Goal: Information Seeking & Learning: Learn about a topic

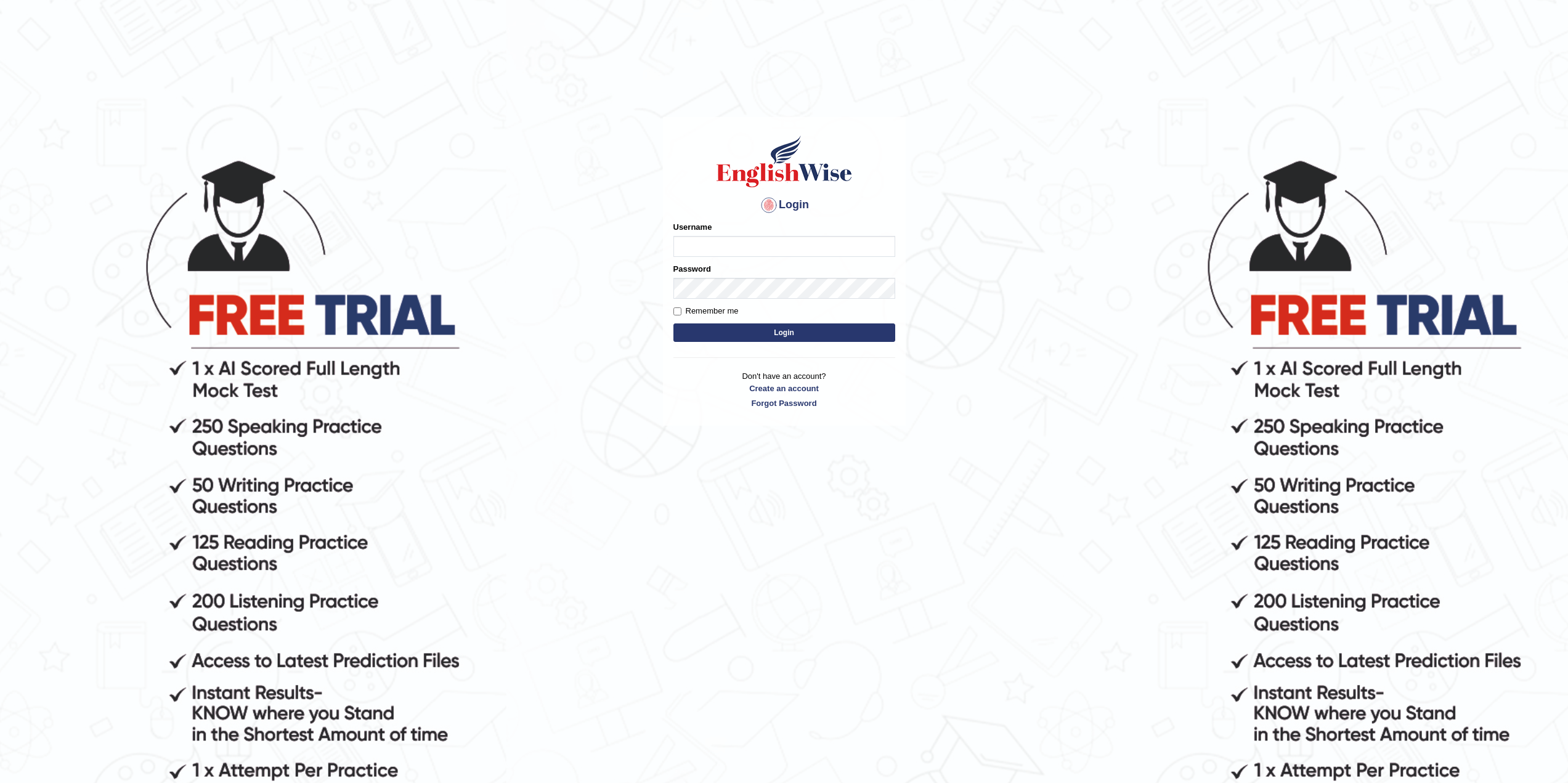
click at [707, 239] on input "Username" at bounding box center [784, 246] width 222 height 21
type input "TheBlackDranzer"
click at [674, 324] on button "Login" at bounding box center [784, 333] width 222 height 18
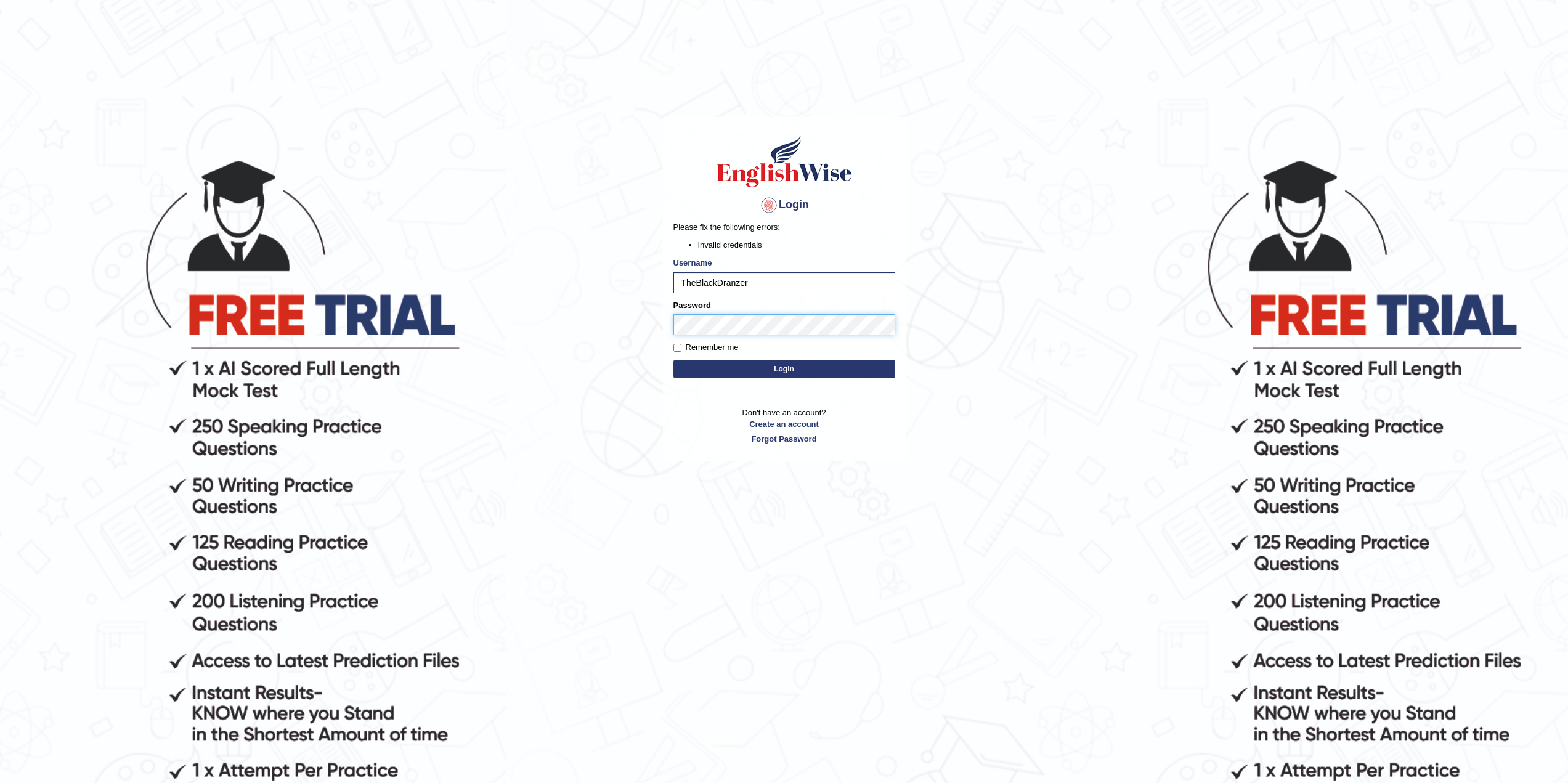
click at [649, 317] on body "Login Please fix the following errors: Invalid credentials Username TheBlackDra…" at bounding box center [784, 470] width 1568 height 783
click at [767, 366] on button "Login" at bounding box center [784, 369] width 222 height 18
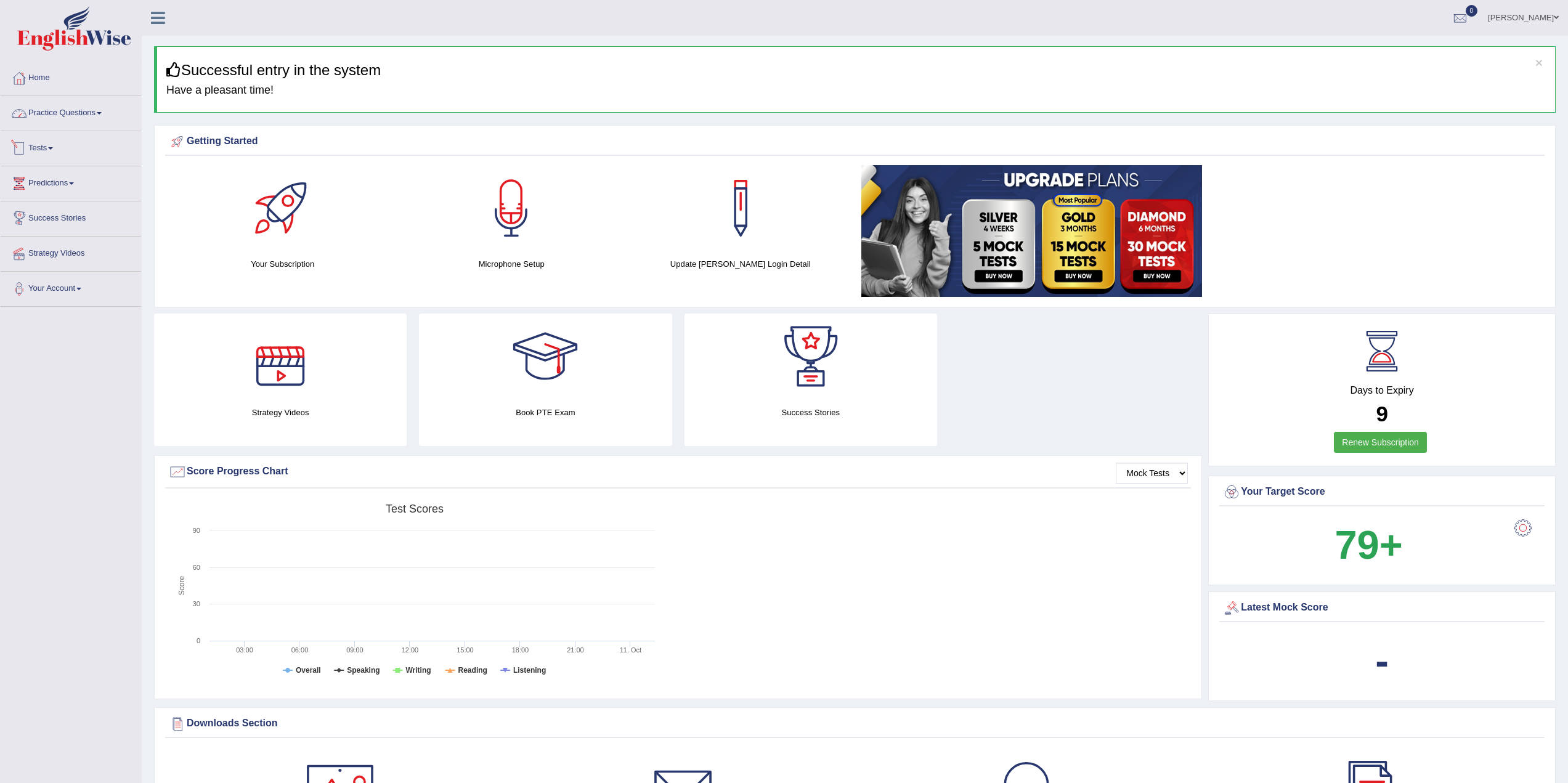
click at [53, 143] on link "Tests" at bounding box center [71, 146] width 140 height 31
click at [74, 175] on link "Take Practice Sectional Test" at bounding box center [80, 177] width 115 height 22
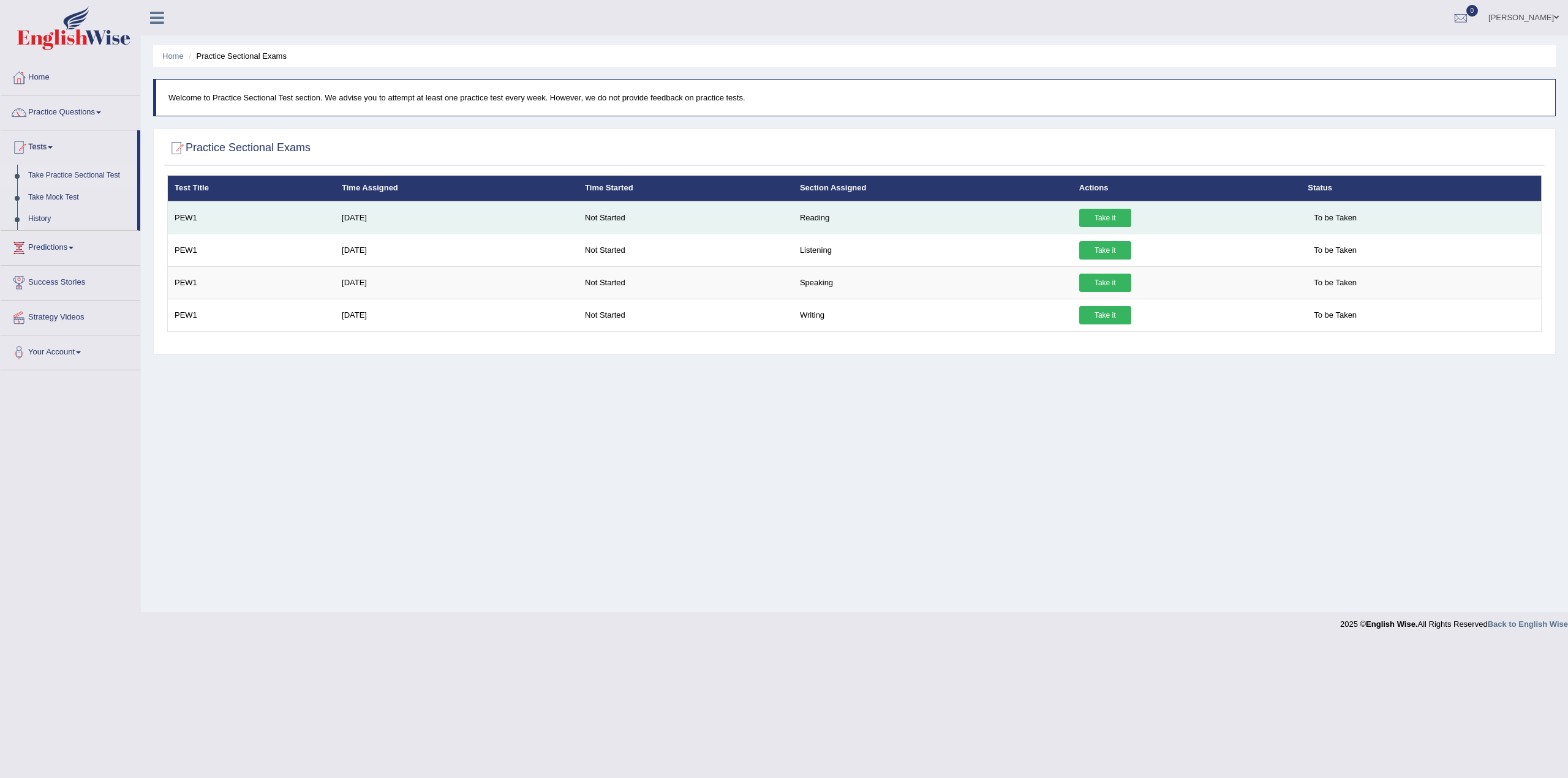
click at [1104, 217] on link "Take it" at bounding box center [1105, 218] width 52 height 18
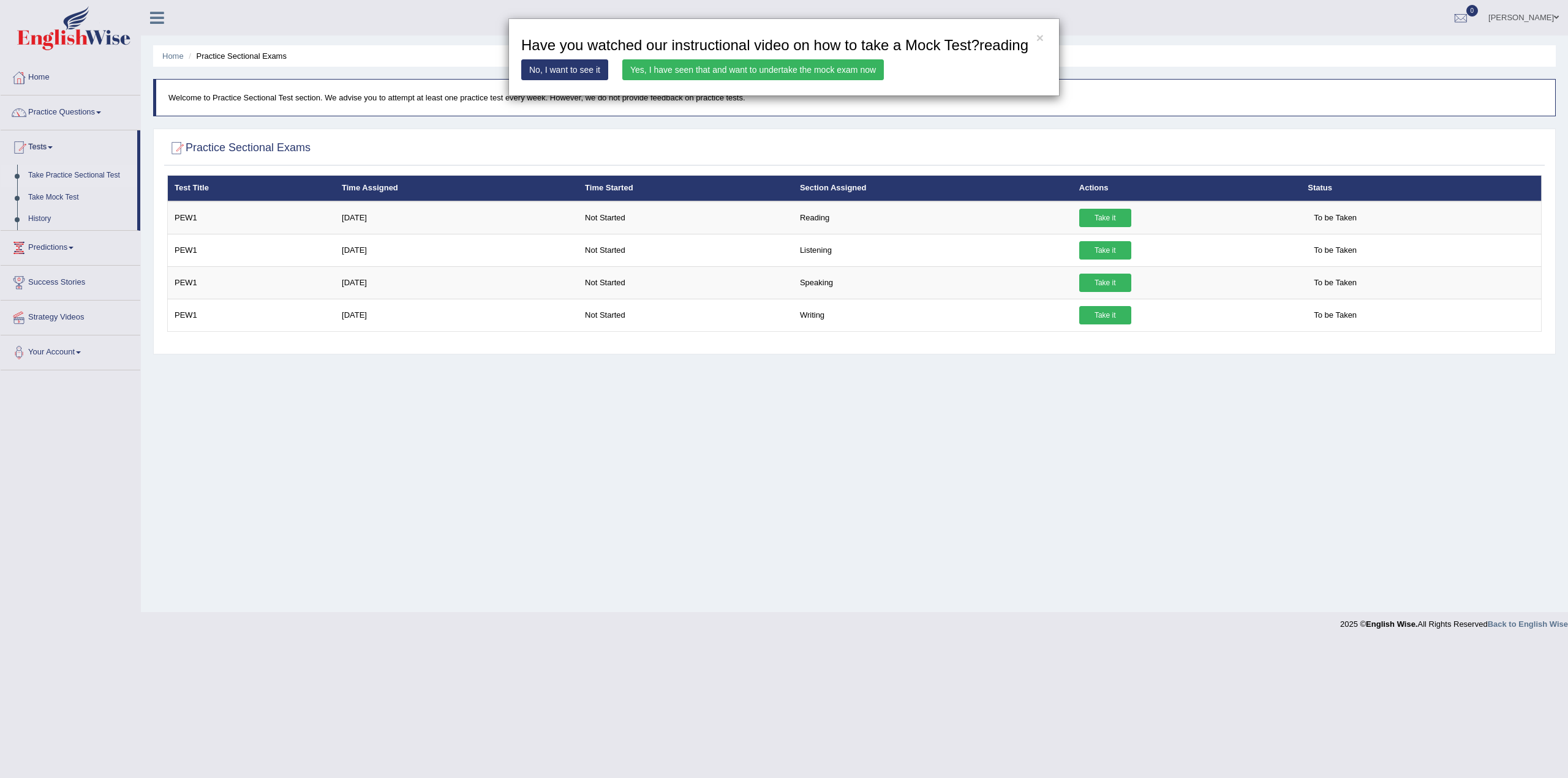
click at [710, 66] on link "Yes, I have seen that and want to undertake the mock exam now" at bounding box center [753, 70] width 261 height 21
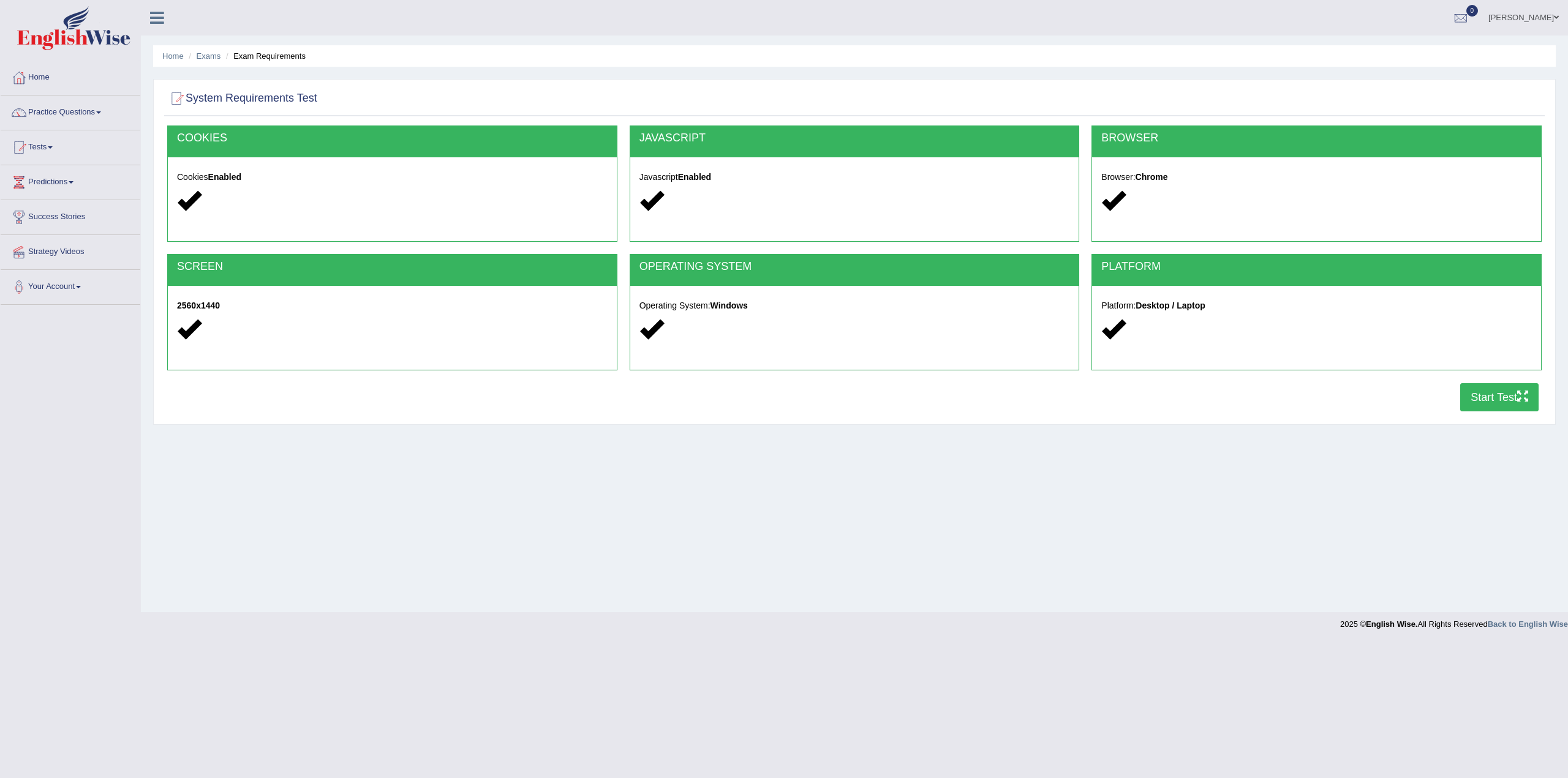
click at [1501, 396] on button "Start Test" at bounding box center [1500, 397] width 79 height 28
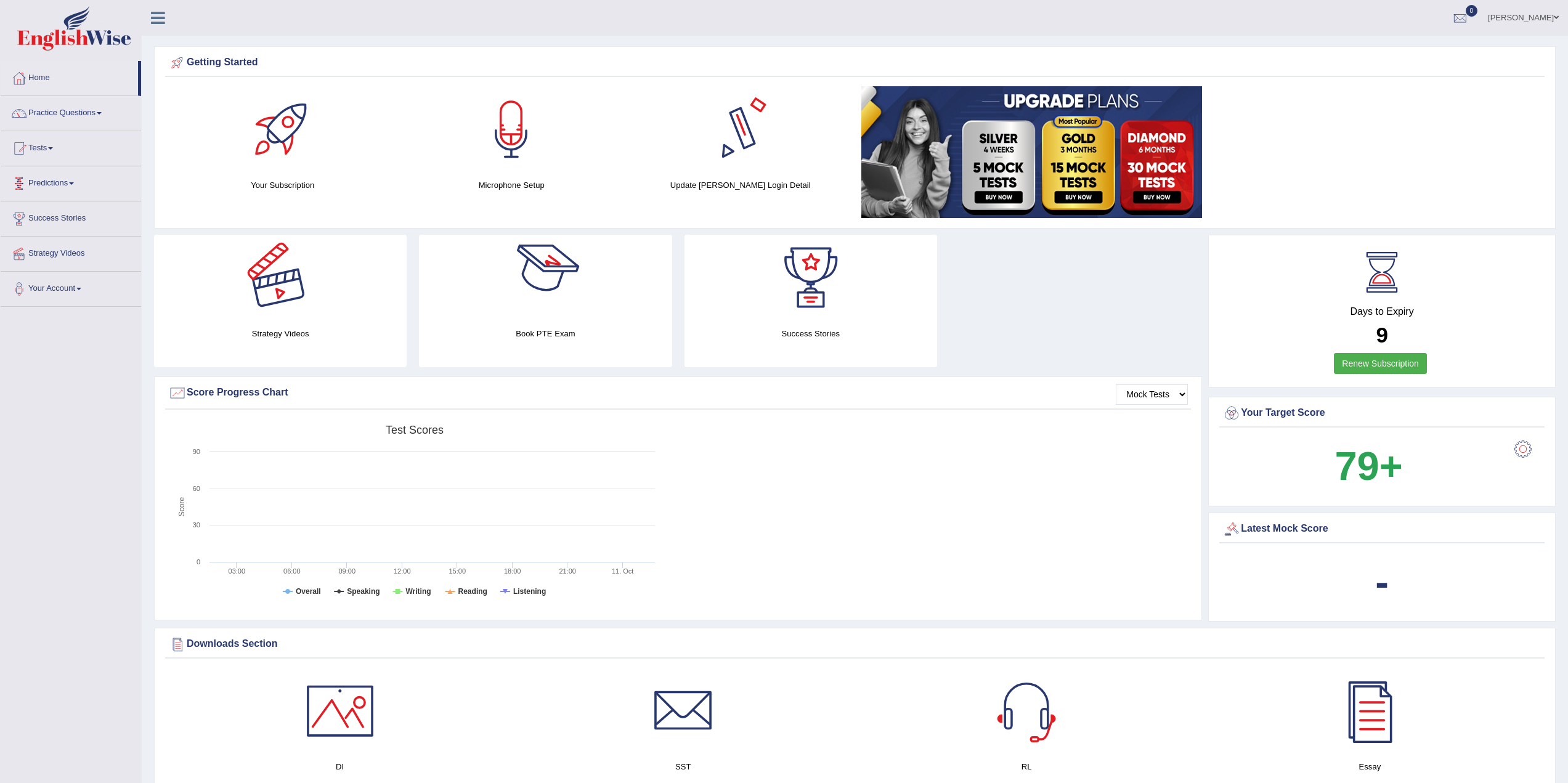
click at [78, 177] on link "Predictions" at bounding box center [71, 181] width 140 height 31
click at [51, 146] on link "Tests" at bounding box center [71, 146] width 140 height 31
click at [80, 171] on link "Take Practice Sectional Test" at bounding box center [80, 177] width 115 height 22
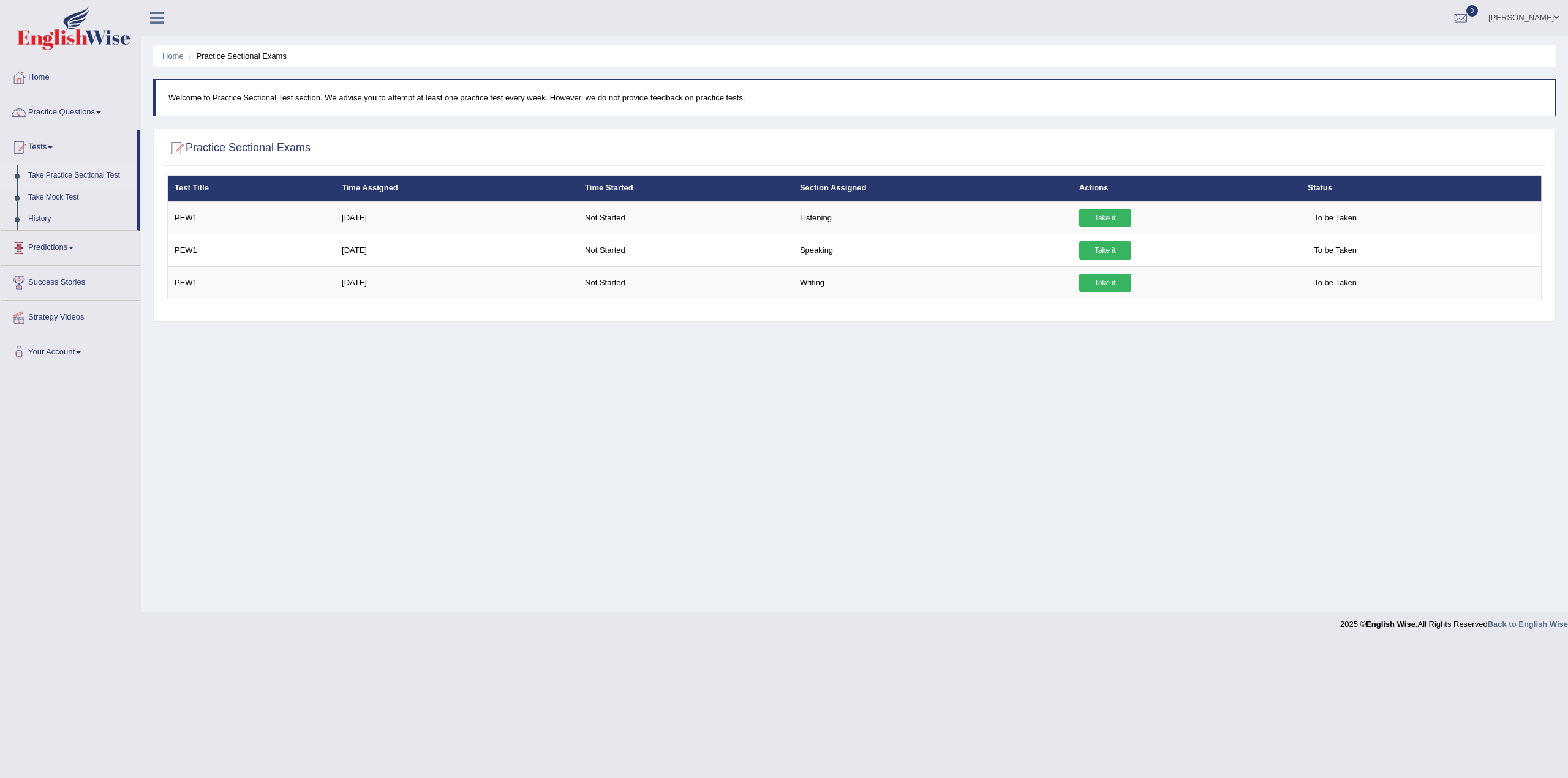
click at [71, 244] on link "Predictions" at bounding box center [70, 246] width 140 height 31
click at [75, 306] on link "Your Account" at bounding box center [70, 307] width 140 height 31
click at [80, 290] on link "Your Account" at bounding box center [69, 285] width 136 height 31
click at [70, 183] on link "Predictions" at bounding box center [70, 180] width 140 height 31
click at [70, 183] on link "Predictions" at bounding box center [69, 180] width 136 height 31
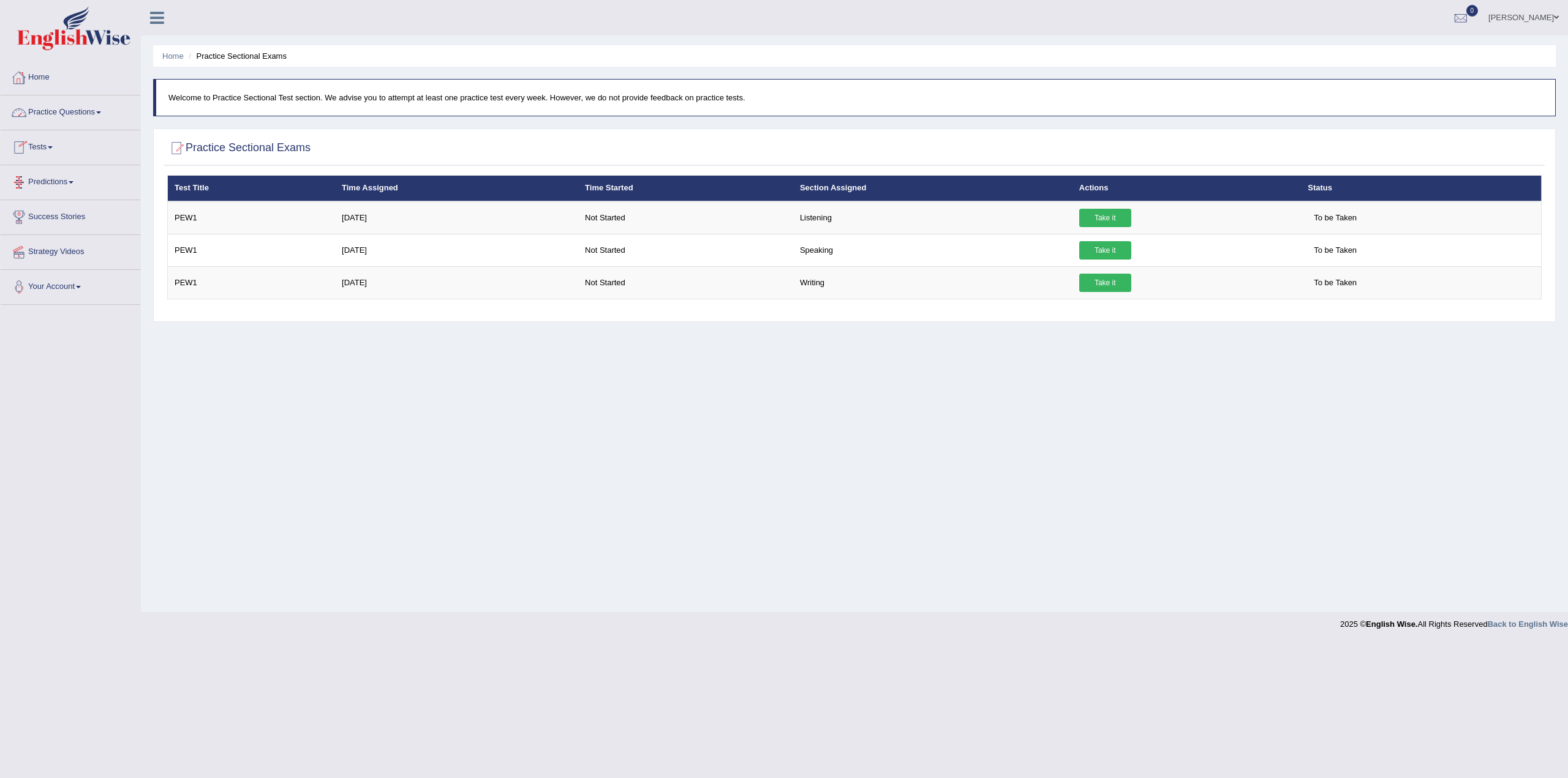
click at [61, 177] on link "Predictions" at bounding box center [70, 180] width 140 height 31
click at [64, 212] on link "Latest Predictions" at bounding box center [80, 211] width 115 height 22
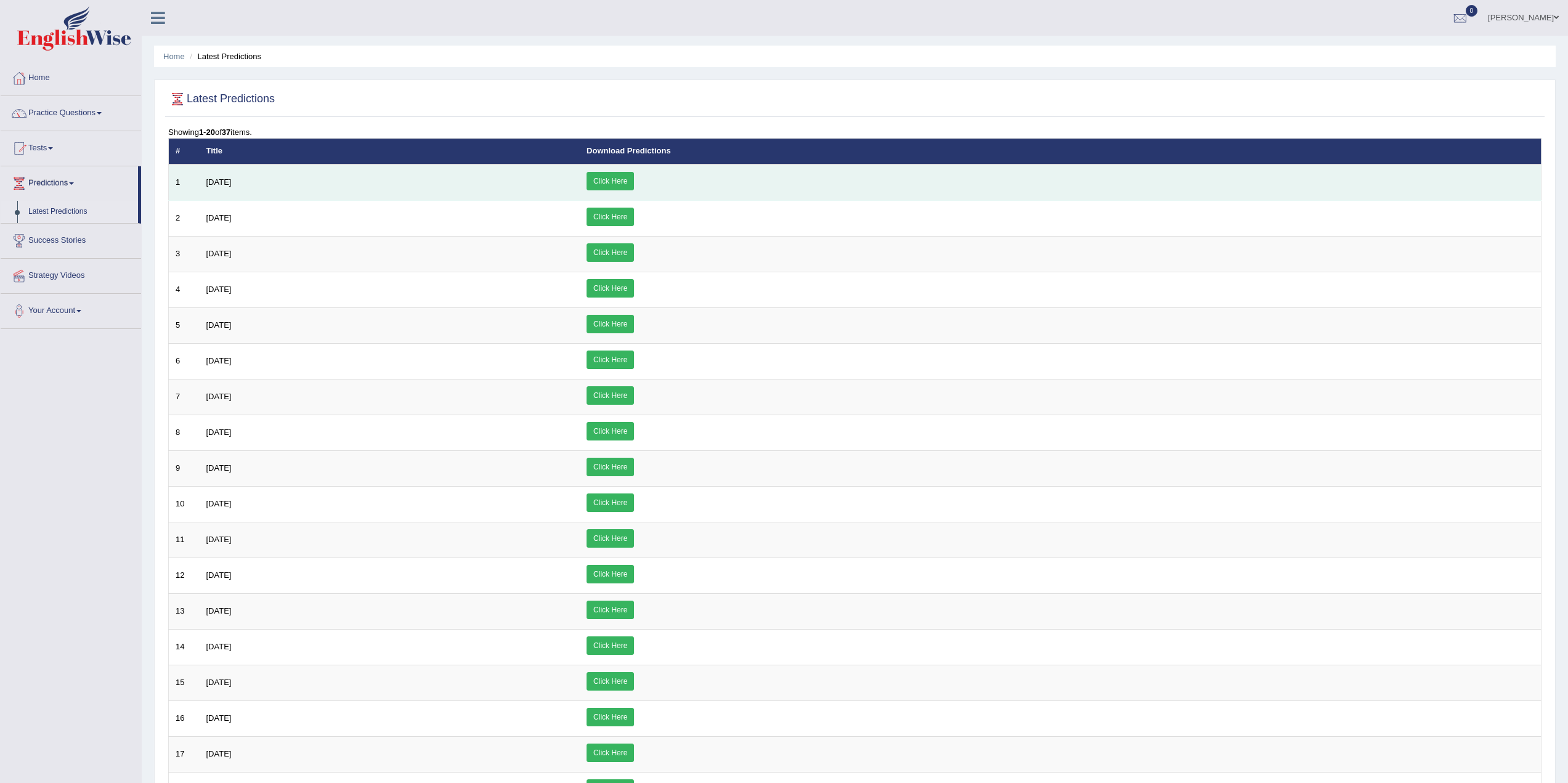
click at [634, 174] on link "Click Here" at bounding box center [610, 181] width 47 height 18
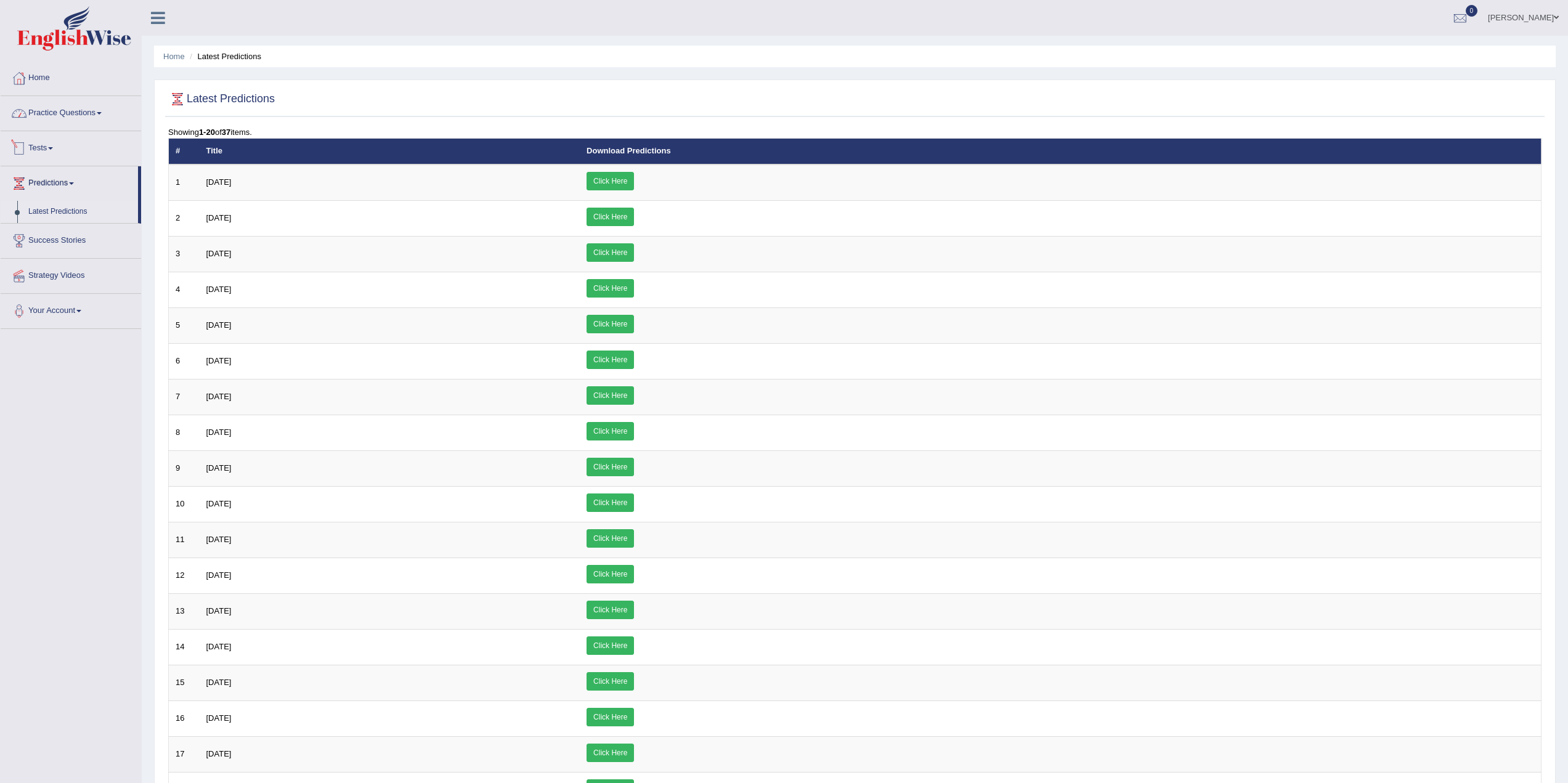
click at [72, 109] on link "Practice Questions" at bounding box center [71, 111] width 140 height 31
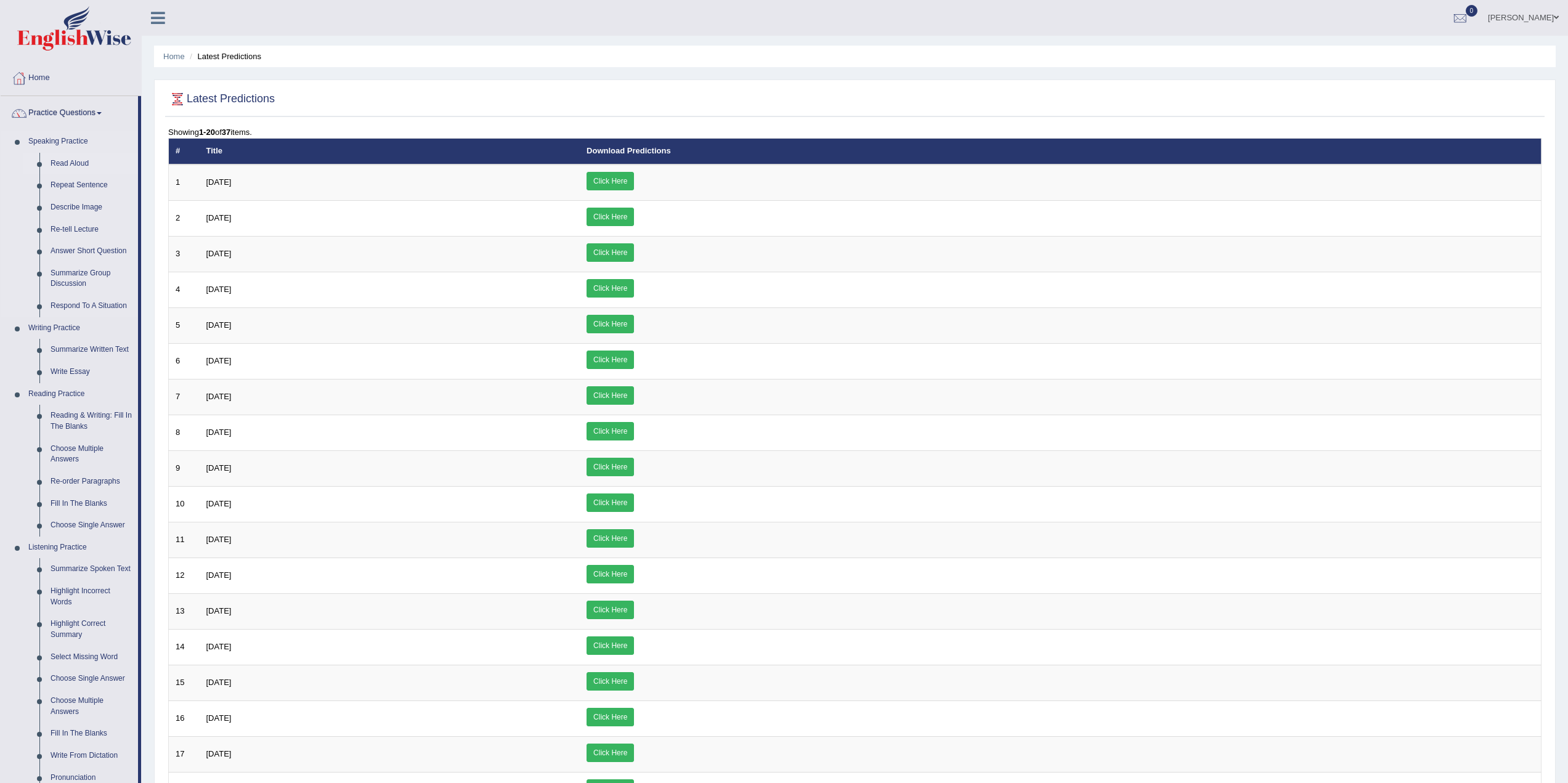
click at [82, 165] on link "Read Aloud" at bounding box center [91, 164] width 93 height 22
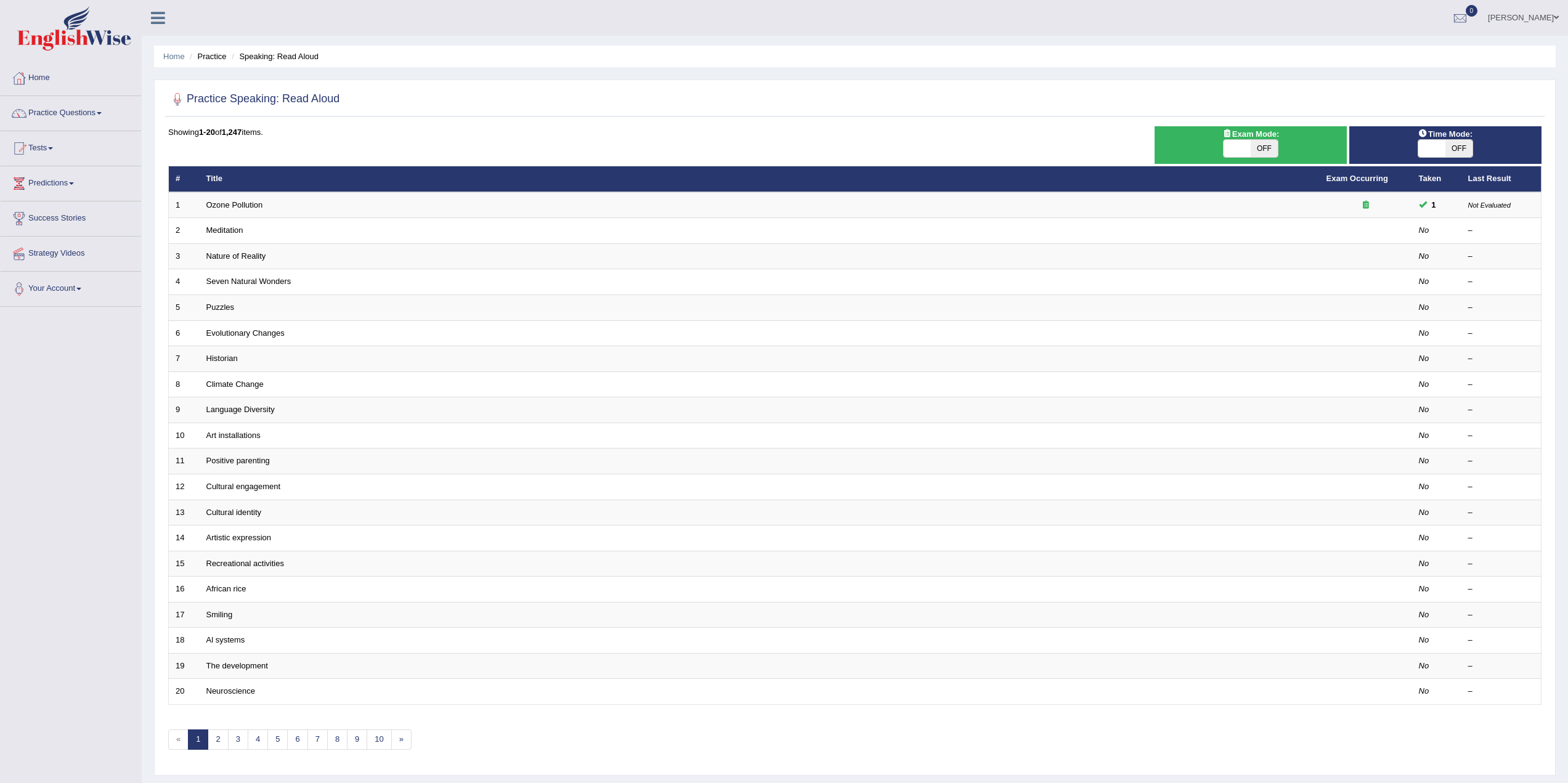
click at [1236, 148] on span at bounding box center [1237, 148] width 27 height 17
checkbox input "true"
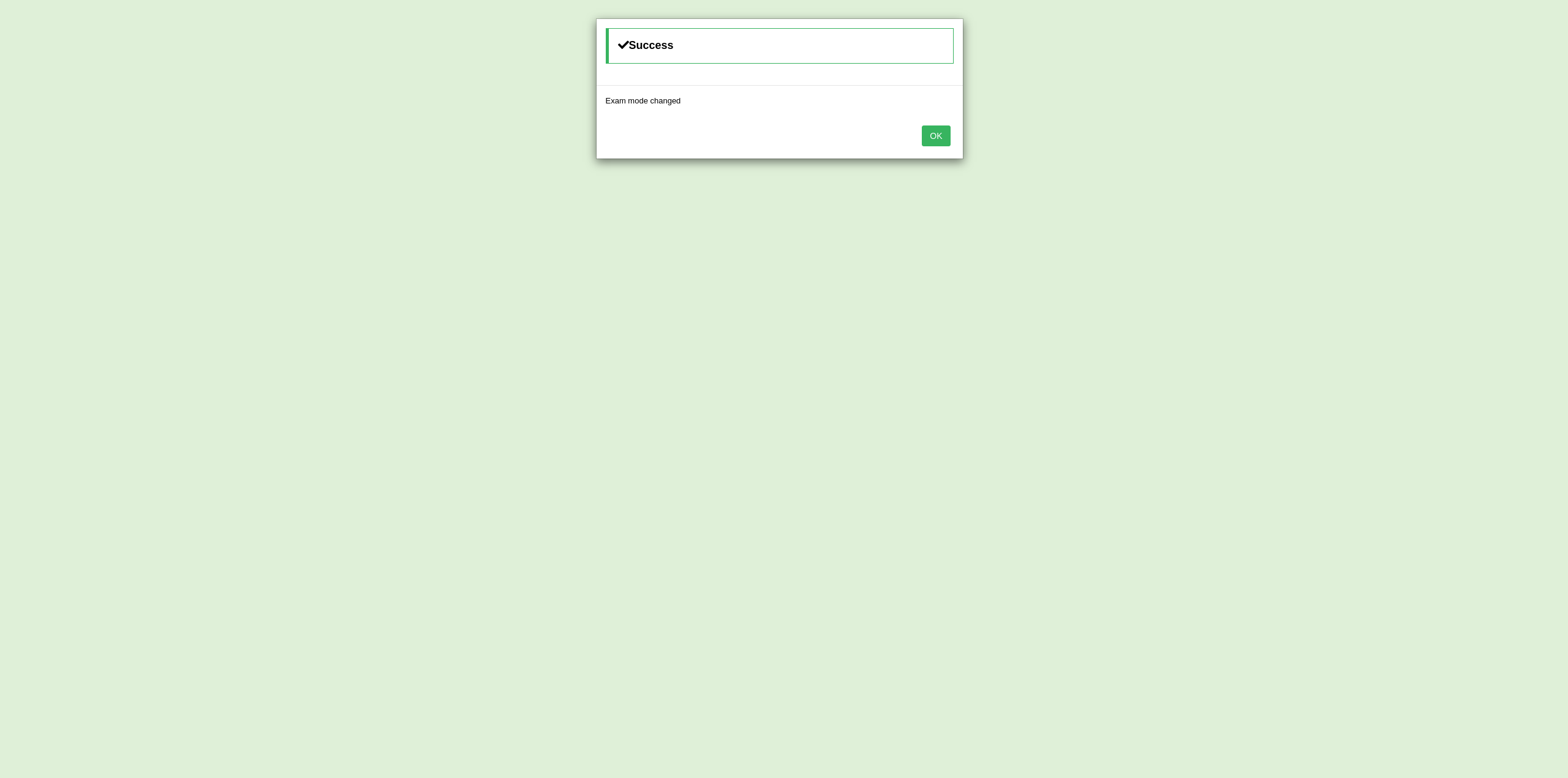
click at [946, 136] on button "OK" at bounding box center [936, 136] width 28 height 21
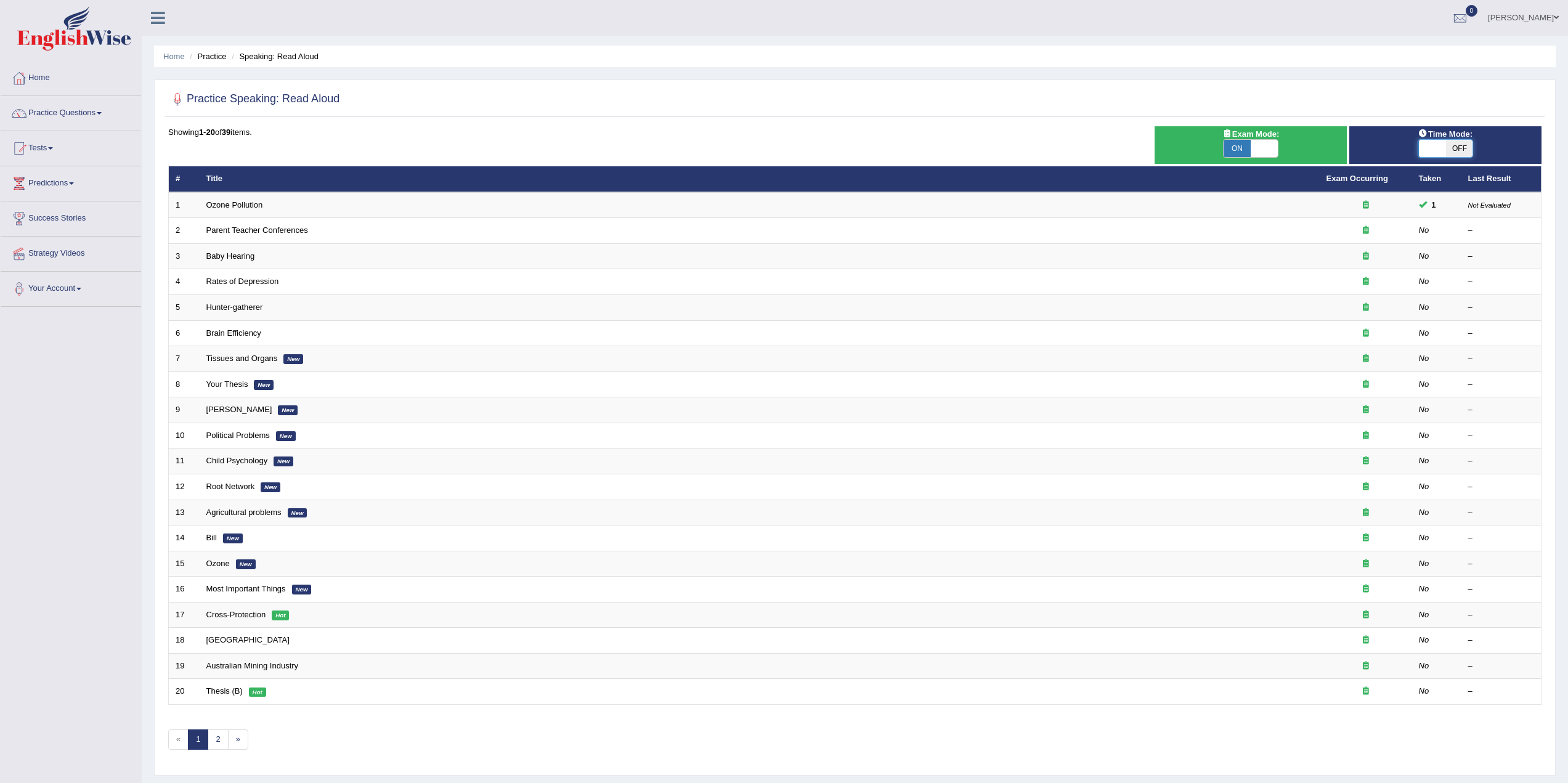
click at [1425, 154] on span at bounding box center [1432, 148] width 27 height 17
click at [1438, 147] on span at bounding box center [1432, 148] width 27 height 17
checkbox input "true"
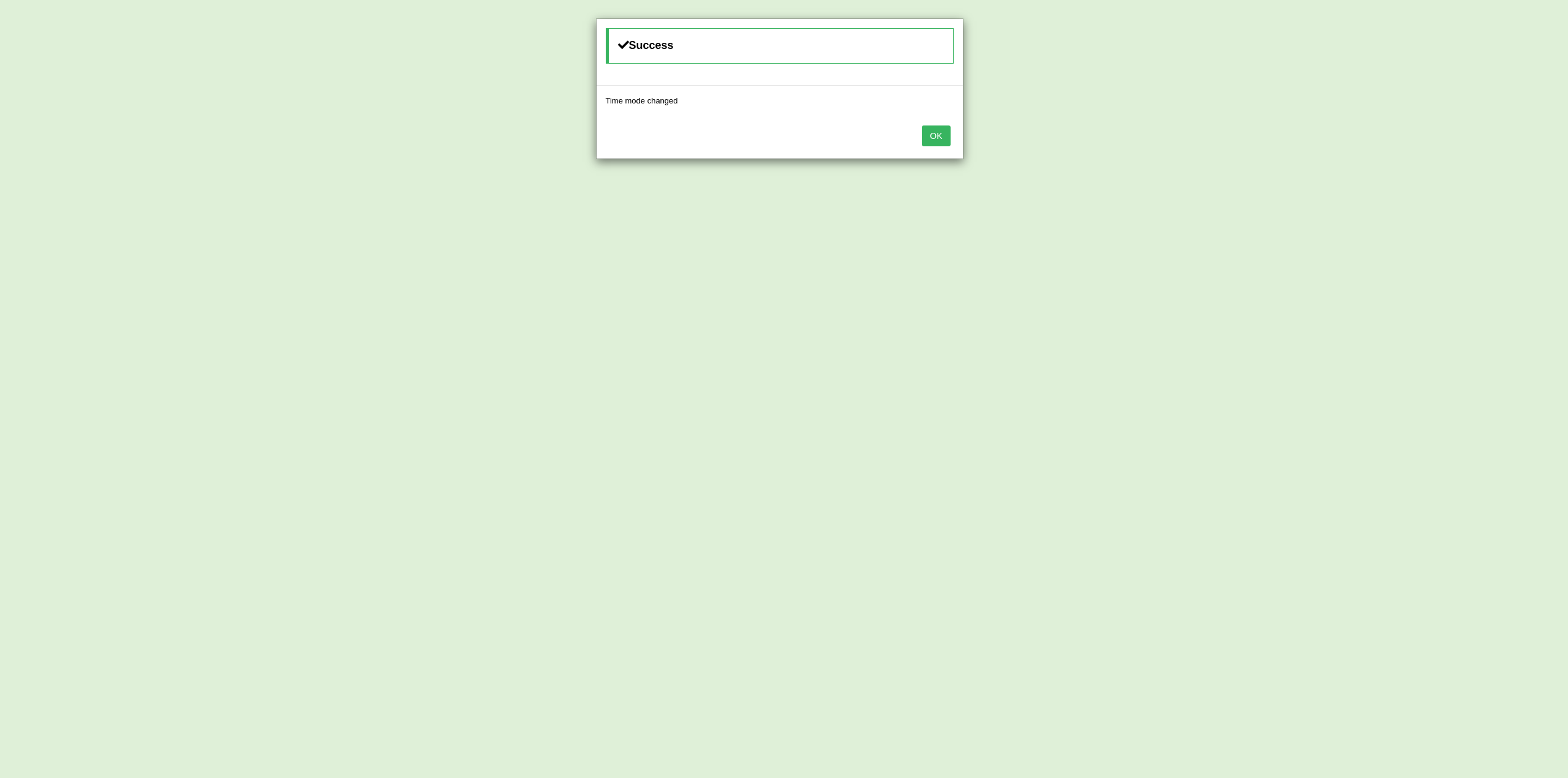
click at [944, 131] on button "OK" at bounding box center [936, 136] width 28 height 21
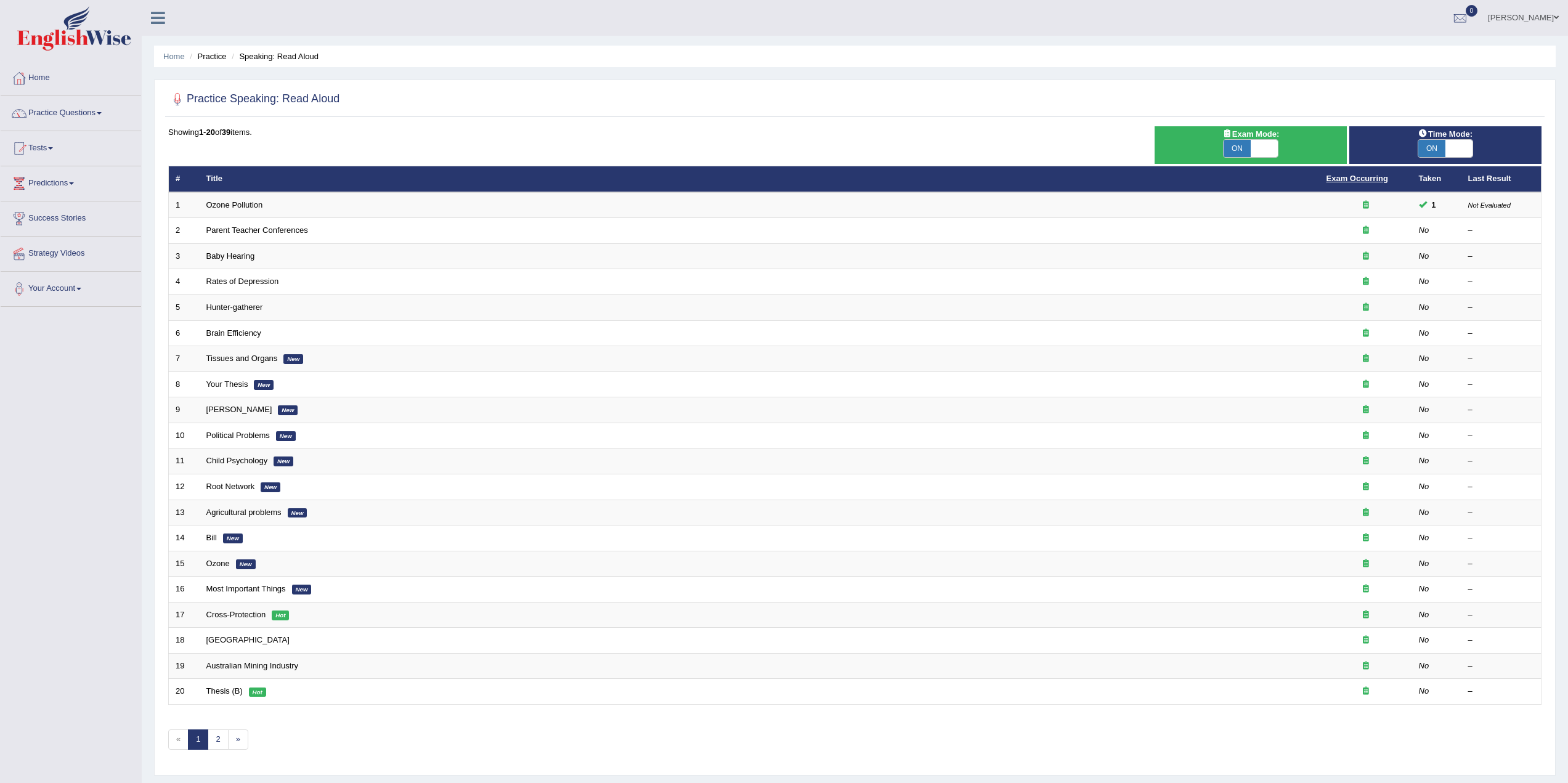
click at [1364, 177] on link "Exam Occurring" at bounding box center [1357, 179] width 61 height 9
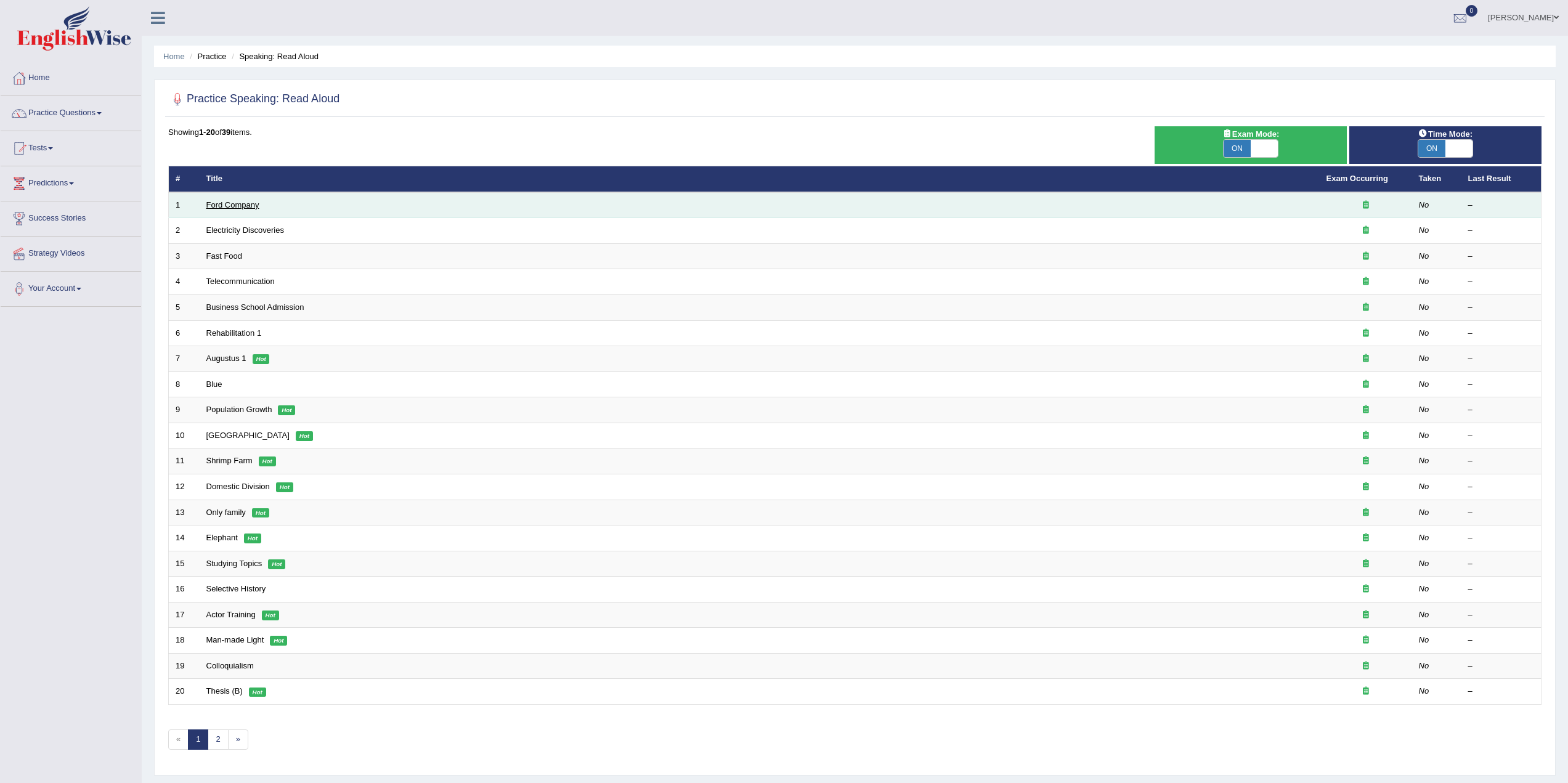
click at [239, 206] on link "Ford Company" at bounding box center [233, 205] width 53 height 9
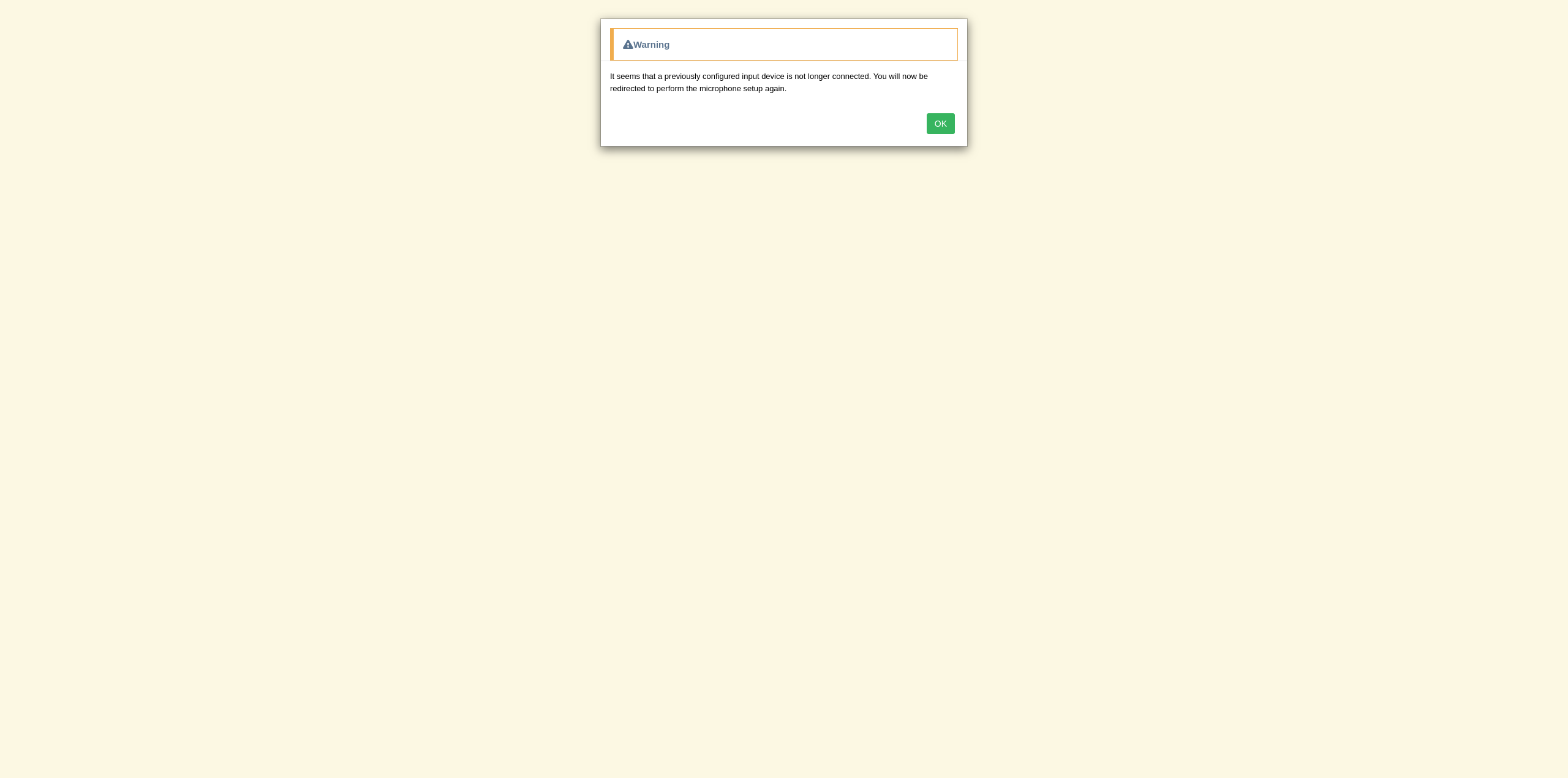
click at [940, 122] on button "OK" at bounding box center [941, 124] width 28 height 21
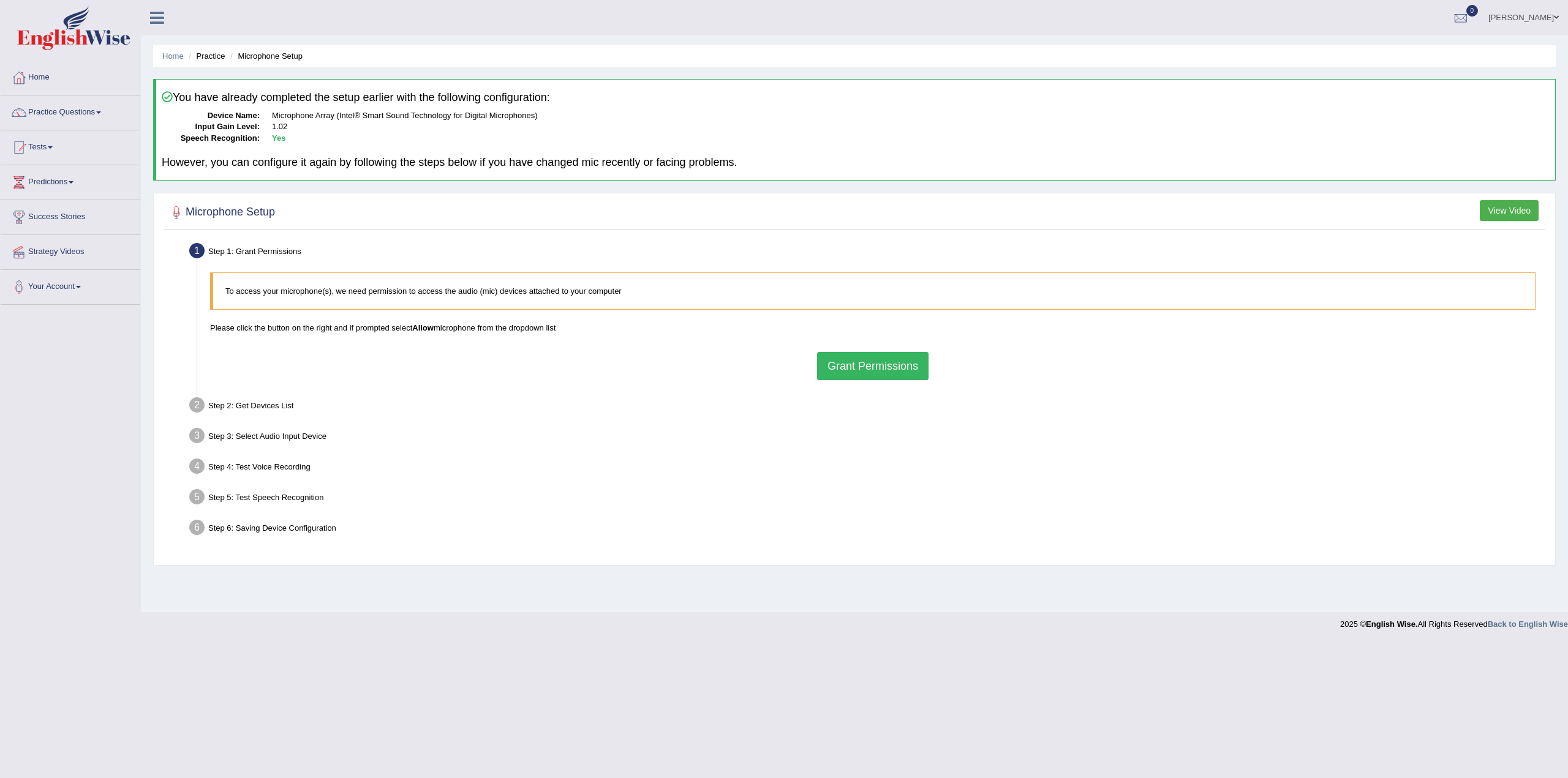
click at [884, 362] on button "Grant Permissions" at bounding box center [873, 366] width 111 height 28
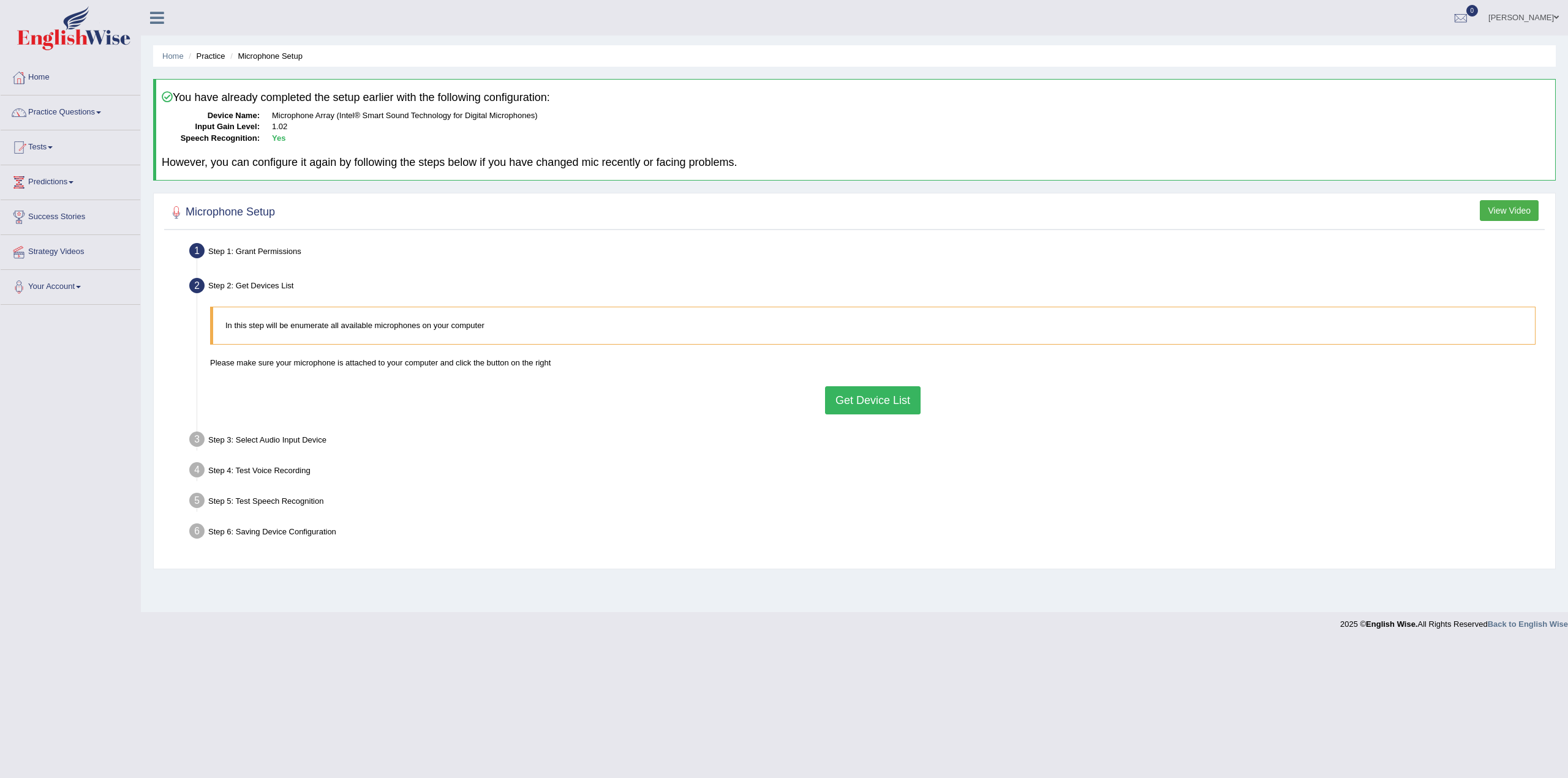
click at [869, 393] on button "Get Device List" at bounding box center [873, 400] width 96 height 28
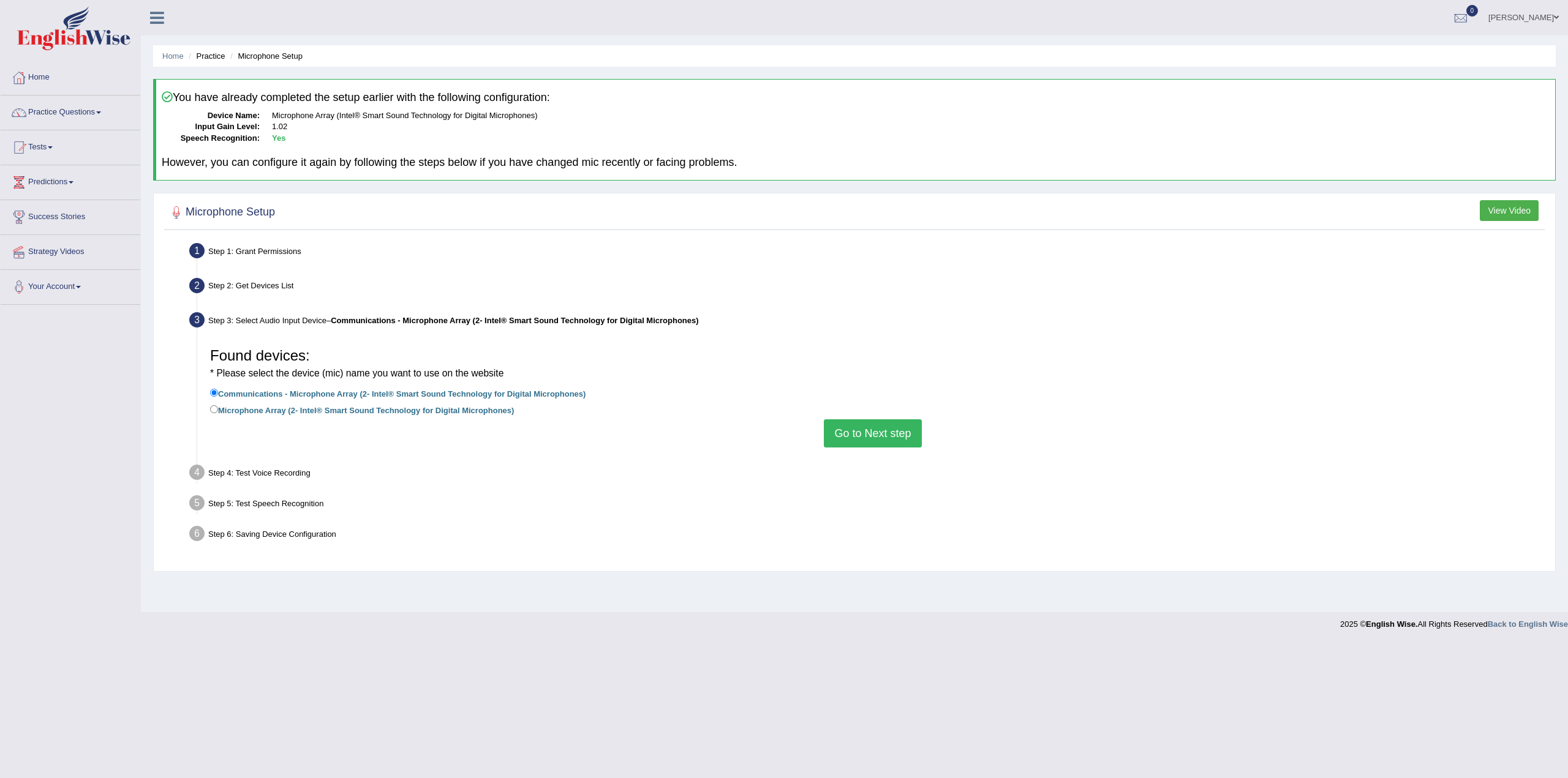
click at [870, 428] on button "Go to Next step" at bounding box center [872, 433] width 98 height 28
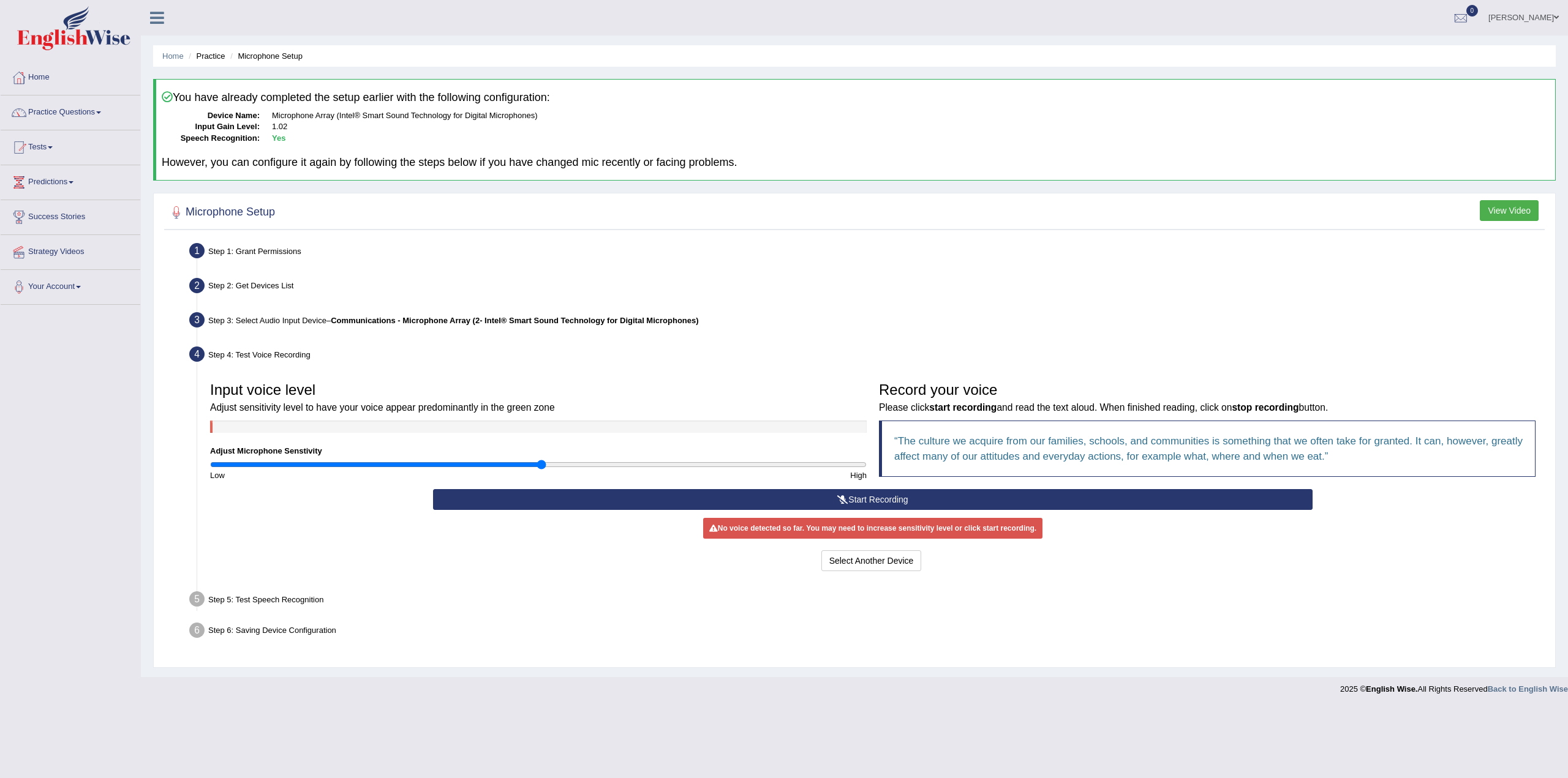
click at [955, 500] on button "Start Recording" at bounding box center [873, 500] width 880 height 21
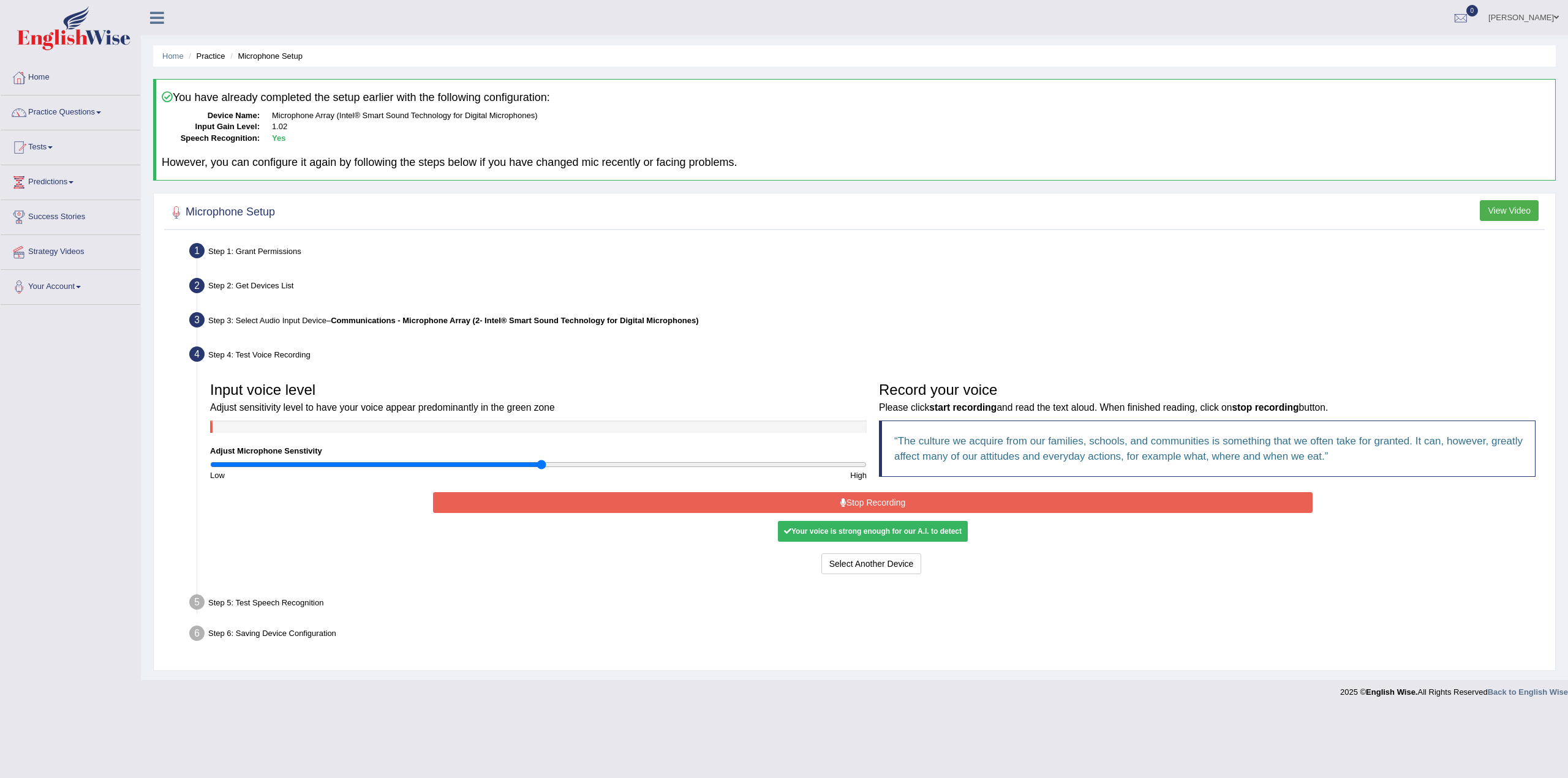
click at [896, 499] on button "Stop Recording" at bounding box center [873, 503] width 880 height 21
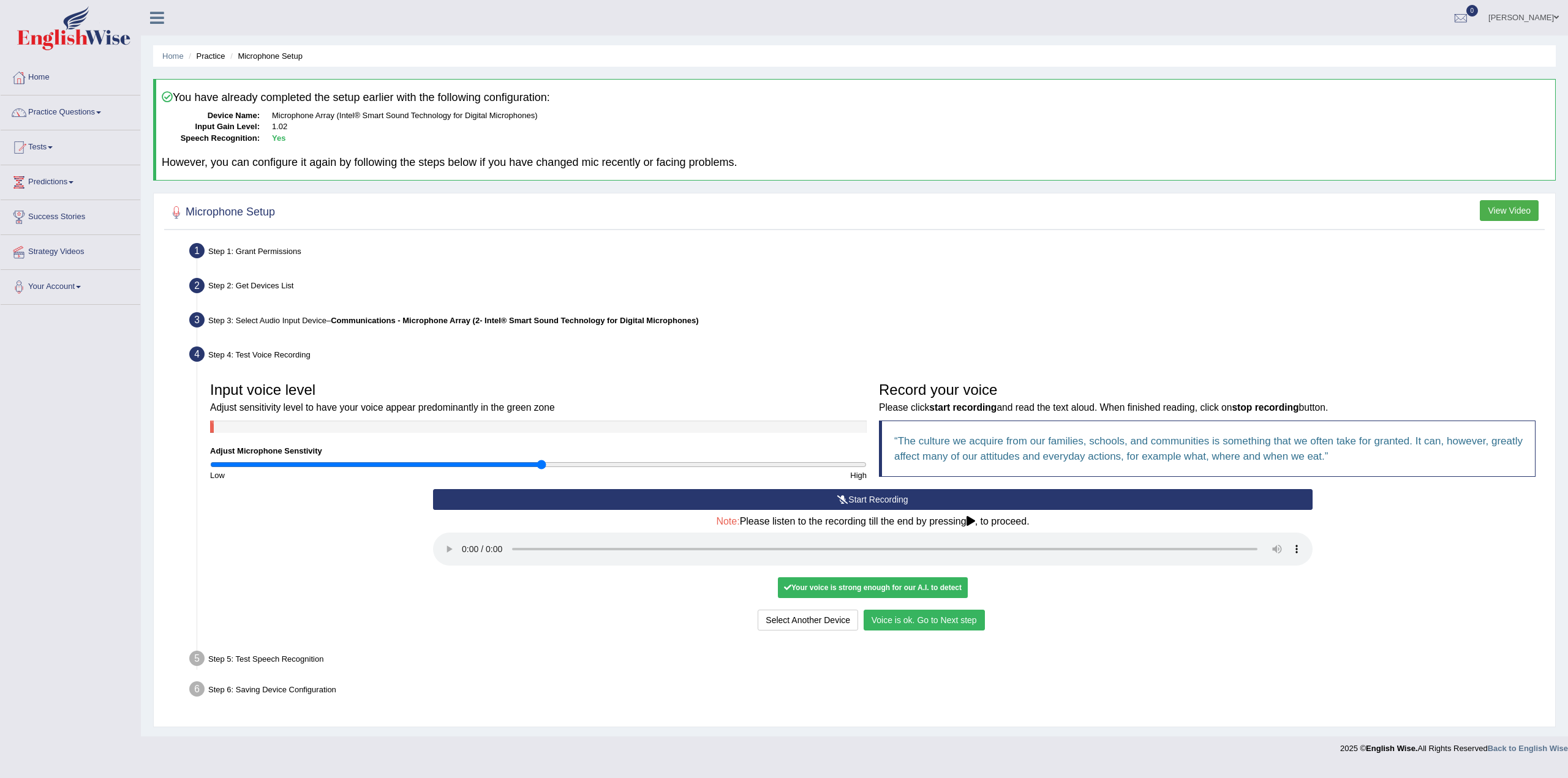
click at [928, 618] on button "Voice is ok. Go to Next step" at bounding box center [924, 620] width 121 height 21
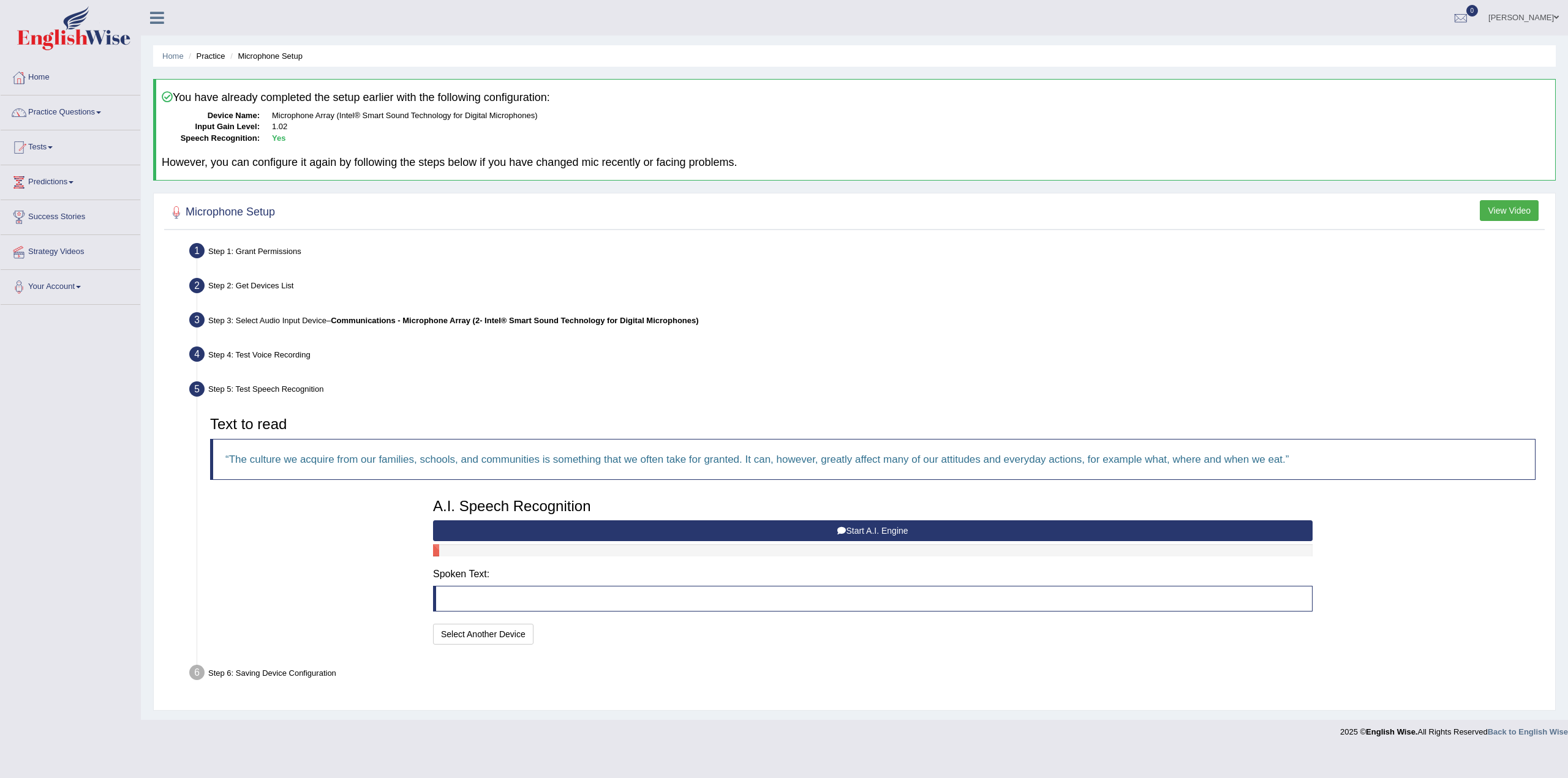
click at [896, 528] on button "Start A.I. Engine" at bounding box center [873, 531] width 880 height 21
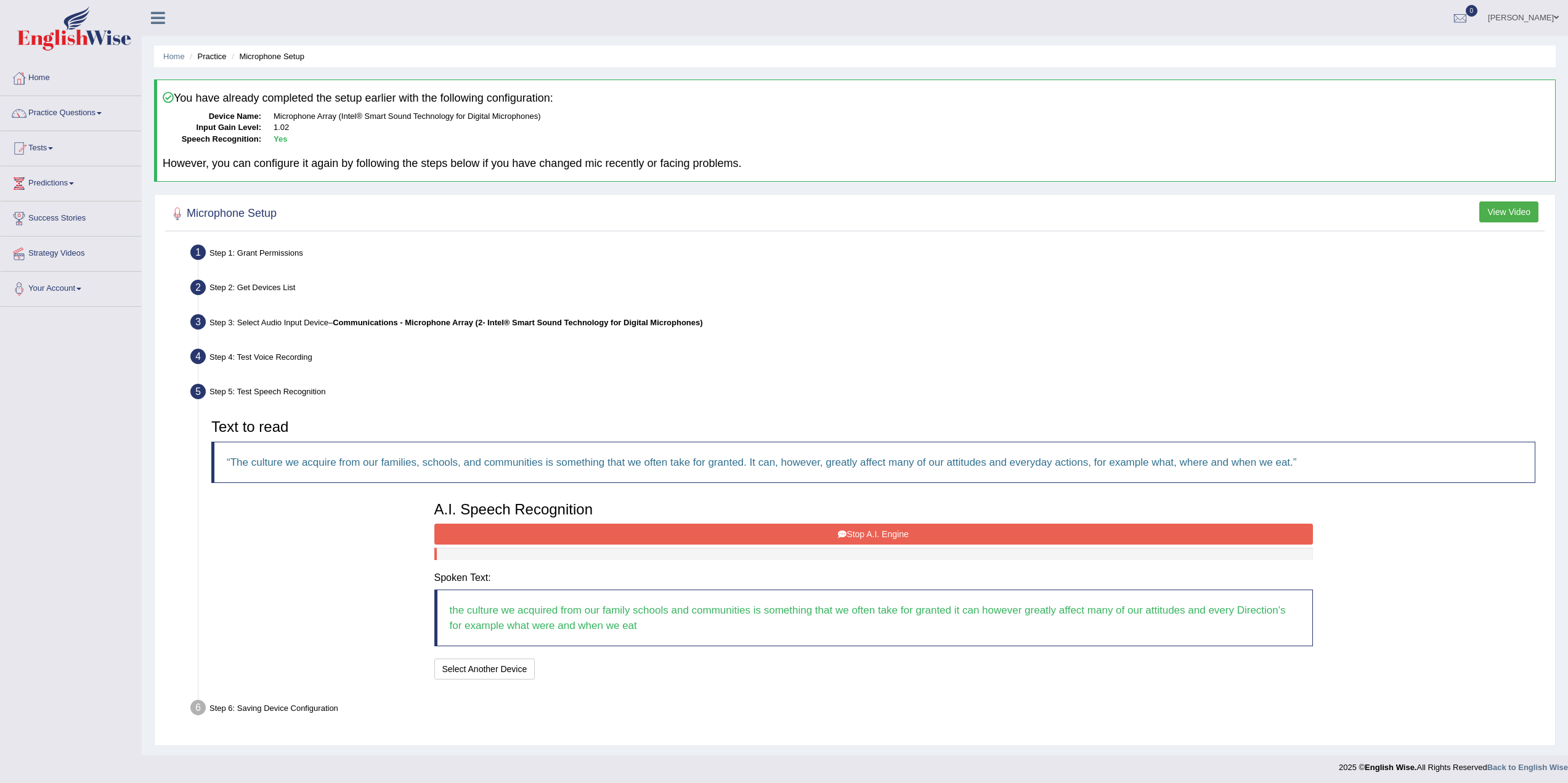
click at [867, 532] on button "Stop A.I. Engine" at bounding box center [873, 535] width 879 height 21
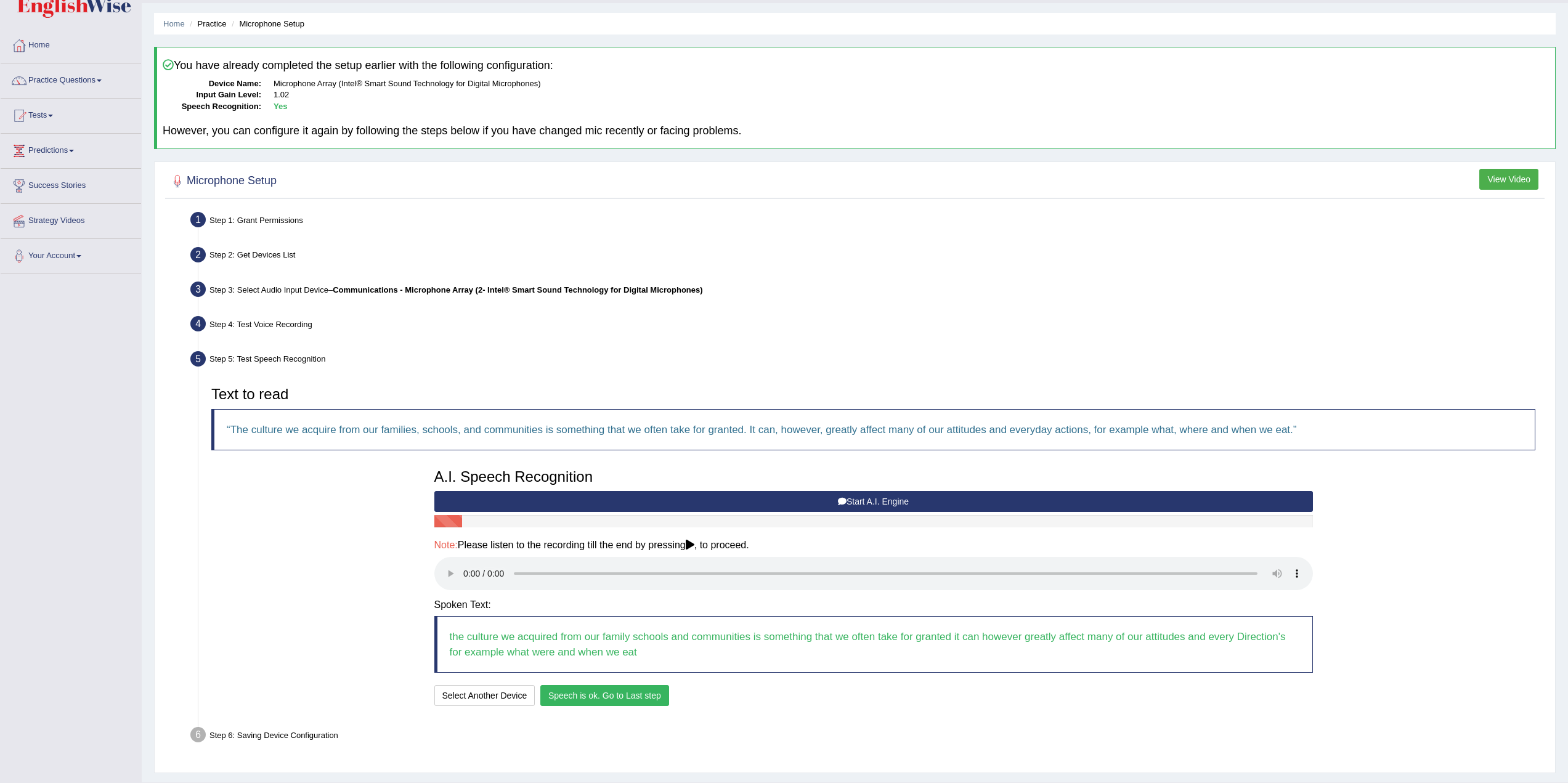
scroll to position [63, 0]
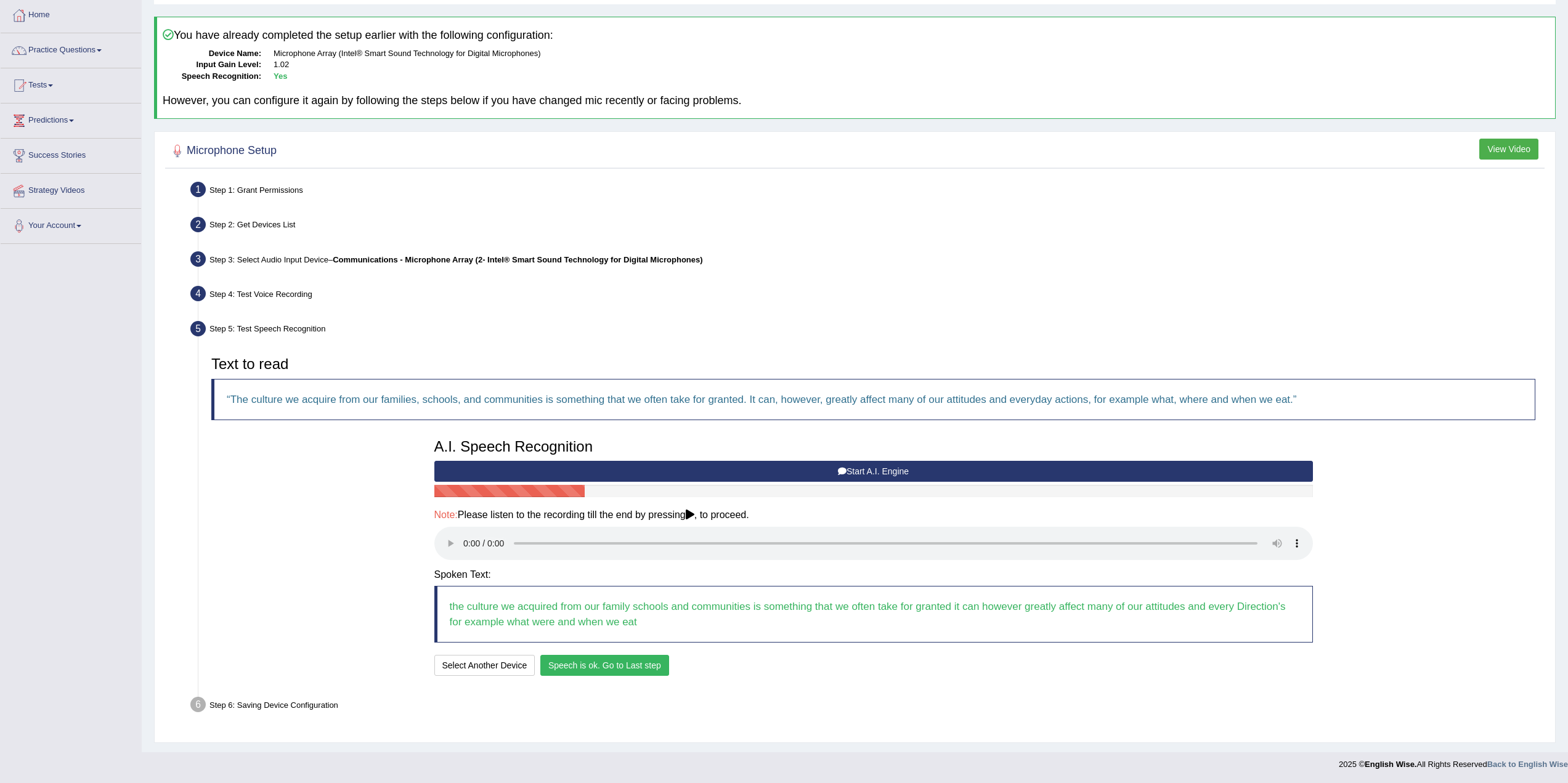
click at [606, 662] on button "Speech is ok. Go to Last step" at bounding box center [604, 666] width 129 height 21
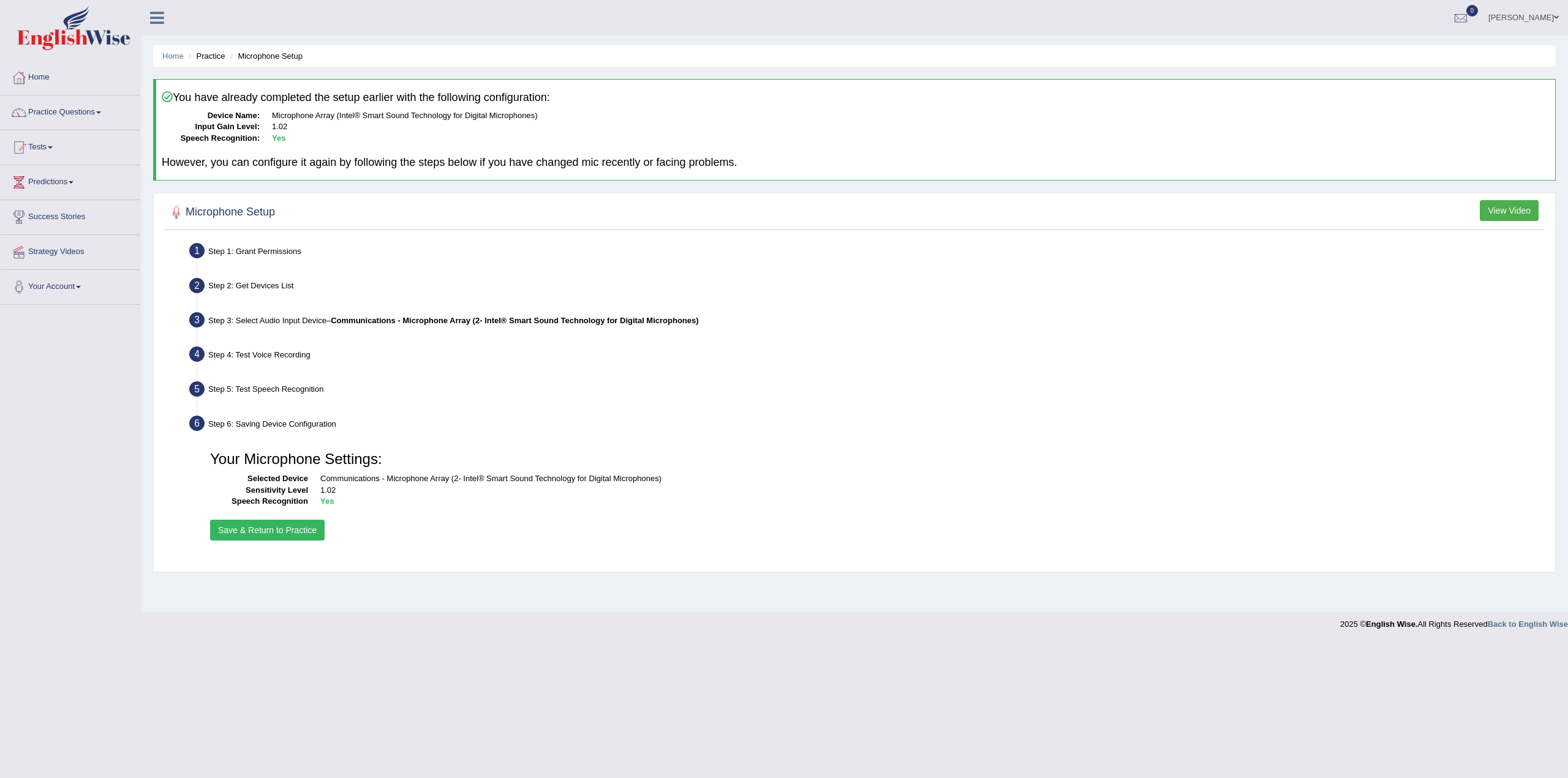
click at [277, 533] on button "Save & Return to Practice" at bounding box center [267, 530] width 115 height 21
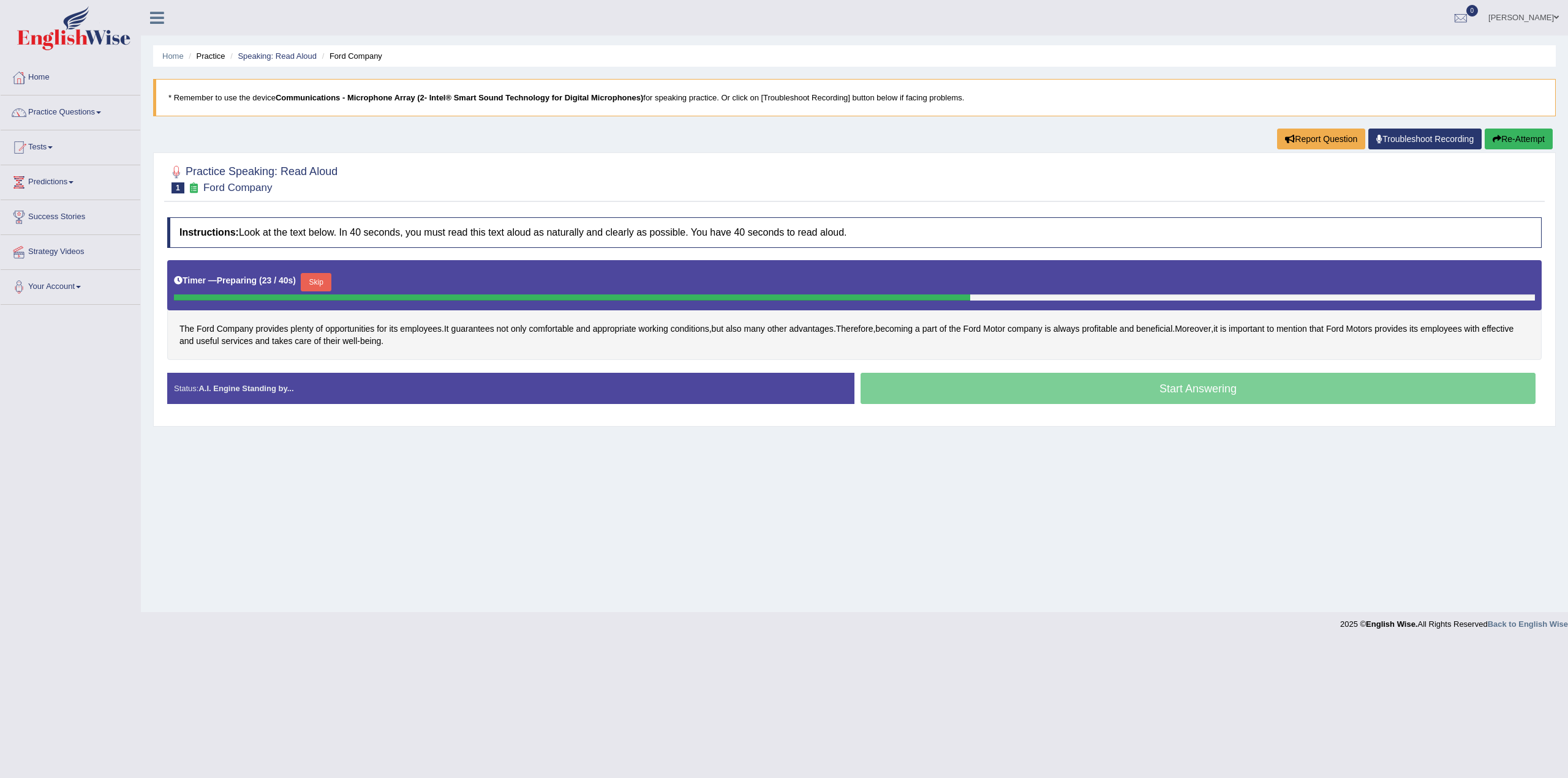
click at [322, 280] on button "Skip" at bounding box center [316, 282] width 31 height 18
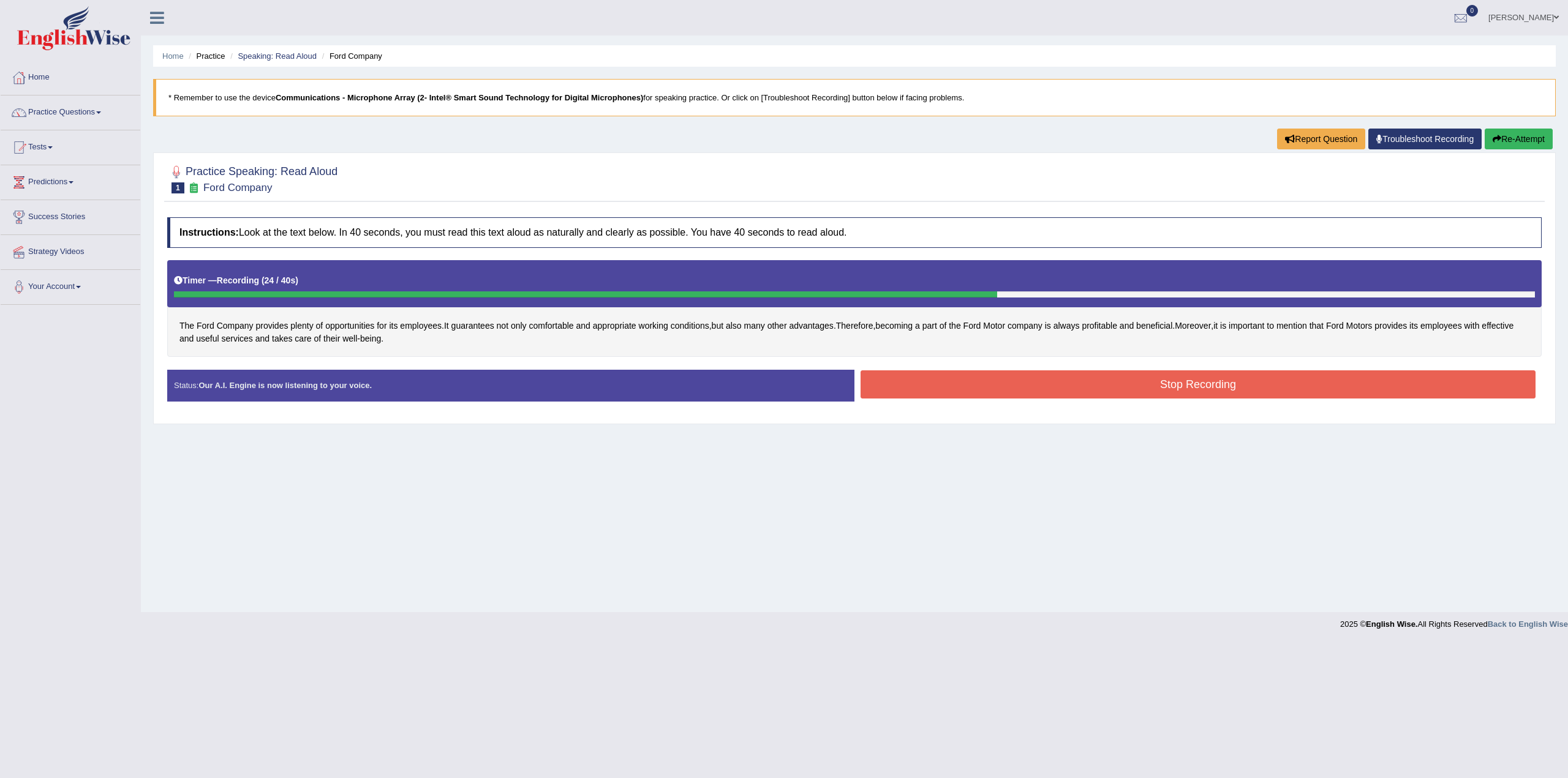
click at [1164, 383] on button "Stop Recording" at bounding box center [1198, 384] width 675 height 28
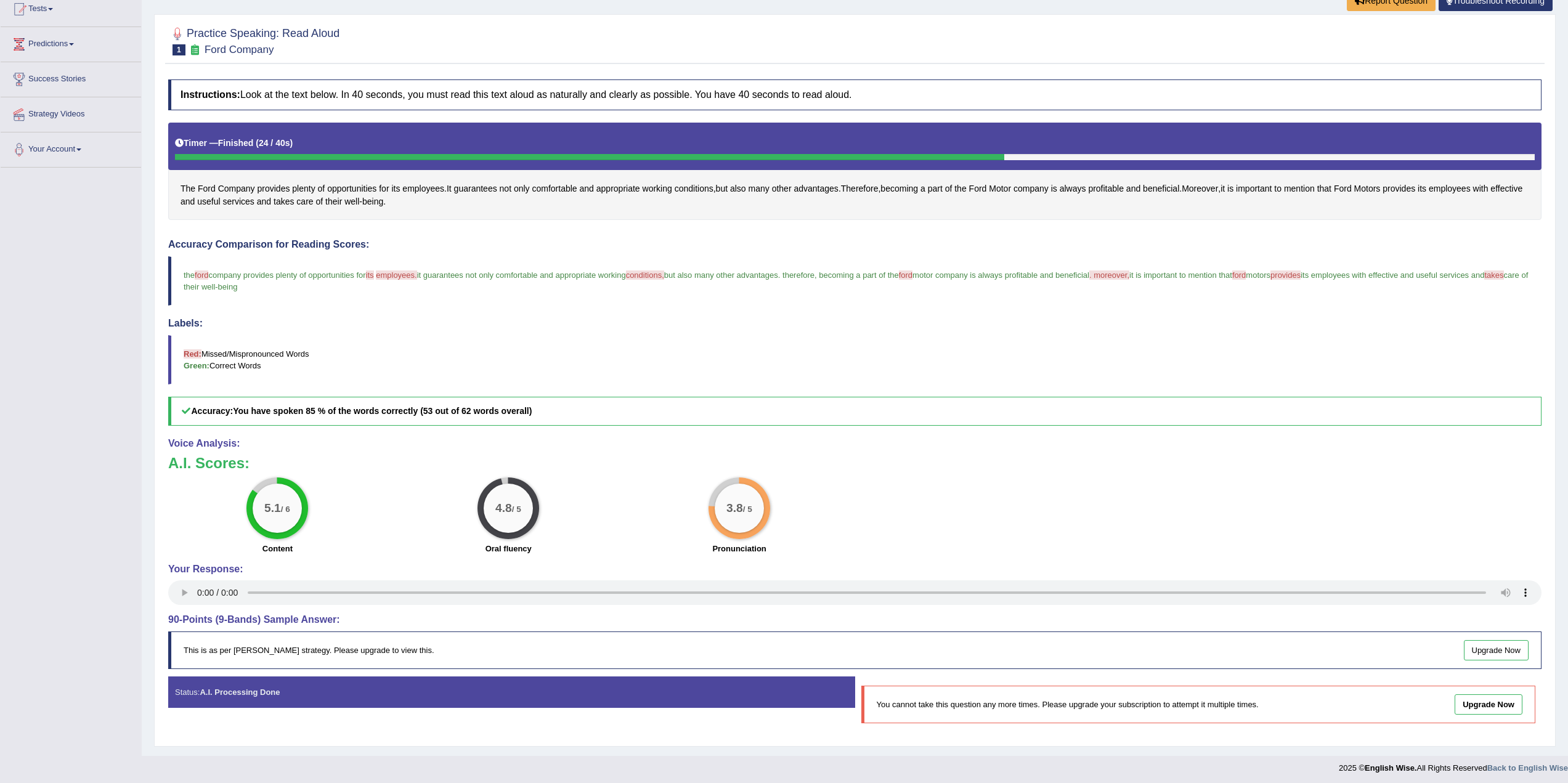
scroll to position [143, 0]
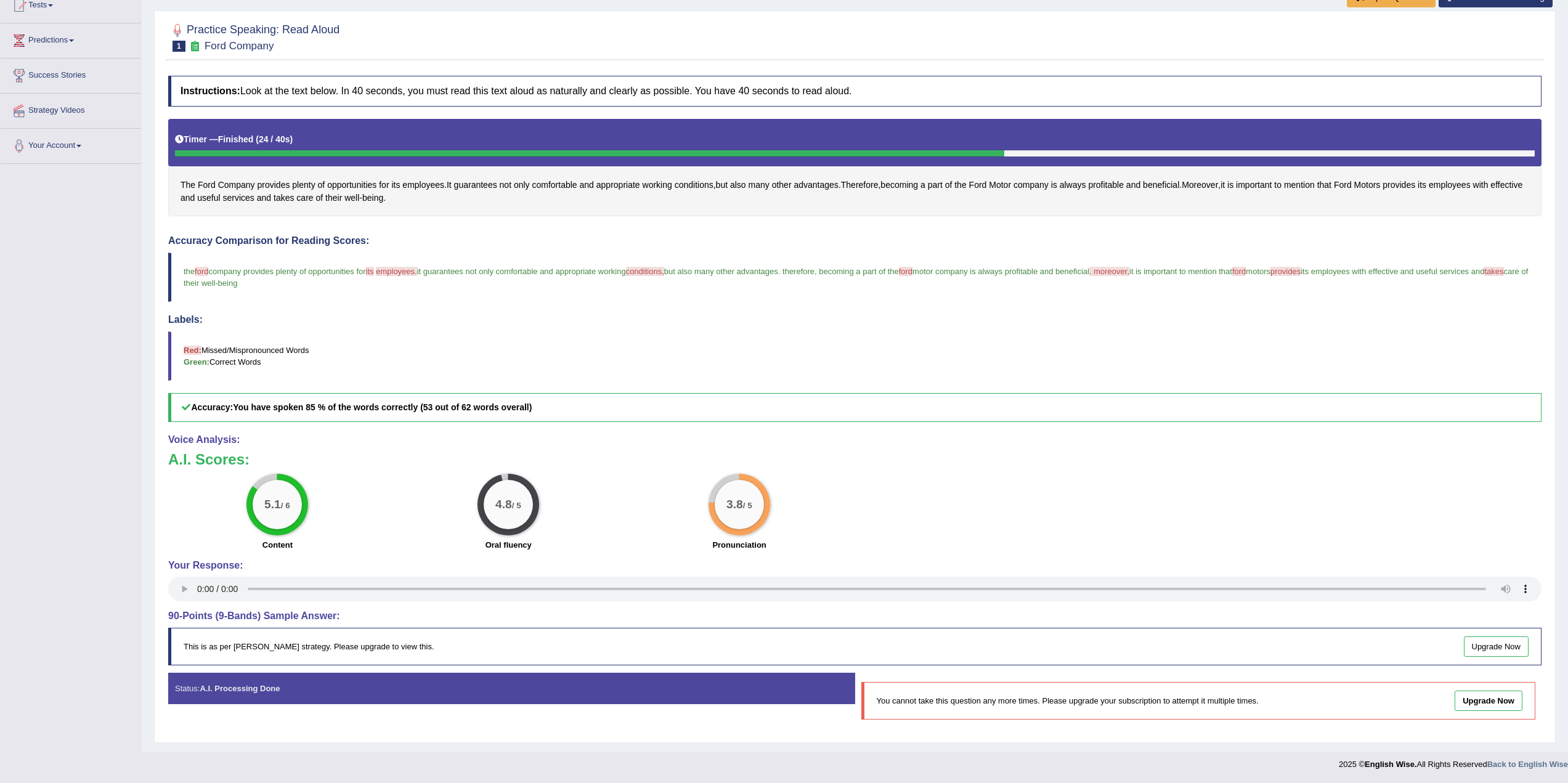
drag, startPoint x: 539, startPoint y: 685, endPoint x: 827, endPoint y: 694, distance: 288.1
click at [552, 686] on div "Status: A.I. Processing Done" at bounding box center [511, 689] width 687 height 32
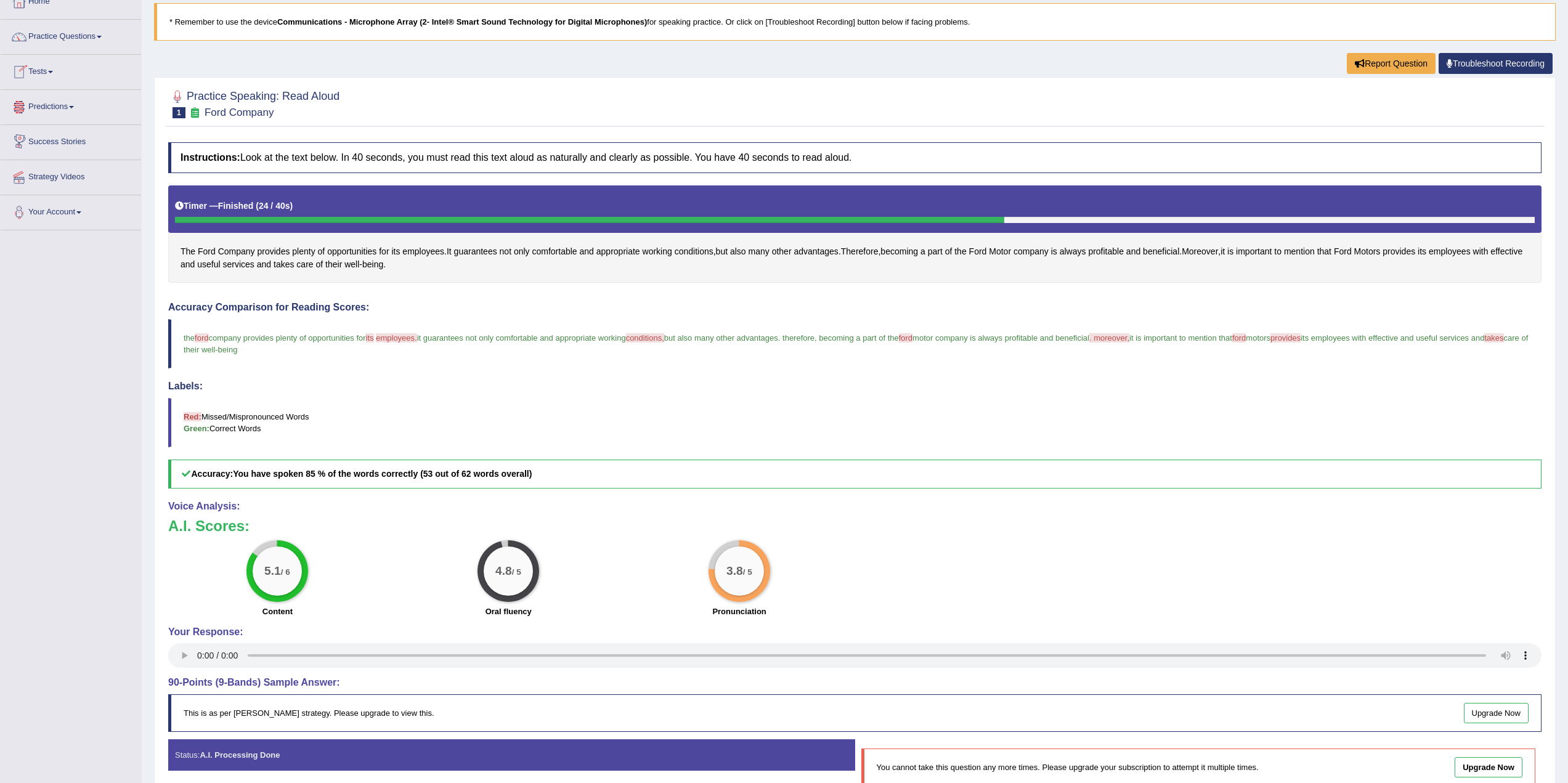
scroll to position [0, 0]
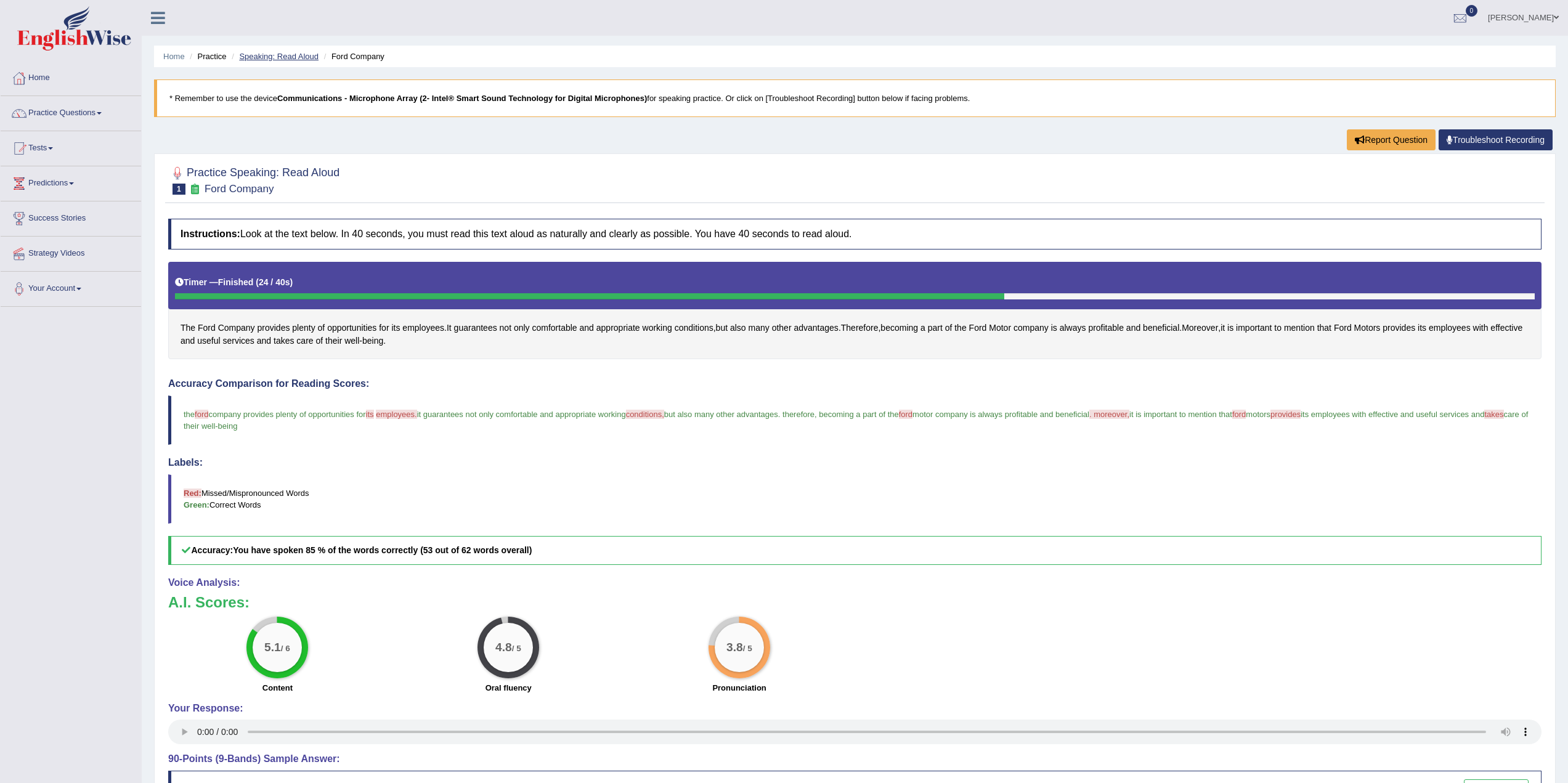
click at [290, 55] on link "Speaking: Read Aloud" at bounding box center [279, 57] width 80 height 9
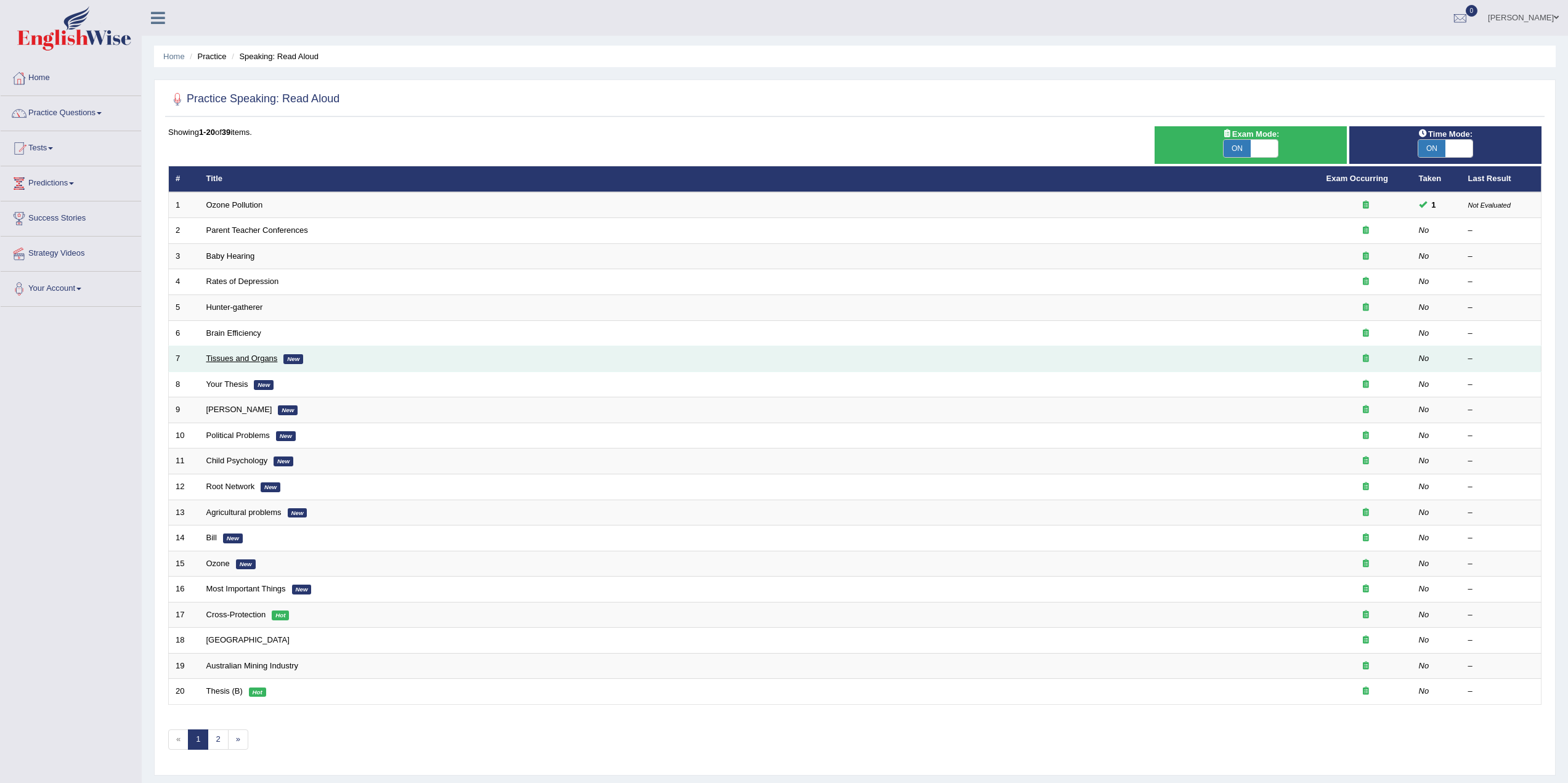
click at [245, 359] on link "Tissues and Organs" at bounding box center [242, 359] width 71 height 9
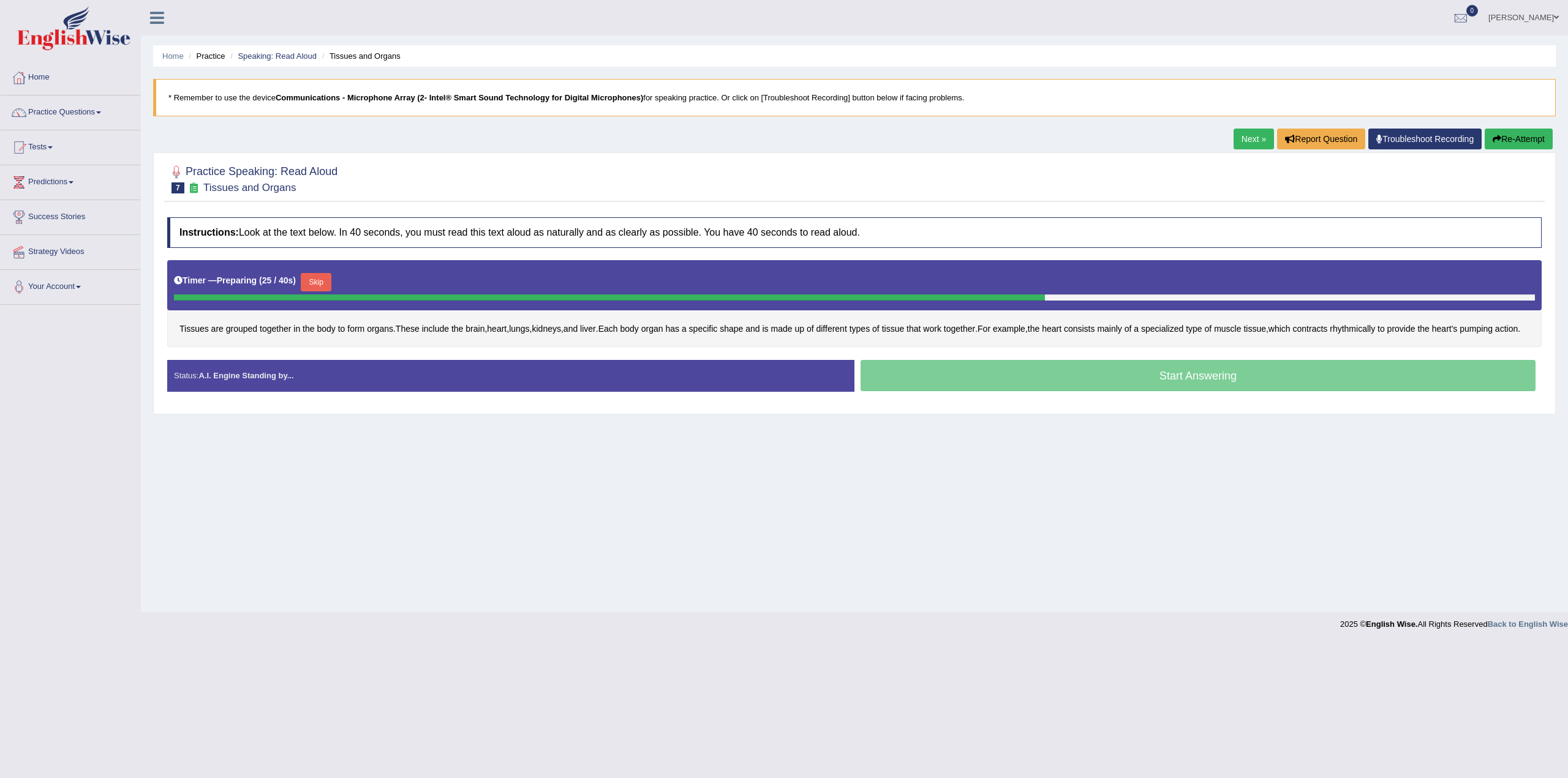
click at [1191, 392] on div "Start Answering" at bounding box center [1198, 377] width 687 height 34
click at [318, 280] on button "Skip" at bounding box center [316, 282] width 31 height 18
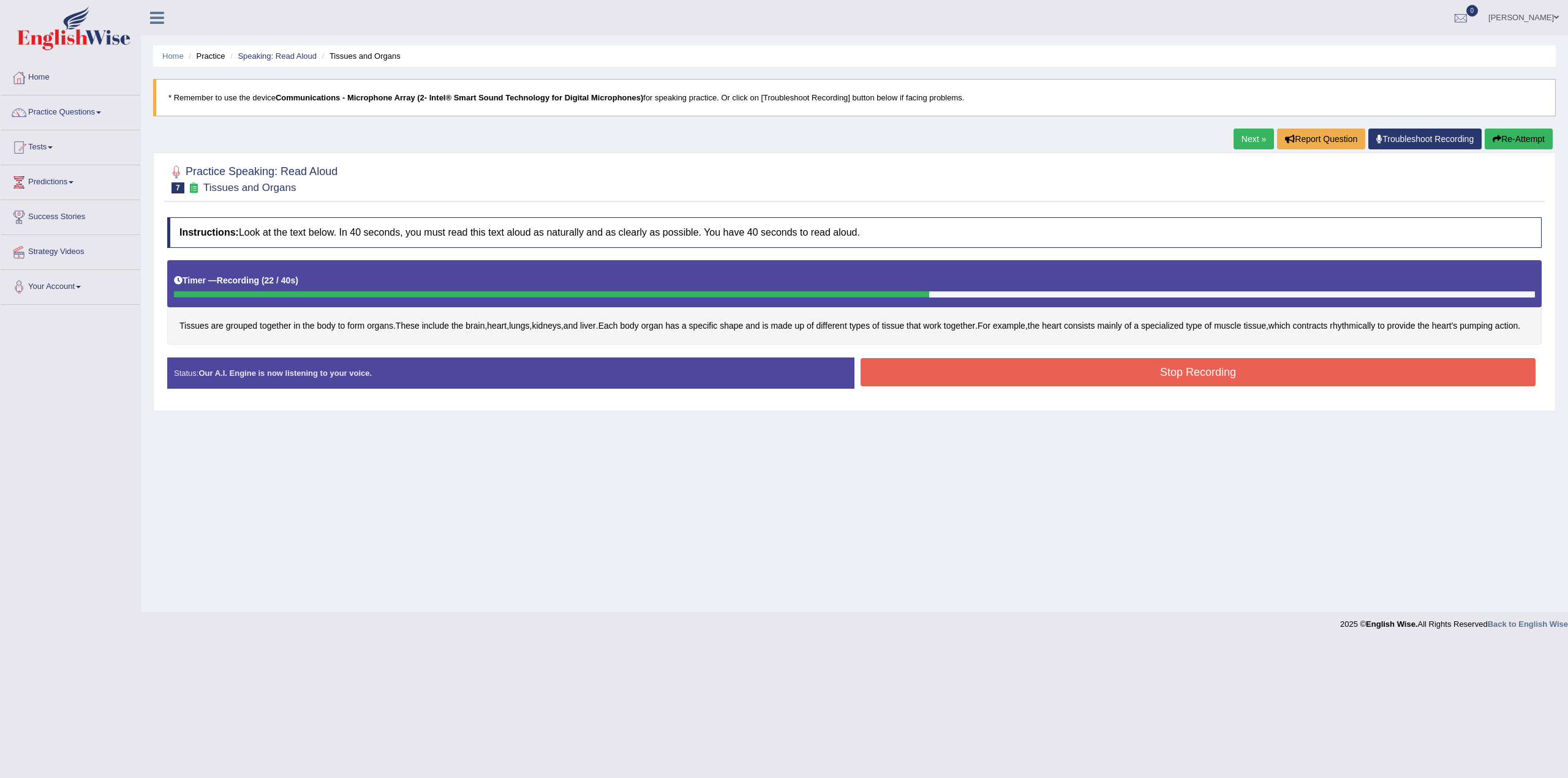
click at [1229, 382] on button "Stop Recording" at bounding box center [1198, 372] width 675 height 28
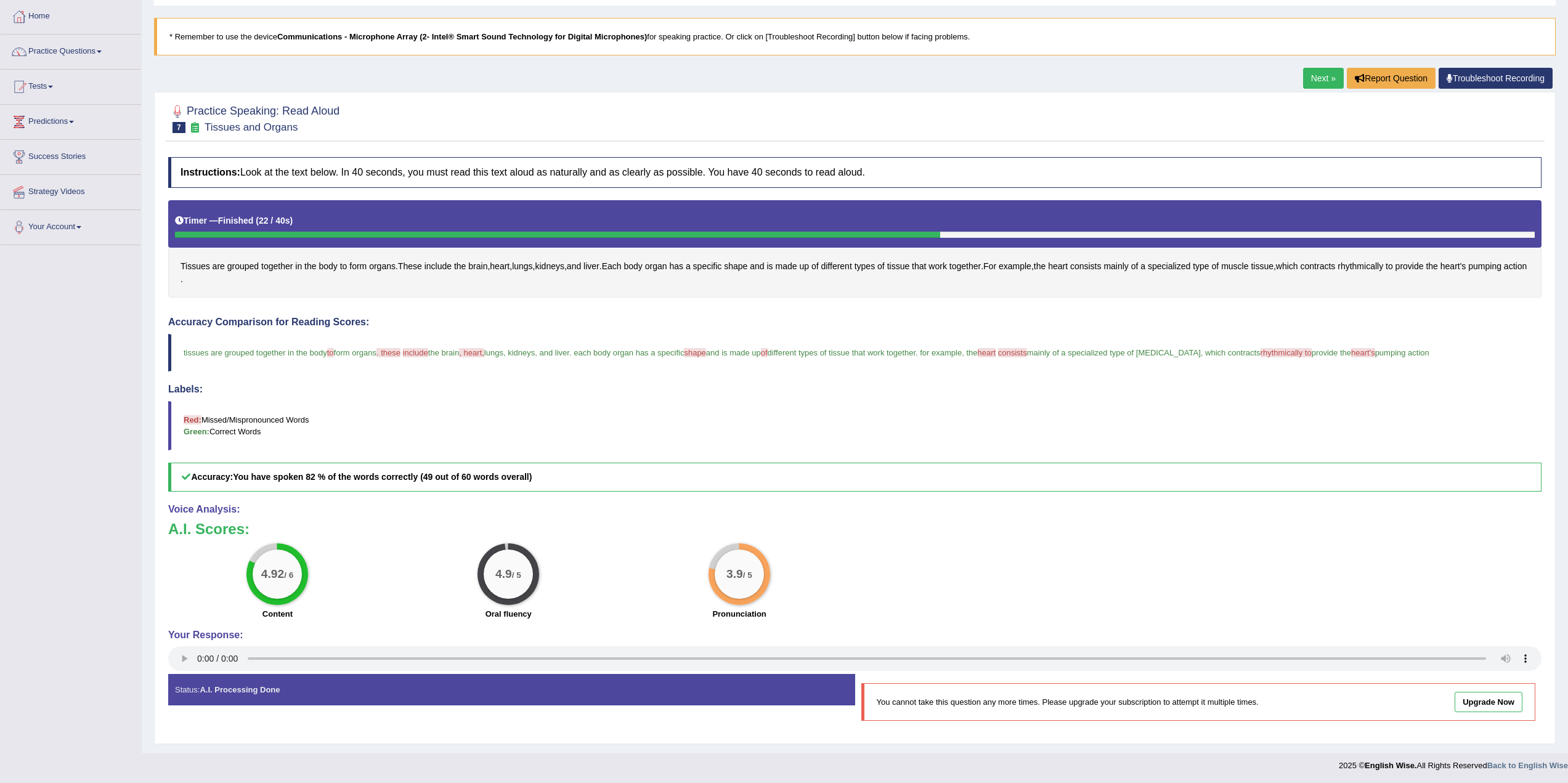
scroll to position [63, 0]
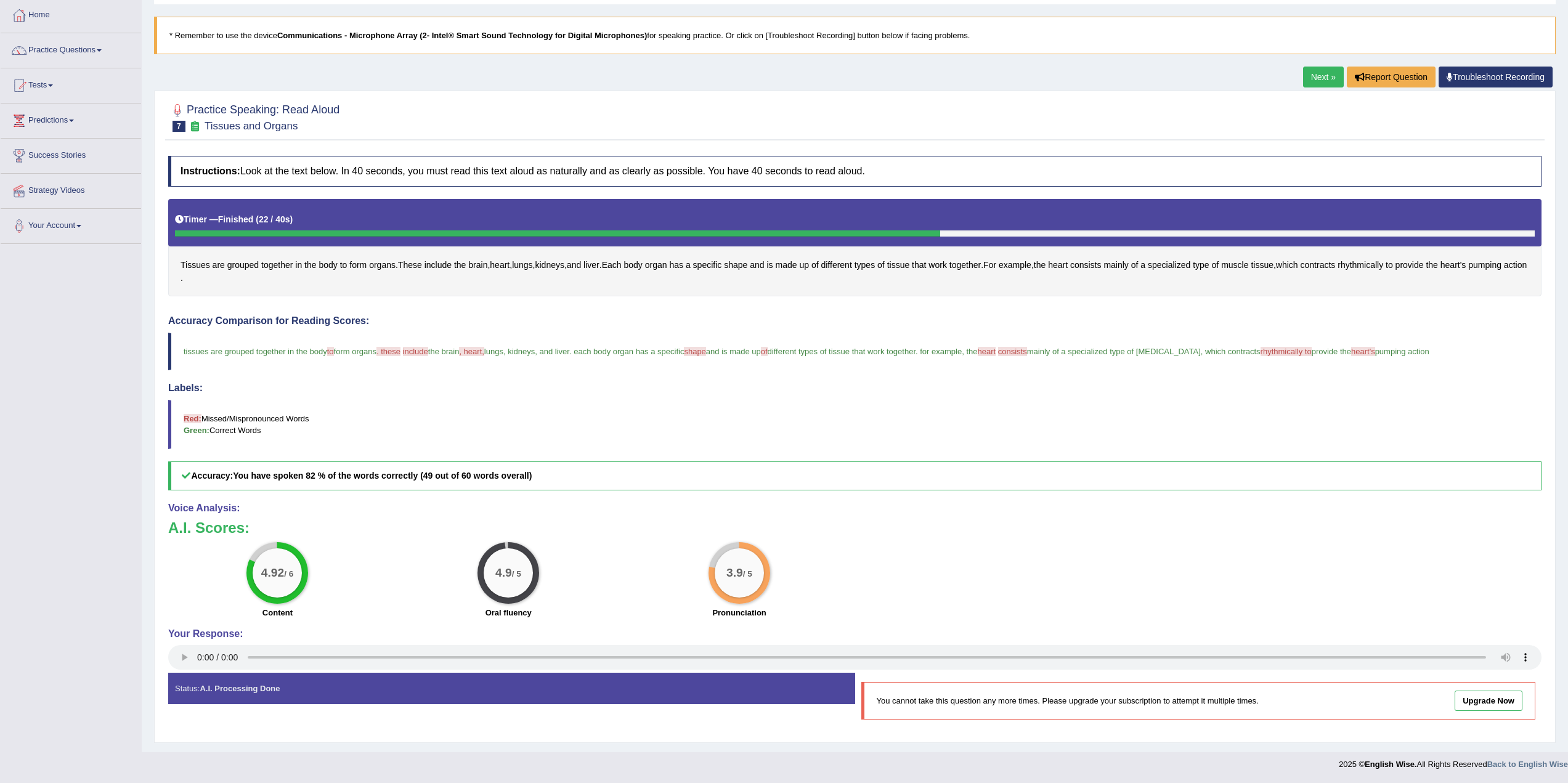
click at [1321, 76] on link "Next »" at bounding box center [1323, 77] width 41 height 21
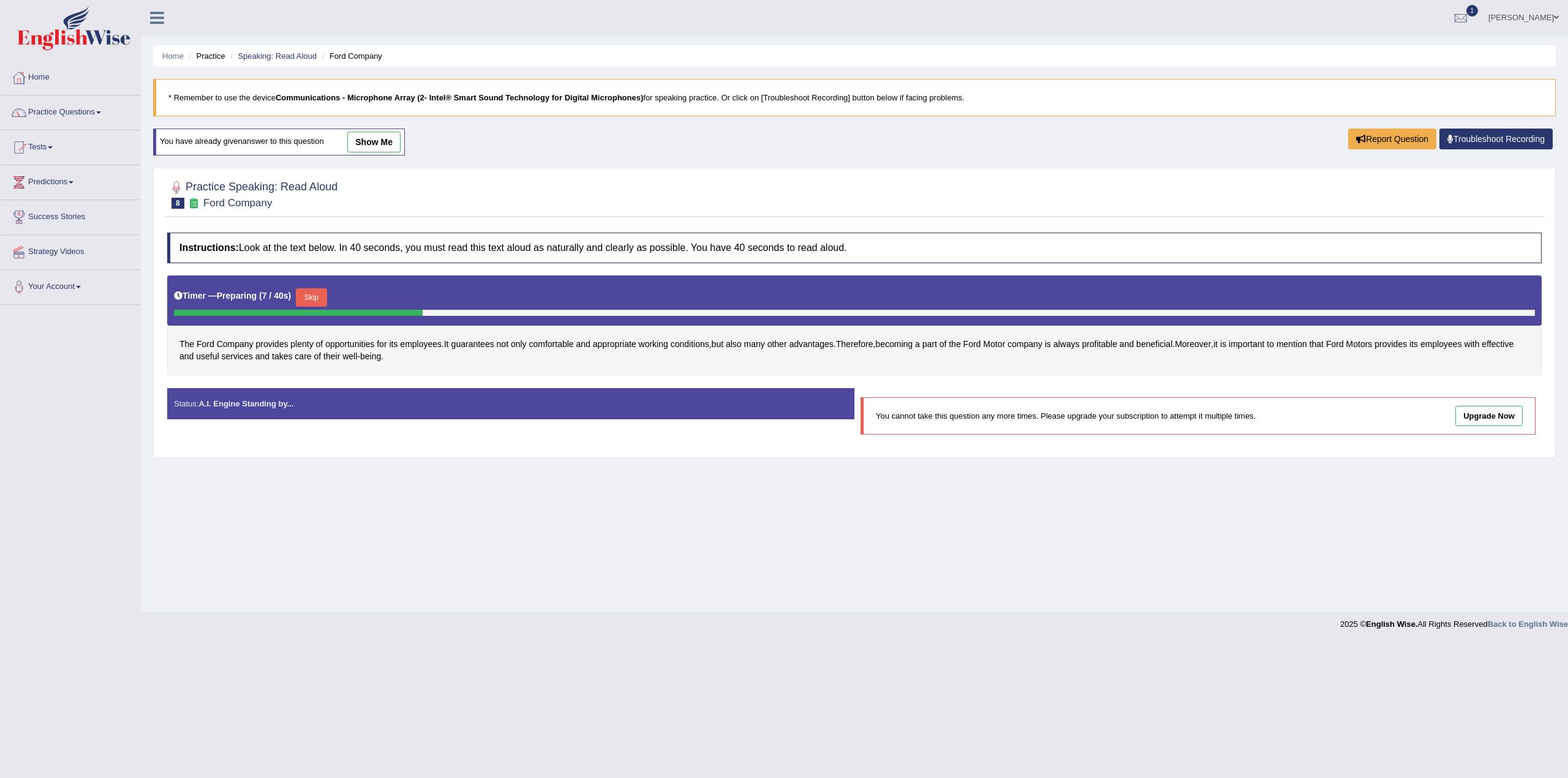
click at [383, 140] on link "show me" at bounding box center [373, 142] width 53 height 21
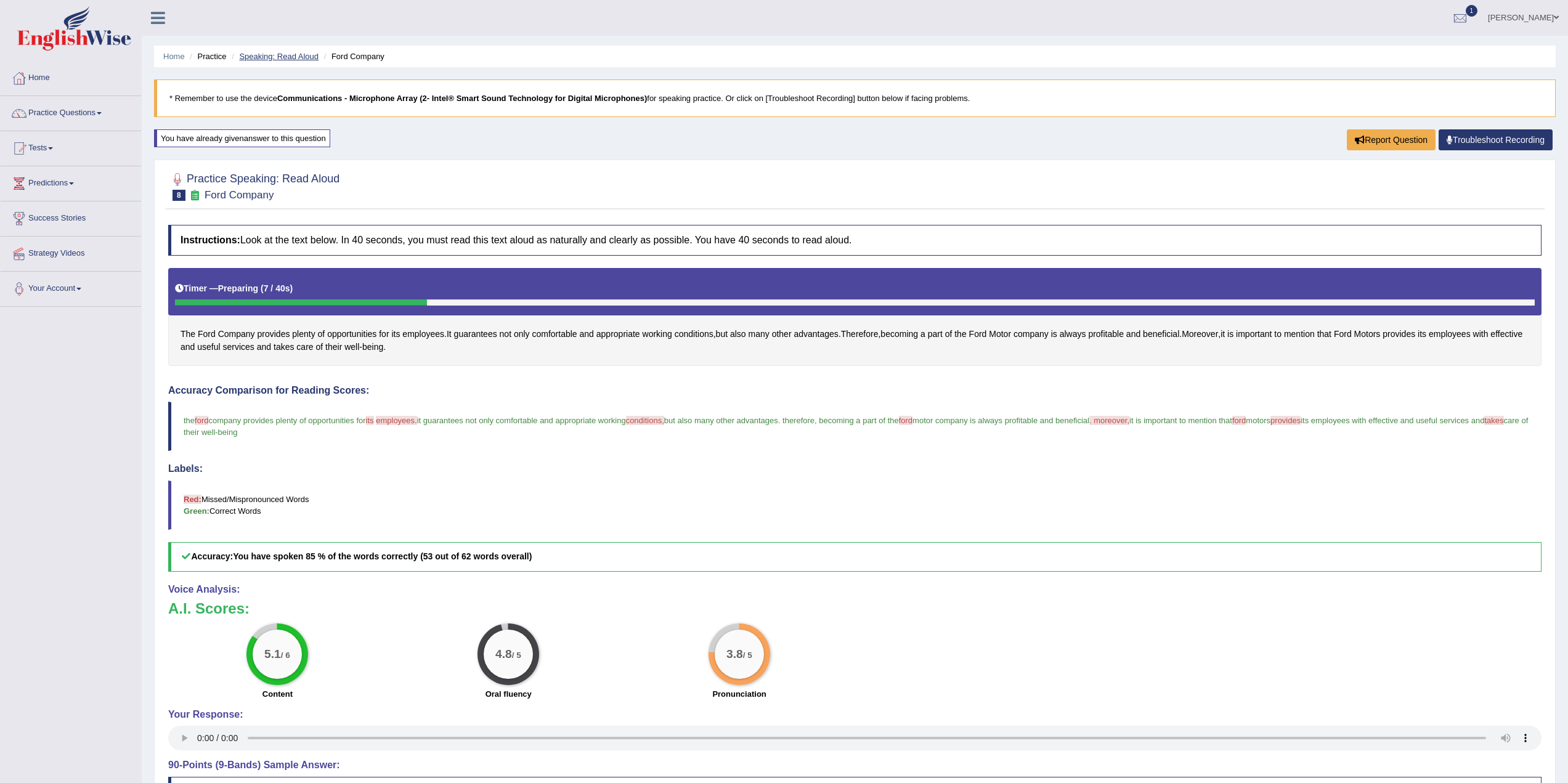
click at [282, 57] on link "Speaking: Read Aloud" at bounding box center [279, 57] width 80 height 9
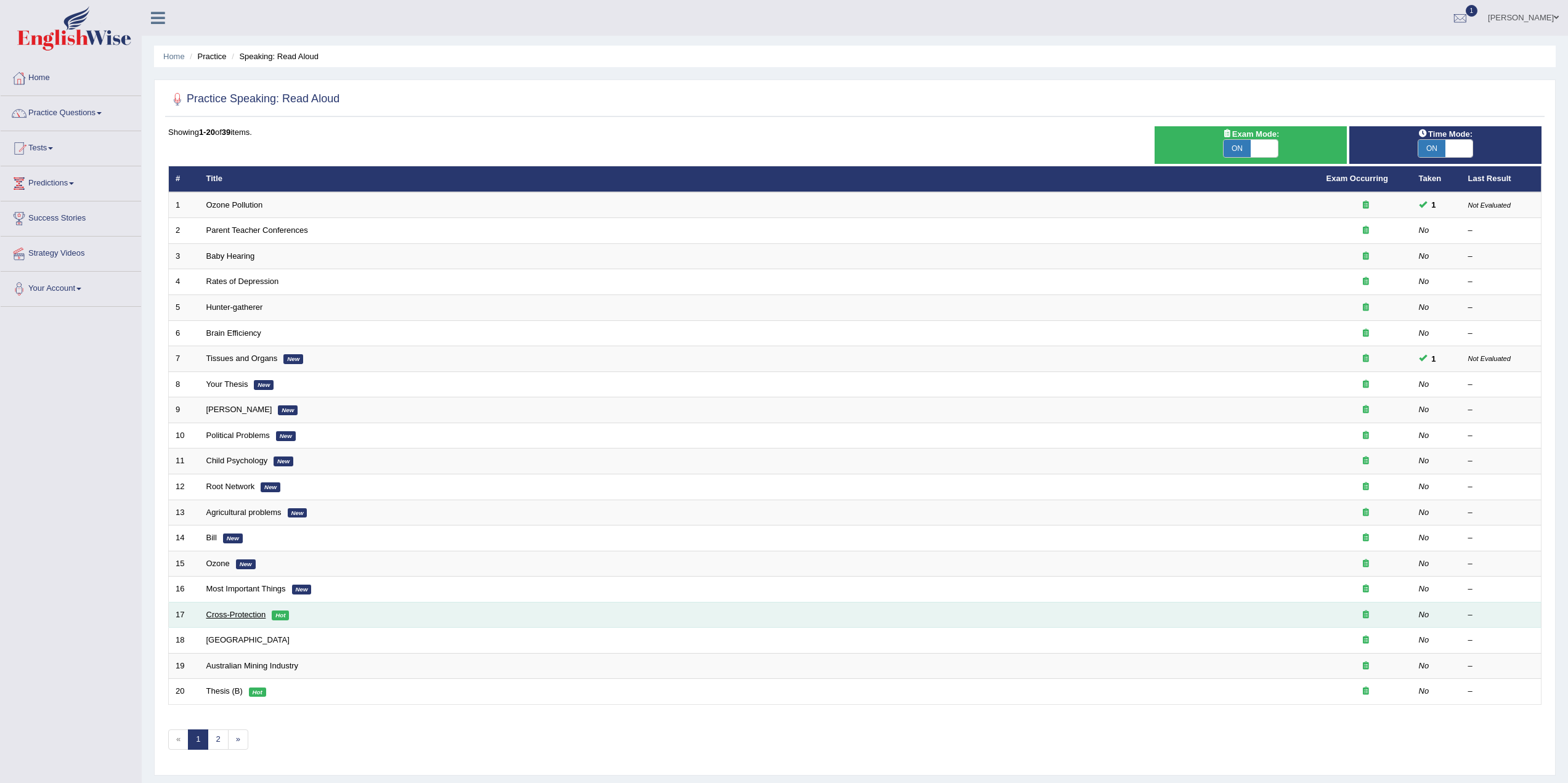
click at [236, 612] on link "Cross-Protection" at bounding box center [236, 615] width 60 height 9
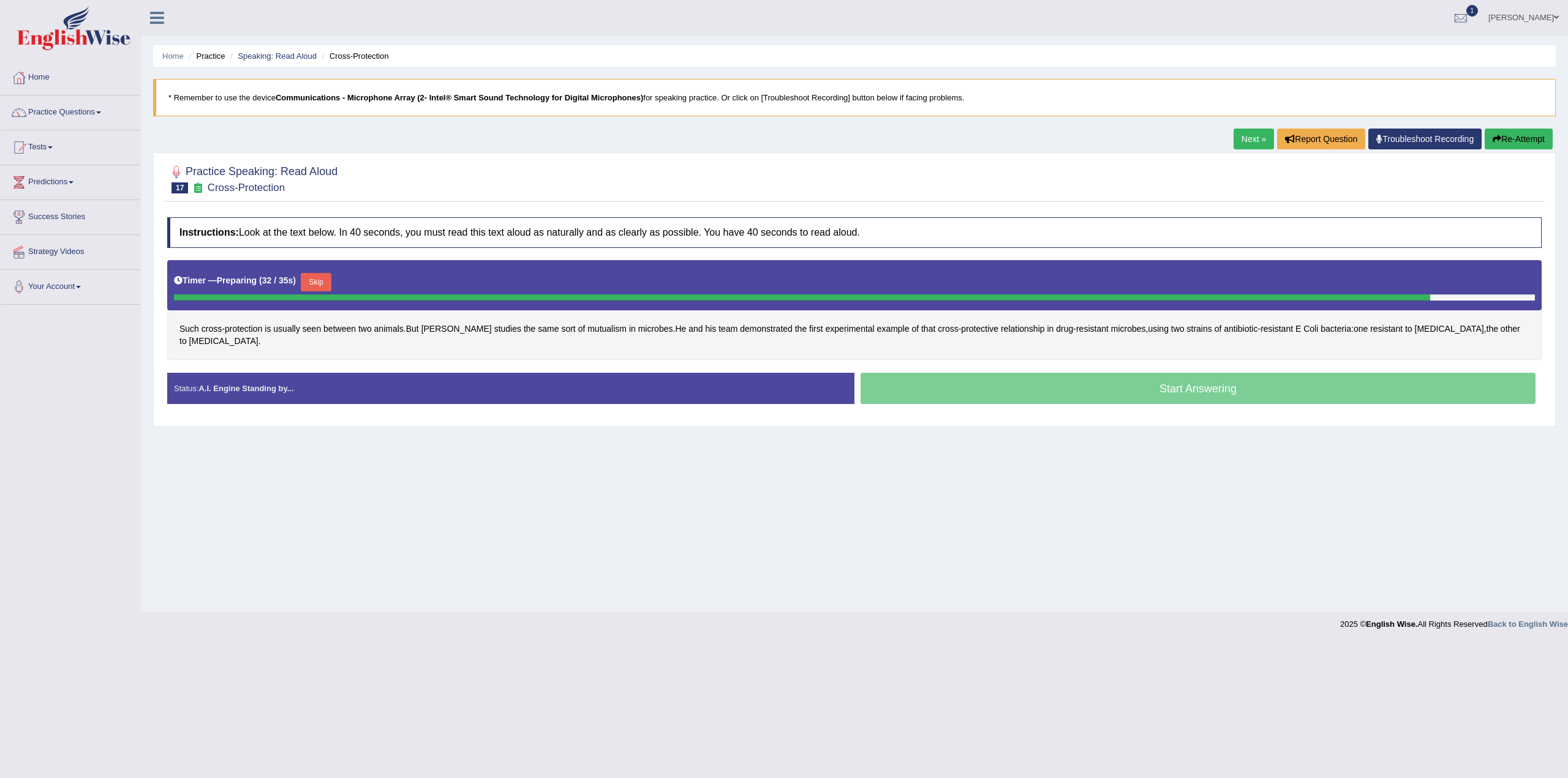
click at [1291, 375] on div "Start Answering" at bounding box center [1198, 390] width 687 height 34
click at [322, 278] on button "Skip" at bounding box center [316, 282] width 31 height 18
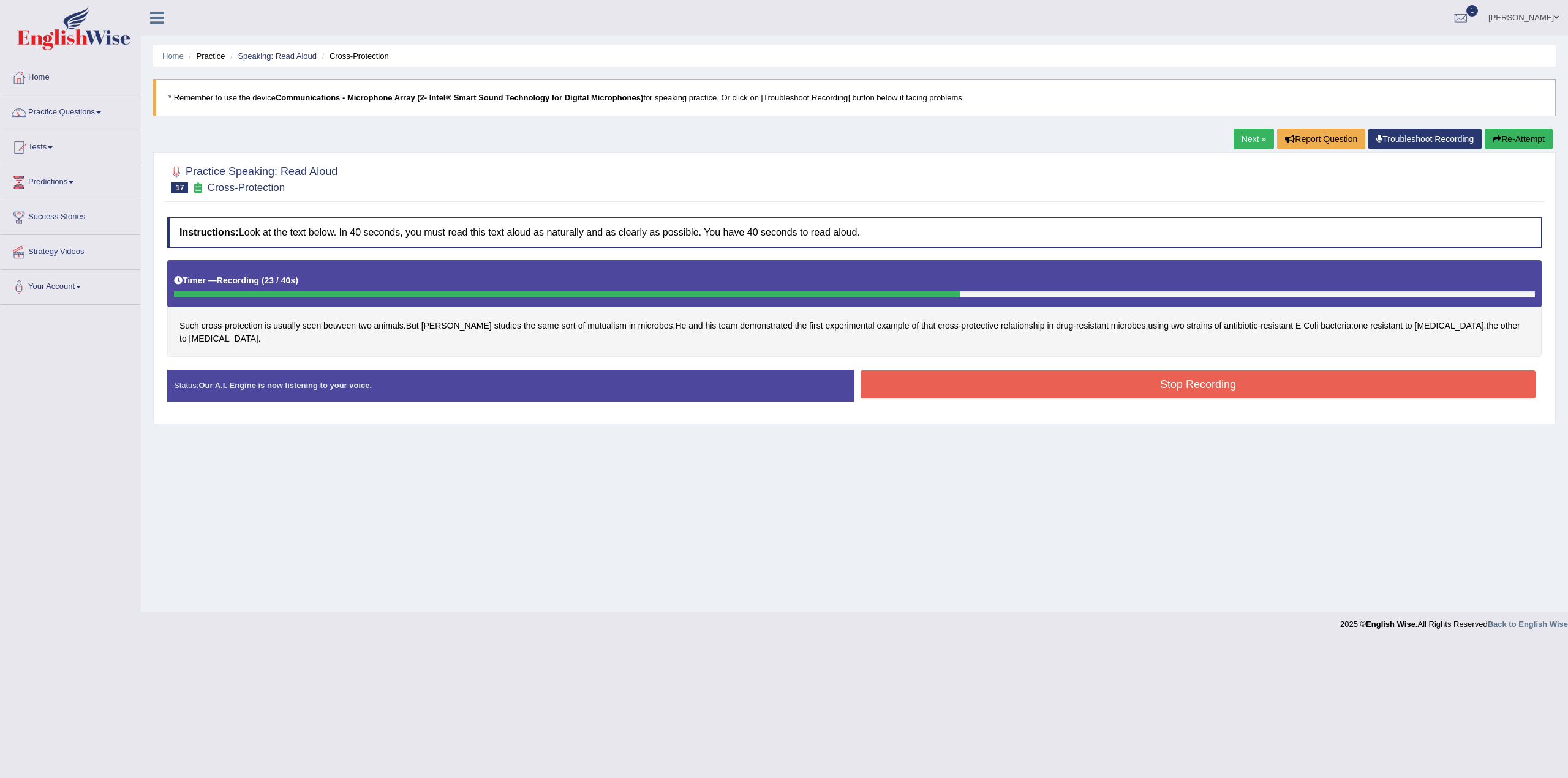
click at [1249, 373] on button "Stop Recording" at bounding box center [1198, 384] width 675 height 28
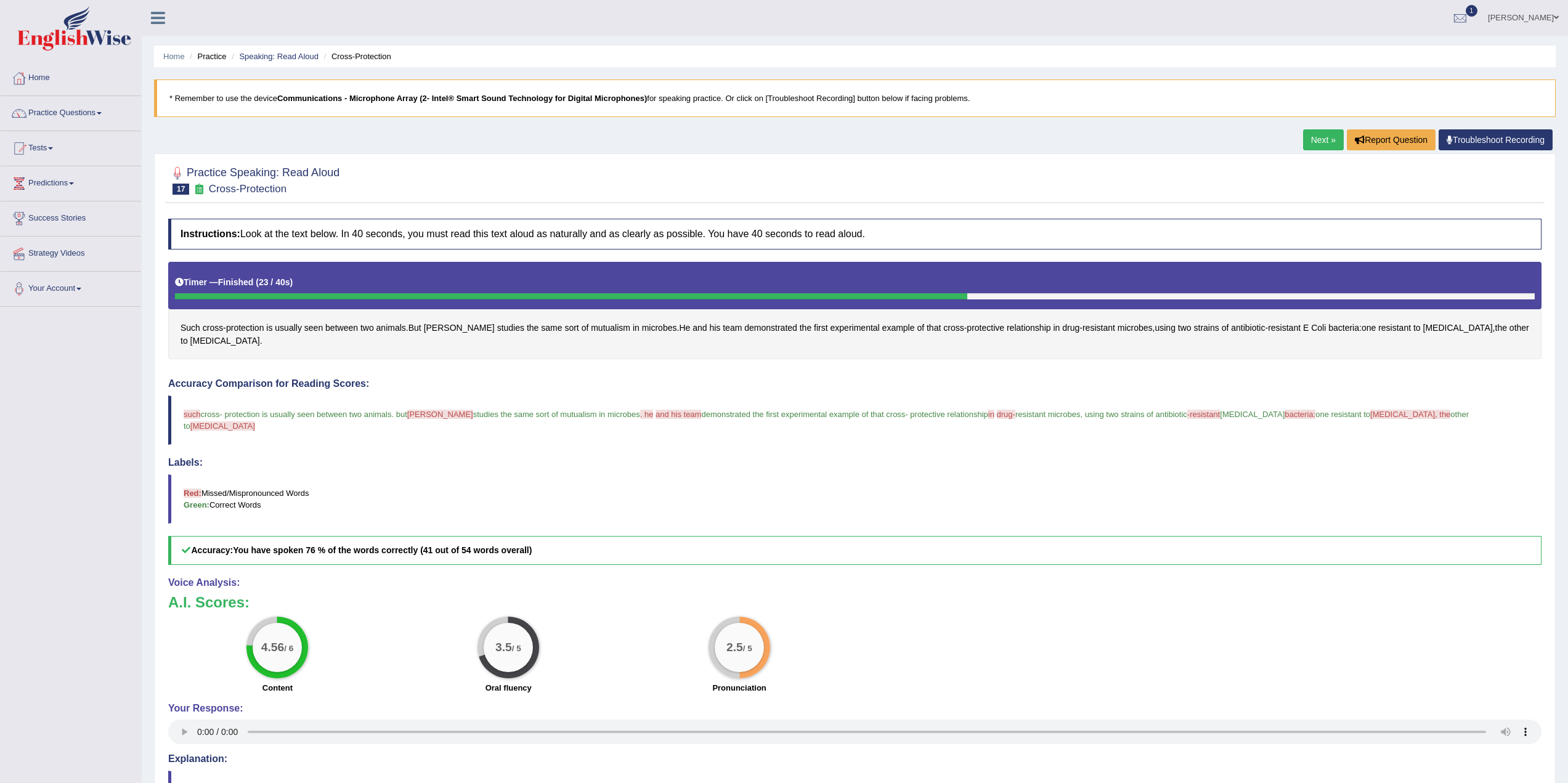
click at [255, 421] on span "chloramphenicol" at bounding box center [223, 426] width 65 height 9
click at [215, 339] on span "chloramphenicol" at bounding box center [225, 341] width 70 height 13
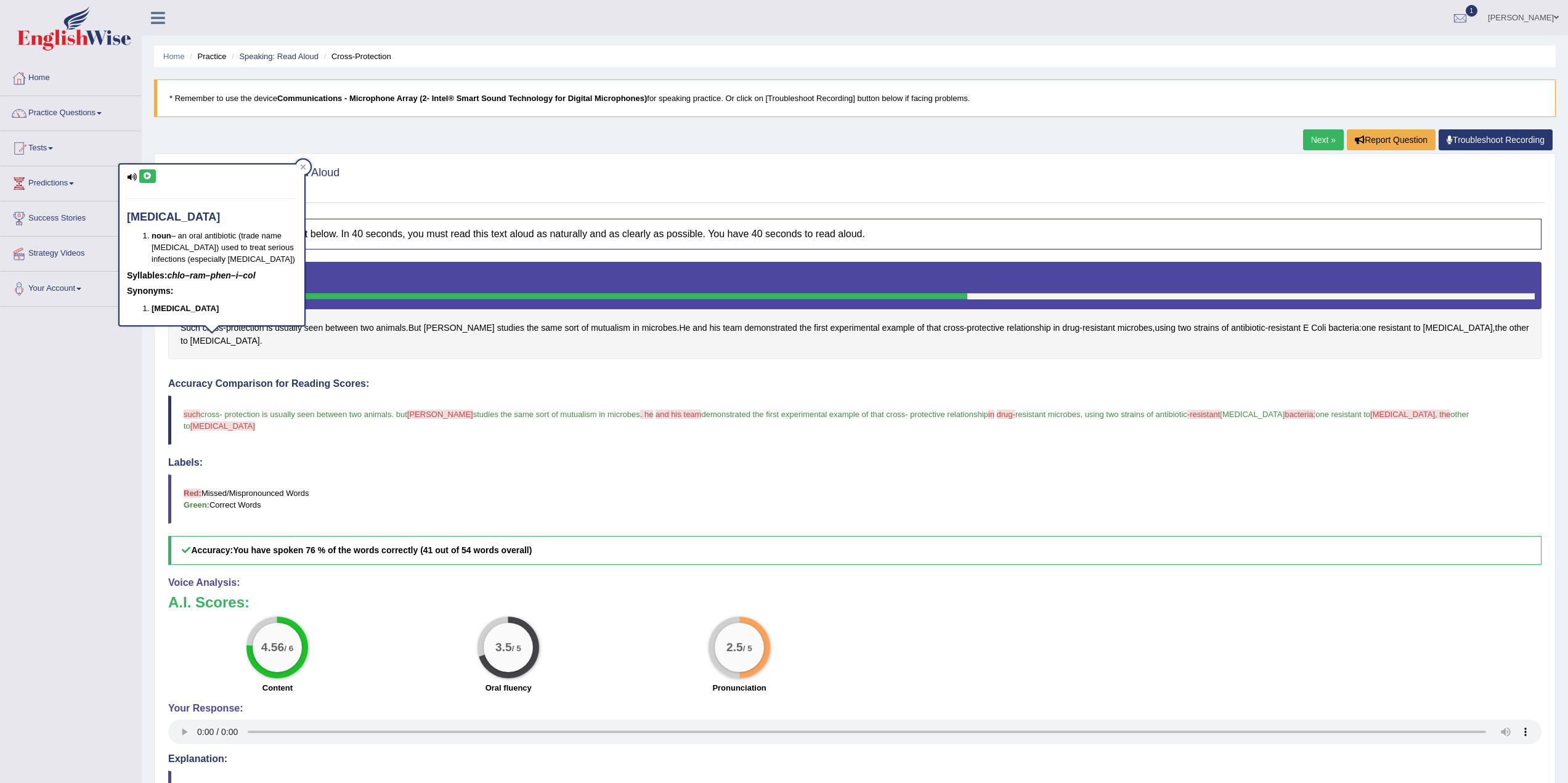
click at [148, 175] on icon at bounding box center [148, 176] width 9 height 7
click at [146, 175] on icon at bounding box center [148, 176] width 9 height 7
click at [148, 174] on icon at bounding box center [148, 176] width 9 height 7
click at [149, 180] on button at bounding box center [147, 176] width 16 height 14
click at [145, 181] on button at bounding box center [147, 176] width 16 height 14
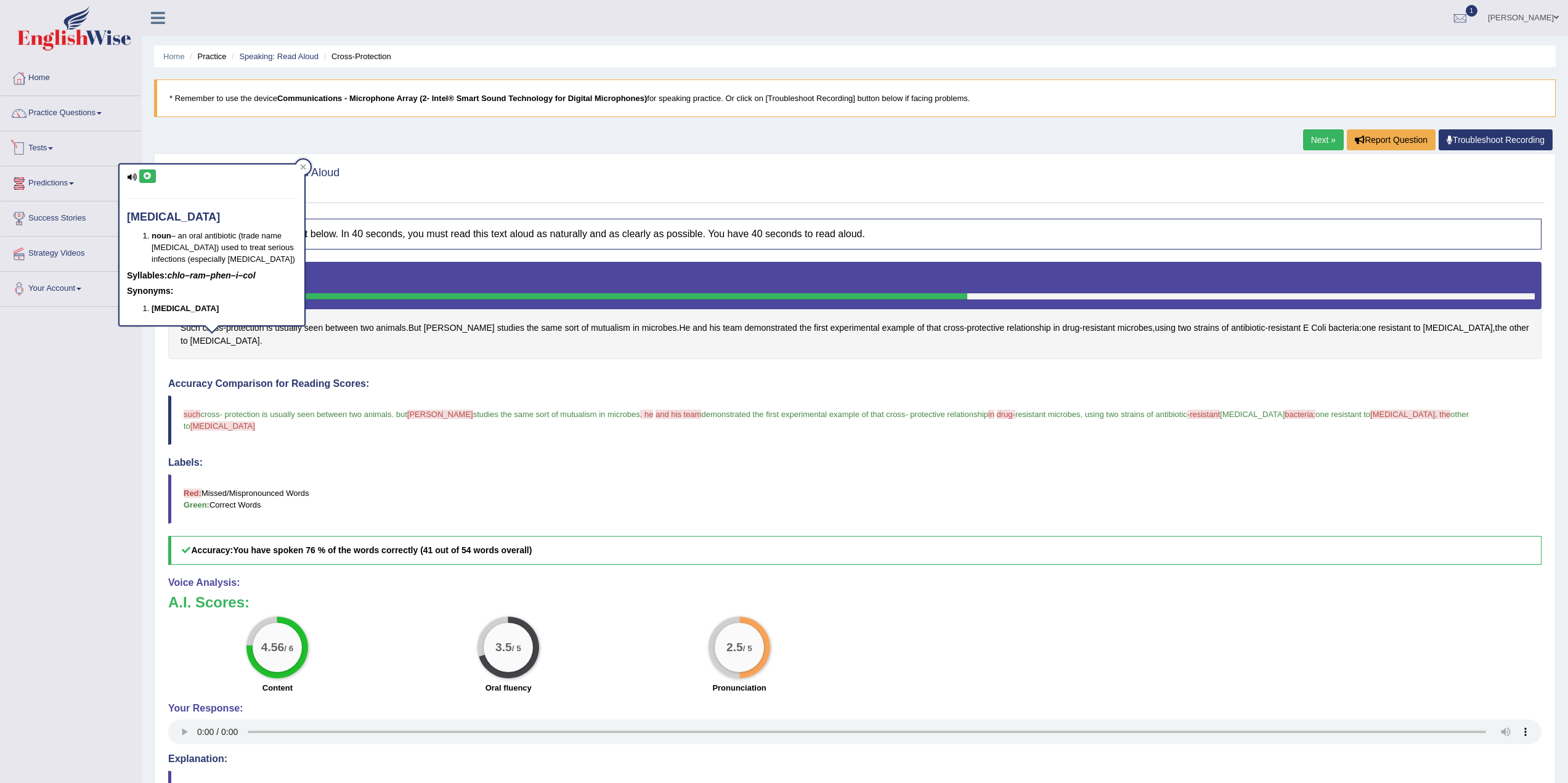
click at [151, 176] on icon at bounding box center [148, 176] width 9 height 7
click at [145, 177] on icon at bounding box center [148, 176] width 9 height 7
click at [148, 176] on icon at bounding box center [148, 176] width 9 height 7
click at [148, 175] on icon at bounding box center [148, 176] width 9 height 7
click at [148, 171] on button at bounding box center [147, 176] width 16 height 14
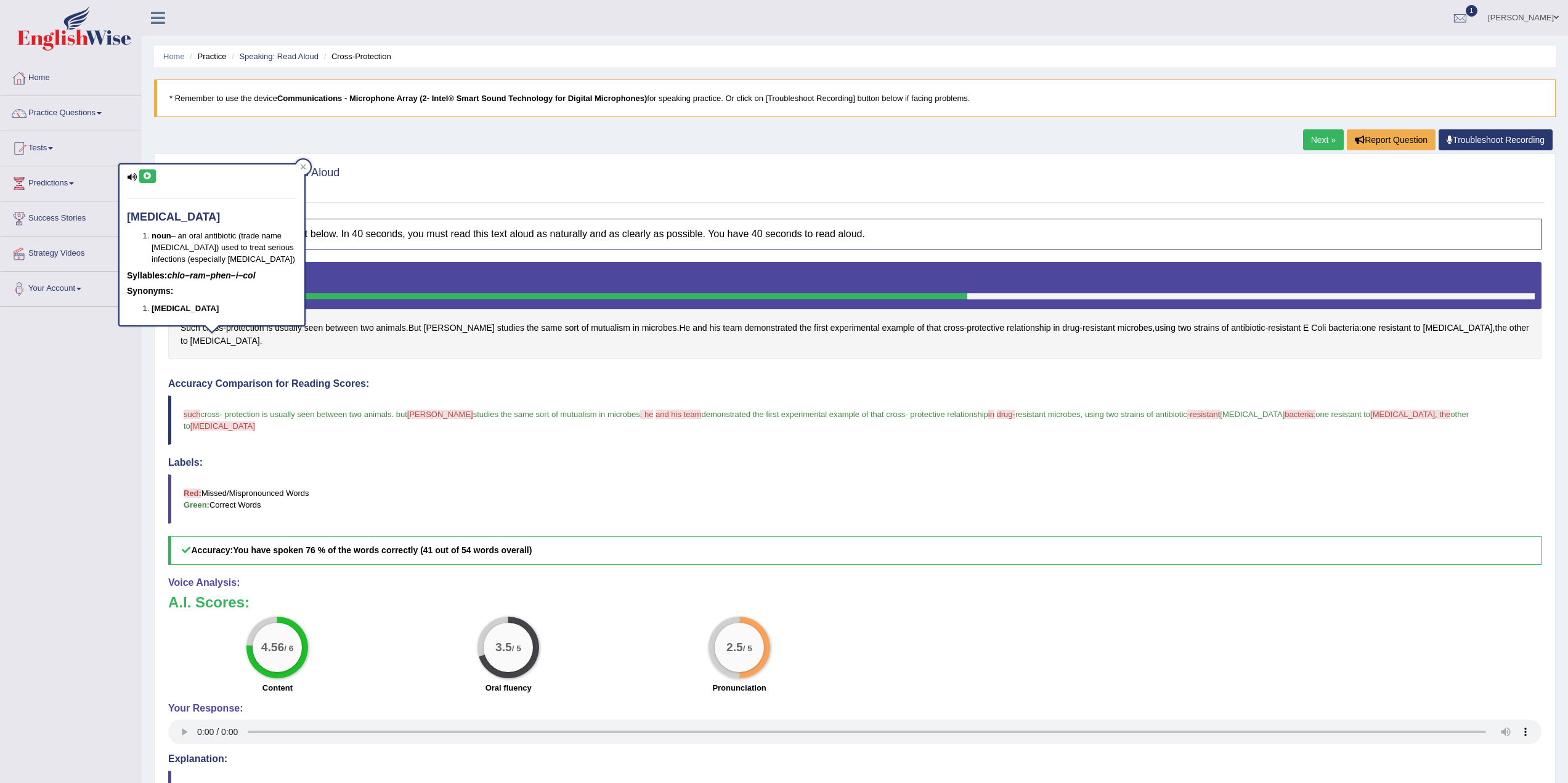
click at [148, 175] on icon at bounding box center [148, 176] width 9 height 7
click at [146, 173] on icon at bounding box center [148, 176] width 9 height 7
click at [1424, 327] on span "ampicillin" at bounding box center [1459, 328] width 70 height 13
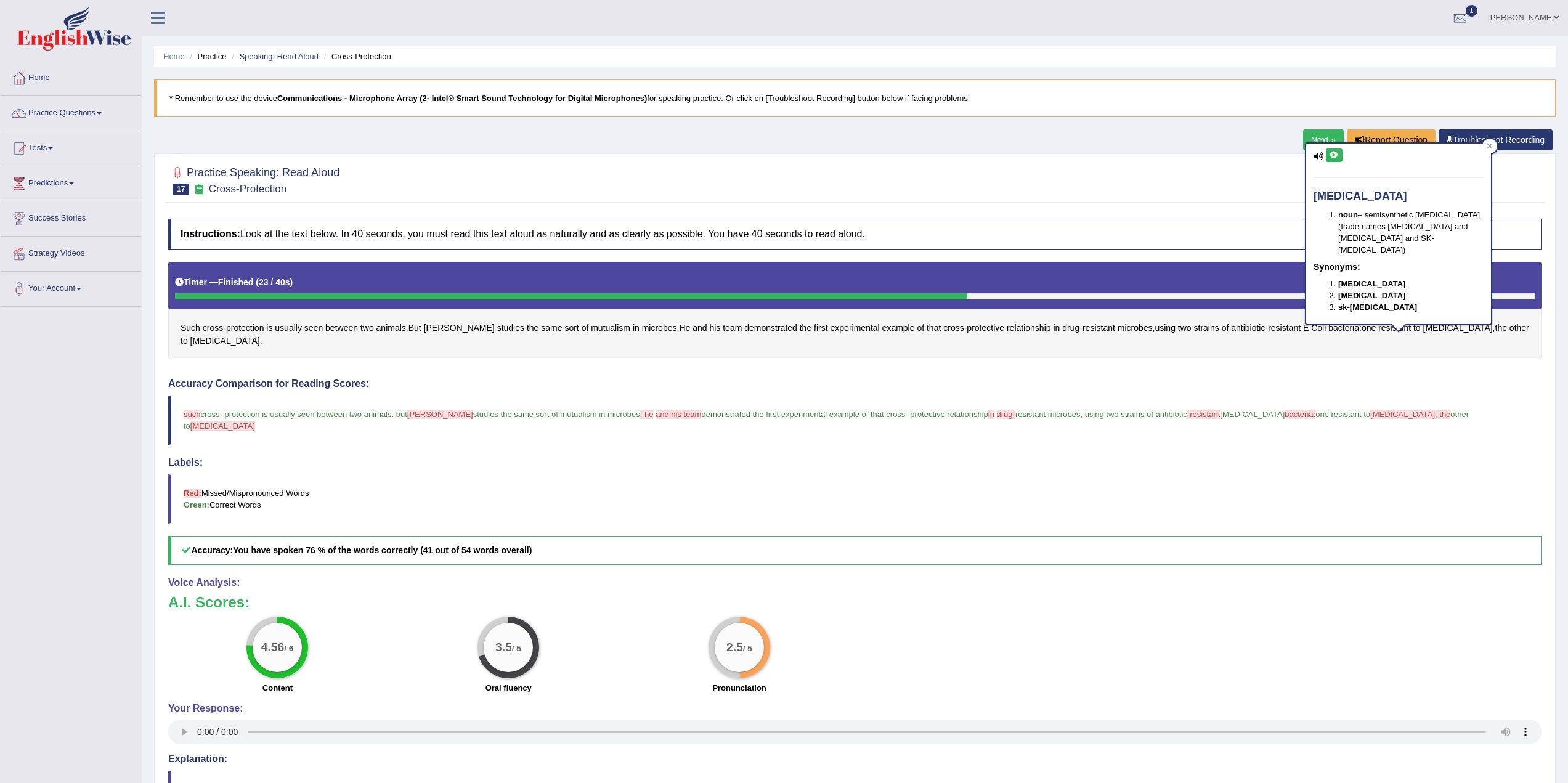
click at [1337, 156] on icon at bounding box center [1335, 155] width 9 height 7
click at [1335, 152] on icon at bounding box center [1335, 155] width 9 height 7
click at [1335, 154] on icon at bounding box center [1335, 155] width 9 height 7
click at [1489, 147] on icon at bounding box center [1490, 146] width 5 height 5
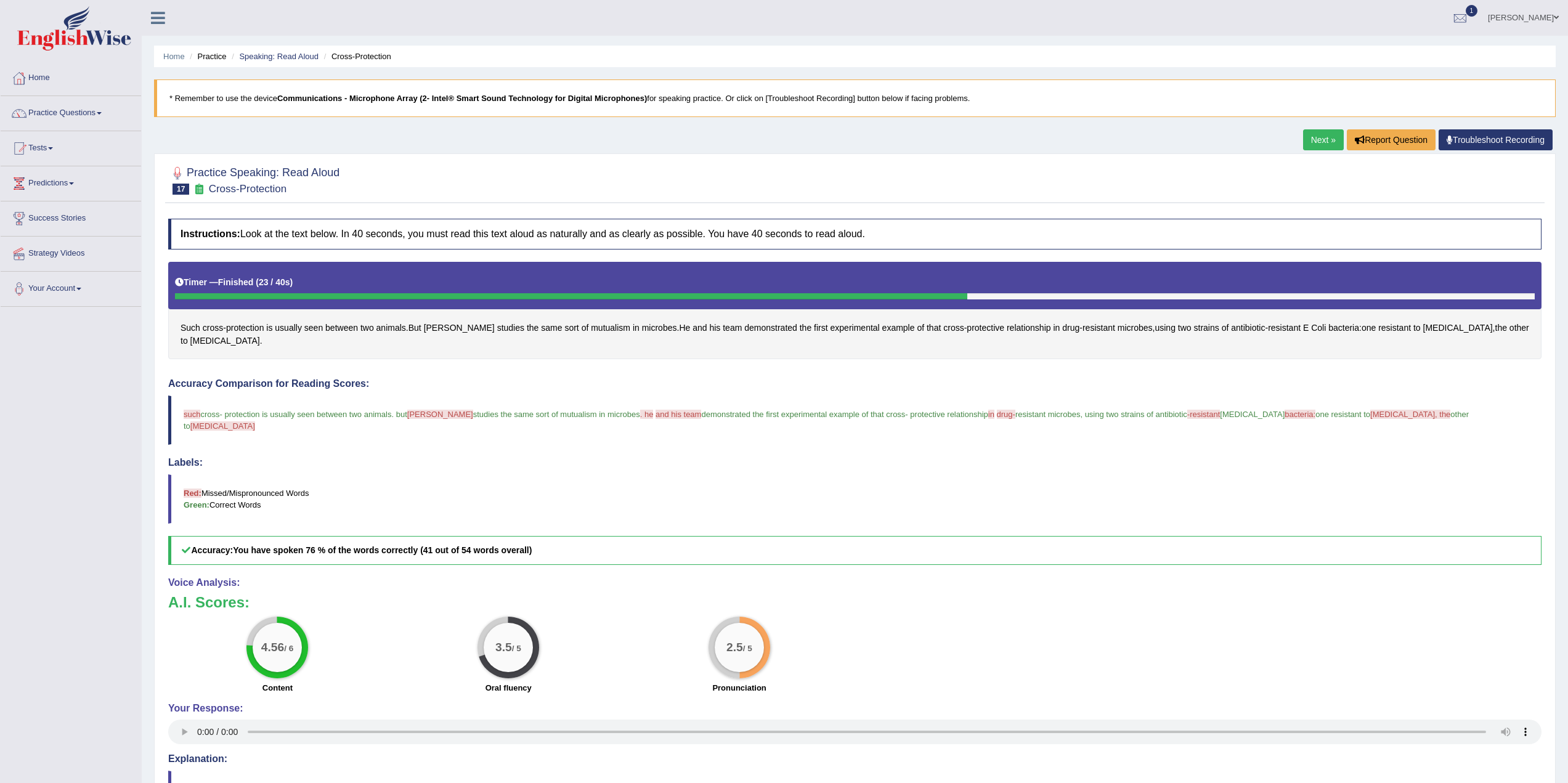
click at [1312, 137] on link "Next »" at bounding box center [1323, 140] width 41 height 21
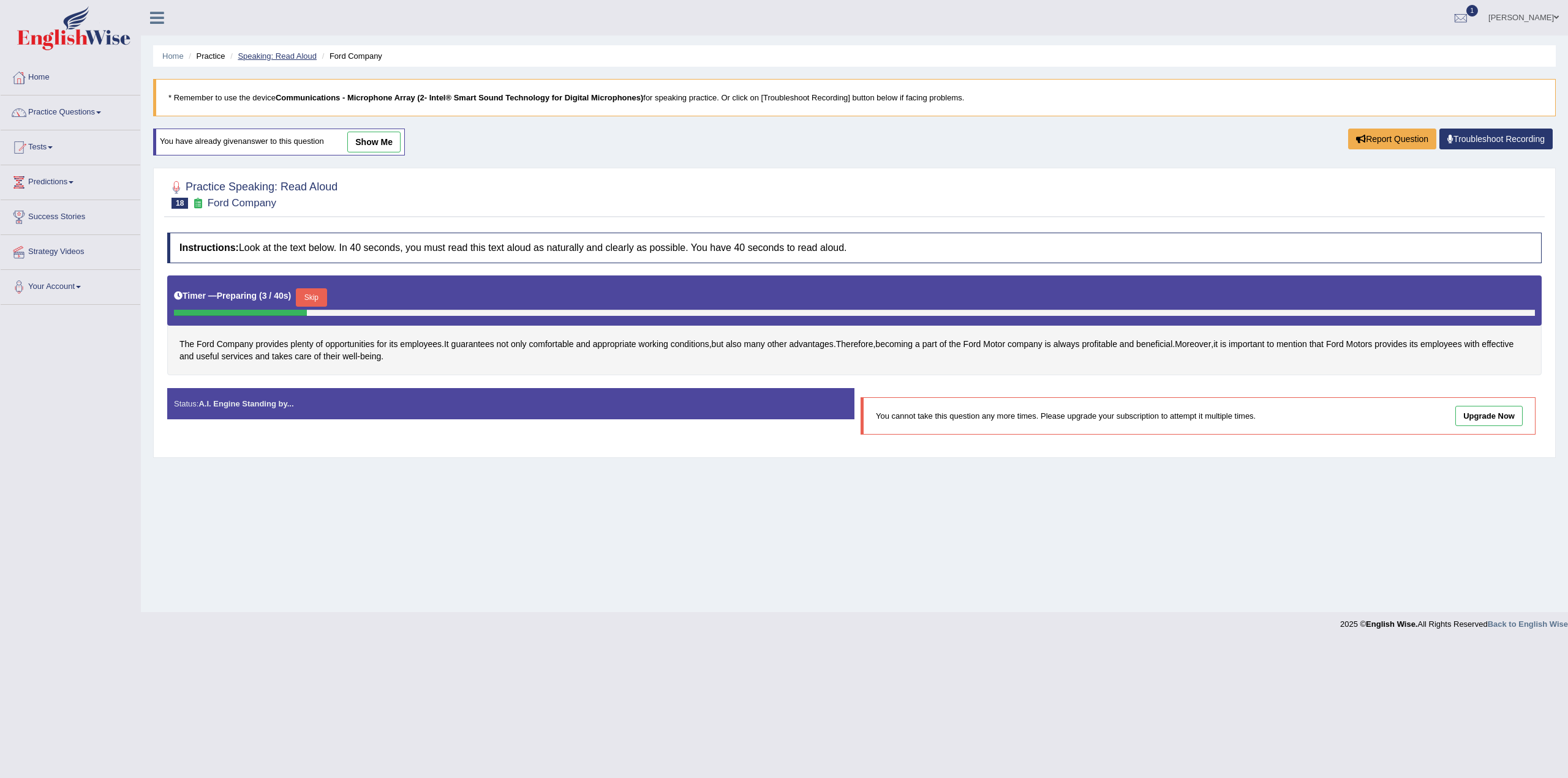
click at [278, 57] on link "Speaking: Read Aloud" at bounding box center [277, 56] width 79 height 9
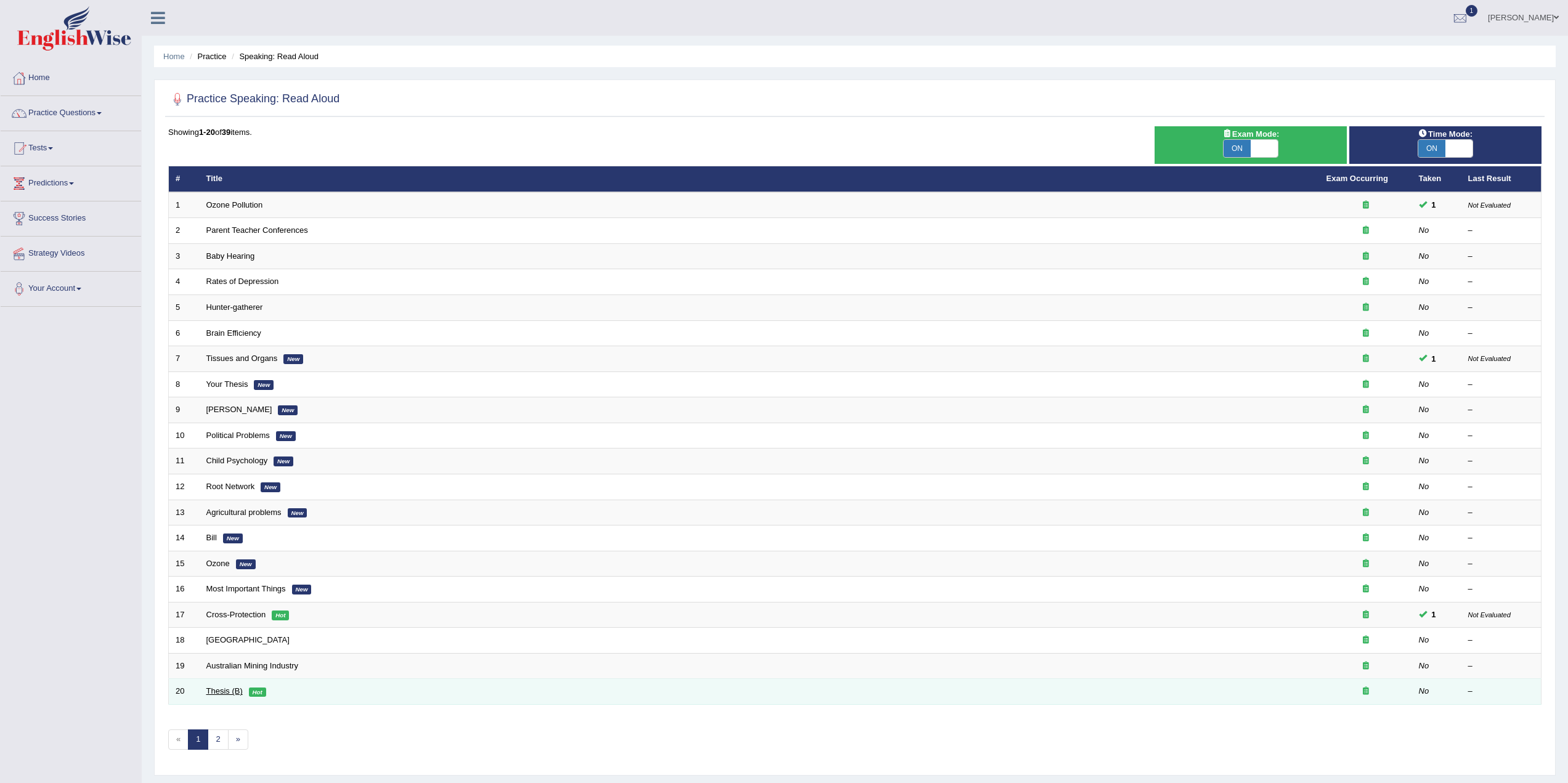
click at [227, 693] on link "Thesis (B)" at bounding box center [224, 691] width 36 height 9
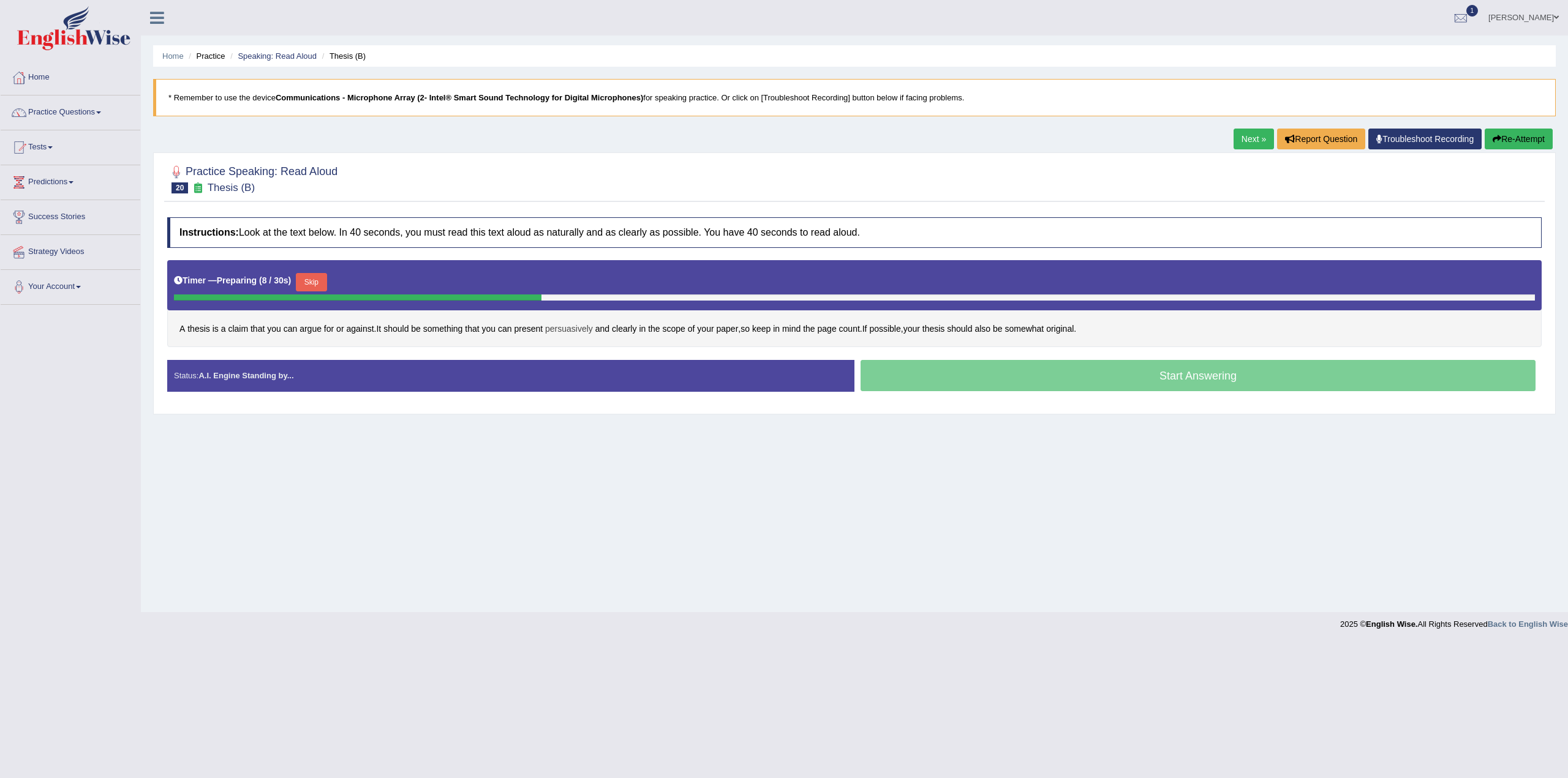
click at [579, 331] on span "persuasively" at bounding box center [569, 329] width 48 height 13
click at [535, 223] on icon at bounding box center [535, 222] width 9 height 7
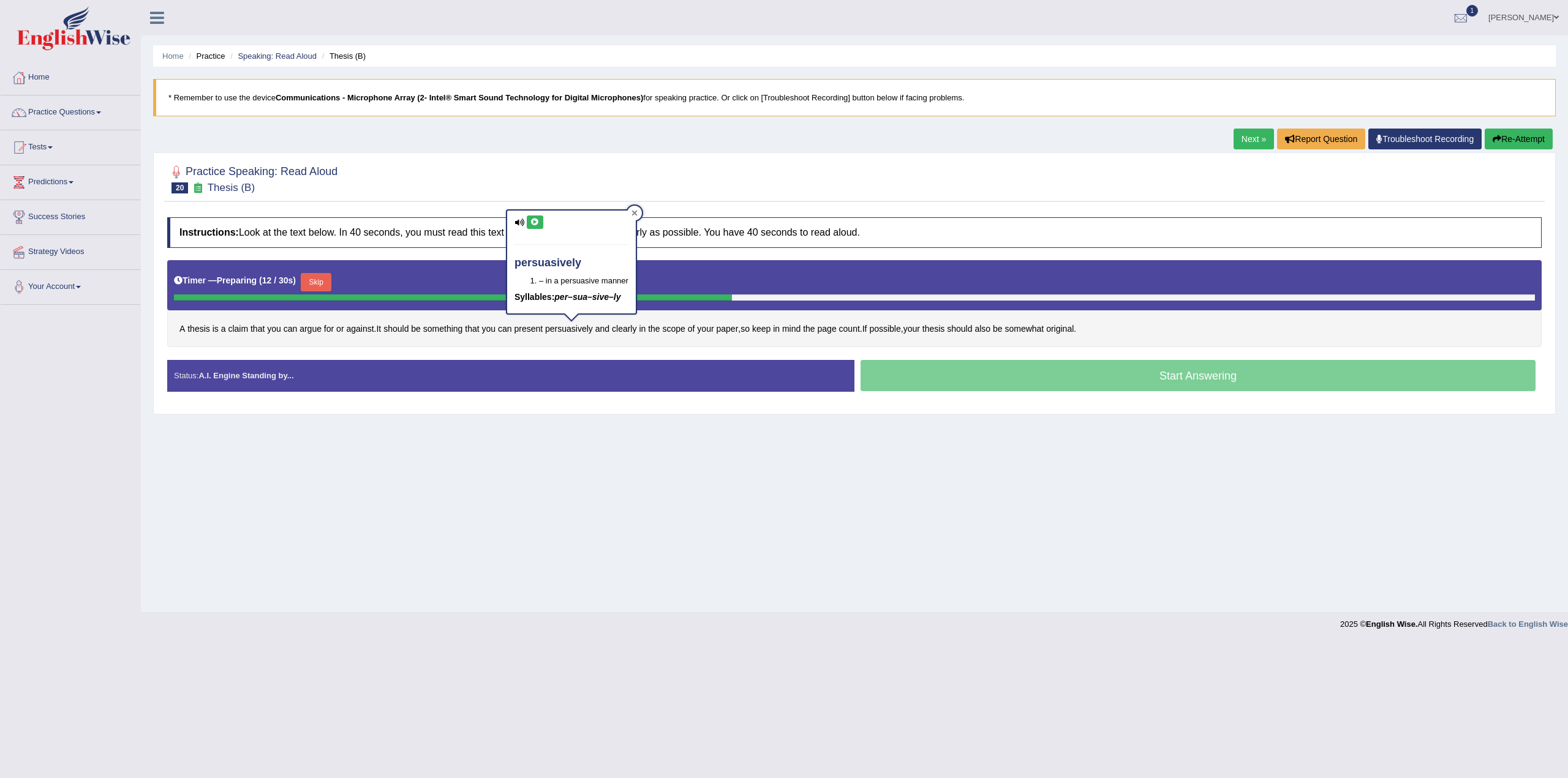
click at [636, 212] on icon at bounding box center [635, 213] width 5 height 5
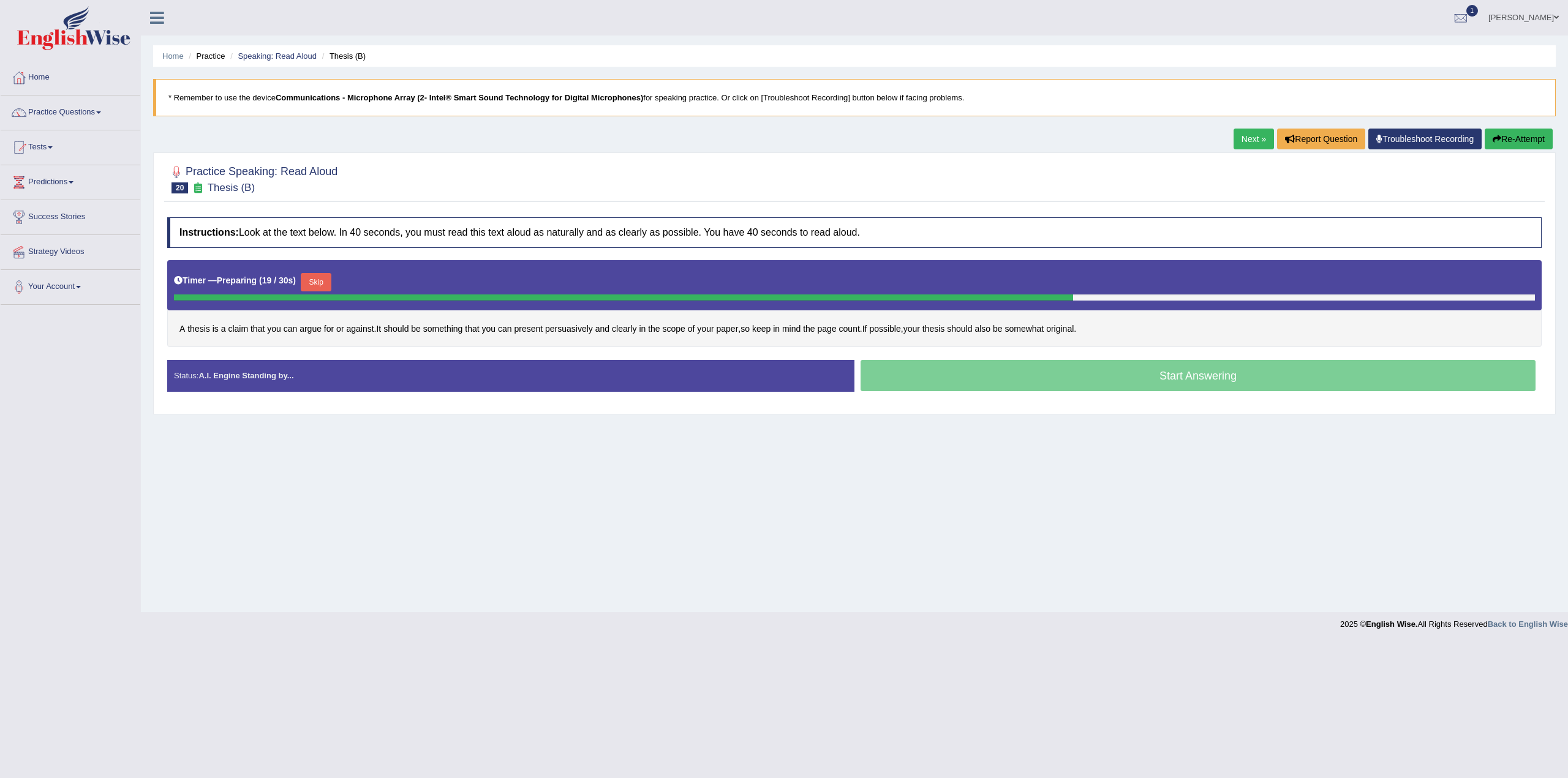
click at [324, 280] on button "Skip" at bounding box center [316, 282] width 31 height 18
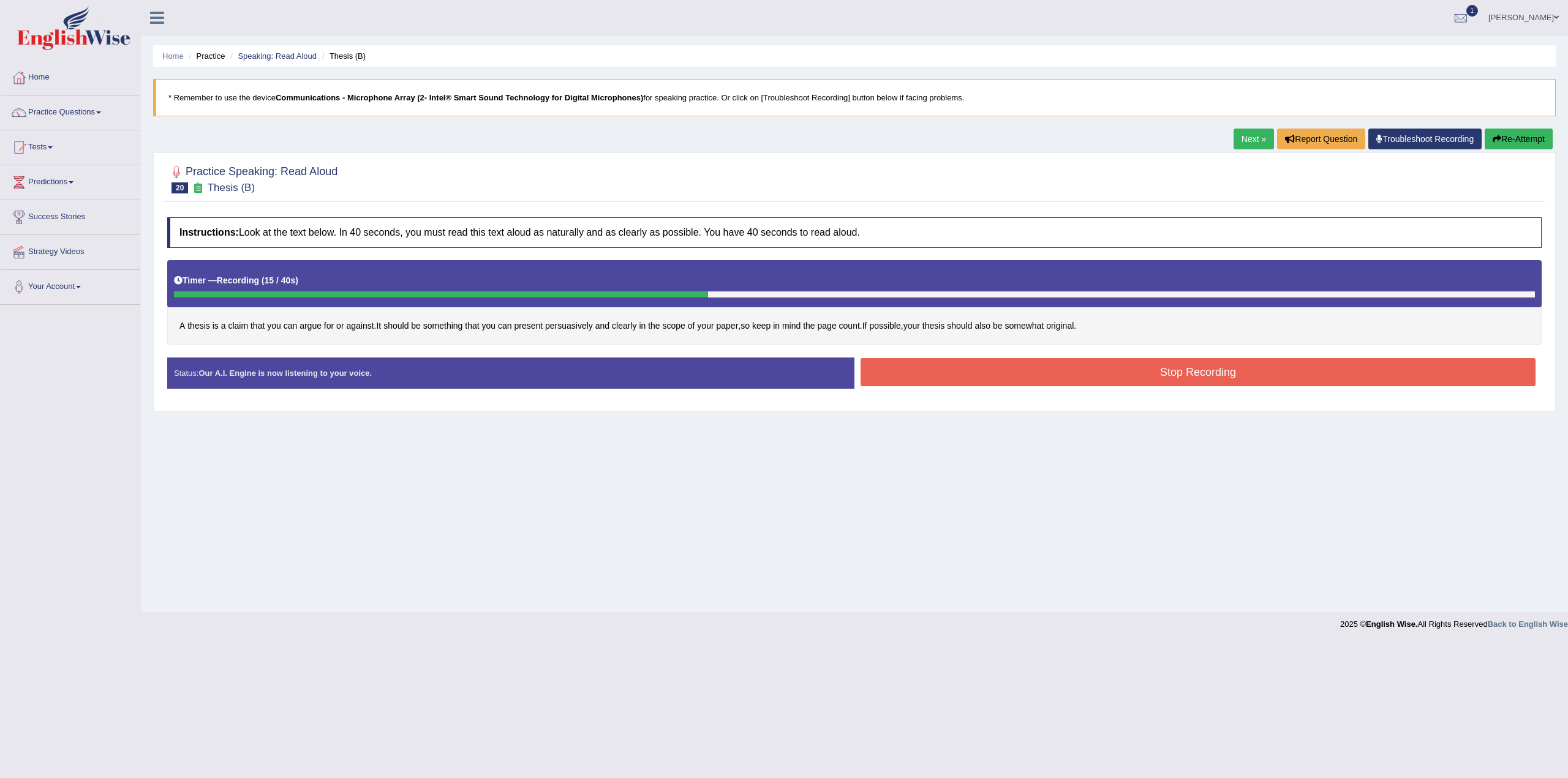
click at [1172, 368] on button "Stop Recording" at bounding box center [1198, 372] width 675 height 28
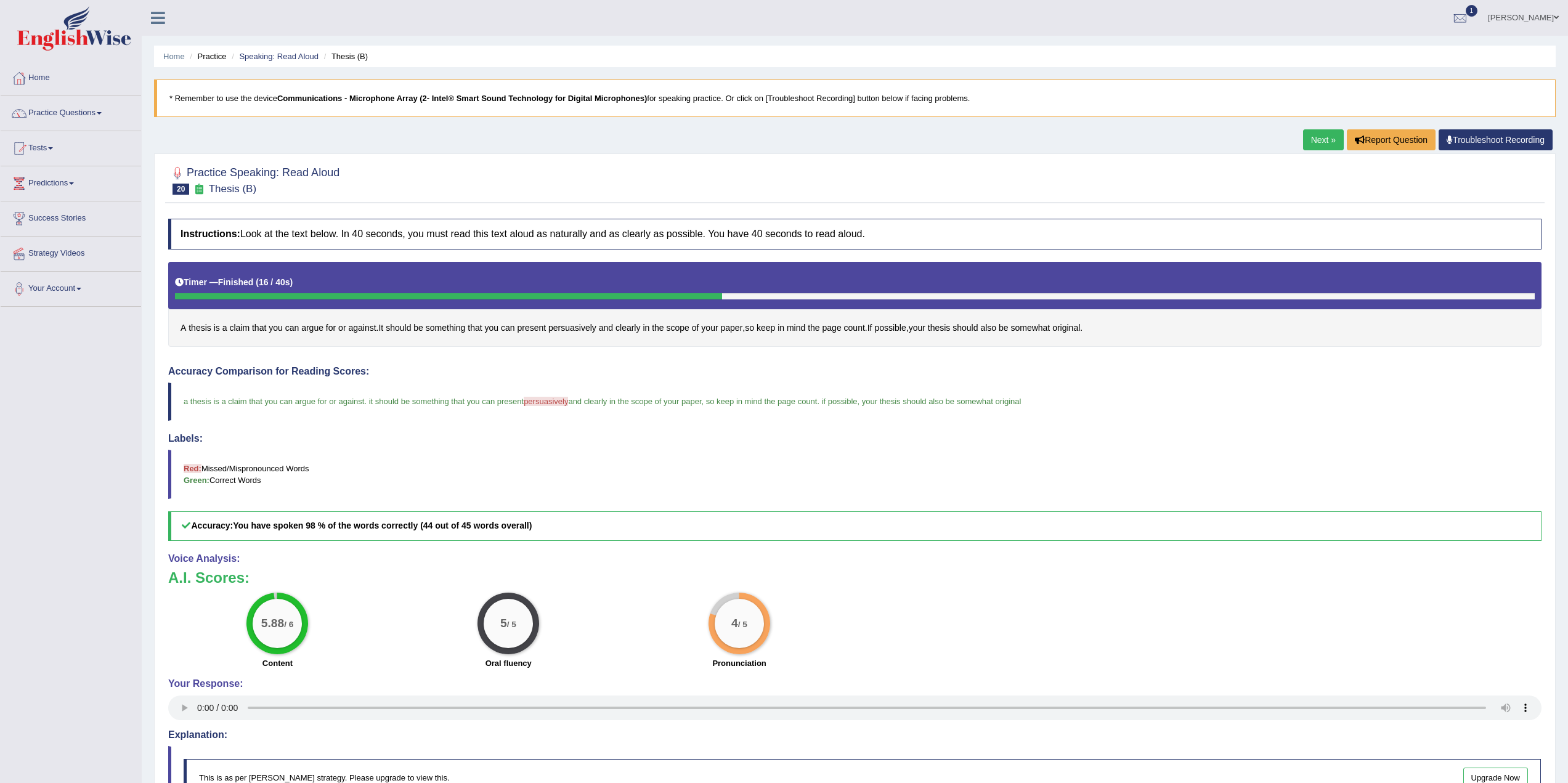
click at [1323, 137] on link "Next »" at bounding box center [1323, 140] width 41 height 21
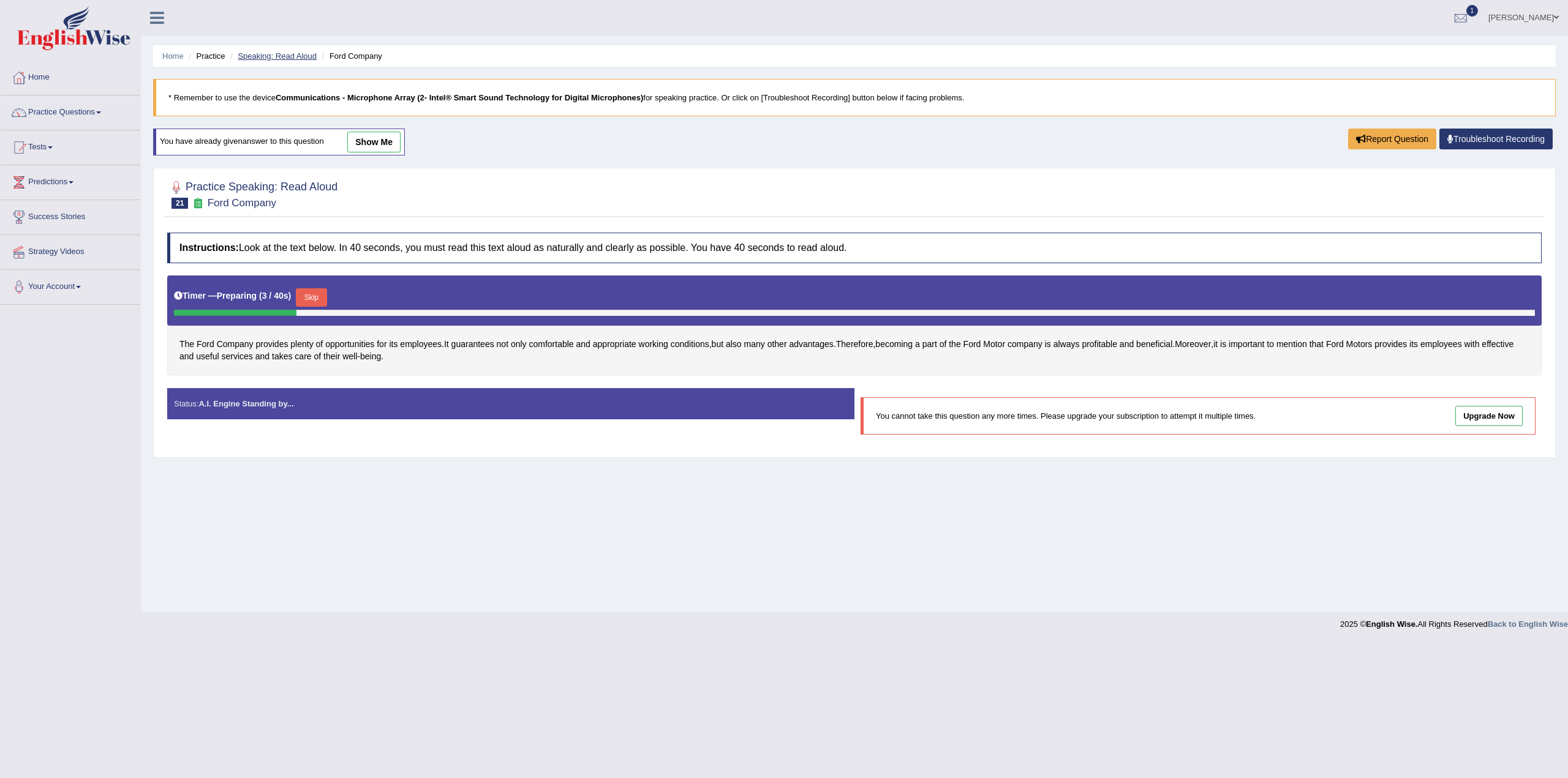
click at [280, 52] on link "Speaking: Read Aloud" at bounding box center [277, 56] width 79 height 9
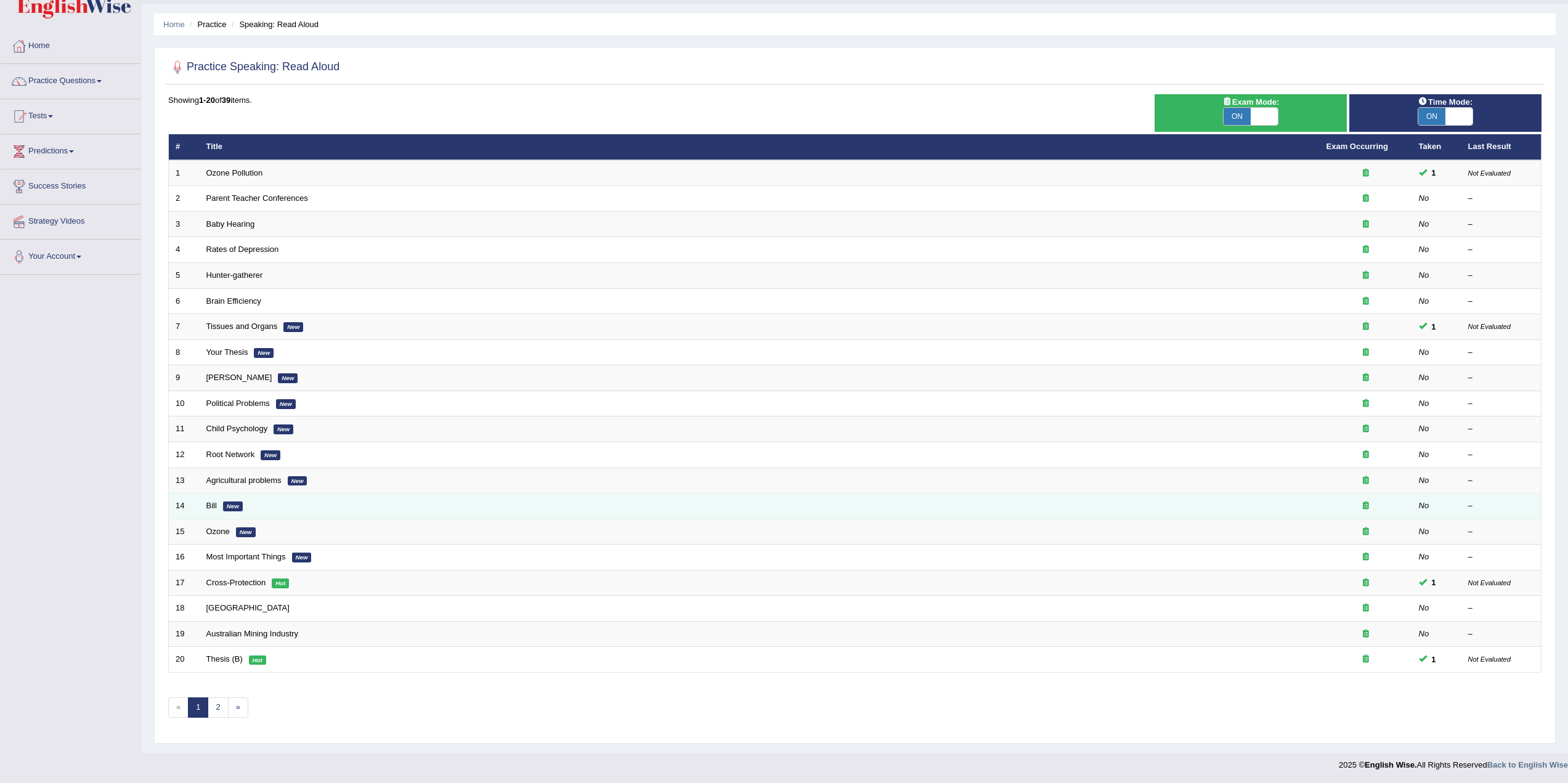
scroll to position [33, 0]
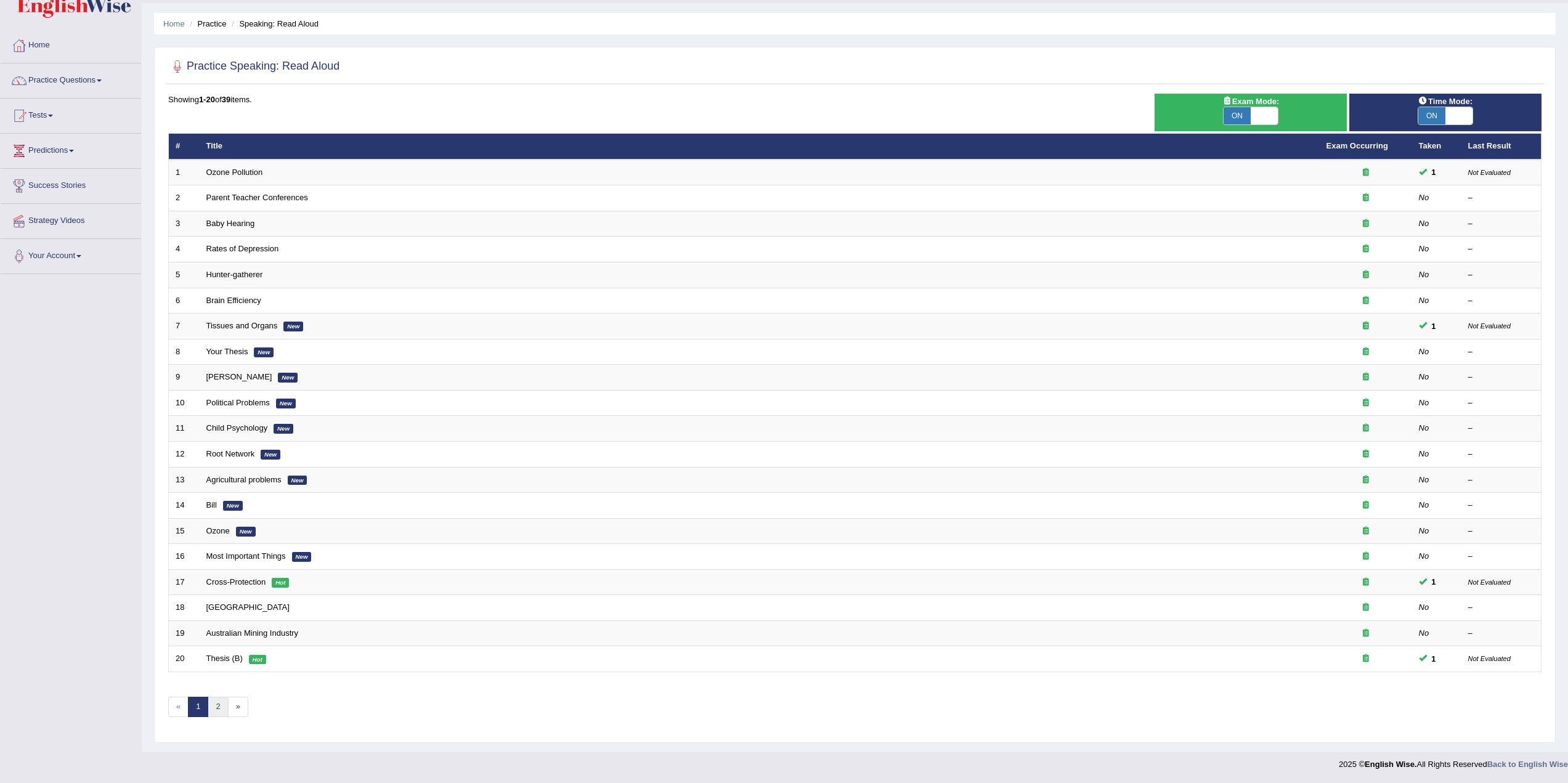
click at [218, 701] on link "2" at bounding box center [218, 707] width 20 height 20
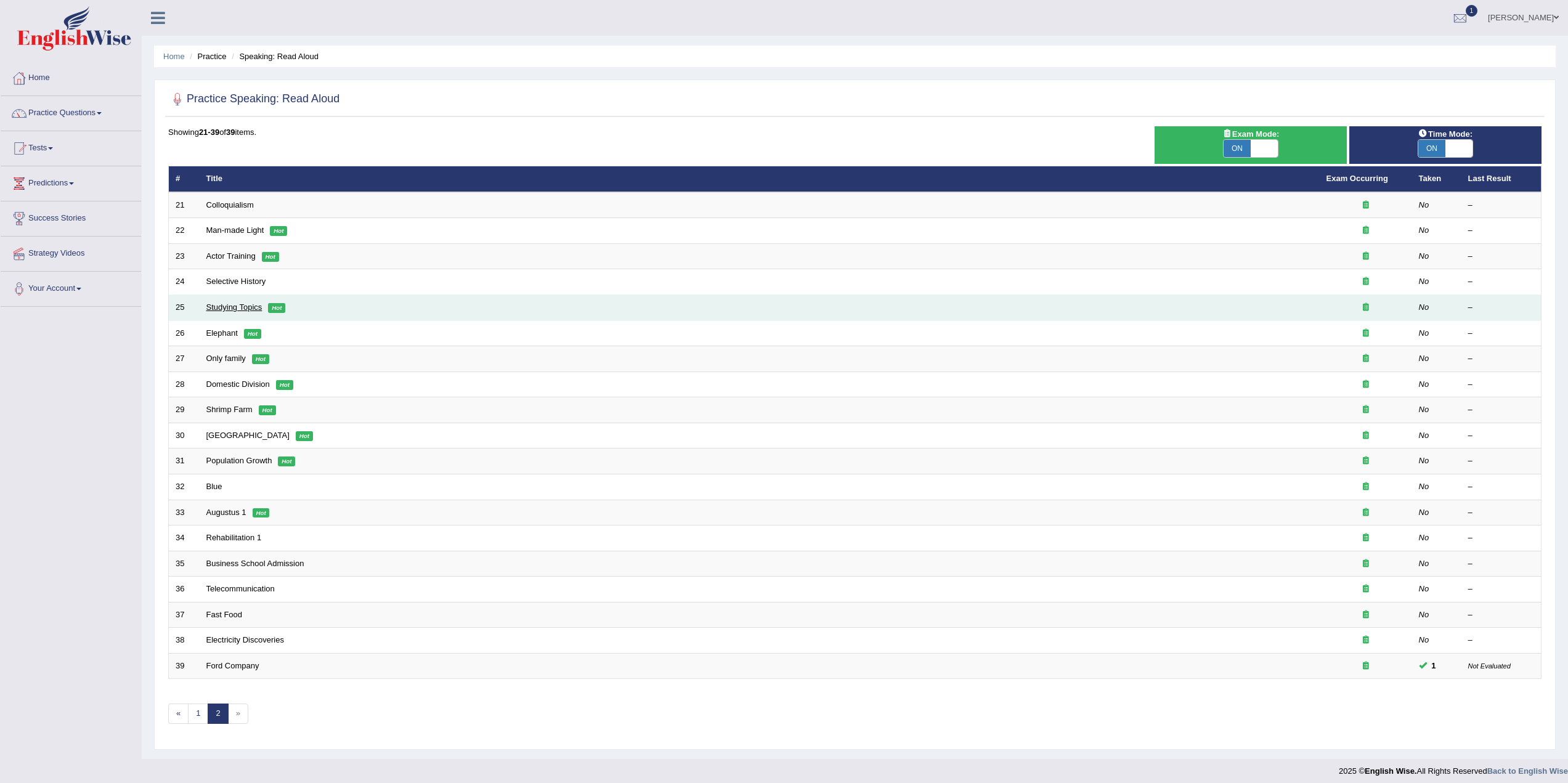
click at [239, 306] on link "Studying Topics" at bounding box center [234, 307] width 56 height 9
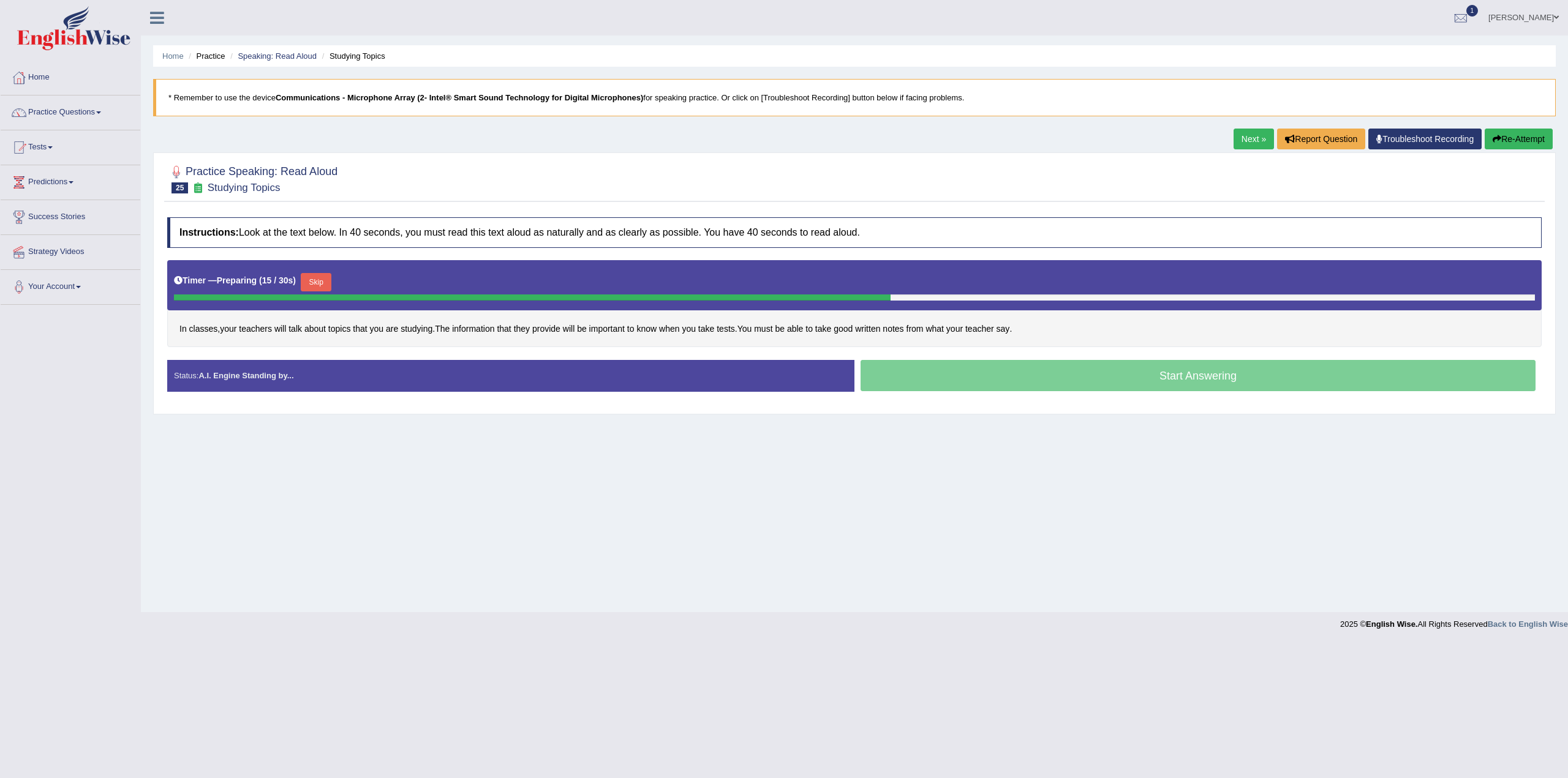
click at [318, 278] on button "Skip" at bounding box center [316, 282] width 31 height 18
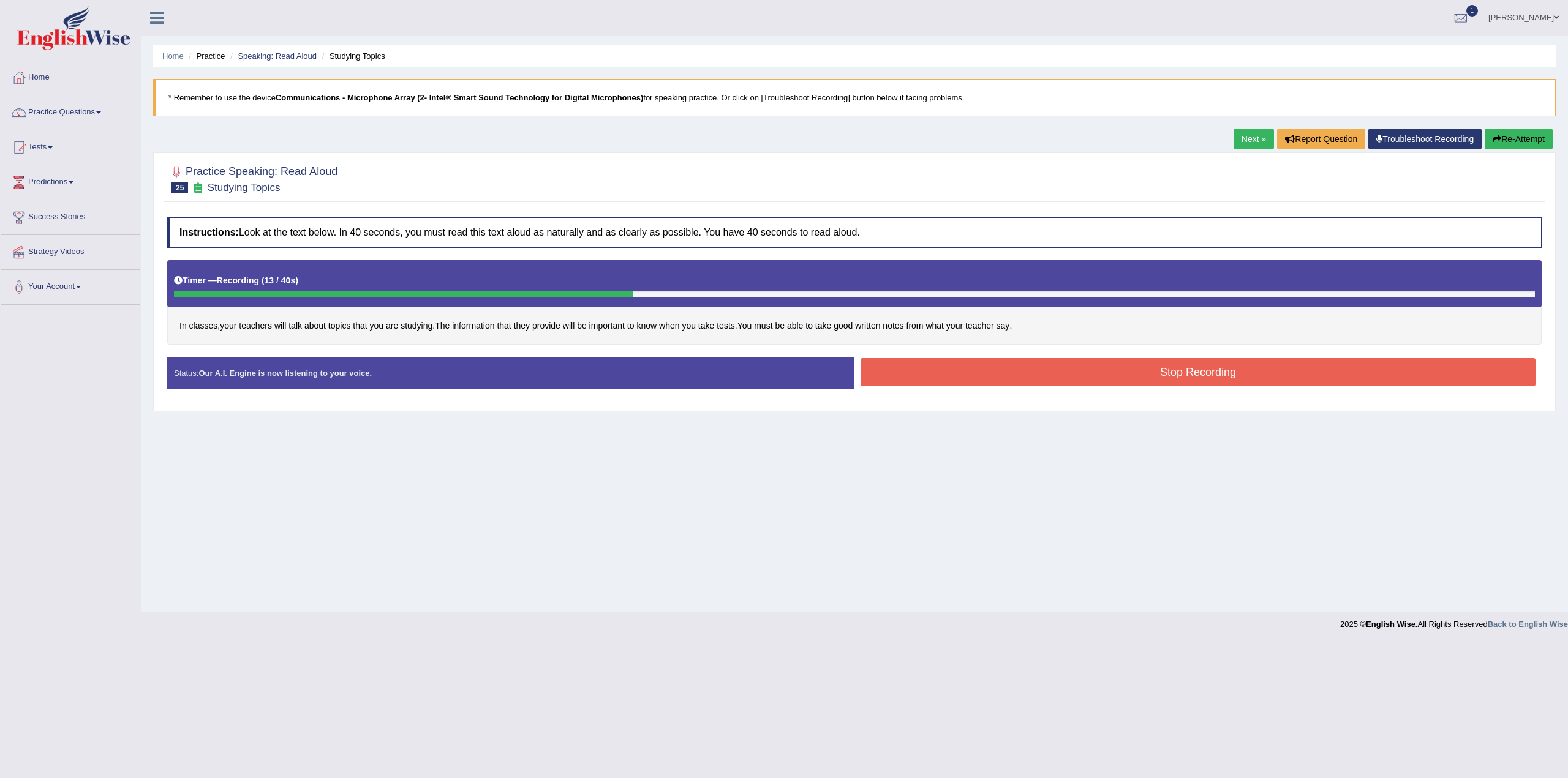
click at [1217, 367] on button "Stop Recording" at bounding box center [1198, 372] width 675 height 28
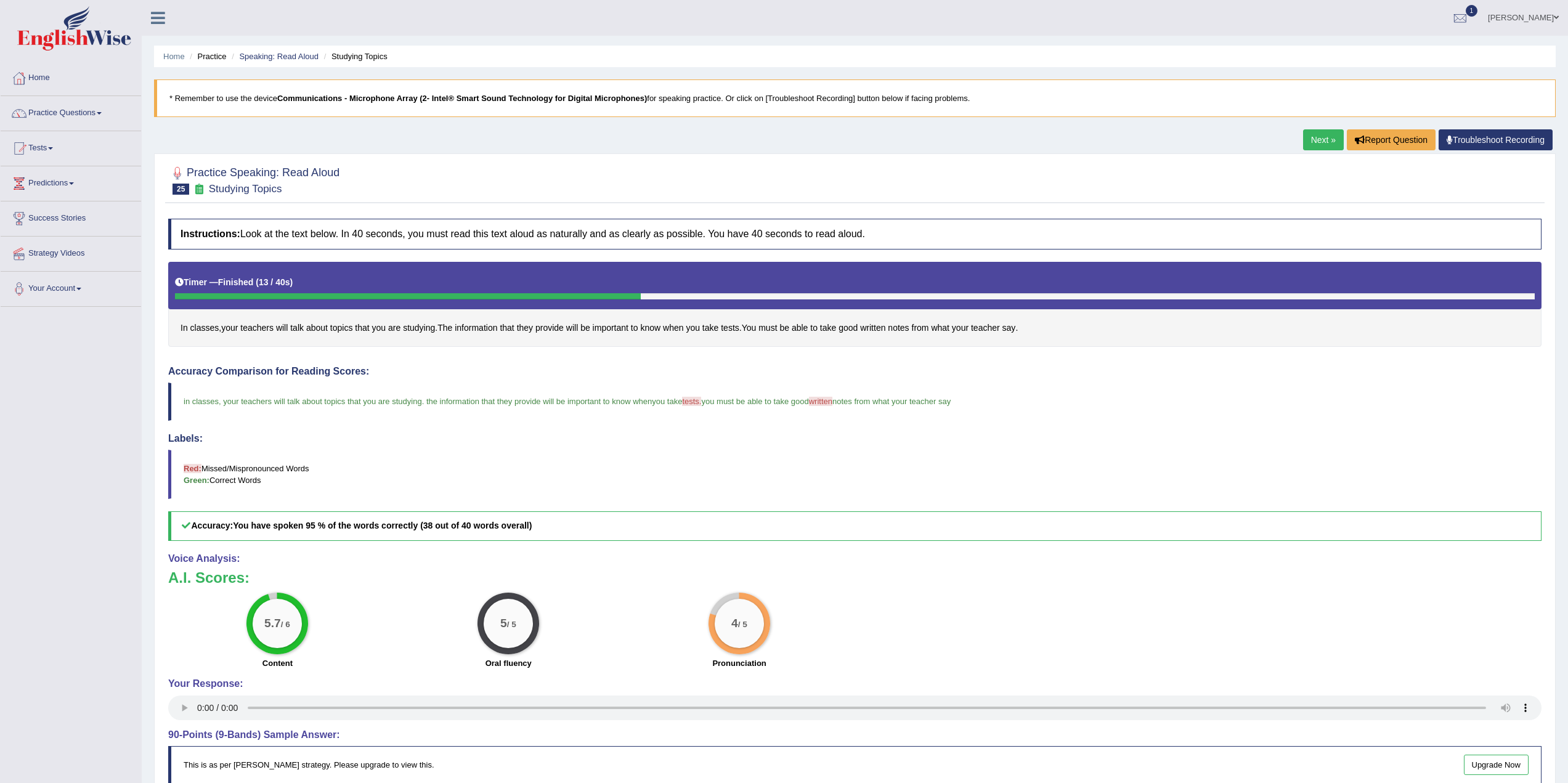
click at [1316, 136] on link "Next »" at bounding box center [1323, 140] width 41 height 21
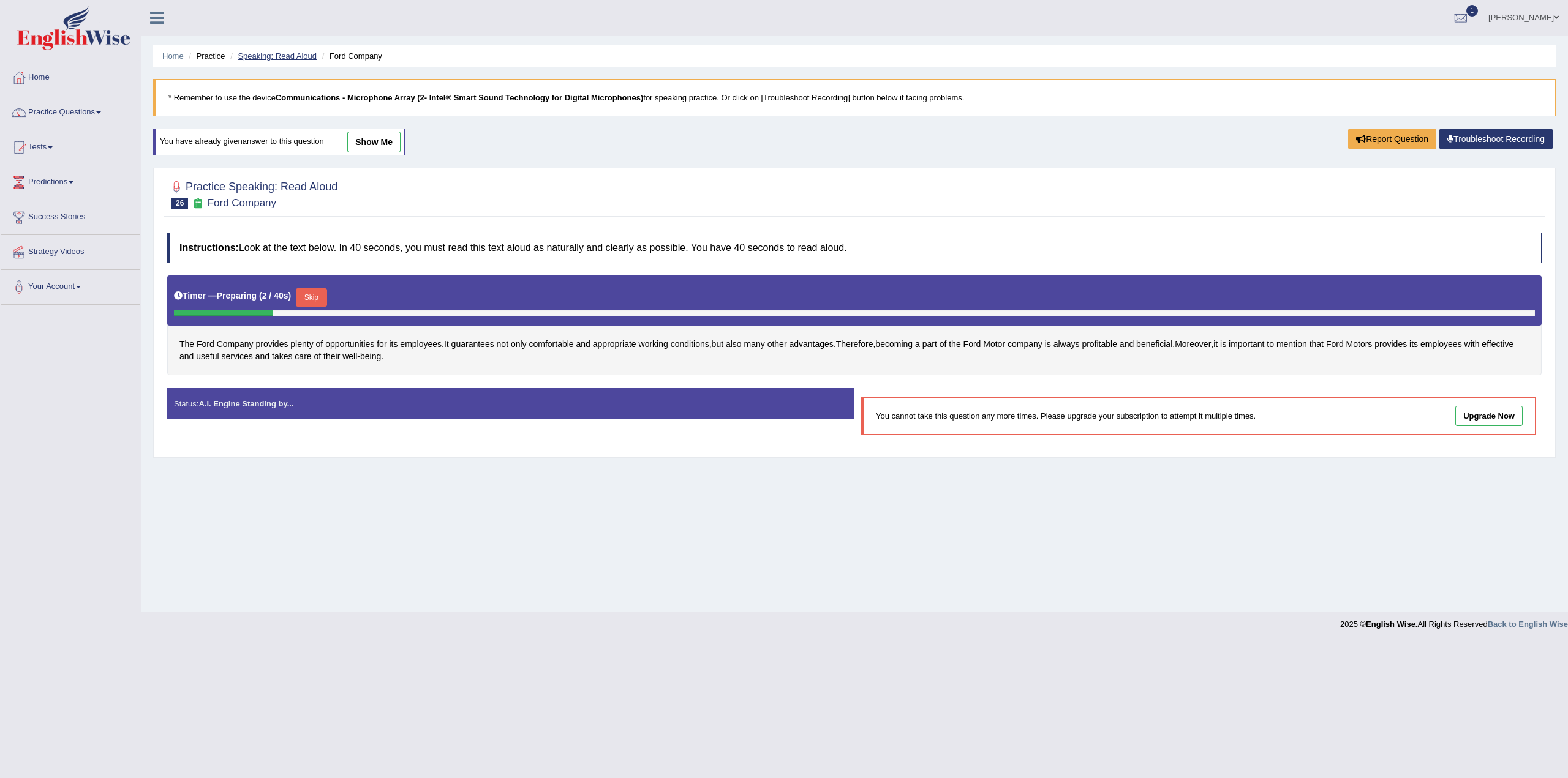
click at [265, 52] on link "Speaking: Read Aloud" at bounding box center [277, 56] width 79 height 9
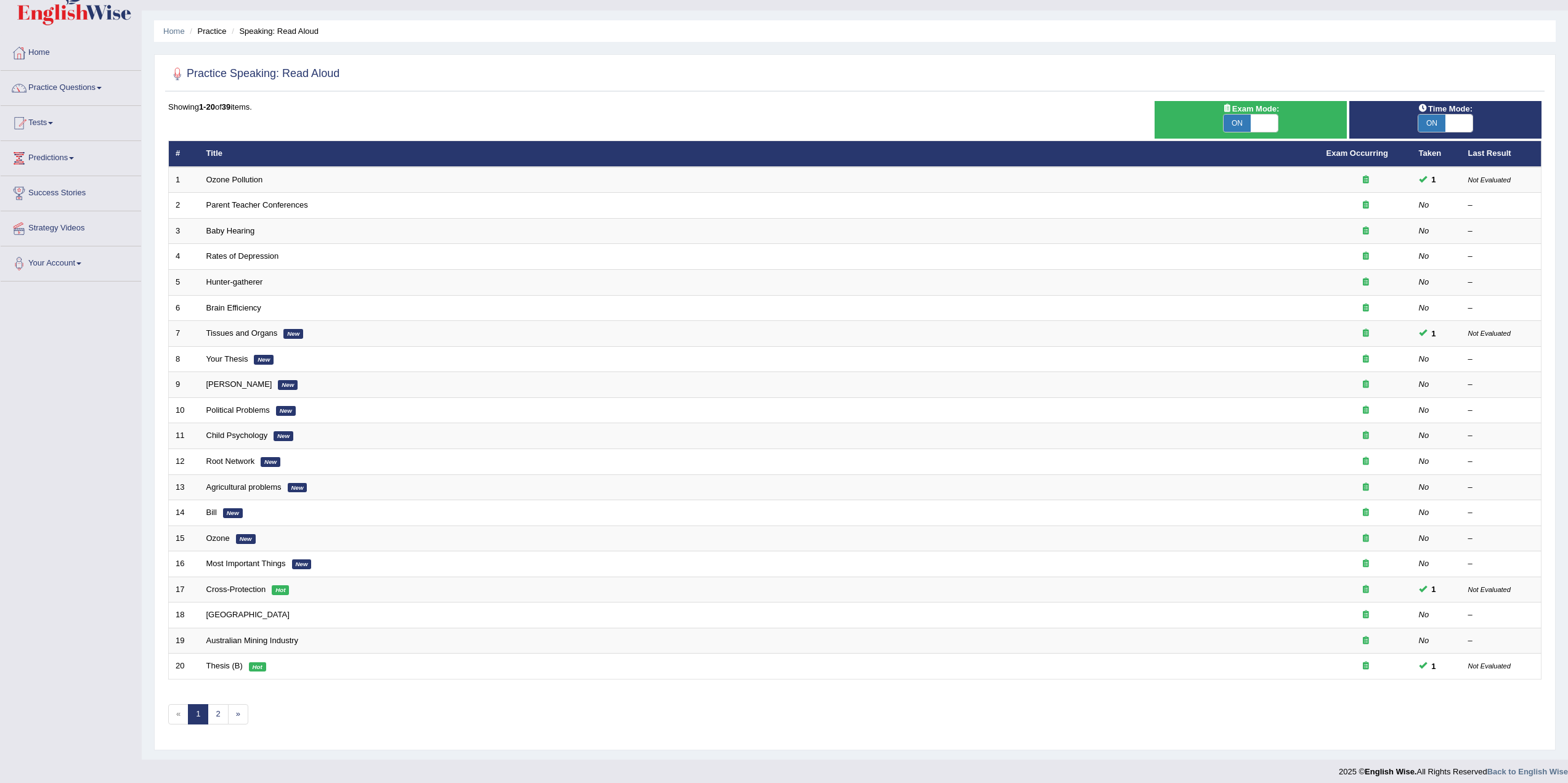
scroll to position [33, 0]
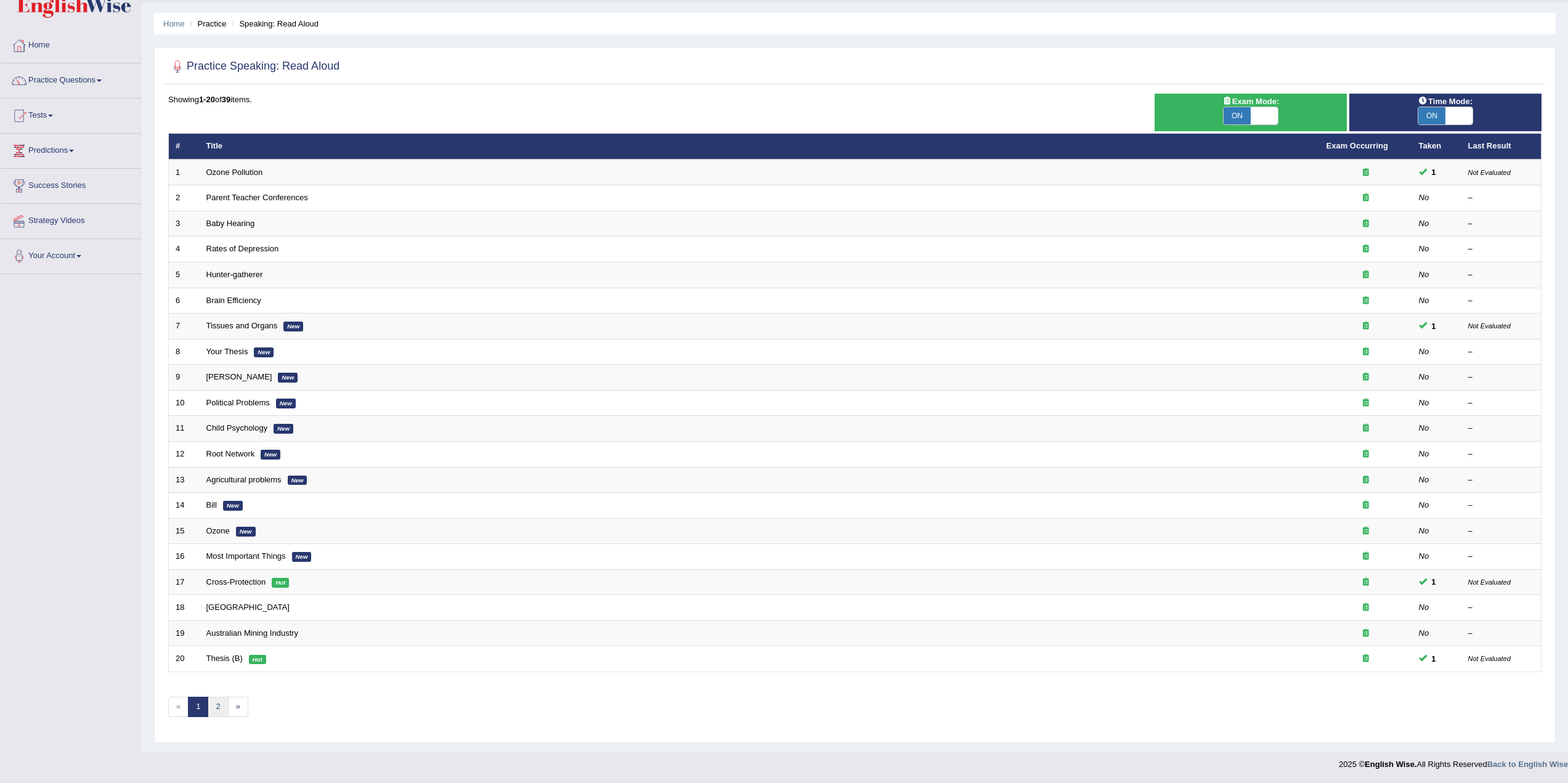
drag, startPoint x: 213, startPoint y: 712, endPoint x: 221, endPoint y: 710, distance: 8.2
click at [213, 712] on link "2" at bounding box center [218, 707] width 20 height 20
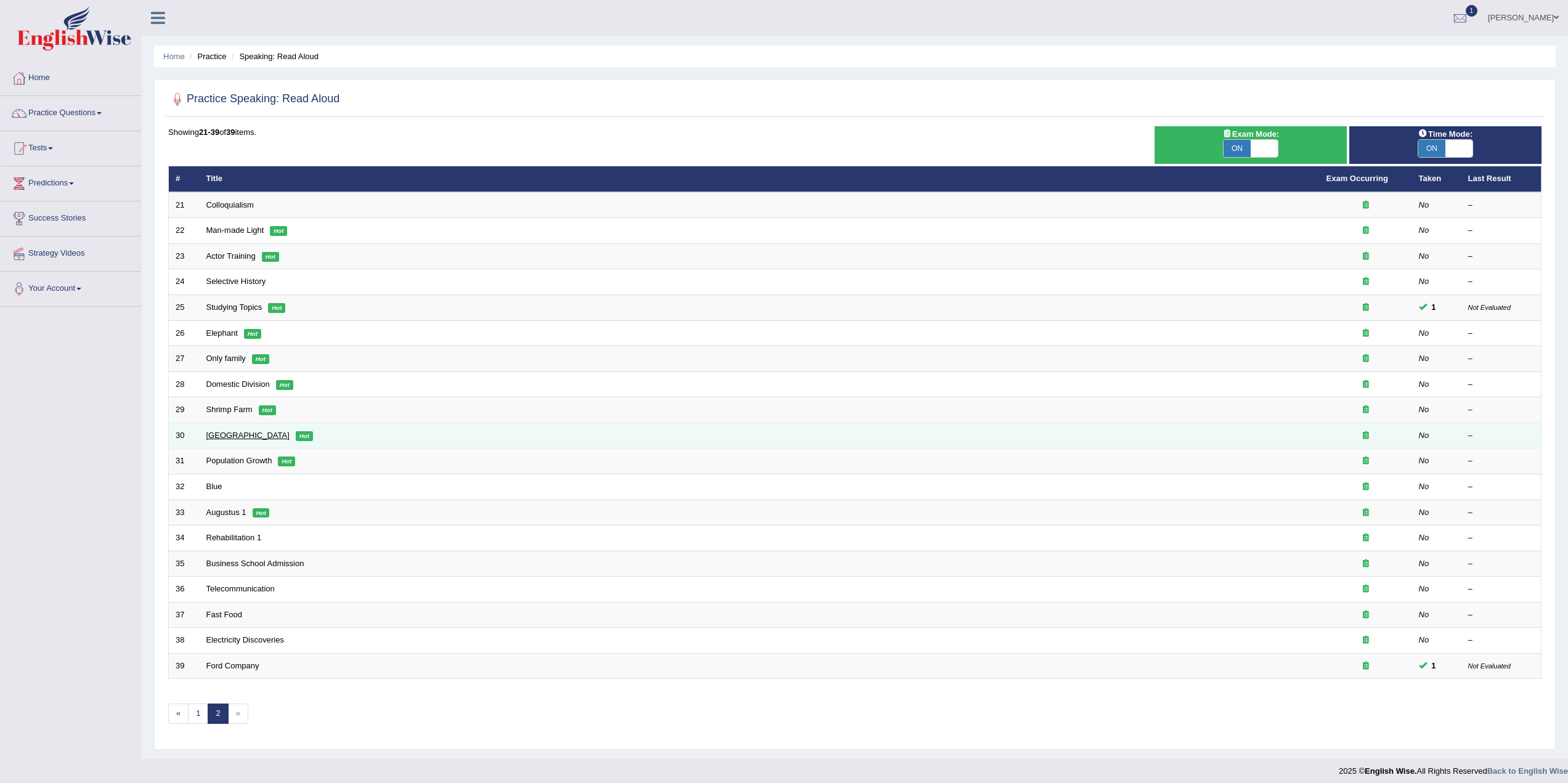
click at [227, 435] on link "[GEOGRAPHIC_DATA]" at bounding box center [248, 436] width 83 height 9
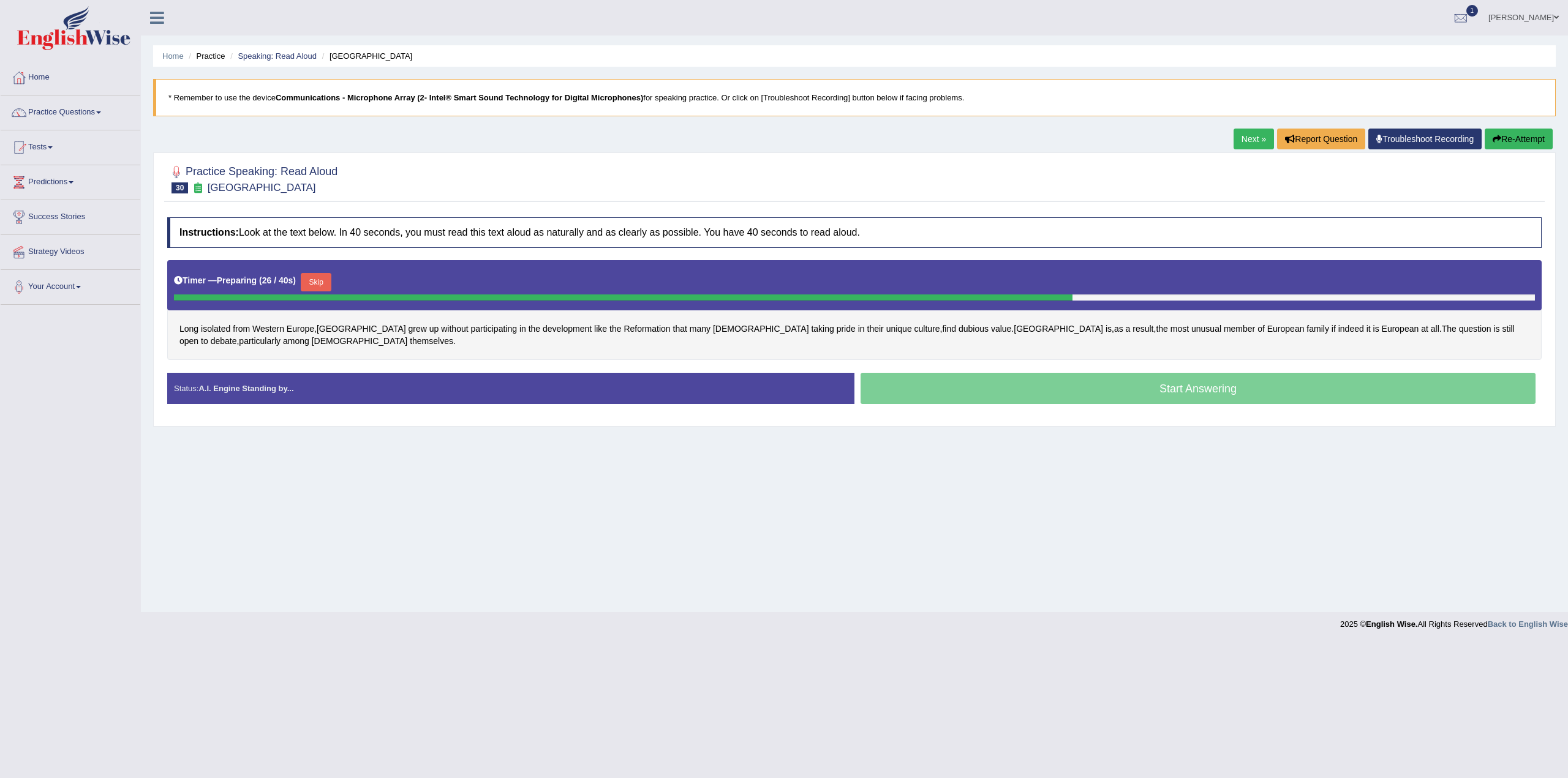
click at [1175, 379] on div "Start Answering" at bounding box center [1198, 390] width 687 height 34
click at [1174, 388] on div "Start Answering" at bounding box center [1198, 390] width 687 height 34
click at [326, 280] on button "Skip" at bounding box center [316, 282] width 31 height 18
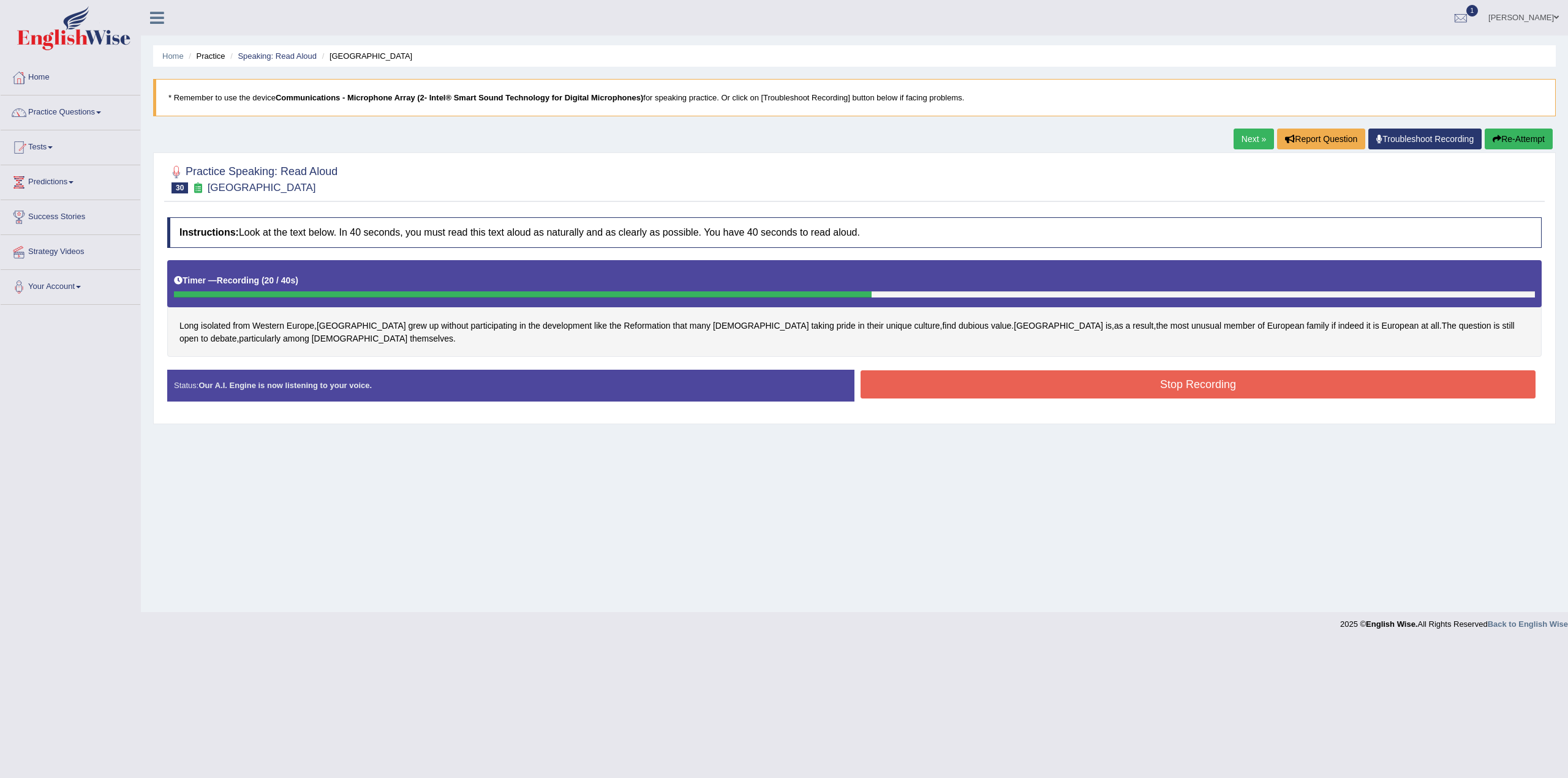
click at [1244, 382] on button "Stop Recording" at bounding box center [1198, 384] width 675 height 28
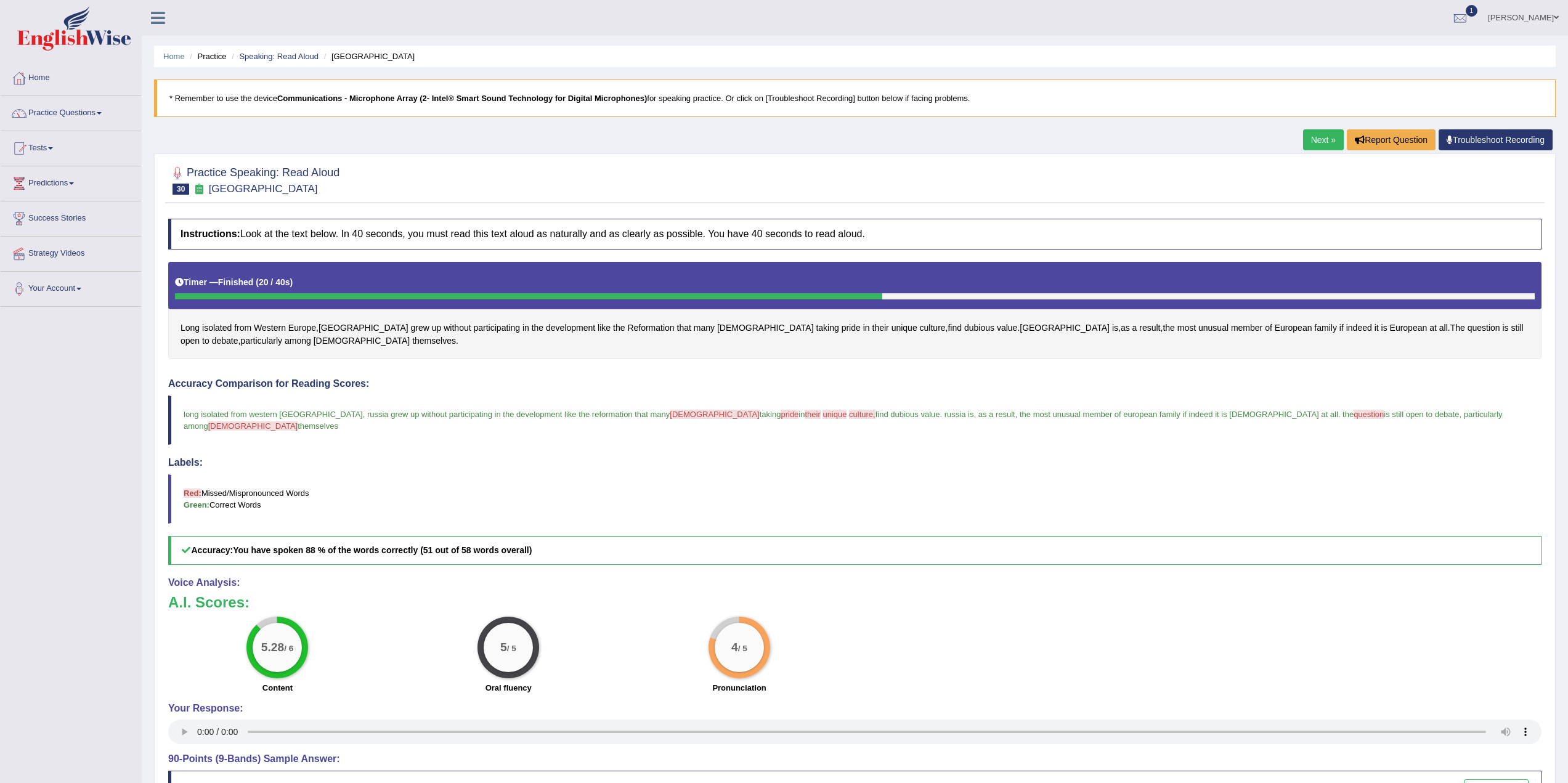
click at [1324, 136] on link "Next »" at bounding box center [1323, 140] width 41 height 21
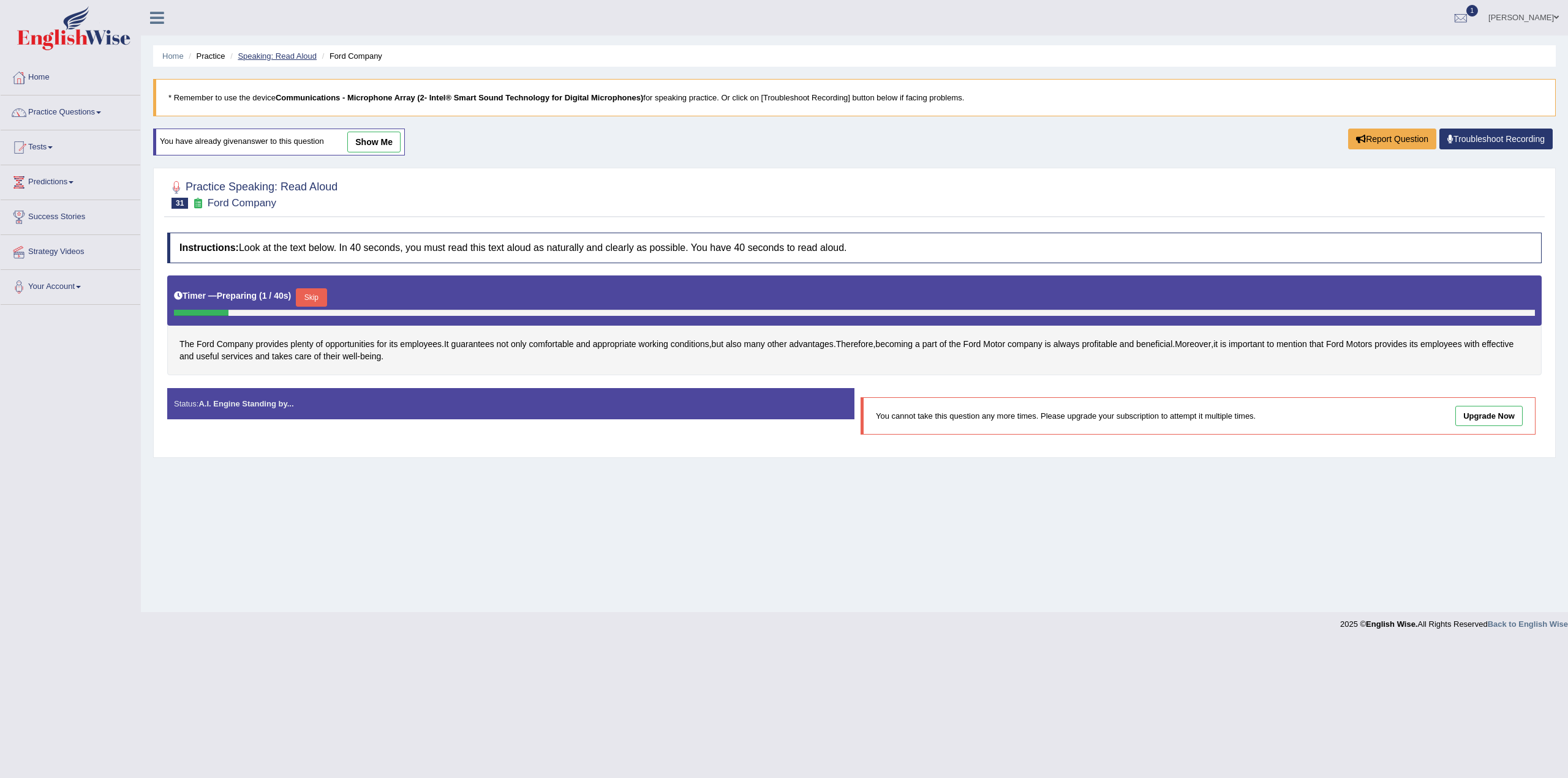
click at [266, 56] on link "Speaking: Read Aloud" at bounding box center [277, 56] width 79 height 9
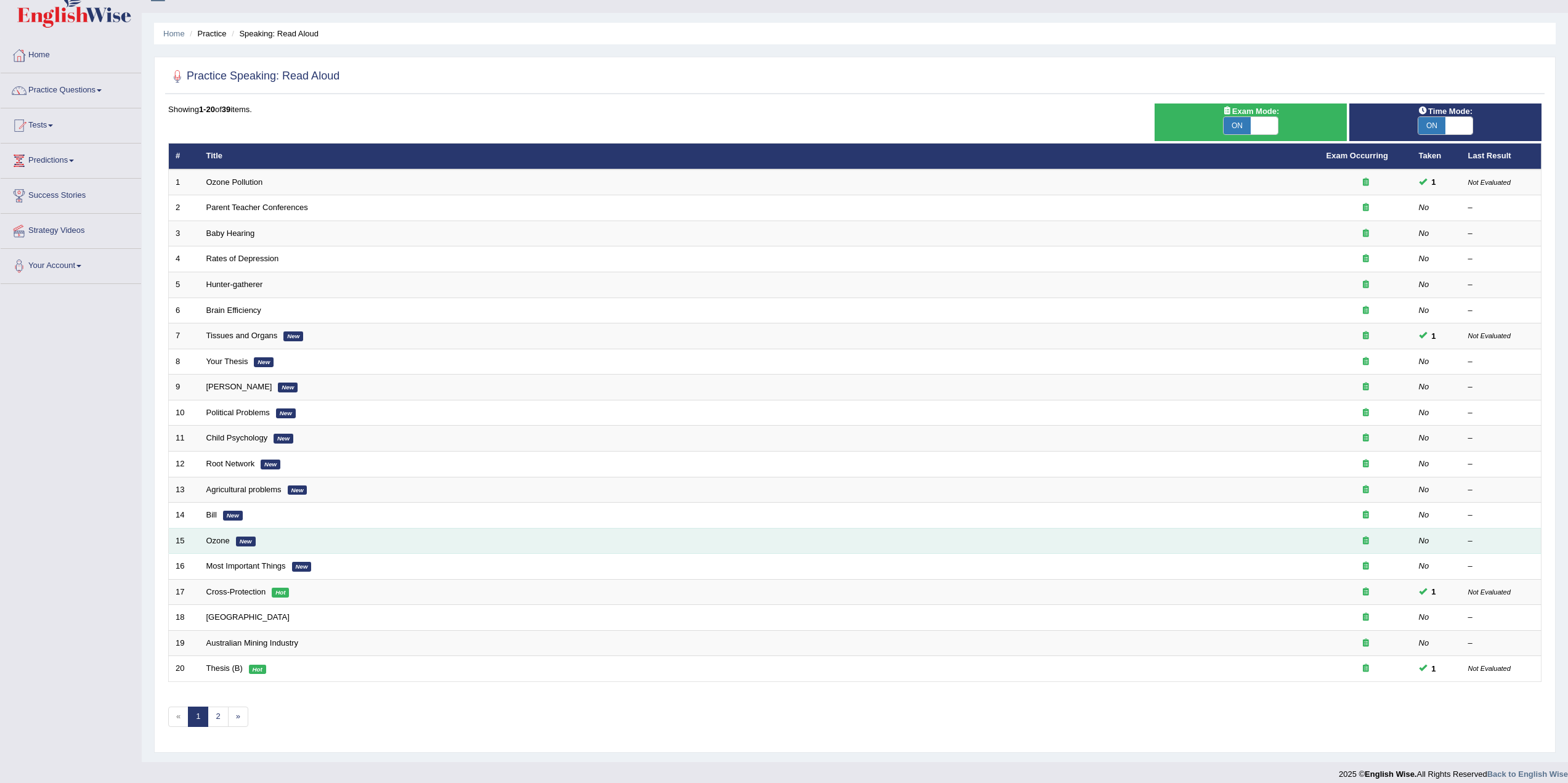
scroll to position [33, 0]
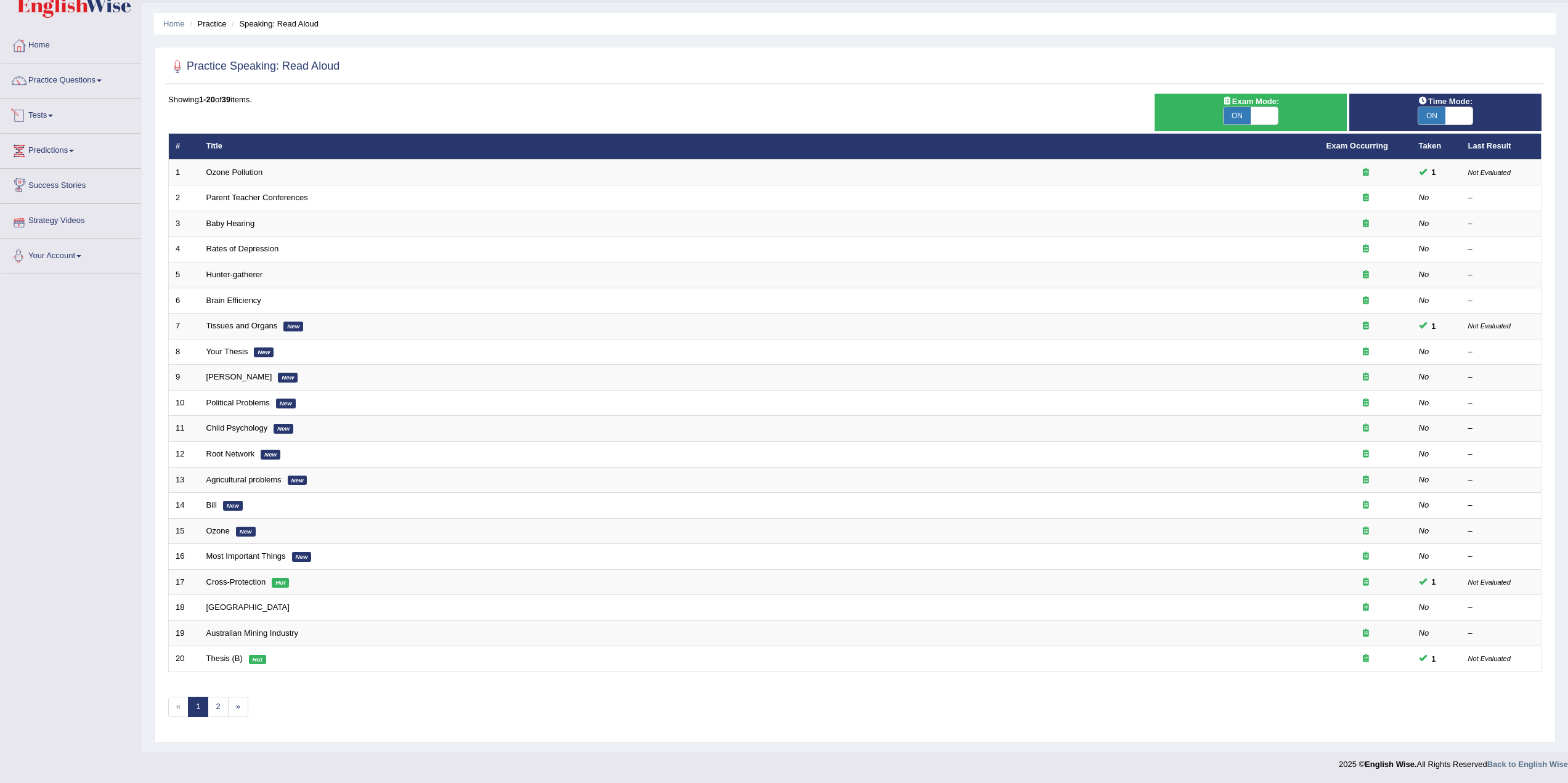
click at [62, 146] on link "Predictions" at bounding box center [71, 149] width 140 height 31
click at [78, 205] on link "Success Stories" at bounding box center [71, 206] width 140 height 31
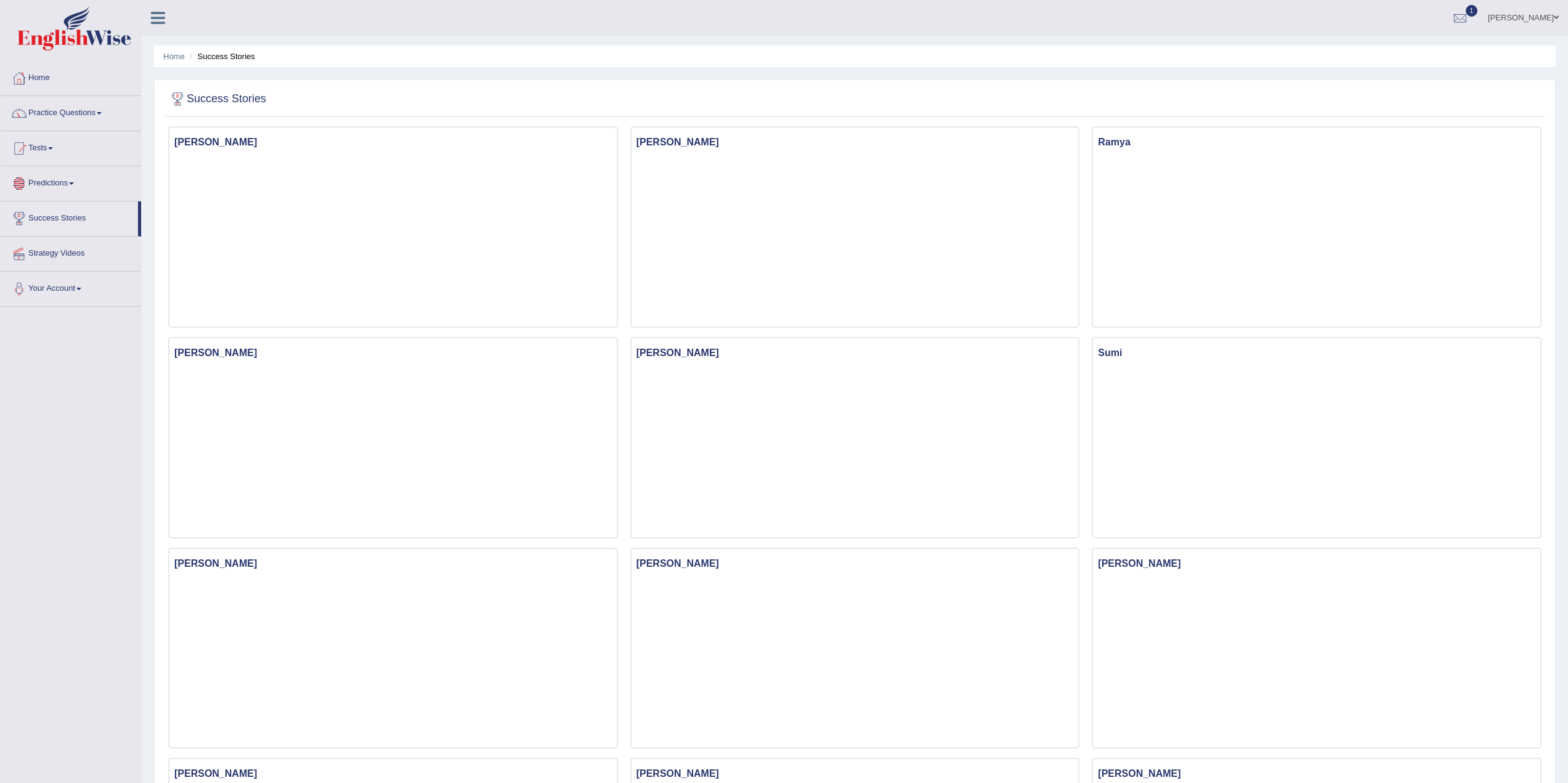
click at [69, 179] on link "Predictions" at bounding box center [71, 181] width 140 height 31
click at [63, 210] on link "Latest Predictions" at bounding box center [80, 212] width 115 height 22
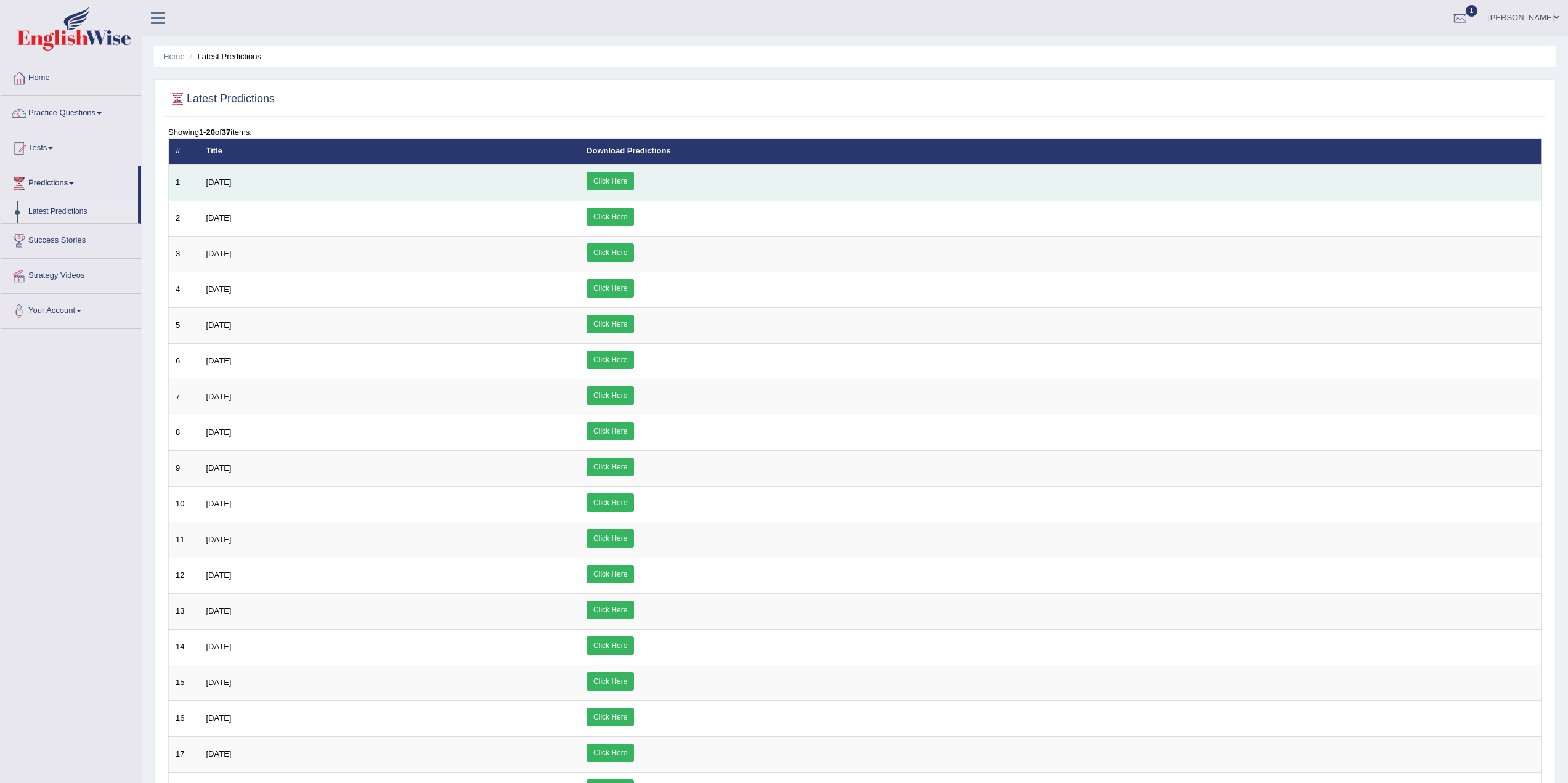
click at [634, 181] on link "Click Here" at bounding box center [610, 181] width 47 height 18
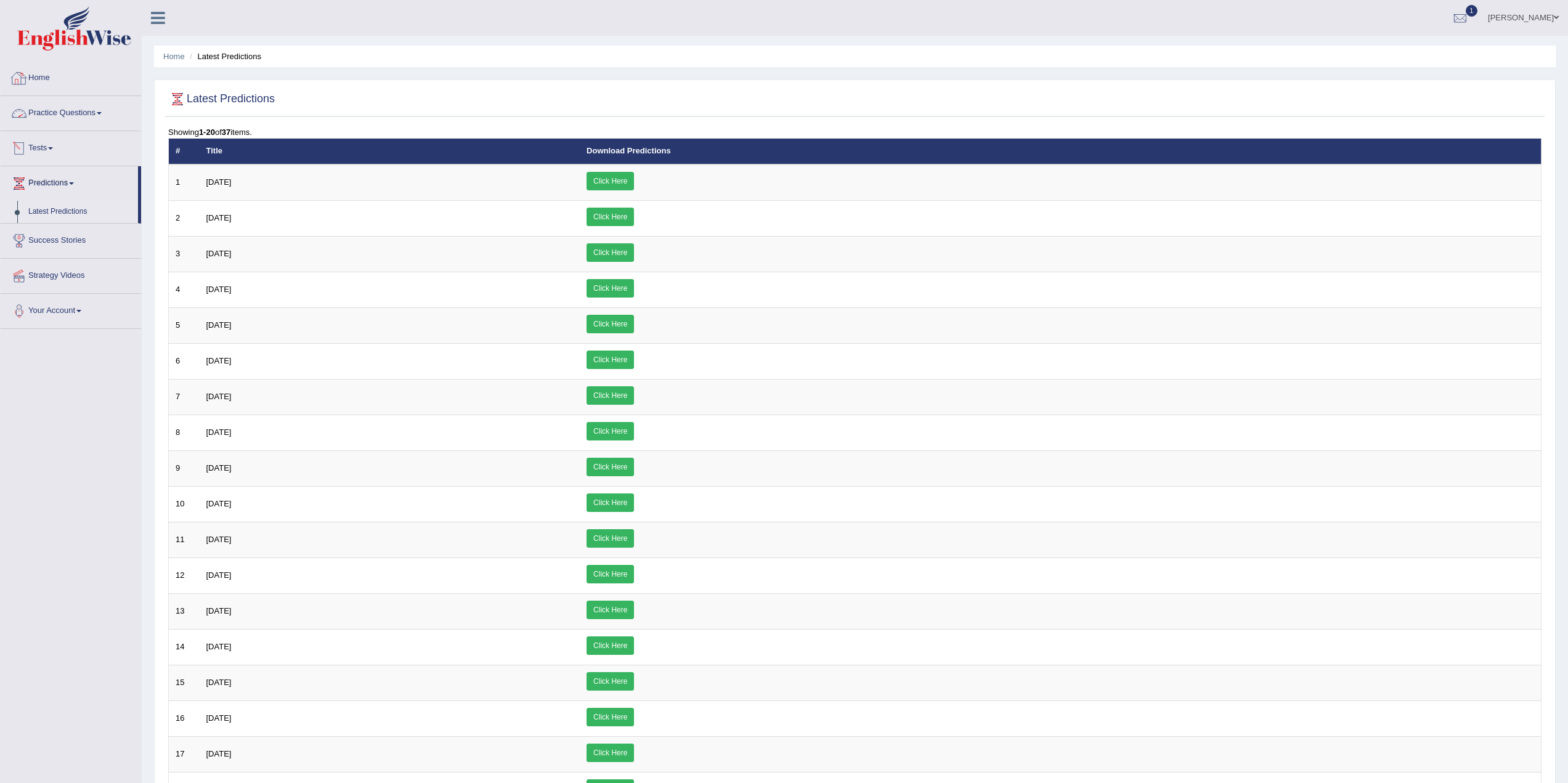
click at [79, 125] on link "Practice Questions" at bounding box center [71, 111] width 140 height 31
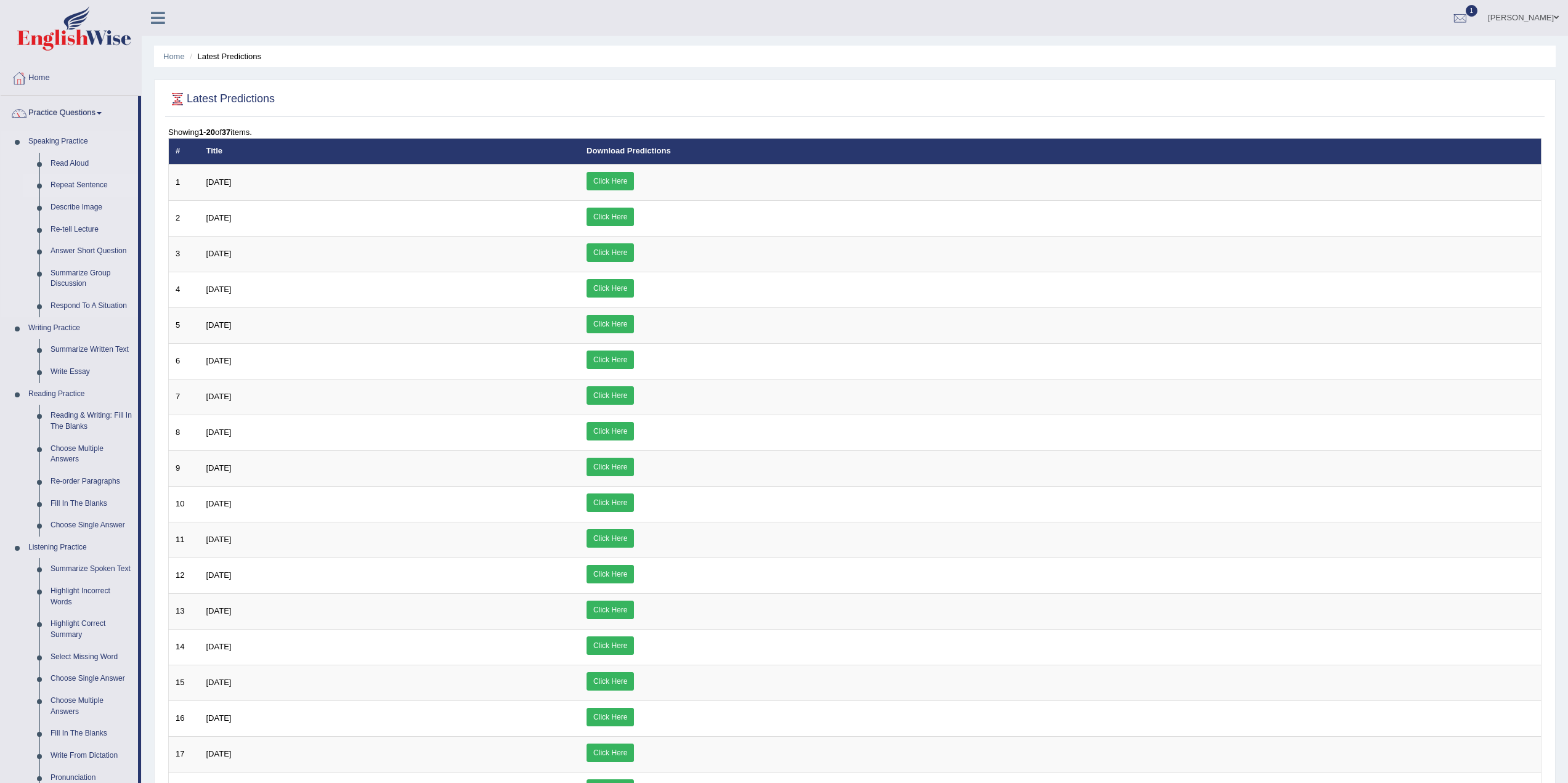
click at [82, 182] on link "Repeat Sentence" at bounding box center [91, 186] width 93 height 22
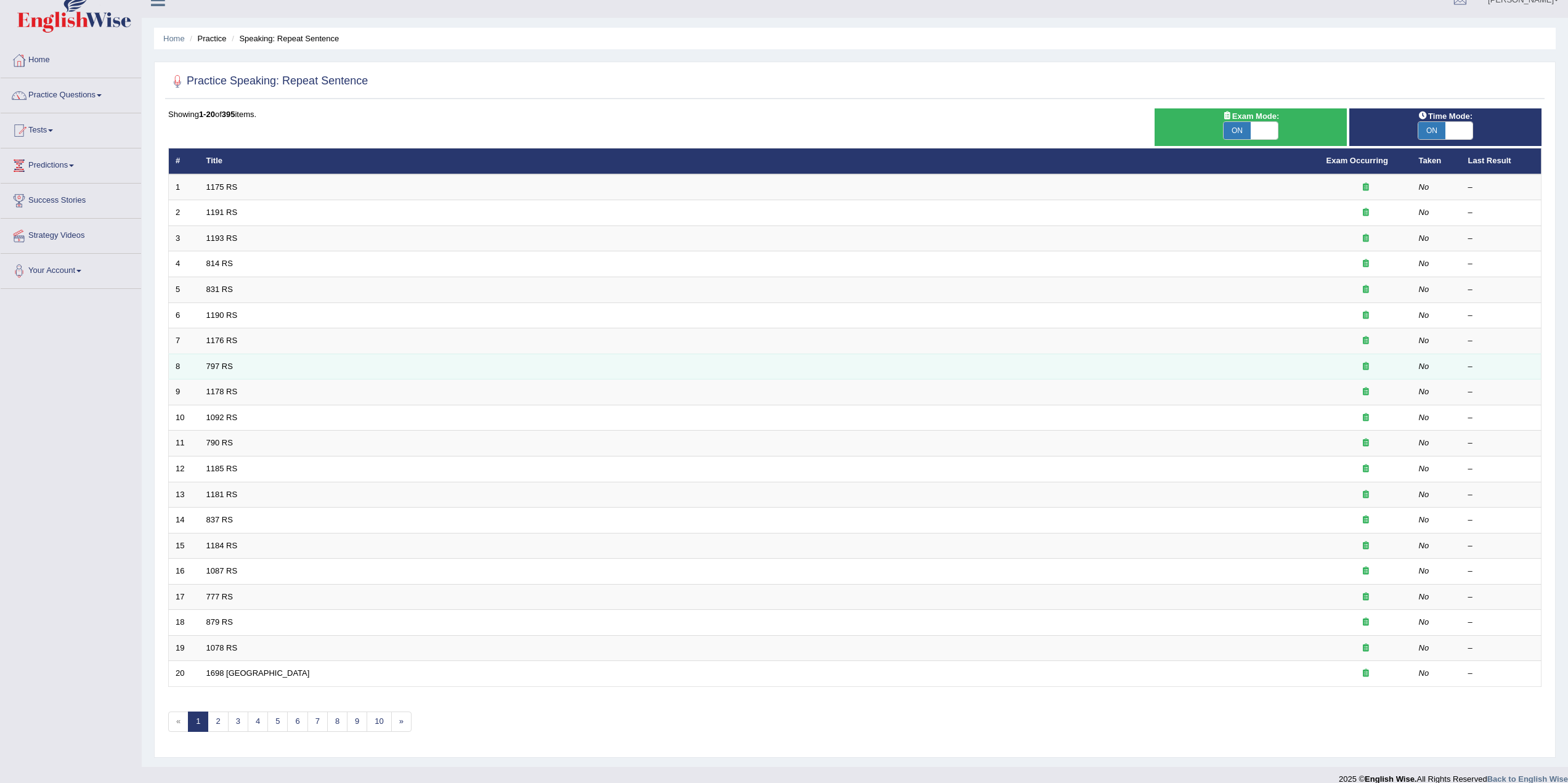
scroll to position [33, 0]
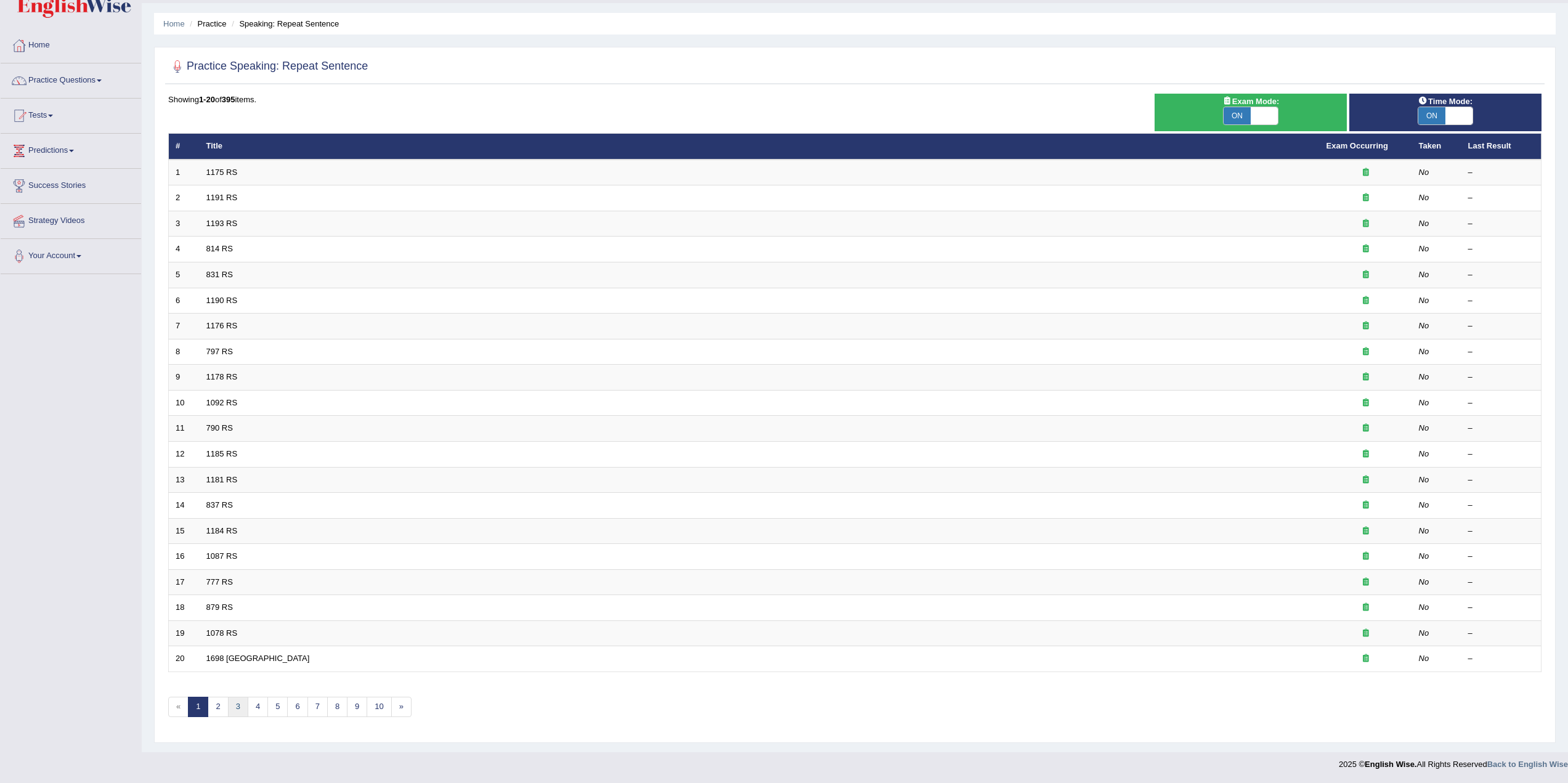
click at [239, 706] on link "3" at bounding box center [238, 707] width 20 height 20
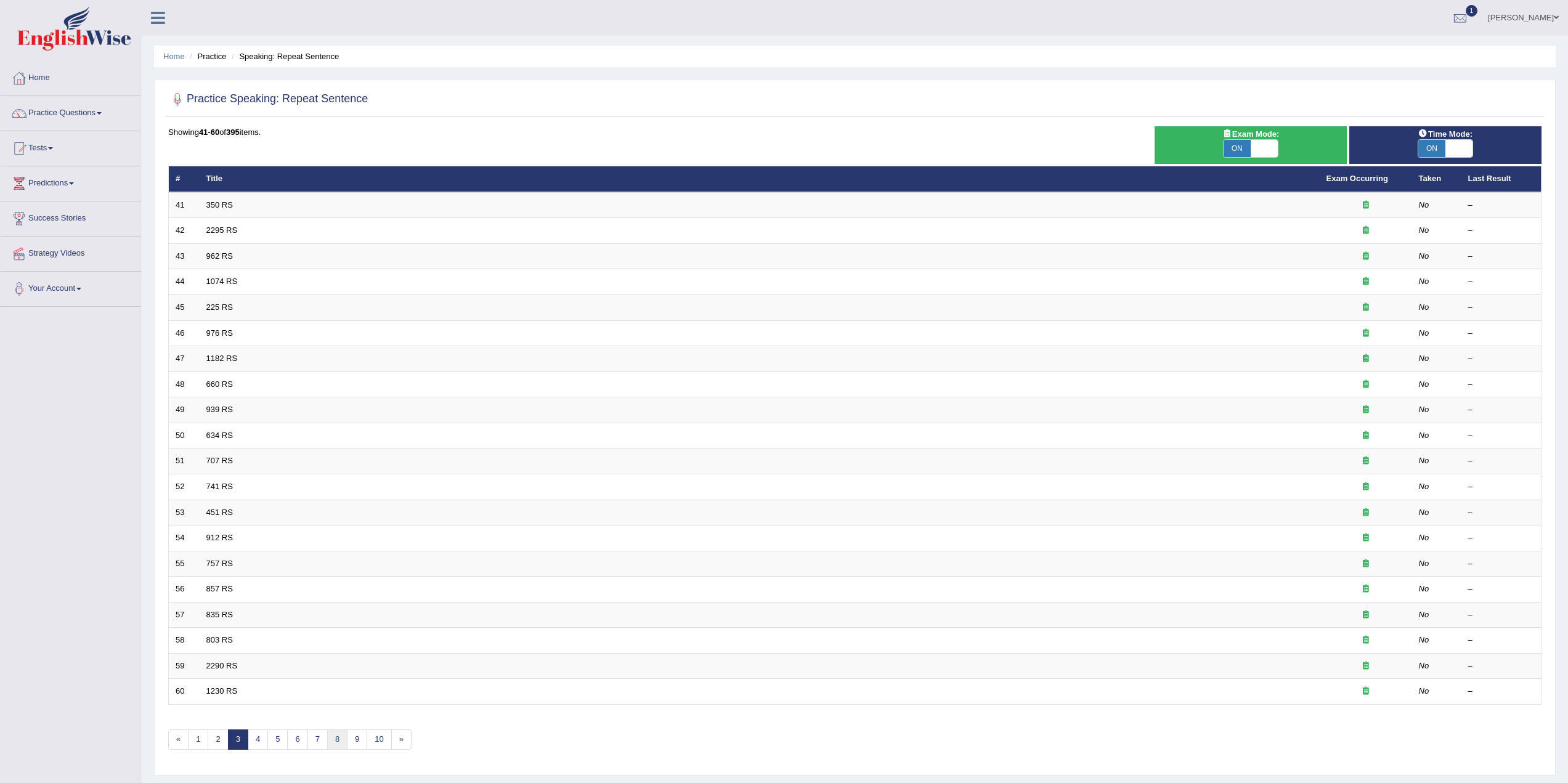
click at [337, 735] on link "8" at bounding box center [337, 740] width 20 height 20
click at [200, 739] on link "3" at bounding box center [198, 740] width 20 height 20
click at [204, 740] on link "1" at bounding box center [198, 740] width 20 height 20
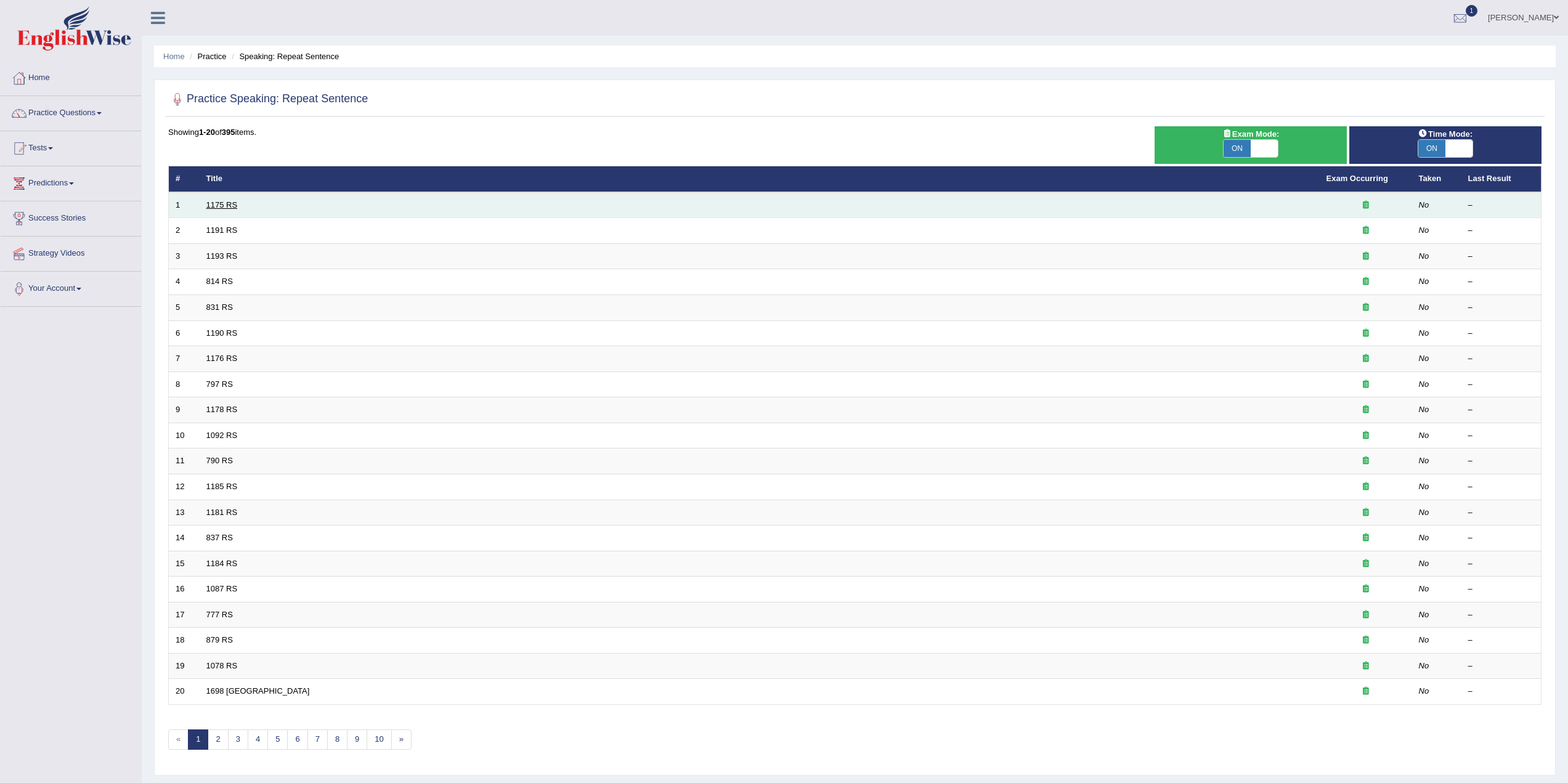
click at [224, 207] on link "1175 RS" at bounding box center [222, 205] width 32 height 9
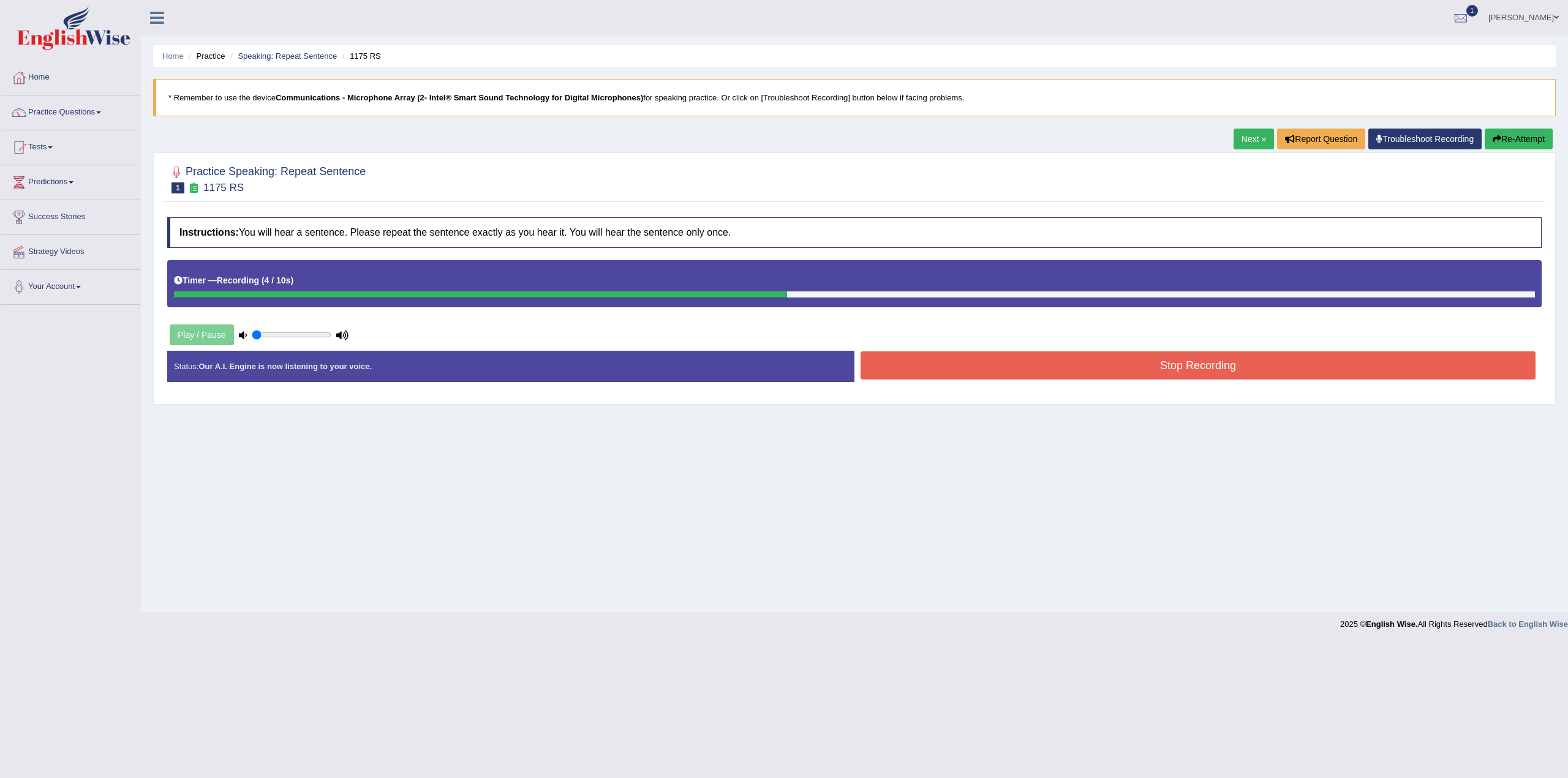
click at [1160, 362] on button "Stop Recording" at bounding box center [1198, 365] width 675 height 28
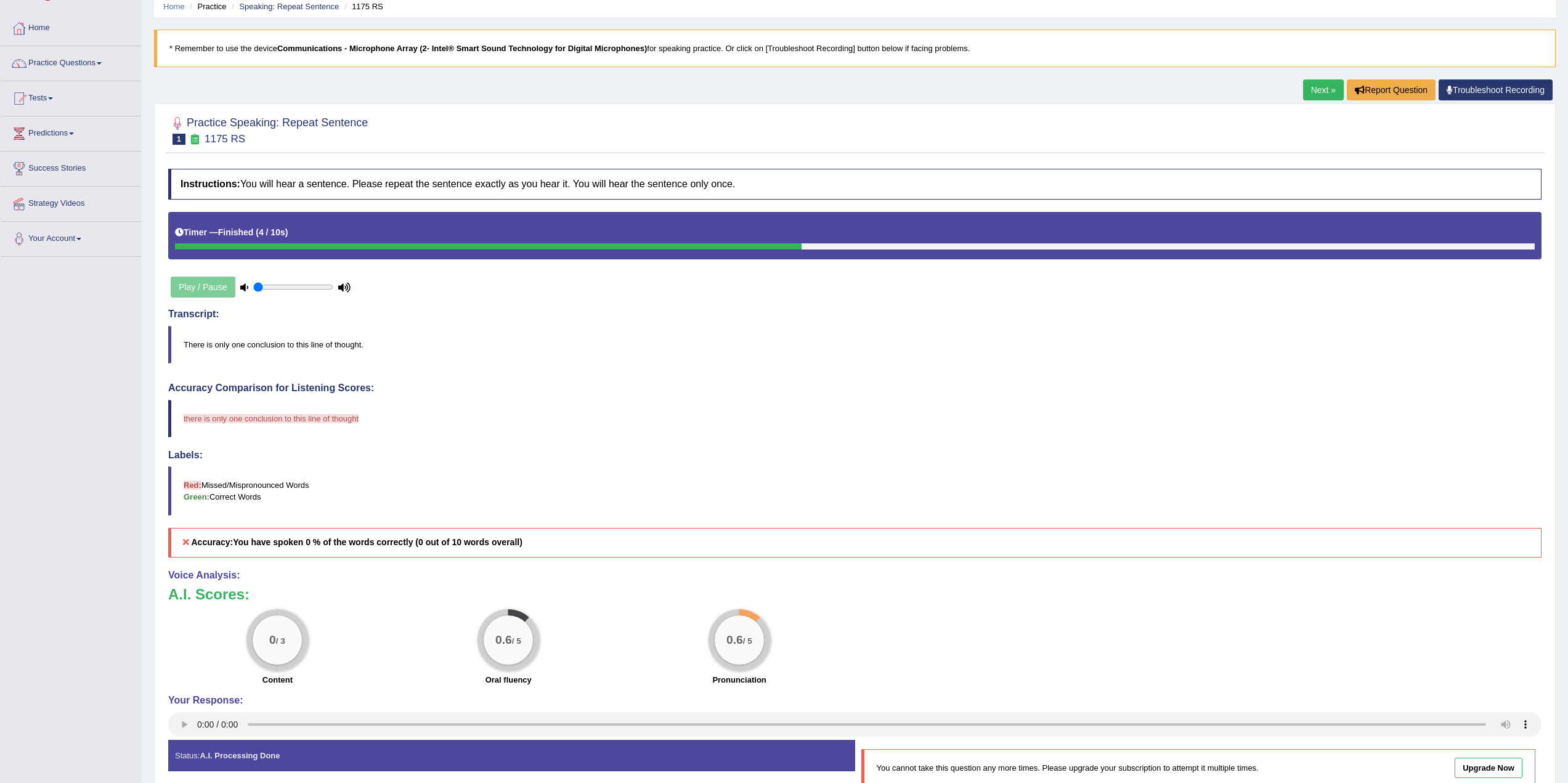
scroll to position [117, 0]
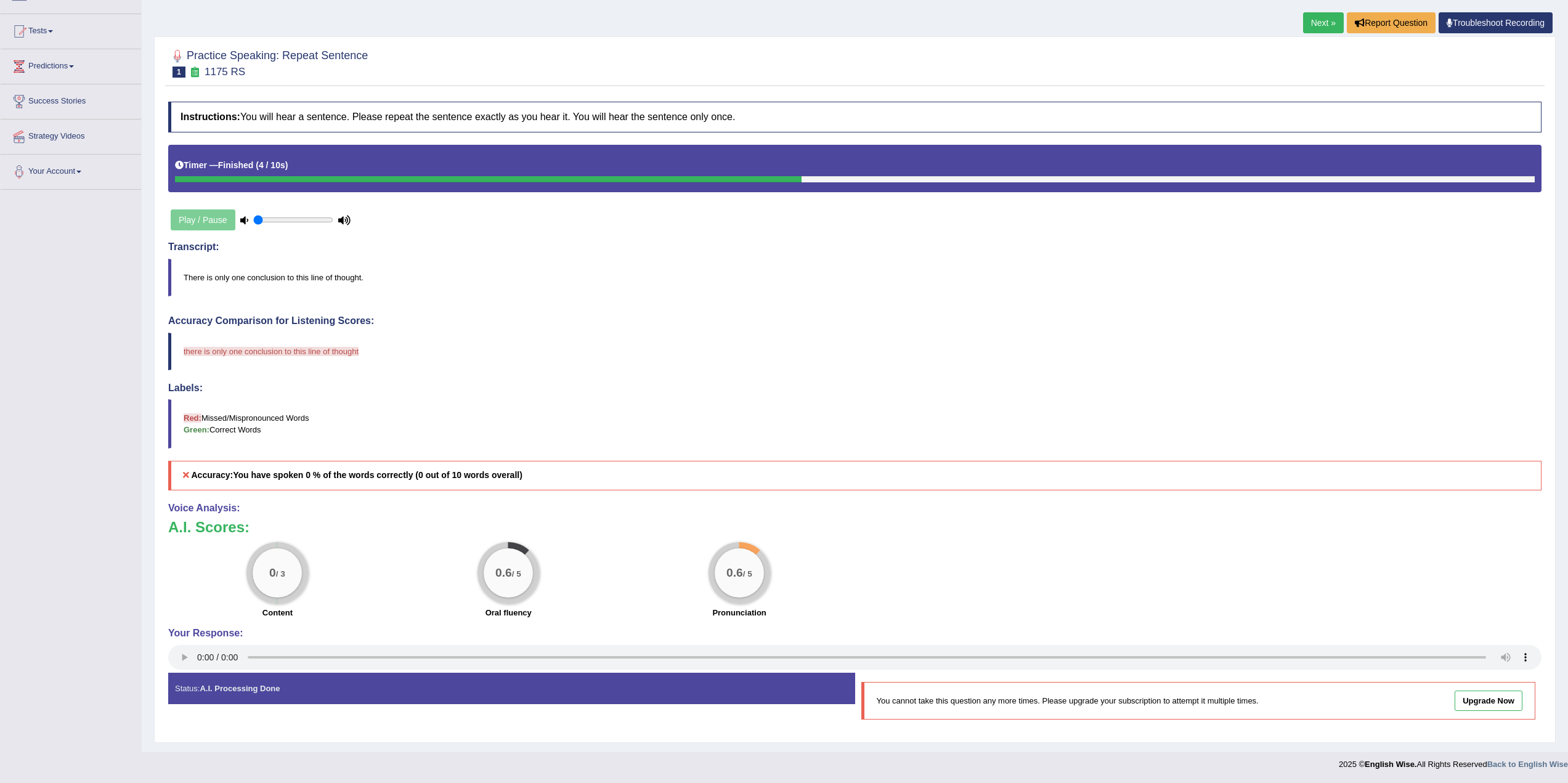
click at [1321, 27] on link "Next »" at bounding box center [1323, 23] width 41 height 21
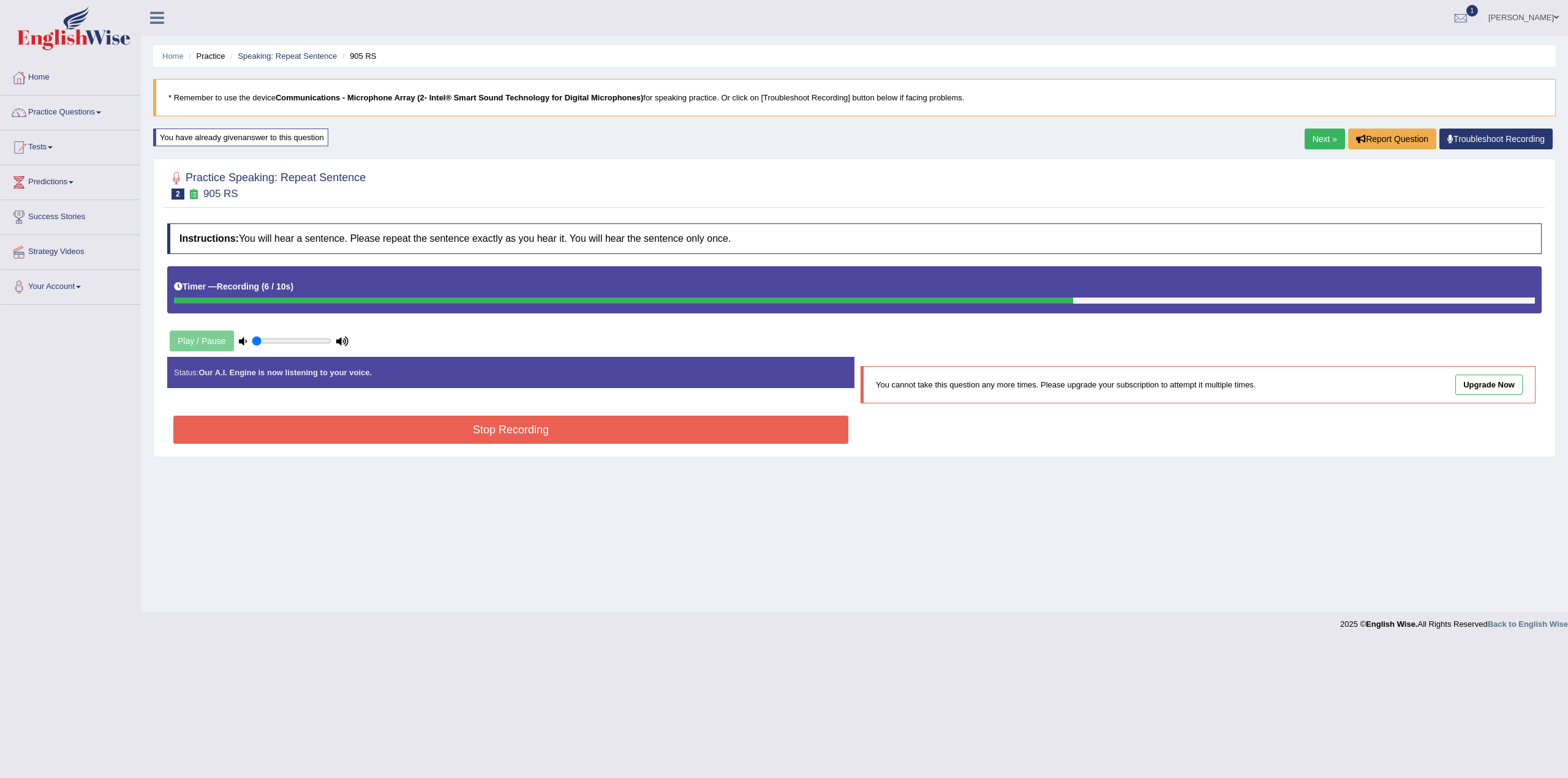
click at [503, 431] on button "Stop Recording" at bounding box center [511, 430] width 675 height 28
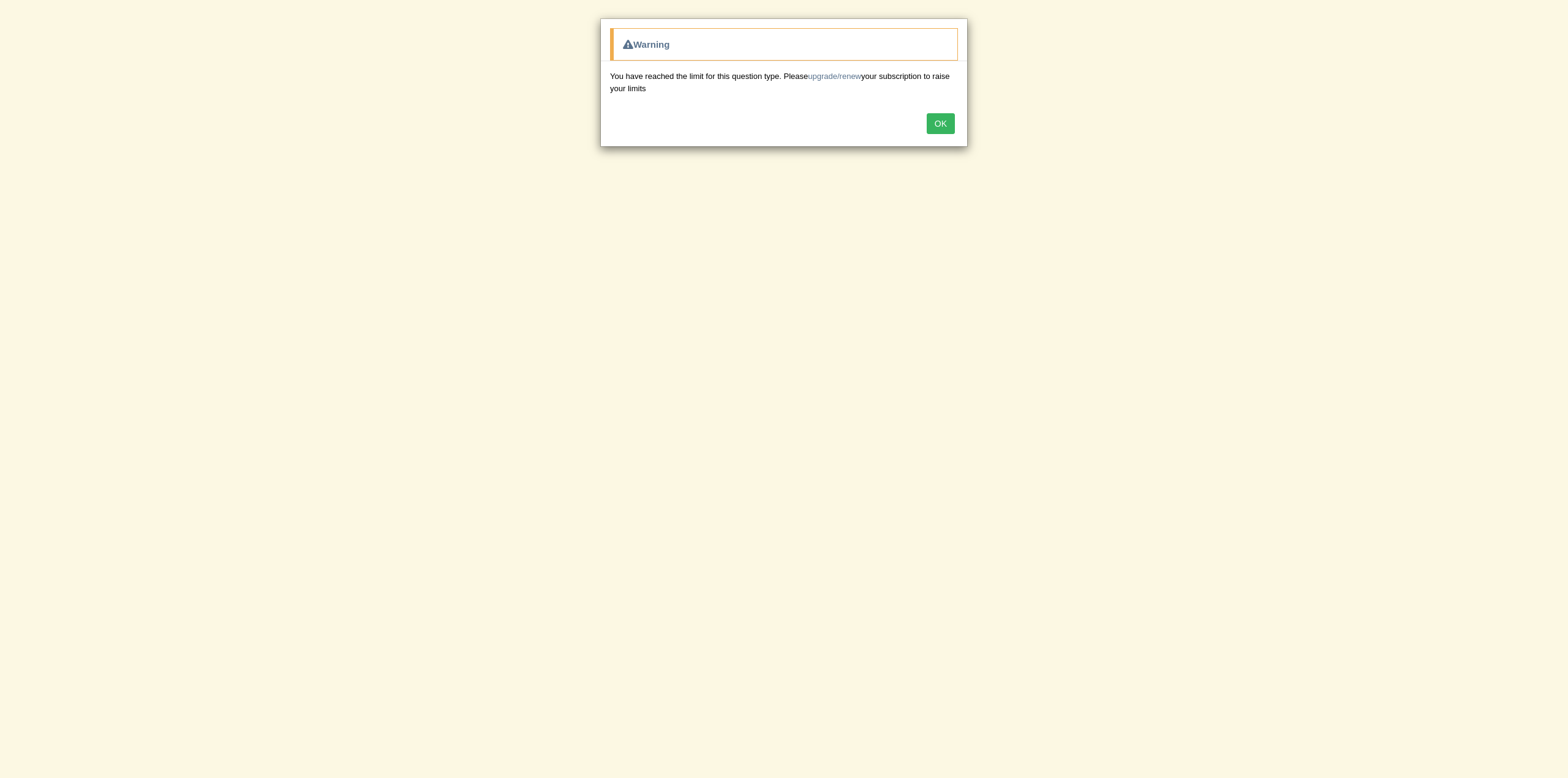
click at [946, 124] on button "OK" at bounding box center [941, 124] width 28 height 21
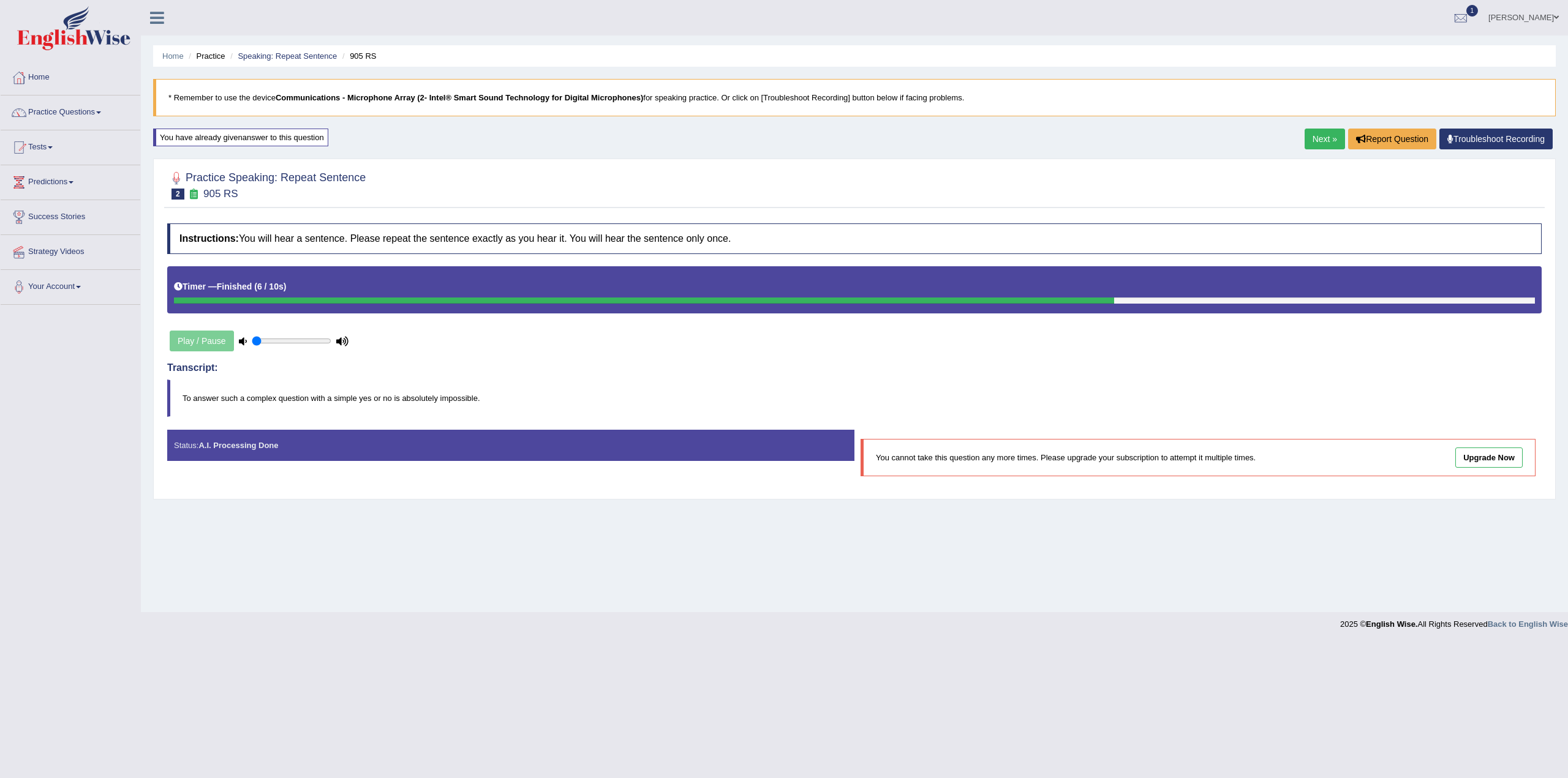
click at [1323, 134] on link "Next »" at bounding box center [1325, 139] width 41 height 21
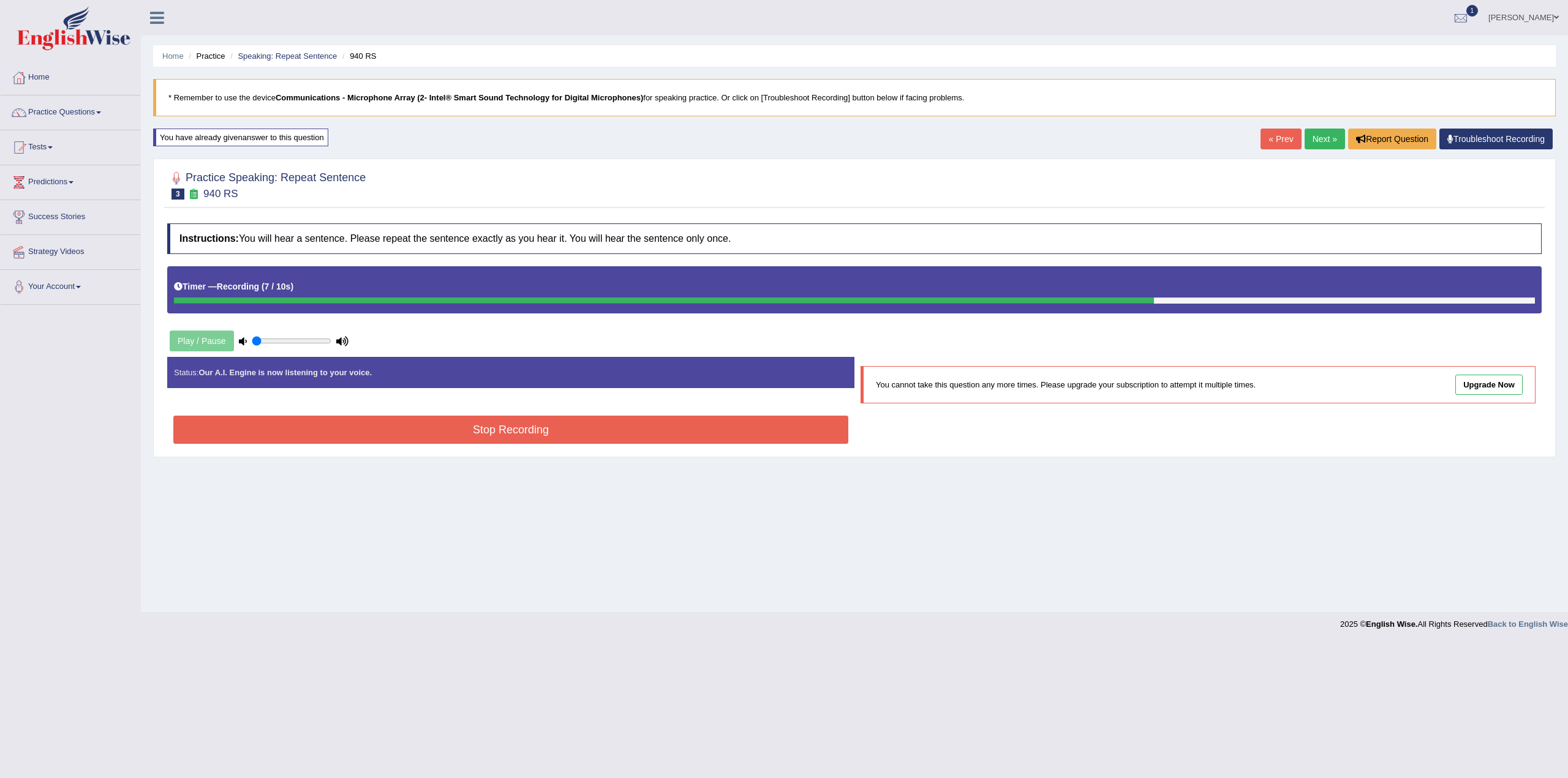
click at [579, 419] on button "Stop Recording" at bounding box center [511, 430] width 675 height 28
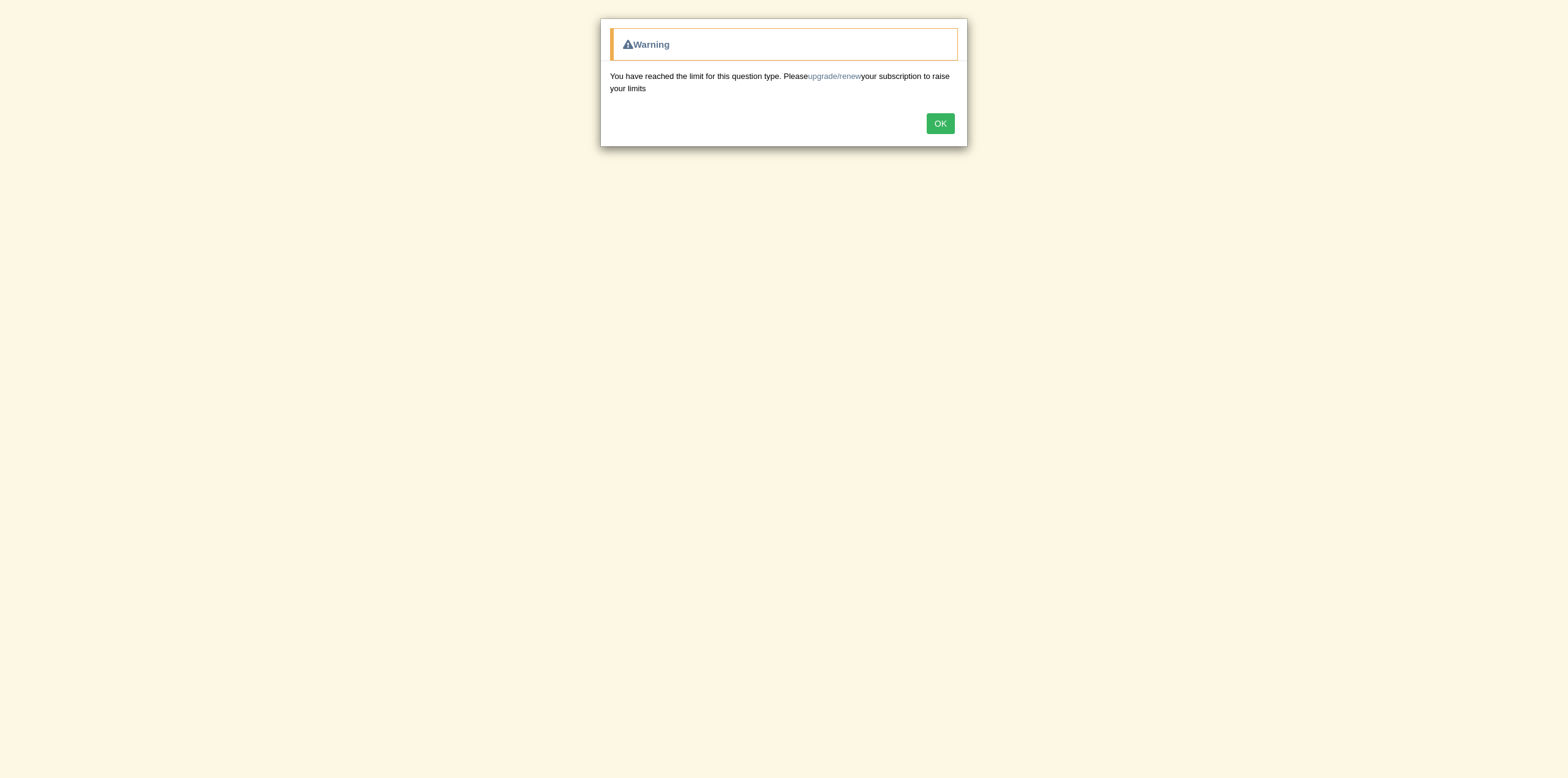
click at [935, 120] on button "OK" at bounding box center [941, 124] width 28 height 21
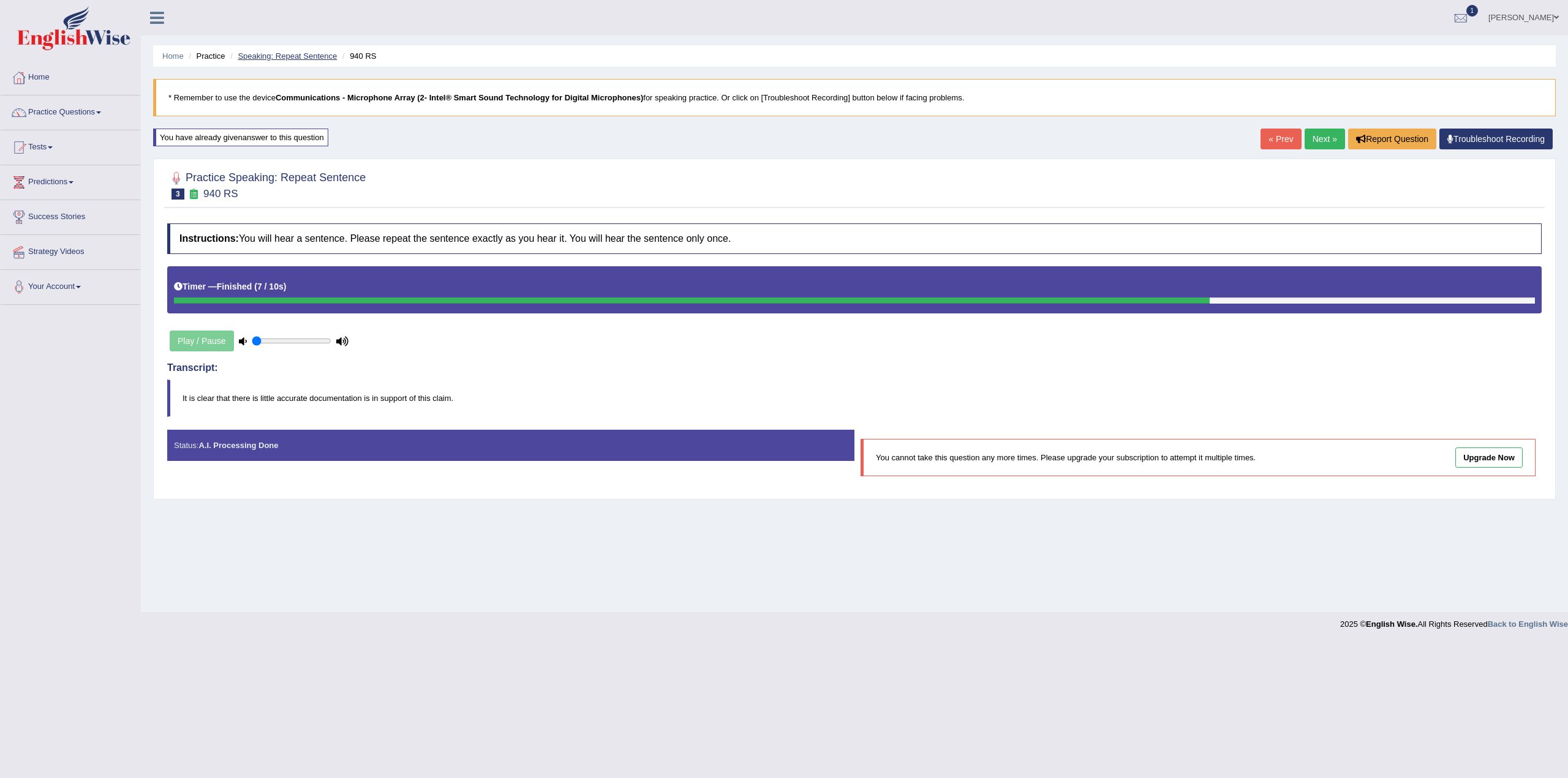
drag, startPoint x: 275, startPoint y: 56, endPoint x: 305, endPoint y: 52, distance: 30.3
click at [275, 56] on link "Speaking: Repeat Sentence" at bounding box center [287, 56] width 99 height 9
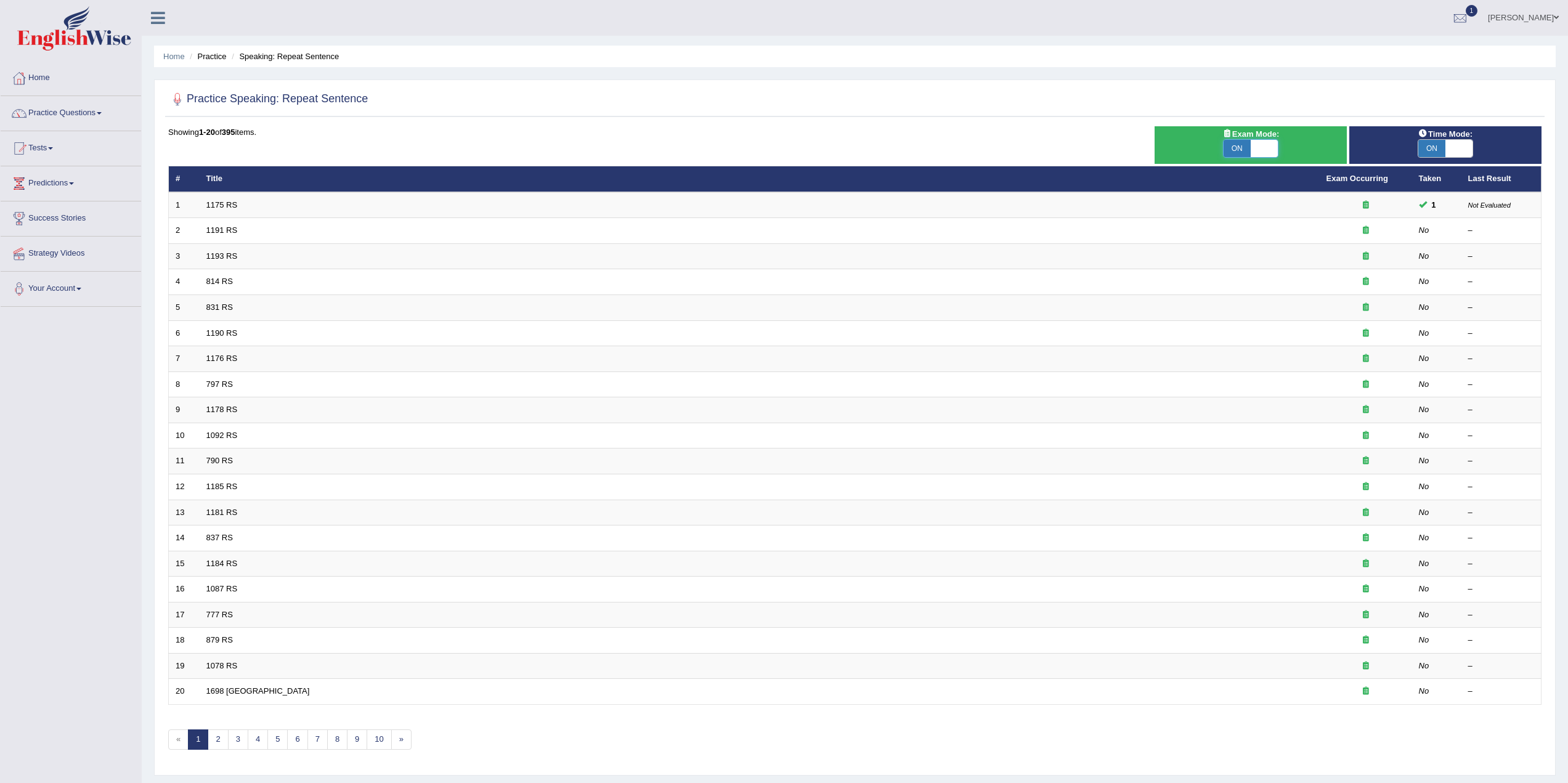
click at [1264, 148] on span at bounding box center [1264, 148] width 27 height 17
checkbox input "false"
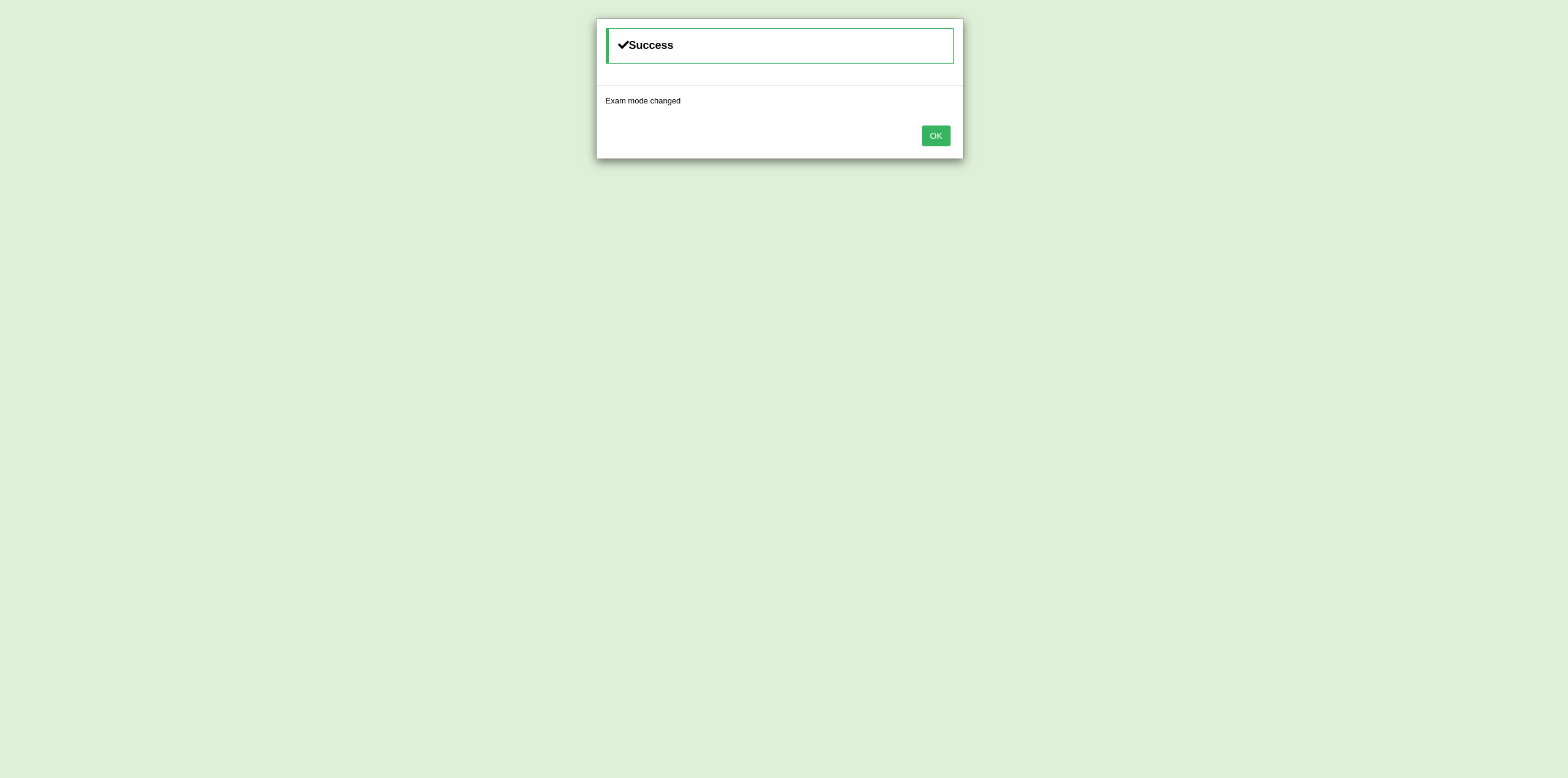
click at [1436, 143] on div "Success Exam mode changed OK" at bounding box center [784, 389] width 1568 height 778
click at [946, 137] on button "OK" at bounding box center [936, 136] width 28 height 21
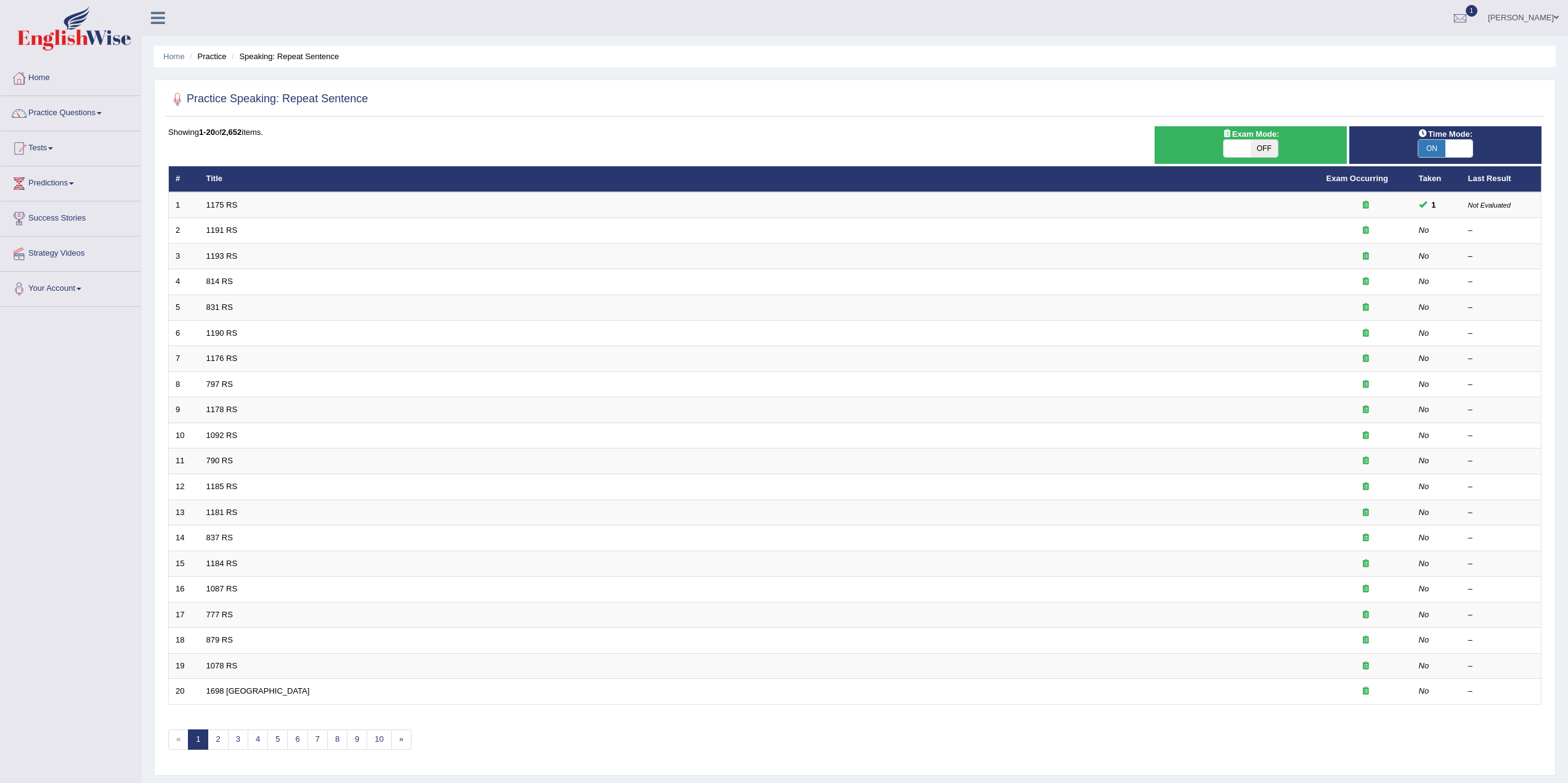
click at [1451, 144] on span at bounding box center [1459, 148] width 27 height 17
checkbox input "false"
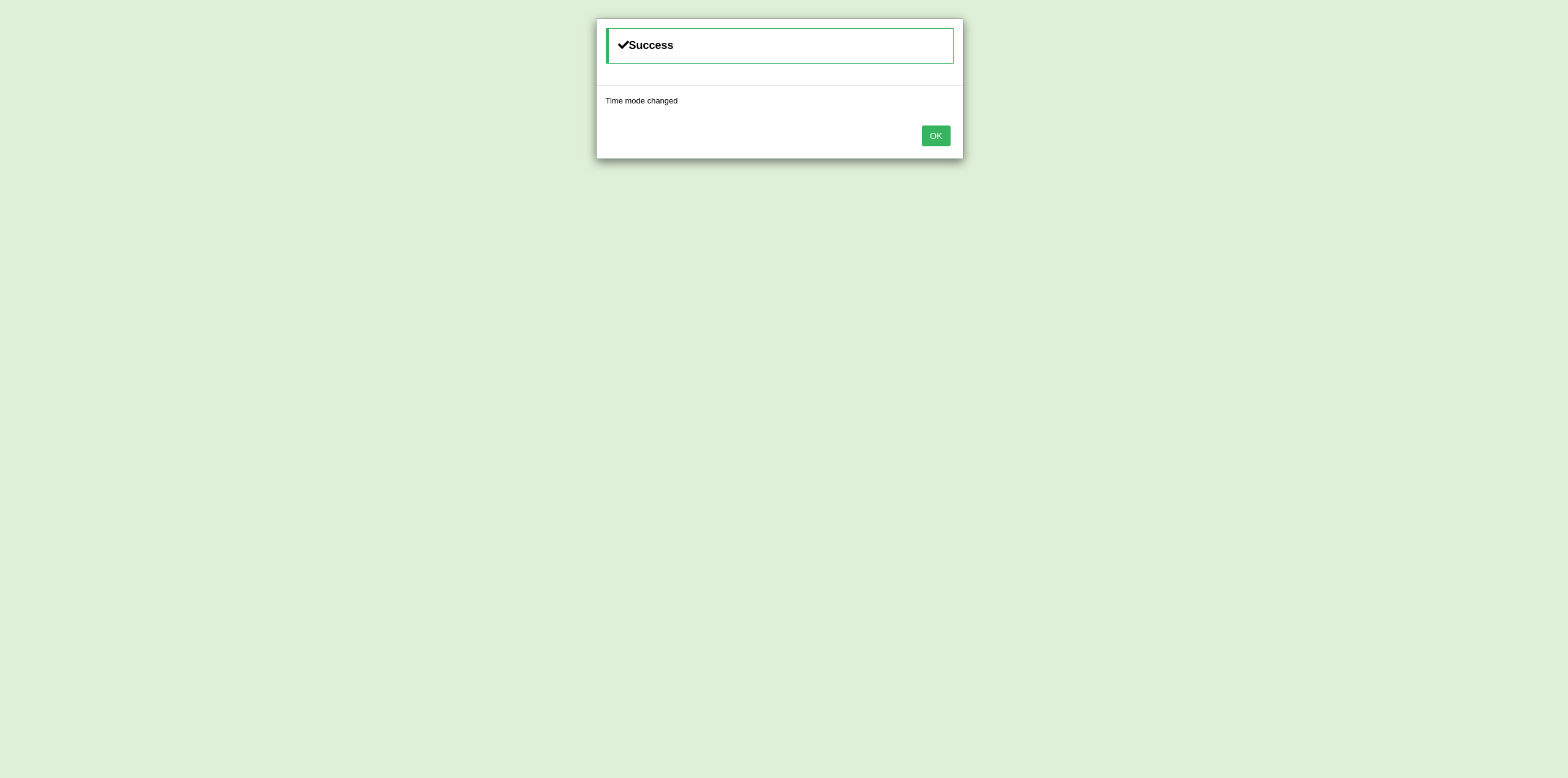
click at [947, 134] on button "OK" at bounding box center [936, 136] width 28 height 21
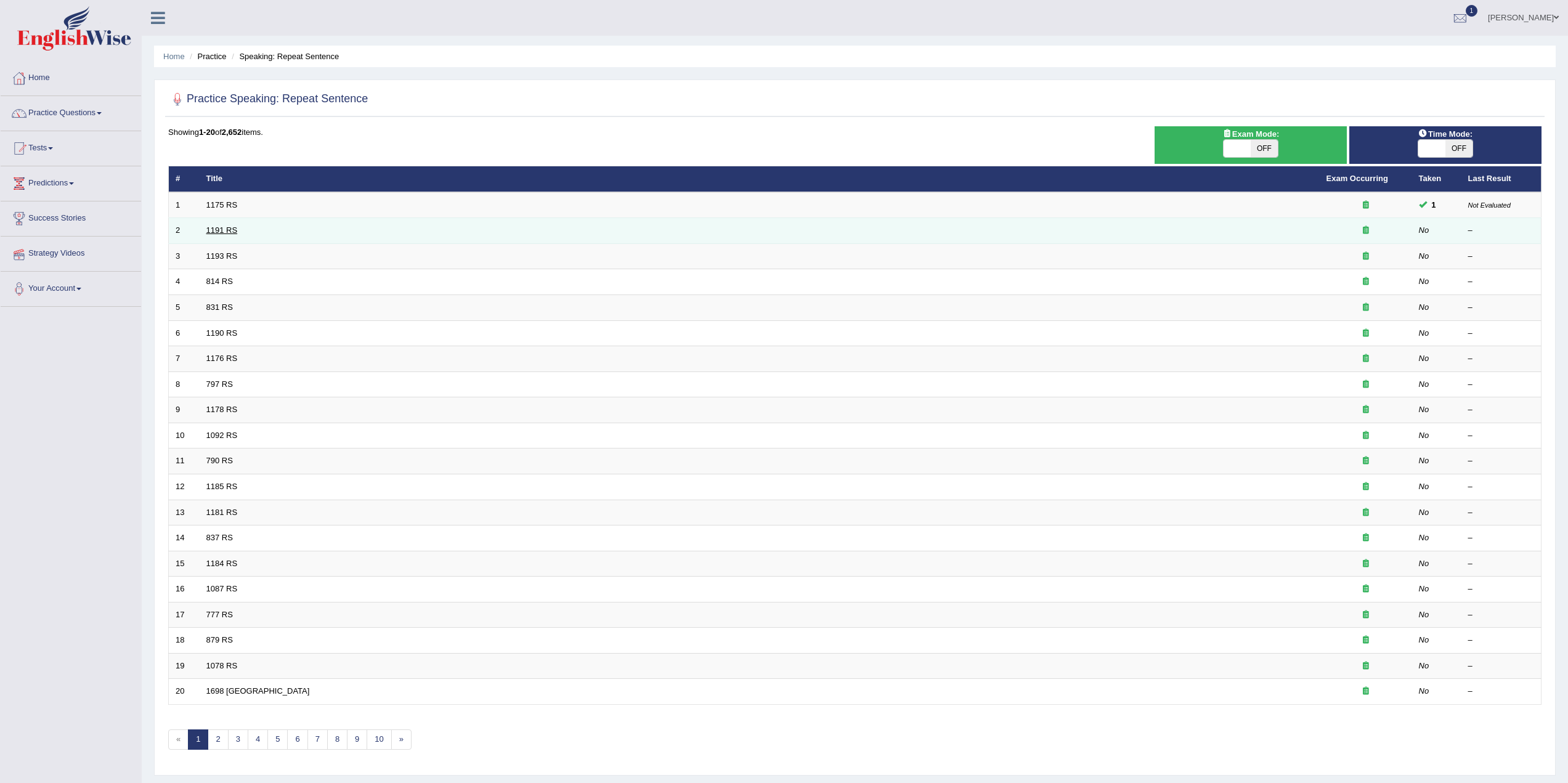
click at [212, 232] on link "1191 RS" at bounding box center [222, 230] width 32 height 9
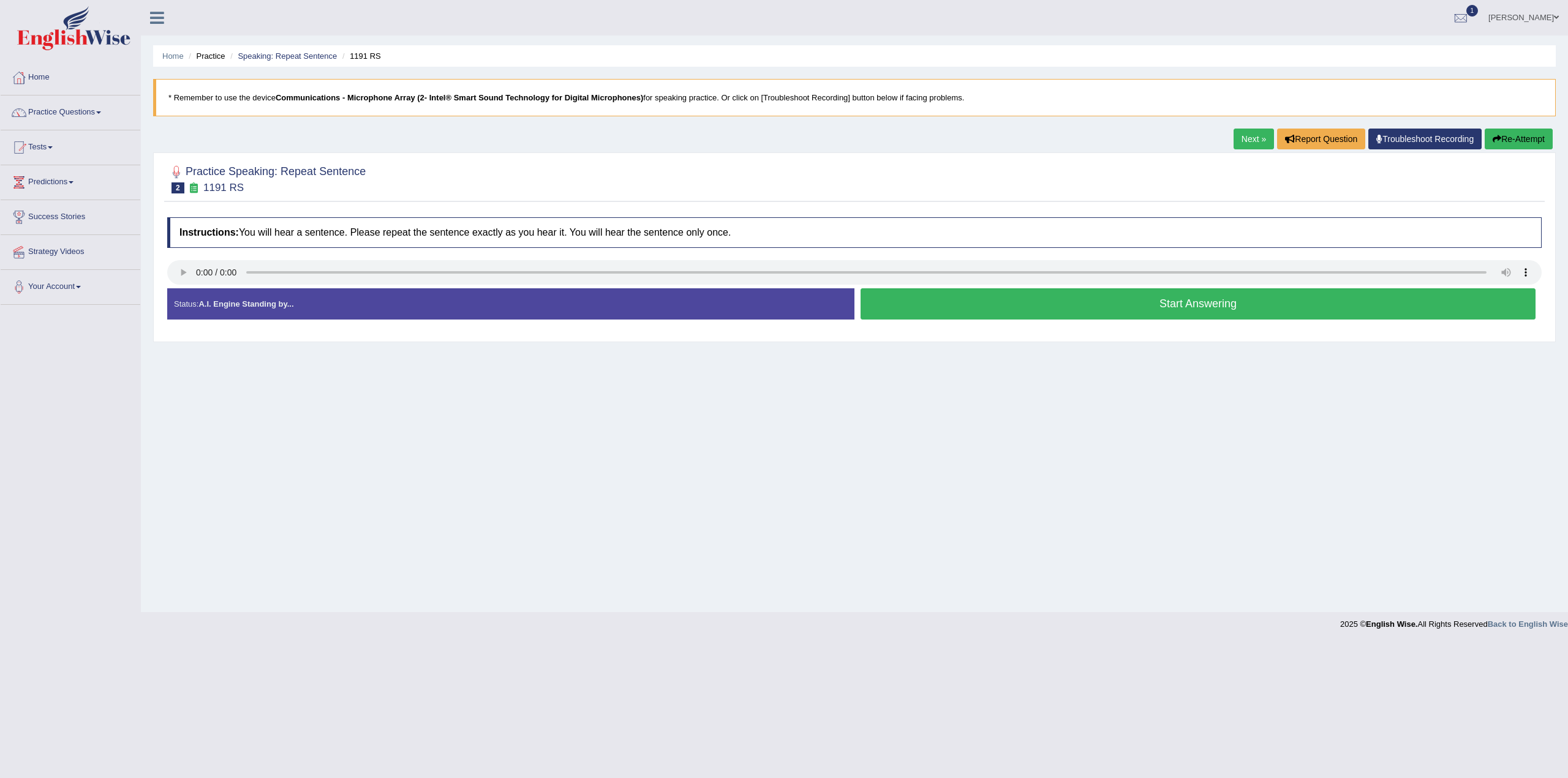
click at [1076, 314] on button "Start Answering" at bounding box center [1198, 304] width 675 height 31
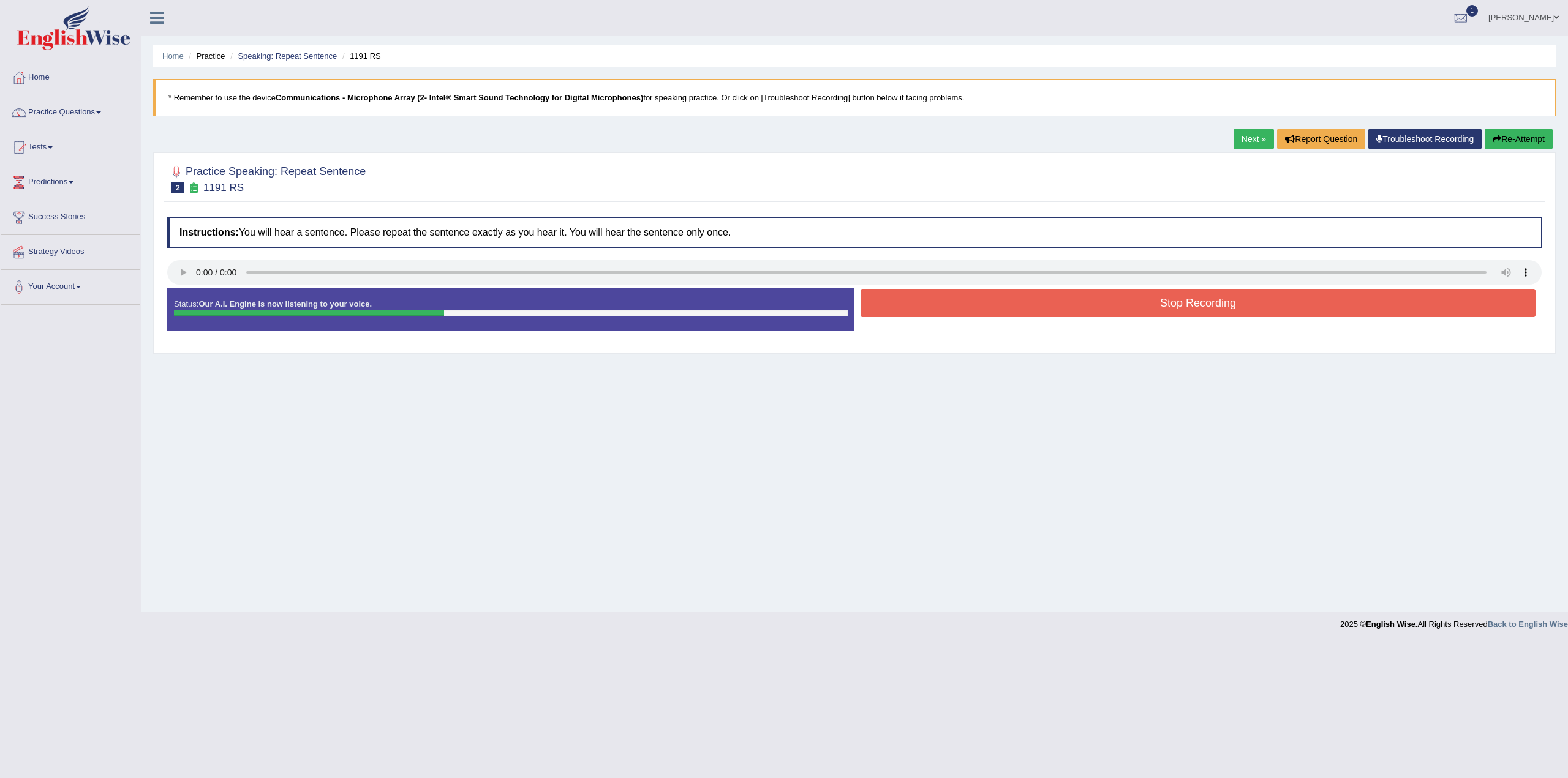
click at [1174, 300] on button "Stop Recording" at bounding box center [1198, 303] width 675 height 28
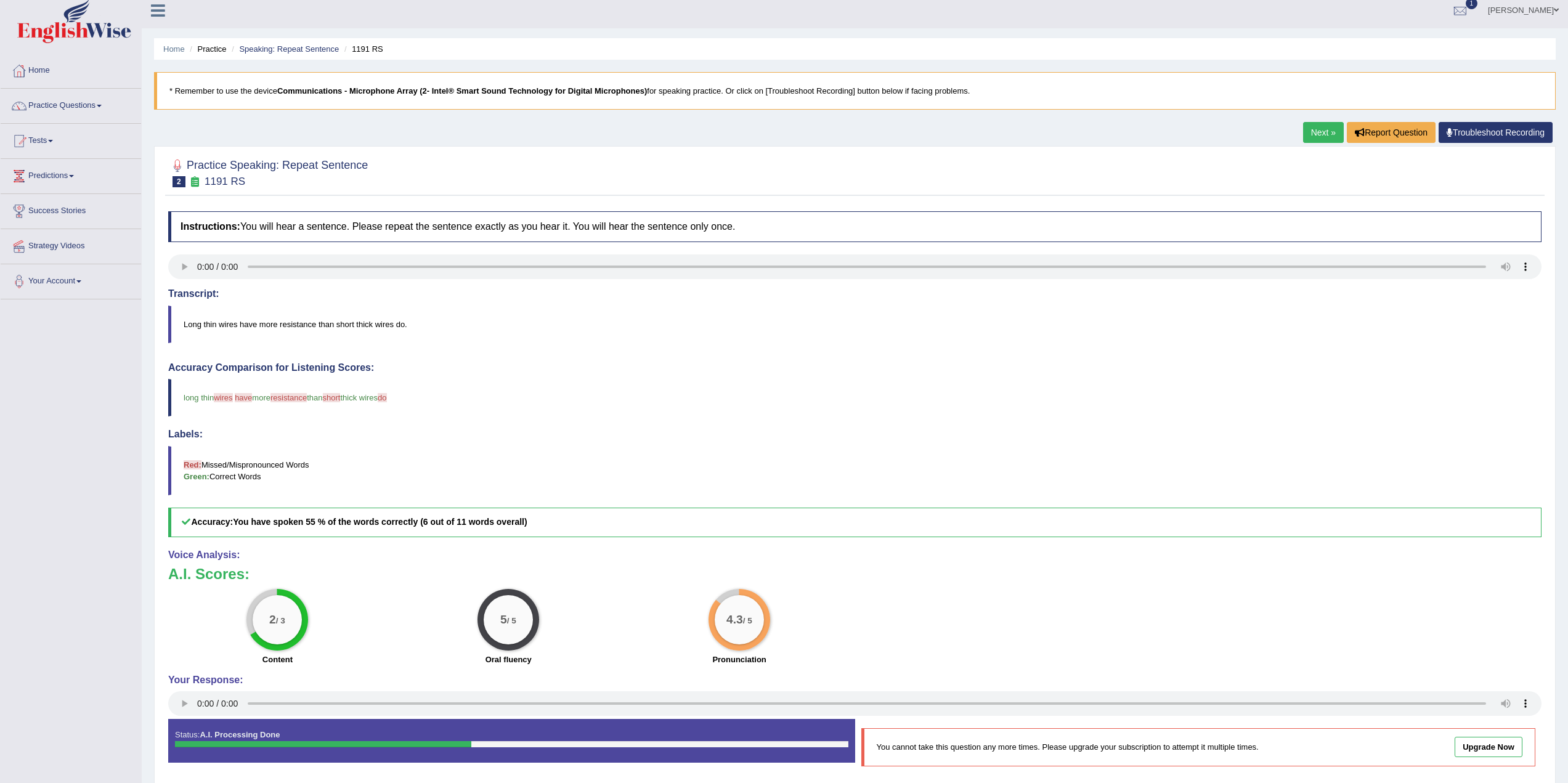
scroll to position [54, 0]
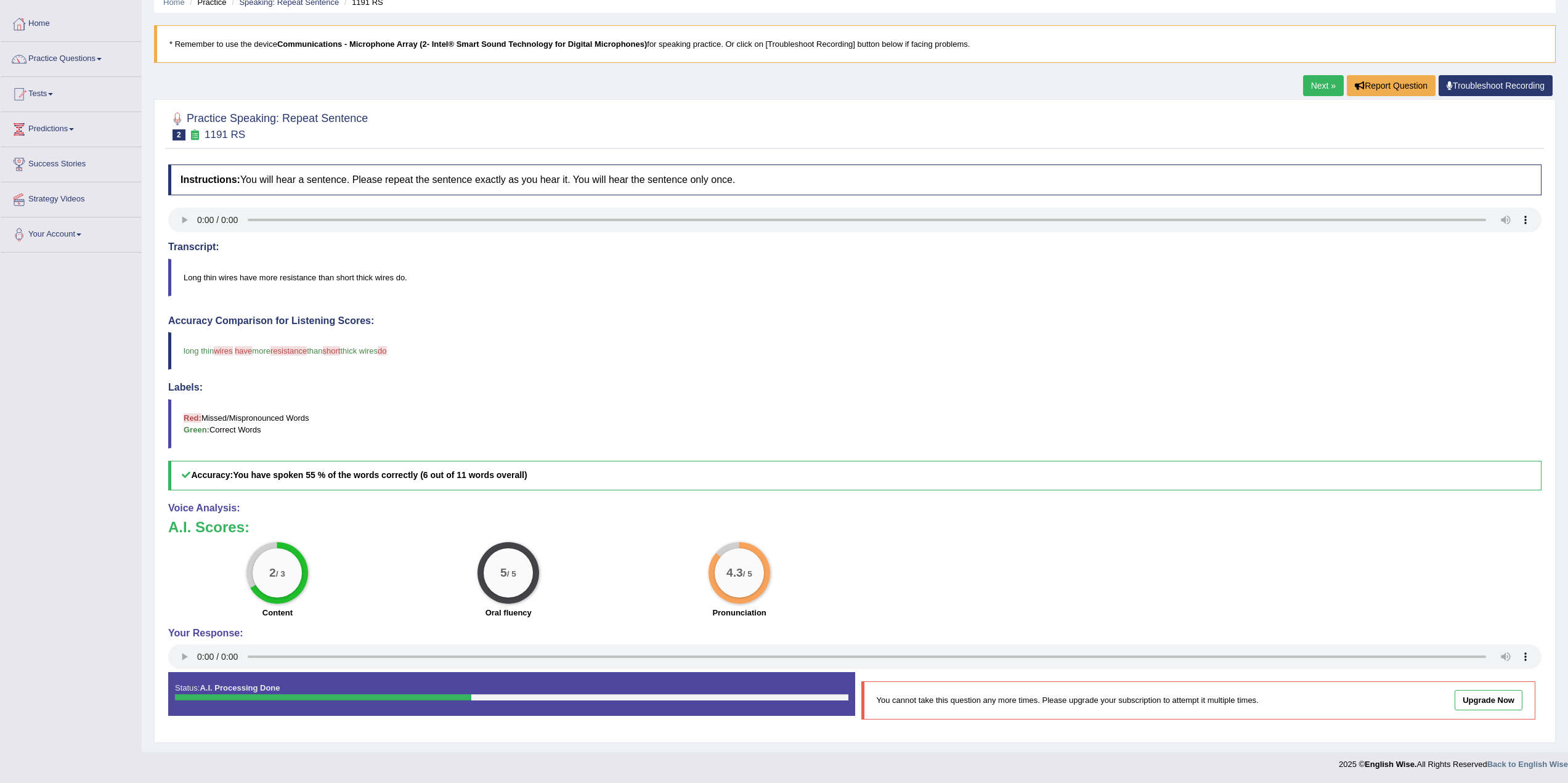
click at [1324, 86] on link "Next »" at bounding box center [1323, 86] width 41 height 21
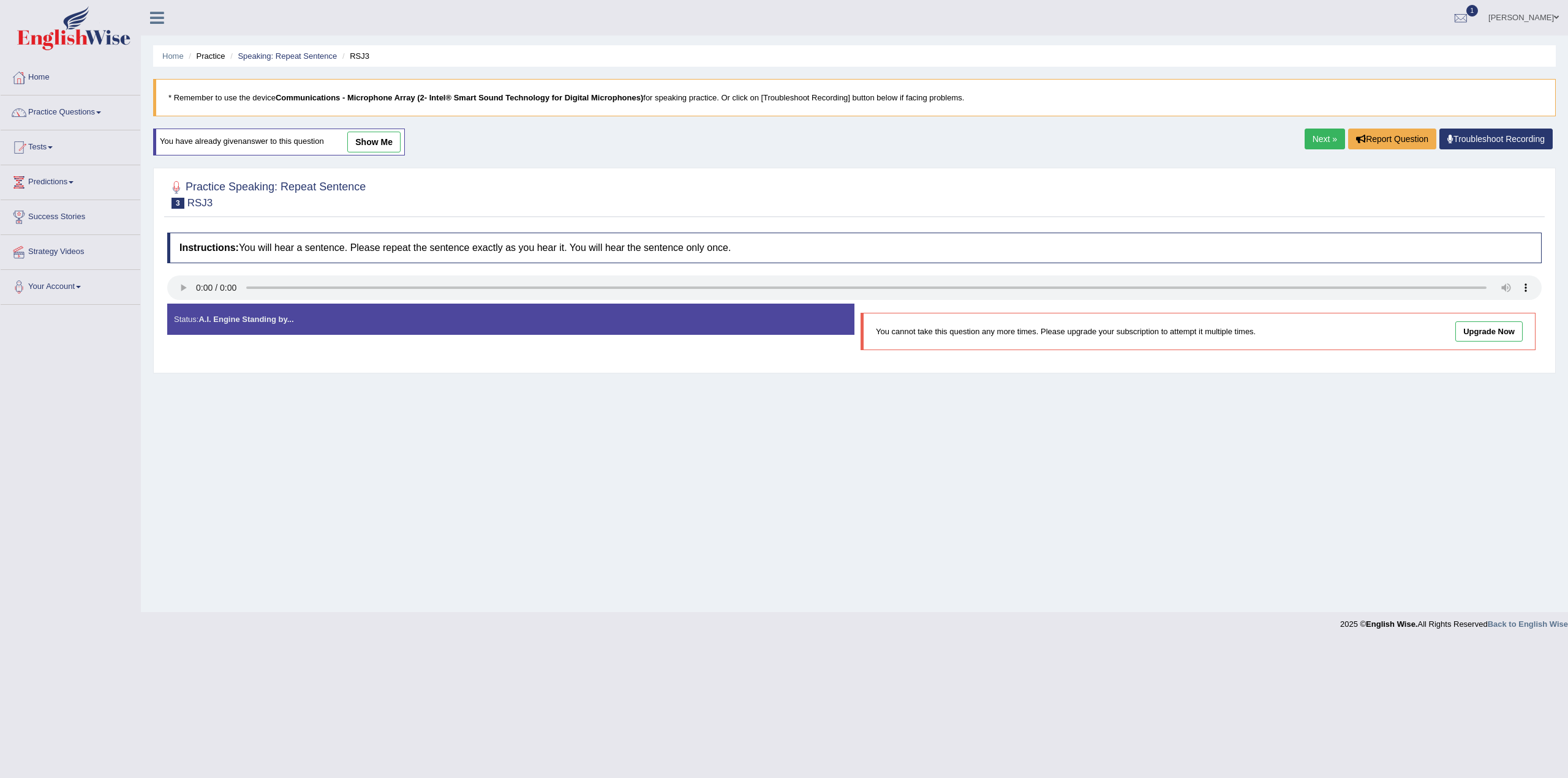
click at [1311, 136] on link "Next »" at bounding box center [1325, 139] width 41 height 21
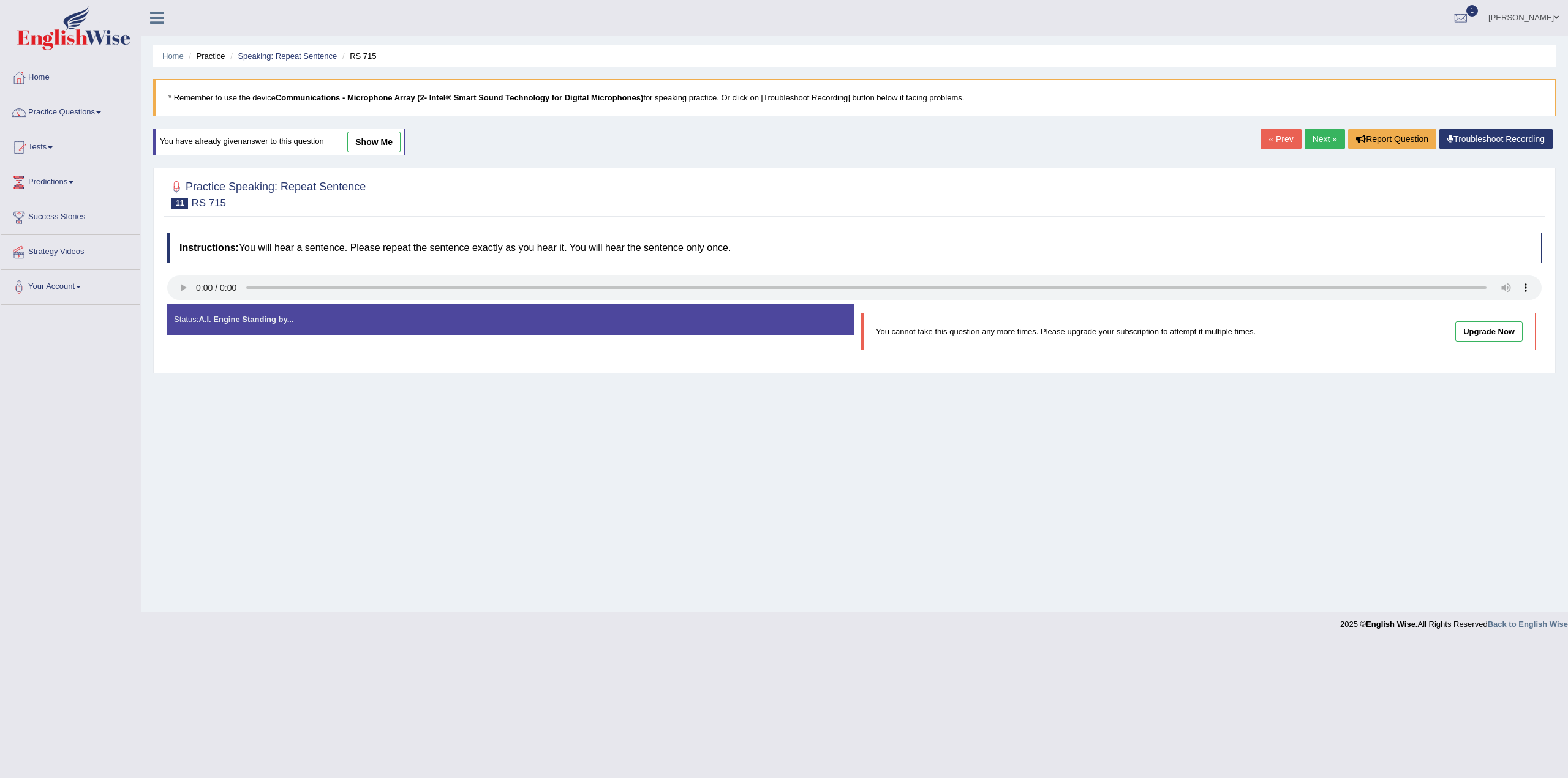
click at [1311, 136] on link "Next »" at bounding box center [1325, 139] width 41 height 21
click at [67, 184] on link "Predictions" at bounding box center [70, 180] width 140 height 31
click at [81, 115] on link "Practice Questions" at bounding box center [70, 111] width 140 height 31
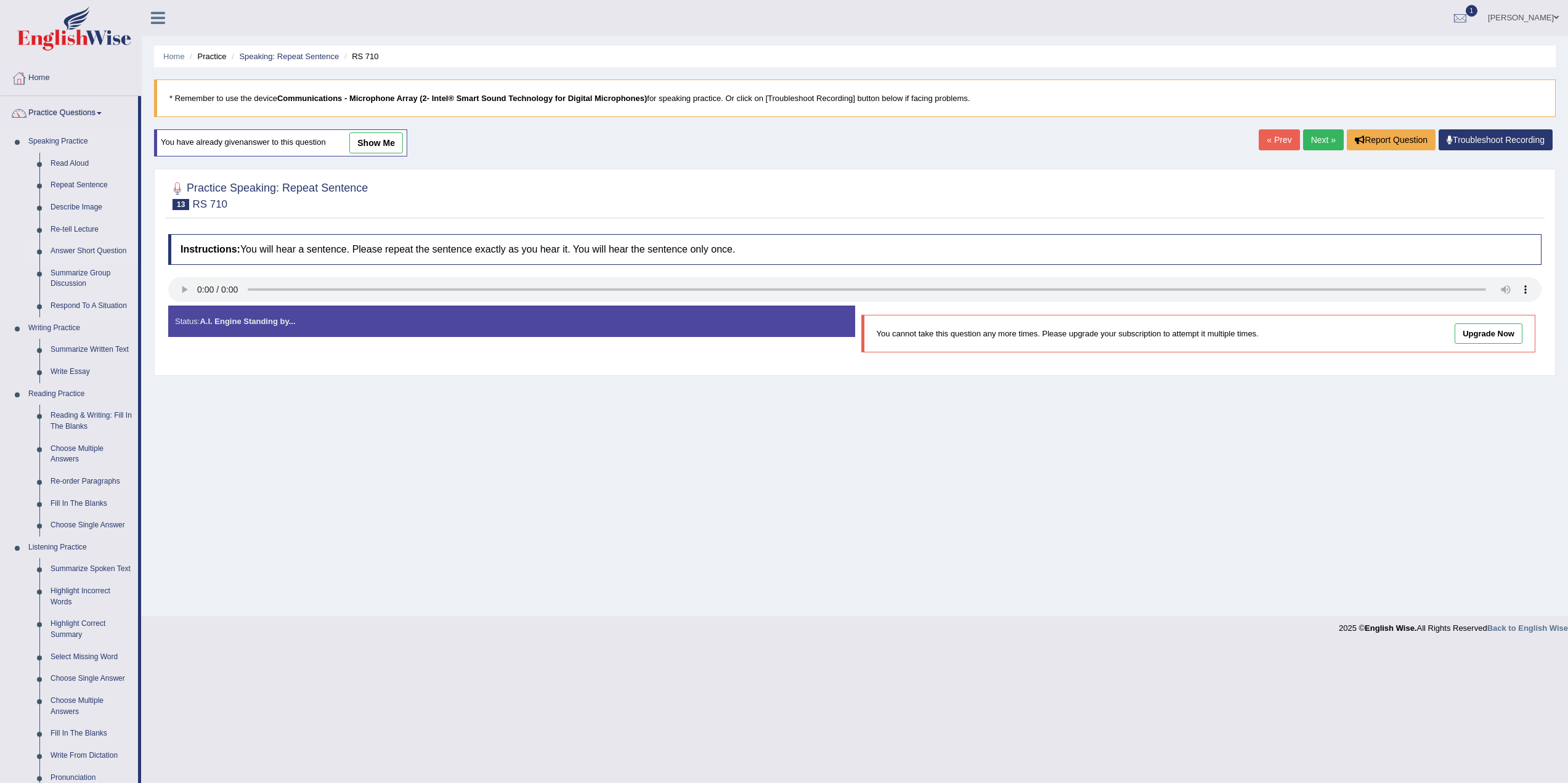
click at [82, 248] on link "Answer Short Question" at bounding box center [91, 252] width 93 height 22
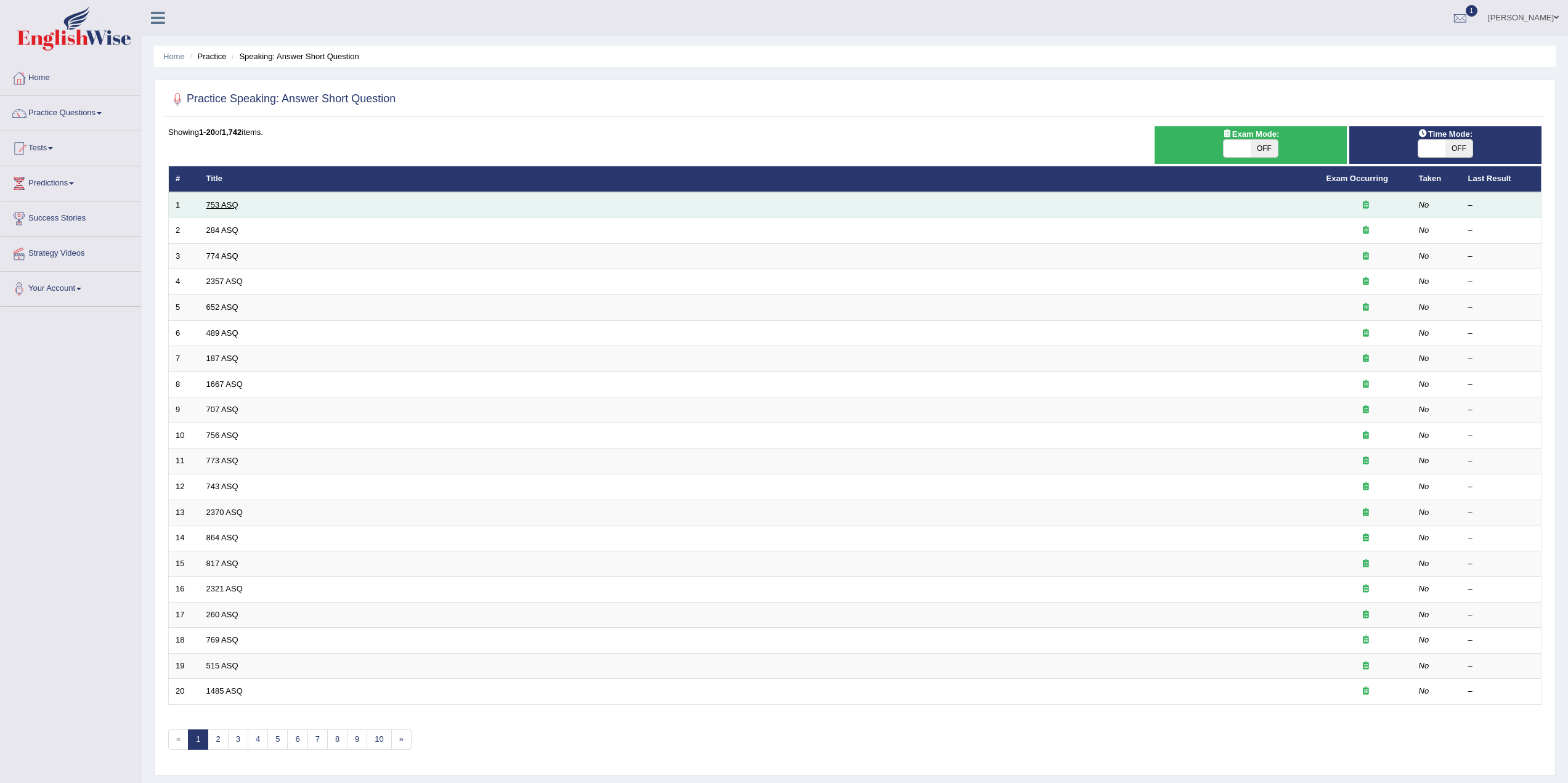
click at [232, 202] on link "753 ASQ" at bounding box center [222, 205] width 32 height 9
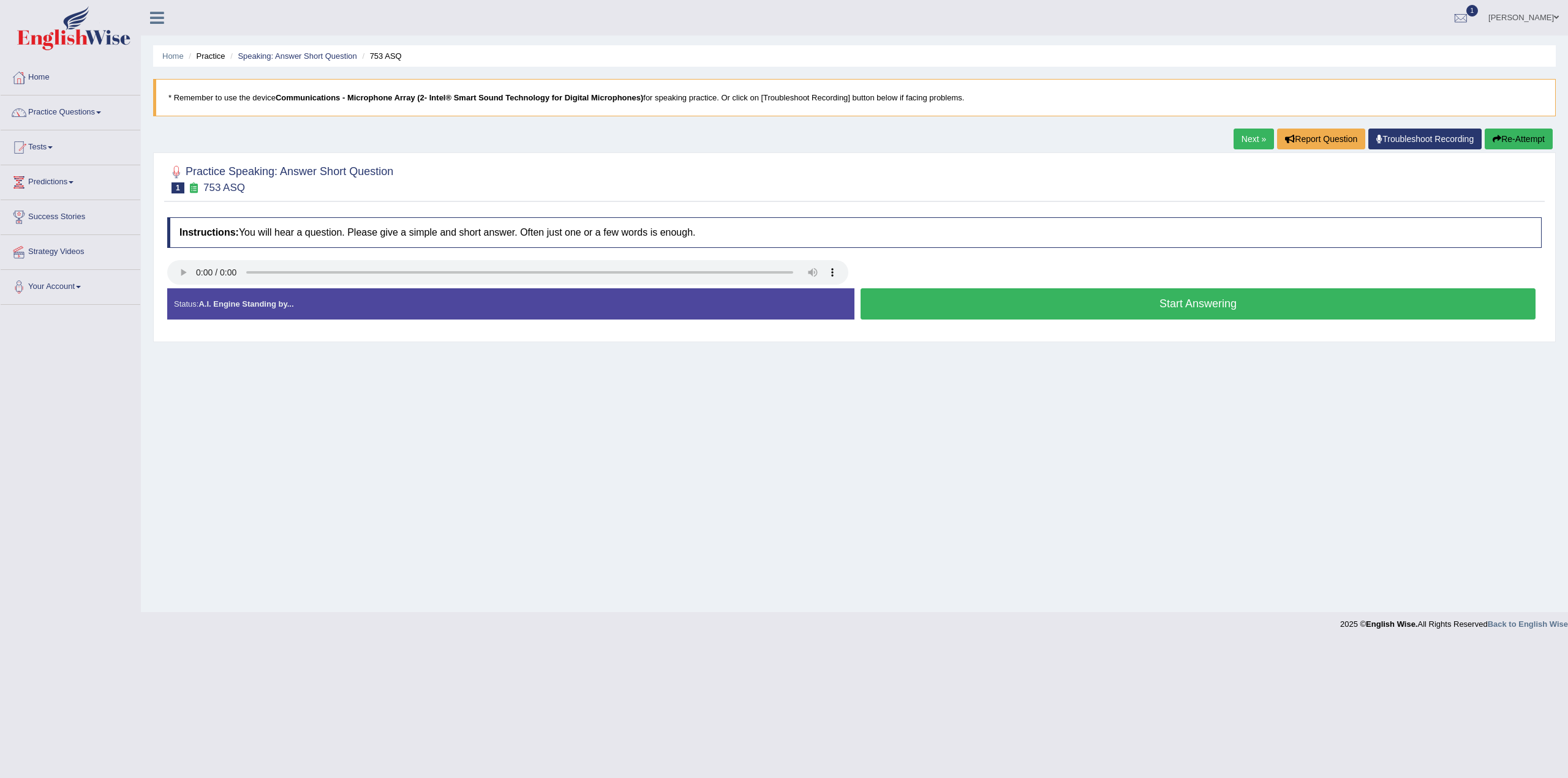
click at [1263, 303] on button "Start Answering" at bounding box center [1198, 304] width 675 height 31
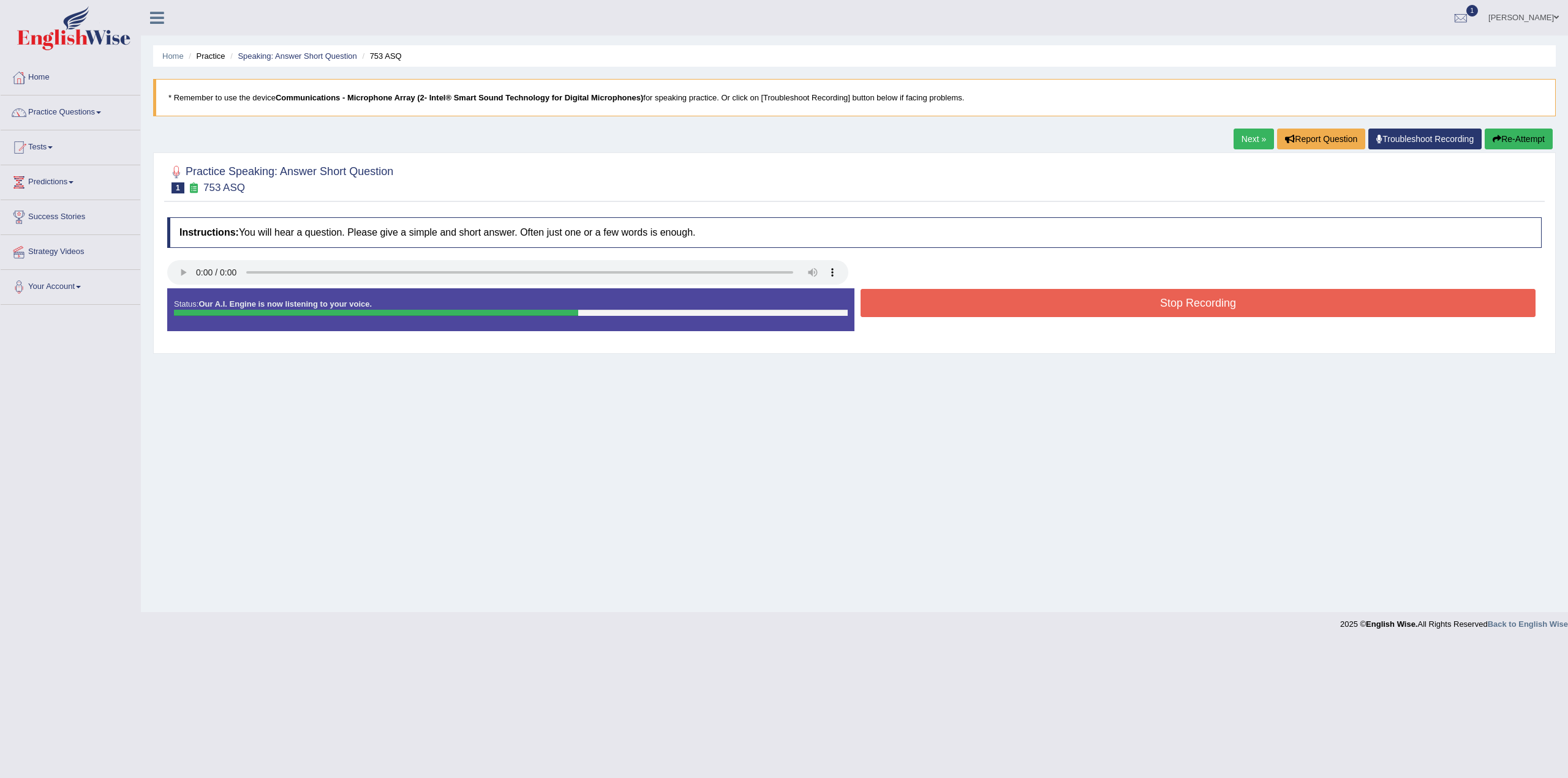
click at [1192, 299] on button "Stop Recording" at bounding box center [1198, 303] width 675 height 28
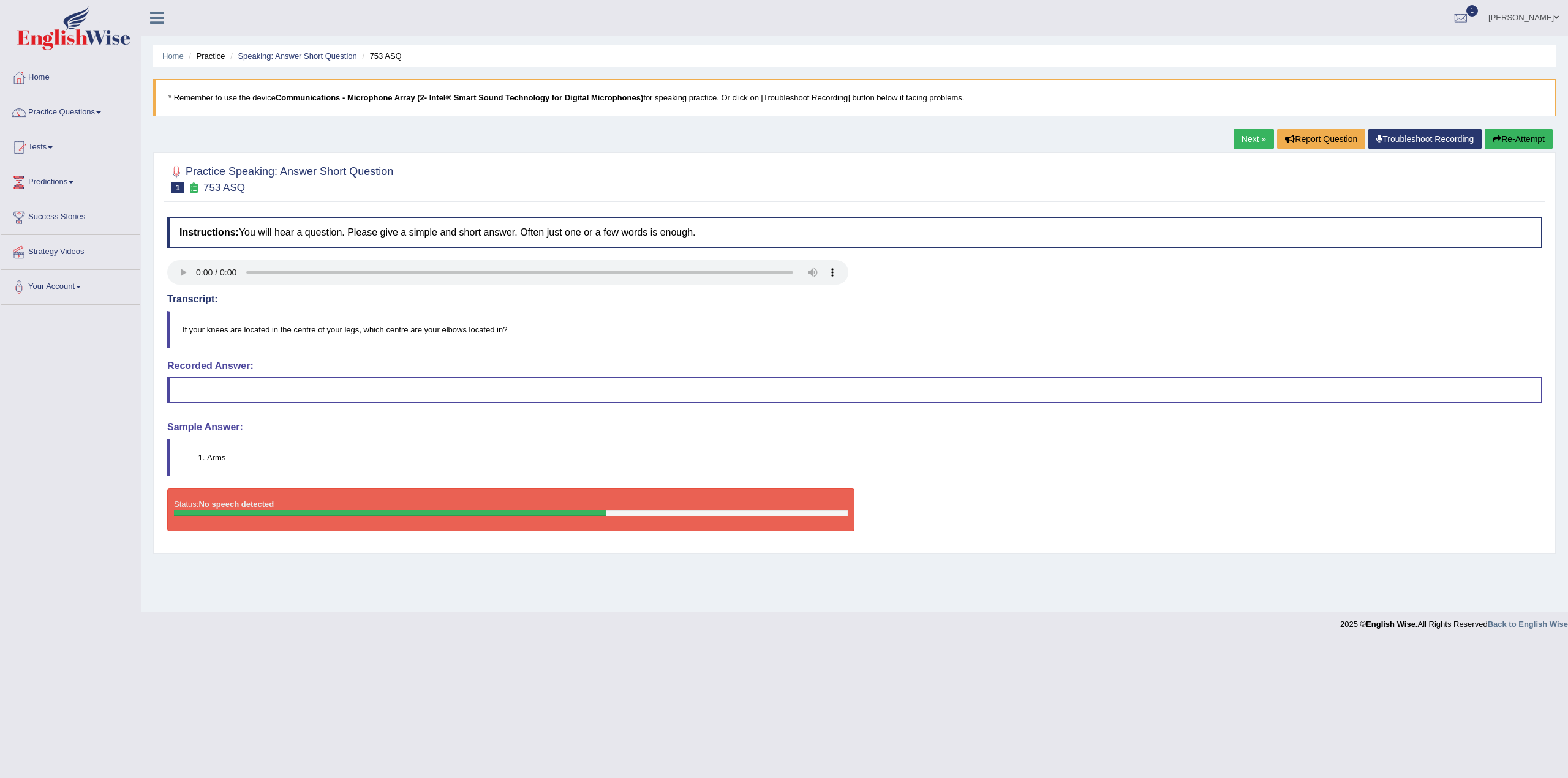
click at [1254, 139] on link "Next »" at bounding box center [1254, 139] width 41 height 21
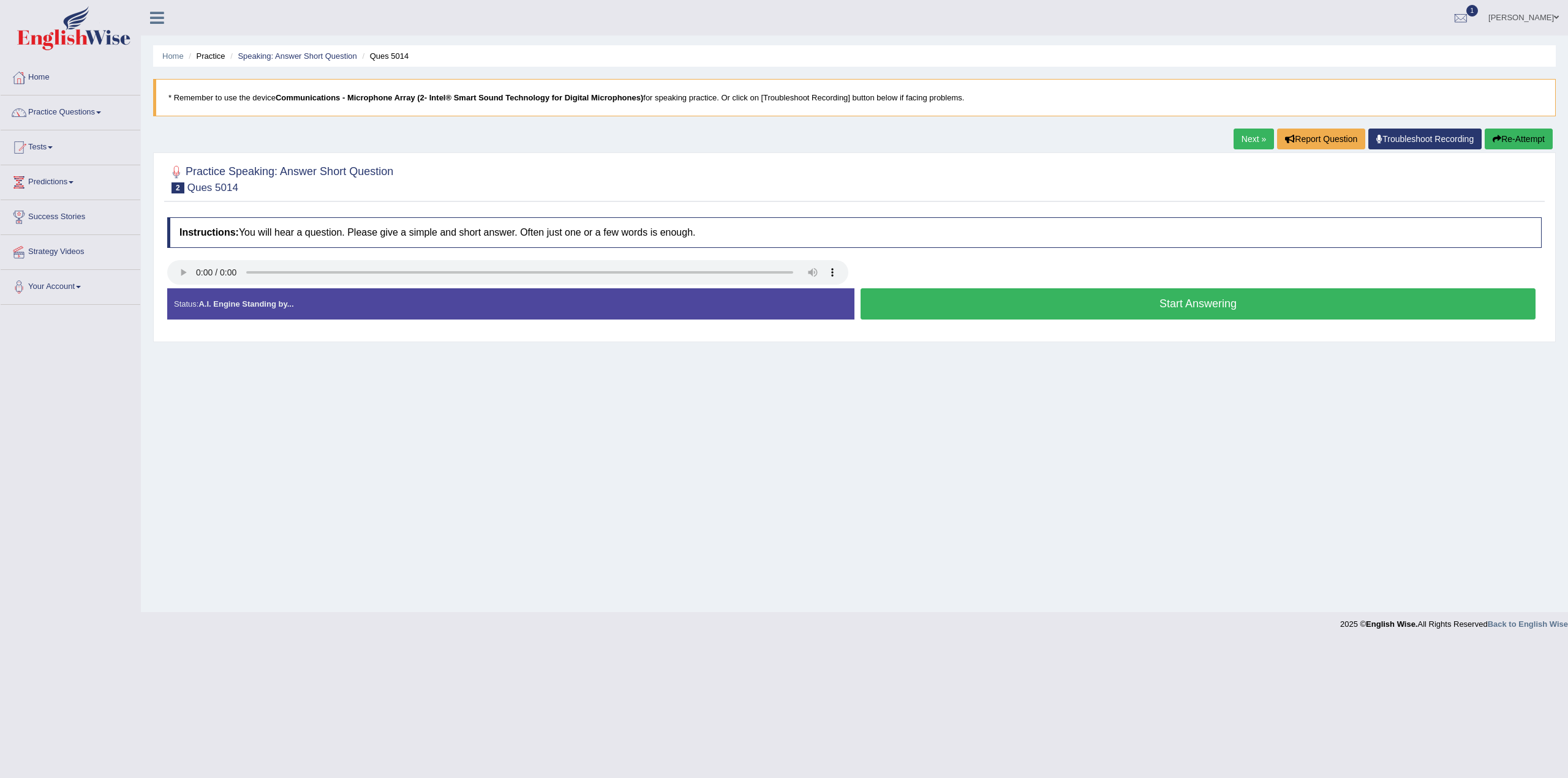
click at [1247, 304] on button "Start Answering" at bounding box center [1198, 304] width 675 height 31
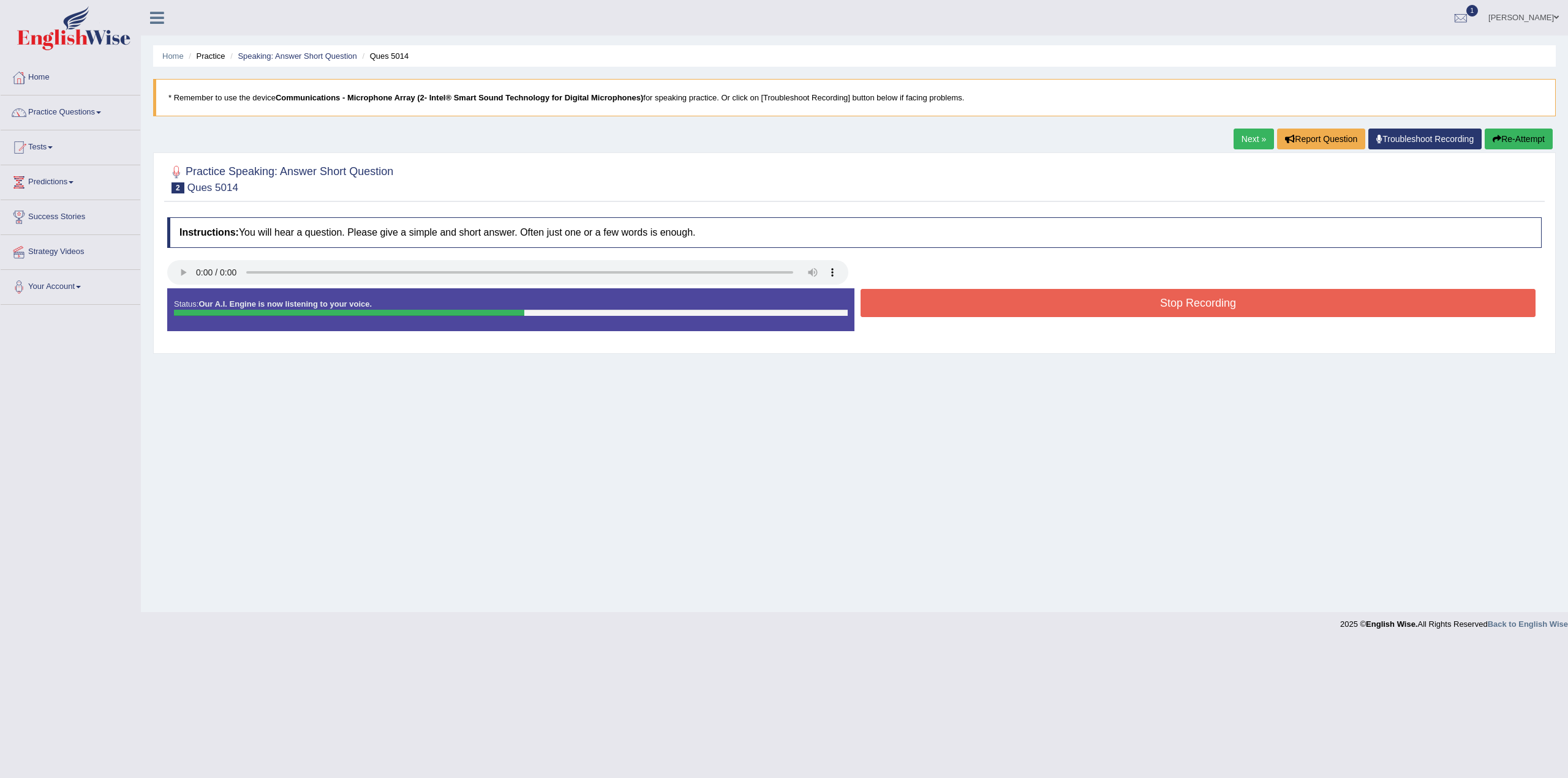
click at [1134, 298] on button "Stop Recording" at bounding box center [1198, 303] width 675 height 28
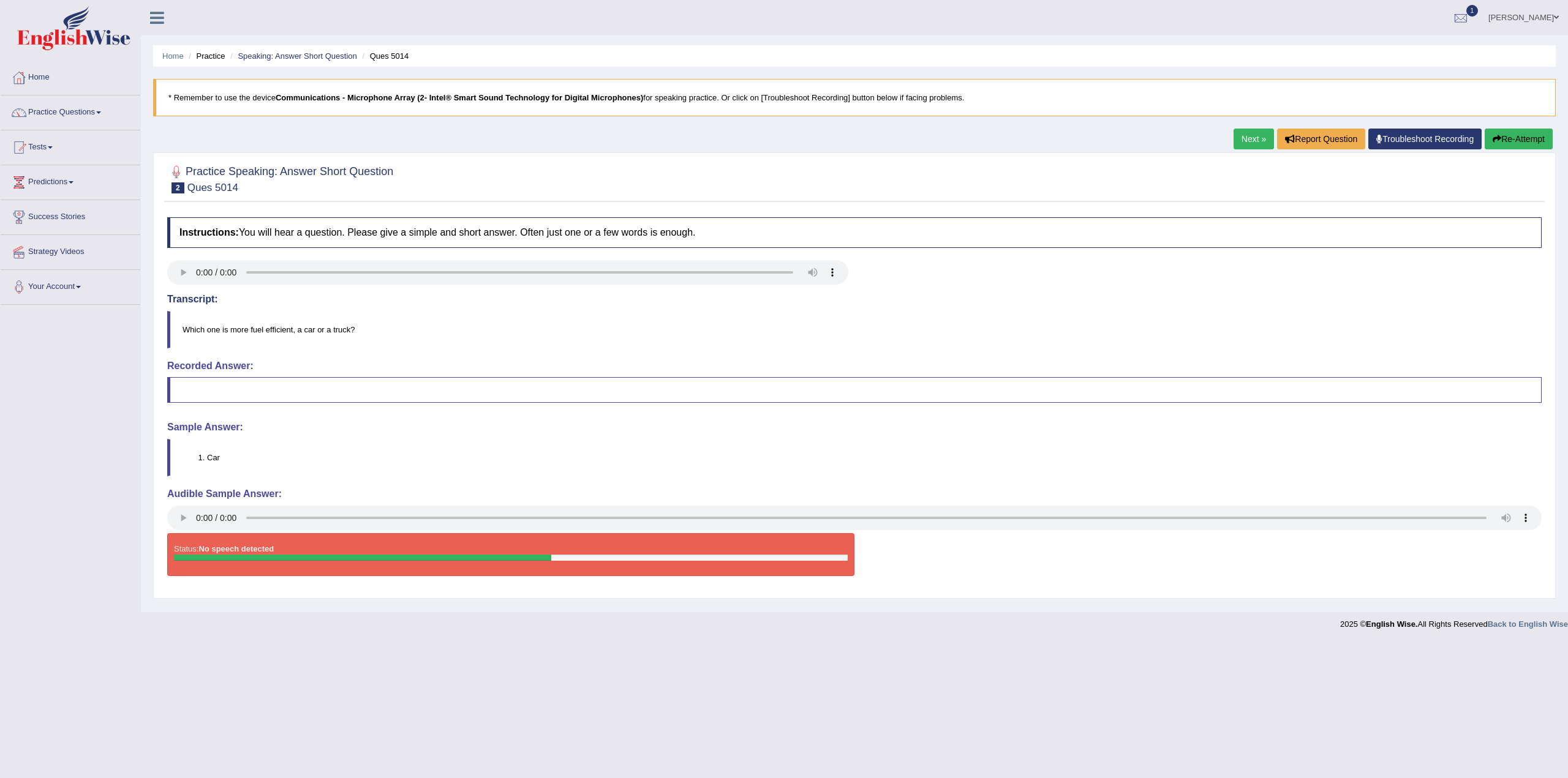
click at [212, 384] on blockquote at bounding box center [854, 390] width 1375 height 26
click at [1238, 128] on div "Home Practice Speaking: Answer Short Question Ques 5014 * Remember to use the d…" at bounding box center [854, 306] width 1427 height 612
click at [1251, 139] on link "Next »" at bounding box center [1254, 139] width 41 height 21
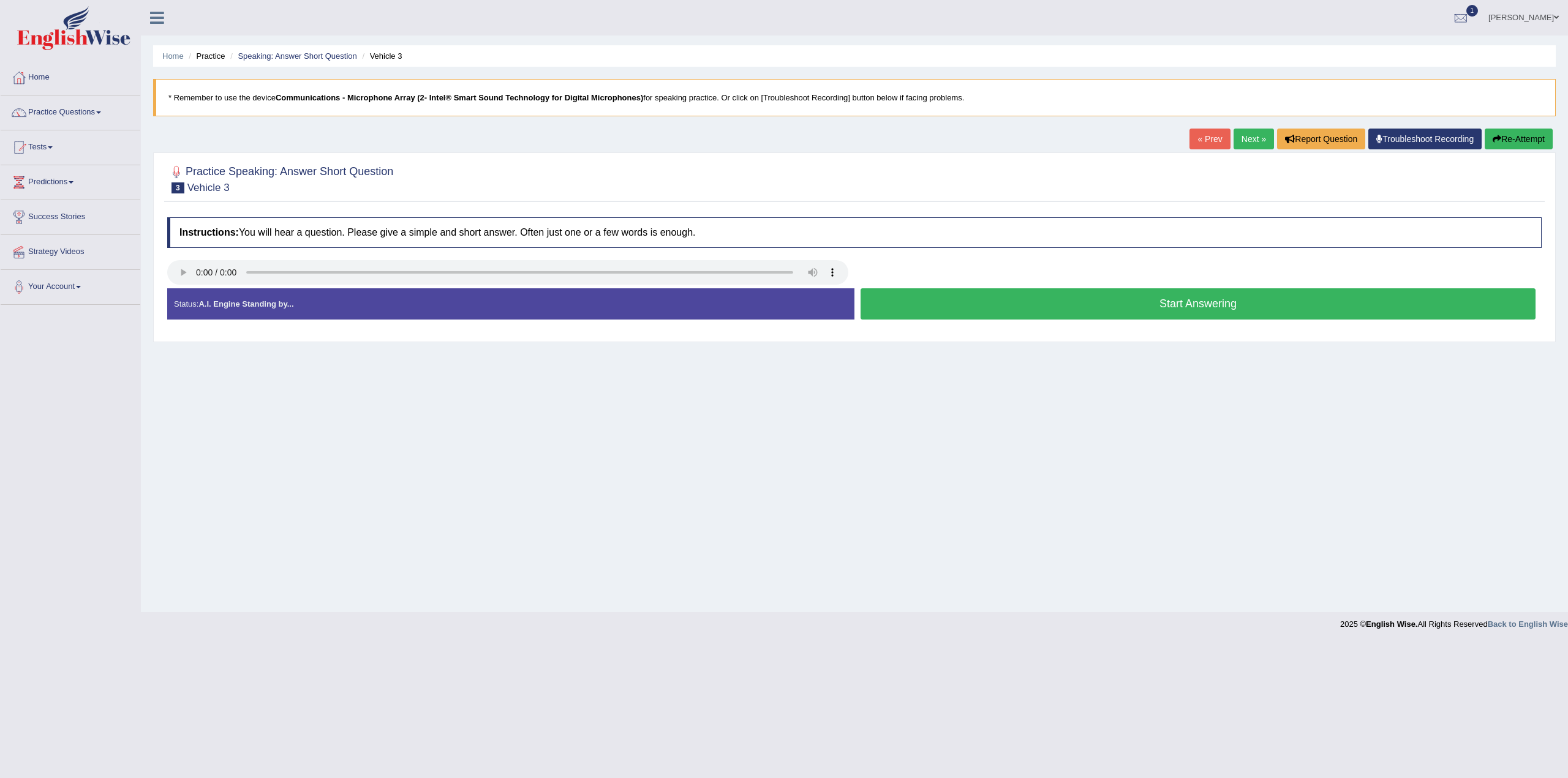
click at [1136, 306] on button "Start Answering" at bounding box center [1198, 304] width 675 height 31
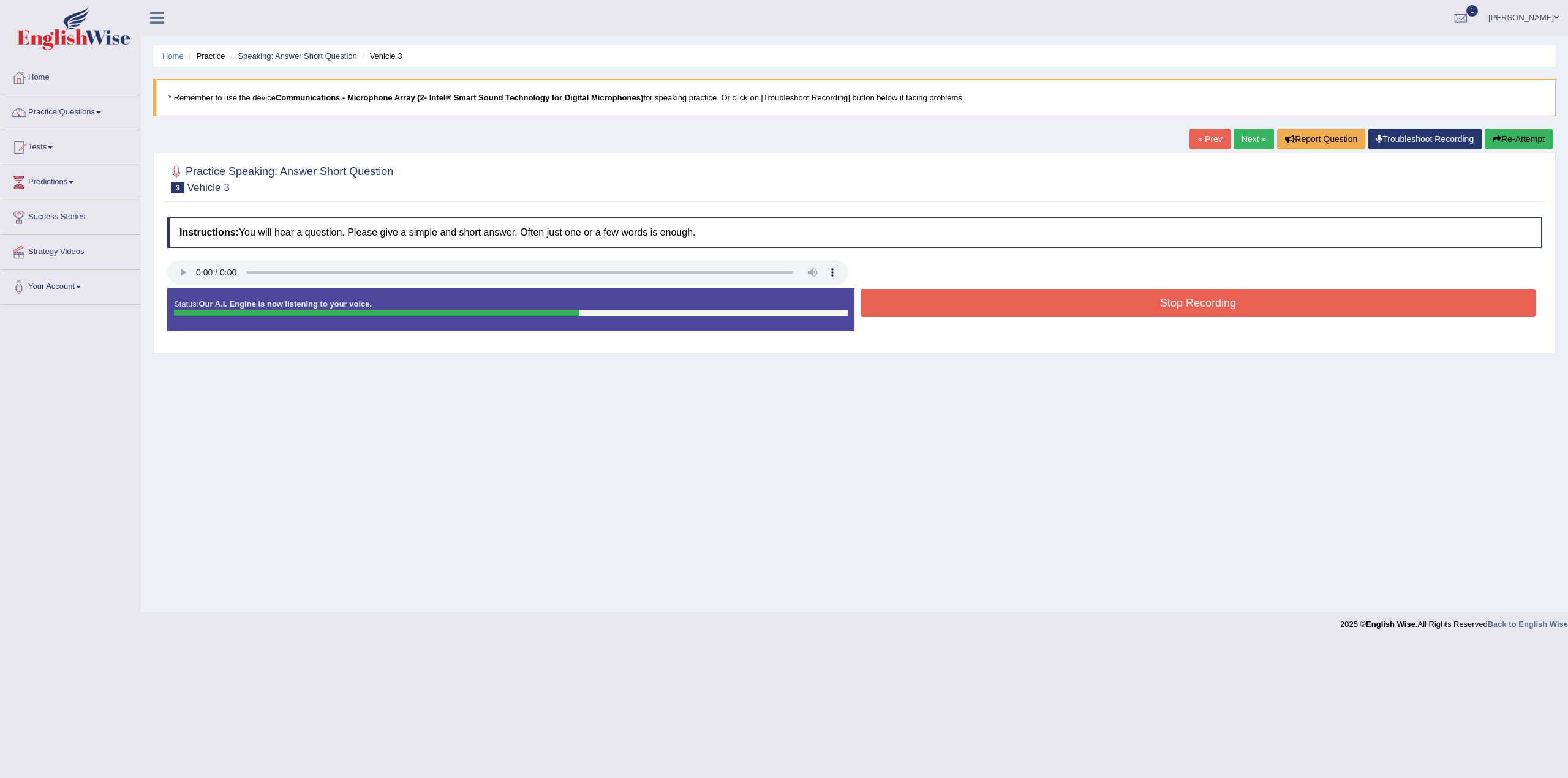
click at [1146, 297] on button "Stop Recording" at bounding box center [1198, 303] width 675 height 28
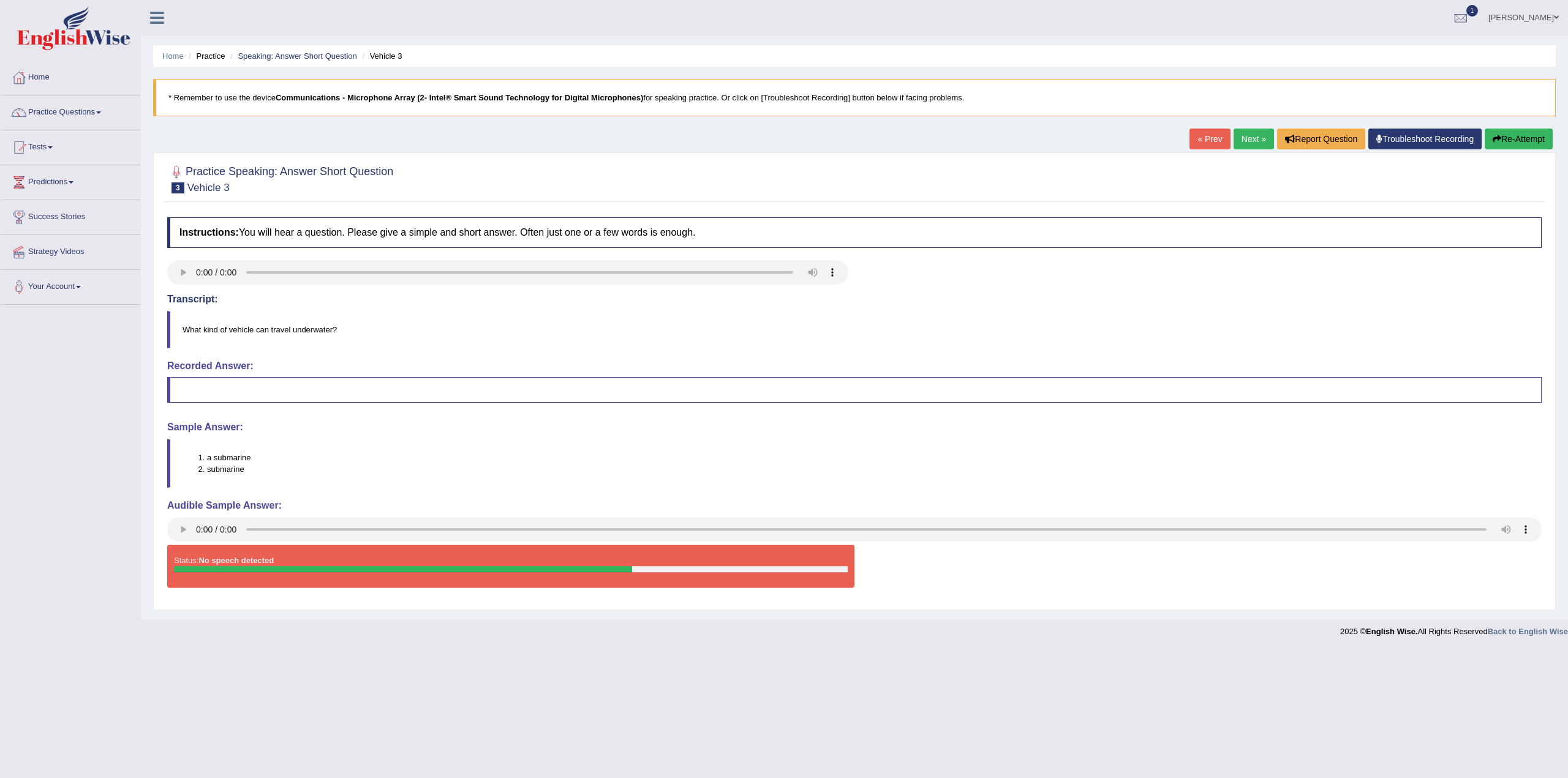
click at [1509, 141] on button "Re-Attempt" at bounding box center [1519, 139] width 68 height 21
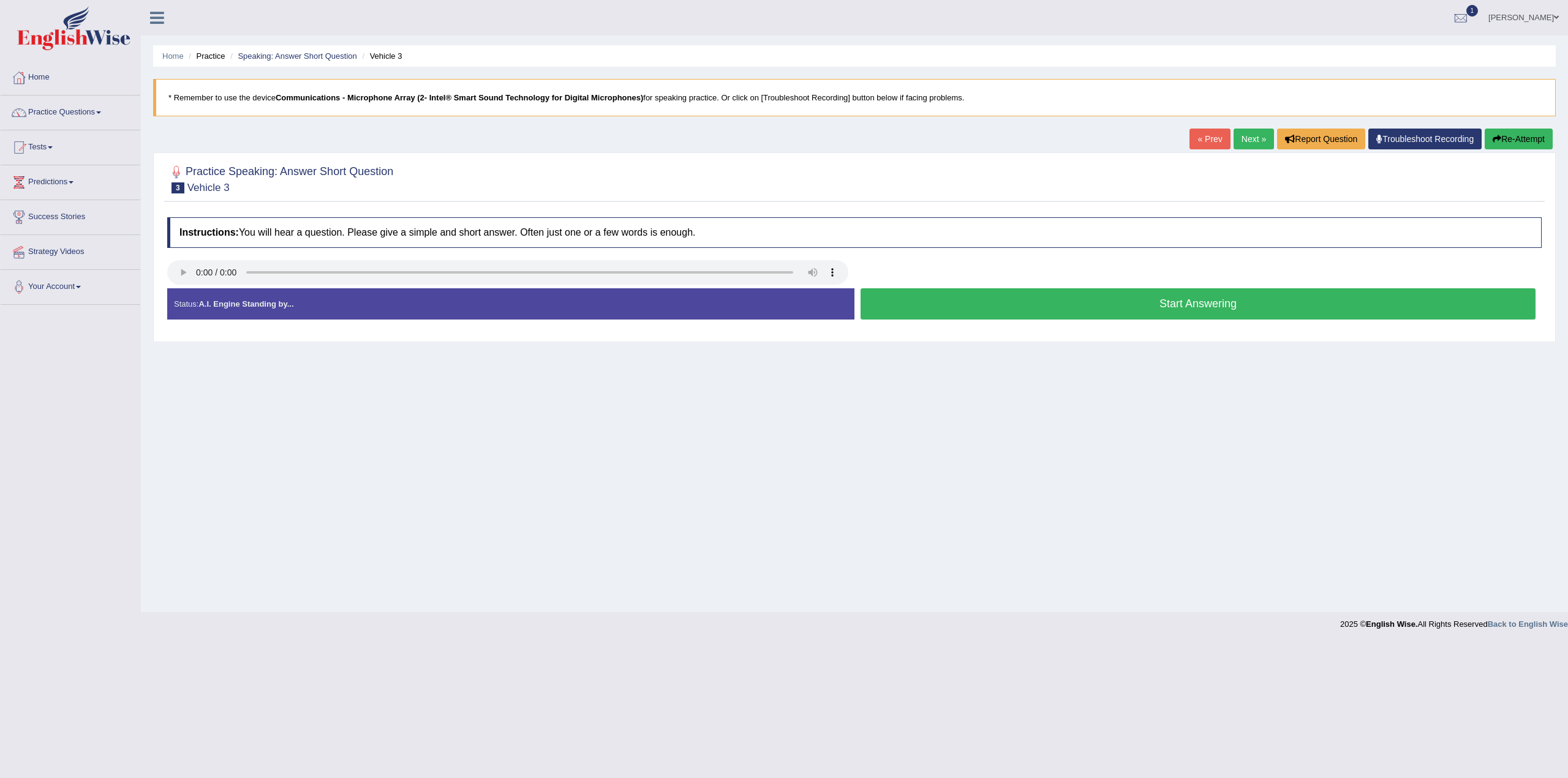
click at [1117, 302] on button "Start Answering" at bounding box center [1198, 304] width 675 height 31
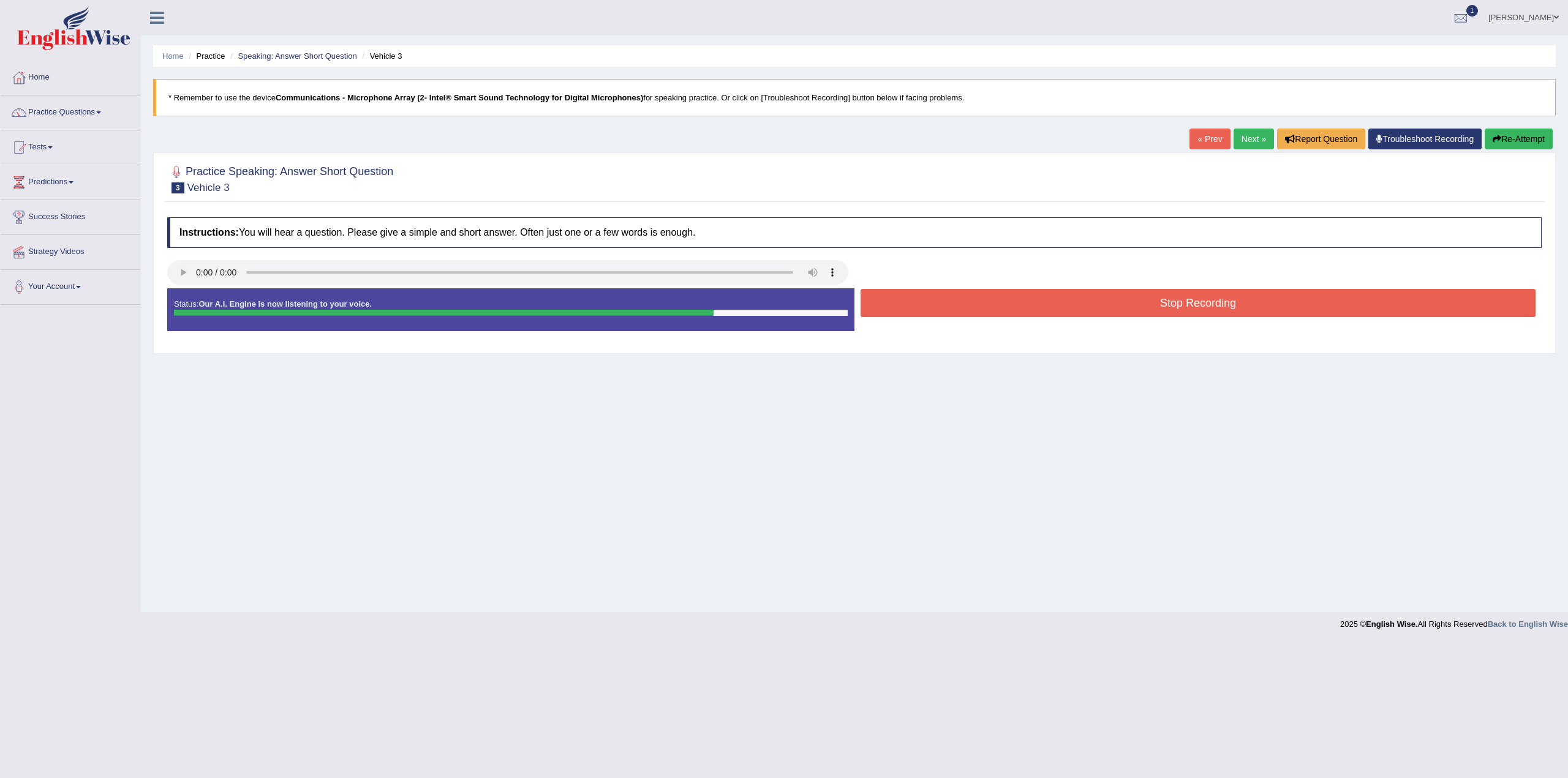
click at [1202, 306] on button "Stop Recording" at bounding box center [1198, 303] width 675 height 28
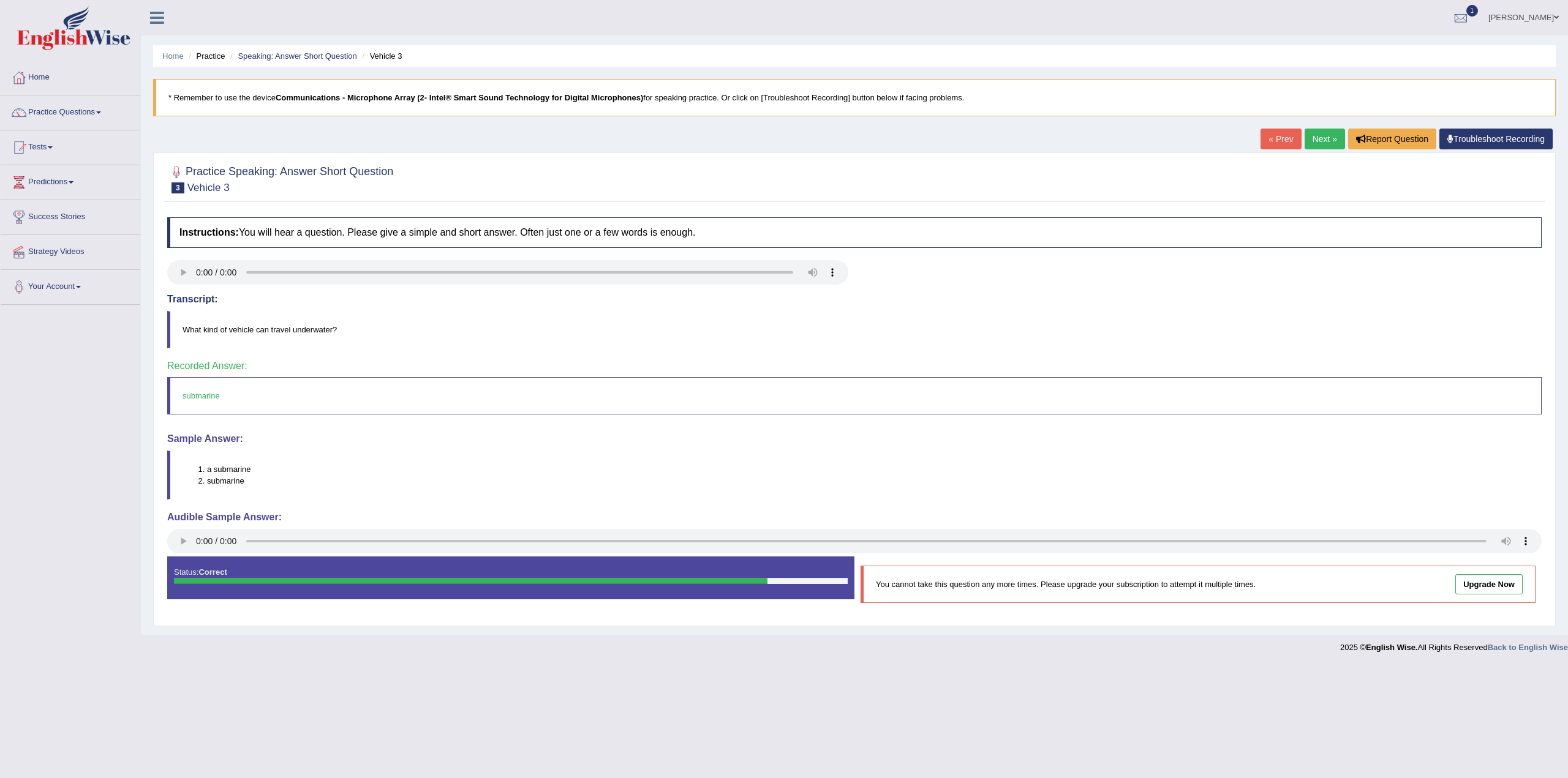
click at [1314, 136] on link "Next »" at bounding box center [1325, 139] width 41 height 21
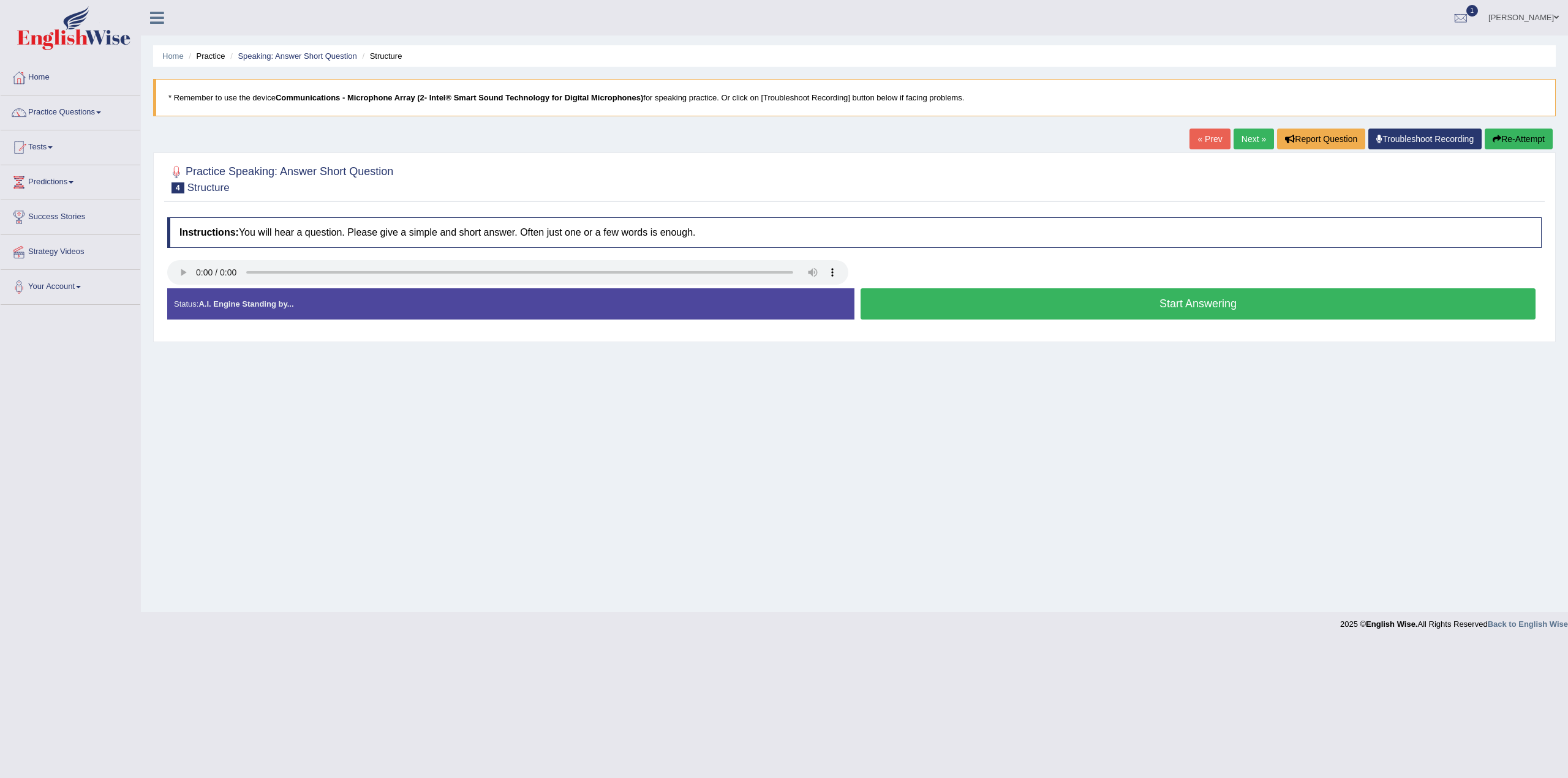
click at [1204, 291] on button "Start Answering" at bounding box center [1198, 304] width 675 height 31
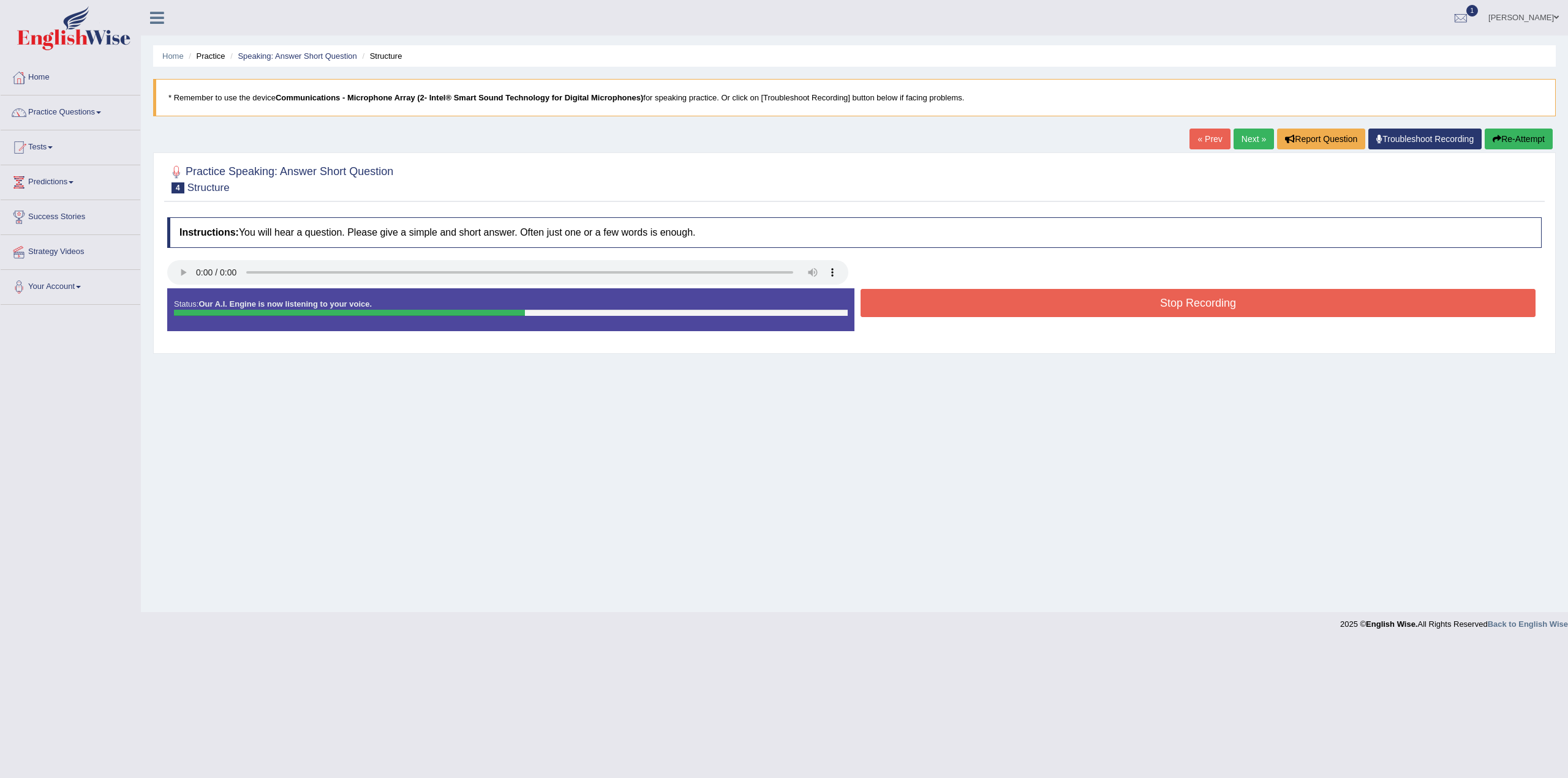
click at [1224, 301] on button "Stop Recording" at bounding box center [1198, 303] width 675 height 28
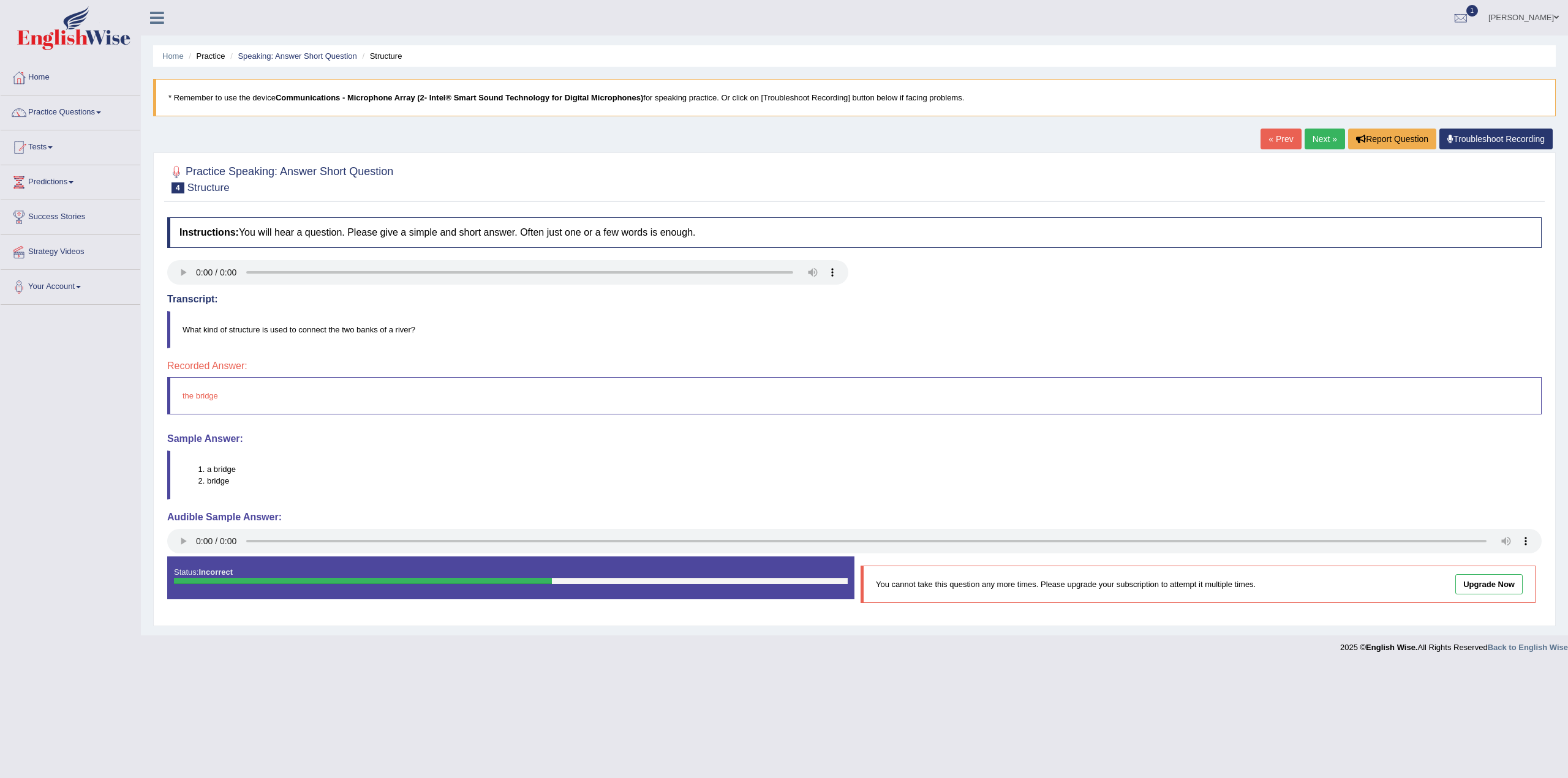
click at [1325, 136] on link "Next »" at bounding box center [1325, 139] width 41 height 21
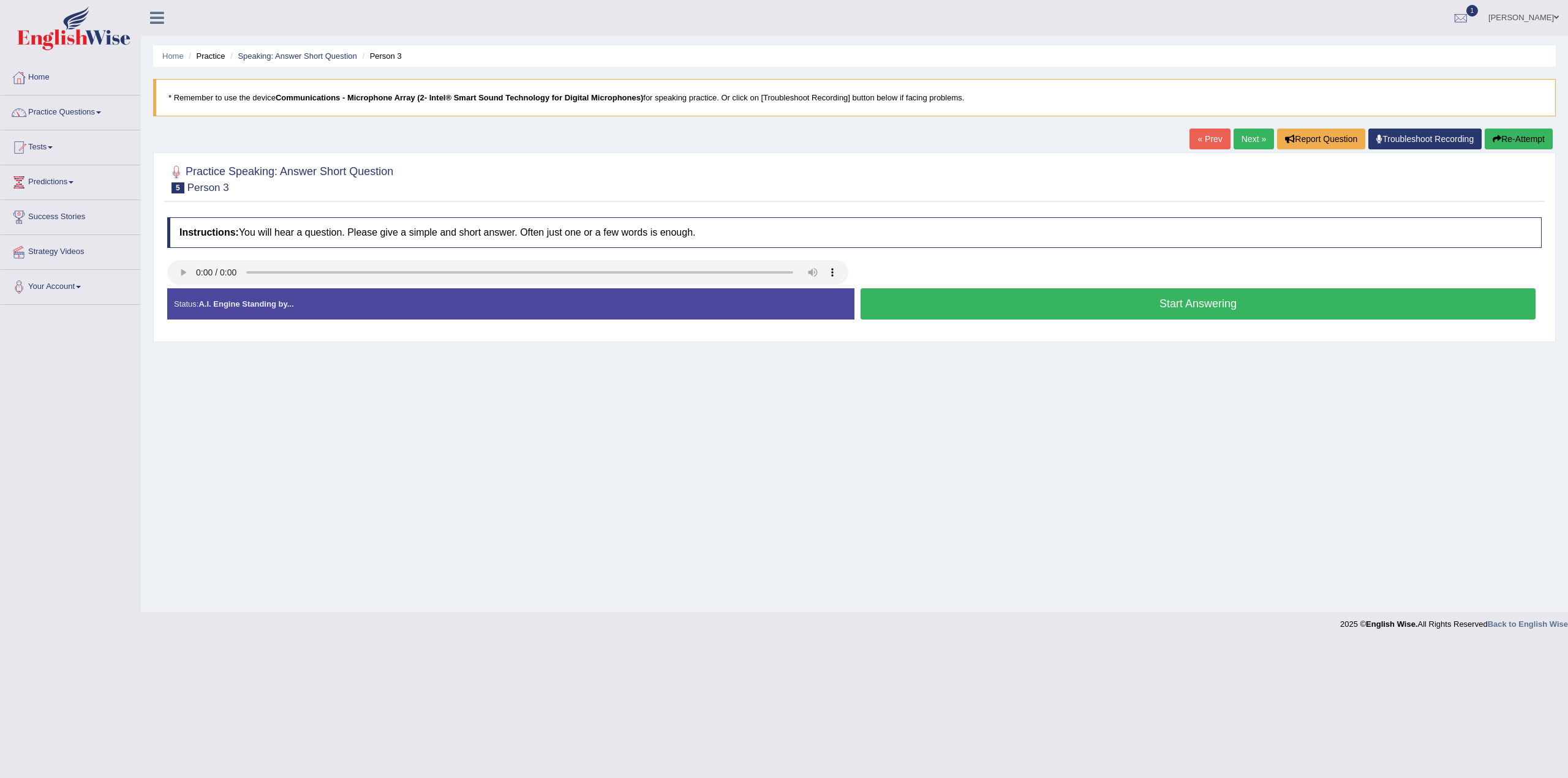
click at [1197, 305] on button "Start Answering" at bounding box center [1198, 304] width 675 height 31
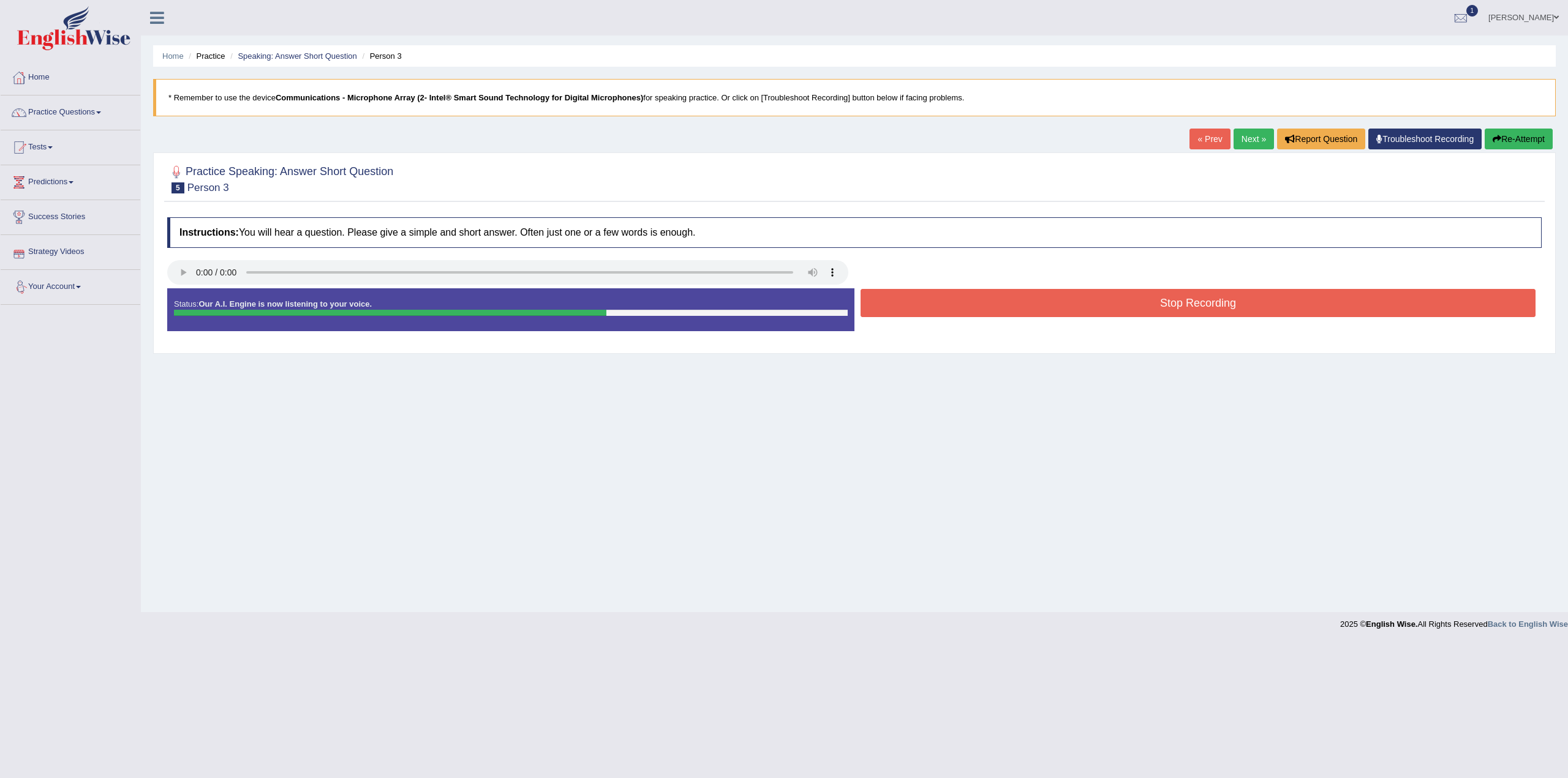
click at [1111, 289] on button "Stop Recording" at bounding box center [1198, 303] width 675 height 28
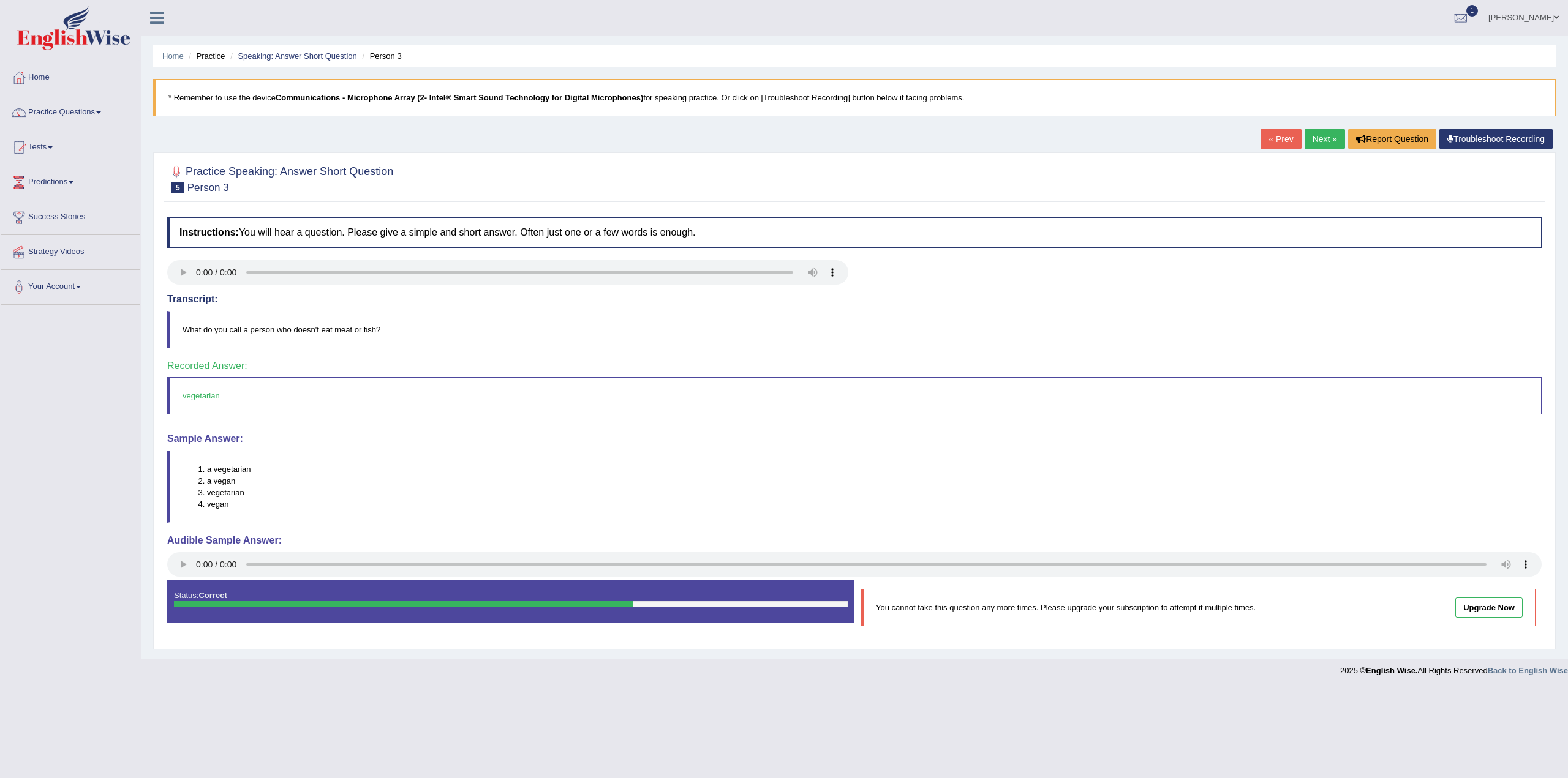
click at [1327, 143] on link "Next »" at bounding box center [1325, 139] width 41 height 21
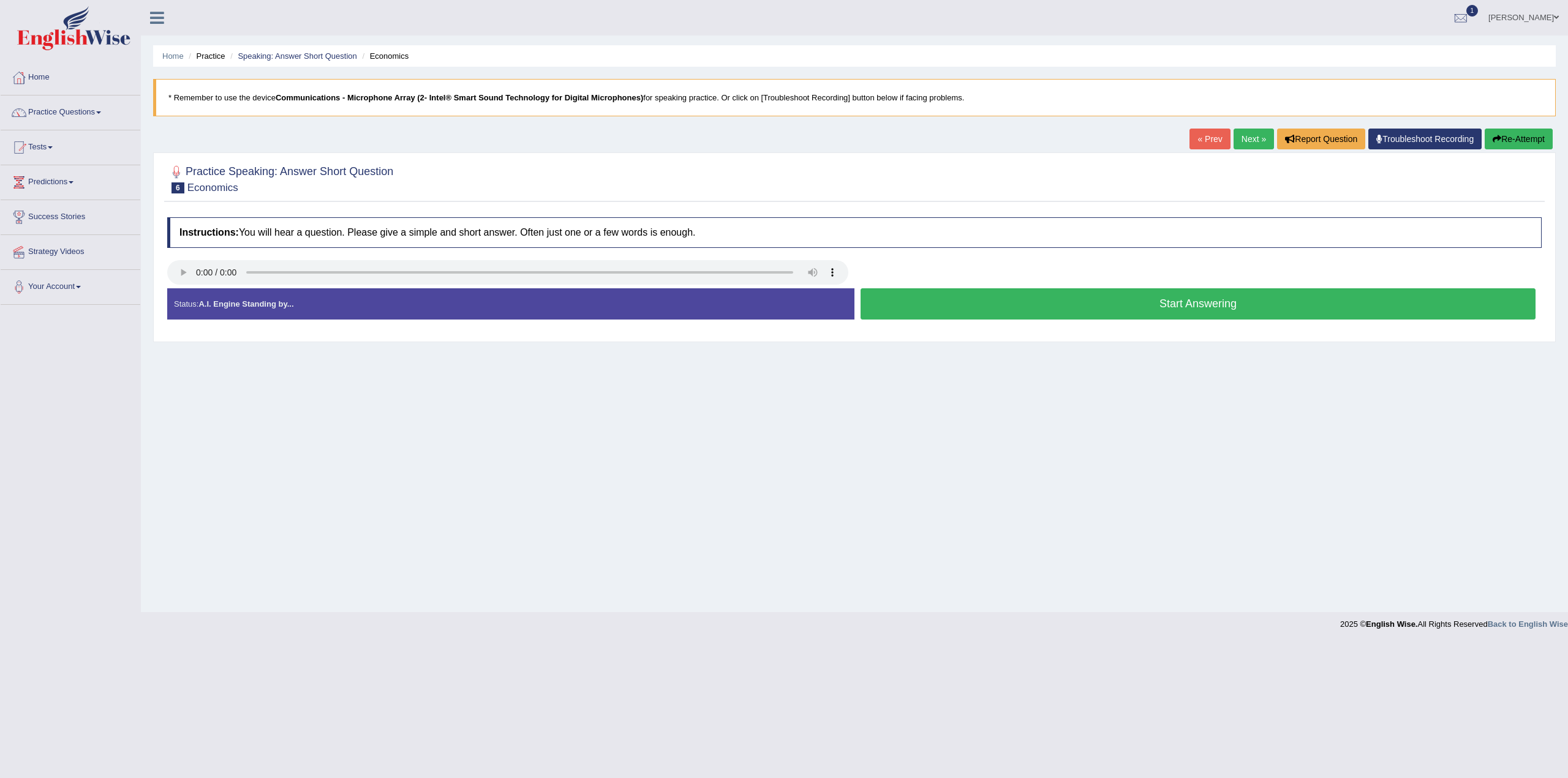
click at [1247, 292] on button "Start Answering" at bounding box center [1198, 304] width 675 height 31
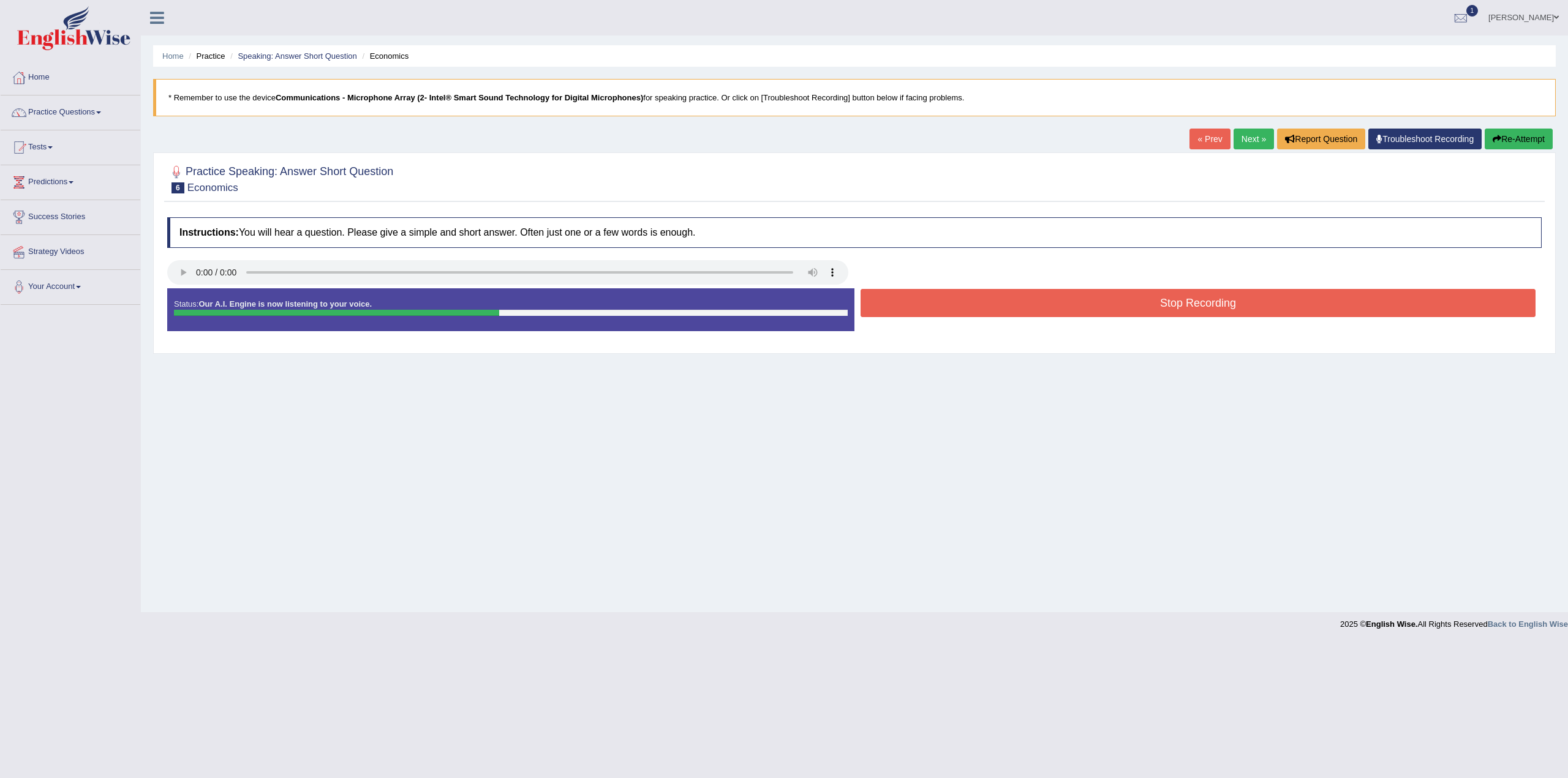
click at [1219, 299] on button "Stop Recording" at bounding box center [1198, 303] width 675 height 28
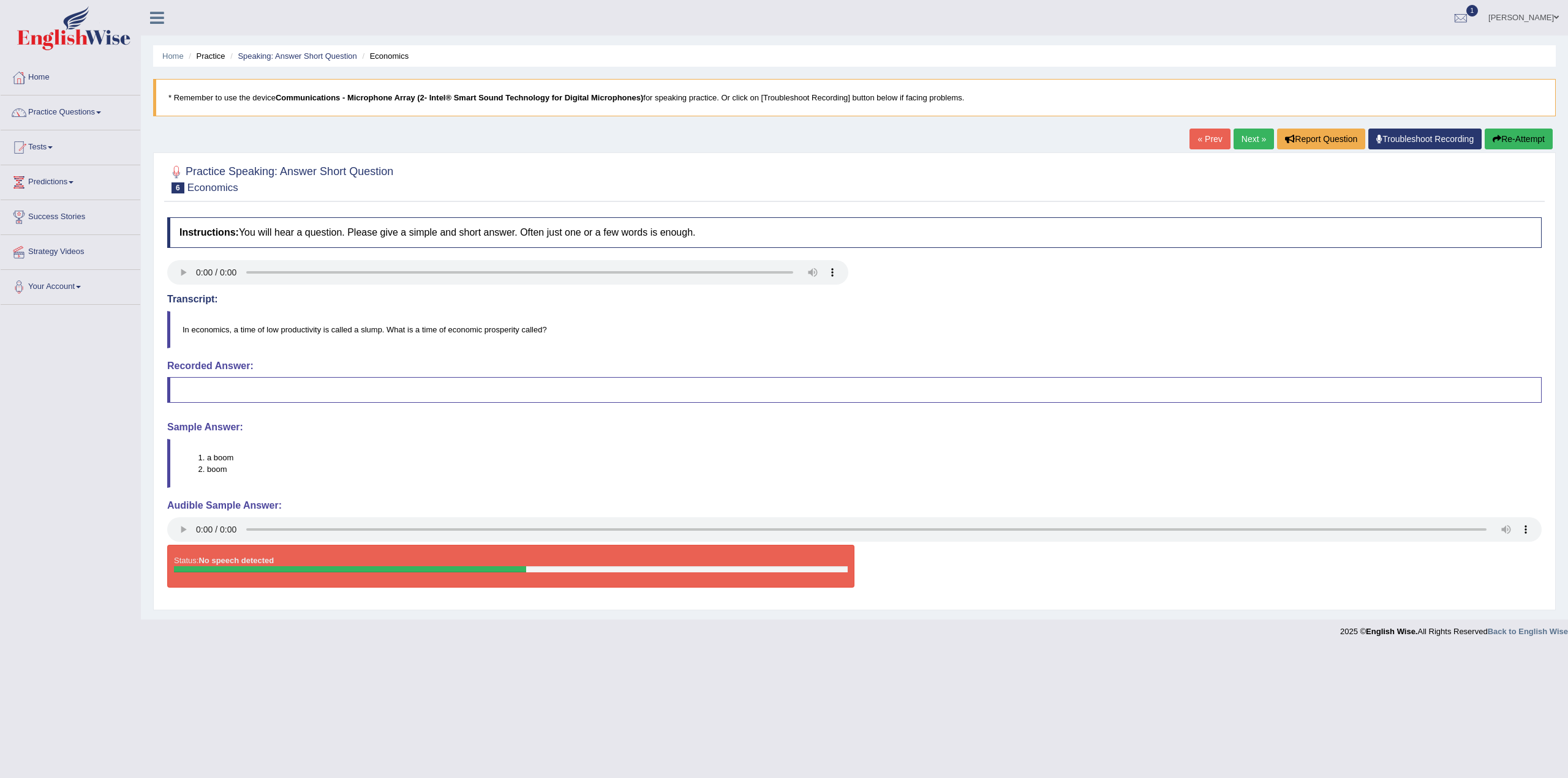
drag, startPoint x: 1225, startPoint y: 128, endPoint x: 1233, endPoint y: 128, distance: 8.0
click at [1225, 128] on div "« Prev Next » Report Question Troubleshoot Recording Re-Attempt" at bounding box center [1373, 140] width 366 height 24
click at [1244, 134] on link "Next »" at bounding box center [1254, 139] width 41 height 21
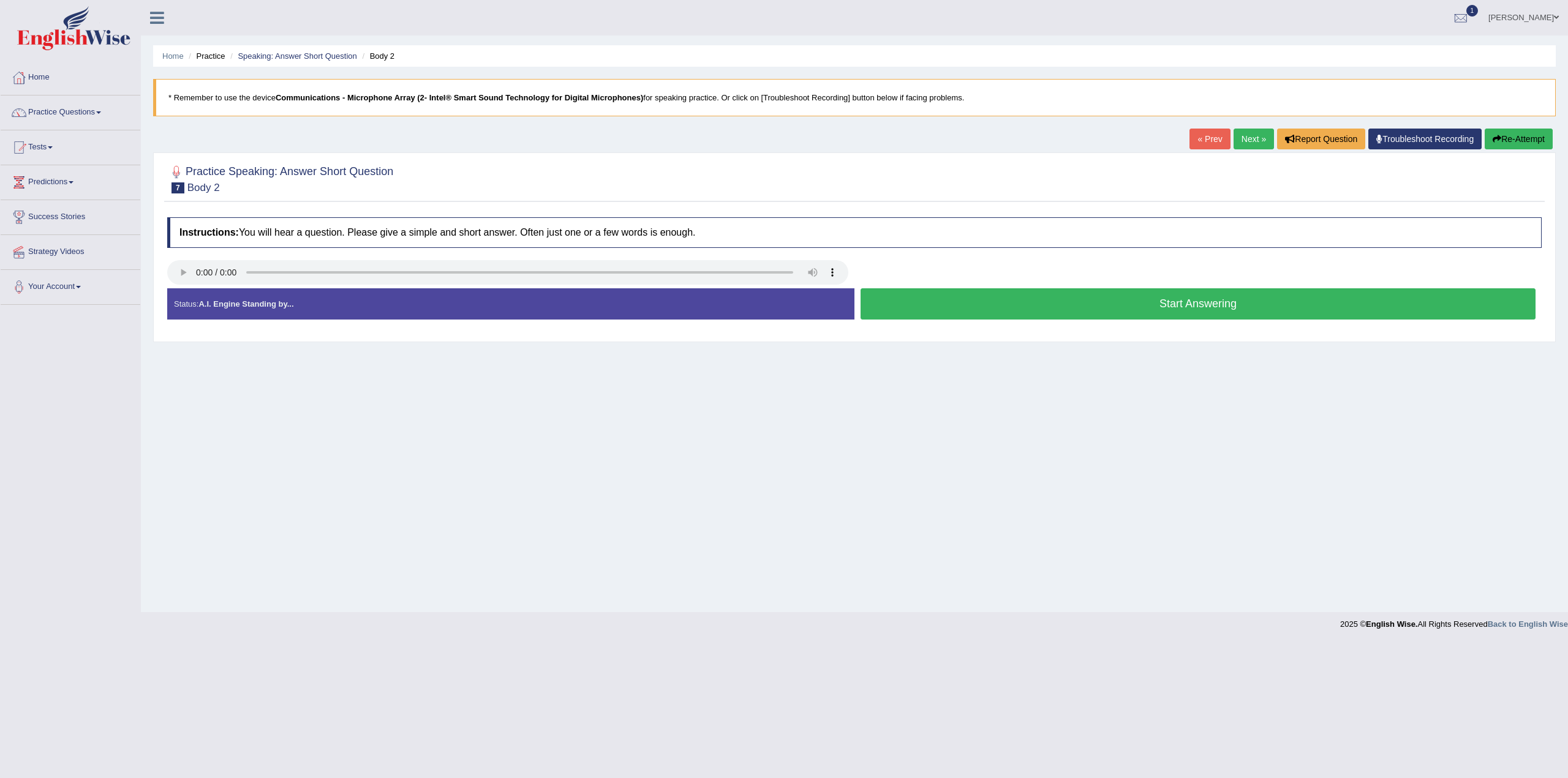
click at [1213, 310] on button "Start Answering" at bounding box center [1198, 304] width 675 height 31
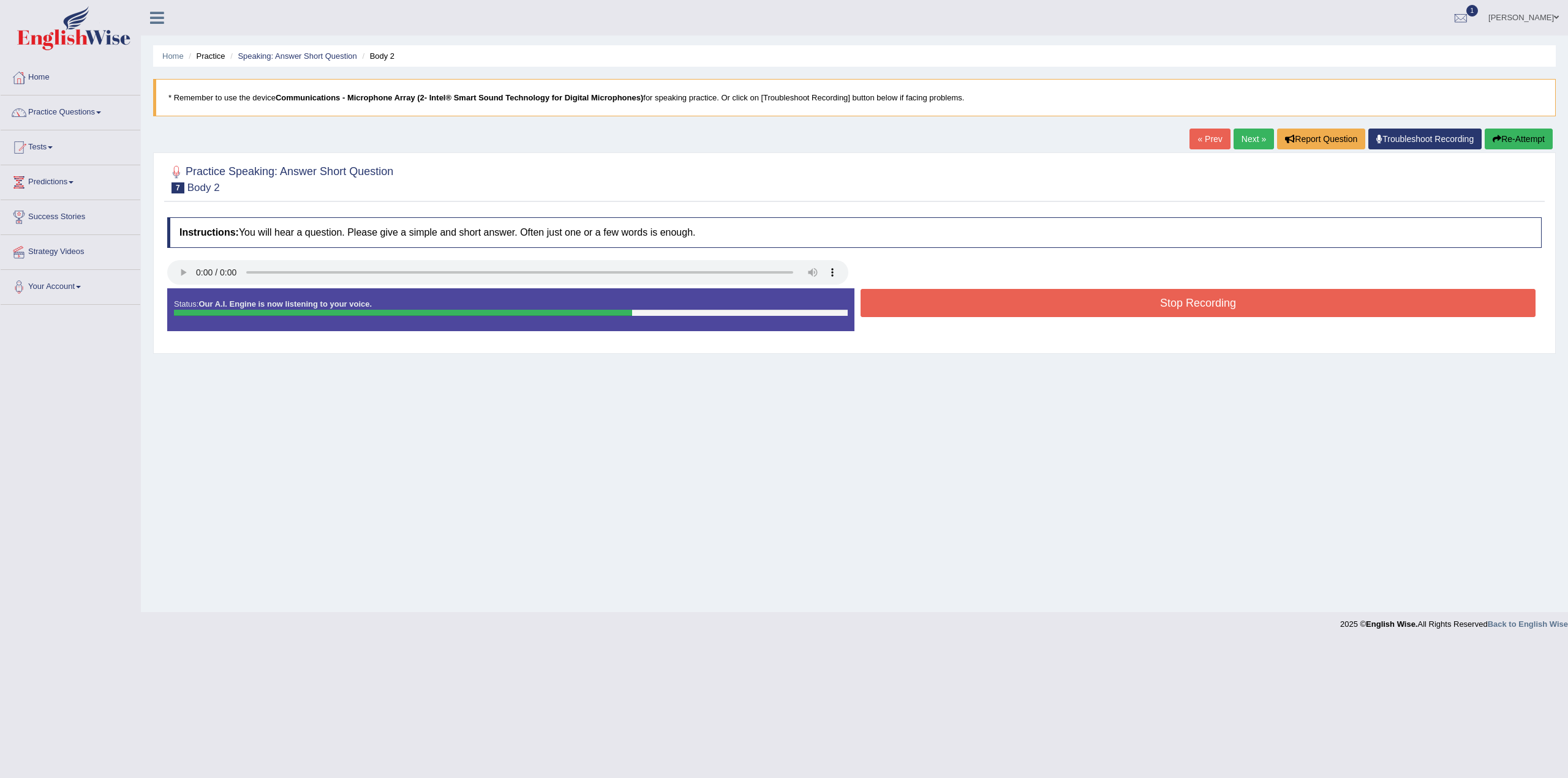
click at [1146, 309] on button "Stop Recording" at bounding box center [1198, 303] width 675 height 28
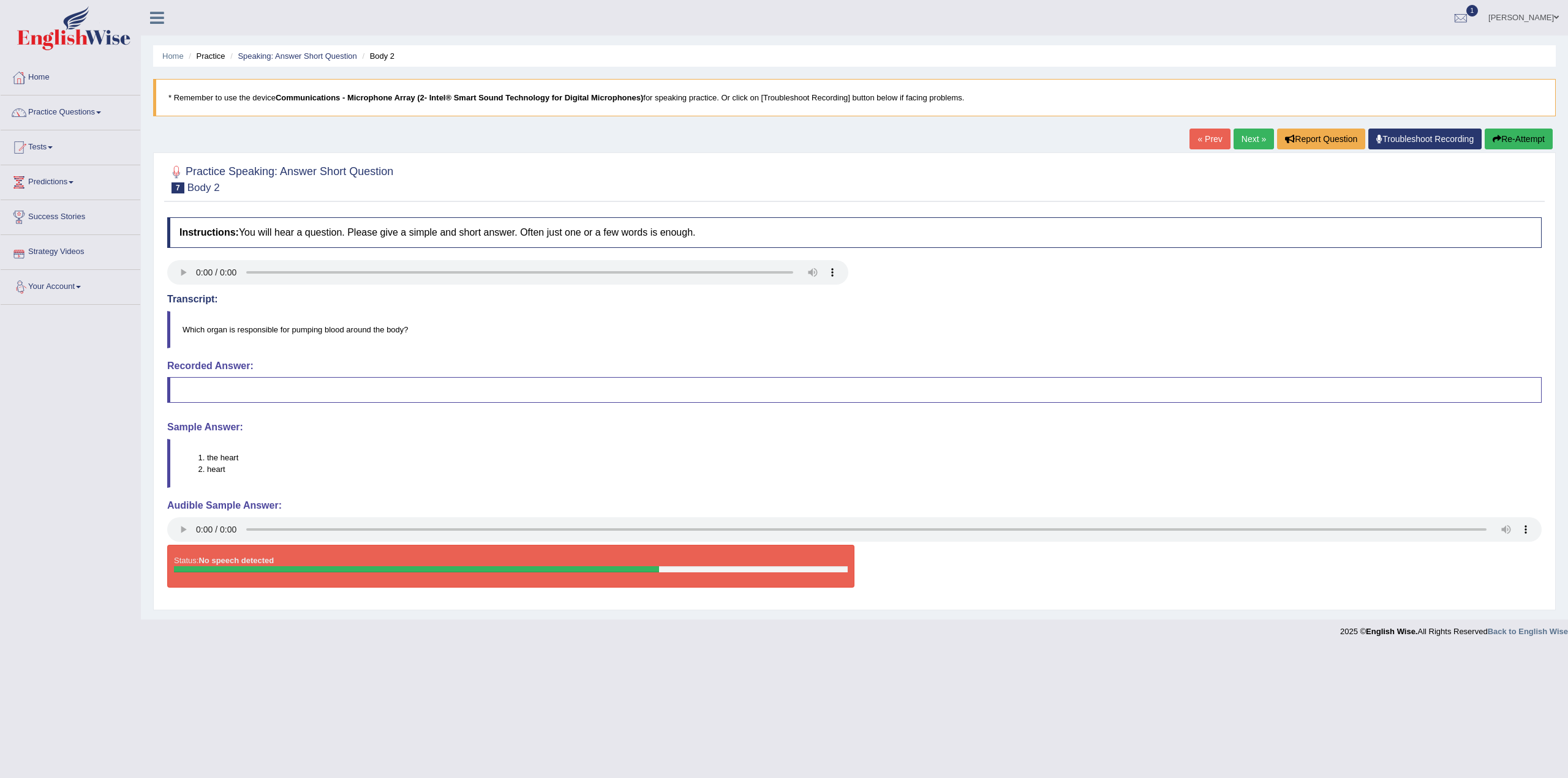
click at [1234, 143] on link "Next »" at bounding box center [1254, 139] width 41 height 21
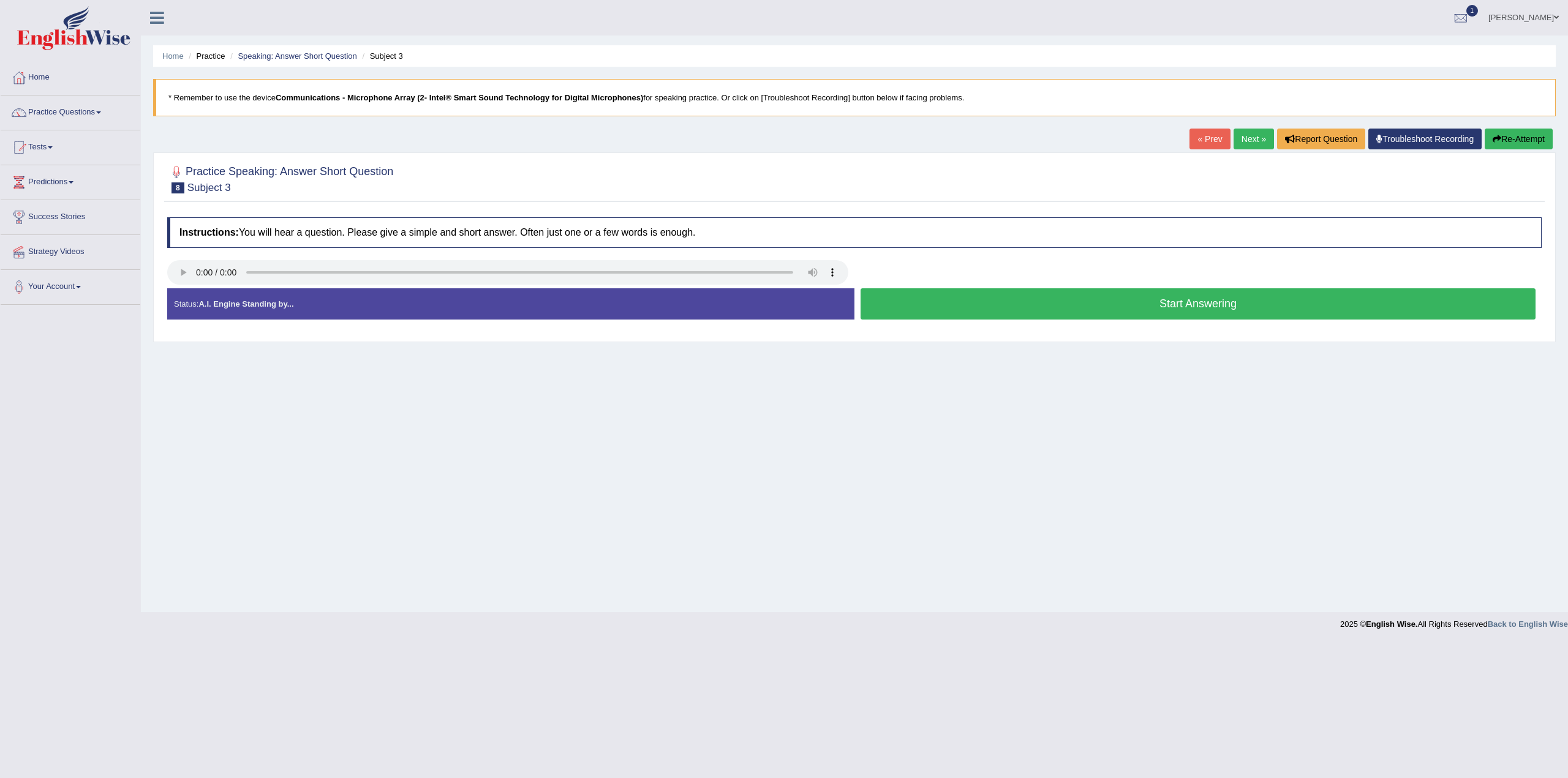
click at [1166, 303] on button "Start Answering" at bounding box center [1198, 304] width 675 height 31
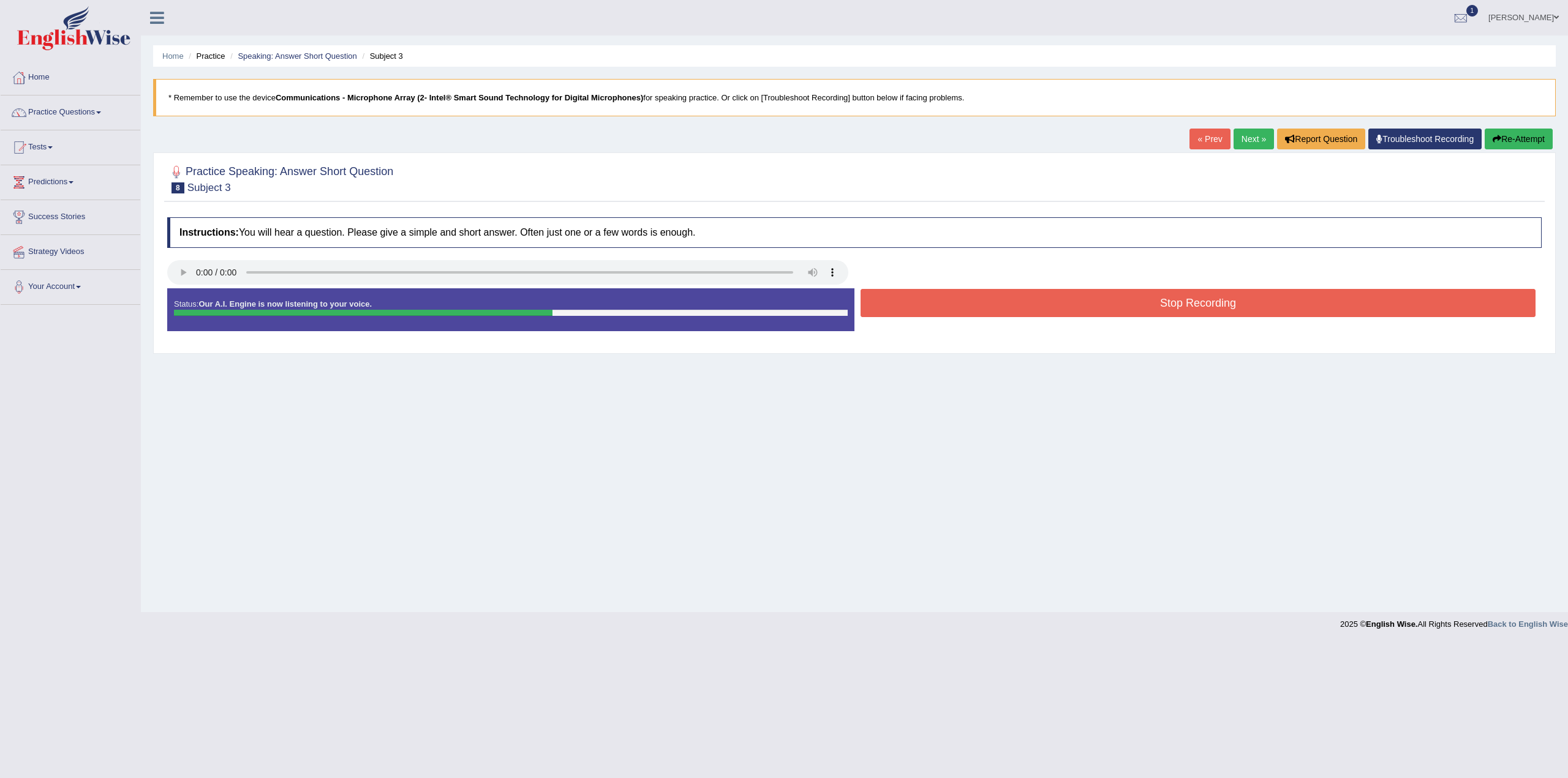
click at [1148, 301] on button "Stop Recording" at bounding box center [1198, 303] width 675 height 28
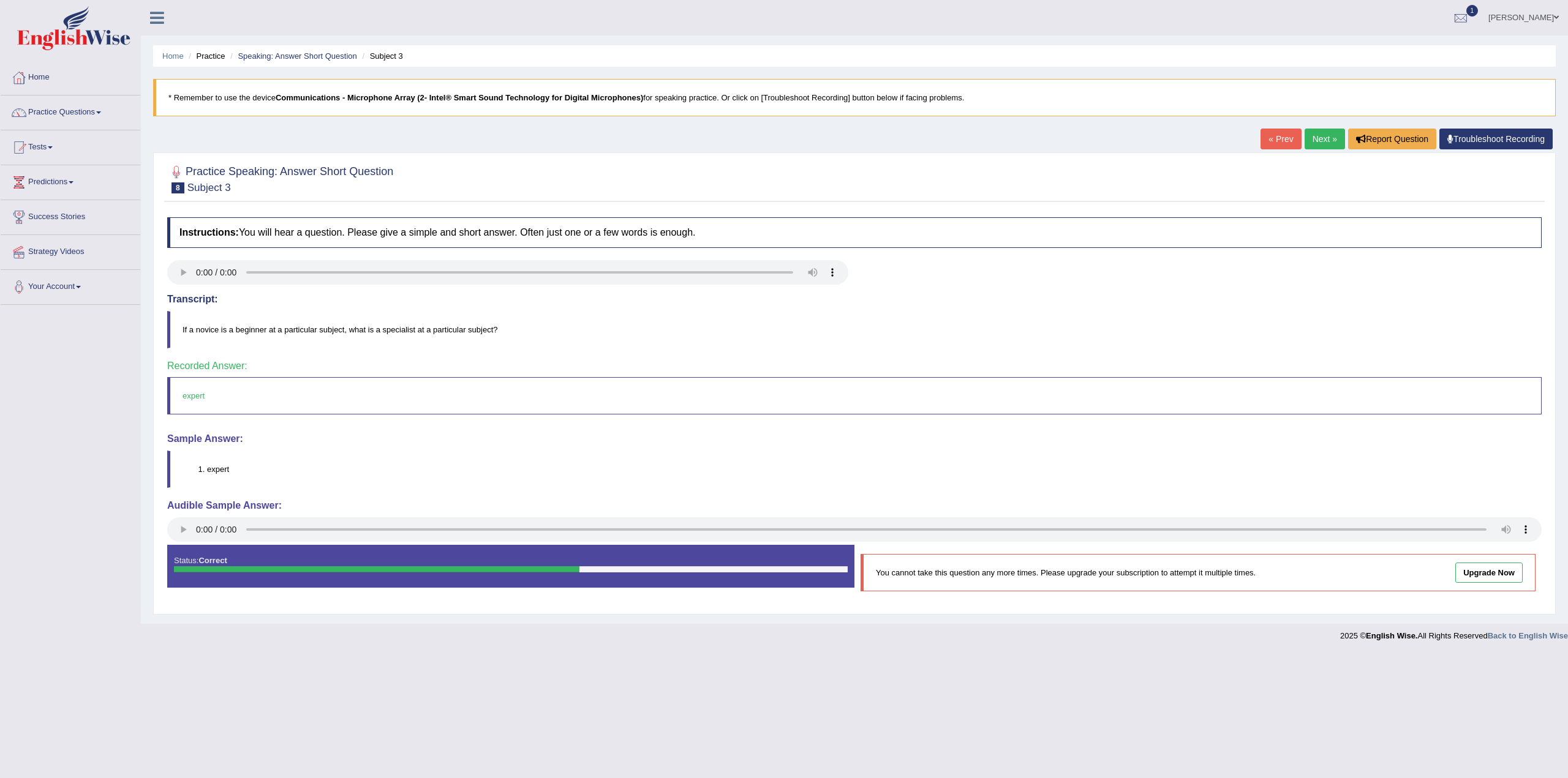
click at [1327, 140] on link "Next »" at bounding box center [1325, 139] width 41 height 21
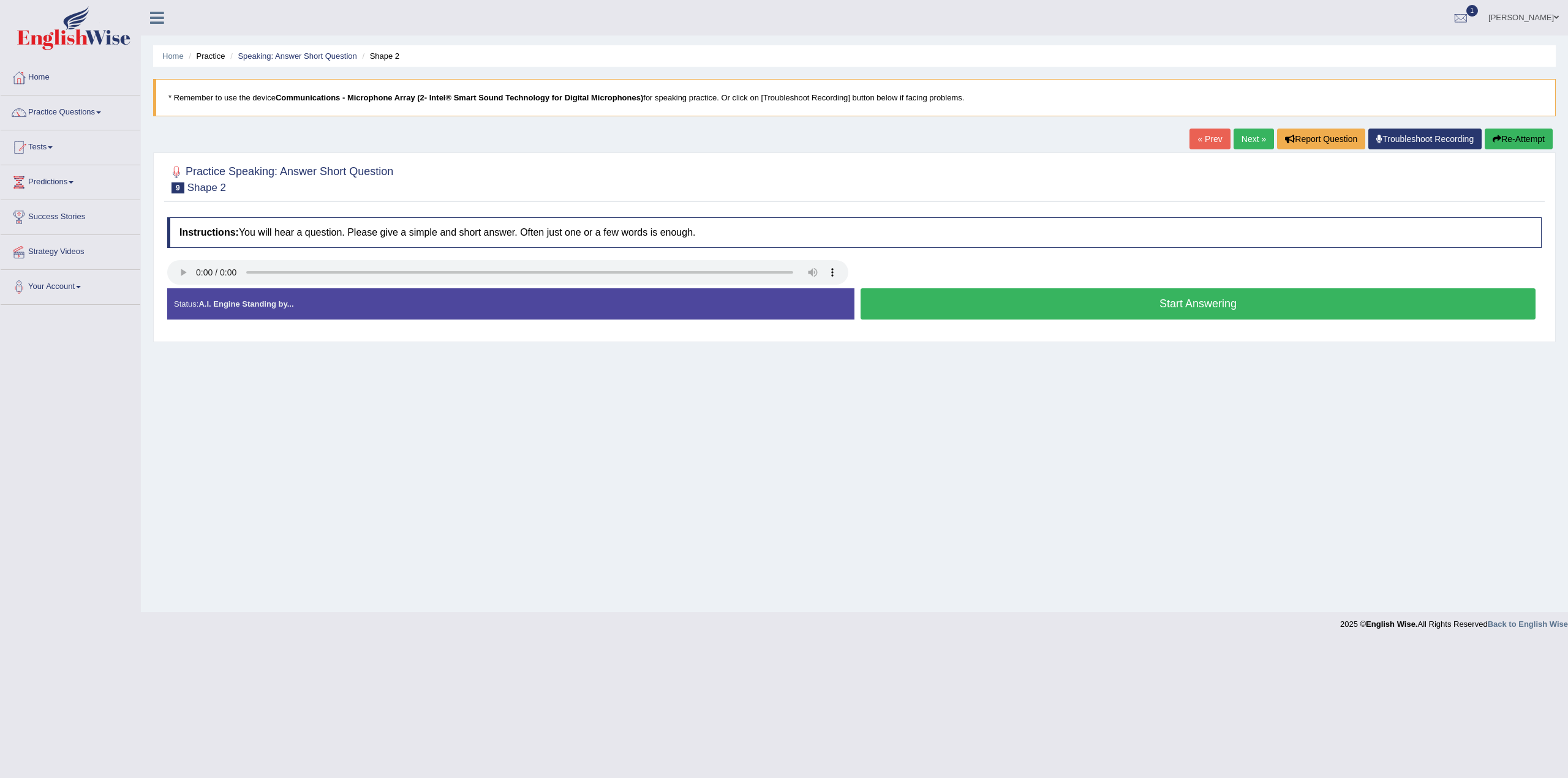
click at [1143, 303] on button "Start Answering" at bounding box center [1198, 304] width 675 height 31
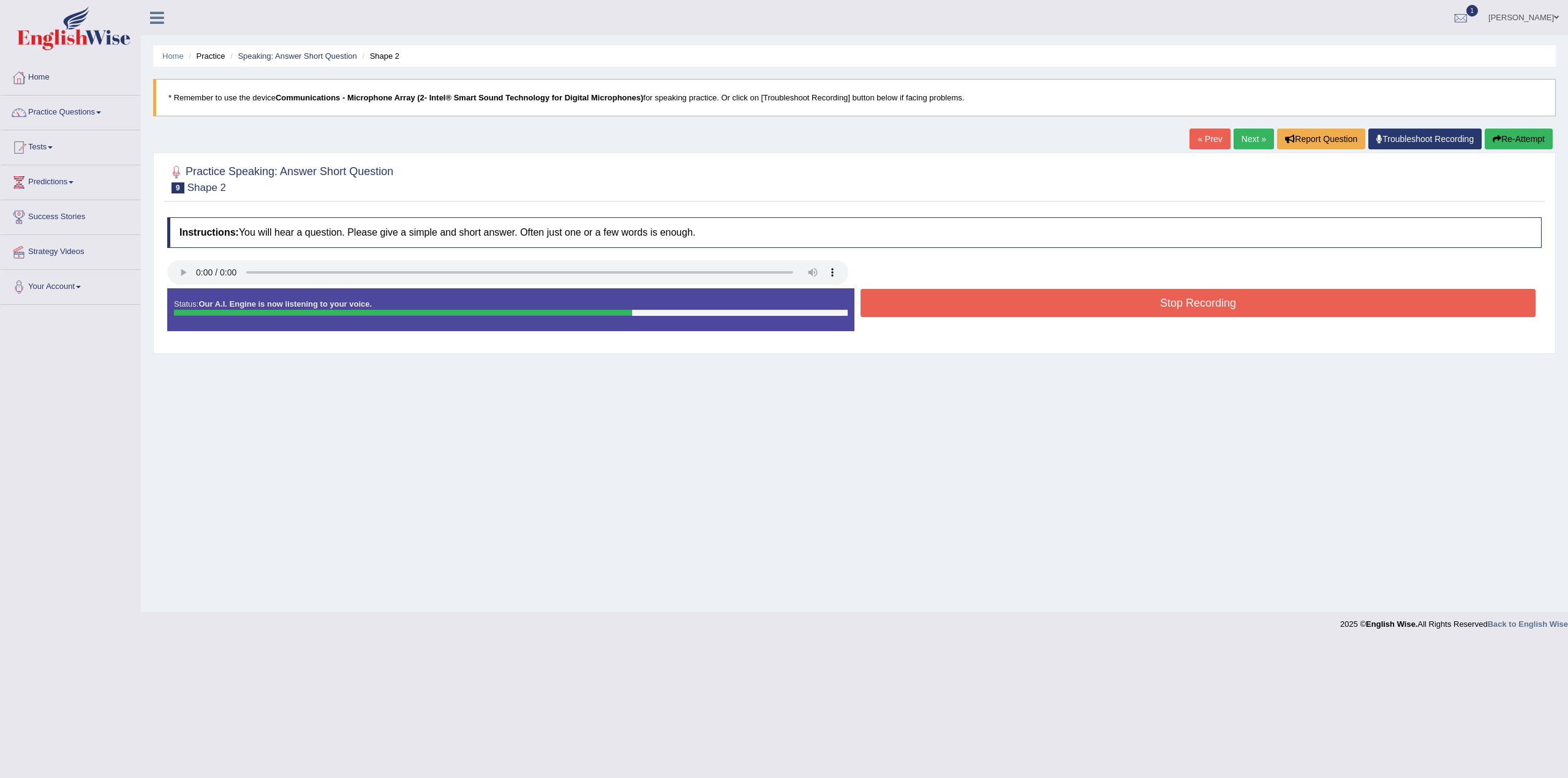
click at [1162, 297] on button "Stop Recording" at bounding box center [1198, 303] width 675 height 28
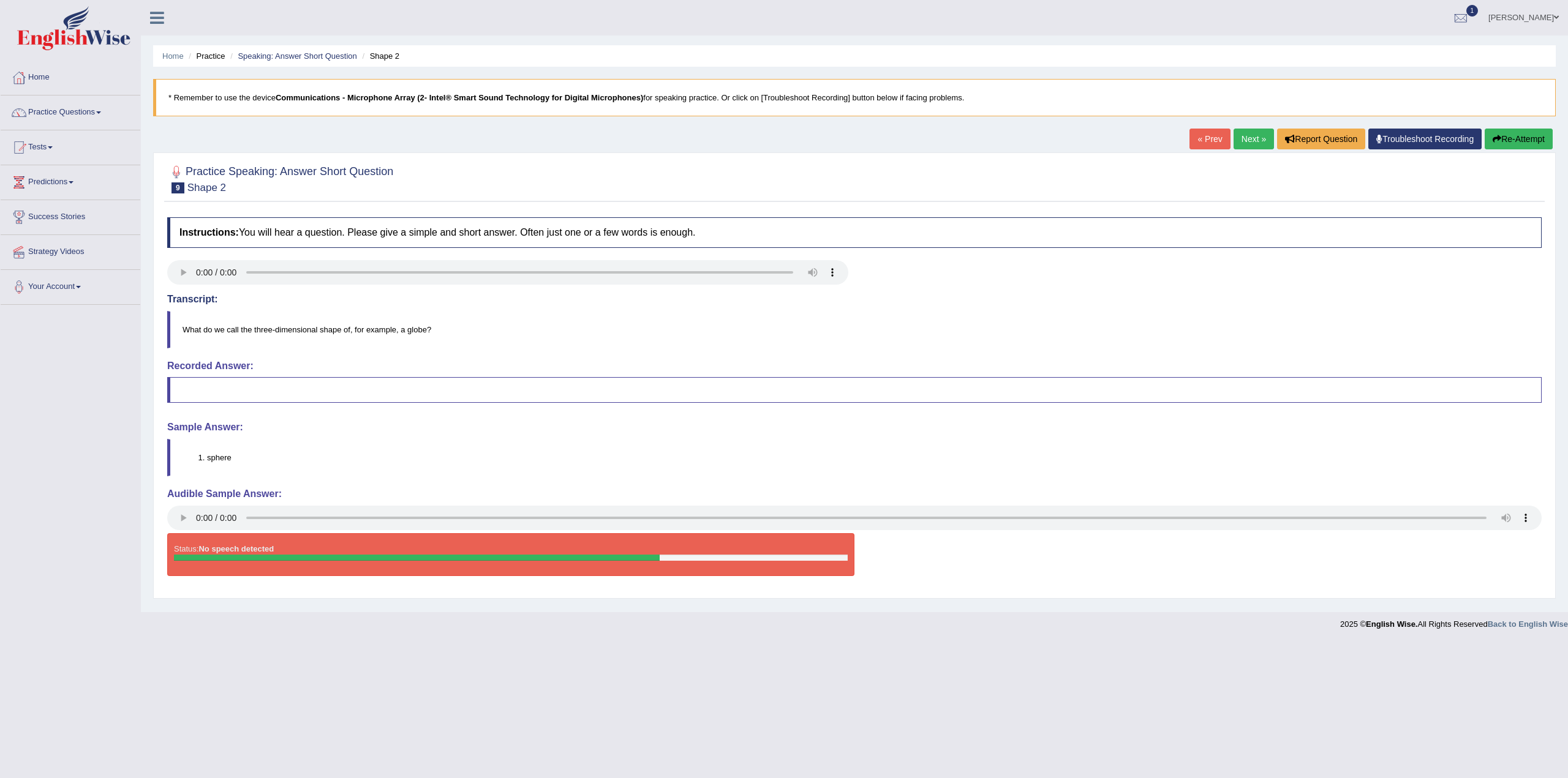
click at [1247, 134] on link "Next »" at bounding box center [1254, 139] width 41 height 21
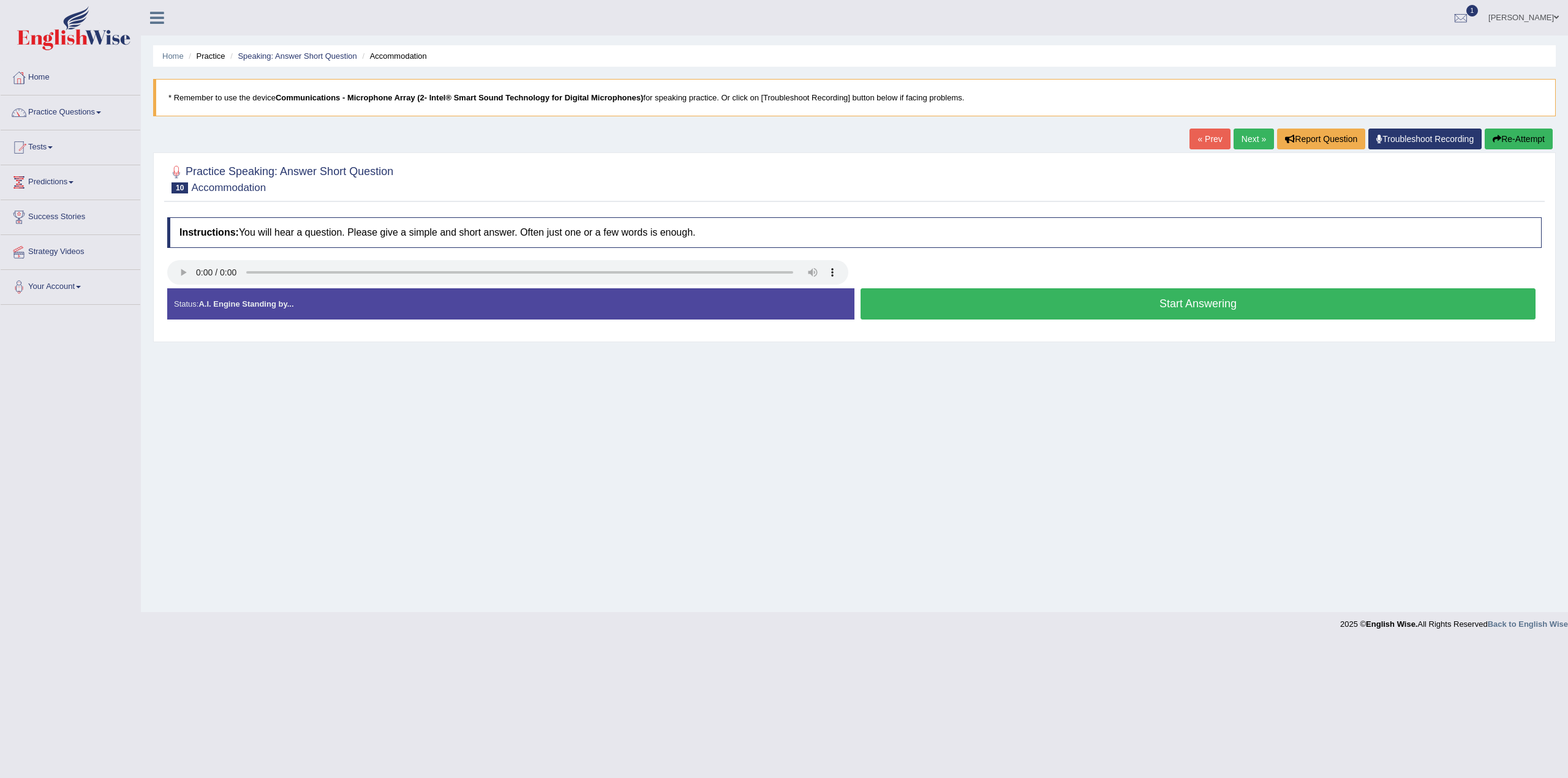
click at [1181, 302] on button "Start Answering" at bounding box center [1198, 304] width 675 height 31
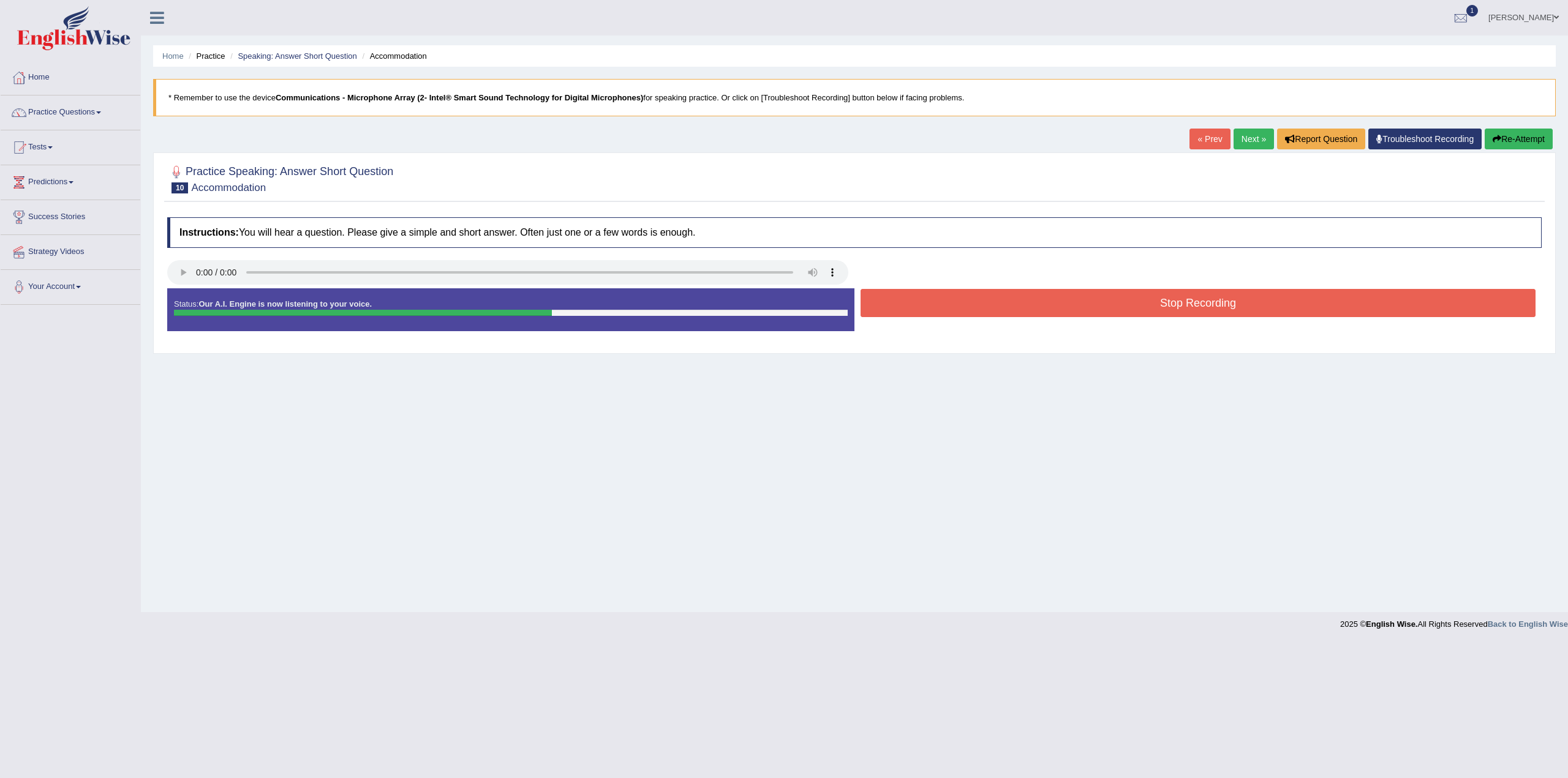
click at [1206, 301] on button "Stop Recording" at bounding box center [1198, 303] width 675 height 28
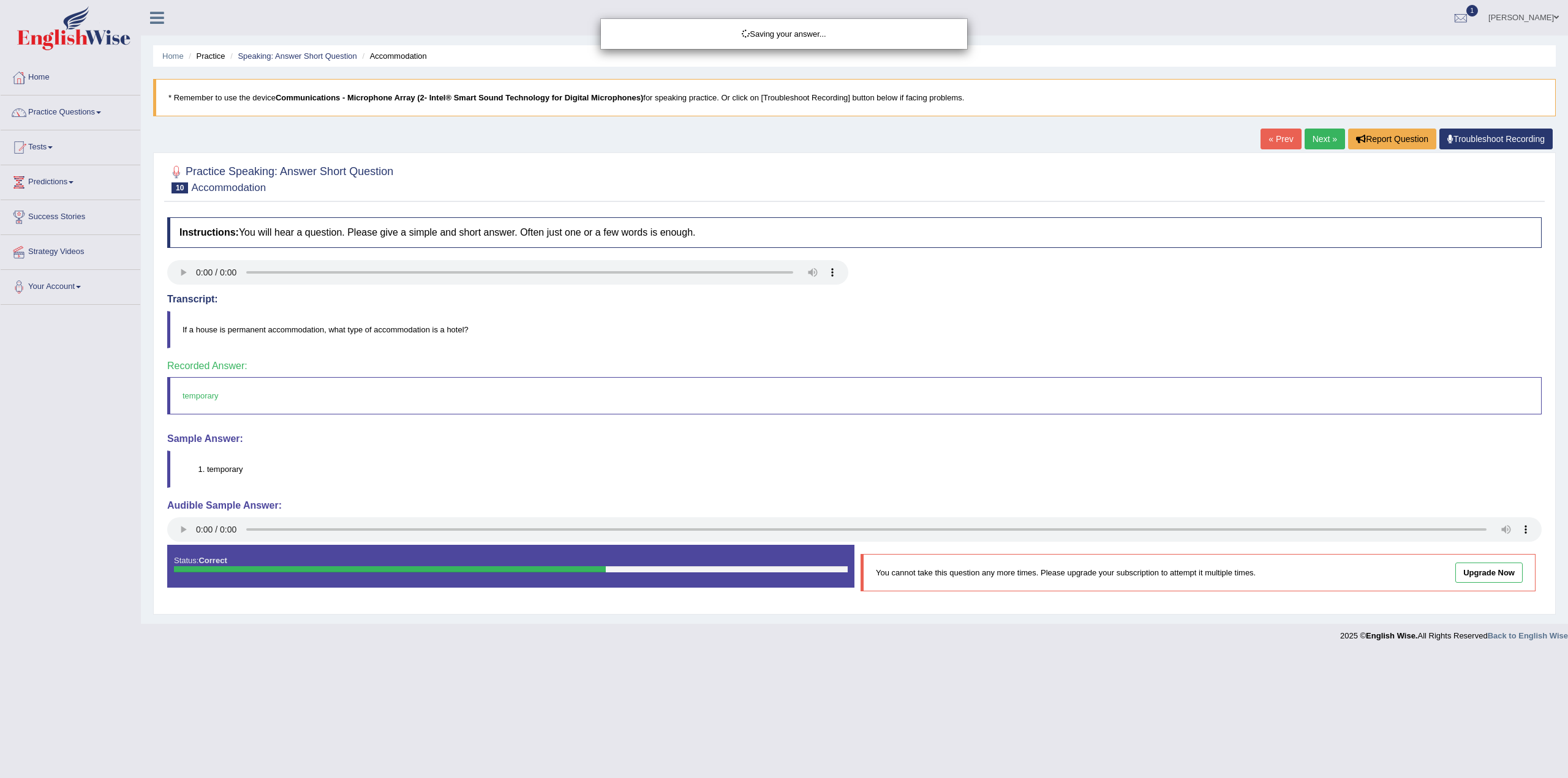
click at [1321, 136] on div "Saving your answer..." at bounding box center [784, 389] width 1568 height 778
click at [1318, 139] on link "Next »" at bounding box center [1325, 139] width 41 height 21
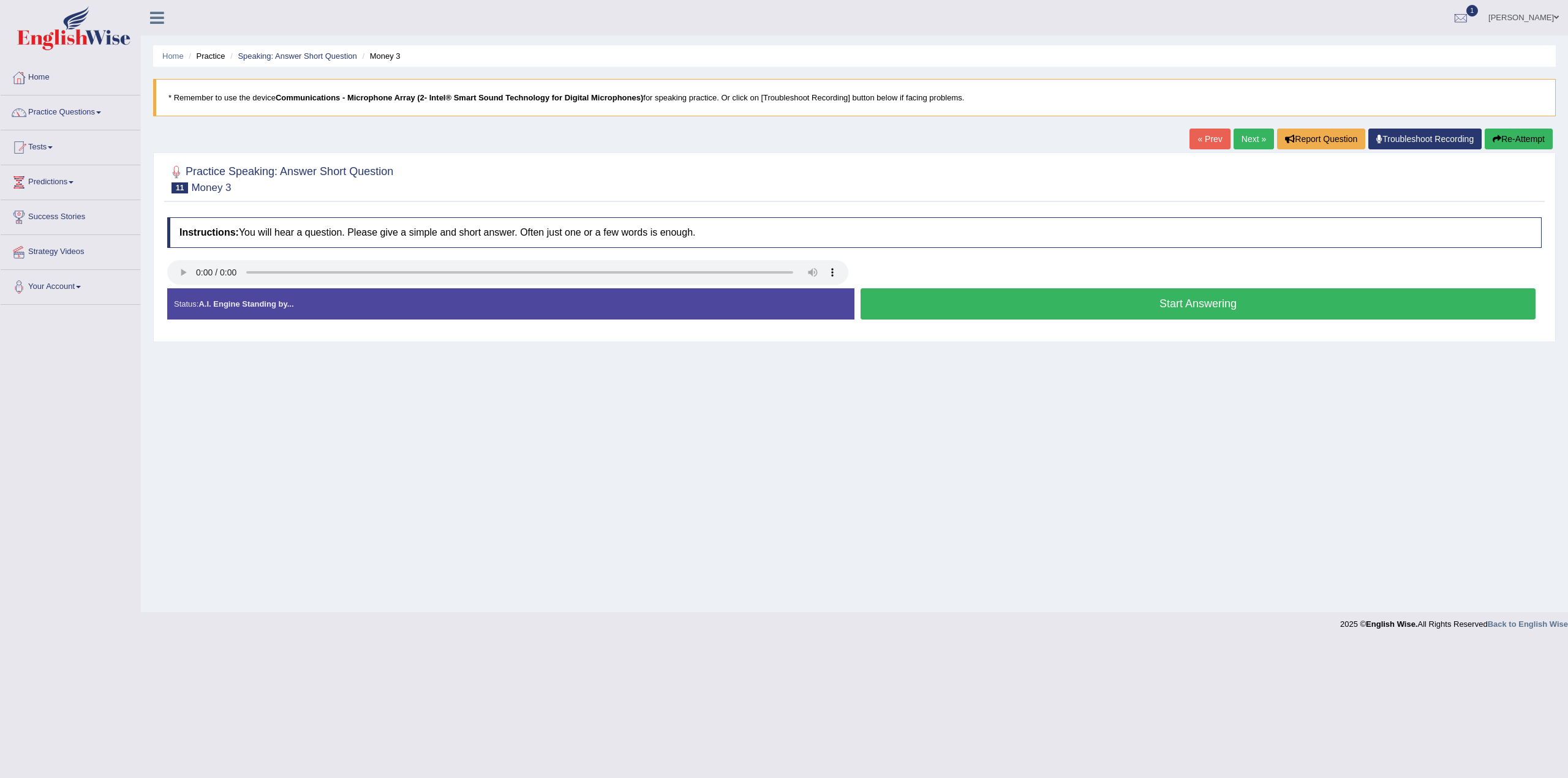
click at [1152, 306] on button "Start Answering" at bounding box center [1198, 304] width 675 height 31
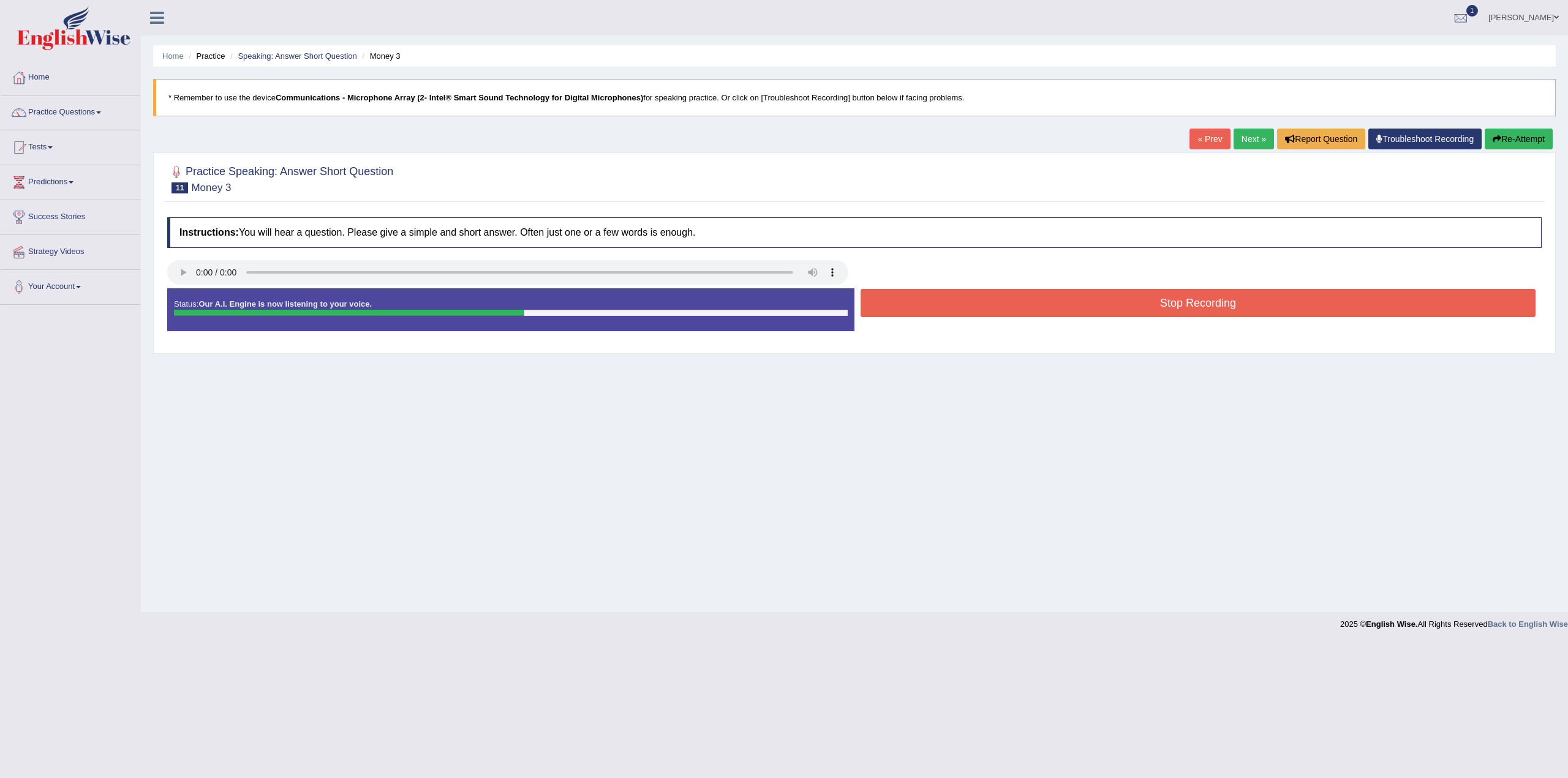
click at [1188, 298] on button "Stop Recording" at bounding box center [1198, 303] width 675 height 28
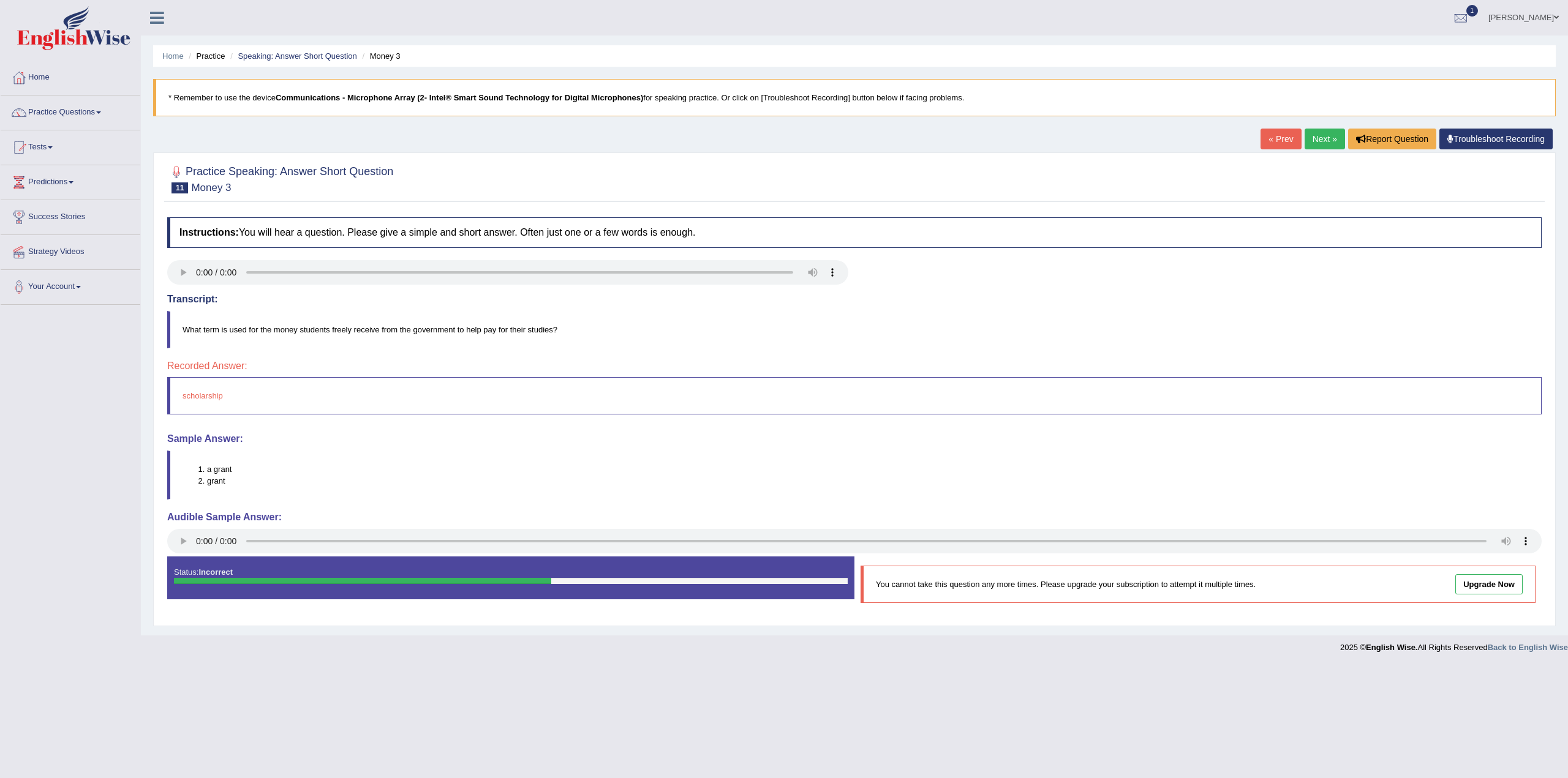
drag, startPoint x: 1329, startPoint y: 143, endPoint x: 1332, endPoint y: 126, distance: 17.3
click at [1329, 141] on link "Next »" at bounding box center [1325, 139] width 41 height 21
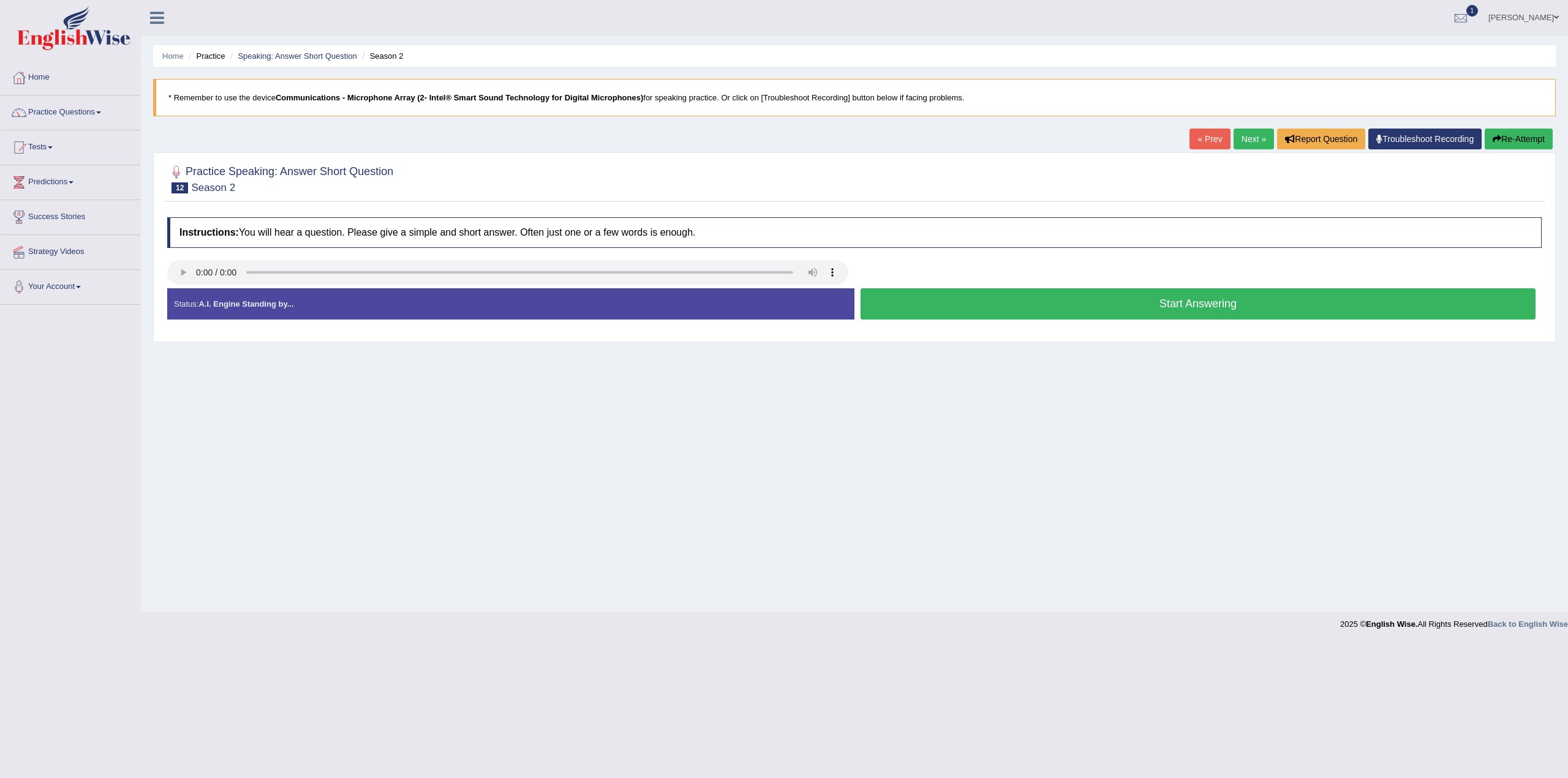
click at [1174, 308] on button "Start Answering" at bounding box center [1198, 304] width 675 height 31
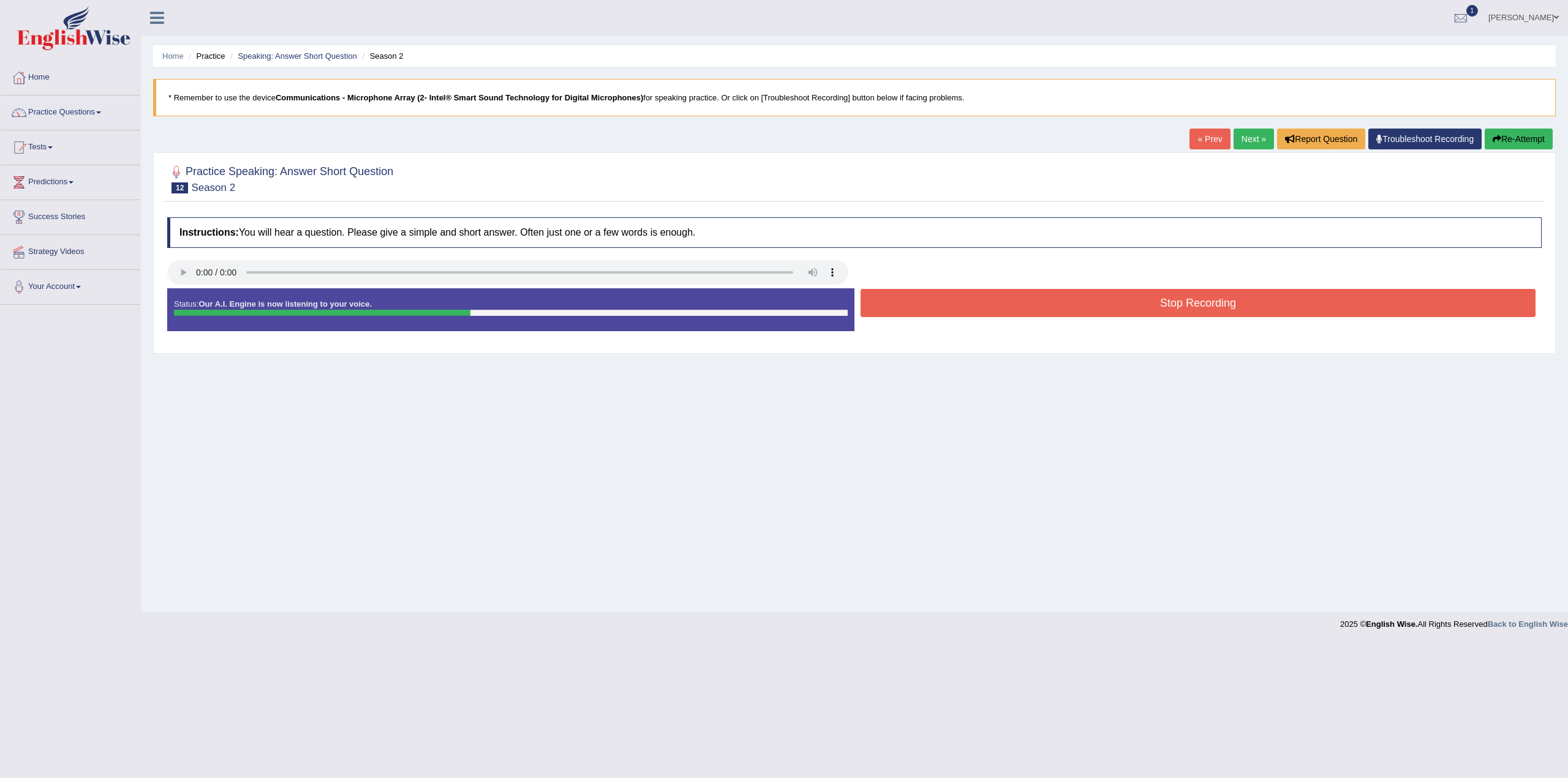
click at [1179, 304] on button "Stop Recording" at bounding box center [1198, 303] width 675 height 28
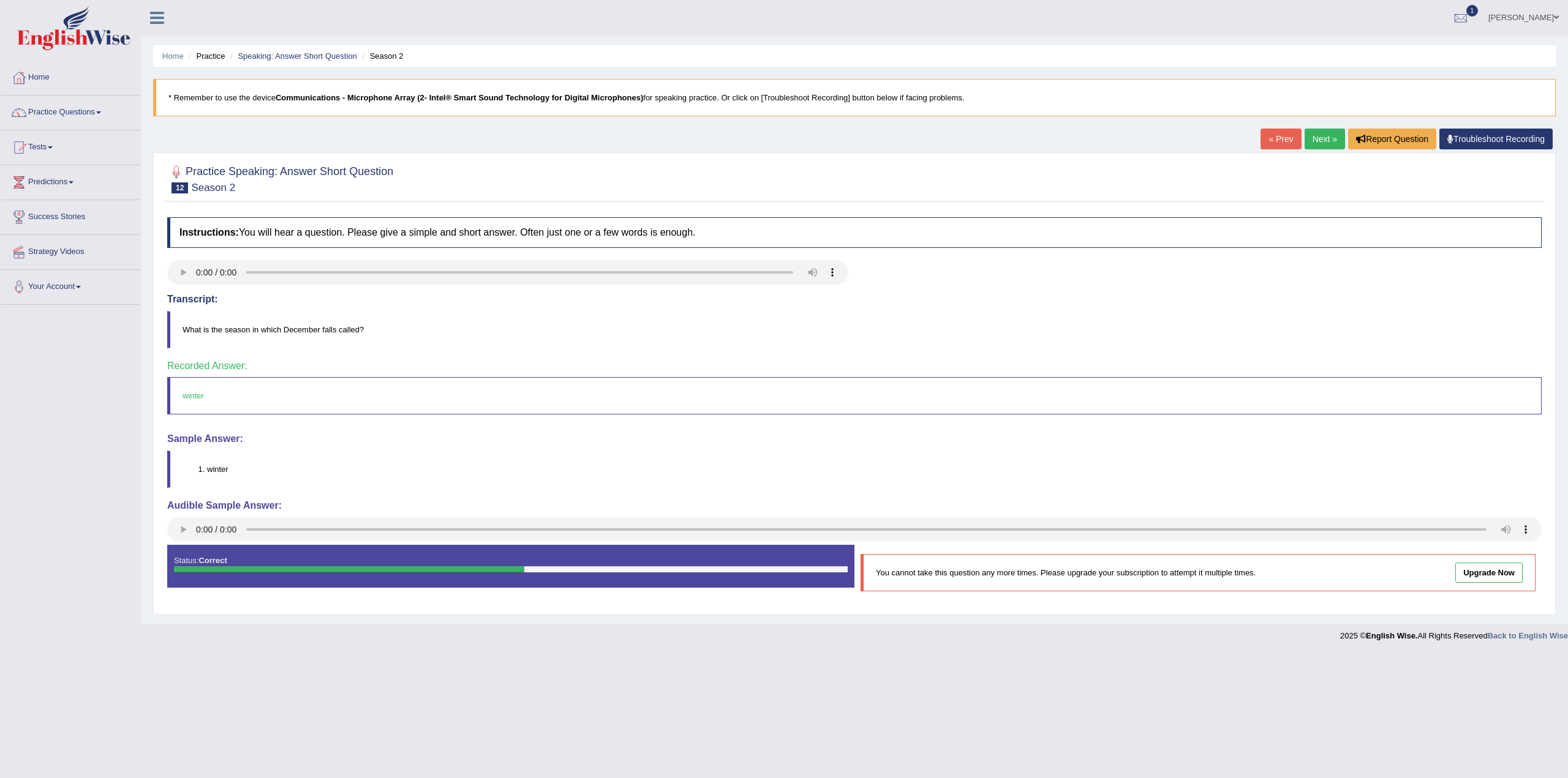
click at [1312, 133] on link "Next »" at bounding box center [1325, 139] width 41 height 21
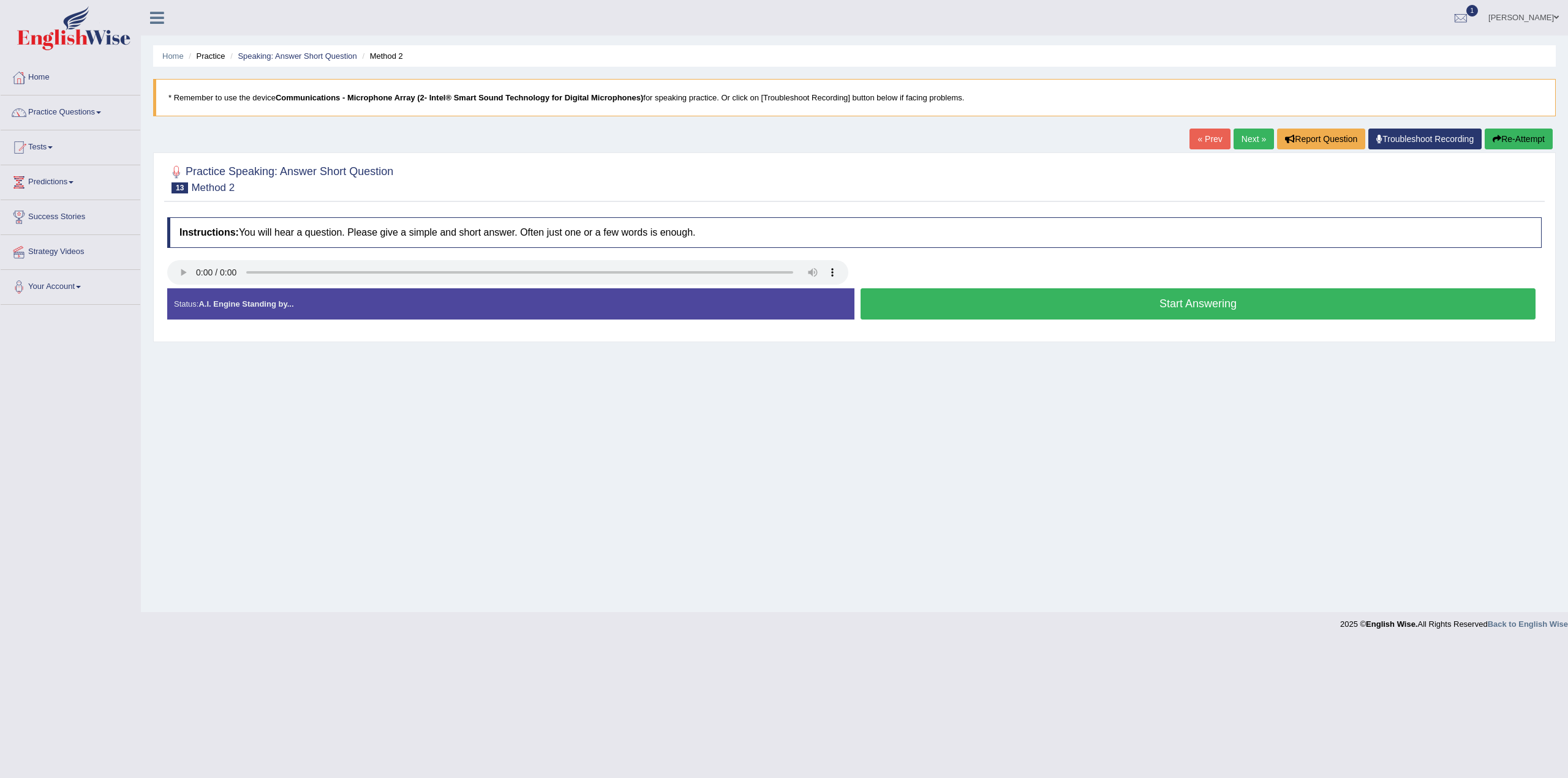
click at [1113, 306] on button "Start Answering" at bounding box center [1198, 304] width 675 height 31
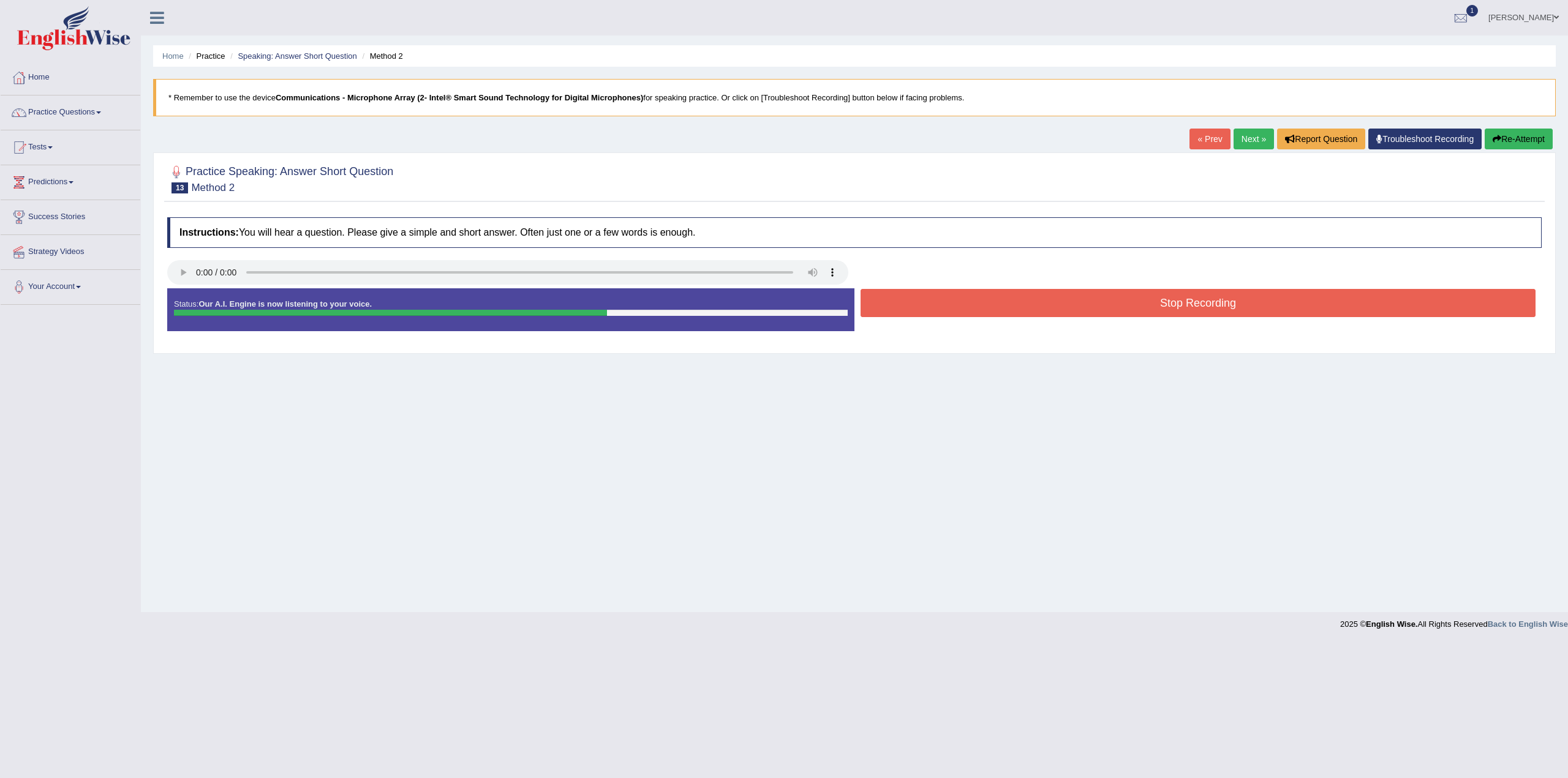
click at [1134, 305] on button "Stop Recording" at bounding box center [1198, 303] width 675 height 28
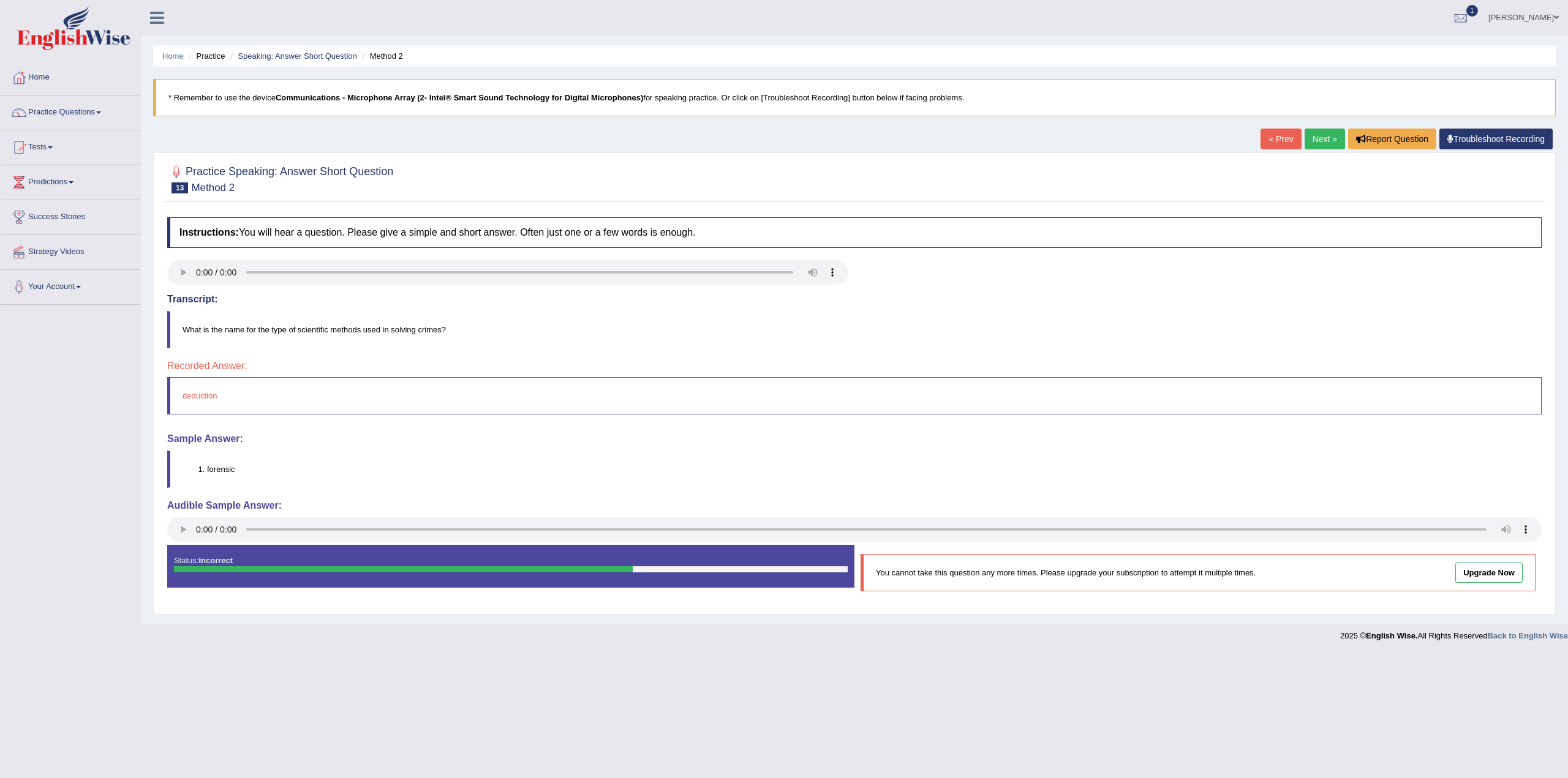
drag, startPoint x: 473, startPoint y: 333, endPoint x: 313, endPoint y: 352, distance: 161.1
click at [313, 352] on div "Instructions: You will hear a question. Please give a simple and short answer. …" at bounding box center [854, 410] width 1381 height 397
click at [1329, 142] on link "Next »" at bounding box center [1325, 139] width 41 height 21
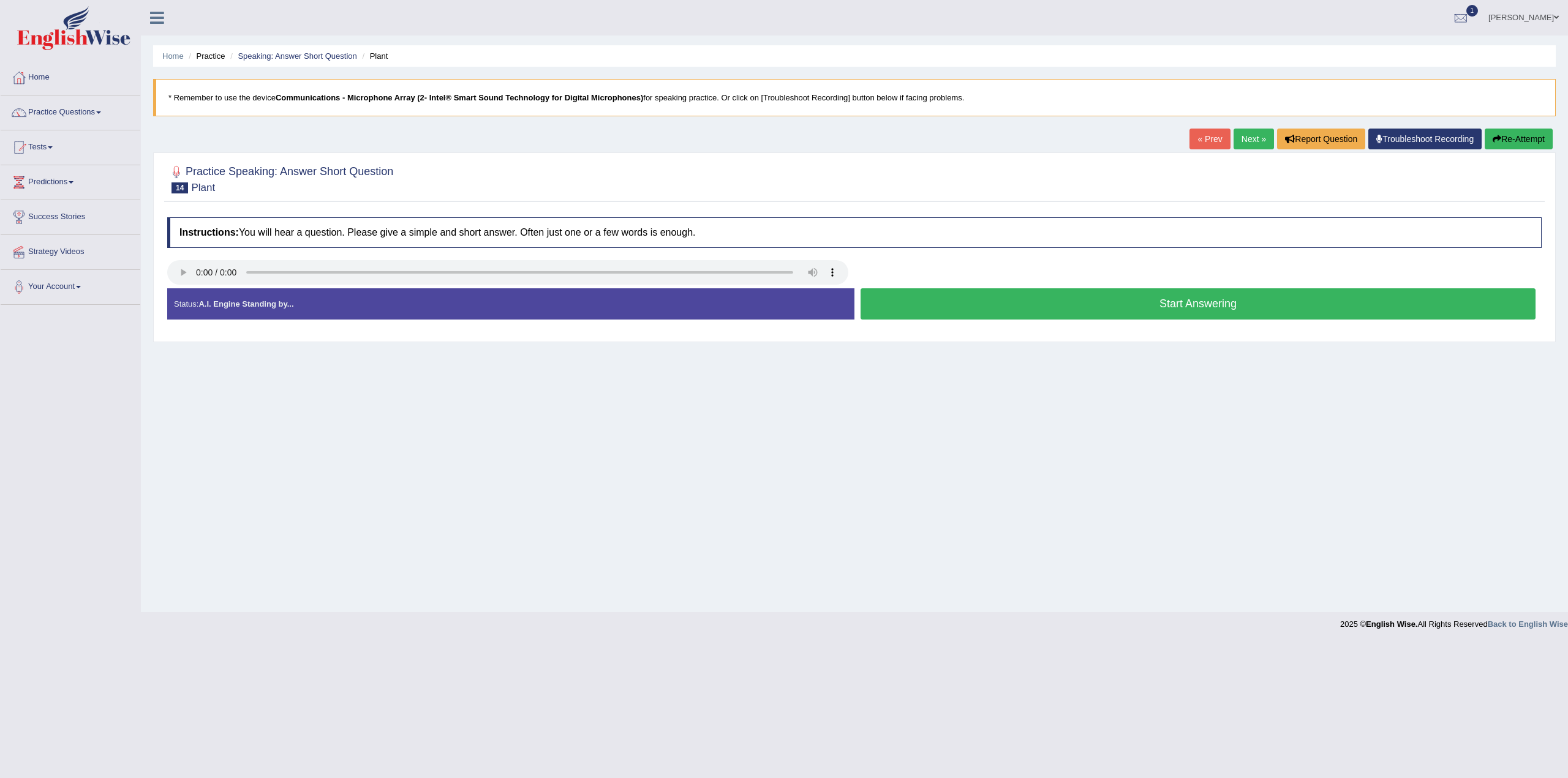
click at [1167, 305] on button "Start Answering" at bounding box center [1198, 304] width 675 height 31
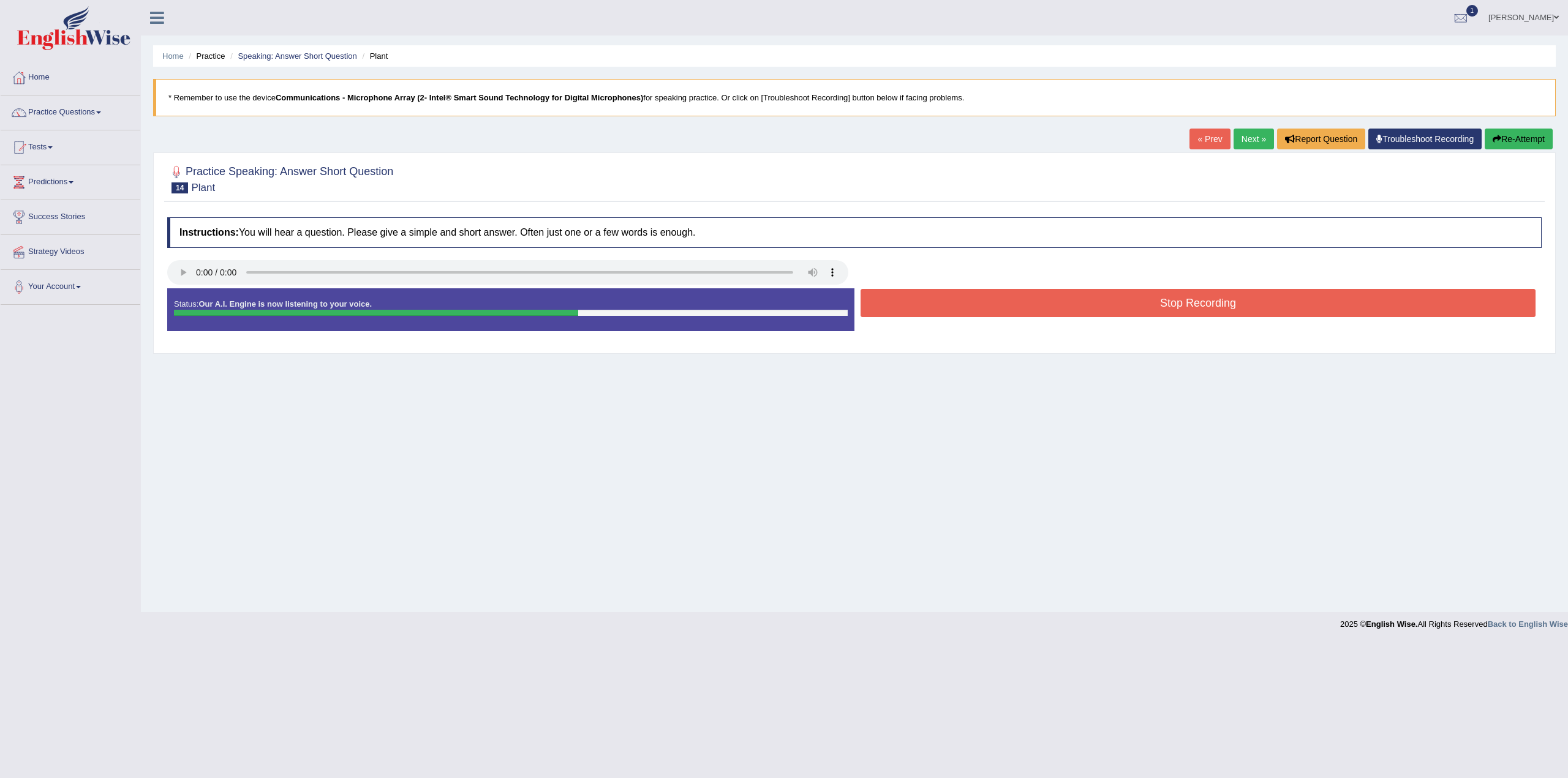
click at [1214, 303] on button "Stop Recording" at bounding box center [1198, 303] width 675 height 28
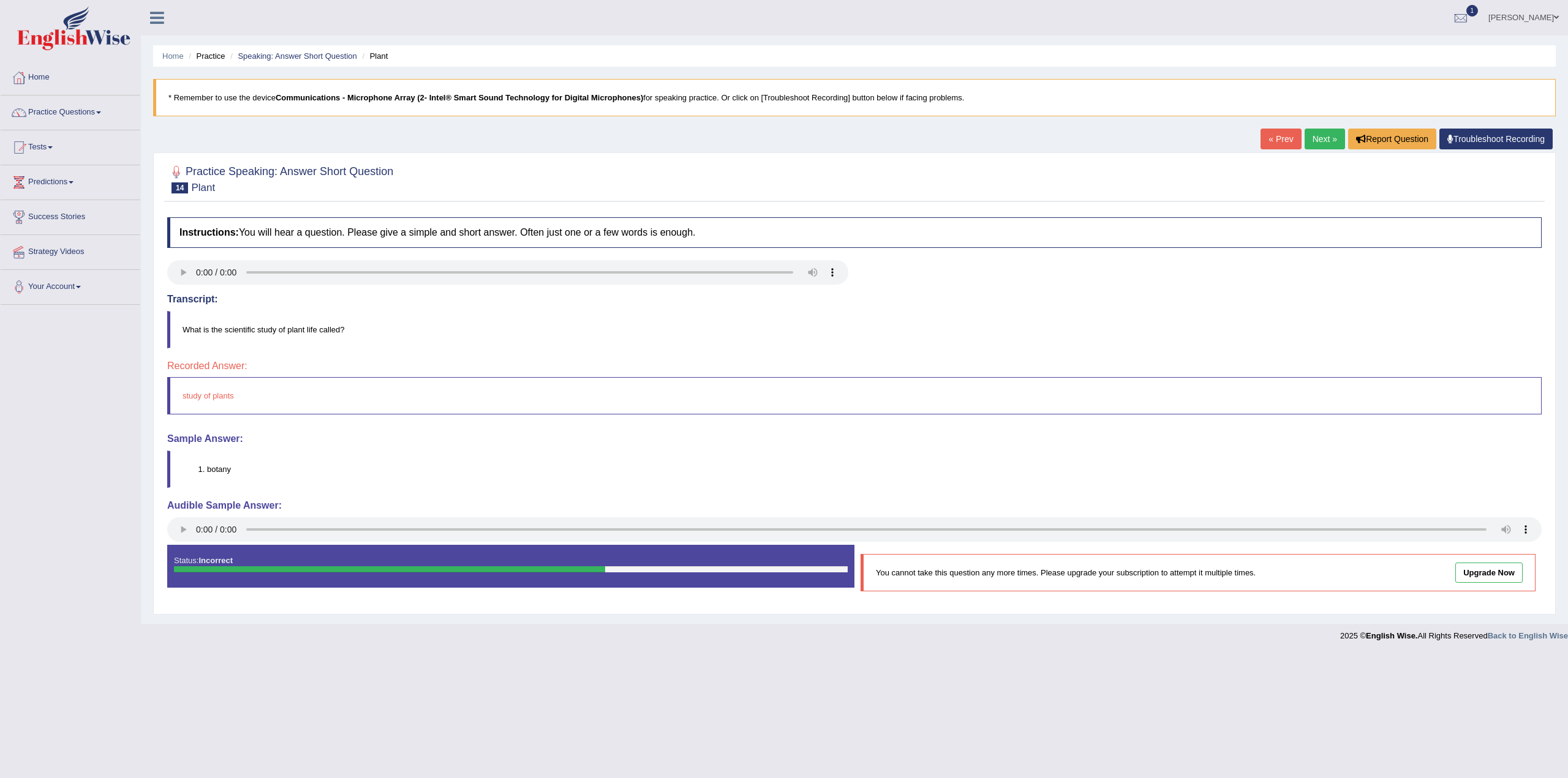
click at [1320, 138] on link "Next »" at bounding box center [1325, 139] width 41 height 21
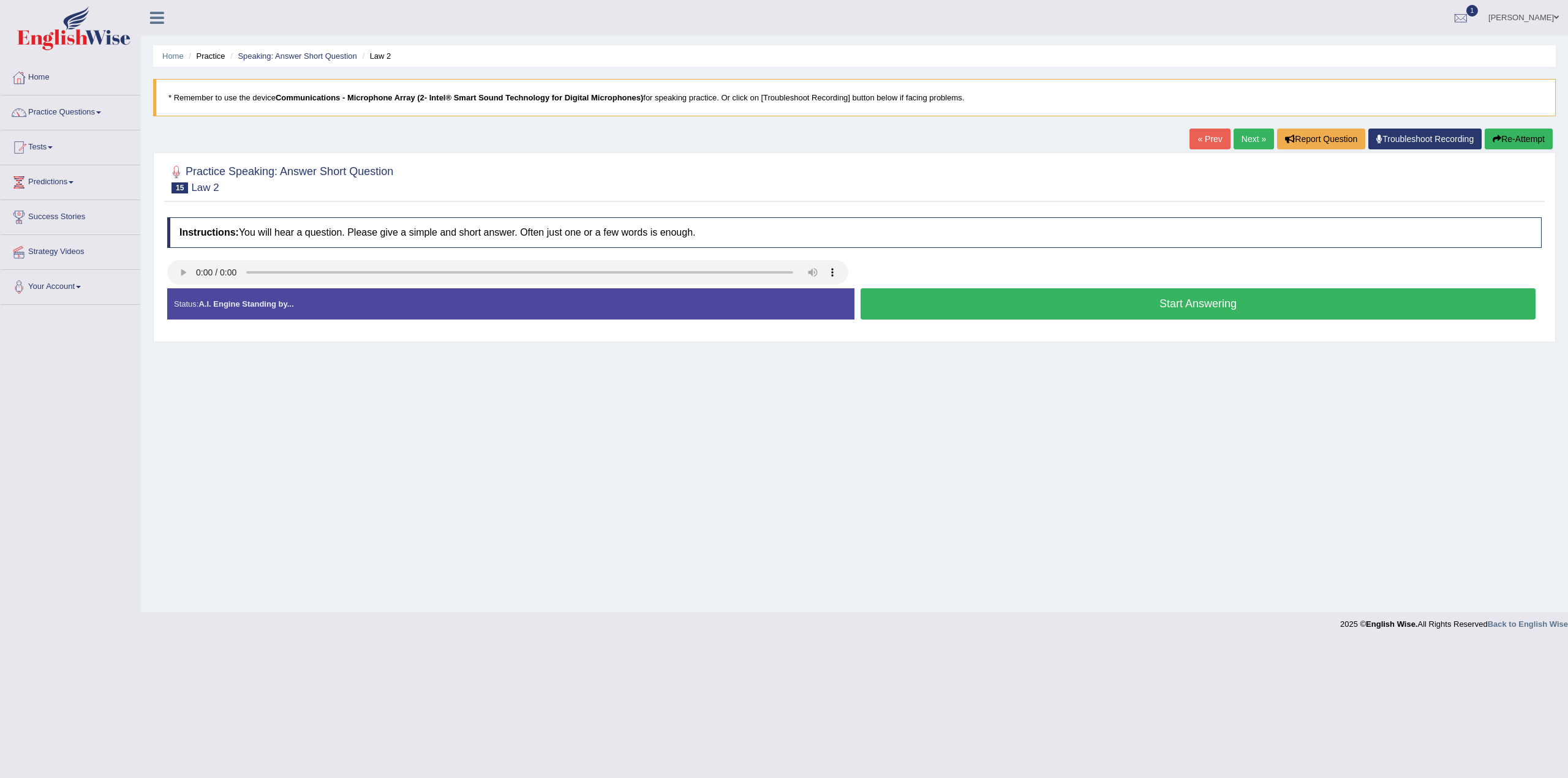
click at [1131, 295] on button "Start Answering" at bounding box center [1198, 304] width 675 height 31
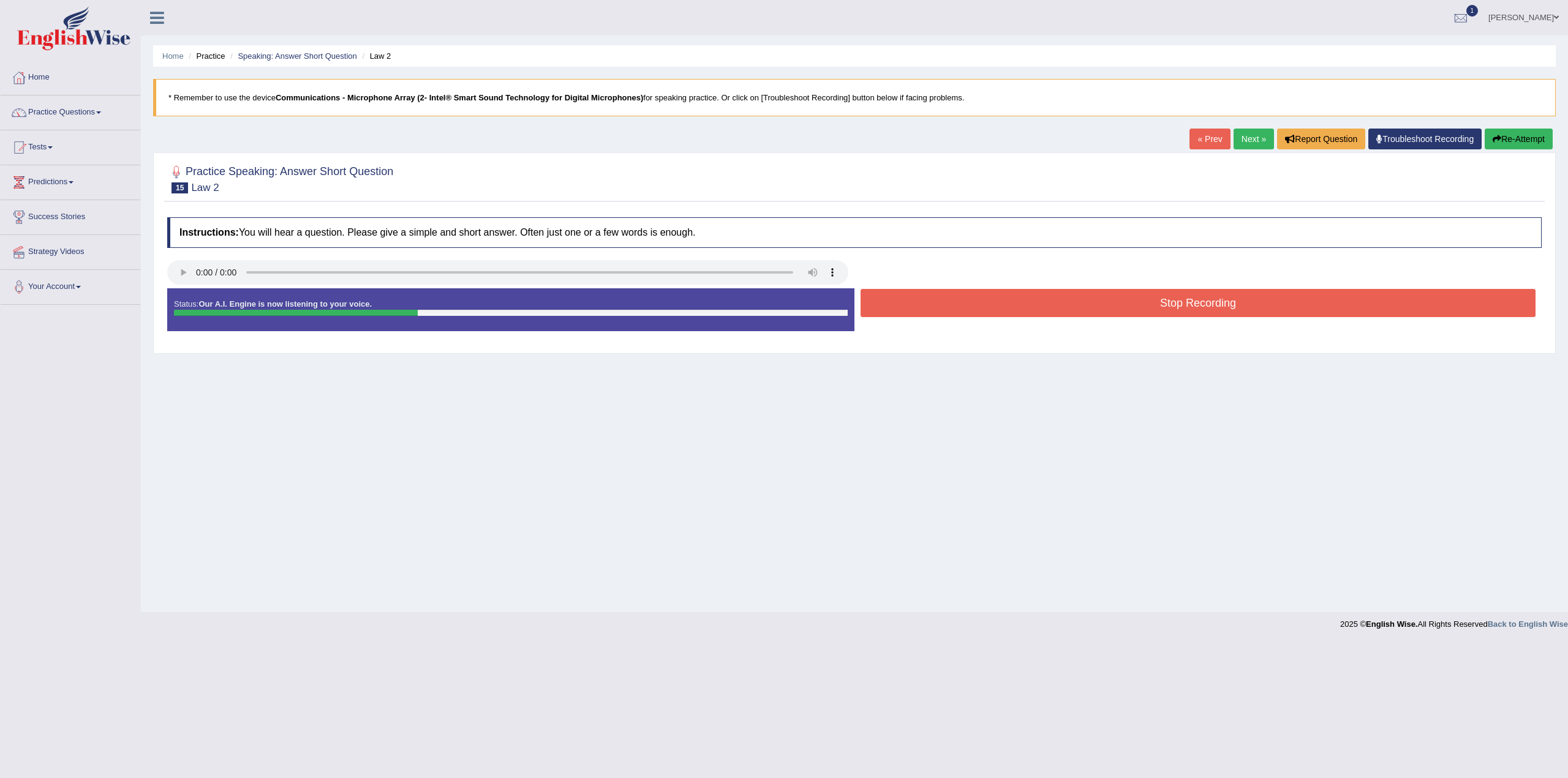
click at [1082, 299] on button "Stop Recording" at bounding box center [1198, 303] width 675 height 28
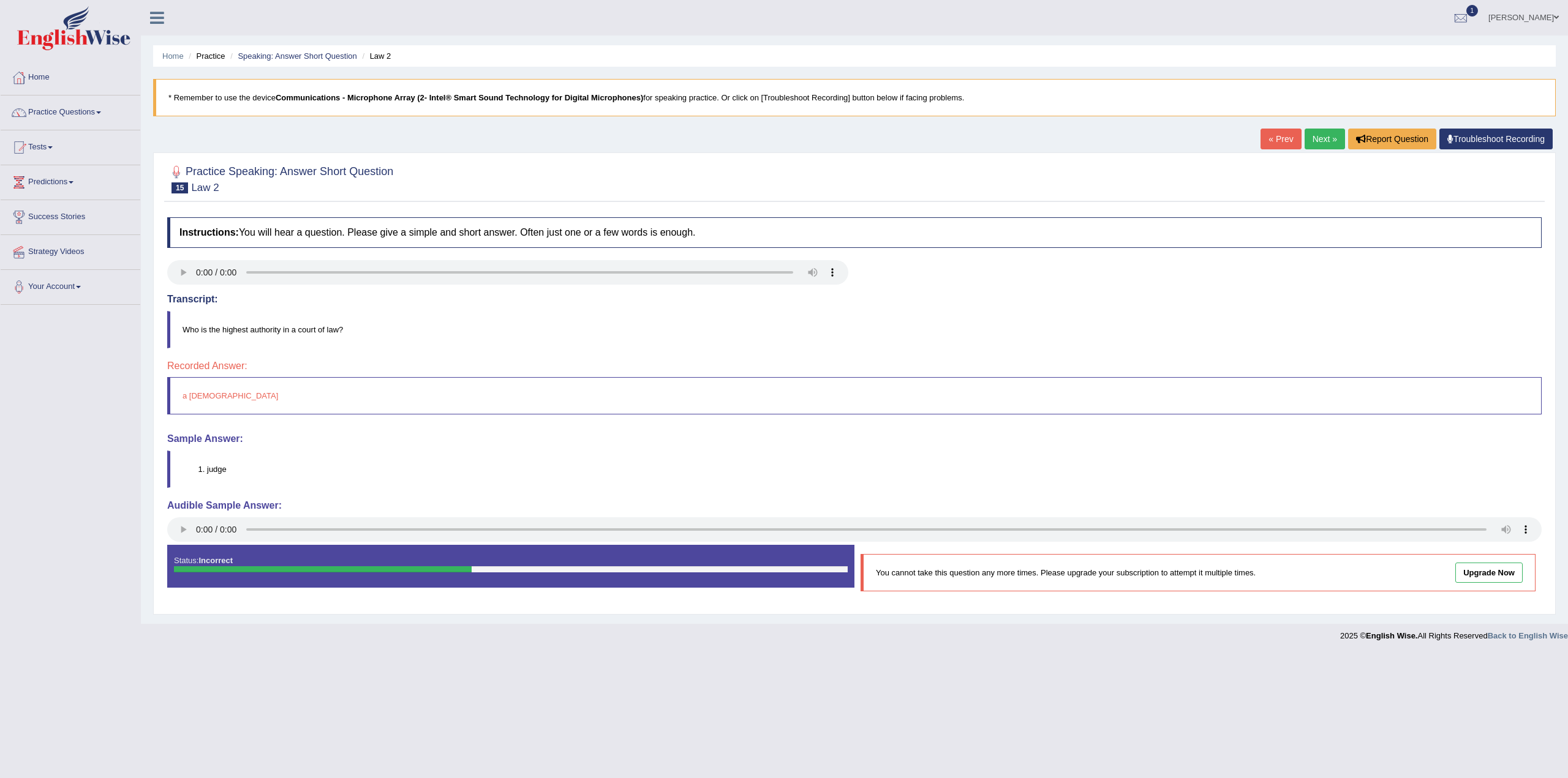
click at [1322, 138] on link "Next »" at bounding box center [1325, 139] width 41 height 21
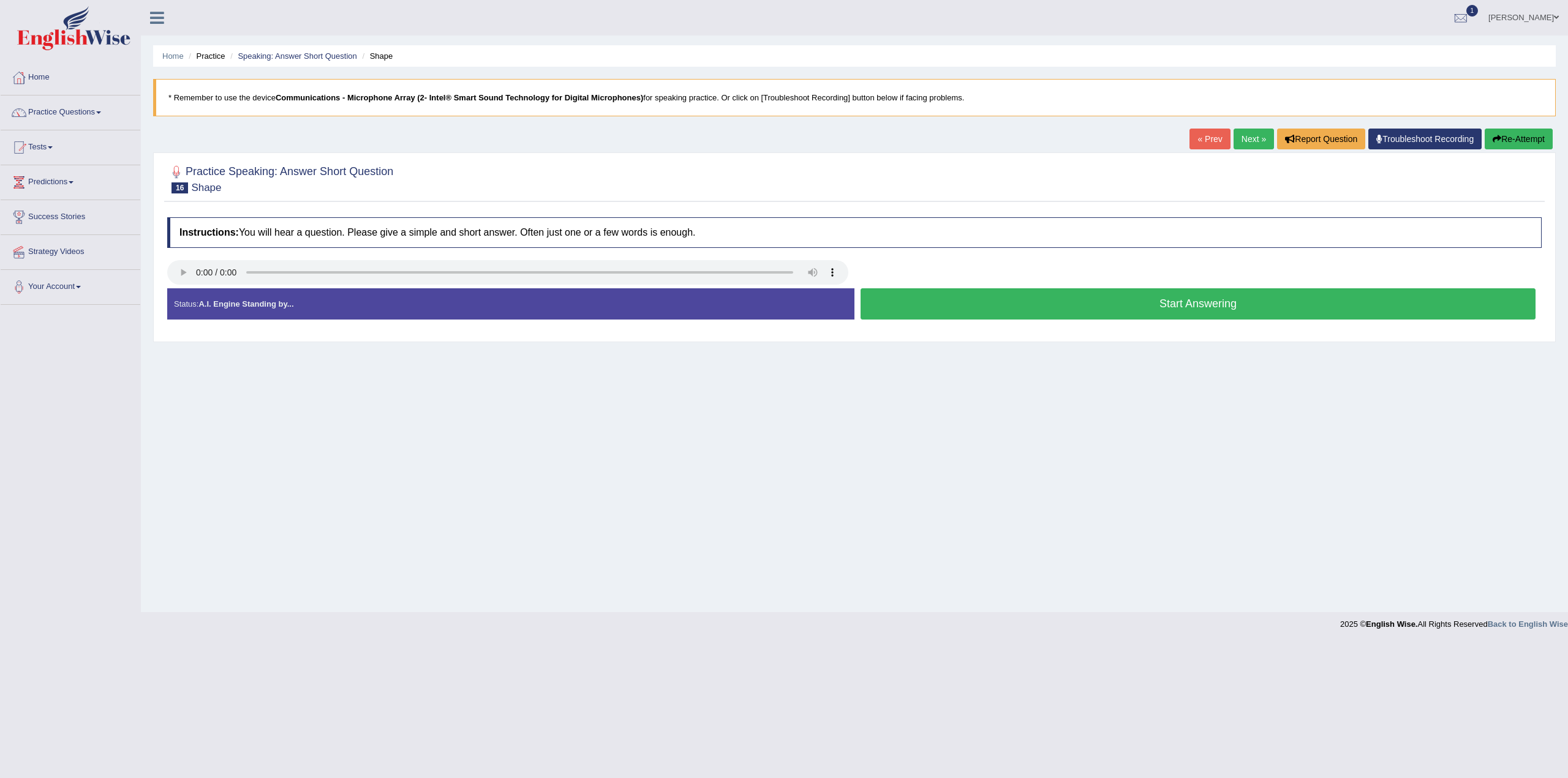
click at [1119, 292] on button "Start Answering" at bounding box center [1198, 304] width 675 height 31
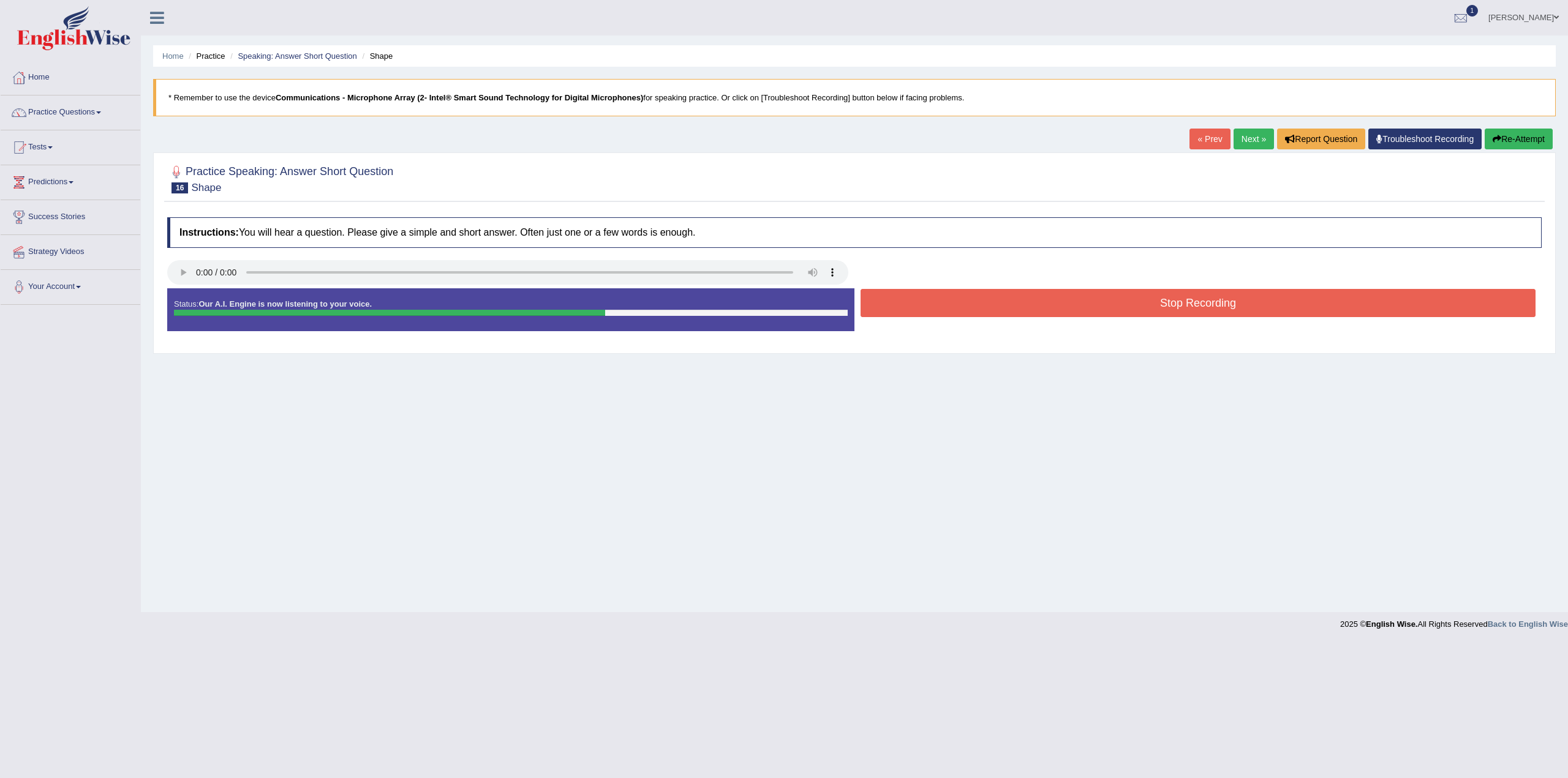
click at [1120, 291] on button "Stop Recording" at bounding box center [1198, 303] width 675 height 28
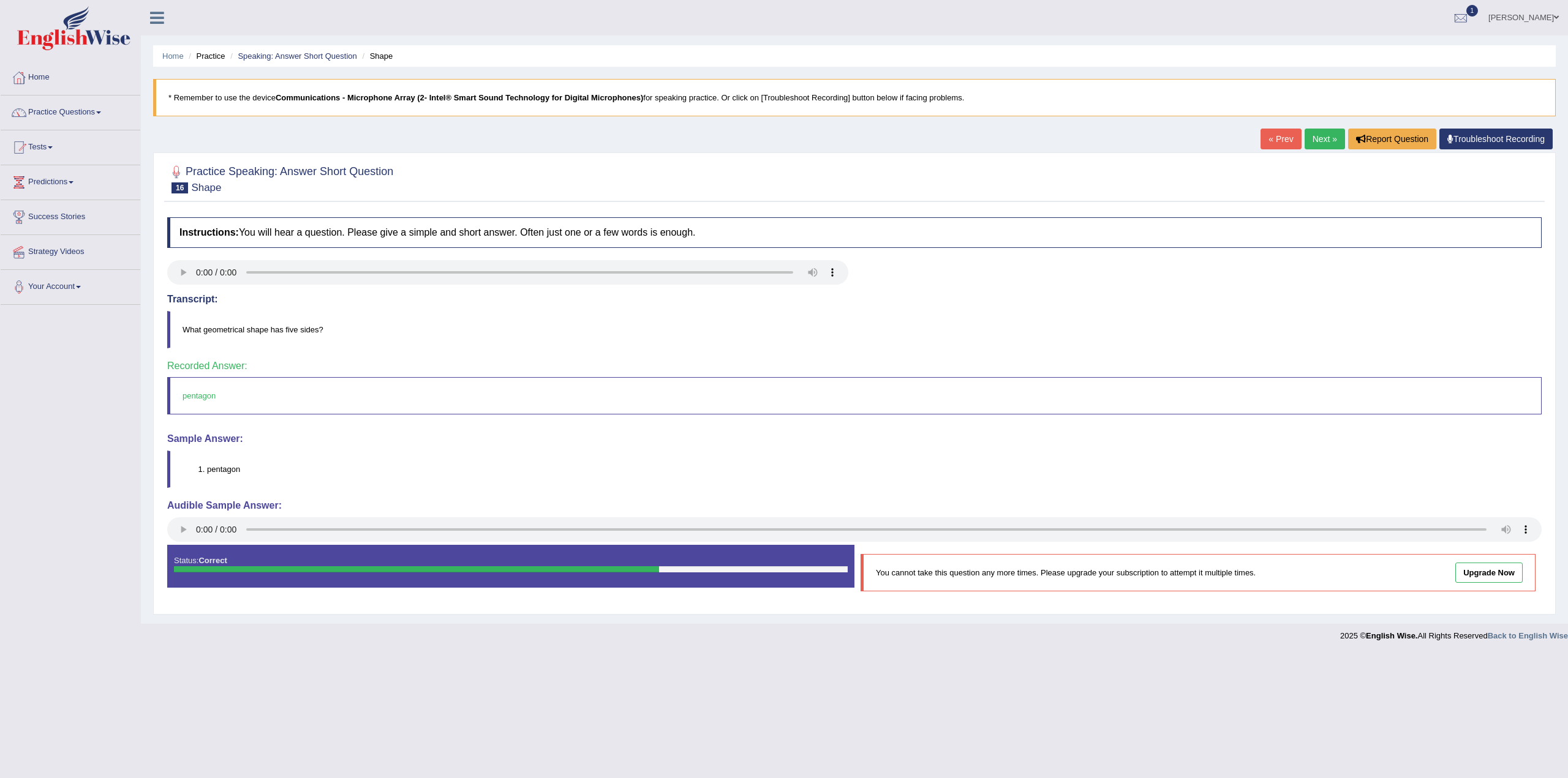
click at [1323, 143] on link "Next »" at bounding box center [1325, 139] width 41 height 21
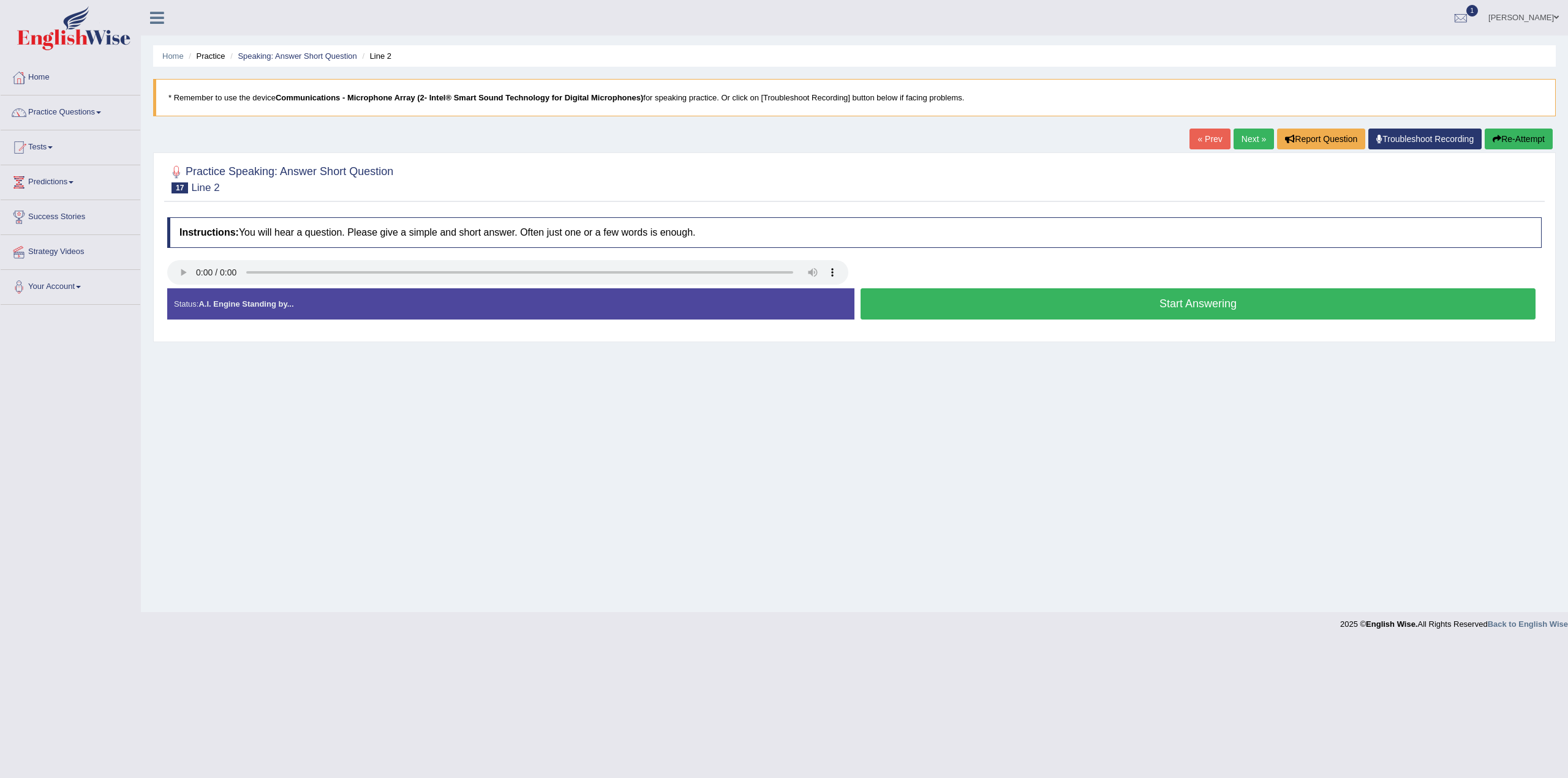
click at [1226, 305] on button "Start Answering" at bounding box center [1198, 304] width 675 height 31
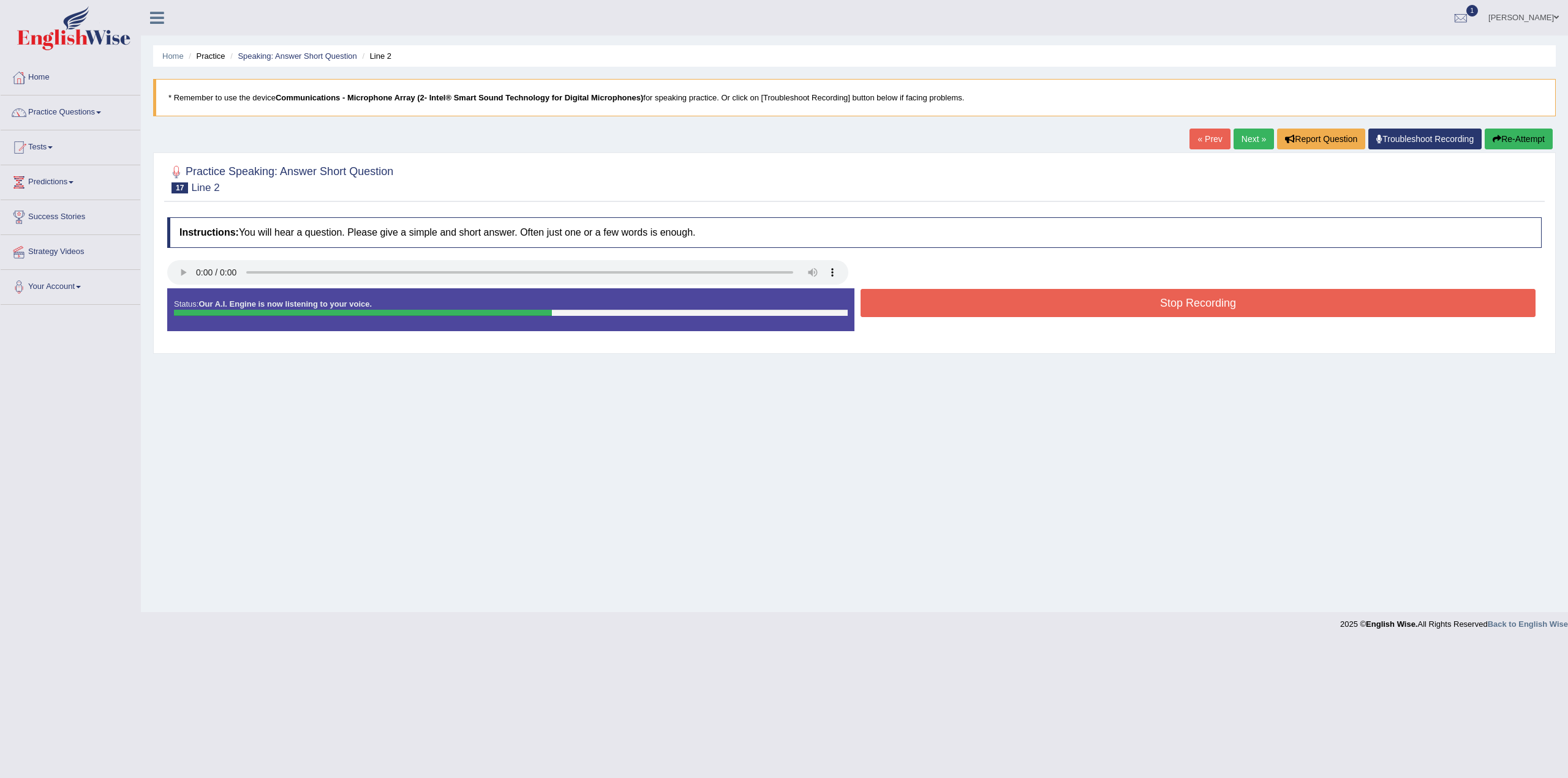
click at [1188, 303] on button "Stop Recording" at bounding box center [1198, 303] width 675 height 28
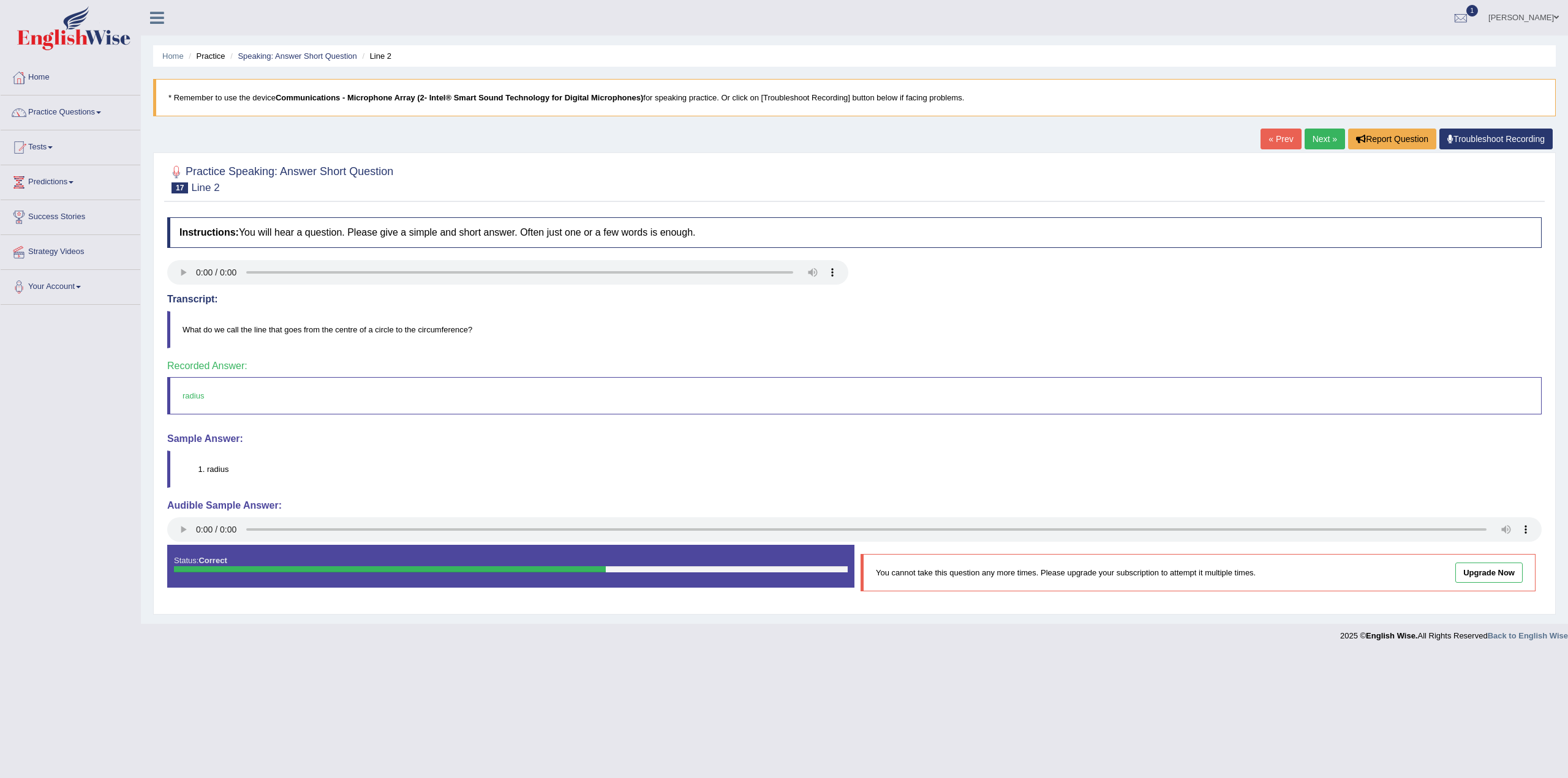
click at [1323, 133] on link "Next »" at bounding box center [1325, 139] width 41 height 21
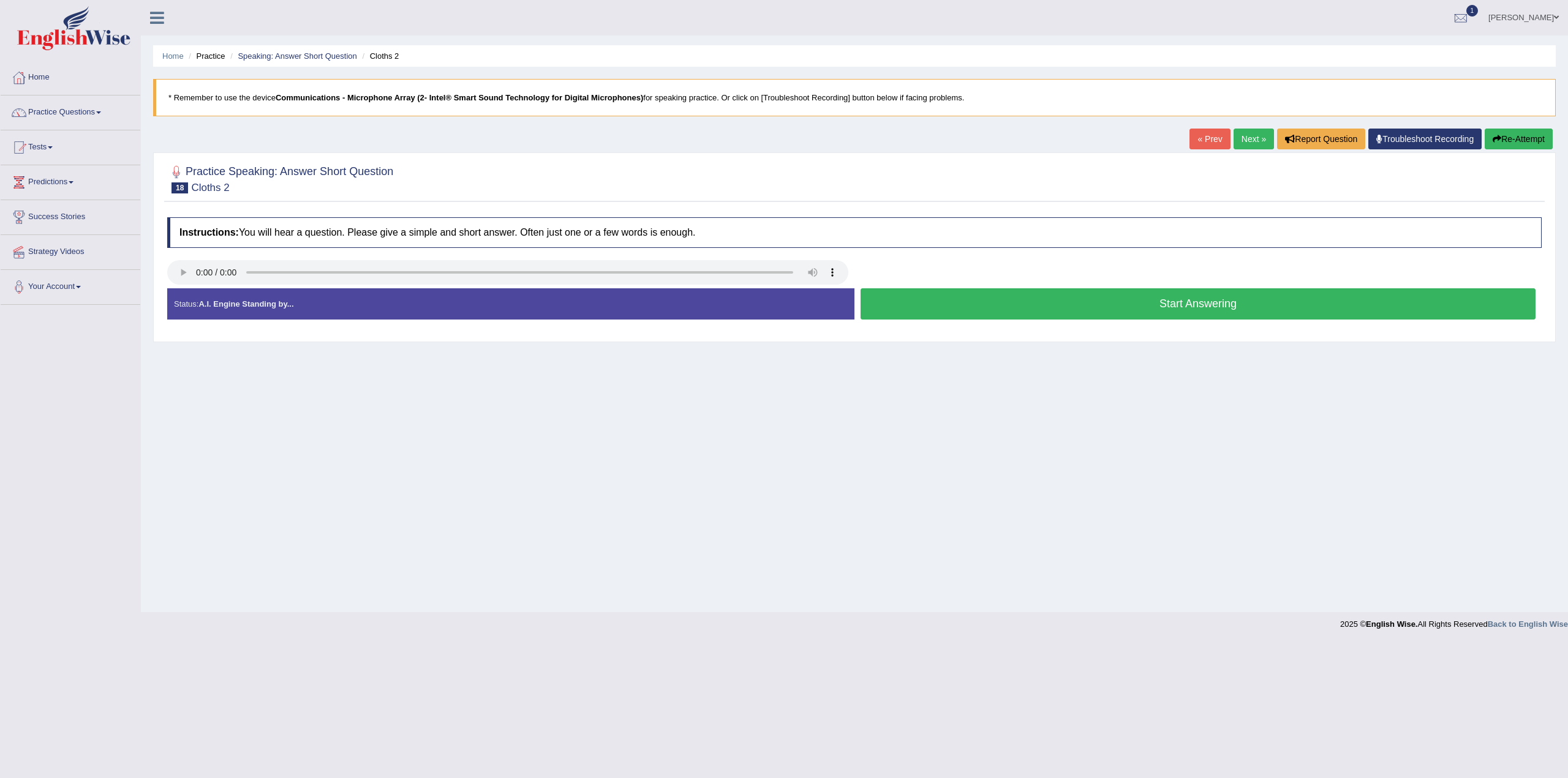
click at [1179, 299] on button "Start Answering" at bounding box center [1198, 304] width 675 height 31
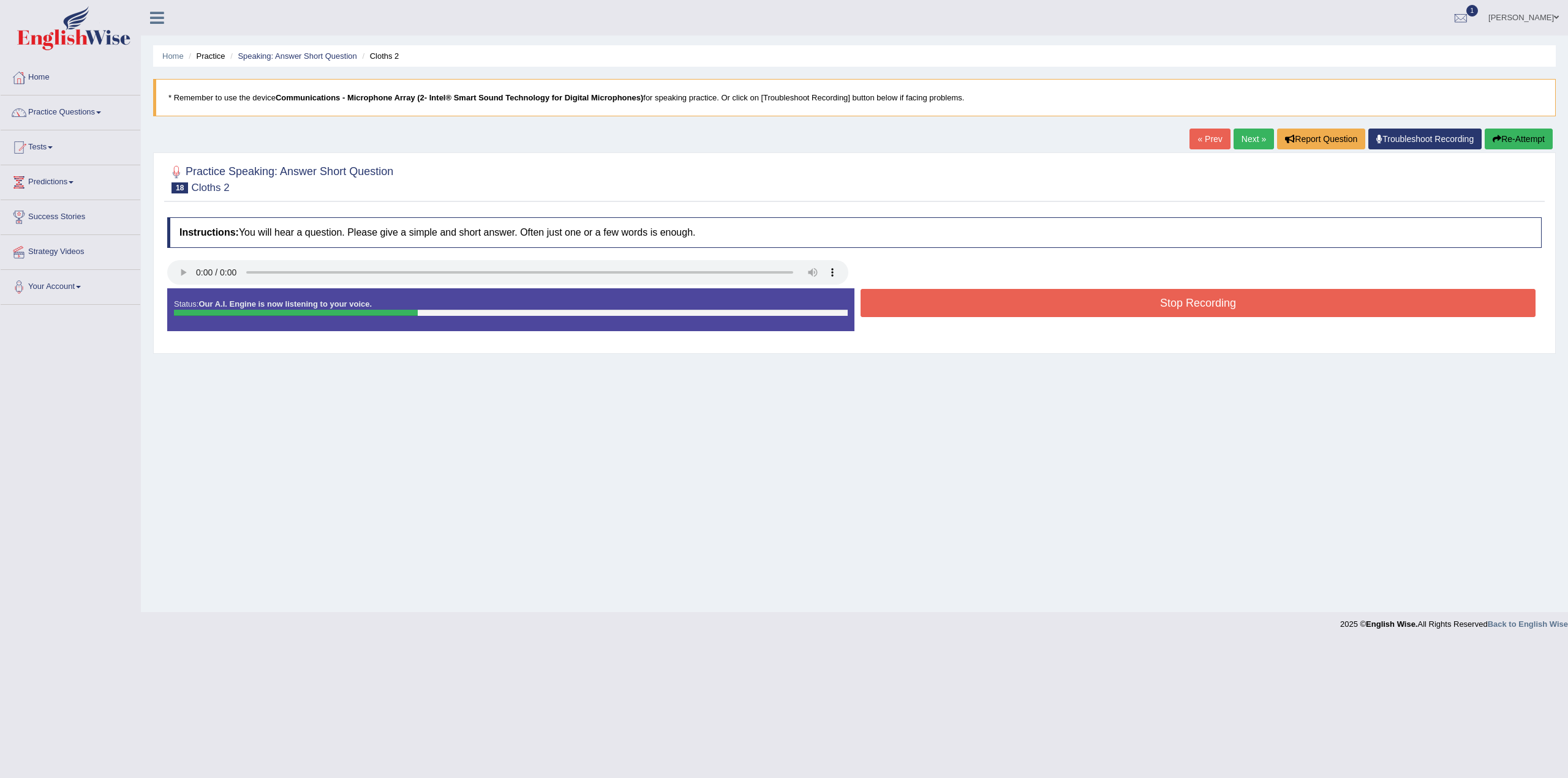
click at [1183, 301] on button "Stop Recording" at bounding box center [1198, 303] width 675 height 28
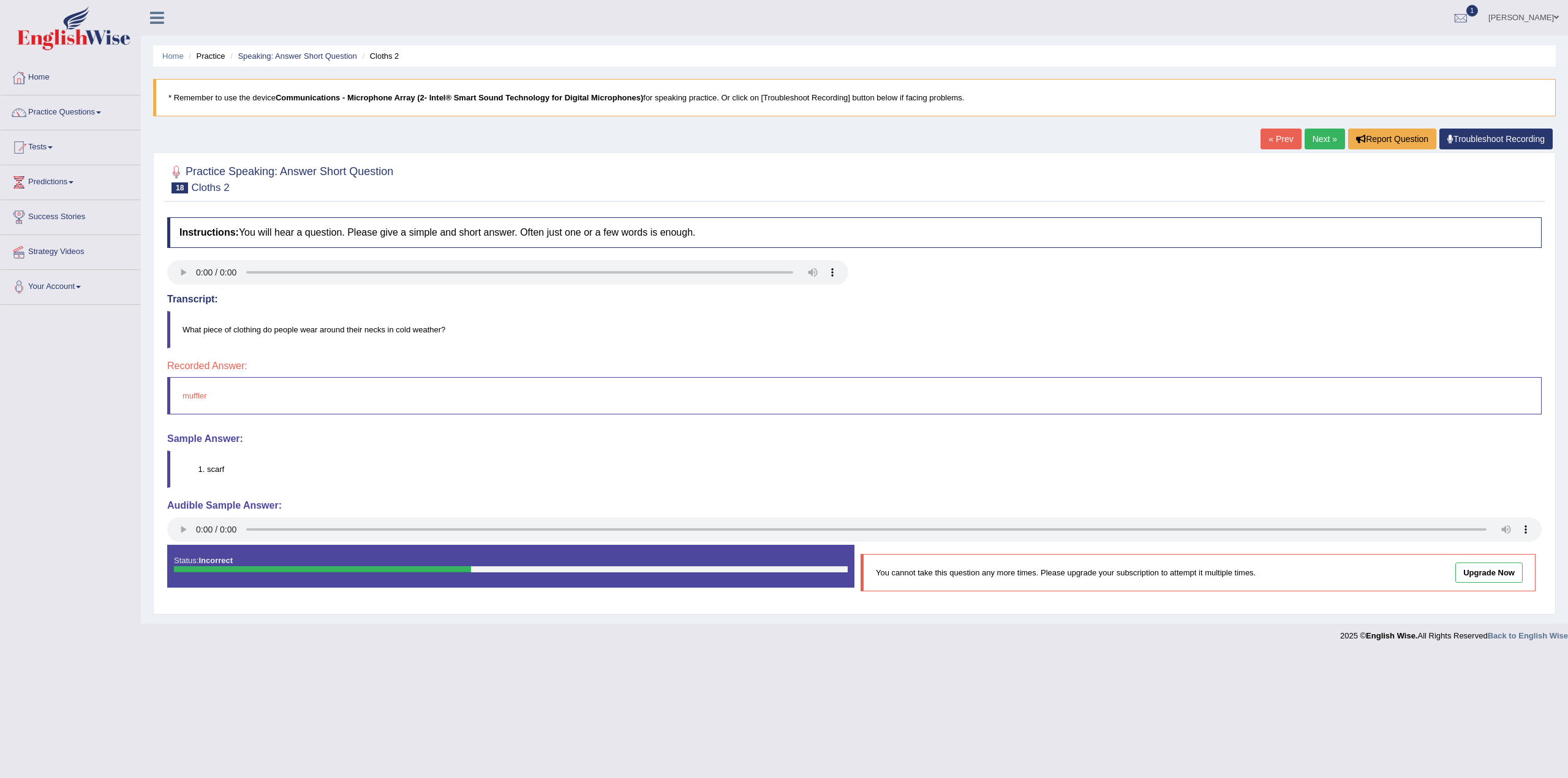
click at [1314, 141] on link "Next »" at bounding box center [1325, 139] width 41 height 21
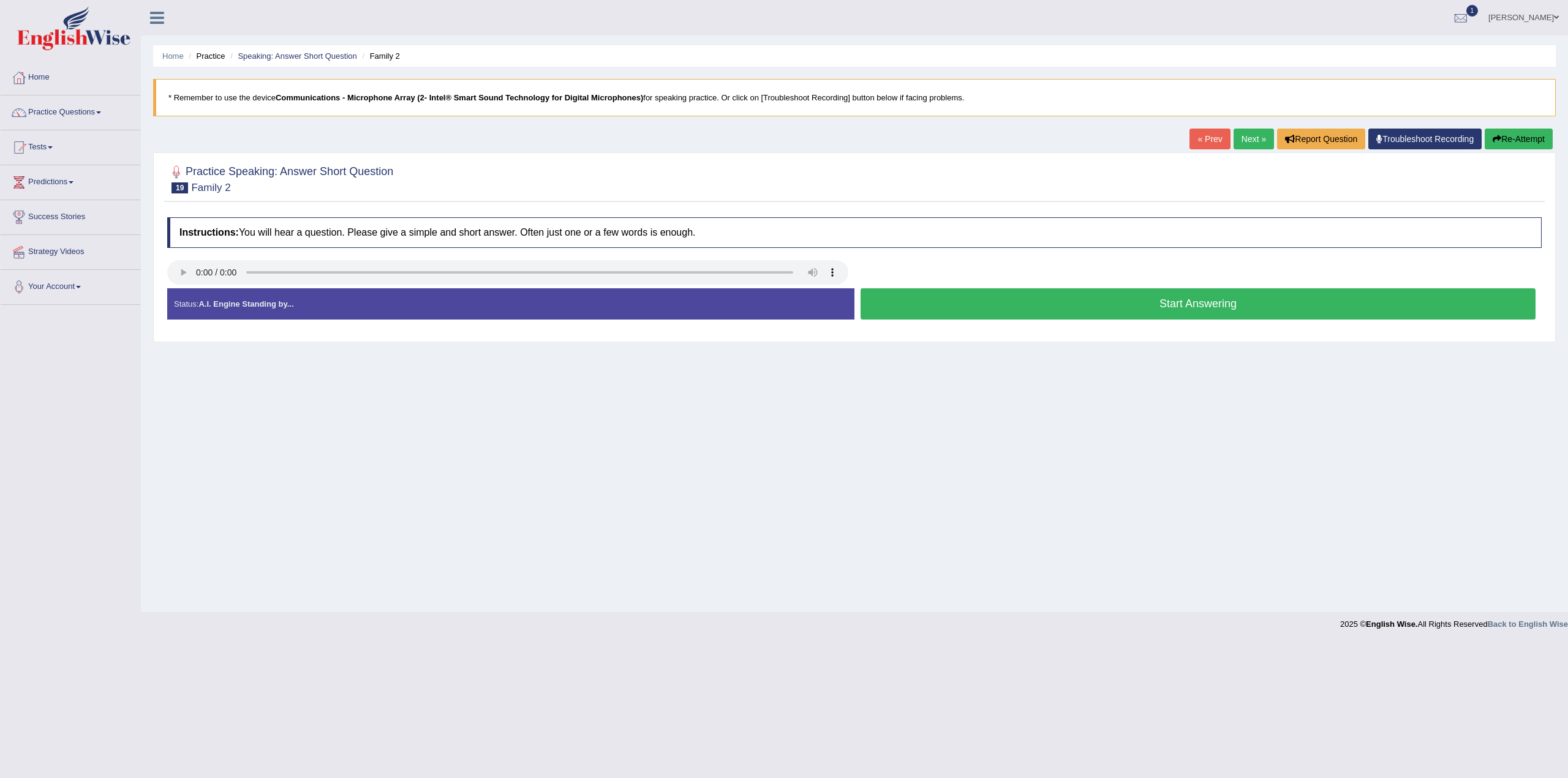
click at [1242, 306] on button "Start Answering" at bounding box center [1198, 304] width 675 height 31
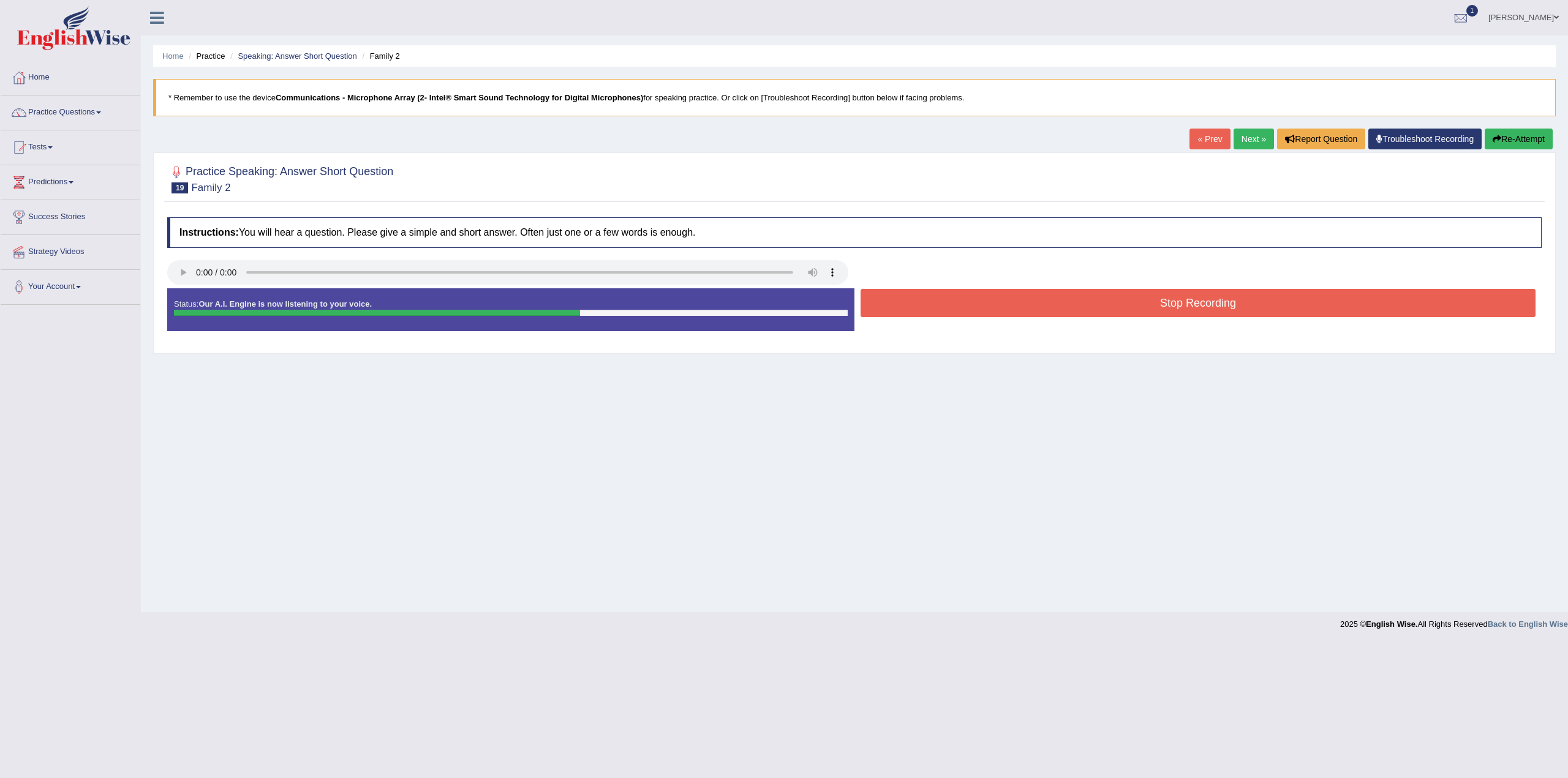
click at [1242, 297] on button "Stop Recording" at bounding box center [1198, 303] width 675 height 28
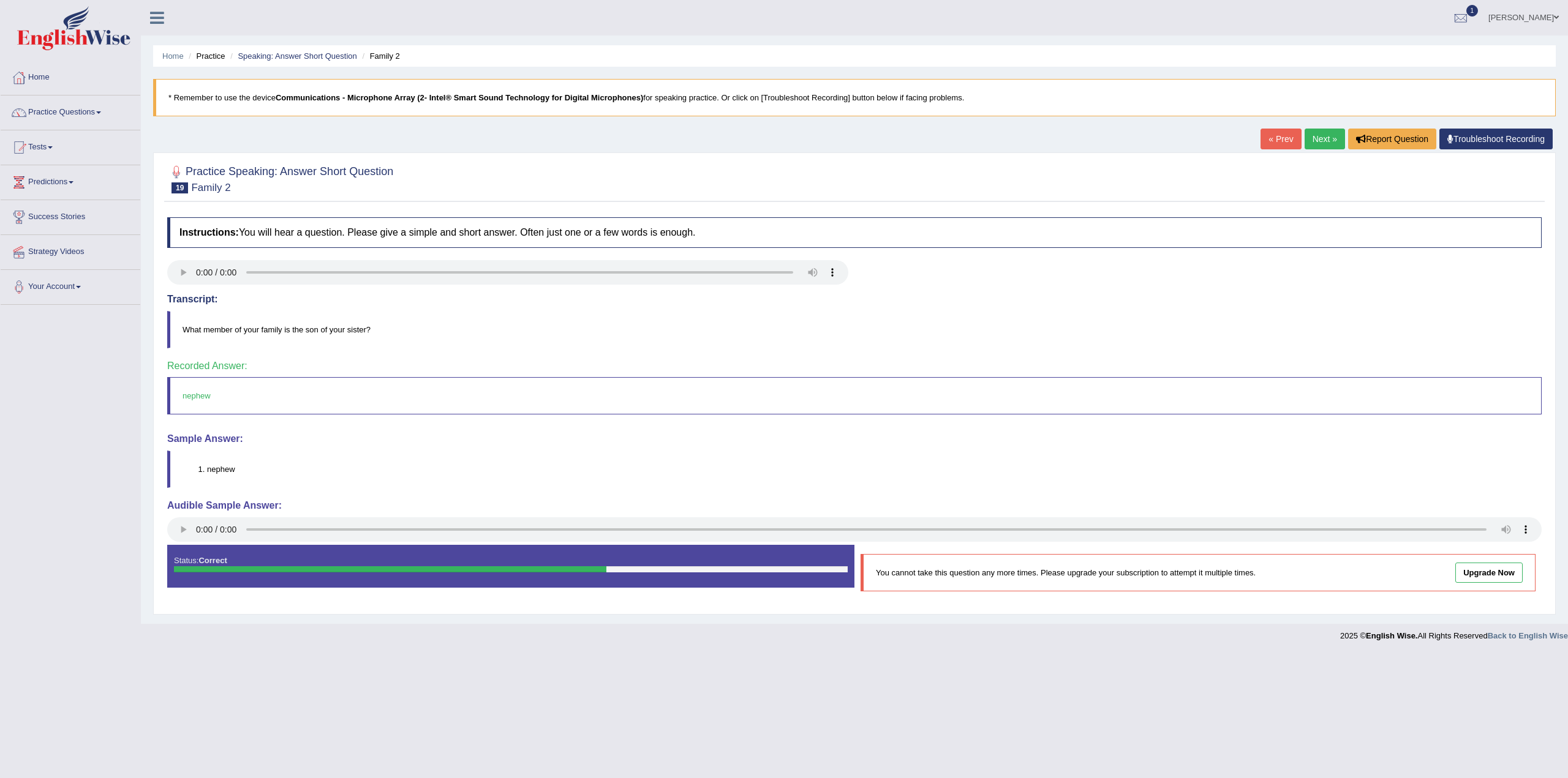
click at [1325, 139] on link "Next »" at bounding box center [1325, 139] width 41 height 21
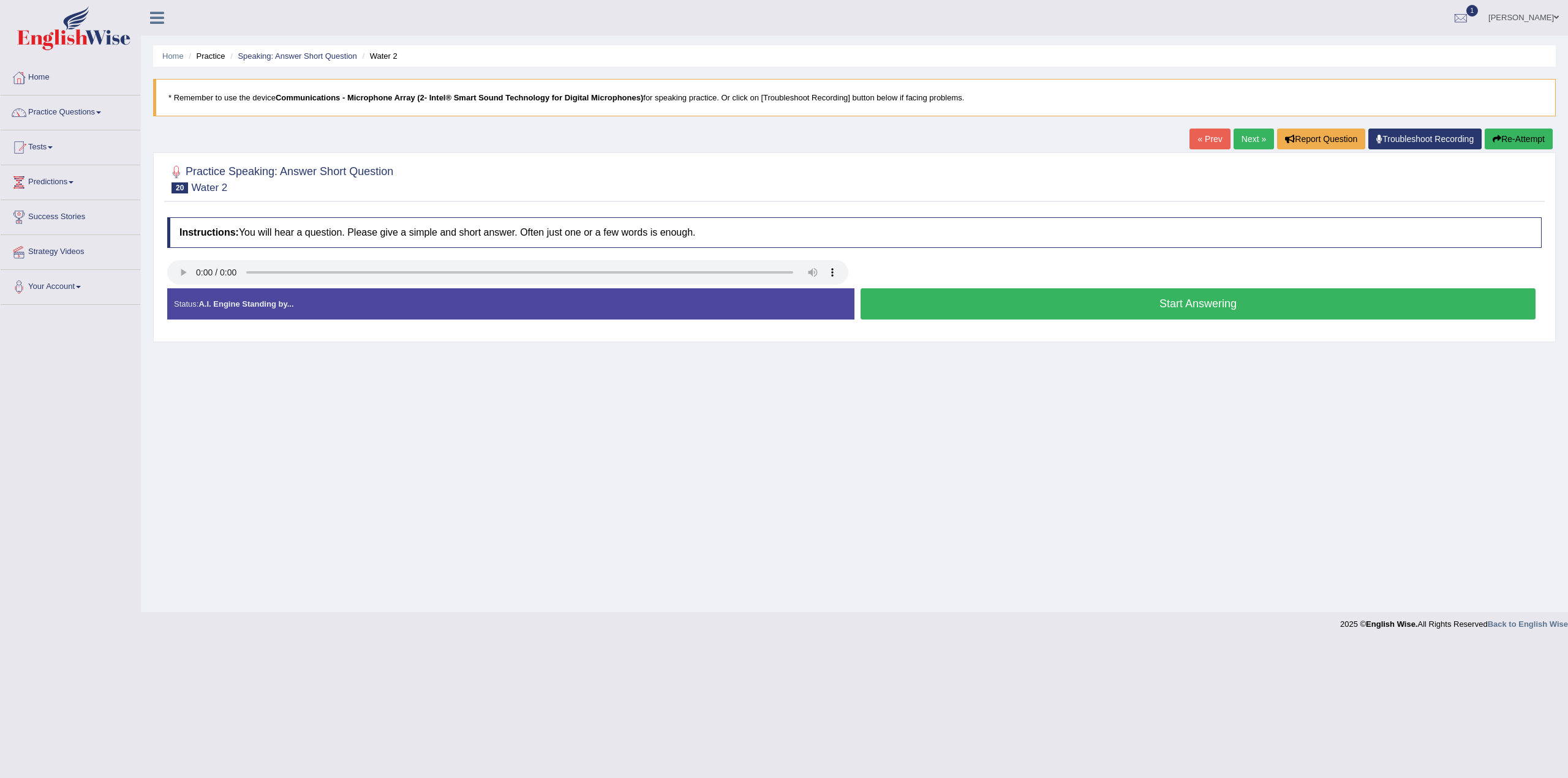
click at [1177, 303] on button "Start Answering" at bounding box center [1198, 304] width 675 height 31
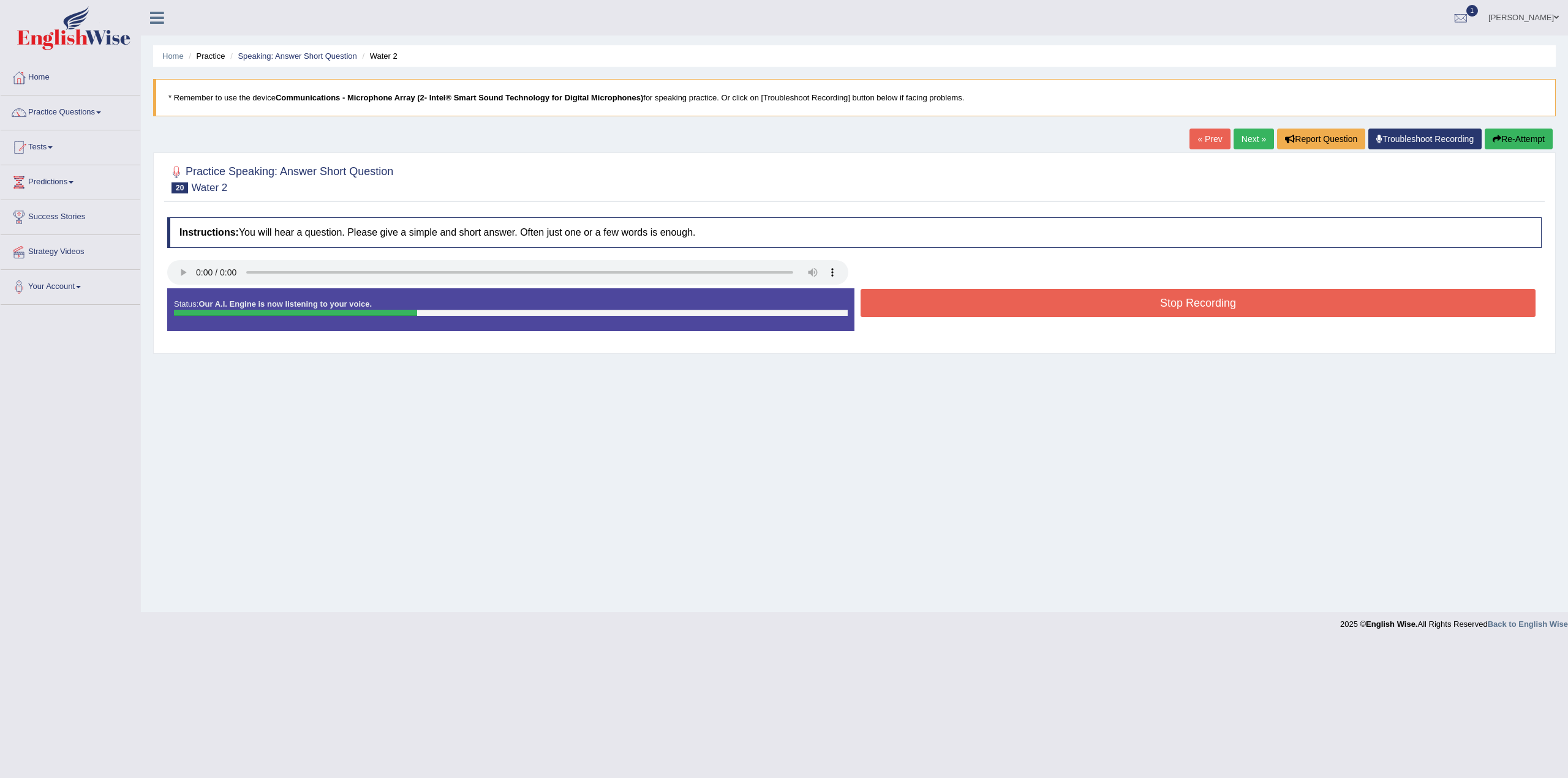
click at [1183, 297] on button "Stop Recording" at bounding box center [1198, 303] width 675 height 28
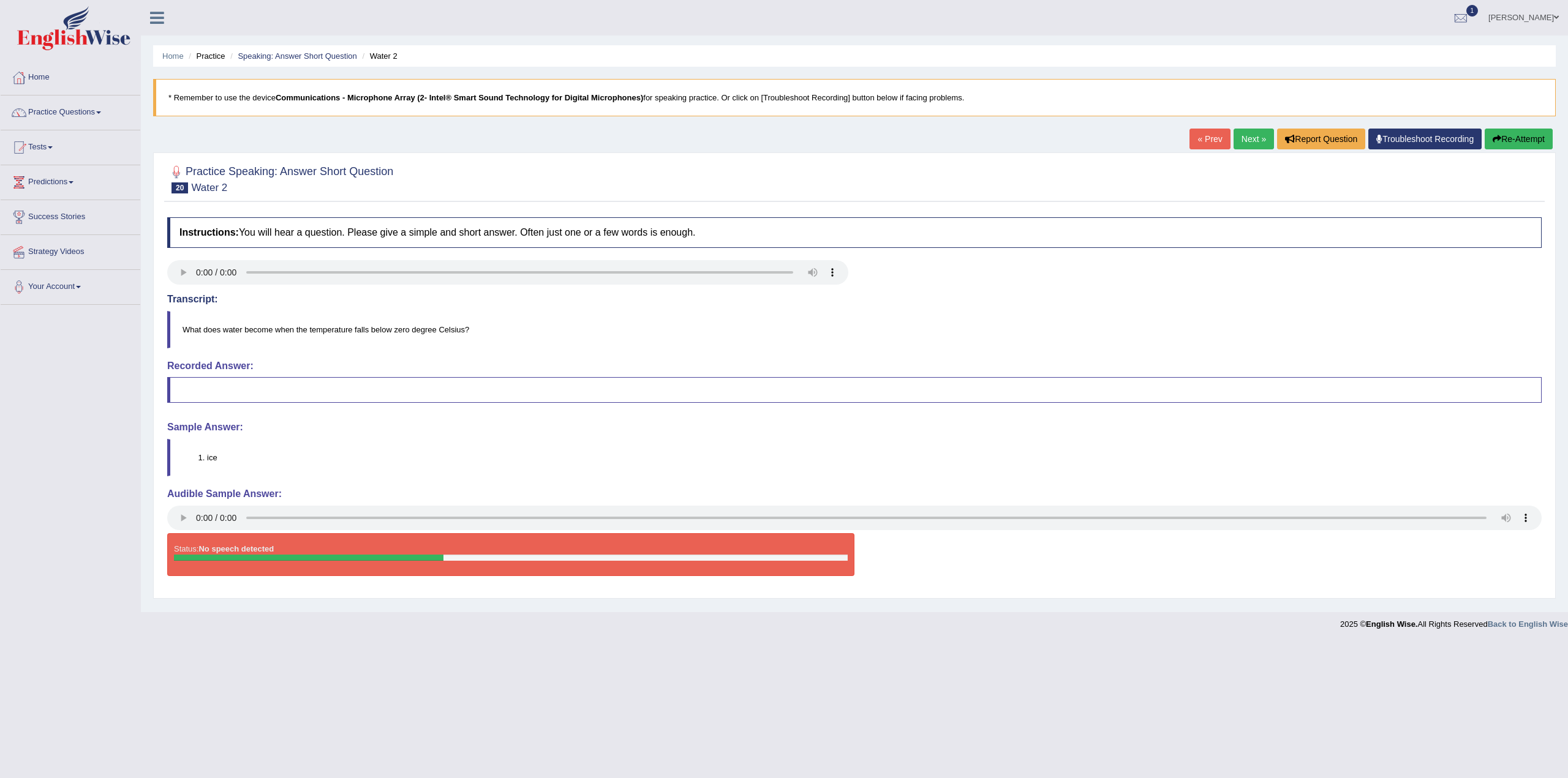
click at [1253, 130] on link "Next »" at bounding box center [1254, 139] width 41 height 21
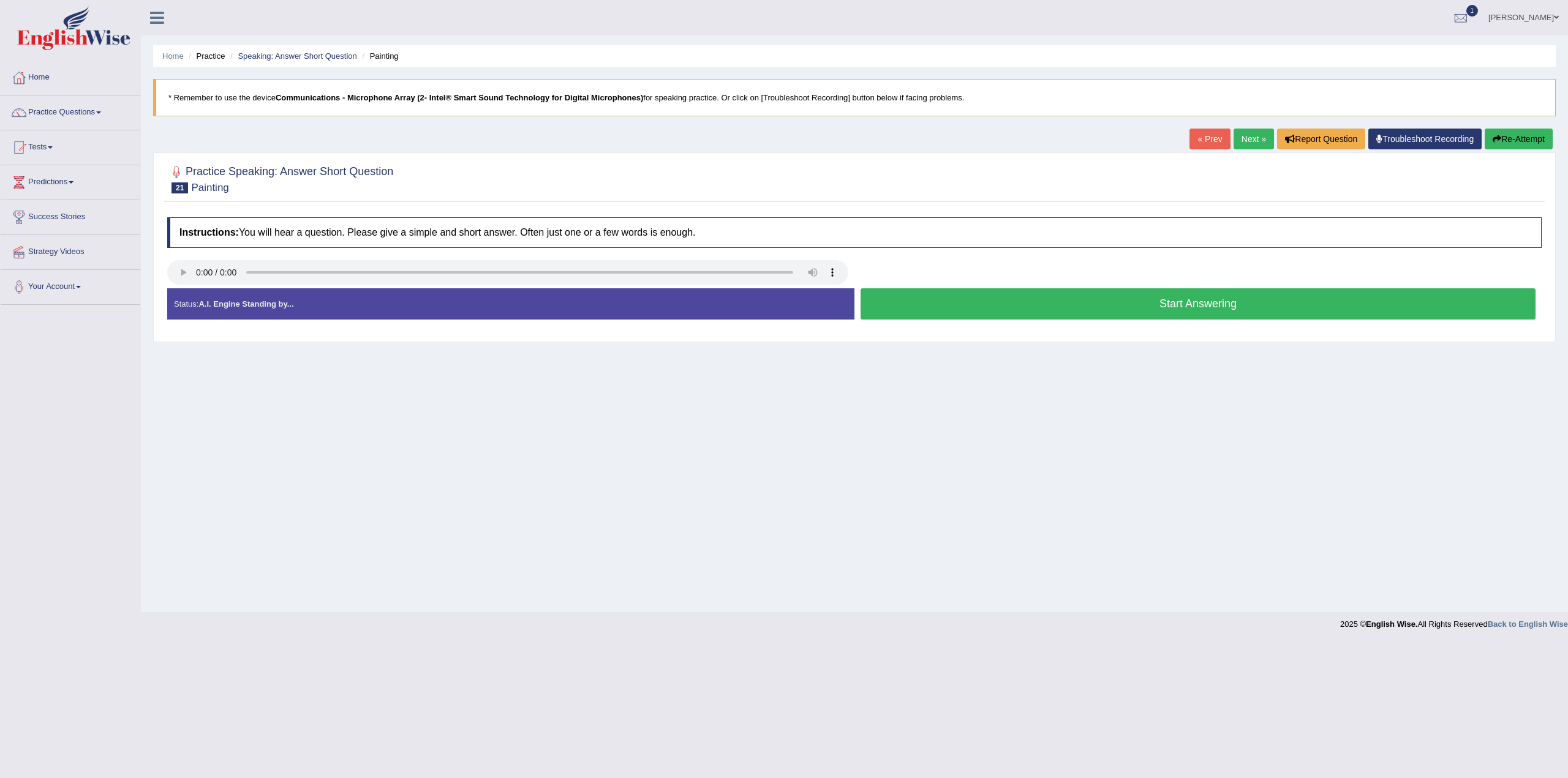
click at [1198, 303] on button "Start Answering" at bounding box center [1198, 304] width 675 height 31
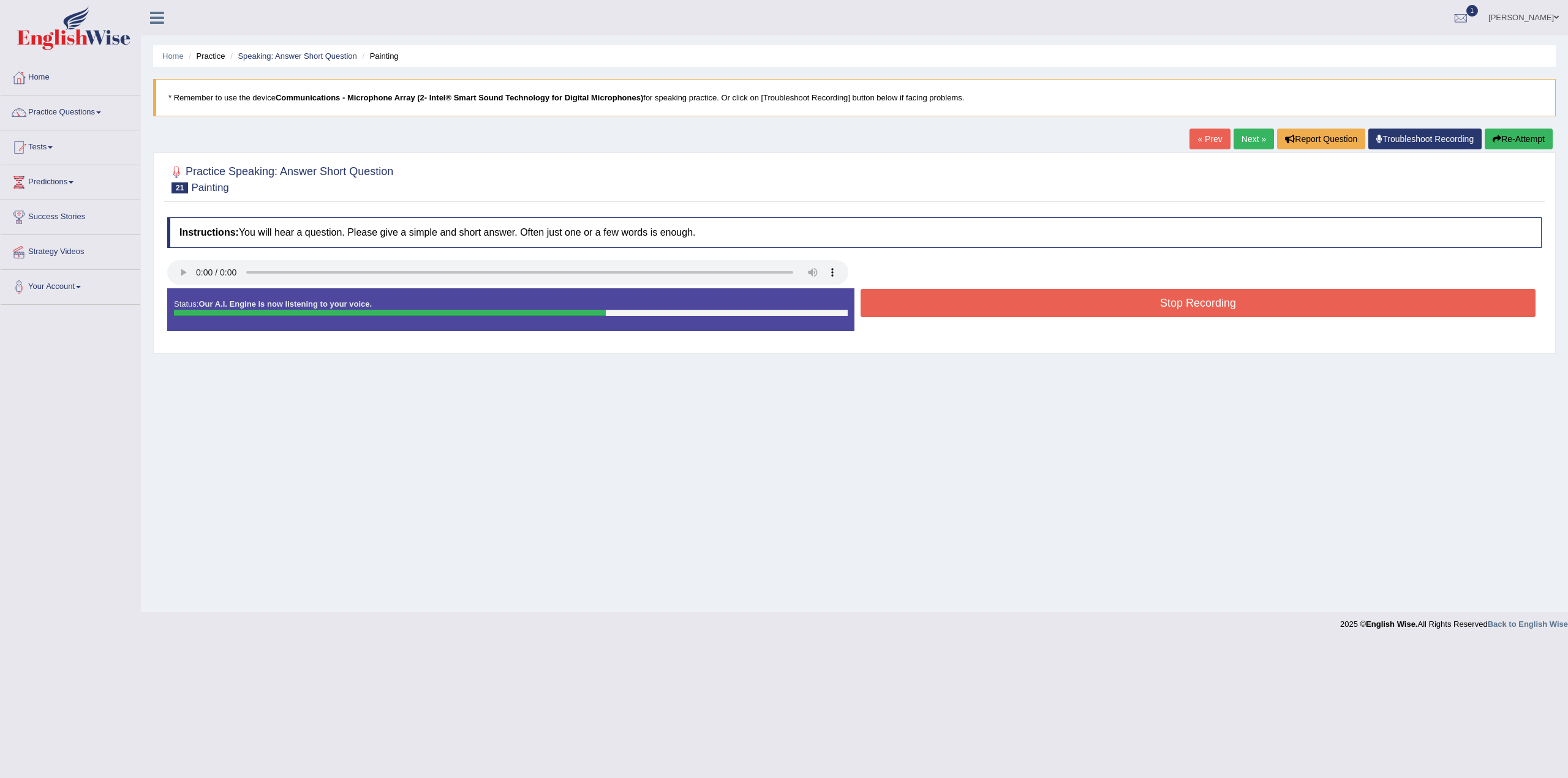
click at [1103, 300] on button "Stop Recording" at bounding box center [1198, 303] width 675 height 28
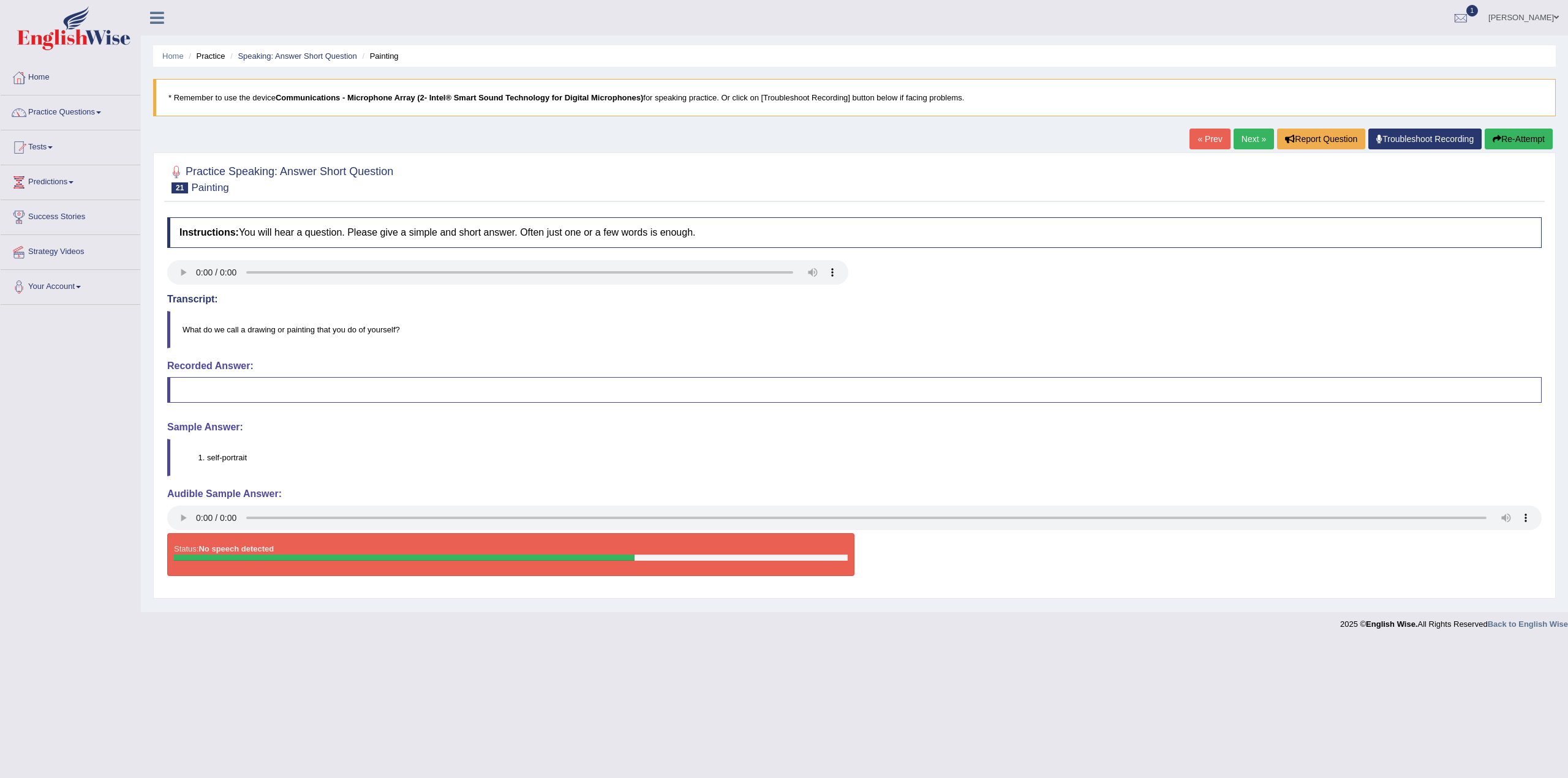
drag, startPoint x: 240, startPoint y: 460, endPoint x: 216, endPoint y: 458, distance: 24.1
click at [216, 458] on li "self-portrait" at bounding box center [874, 458] width 1334 height 12
click at [1253, 138] on link "Next »" at bounding box center [1254, 139] width 41 height 21
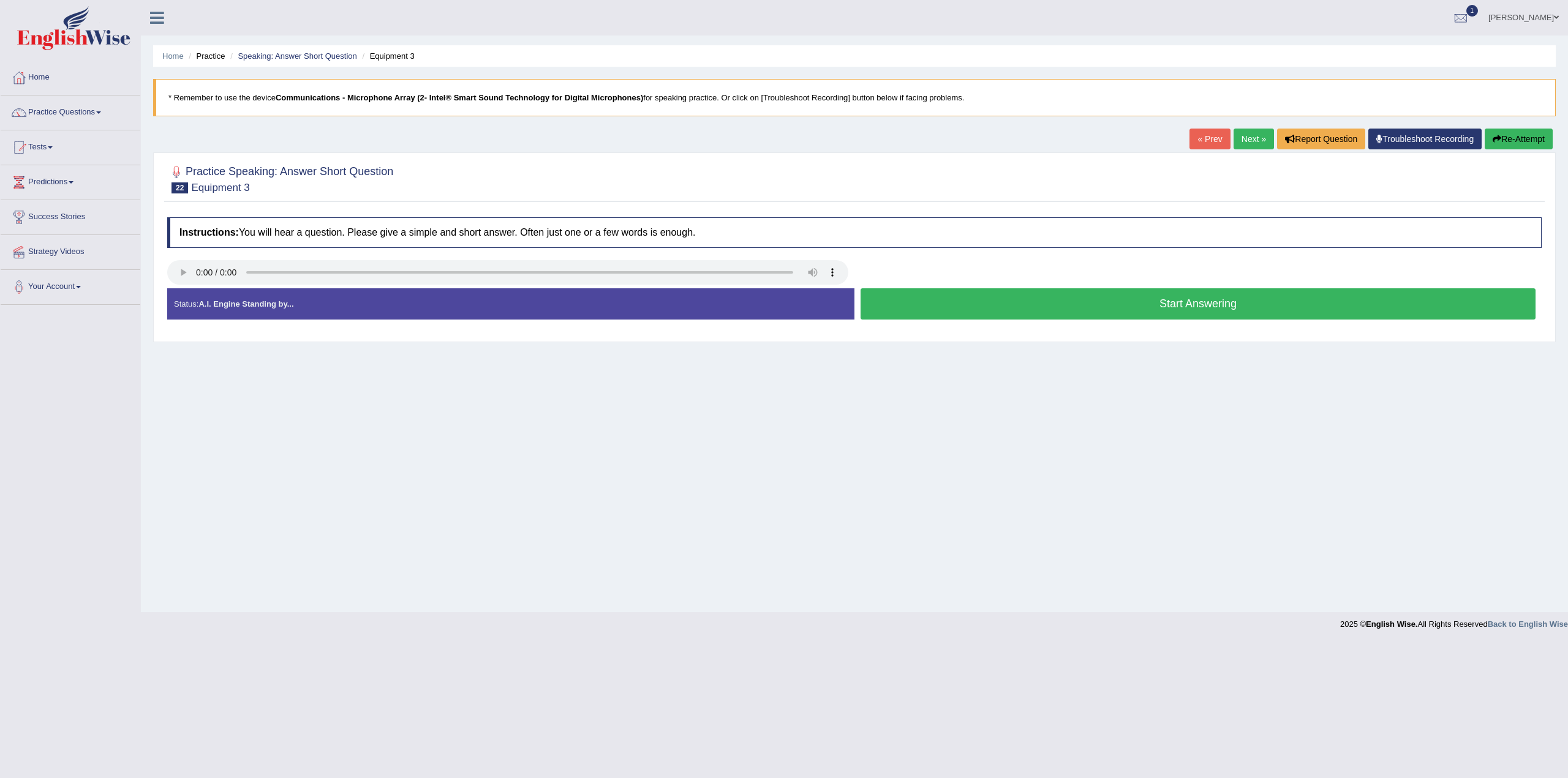
click at [1201, 304] on button "Start Answering" at bounding box center [1198, 304] width 675 height 31
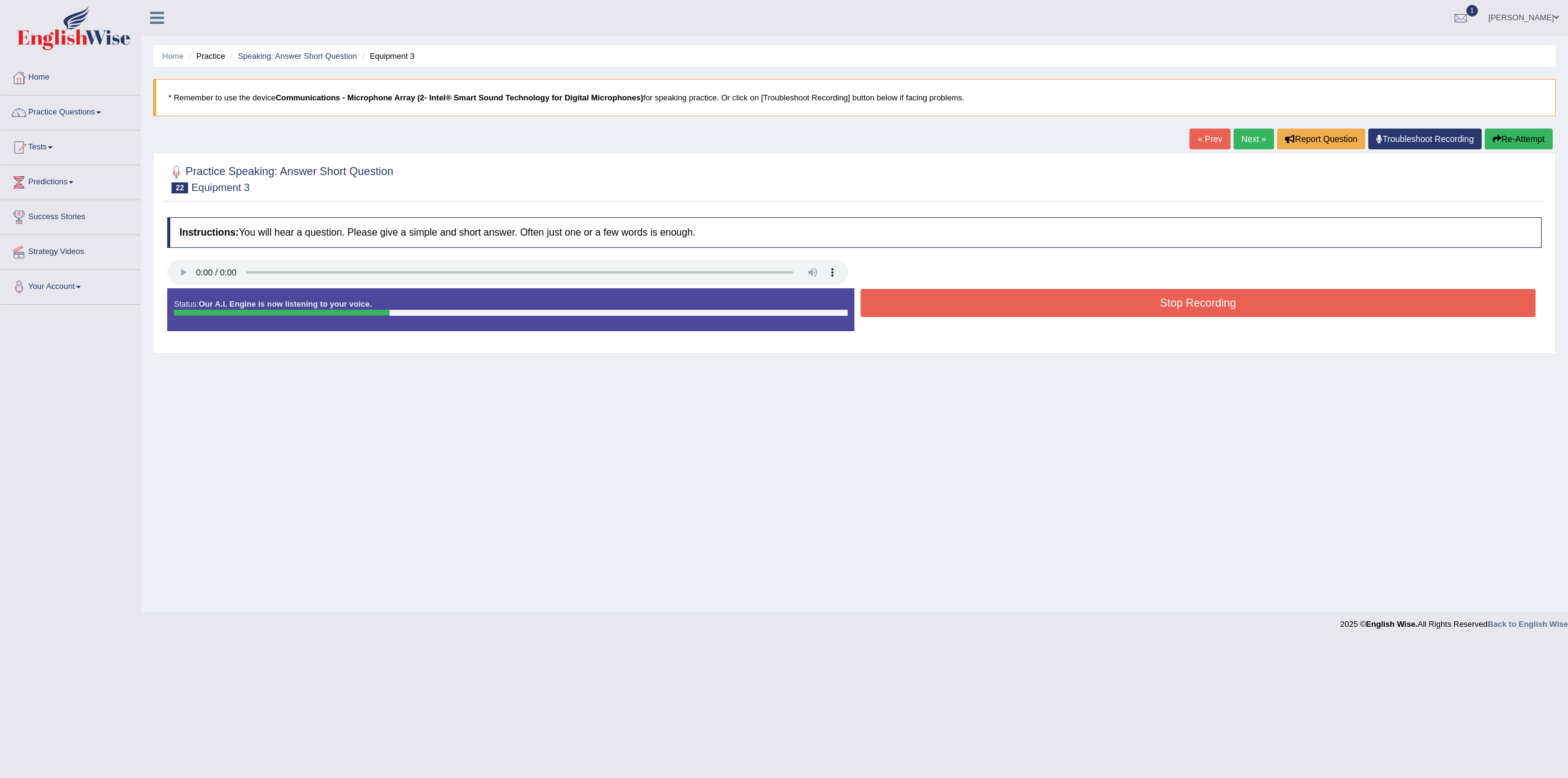
click at [1194, 301] on button "Stop Recording" at bounding box center [1198, 303] width 675 height 28
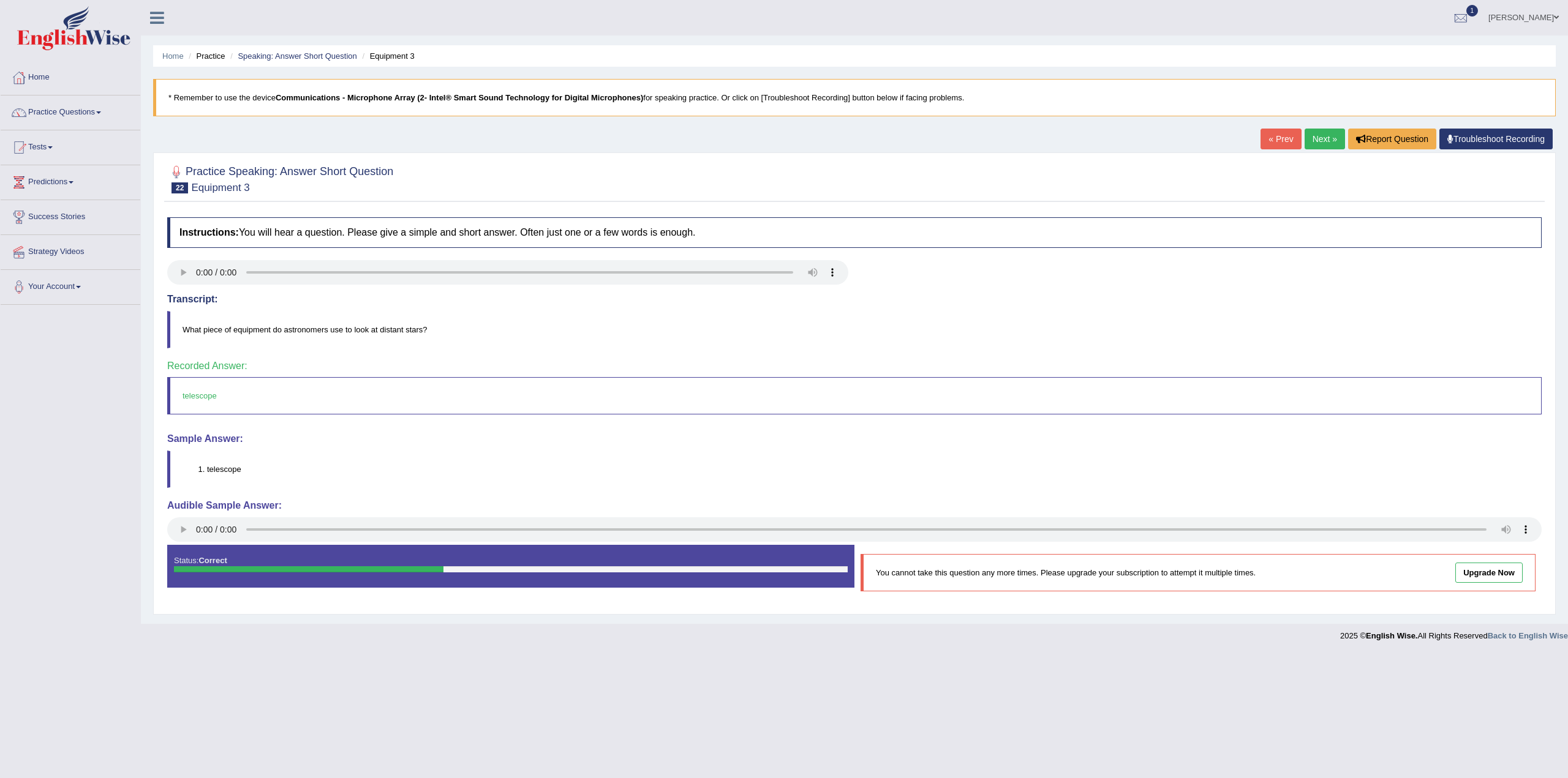
click at [1321, 141] on link "Next »" at bounding box center [1325, 139] width 41 height 21
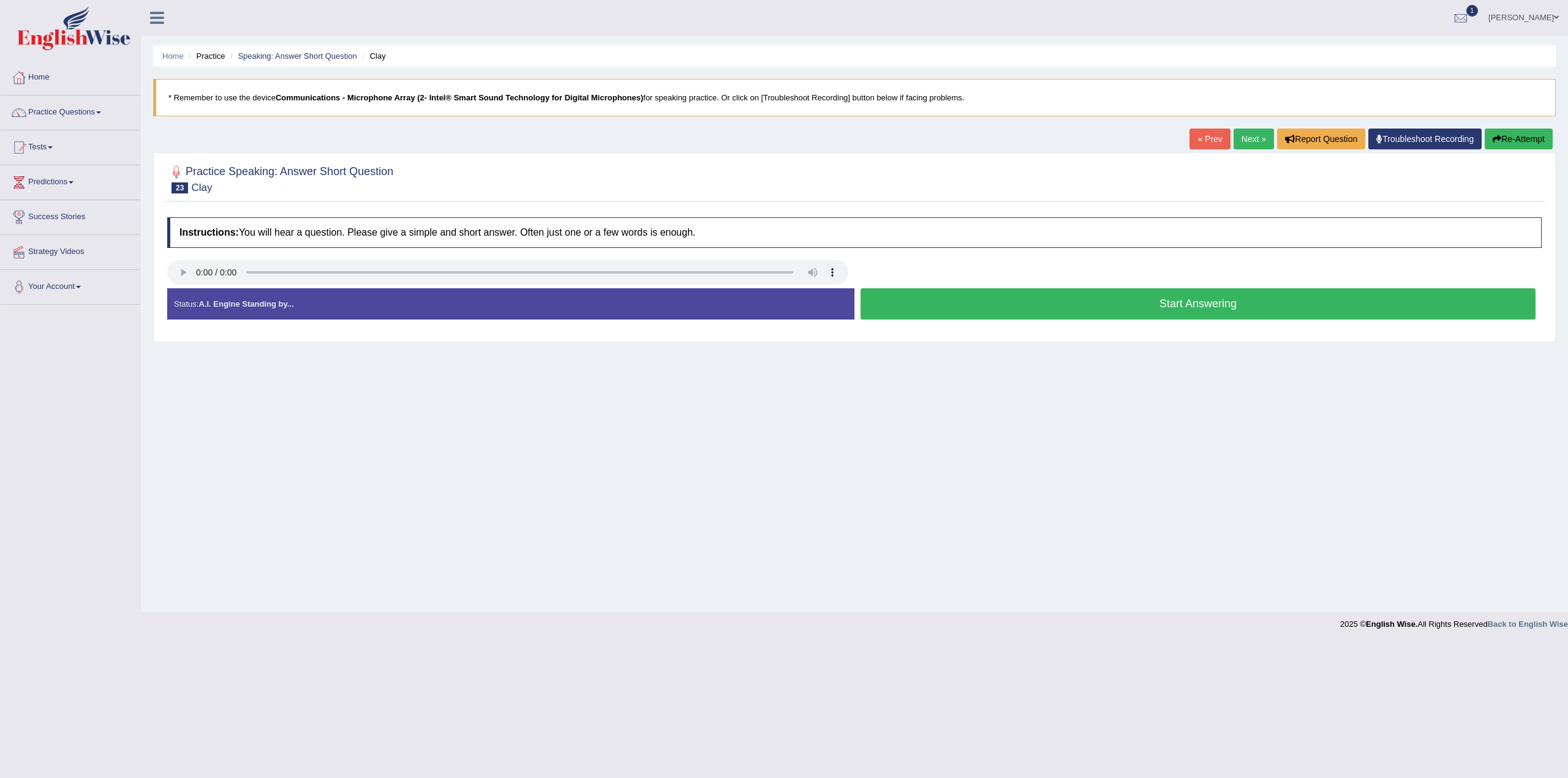
click at [1216, 303] on button "Start Answering" at bounding box center [1198, 304] width 675 height 31
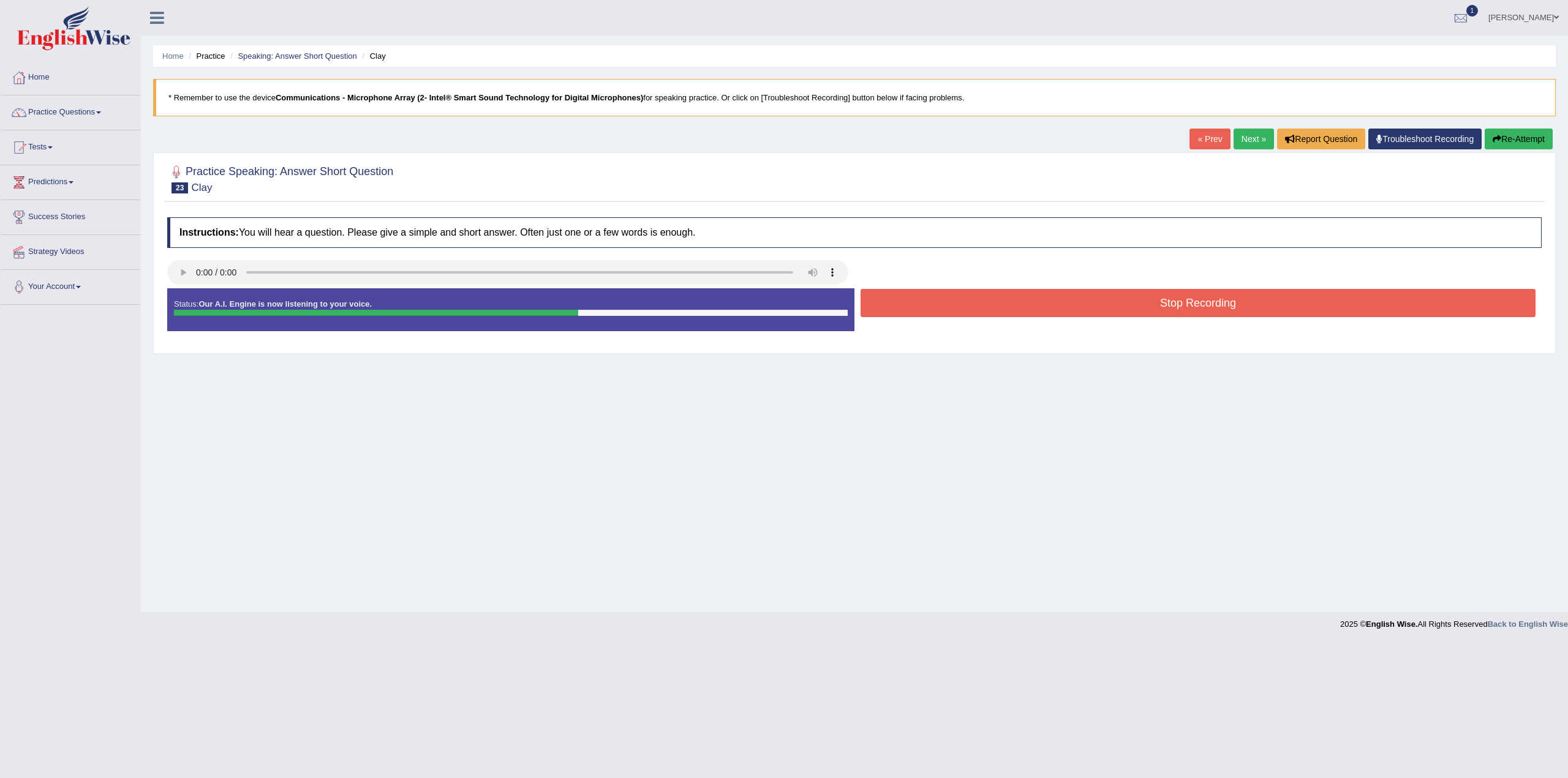
click at [1192, 303] on button "Stop Recording" at bounding box center [1198, 303] width 675 height 28
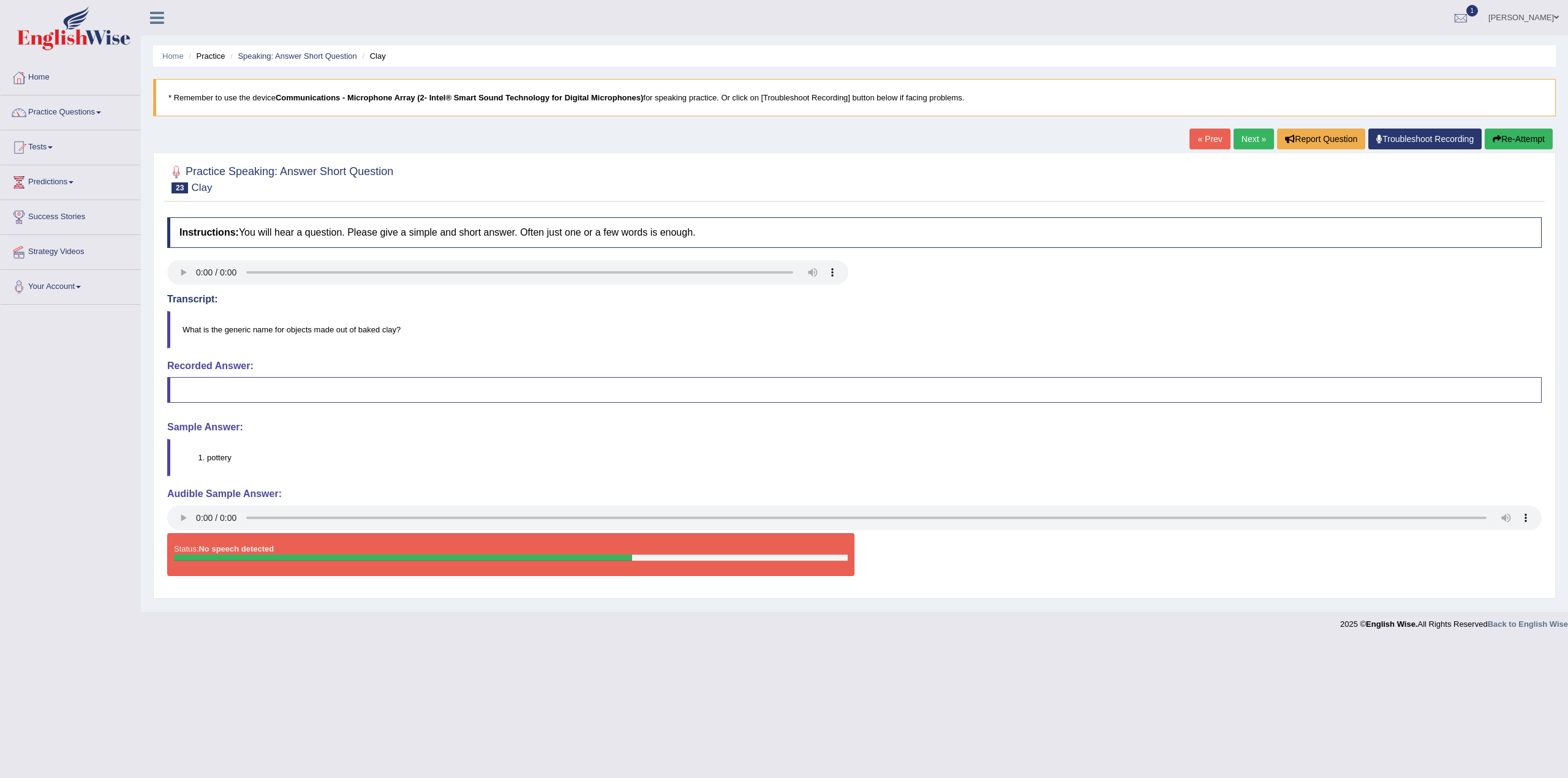
click at [1266, 139] on link "Next »" at bounding box center [1254, 139] width 41 height 21
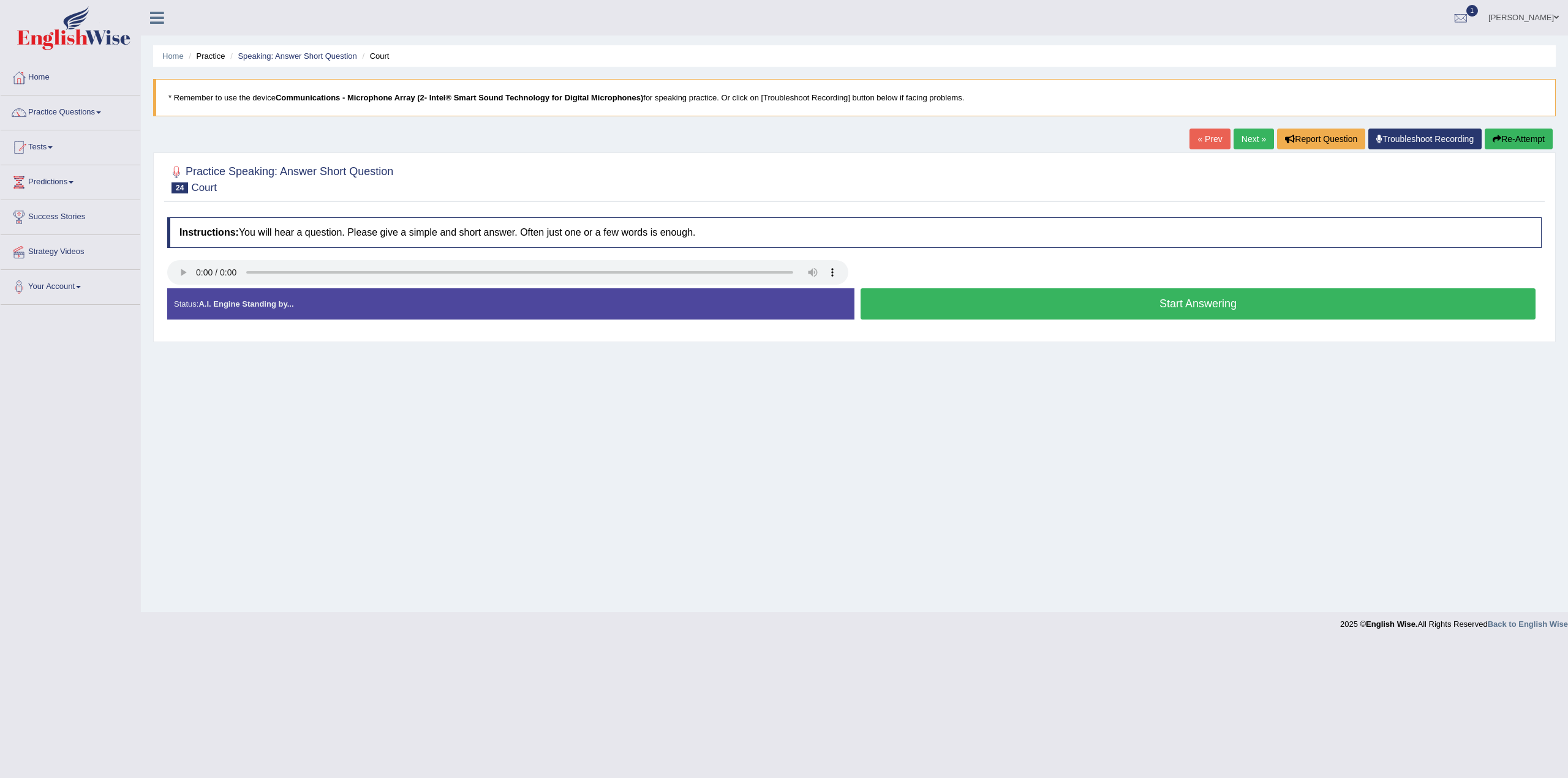
click at [1172, 299] on button "Start Answering" at bounding box center [1198, 304] width 675 height 31
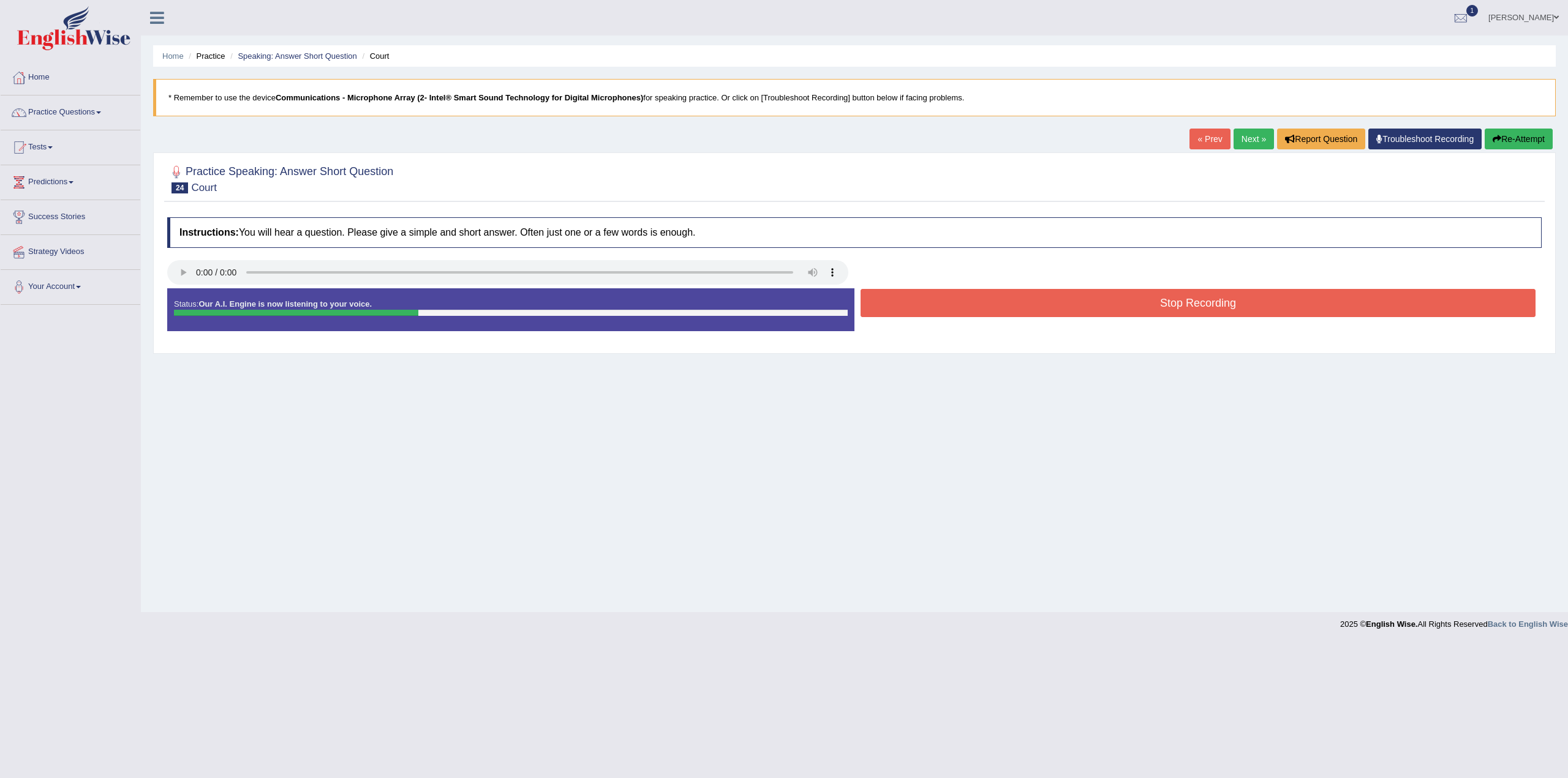
click at [1153, 307] on button "Stop Recording" at bounding box center [1198, 303] width 675 height 28
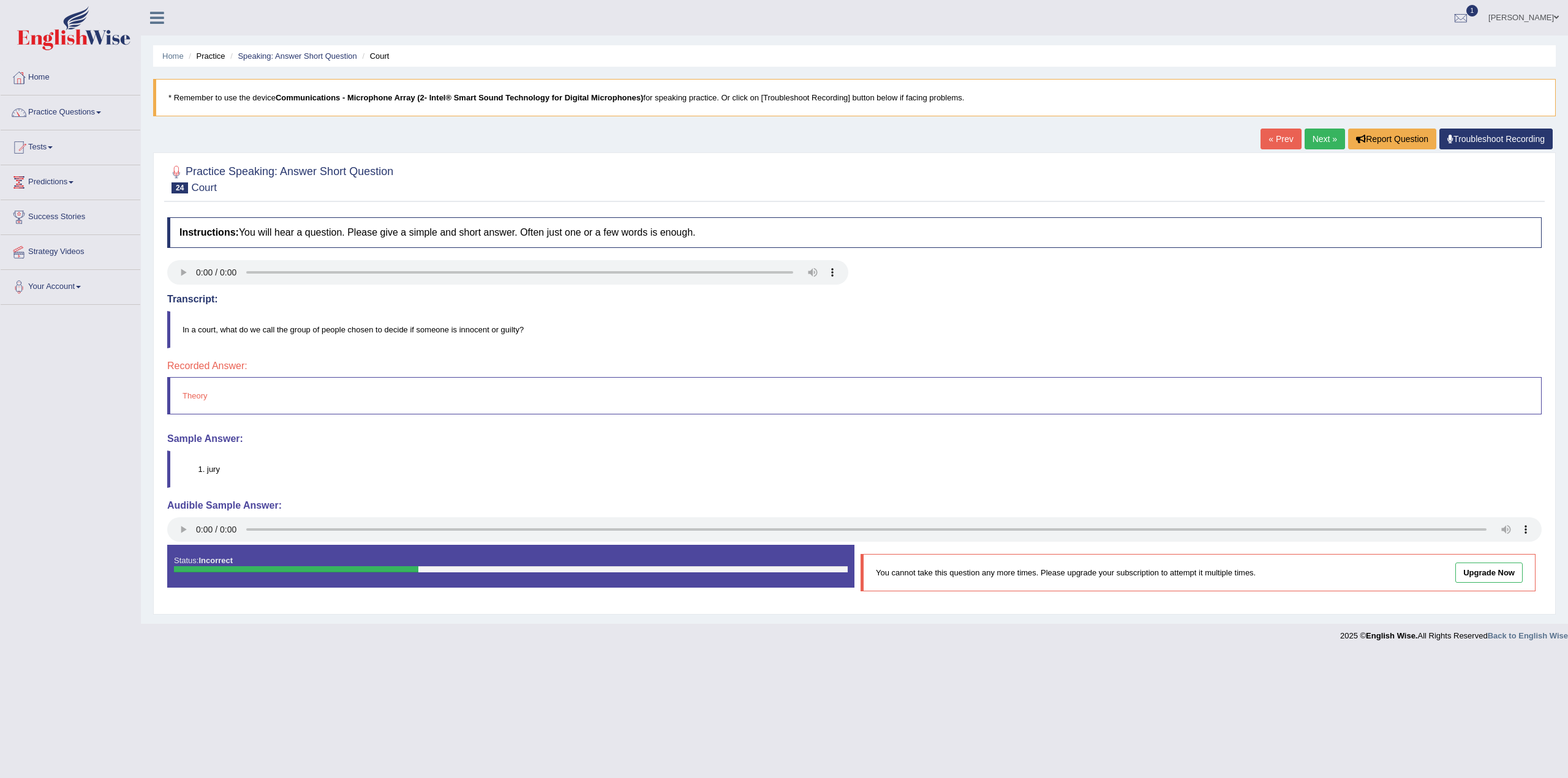
click at [1325, 141] on link "Next »" at bounding box center [1325, 139] width 41 height 21
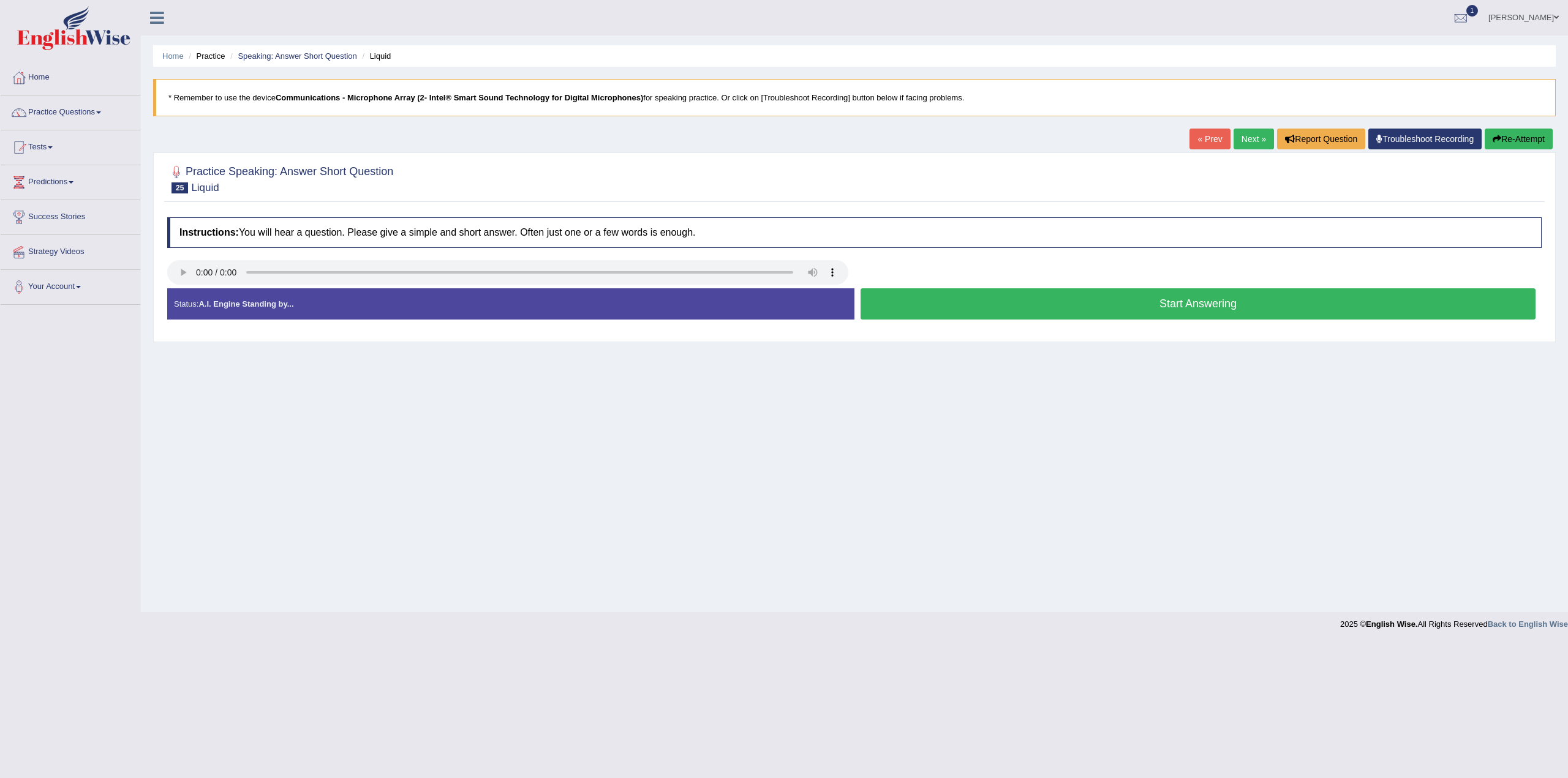
click at [1166, 303] on button "Start Answering" at bounding box center [1198, 304] width 675 height 31
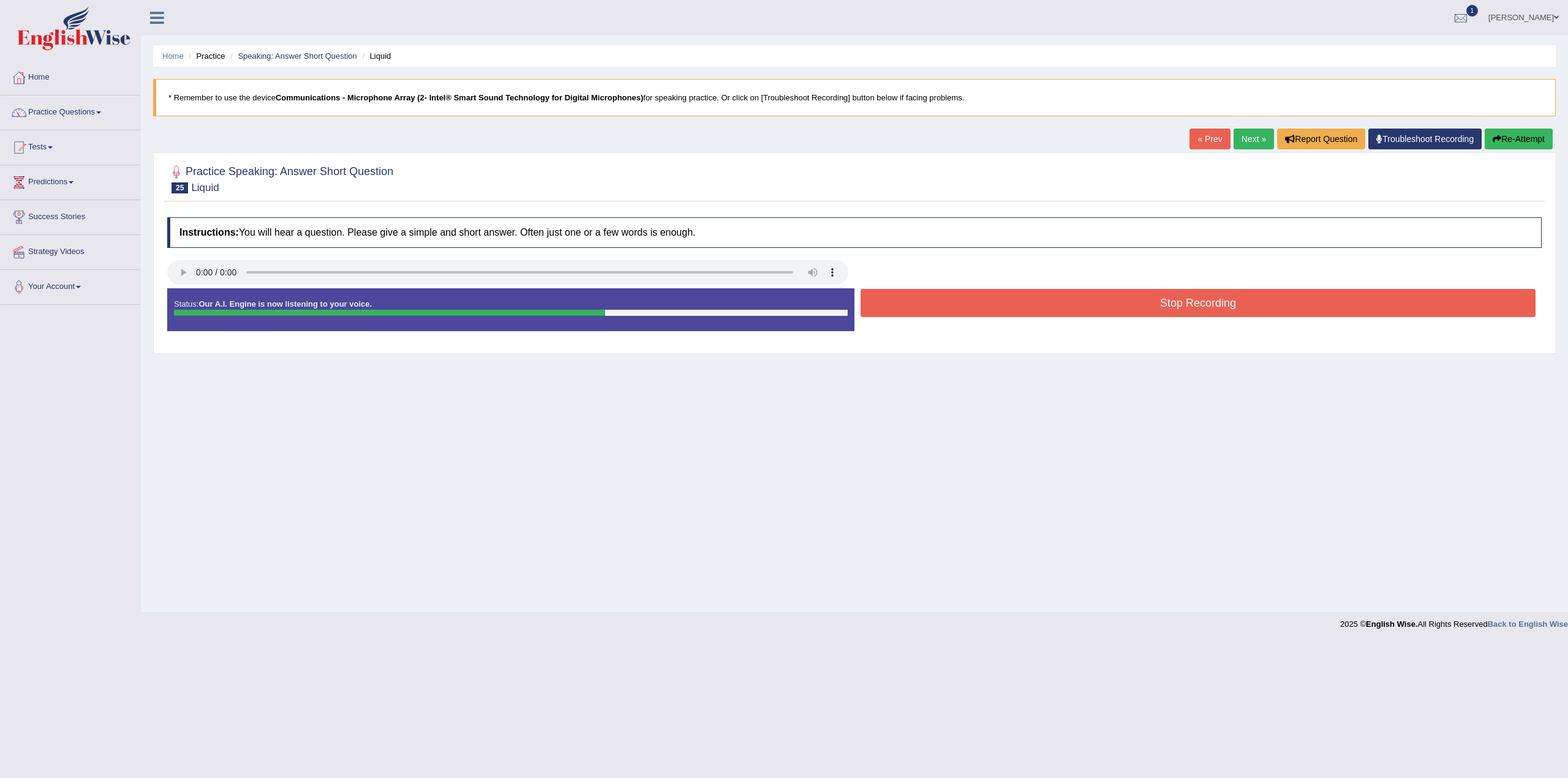
click at [1126, 297] on button "Stop Recording" at bounding box center [1198, 303] width 675 height 28
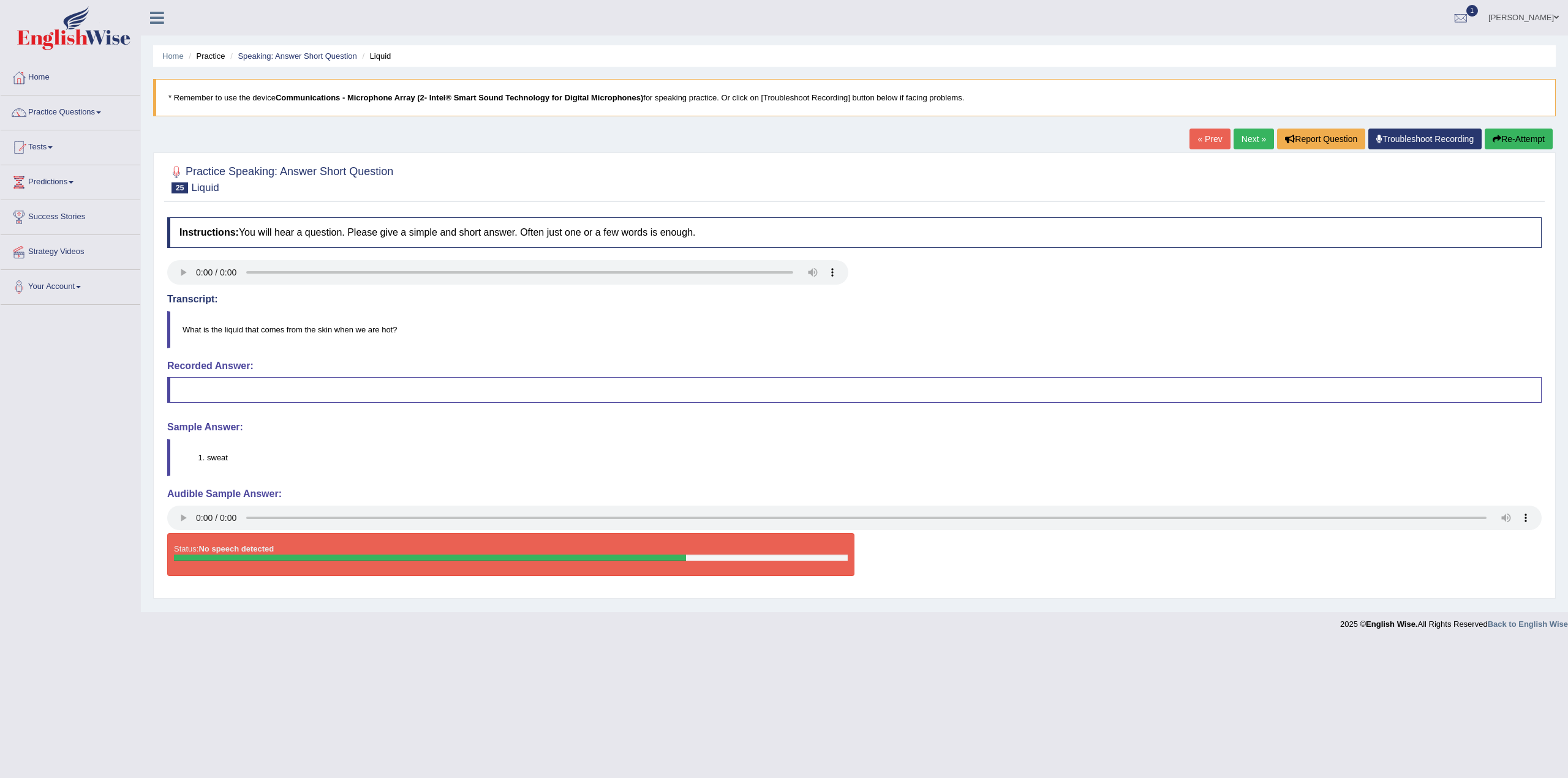
click at [1253, 139] on link "Next »" at bounding box center [1254, 139] width 41 height 21
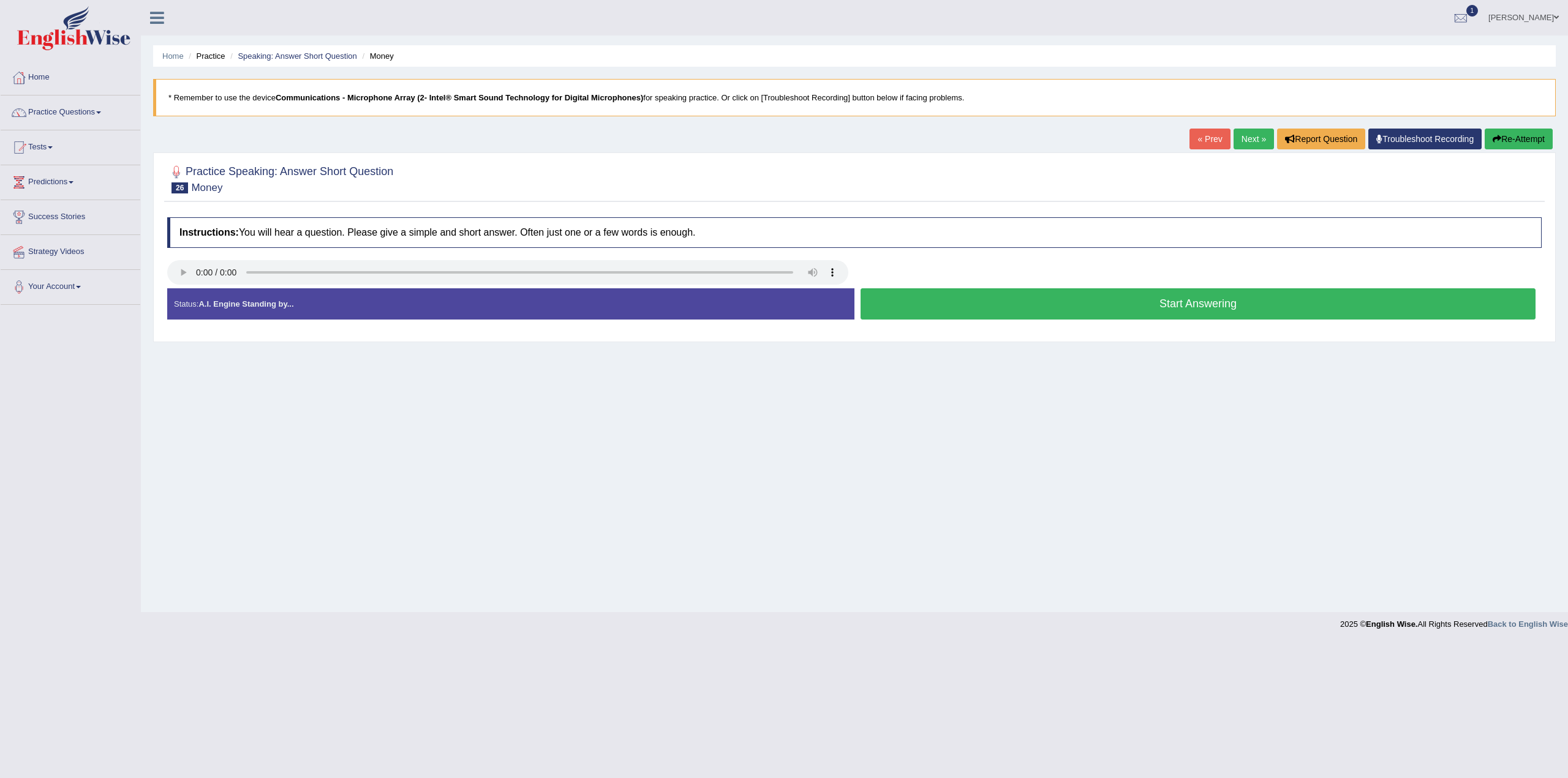
click at [1153, 306] on button "Start Answering" at bounding box center [1198, 304] width 675 height 31
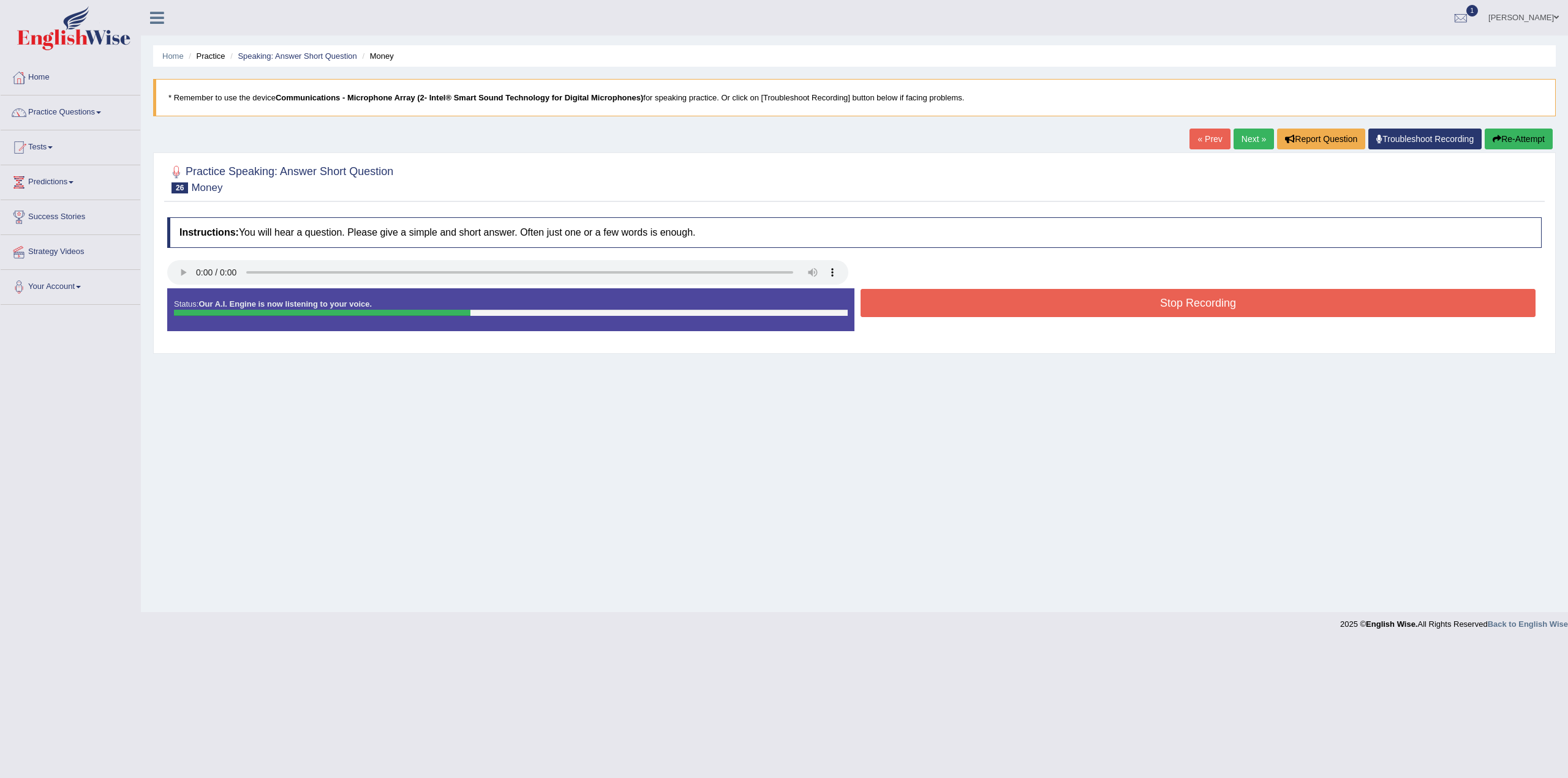
click at [1169, 297] on button "Stop Recording" at bounding box center [1198, 303] width 675 height 28
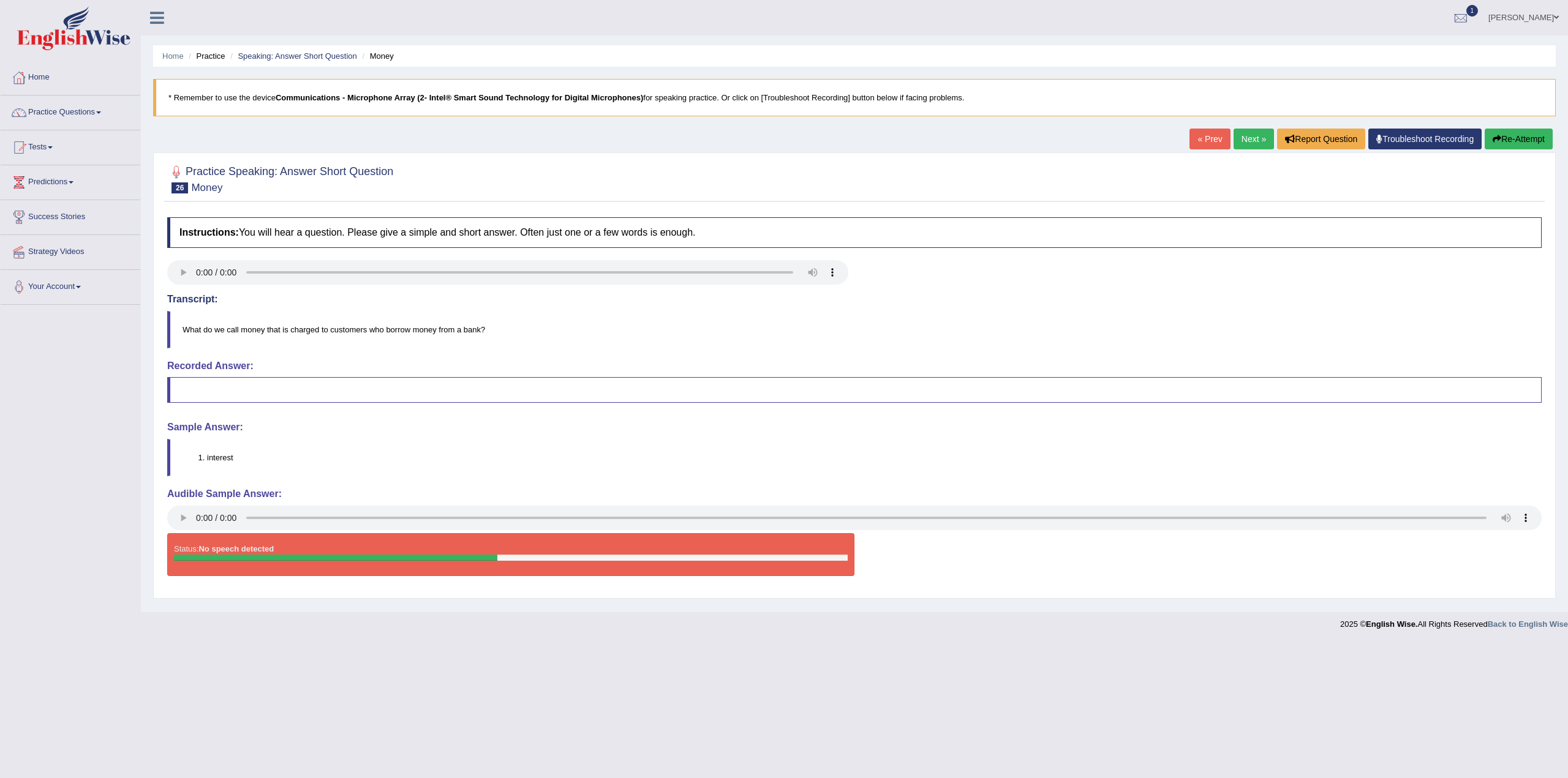
click at [1253, 135] on link "Next »" at bounding box center [1254, 139] width 41 height 21
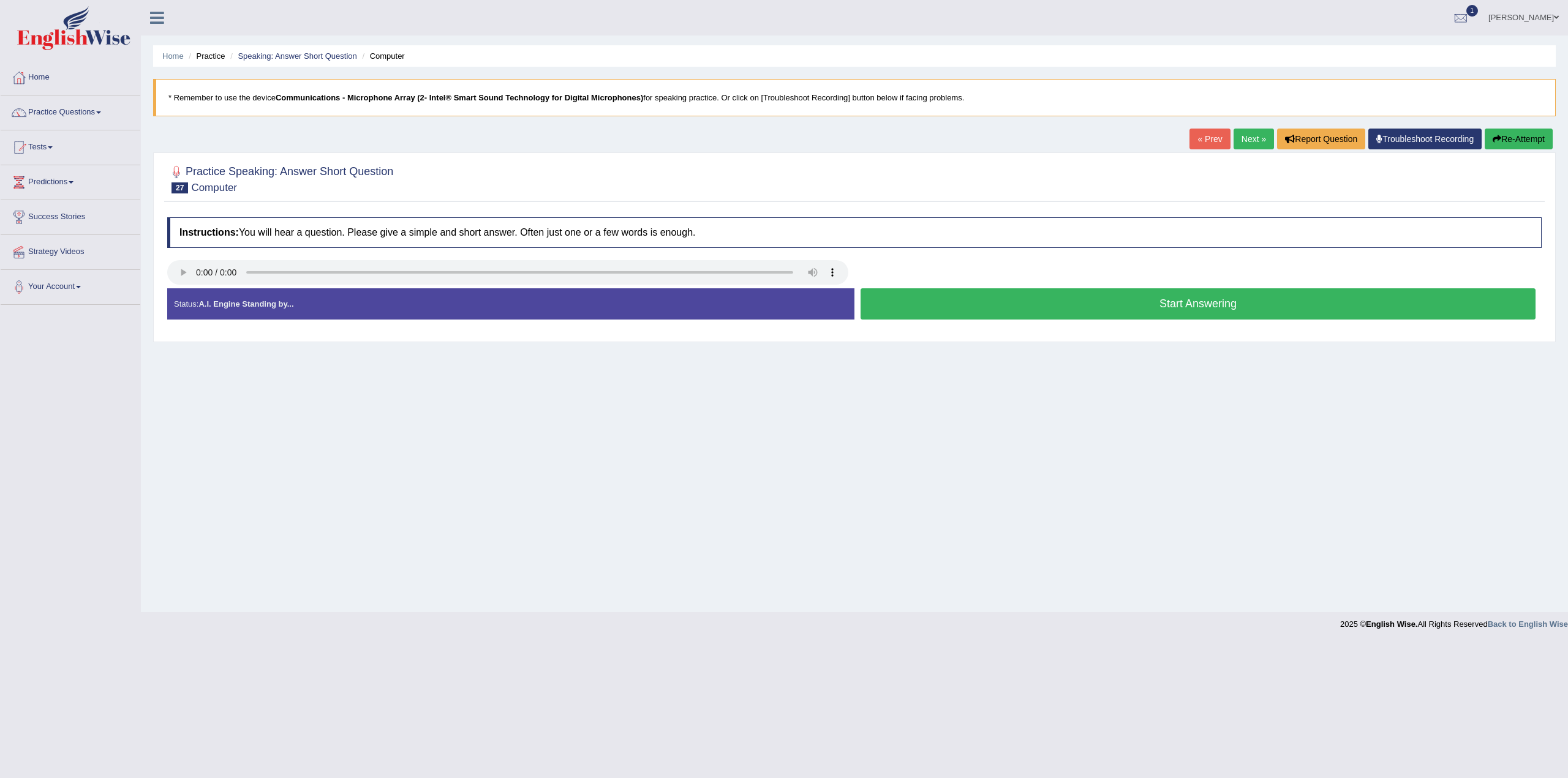
click at [1169, 299] on button "Start Answering" at bounding box center [1198, 304] width 675 height 31
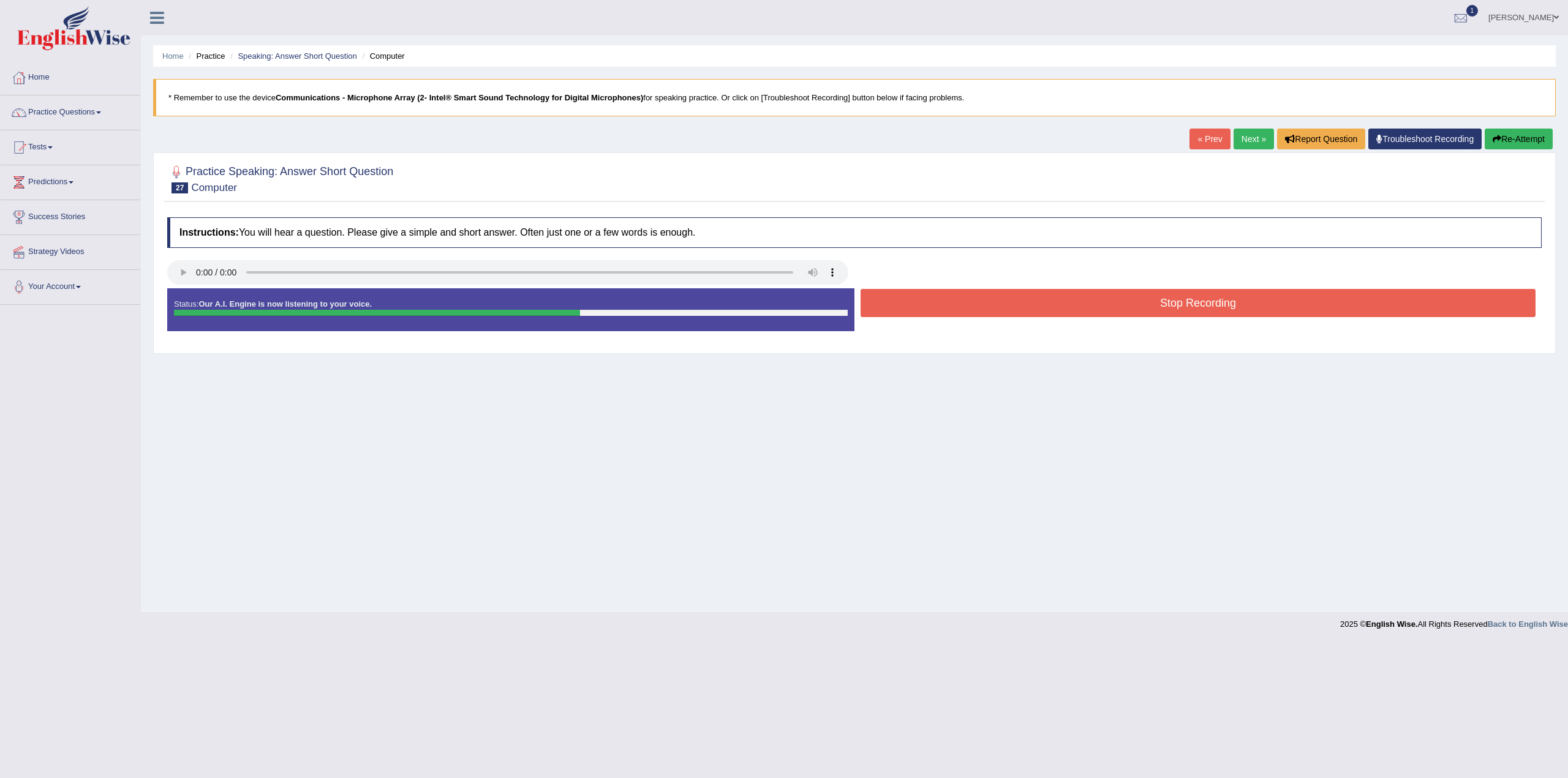
click at [1139, 299] on button "Stop Recording" at bounding box center [1198, 303] width 675 height 28
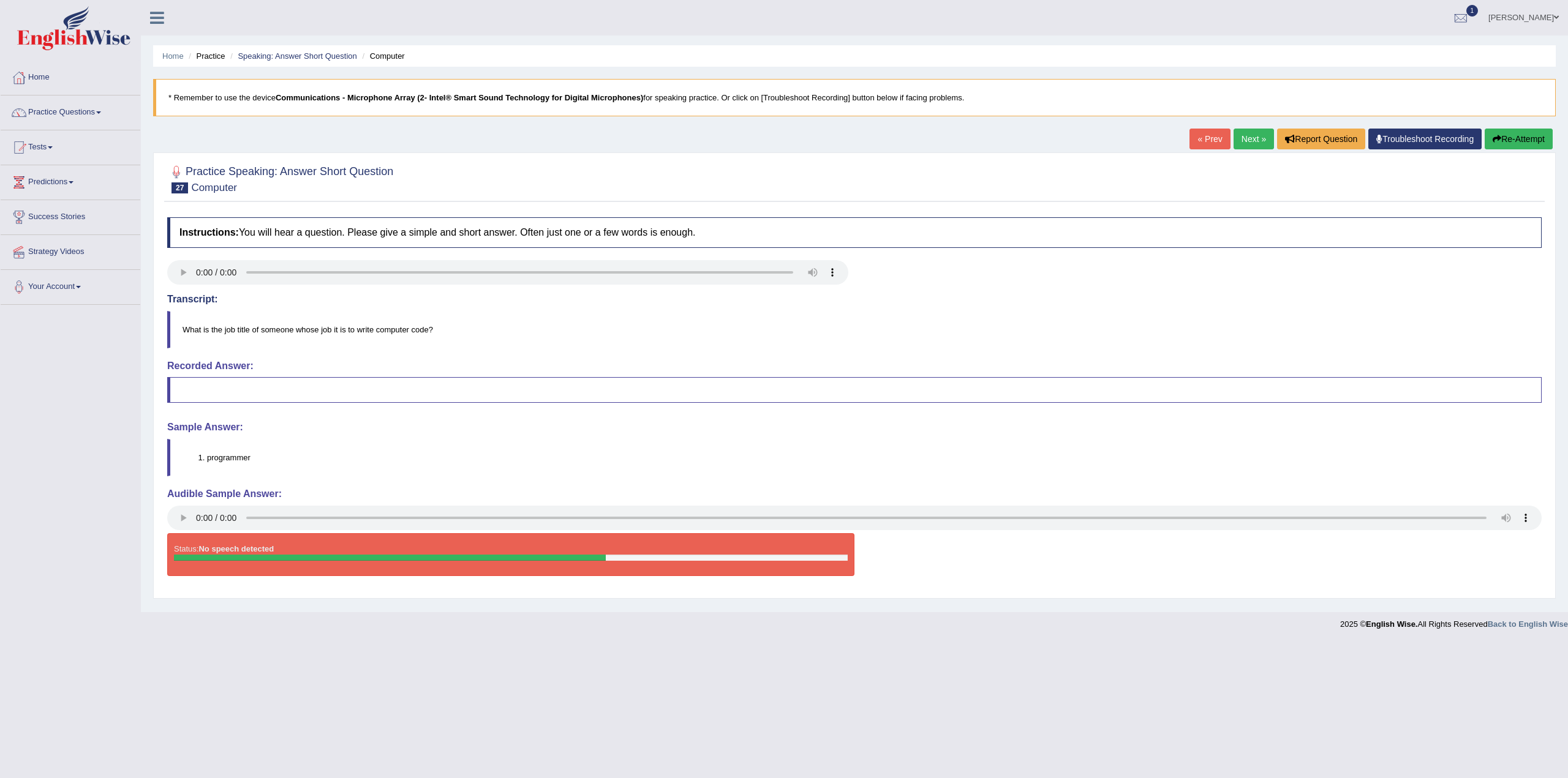
click at [1253, 138] on link "Next »" at bounding box center [1254, 139] width 41 height 21
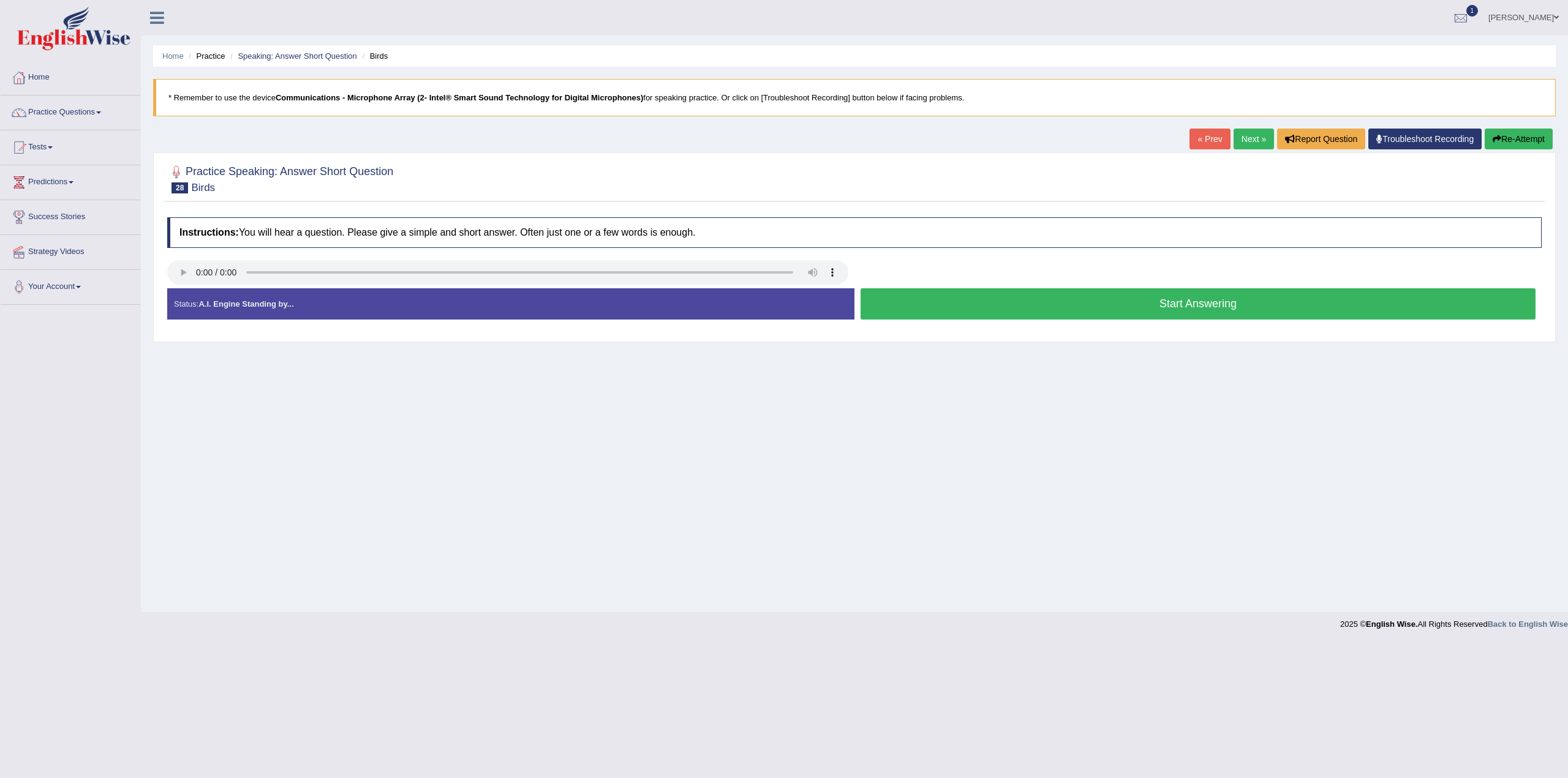
click at [1248, 305] on button "Start Answering" at bounding box center [1198, 304] width 675 height 31
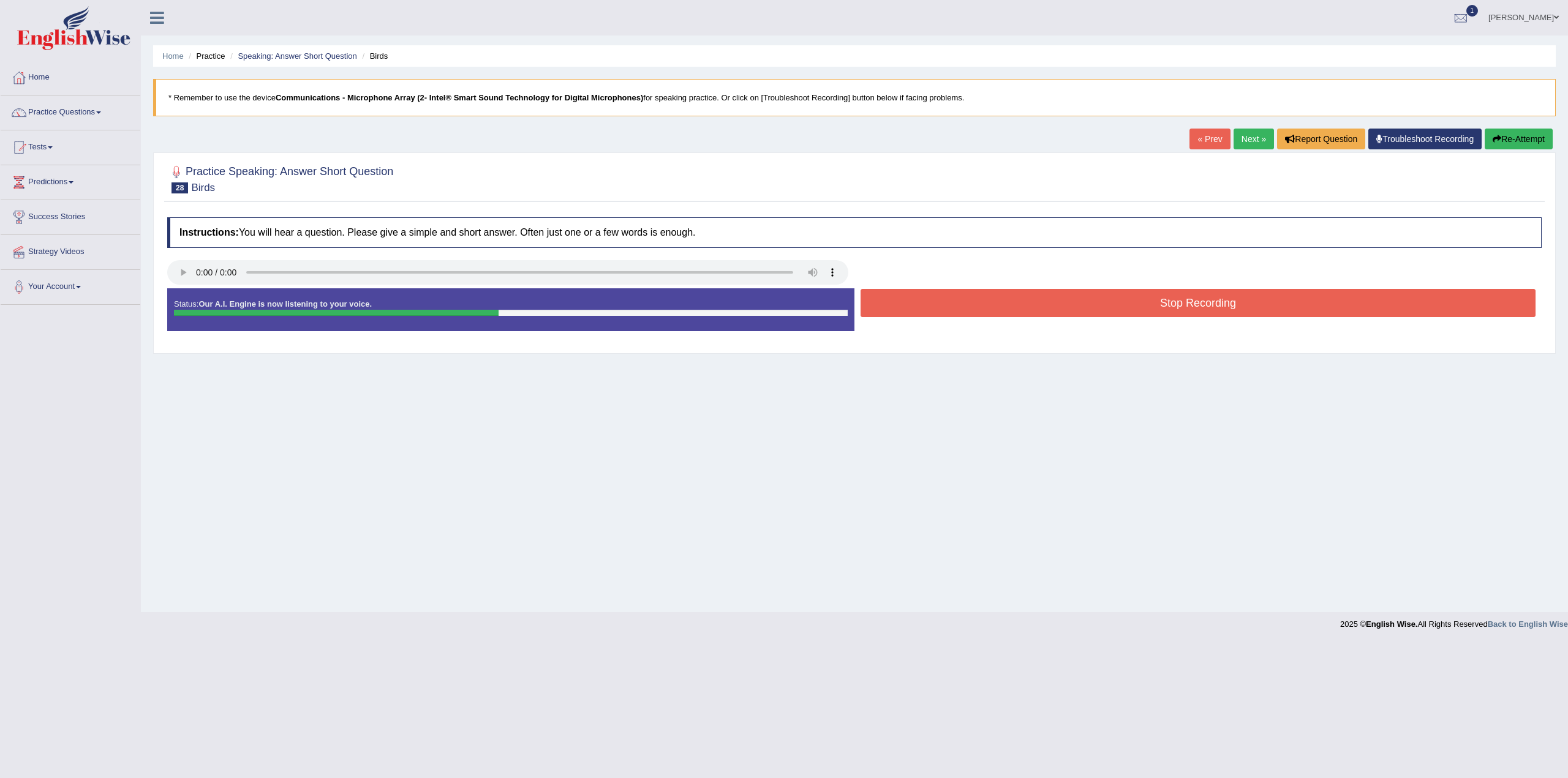
click at [1199, 299] on button "Stop Recording" at bounding box center [1198, 303] width 675 height 28
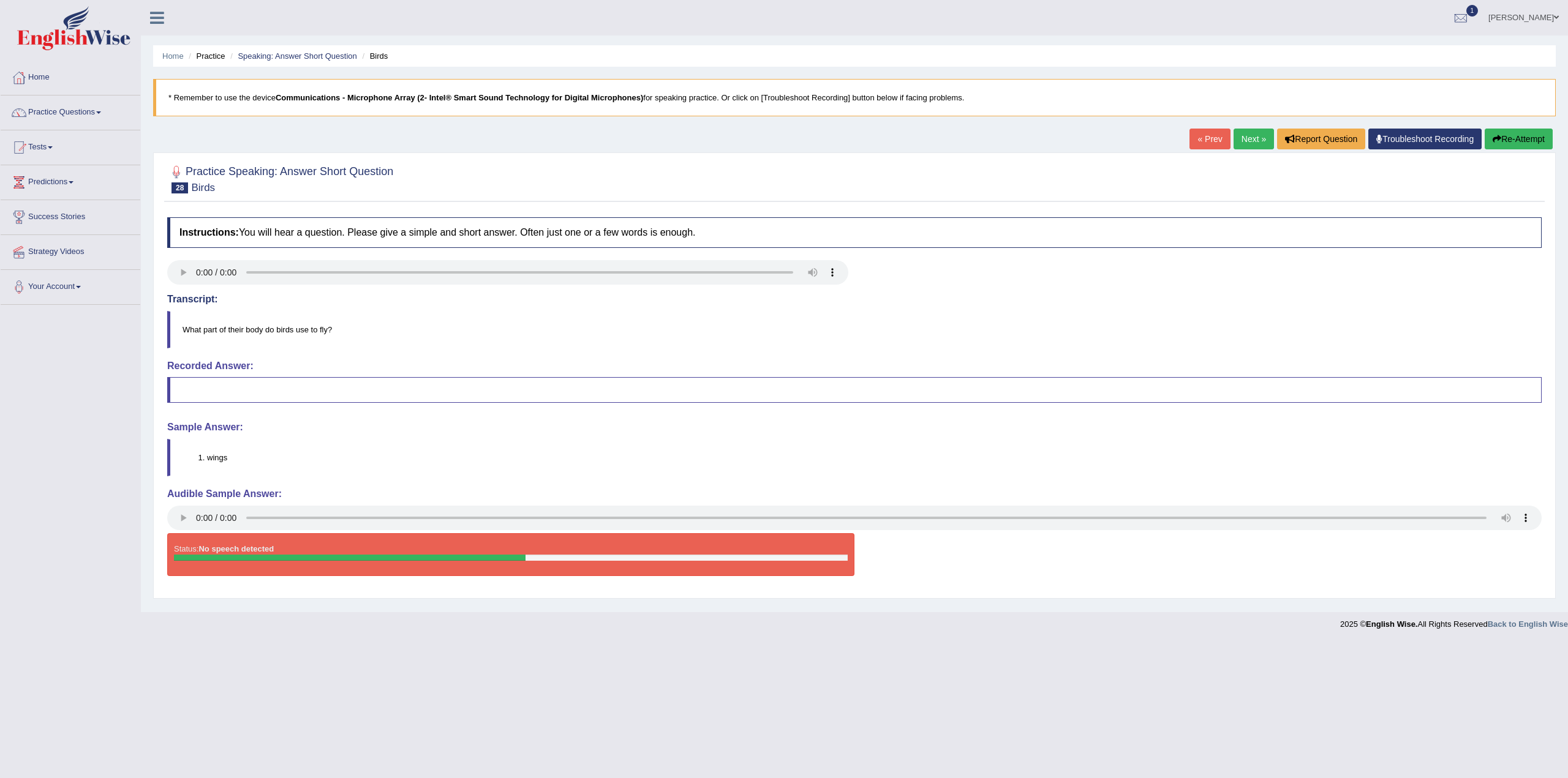
click at [1250, 135] on link "Next »" at bounding box center [1254, 139] width 41 height 21
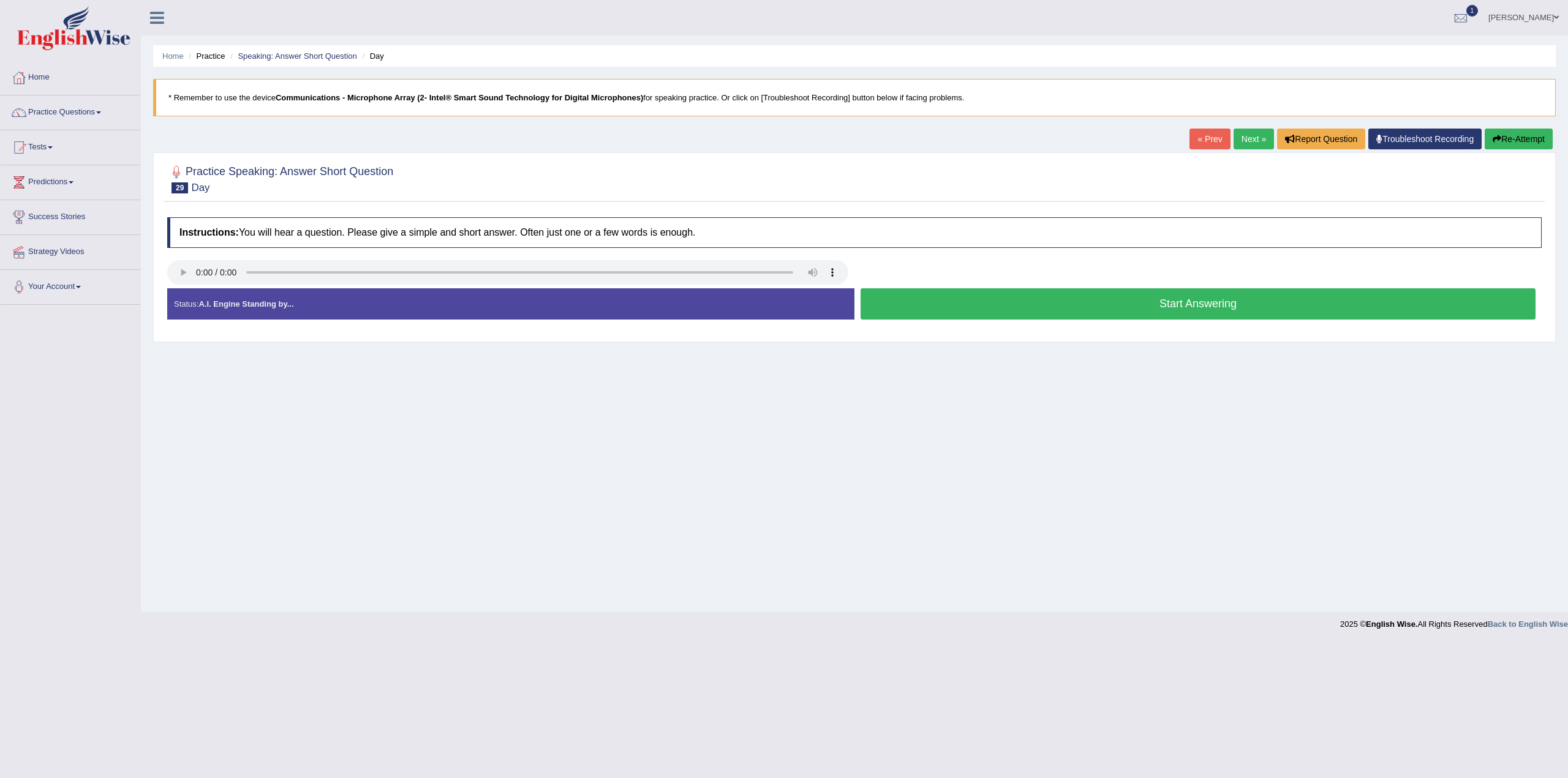
click at [1237, 303] on button "Start Answering" at bounding box center [1198, 304] width 675 height 31
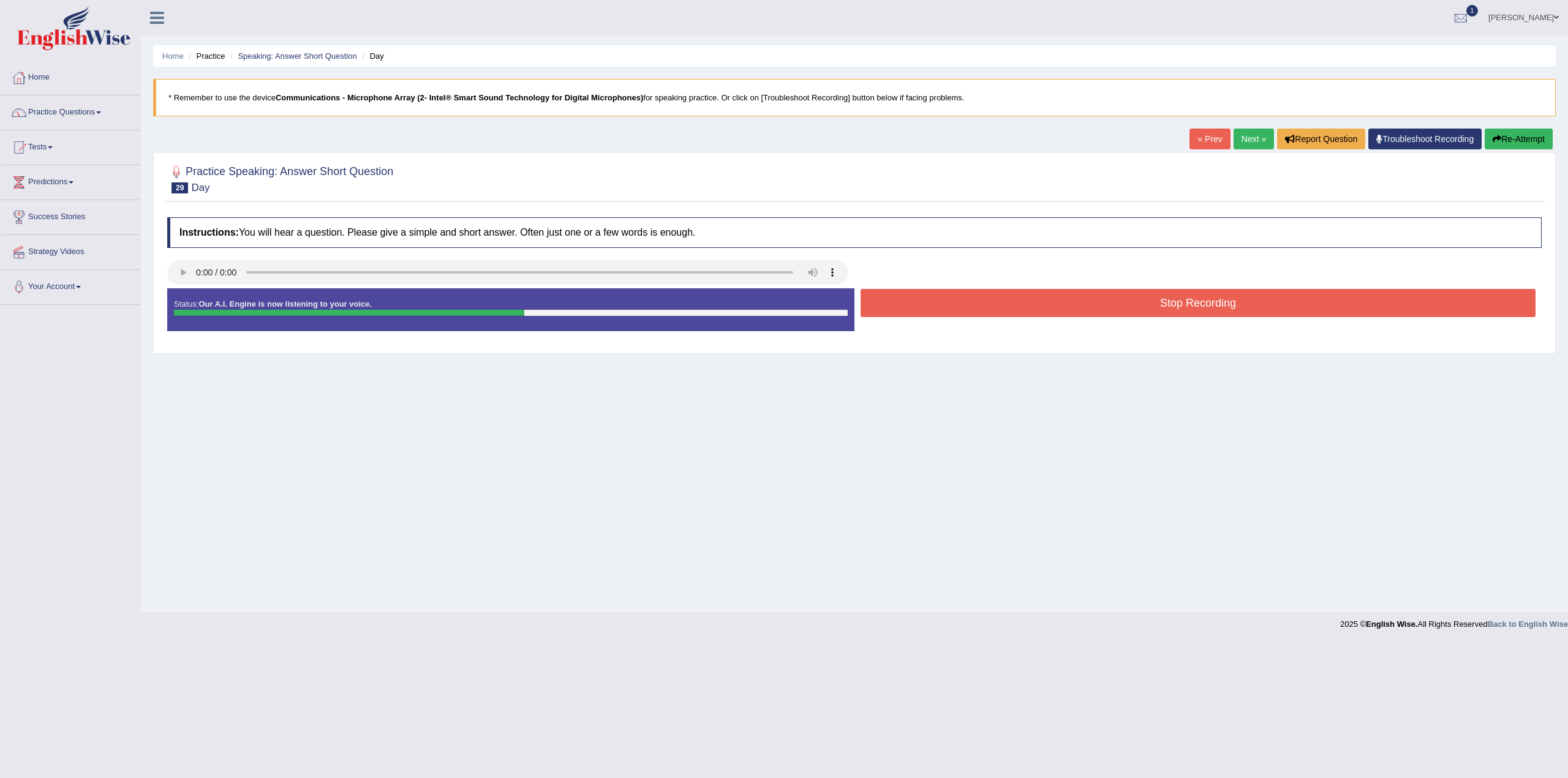
click at [1166, 301] on button "Stop Recording" at bounding box center [1198, 303] width 675 height 28
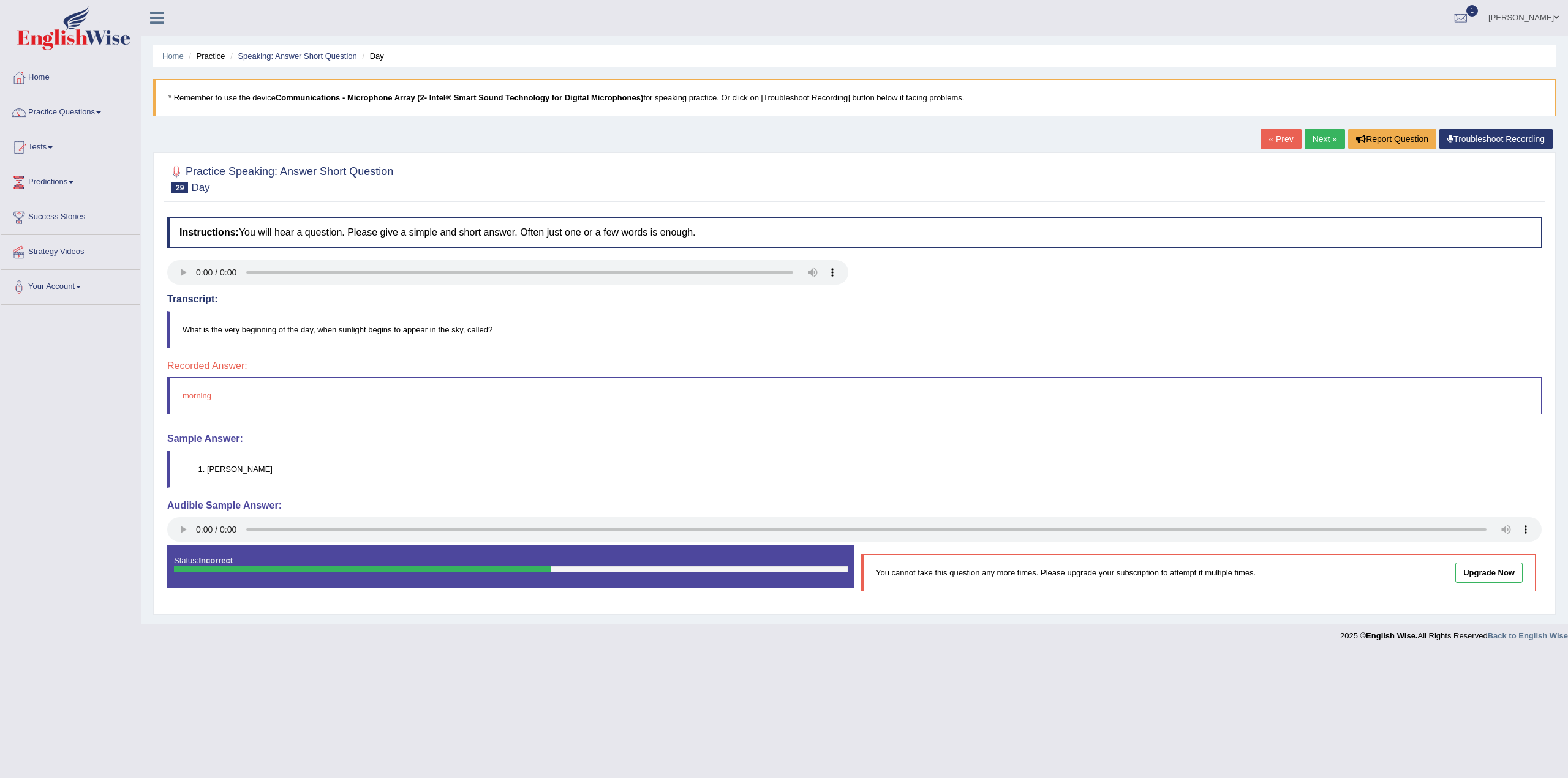
drag, startPoint x: 191, startPoint y: 394, endPoint x: 163, endPoint y: 400, distance: 28.6
click at [163, 400] on div "Practice Speaking: Answer Short Question 29 Day Instructions: You will hear a q…" at bounding box center [854, 384] width 1403 height 462
drag, startPoint x: 220, startPoint y: 466, endPoint x: 206, endPoint y: 468, distance: 14.1
click at [207, 468] on li "[PERSON_NAME]" at bounding box center [874, 470] width 1334 height 12
click at [1332, 136] on link "Next »" at bounding box center [1325, 139] width 41 height 21
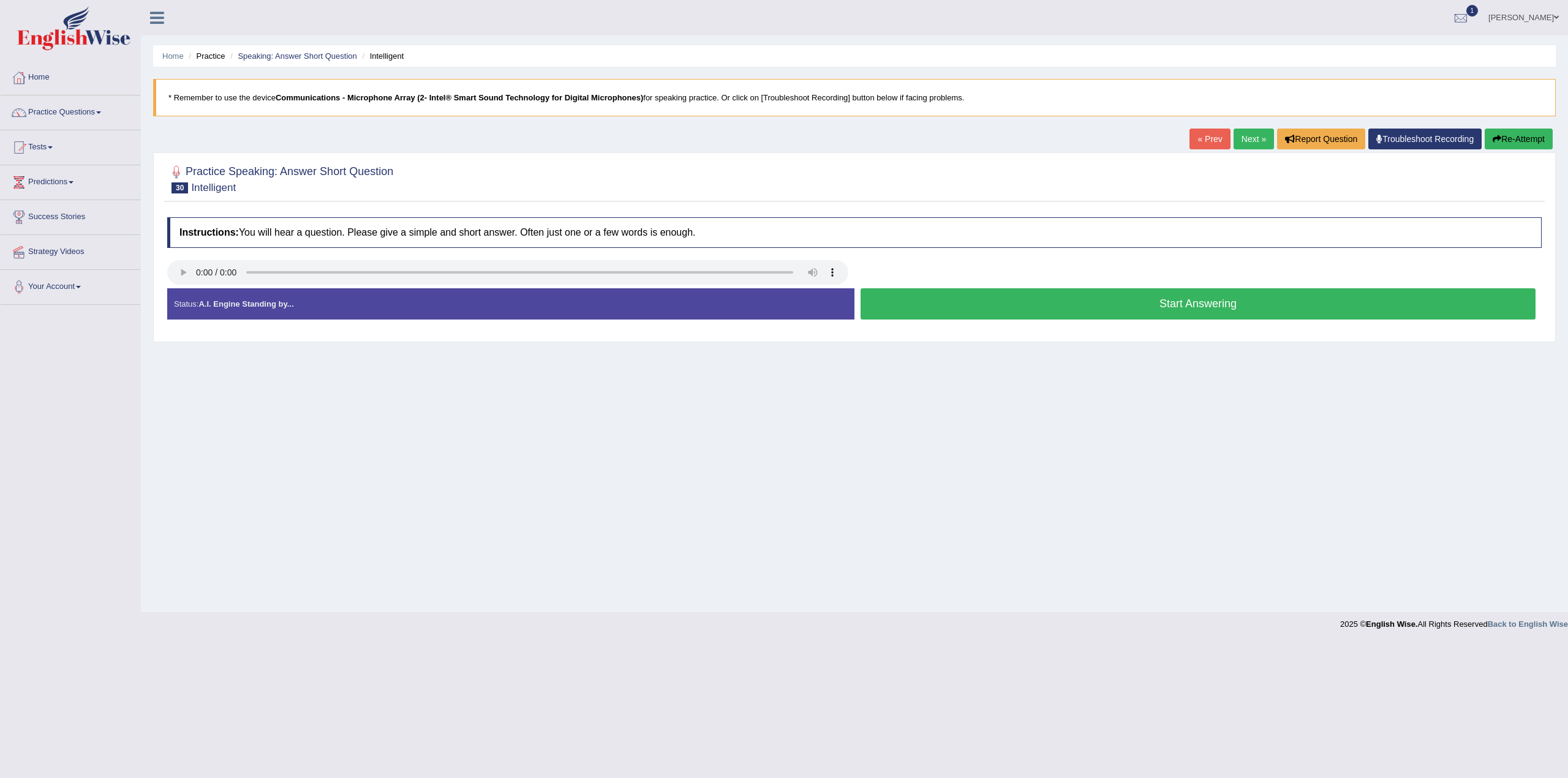
click at [1237, 303] on button "Start Answering" at bounding box center [1198, 304] width 675 height 31
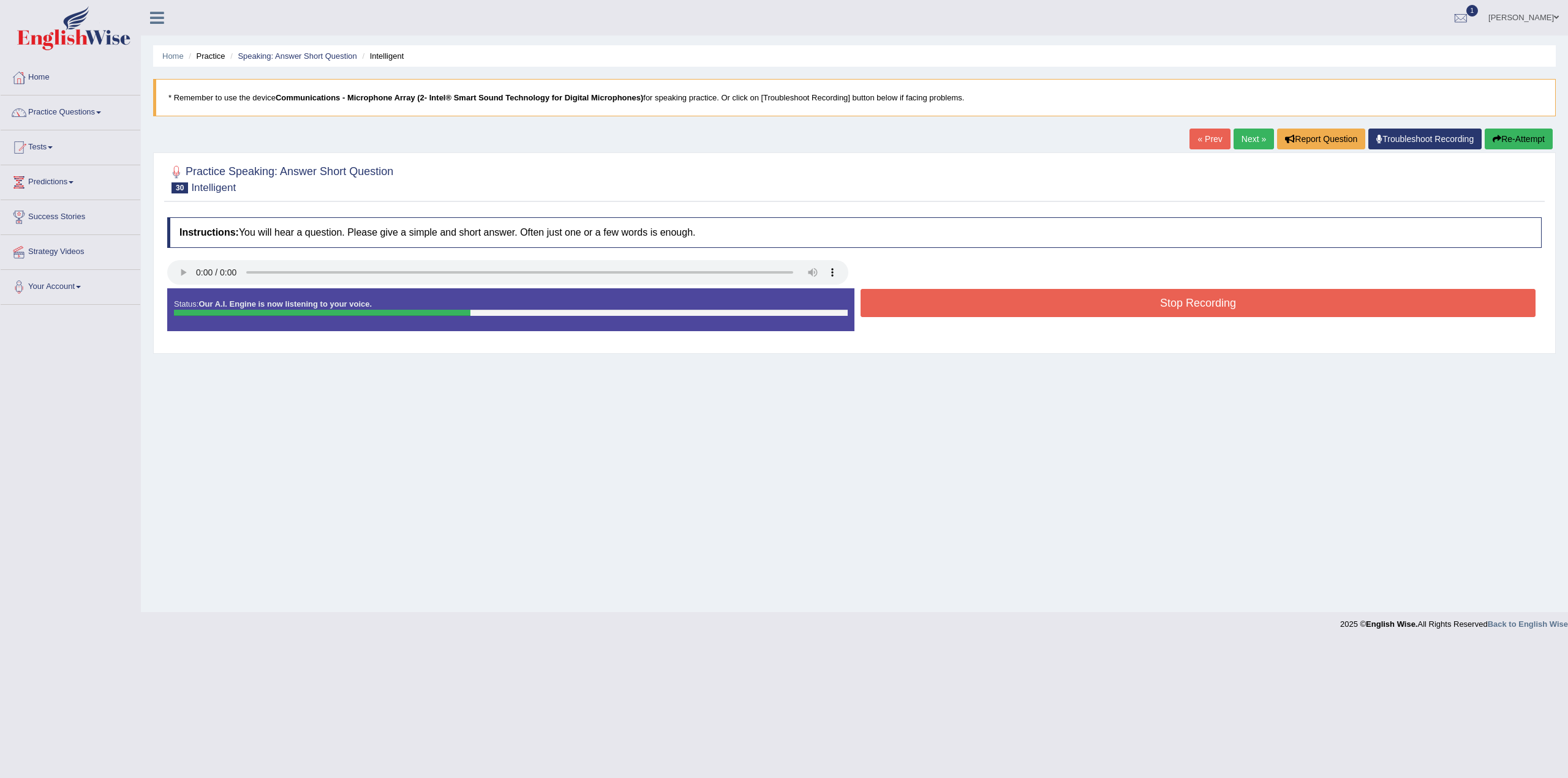
click at [1175, 301] on button "Stop Recording" at bounding box center [1198, 303] width 675 height 28
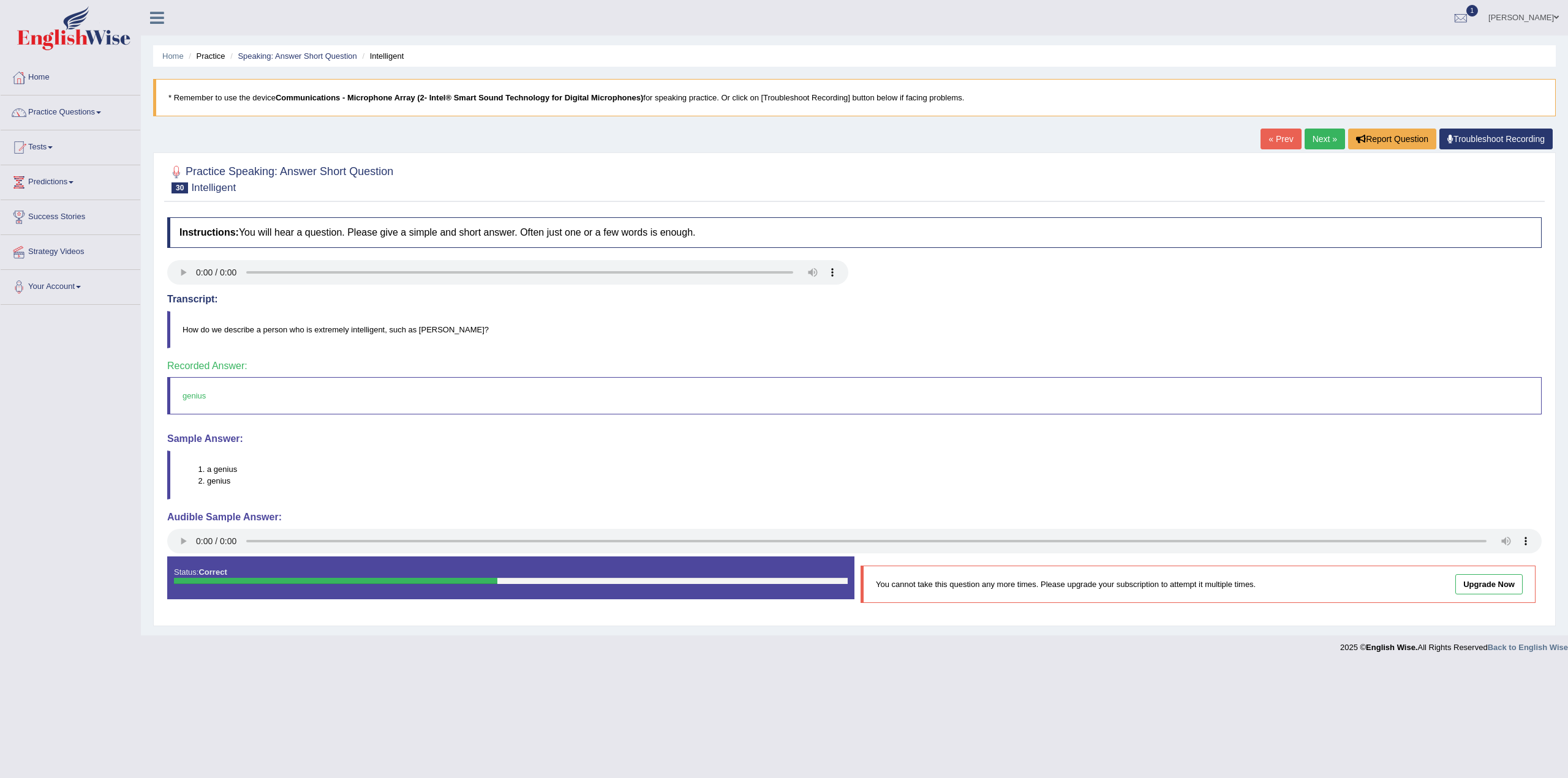
click at [1327, 135] on link "Next »" at bounding box center [1325, 139] width 41 height 21
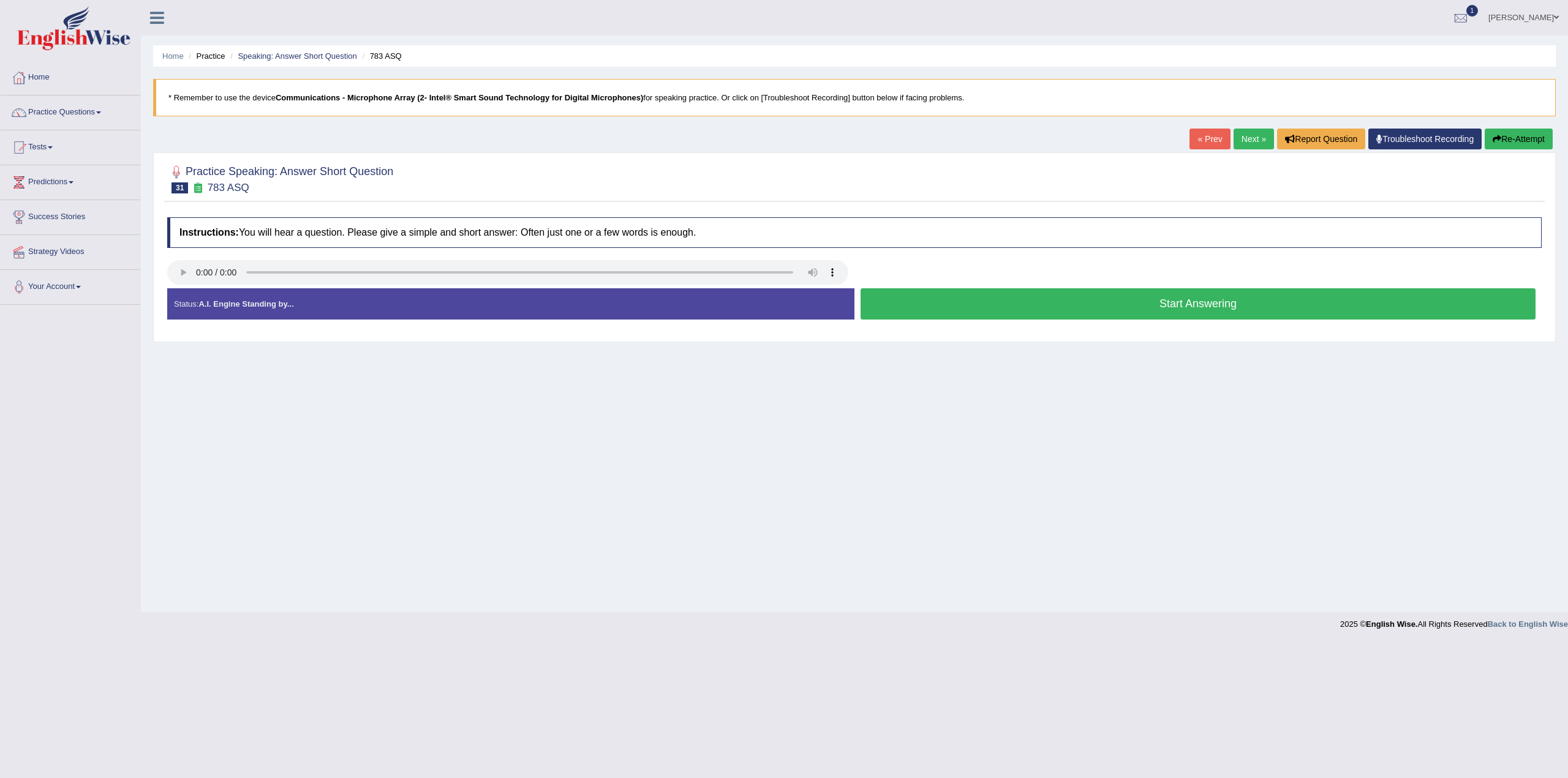
click at [1211, 301] on button "Start Answering" at bounding box center [1198, 304] width 675 height 31
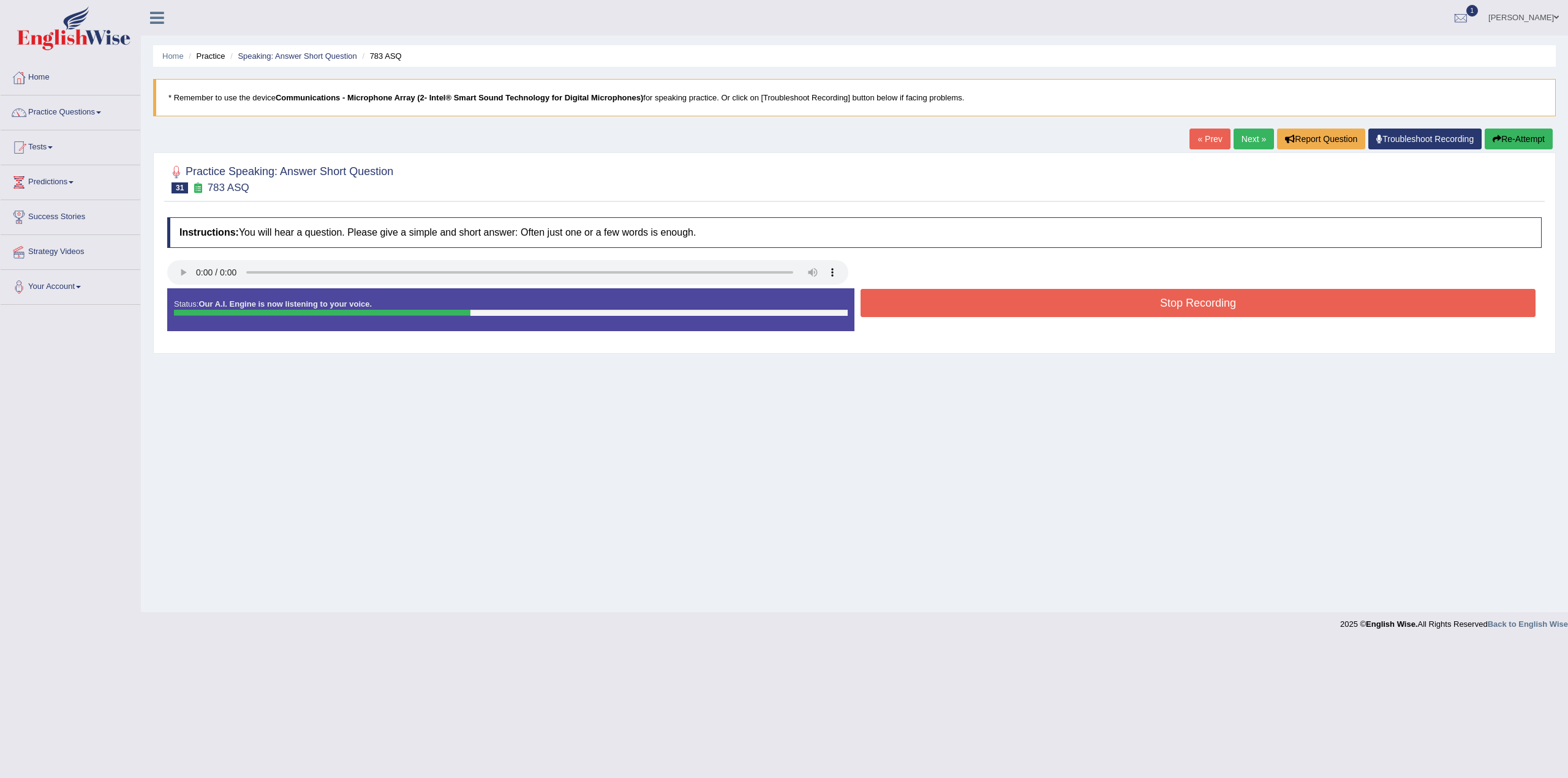
click at [1155, 303] on button "Stop Recording" at bounding box center [1198, 303] width 675 height 28
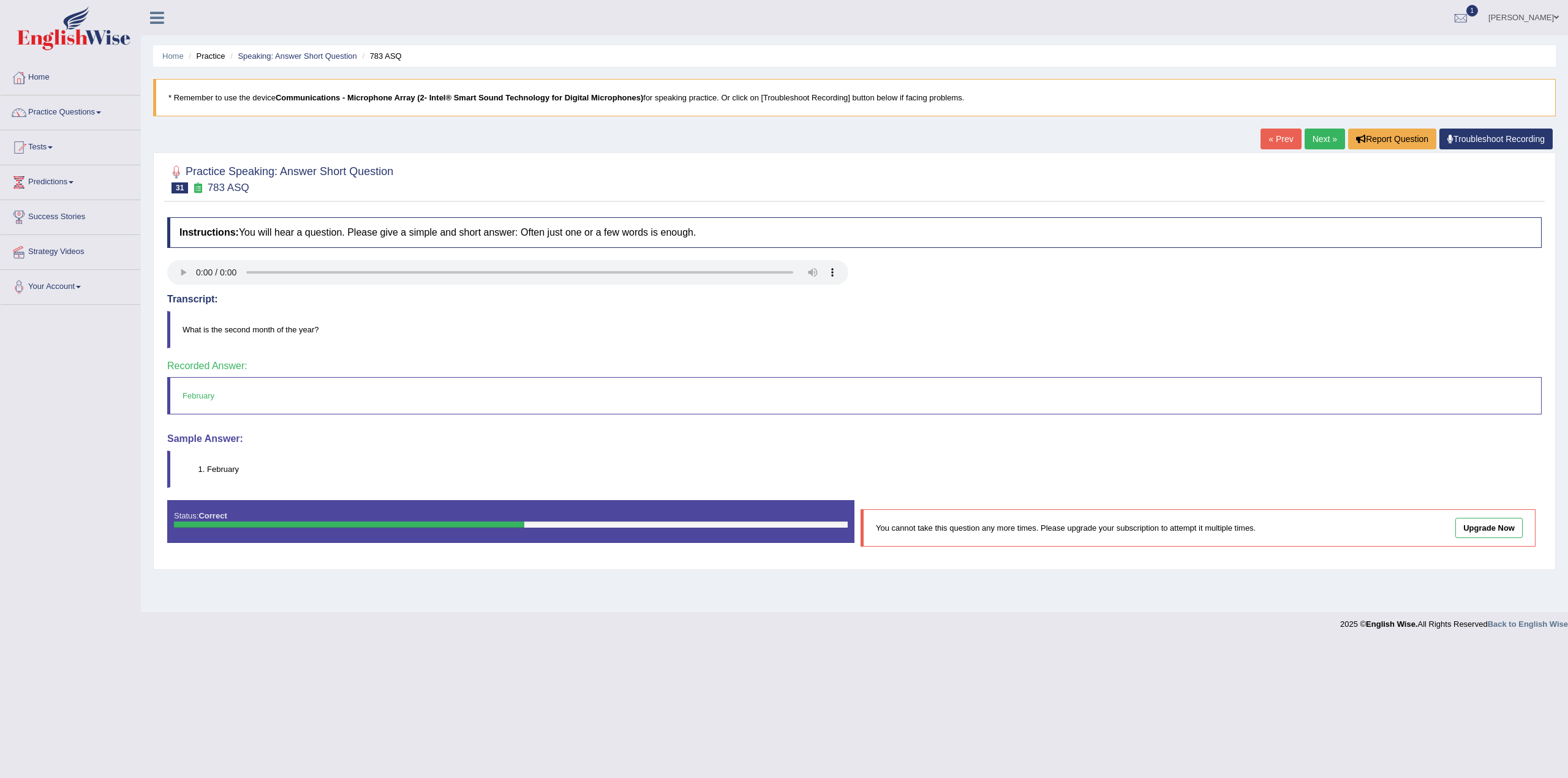
click at [1328, 142] on link "Next »" at bounding box center [1325, 139] width 41 height 21
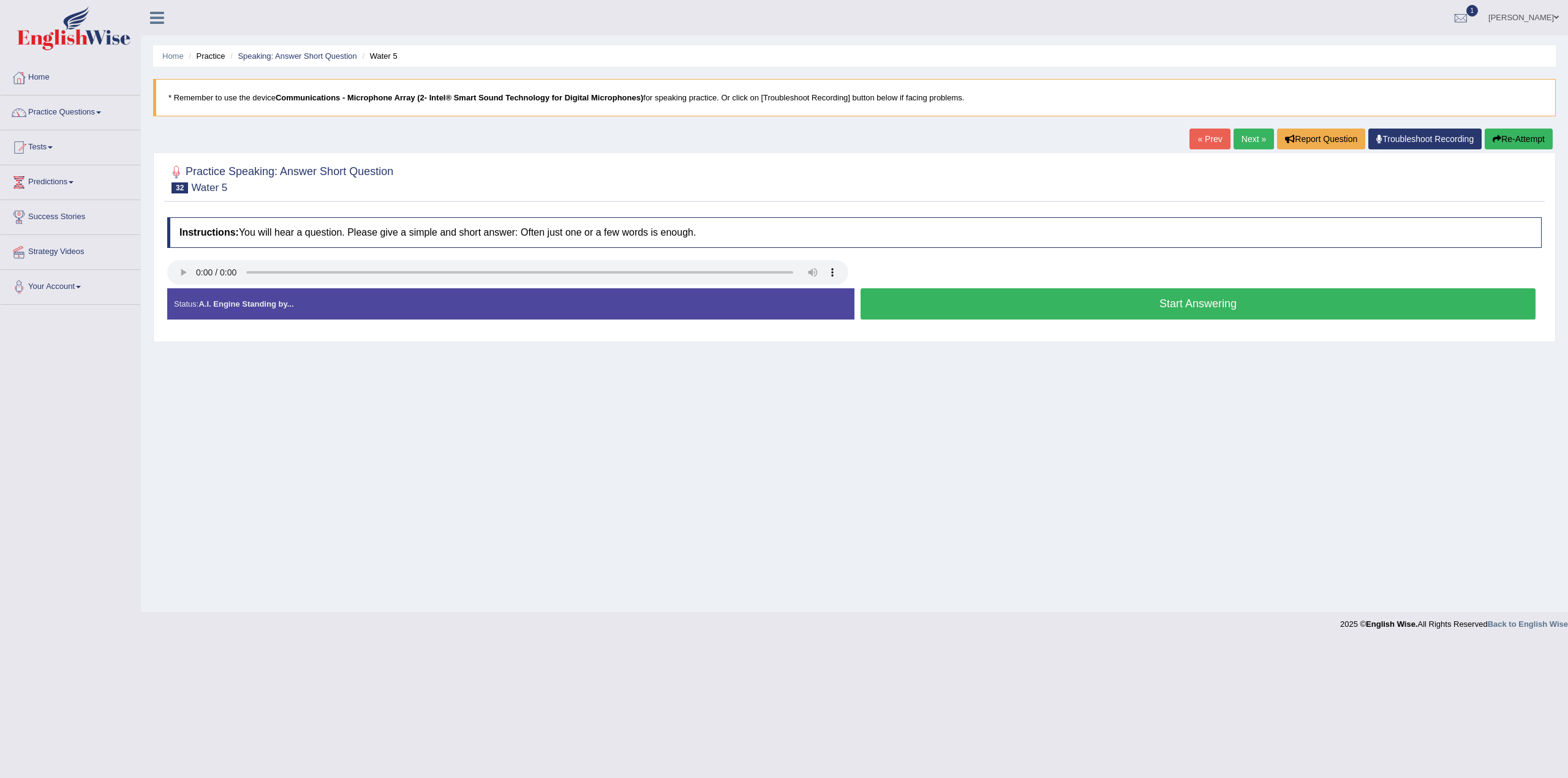
click at [1189, 304] on button "Start Answering" at bounding box center [1198, 304] width 675 height 31
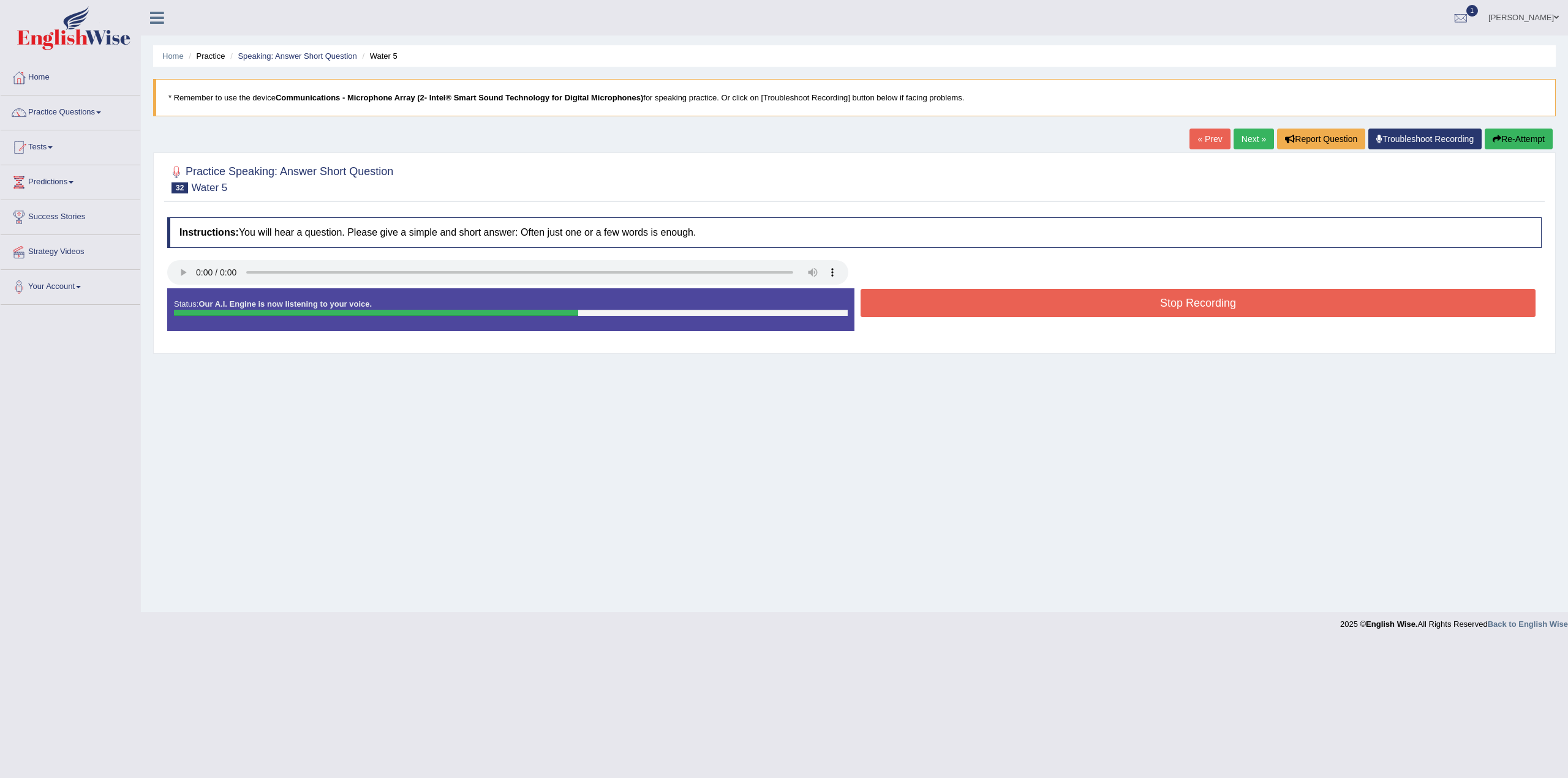
click at [1210, 305] on button "Stop Recording" at bounding box center [1198, 303] width 675 height 28
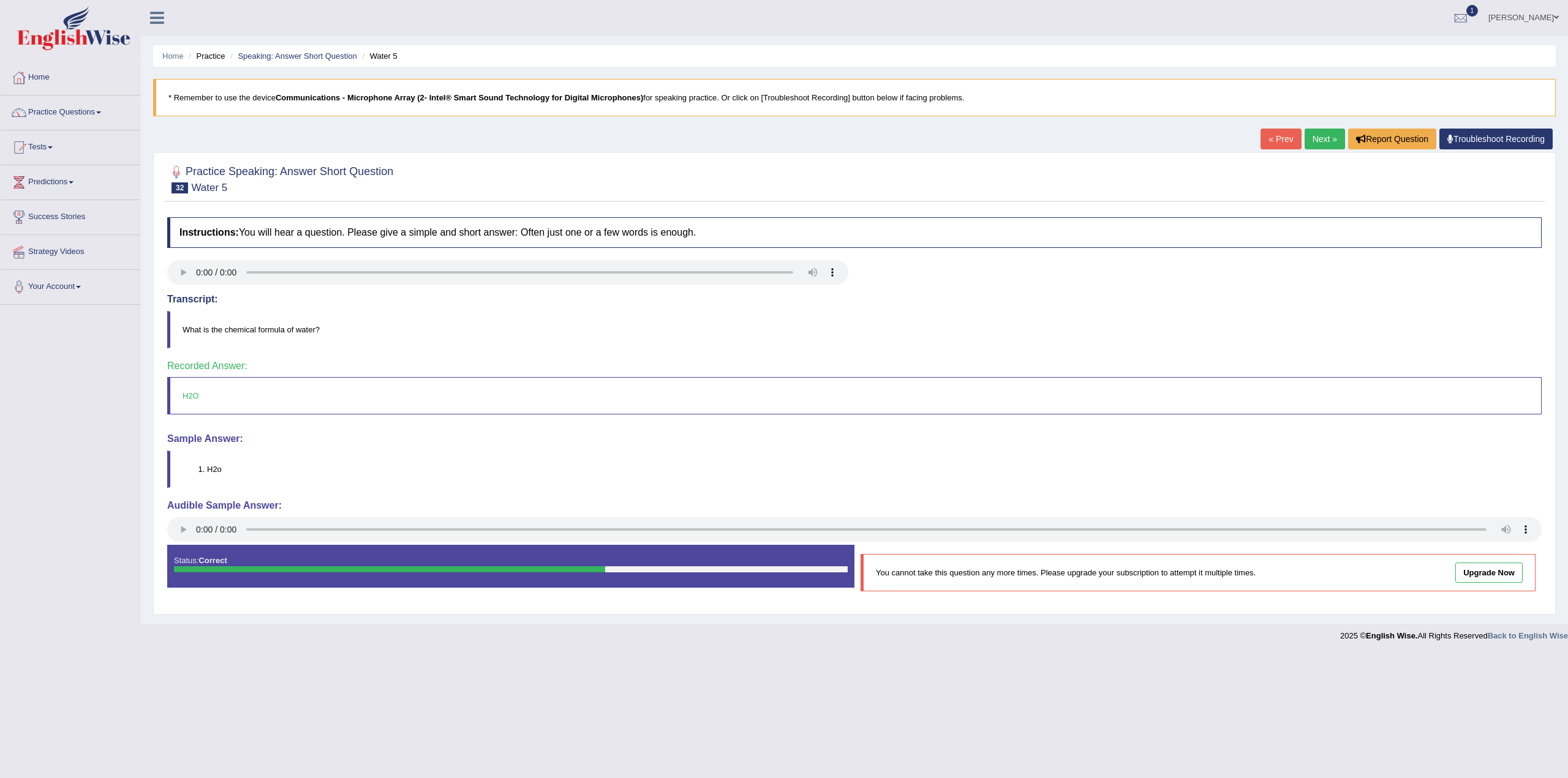
click at [1318, 136] on link "Next »" at bounding box center [1325, 139] width 41 height 21
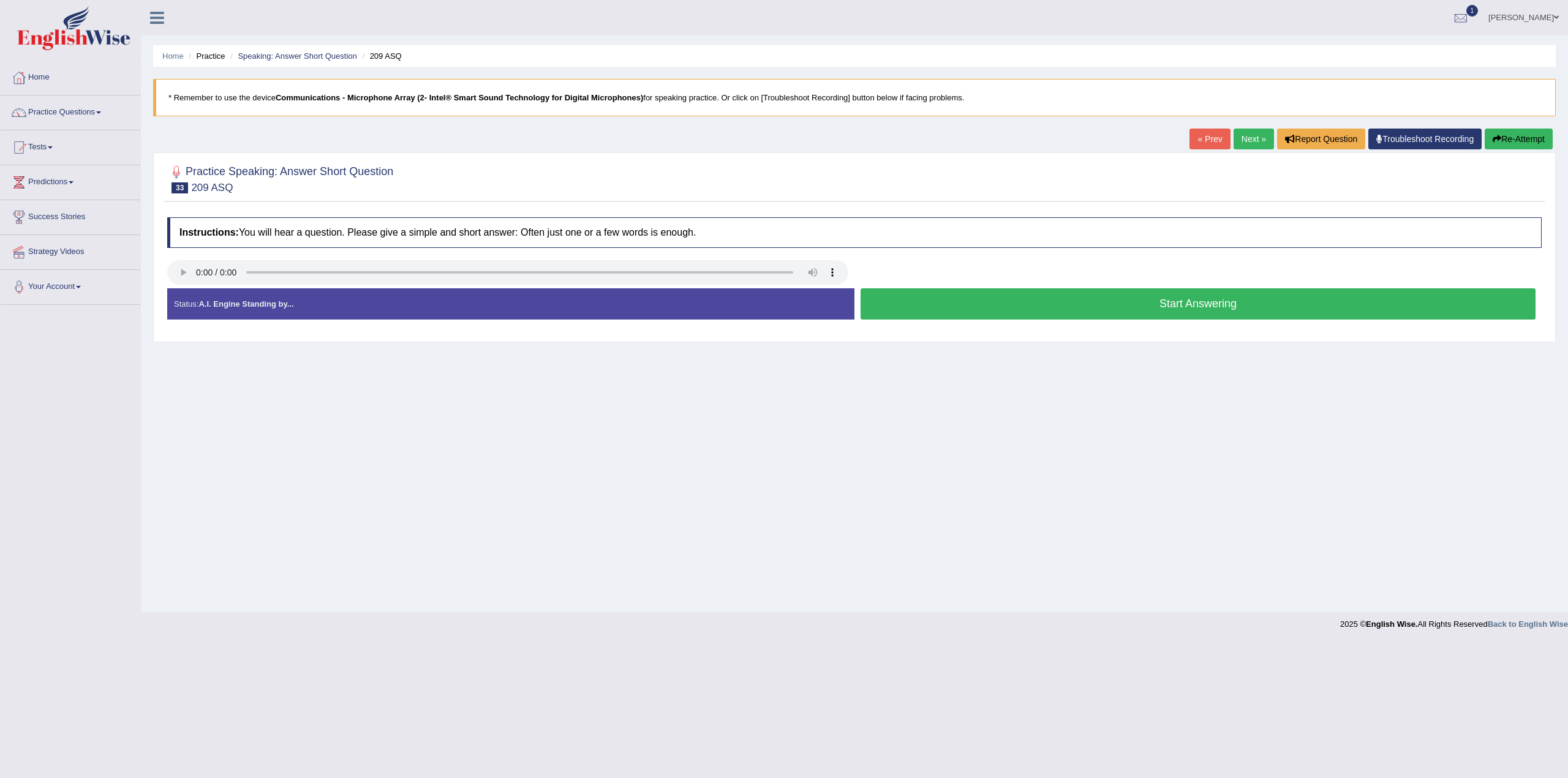
click at [1219, 304] on button "Start Answering" at bounding box center [1198, 304] width 675 height 31
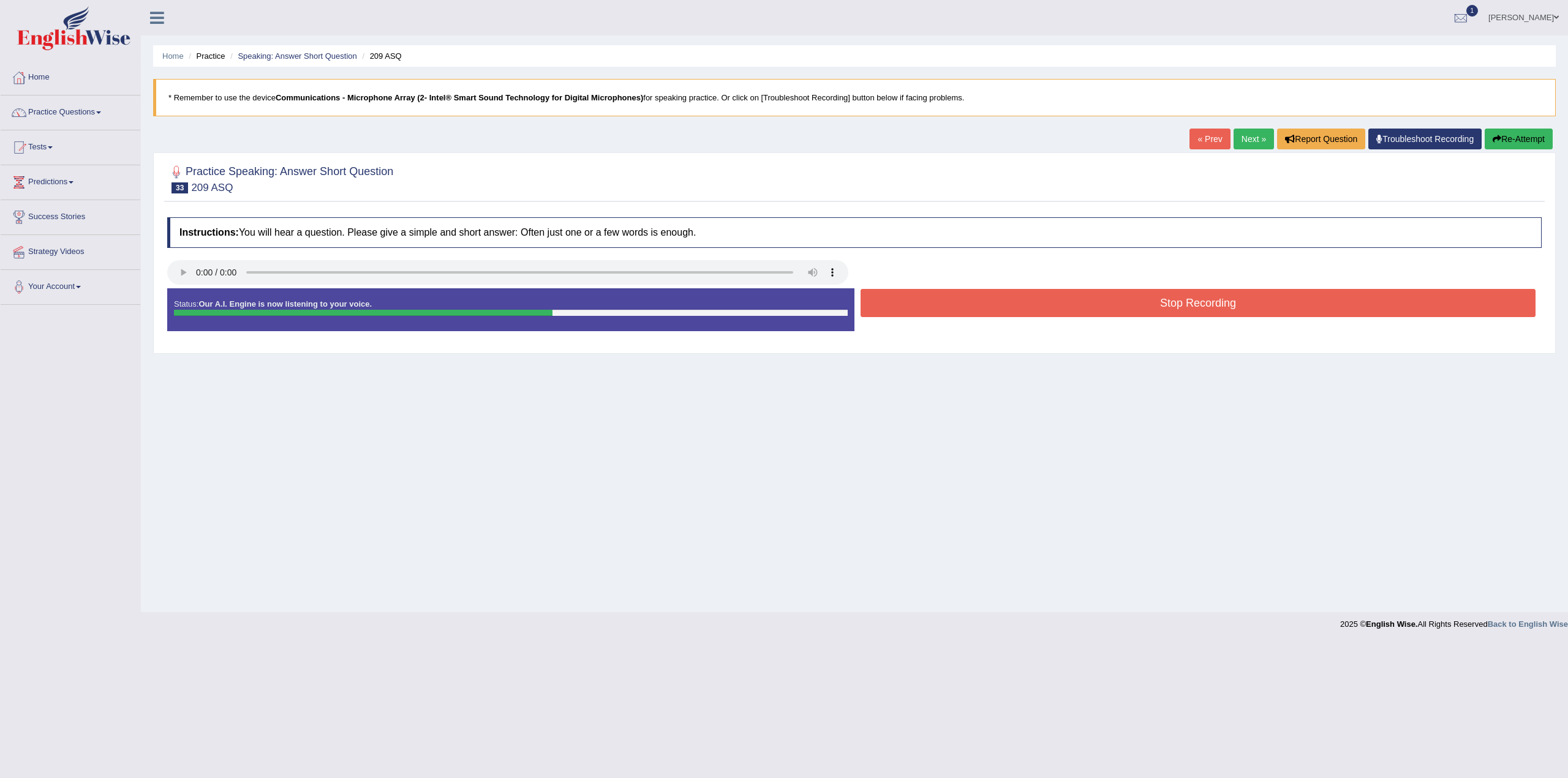
click at [1197, 303] on button "Stop Recording" at bounding box center [1198, 303] width 675 height 28
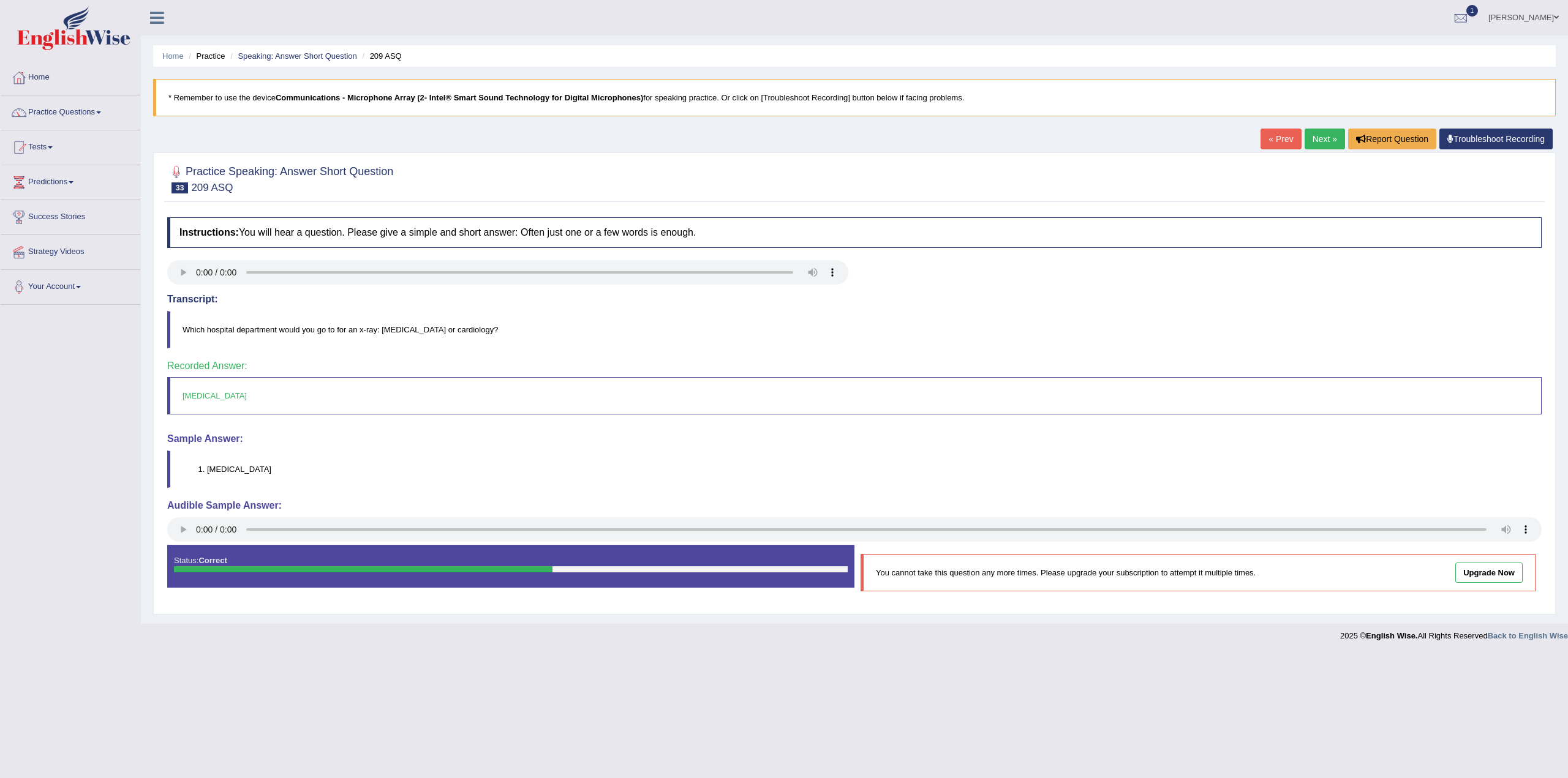
click at [1329, 136] on link "Next »" at bounding box center [1325, 139] width 41 height 21
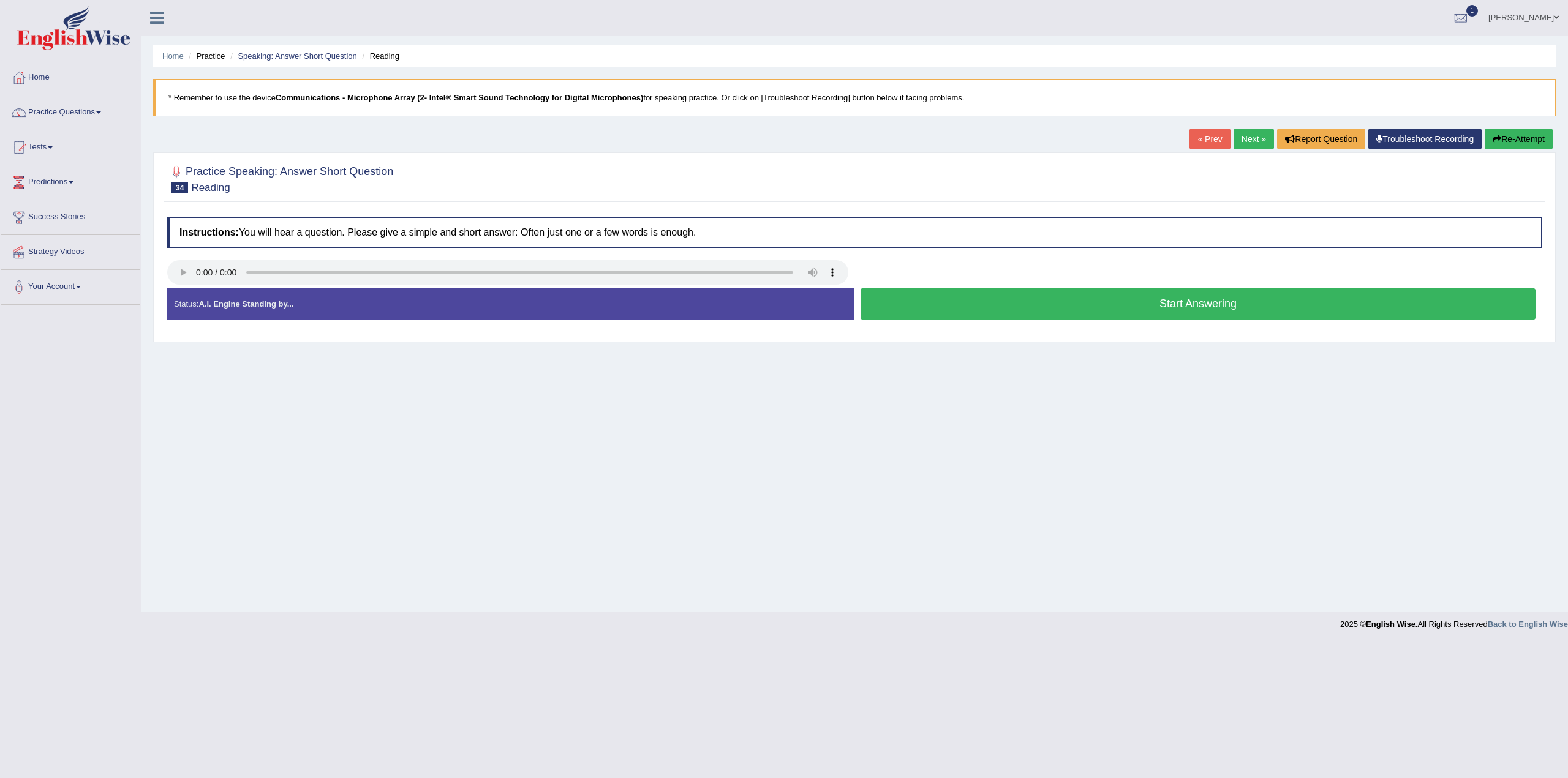
click at [1239, 299] on button "Start Answering" at bounding box center [1198, 304] width 675 height 31
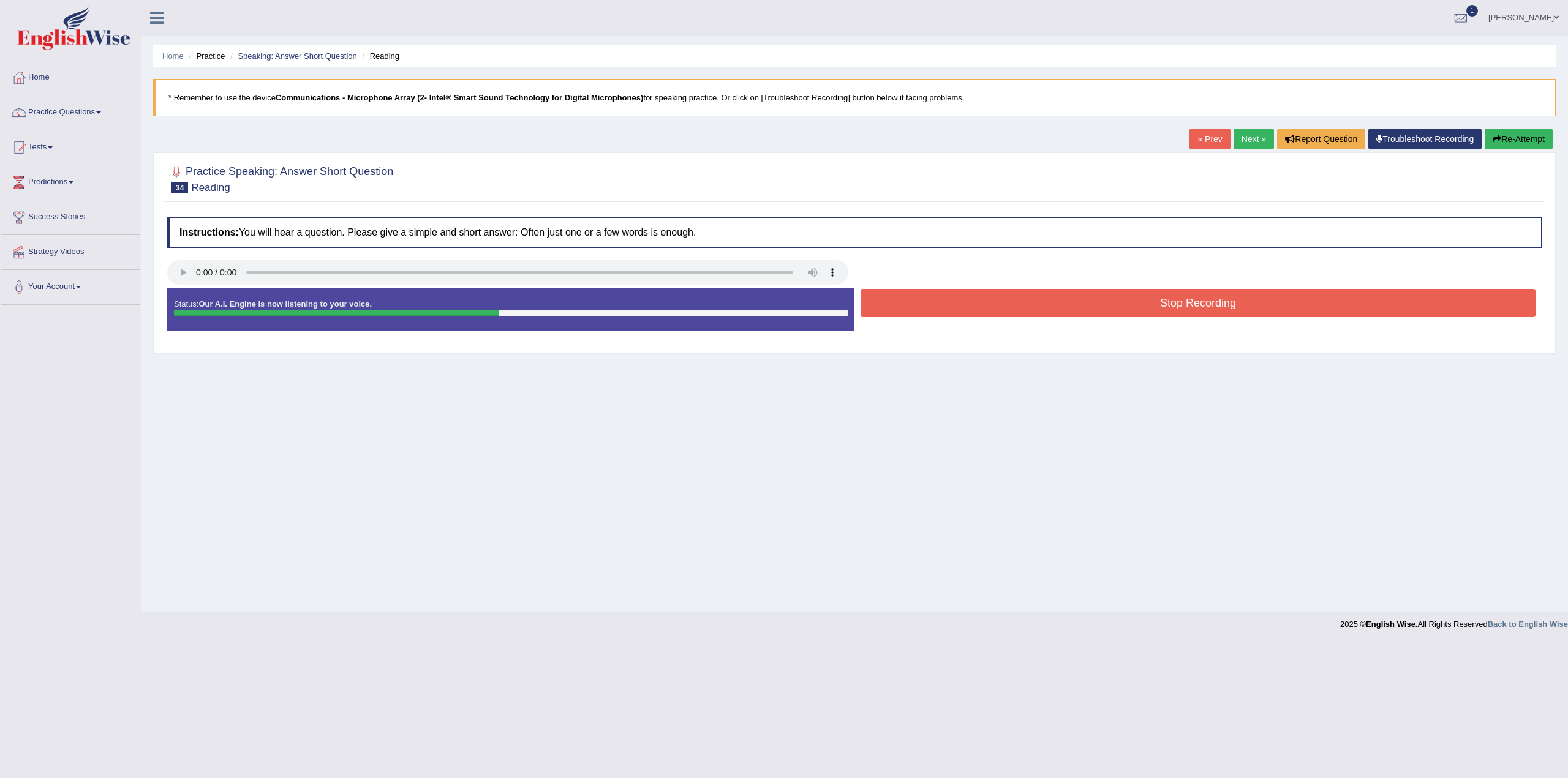
click at [1250, 305] on button "Stop Recording" at bounding box center [1198, 303] width 675 height 28
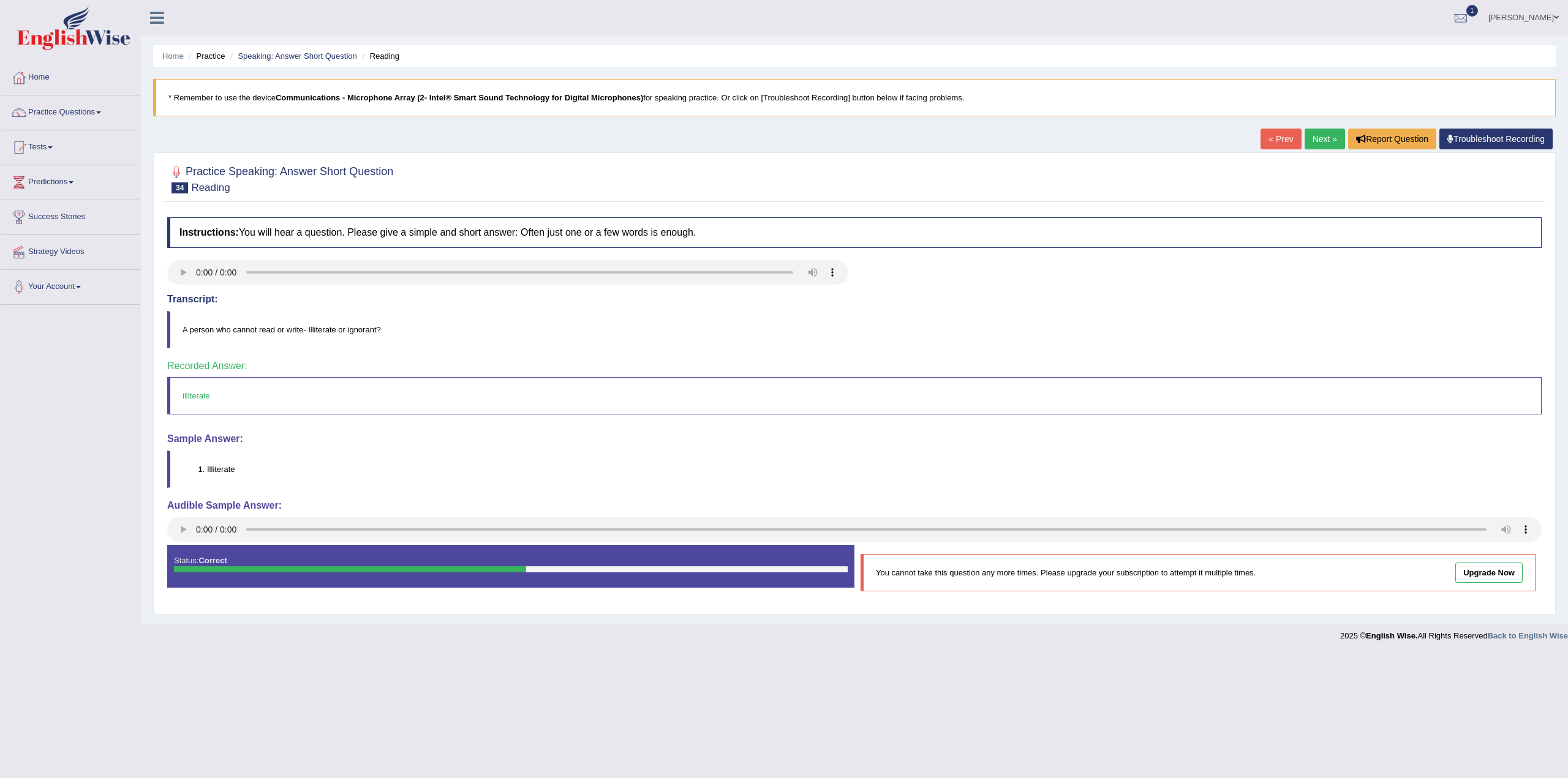
click at [1322, 138] on link "Next »" at bounding box center [1325, 139] width 41 height 21
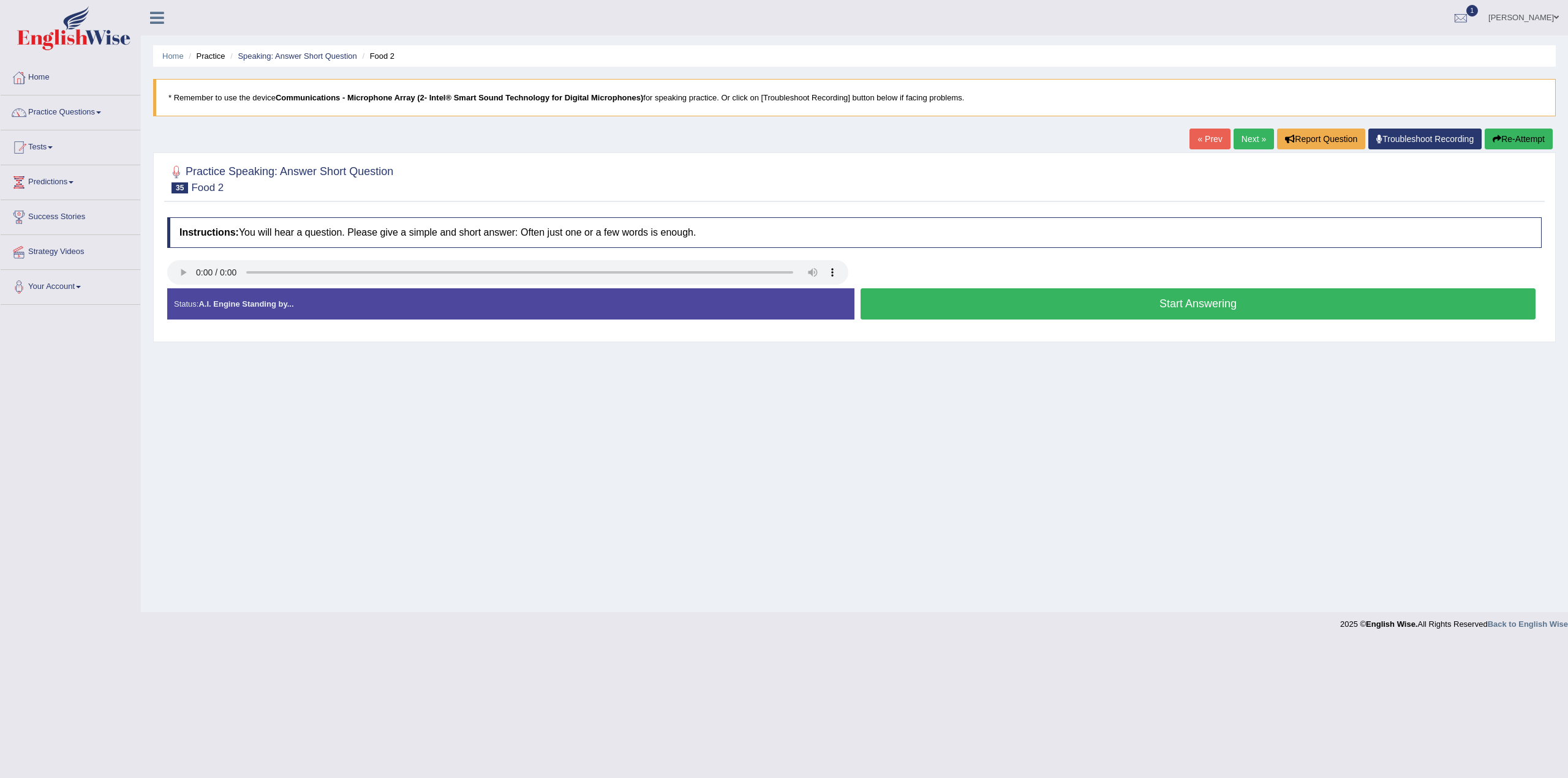
click at [1309, 302] on button "Start Answering" at bounding box center [1198, 304] width 675 height 31
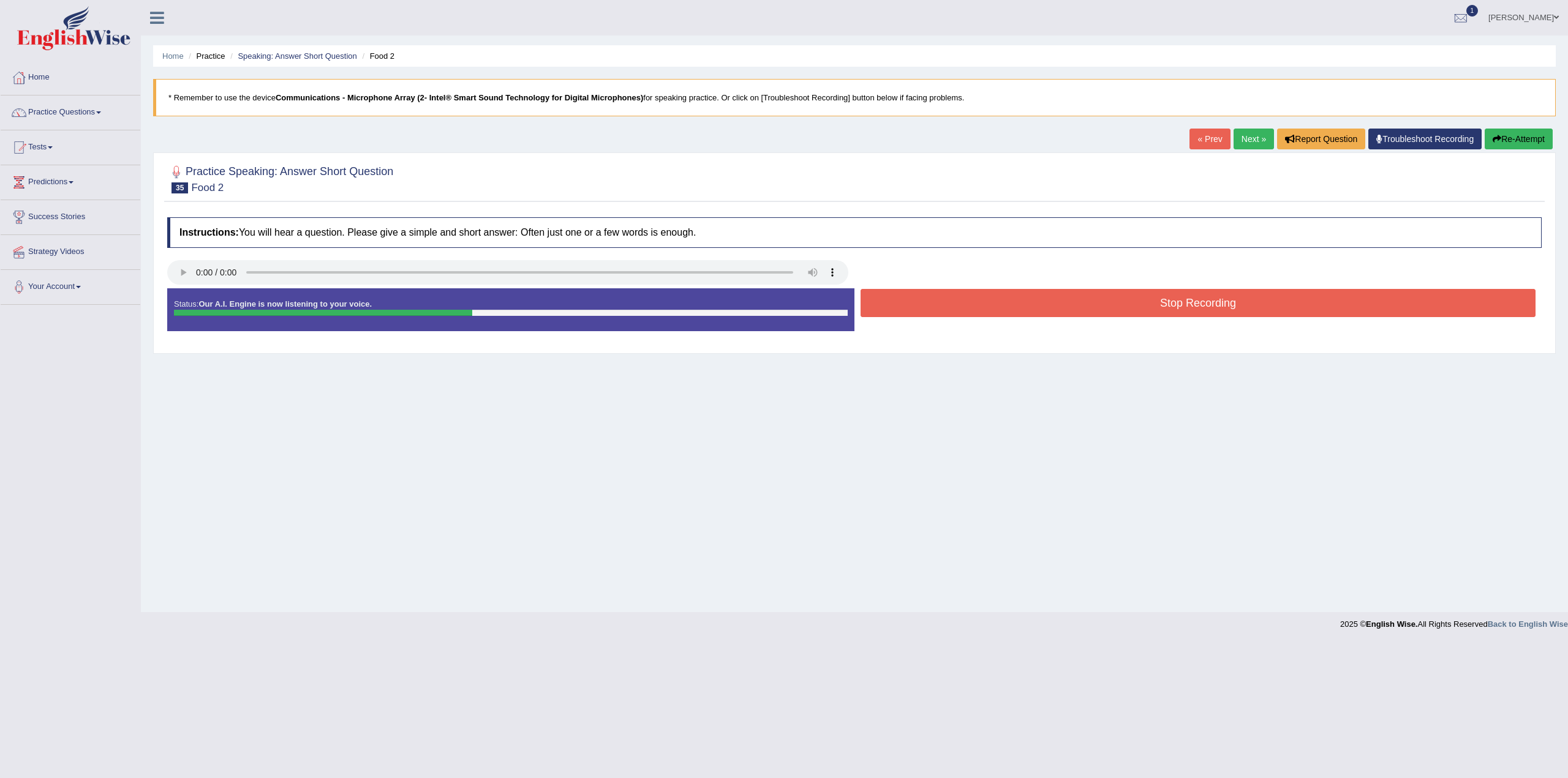
click at [1229, 297] on button "Stop Recording" at bounding box center [1198, 303] width 675 height 28
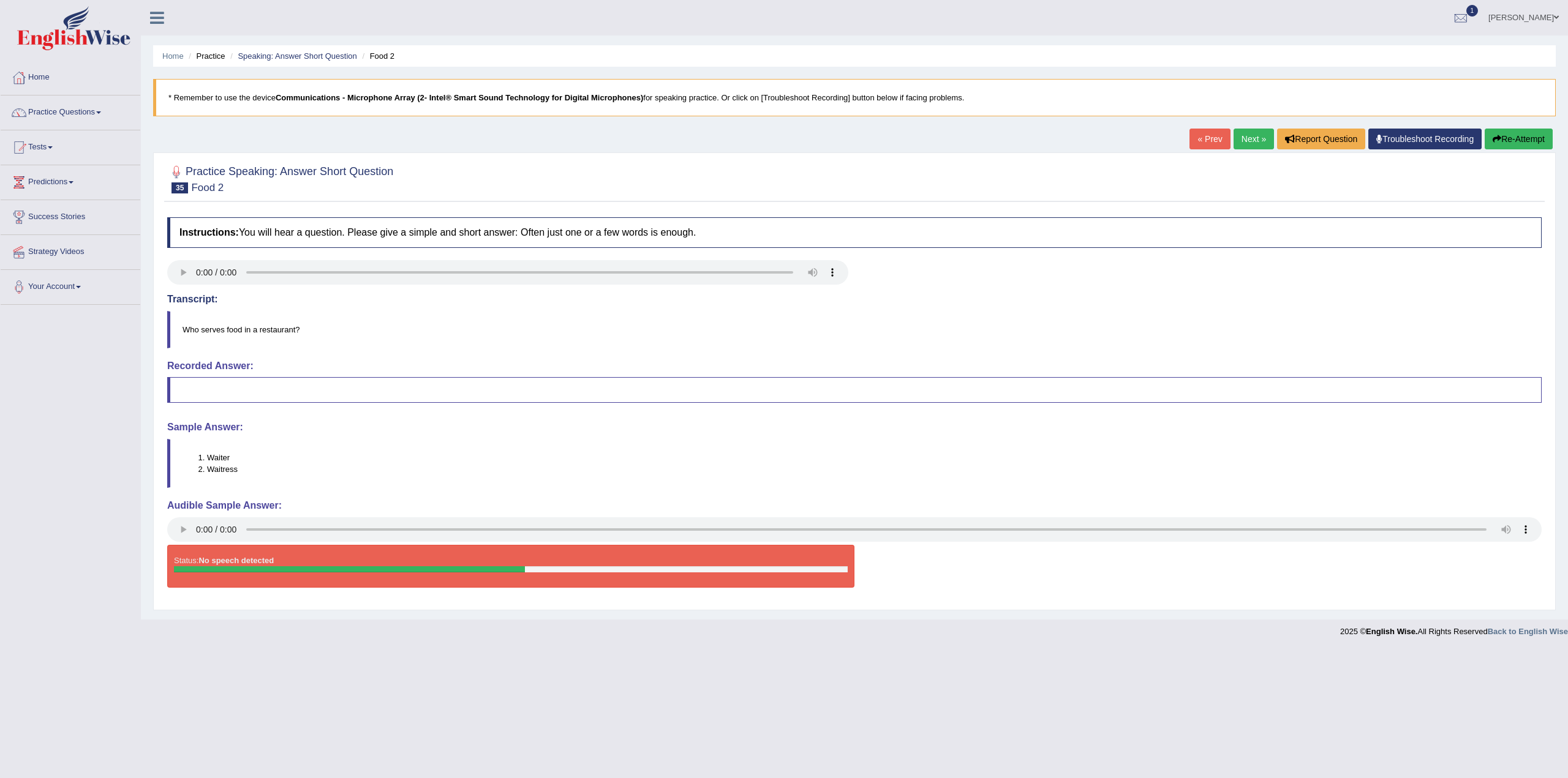
click at [1253, 144] on link "Next »" at bounding box center [1254, 139] width 41 height 21
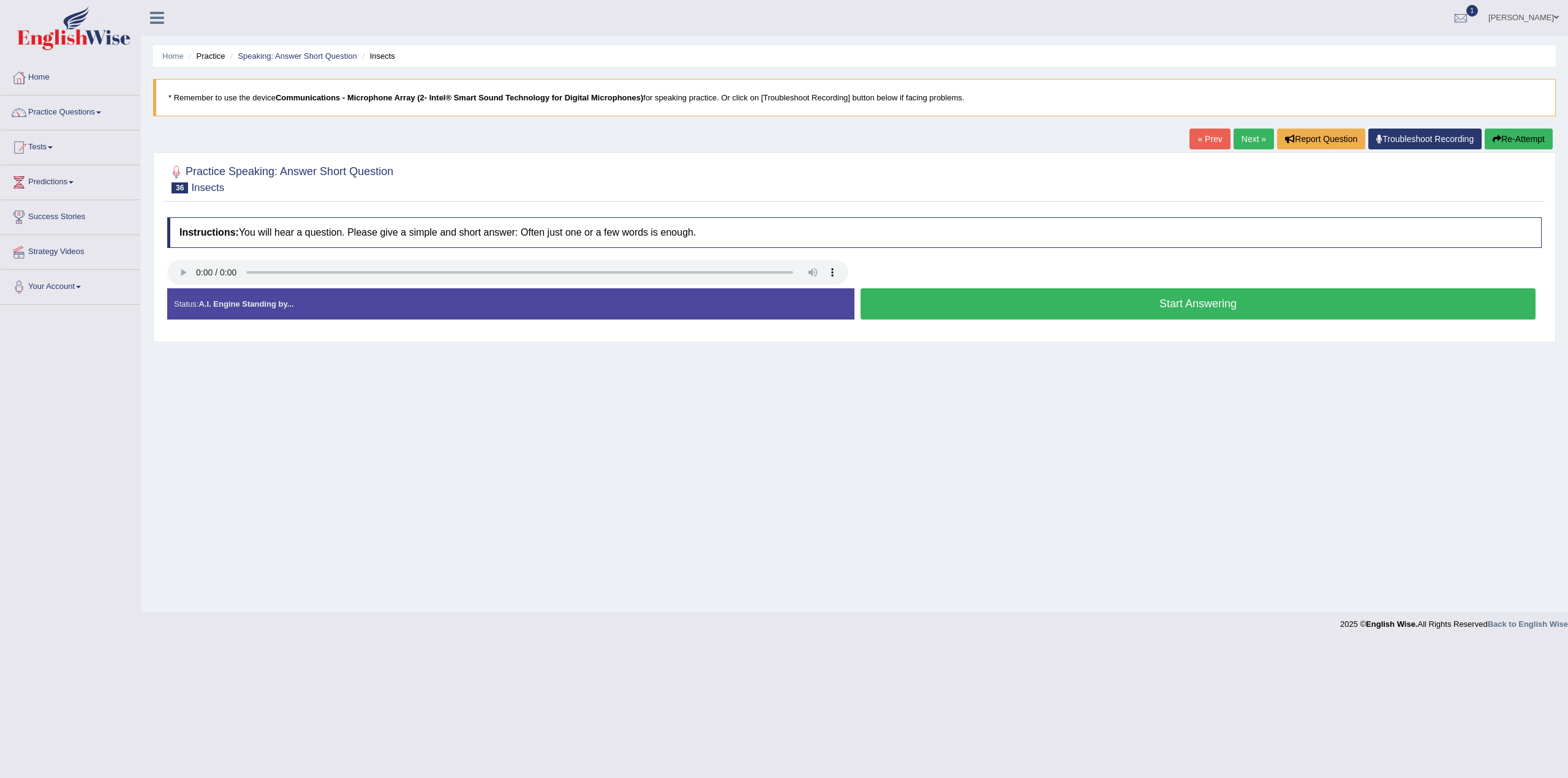
click at [1203, 303] on button "Start Answering" at bounding box center [1198, 304] width 675 height 31
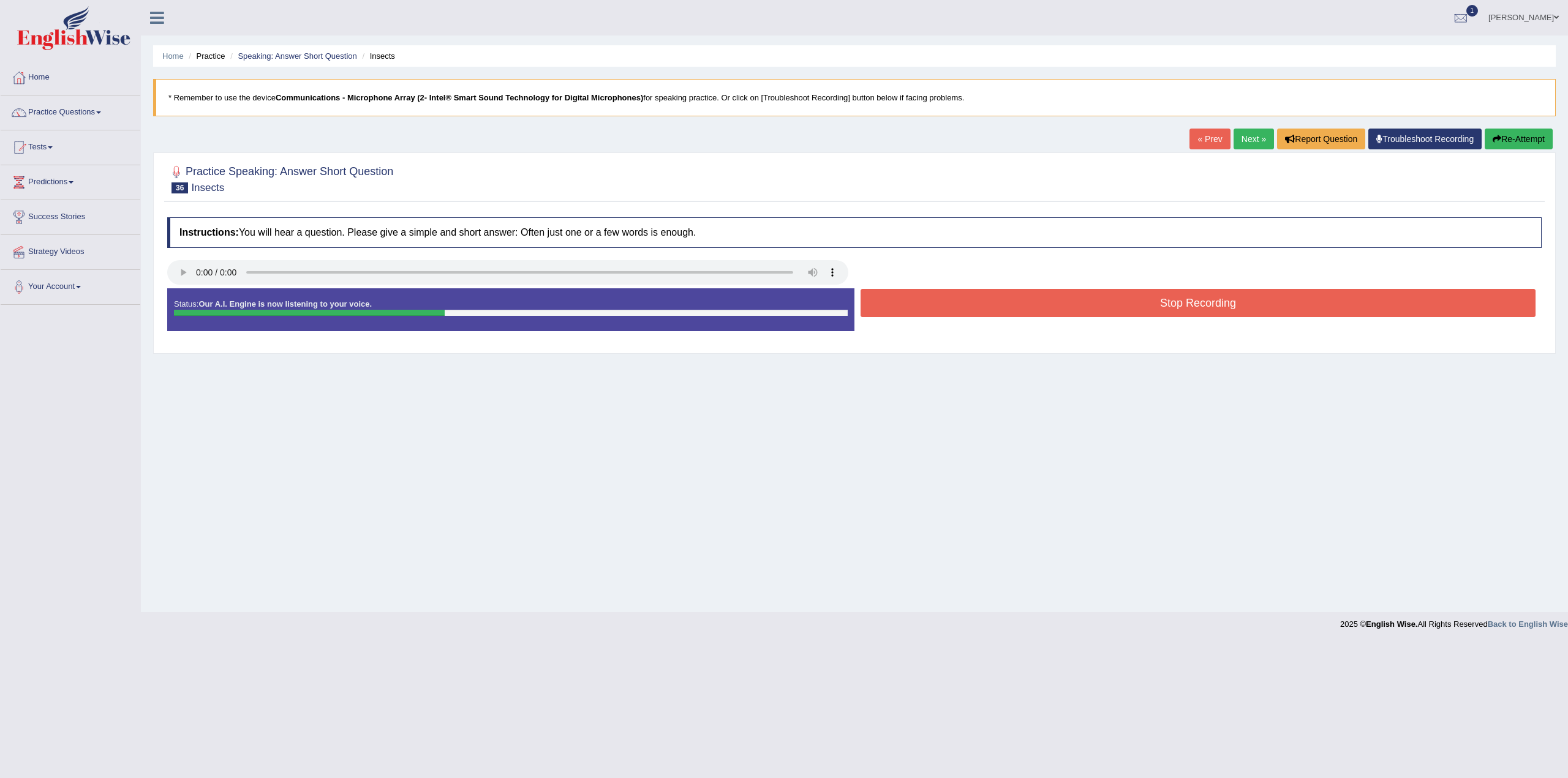
click at [1208, 303] on button "Stop Recording" at bounding box center [1198, 303] width 675 height 28
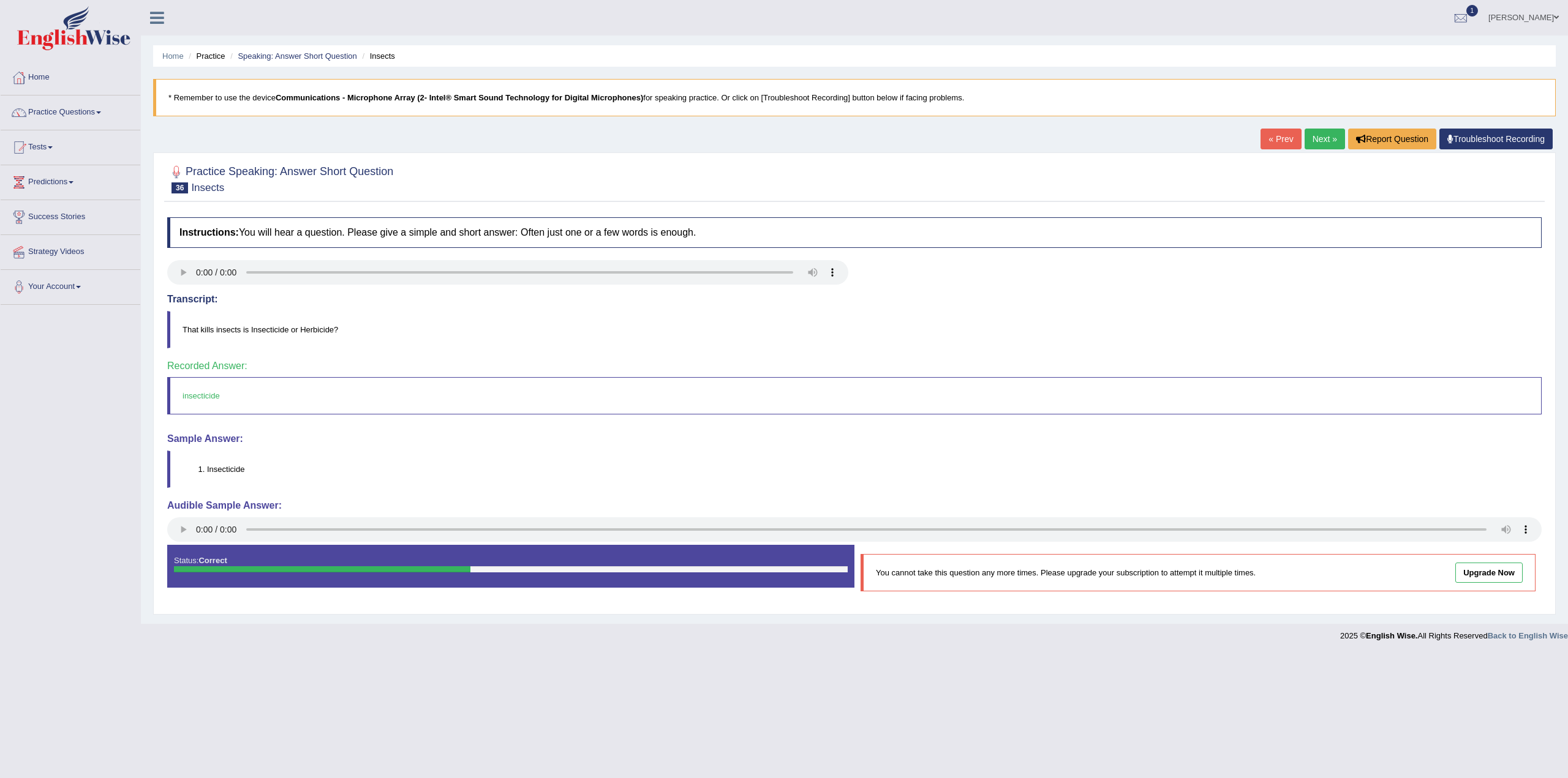
click at [1324, 139] on link "Next »" at bounding box center [1325, 139] width 41 height 21
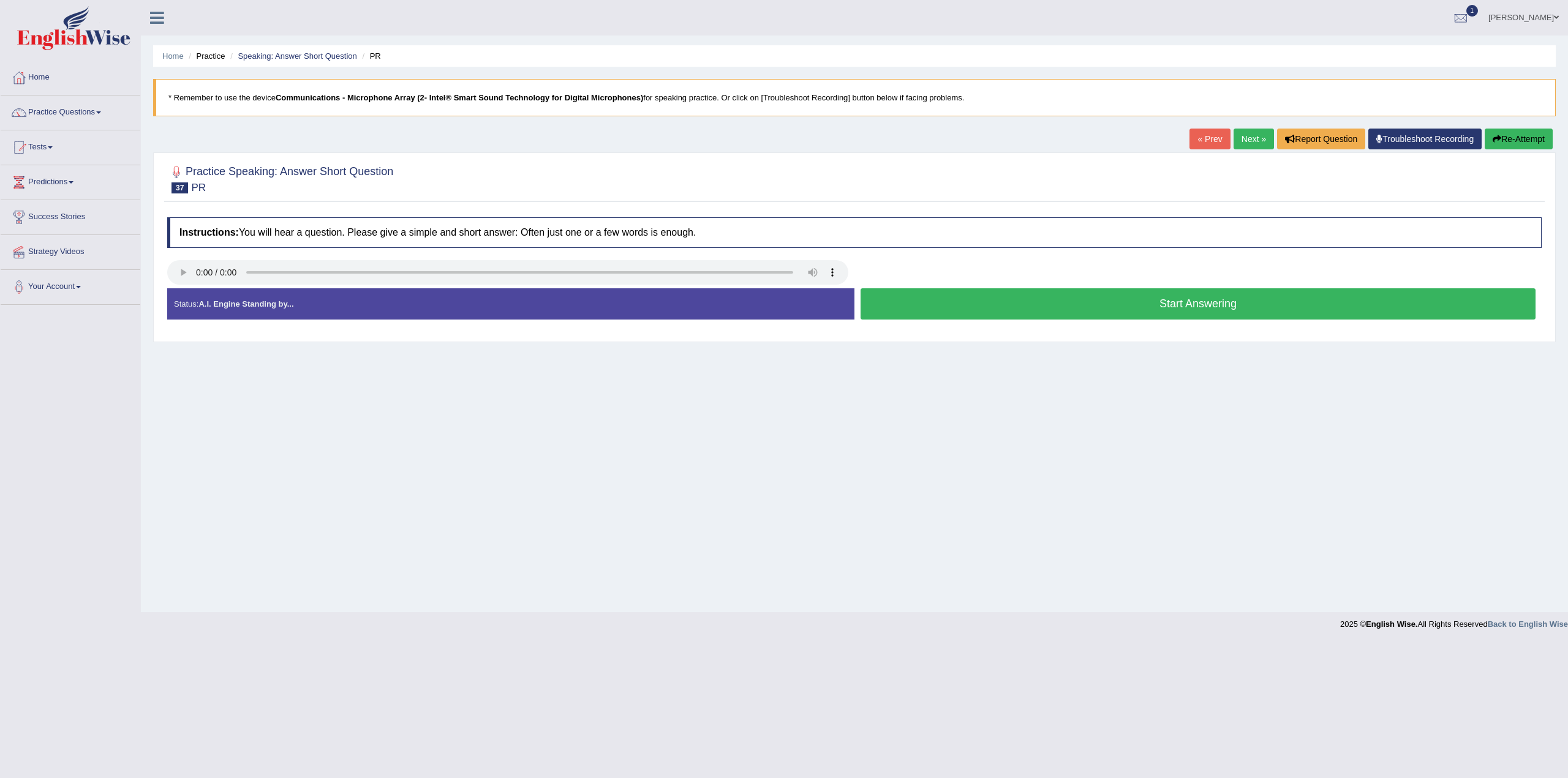
click at [1210, 305] on button "Start Answering" at bounding box center [1198, 304] width 675 height 31
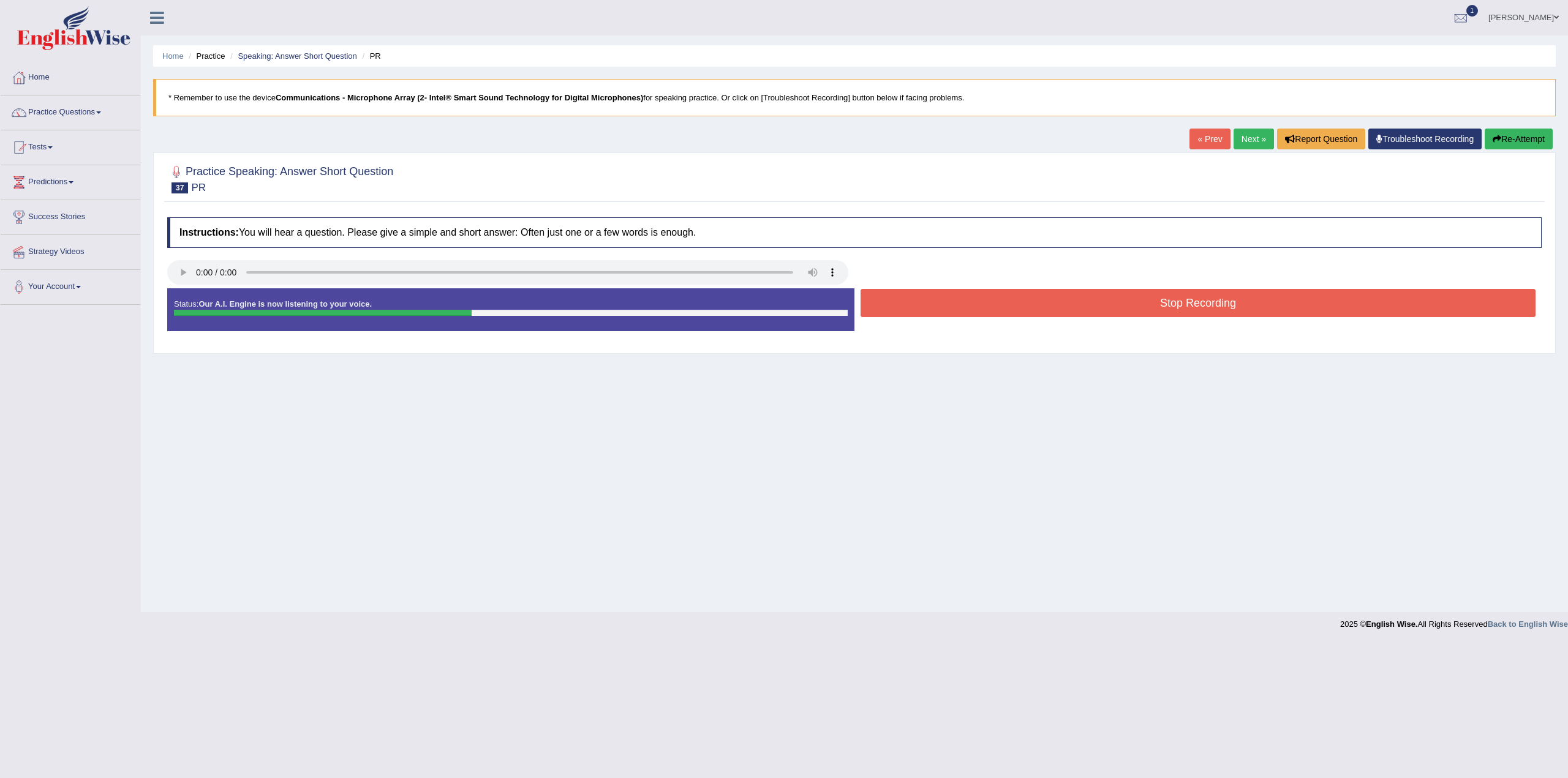
click at [1210, 301] on button "Stop Recording" at bounding box center [1198, 303] width 675 height 28
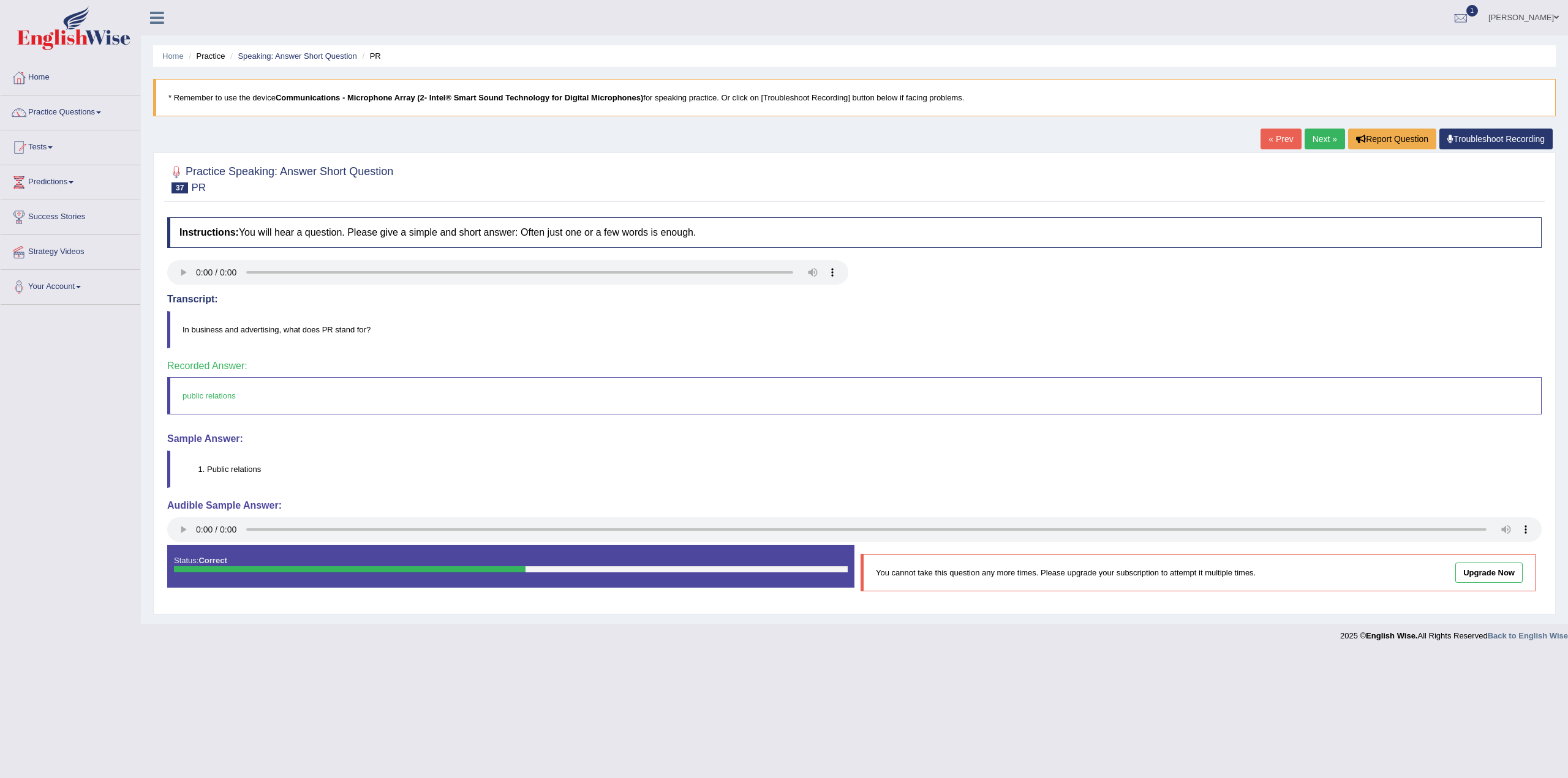
click at [1332, 138] on link "Next »" at bounding box center [1325, 139] width 41 height 21
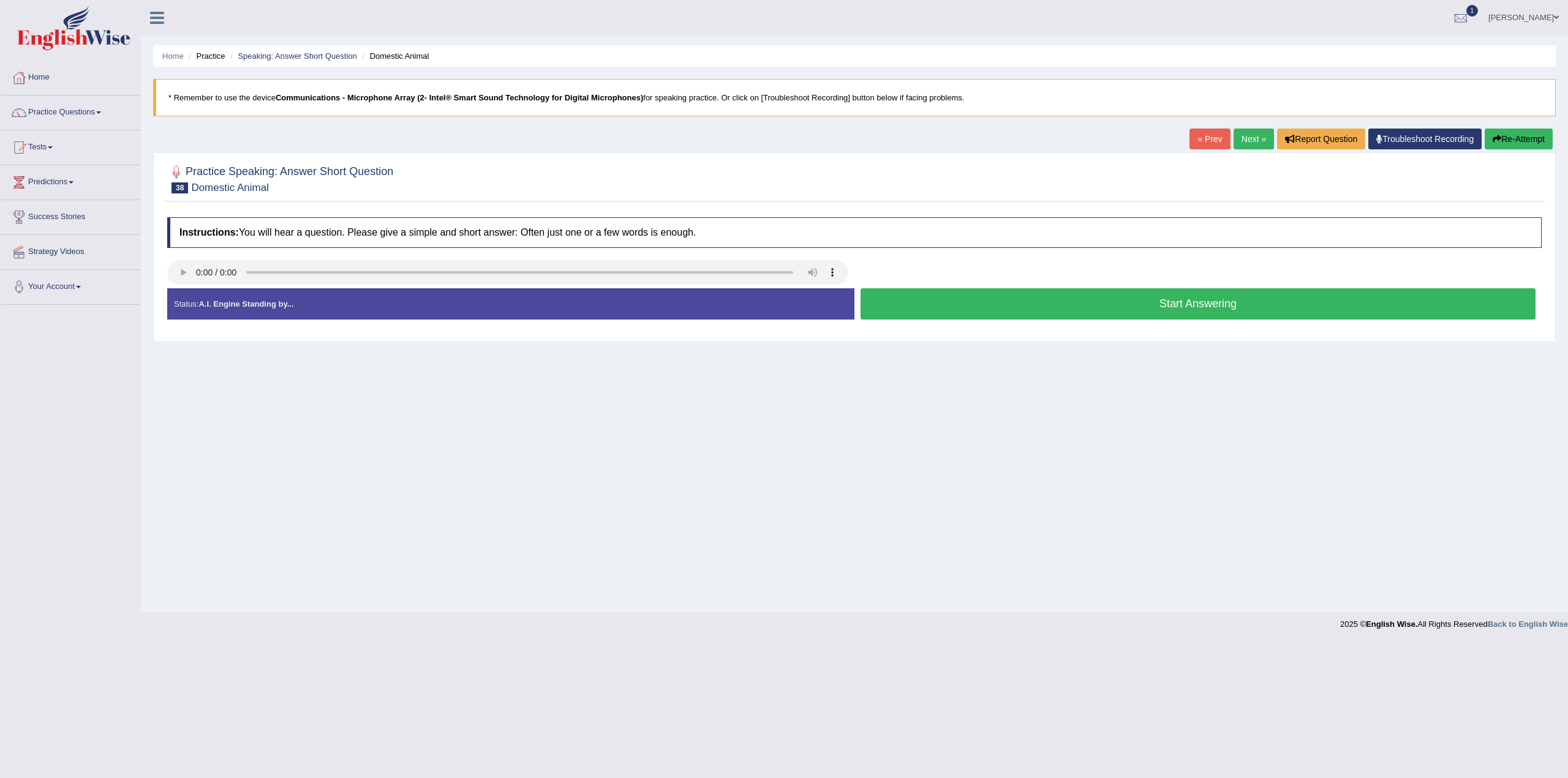
click at [1202, 301] on button "Start Answering" at bounding box center [1198, 304] width 675 height 31
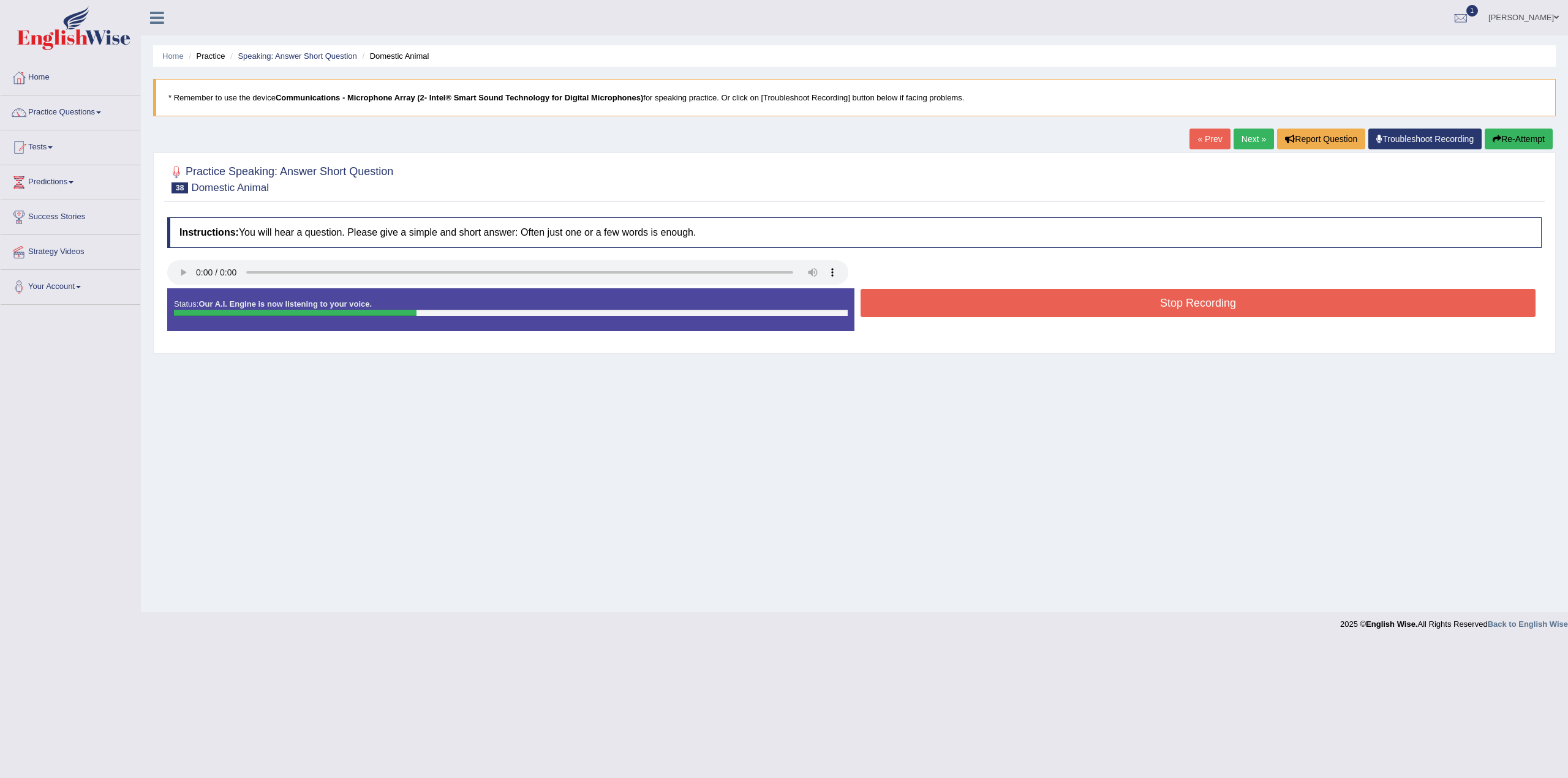
click at [1188, 300] on button "Stop Recording" at bounding box center [1198, 303] width 675 height 28
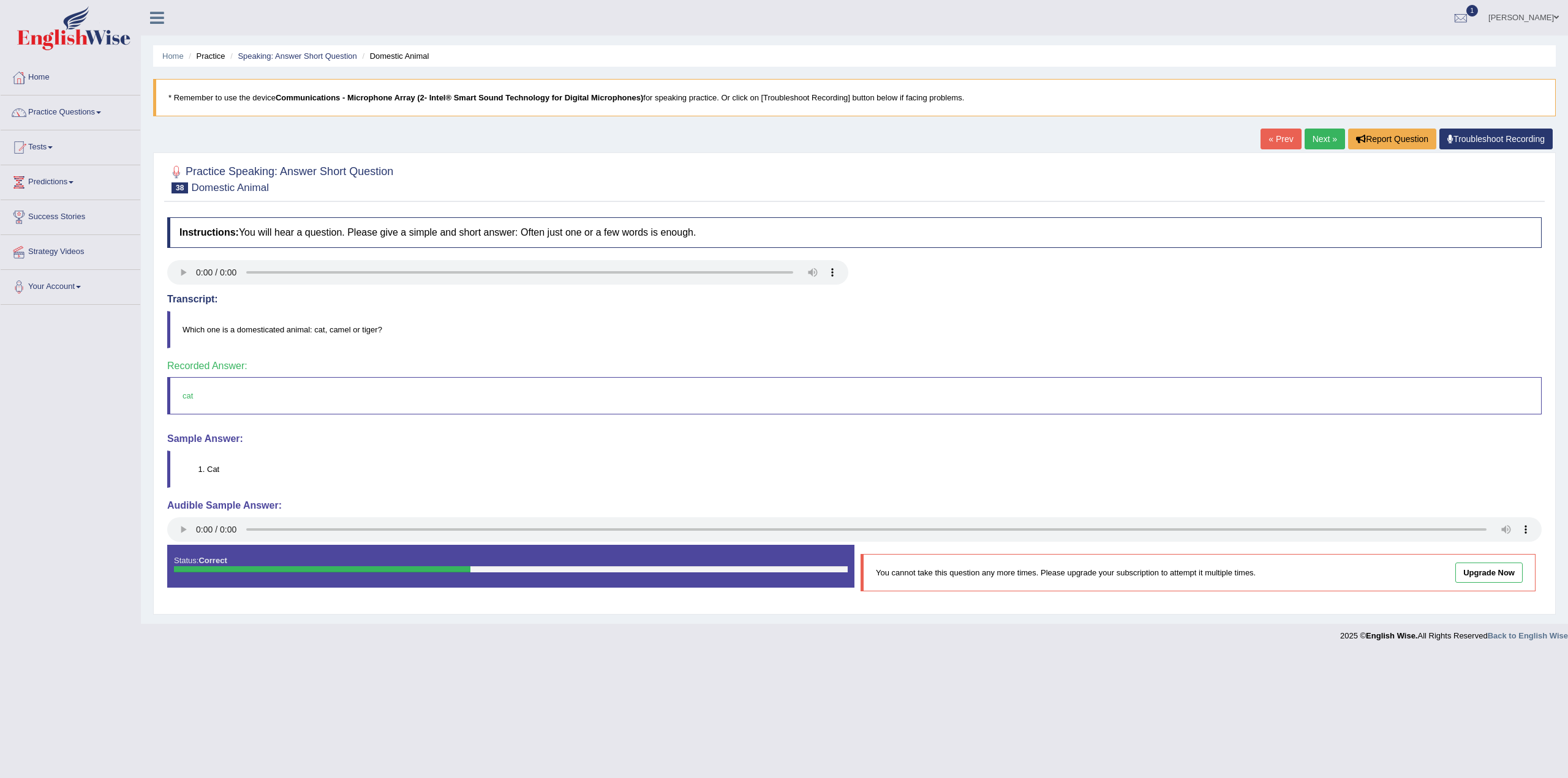
click at [1322, 145] on body "Toggle navigation Home Practice Questions Speaking Practice Read Aloud Repeat S…" at bounding box center [784, 389] width 1568 height 778
click at [1320, 138] on link "Next »" at bounding box center [1325, 139] width 41 height 21
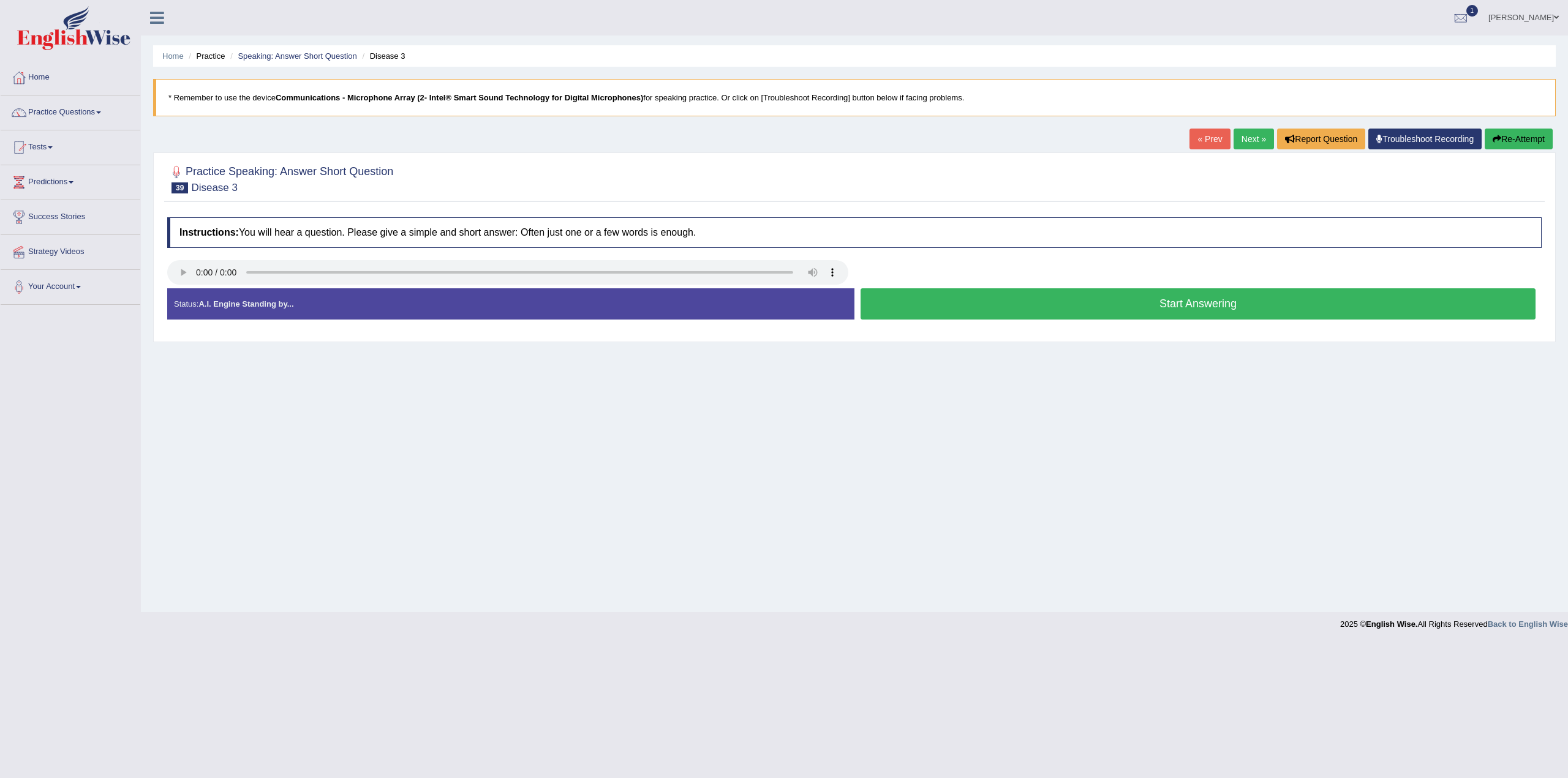
click at [1204, 302] on button "Start Answering" at bounding box center [1198, 304] width 675 height 31
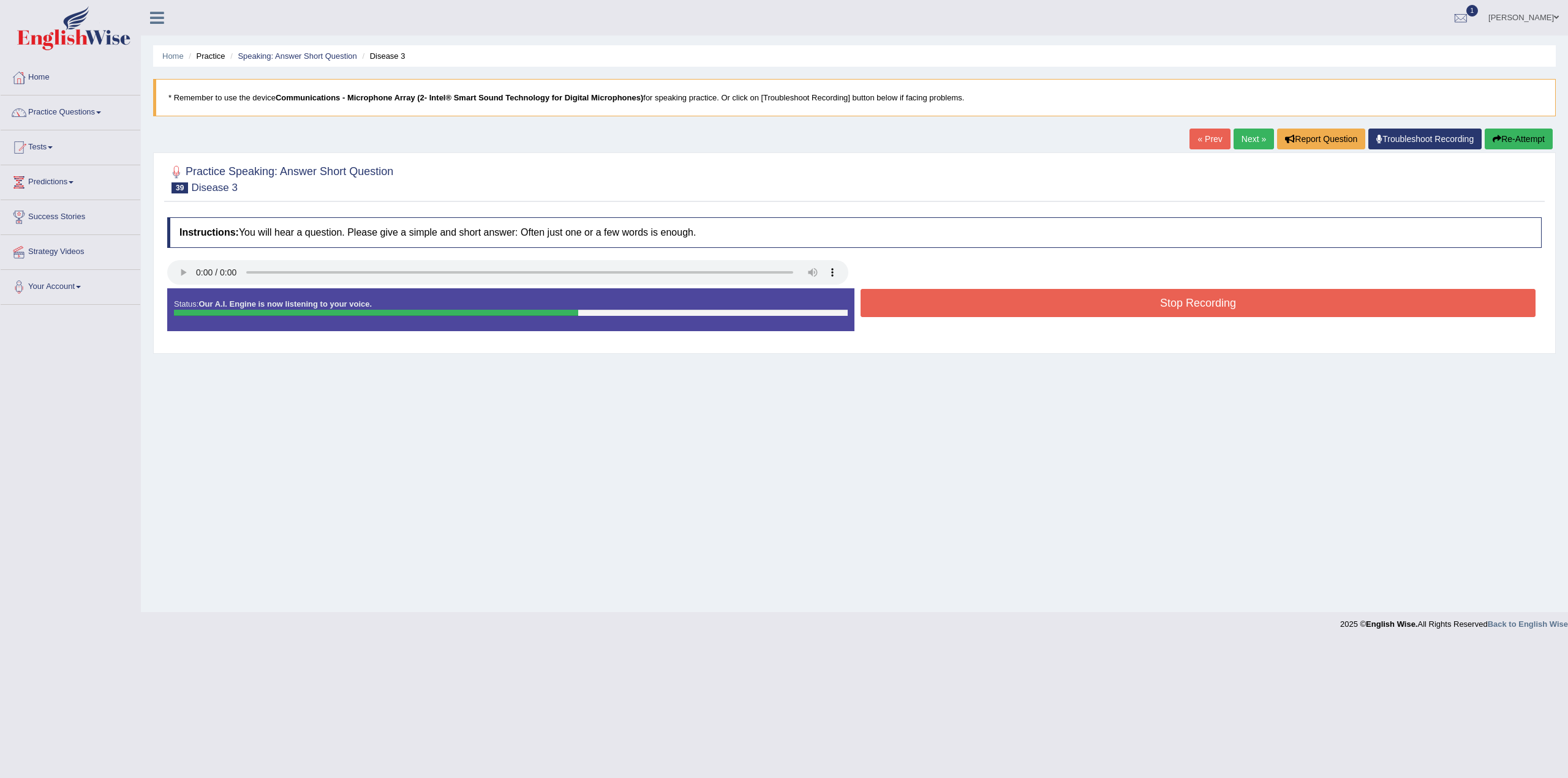
click at [1223, 303] on button "Stop Recording" at bounding box center [1198, 303] width 675 height 28
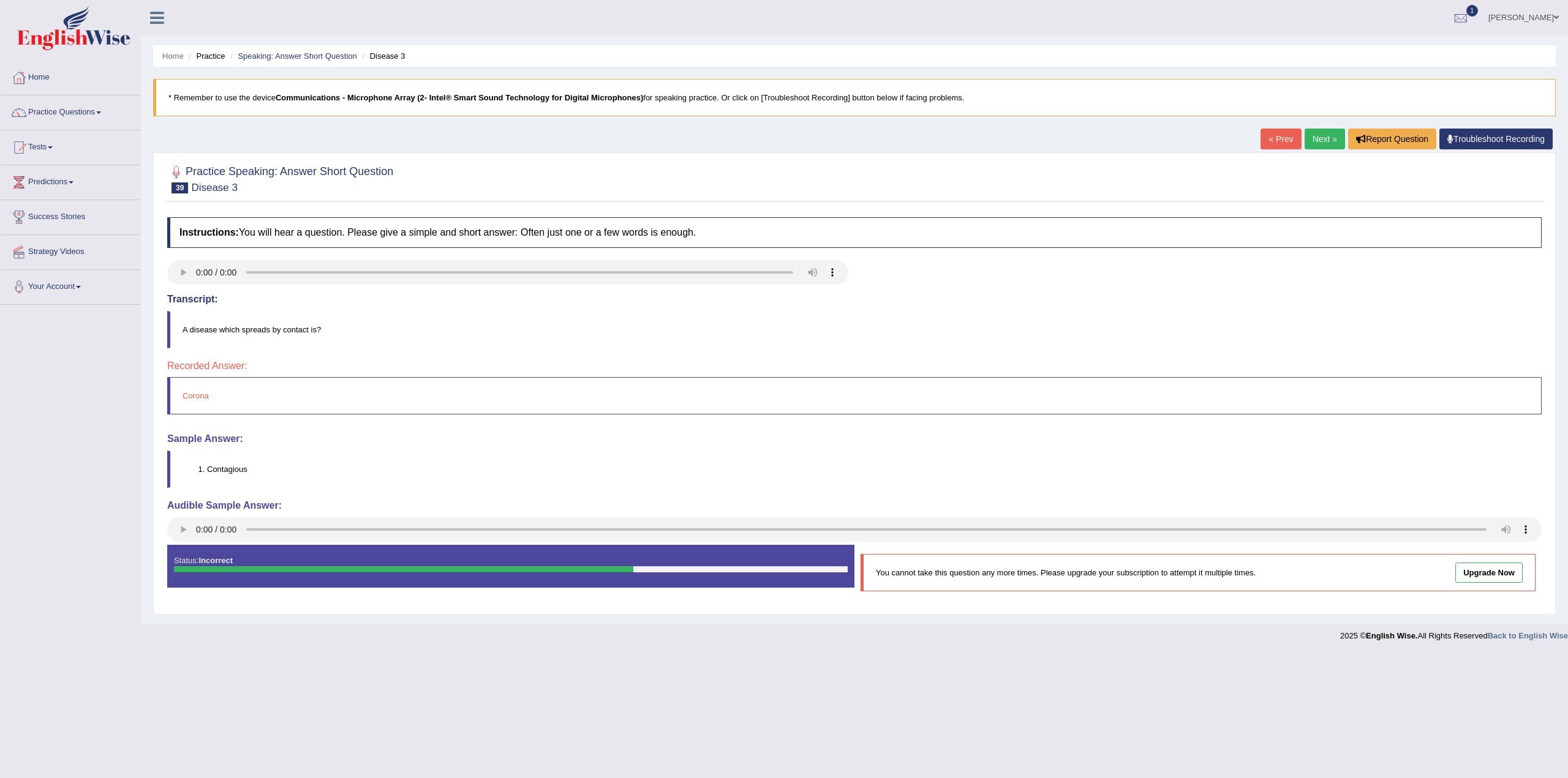
click at [1064, 656] on body "Toggle navigation Home Practice Questions Speaking Practice Read Aloud Repeat S…" at bounding box center [784, 389] width 1568 height 778
click at [57, 111] on link "Practice Questions" at bounding box center [70, 111] width 140 height 31
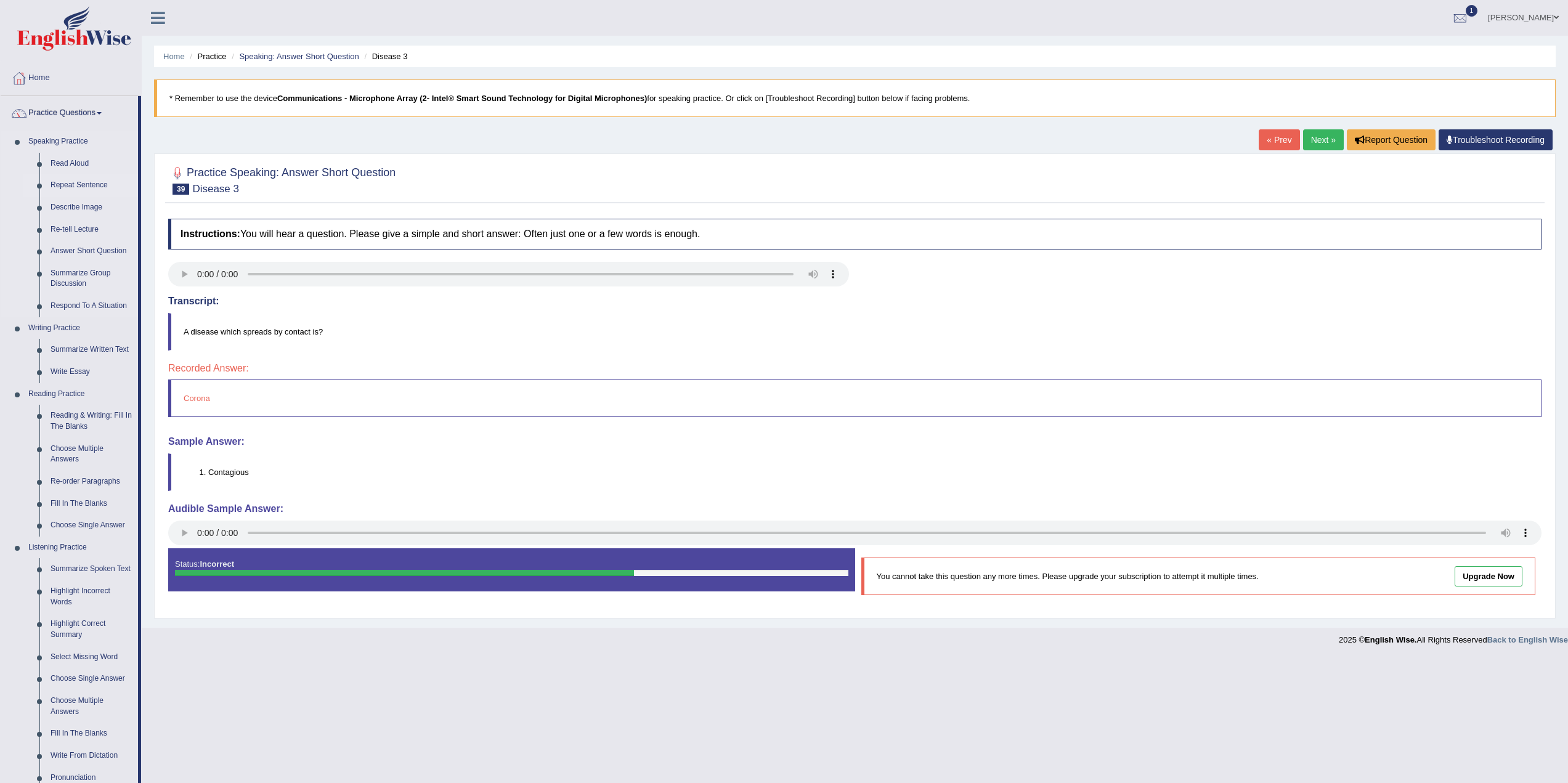
click at [73, 188] on link "Repeat Sentence" at bounding box center [91, 186] width 93 height 22
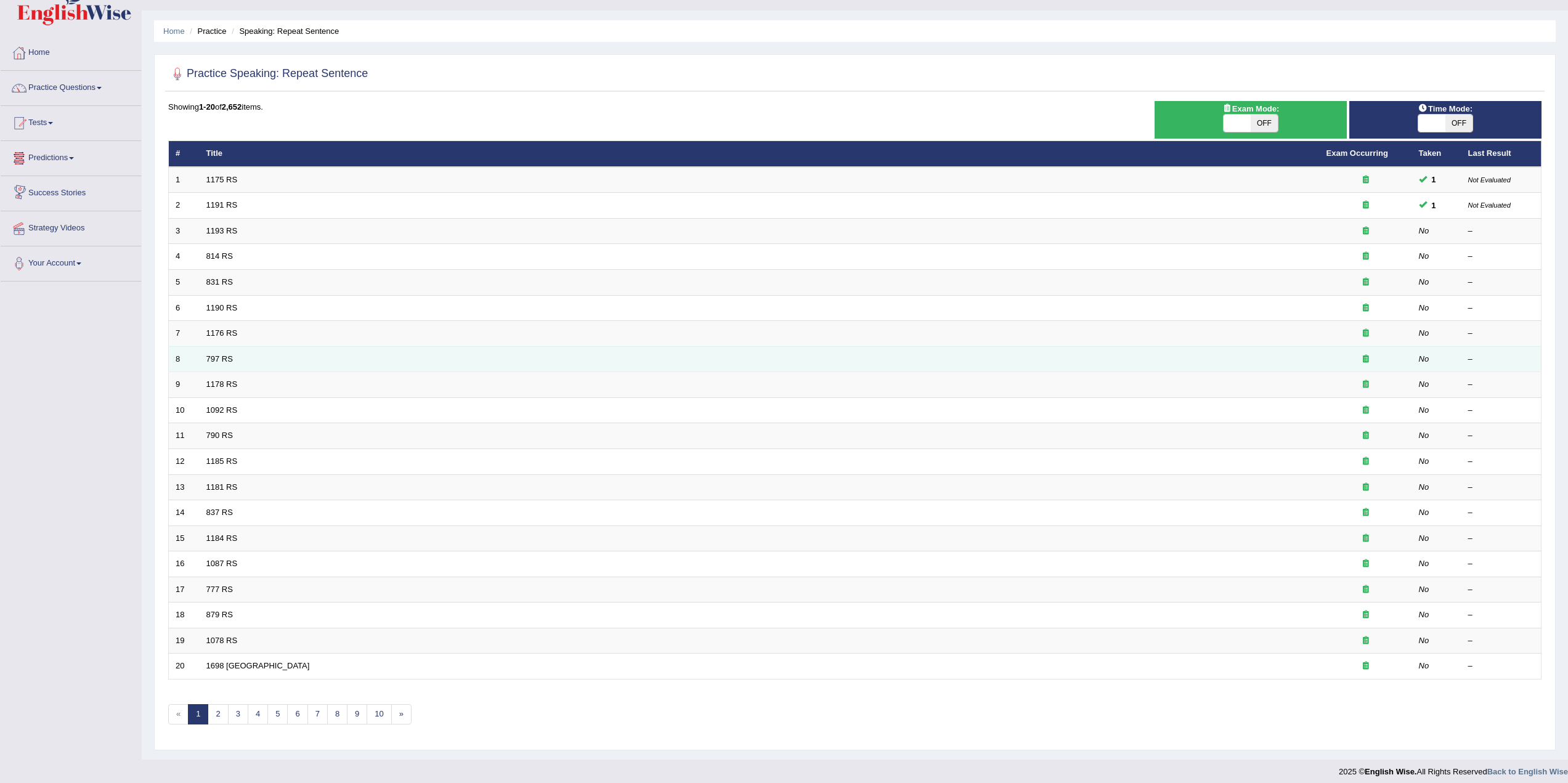
scroll to position [33, 0]
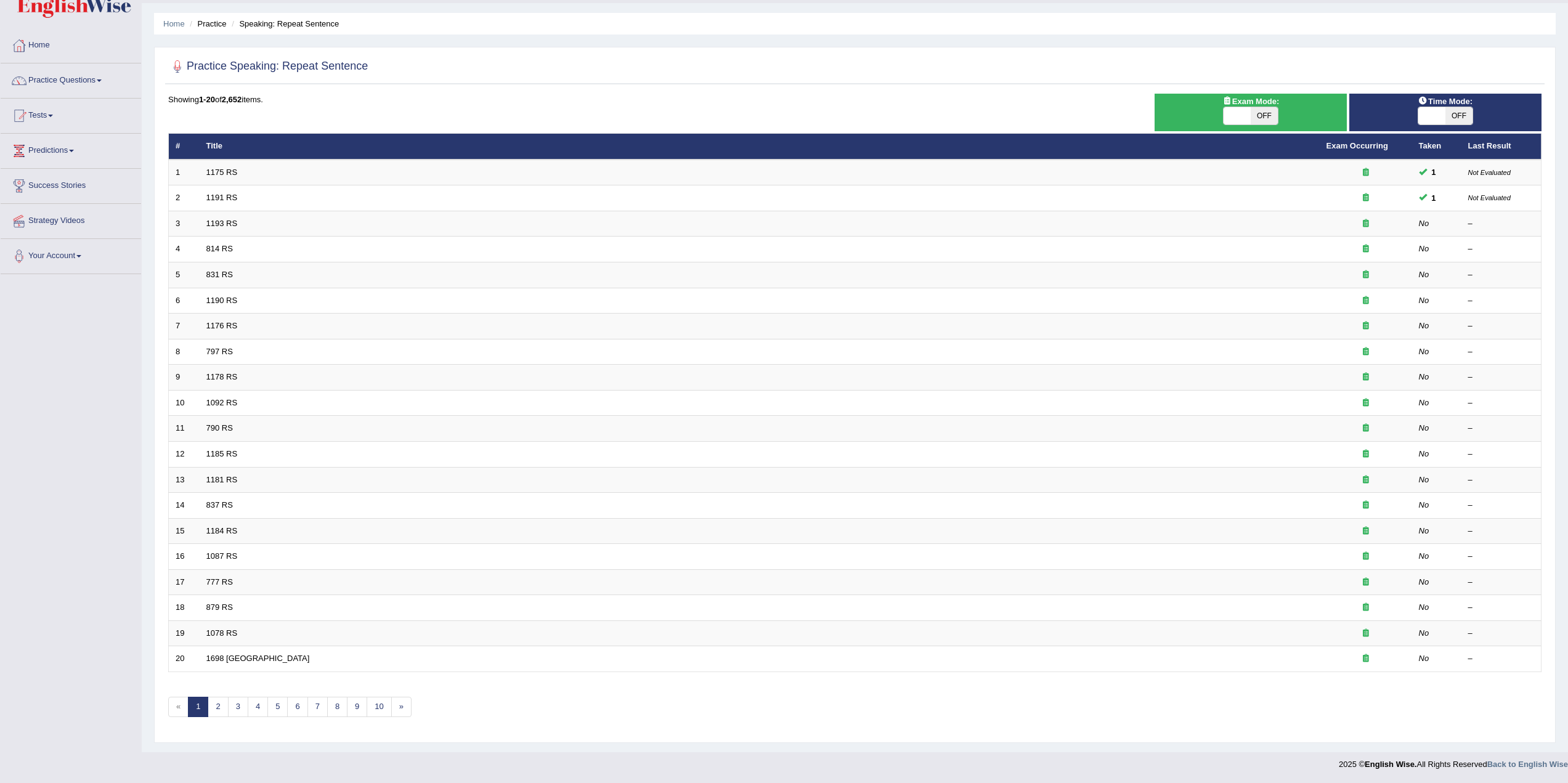
click at [1432, 115] on span at bounding box center [1432, 116] width 27 height 17
checkbox input "true"
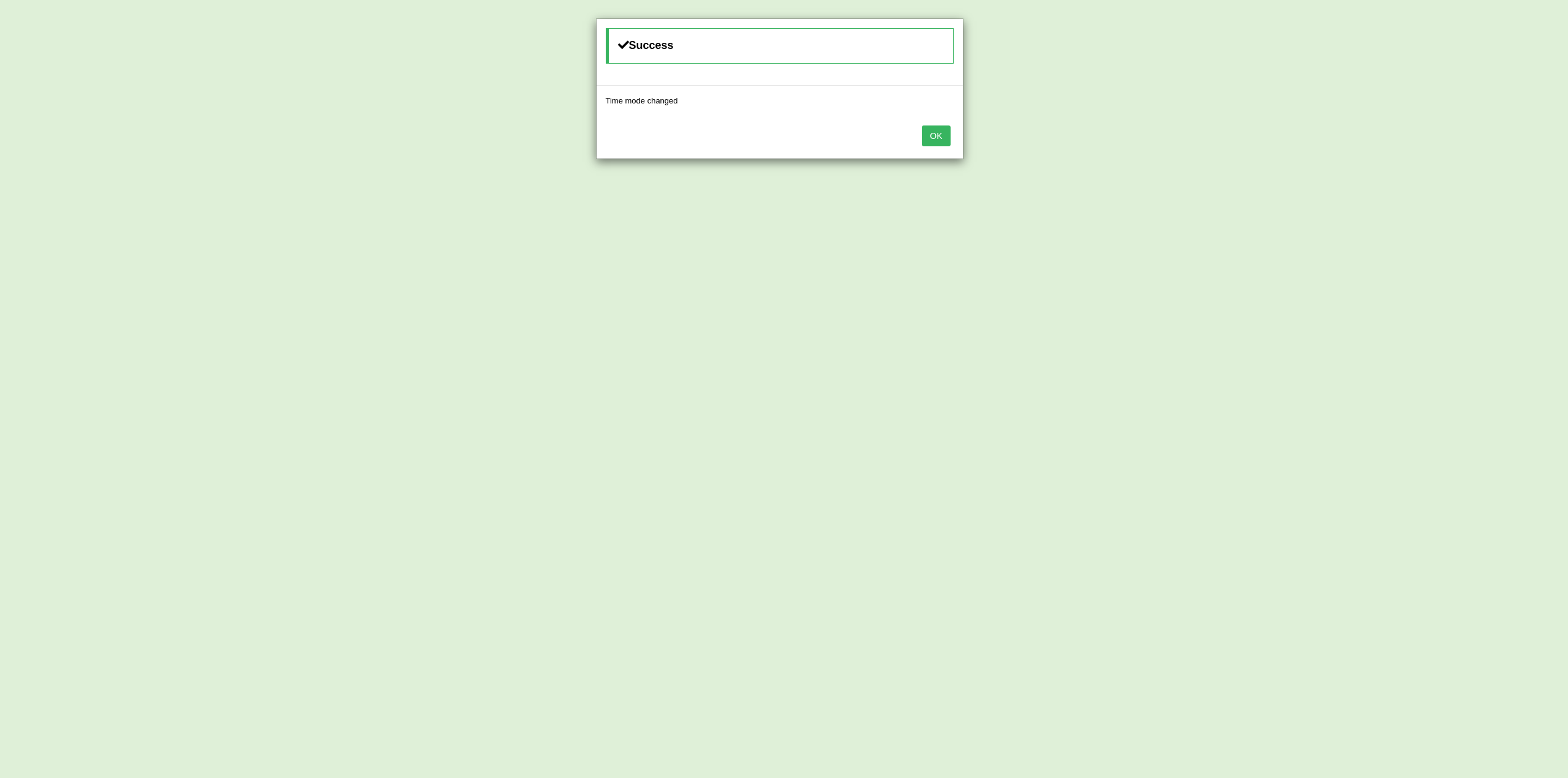
click at [941, 136] on button "OK" at bounding box center [936, 136] width 28 height 21
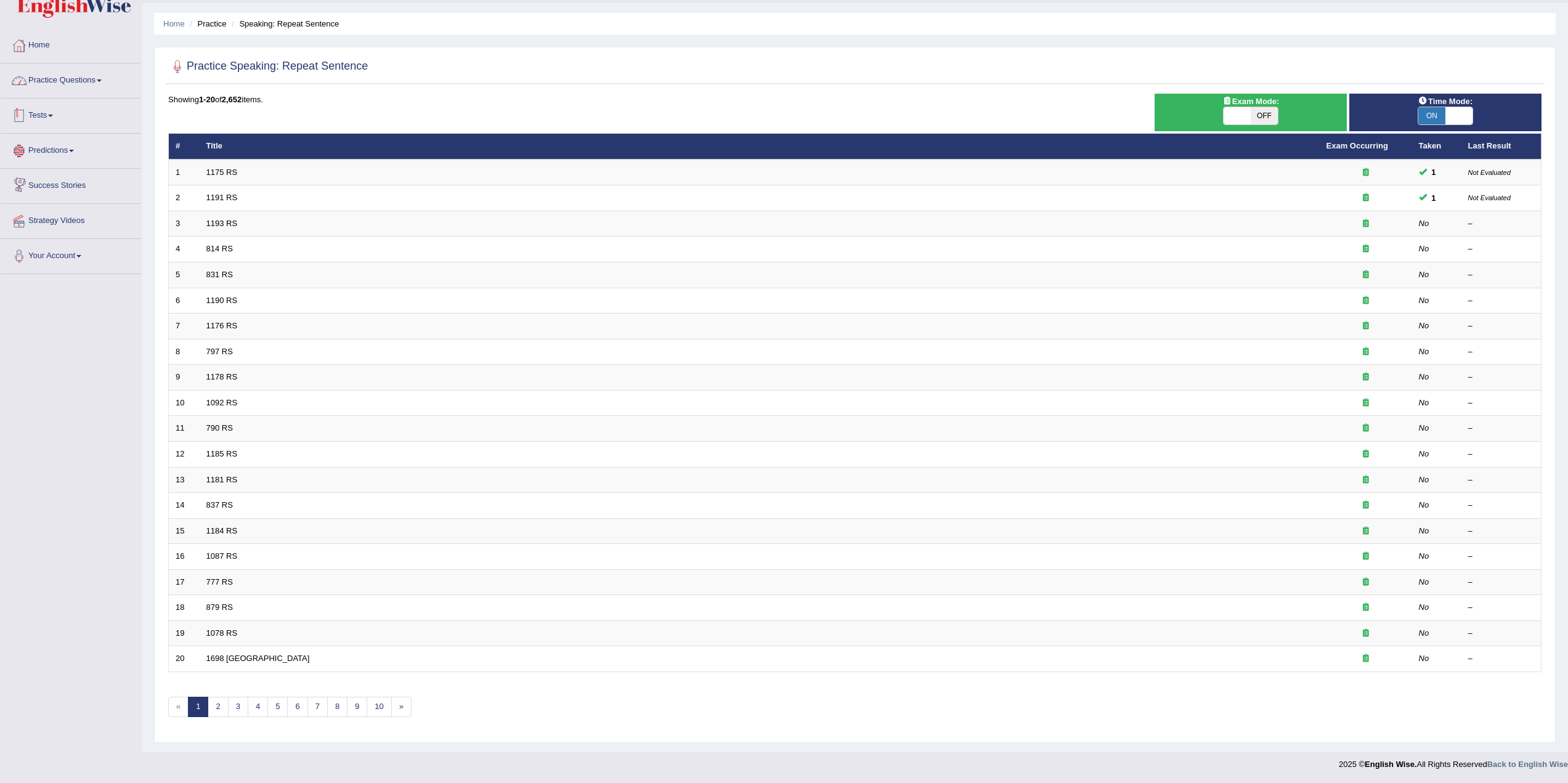
click at [90, 73] on link "Practice Questions" at bounding box center [71, 78] width 140 height 31
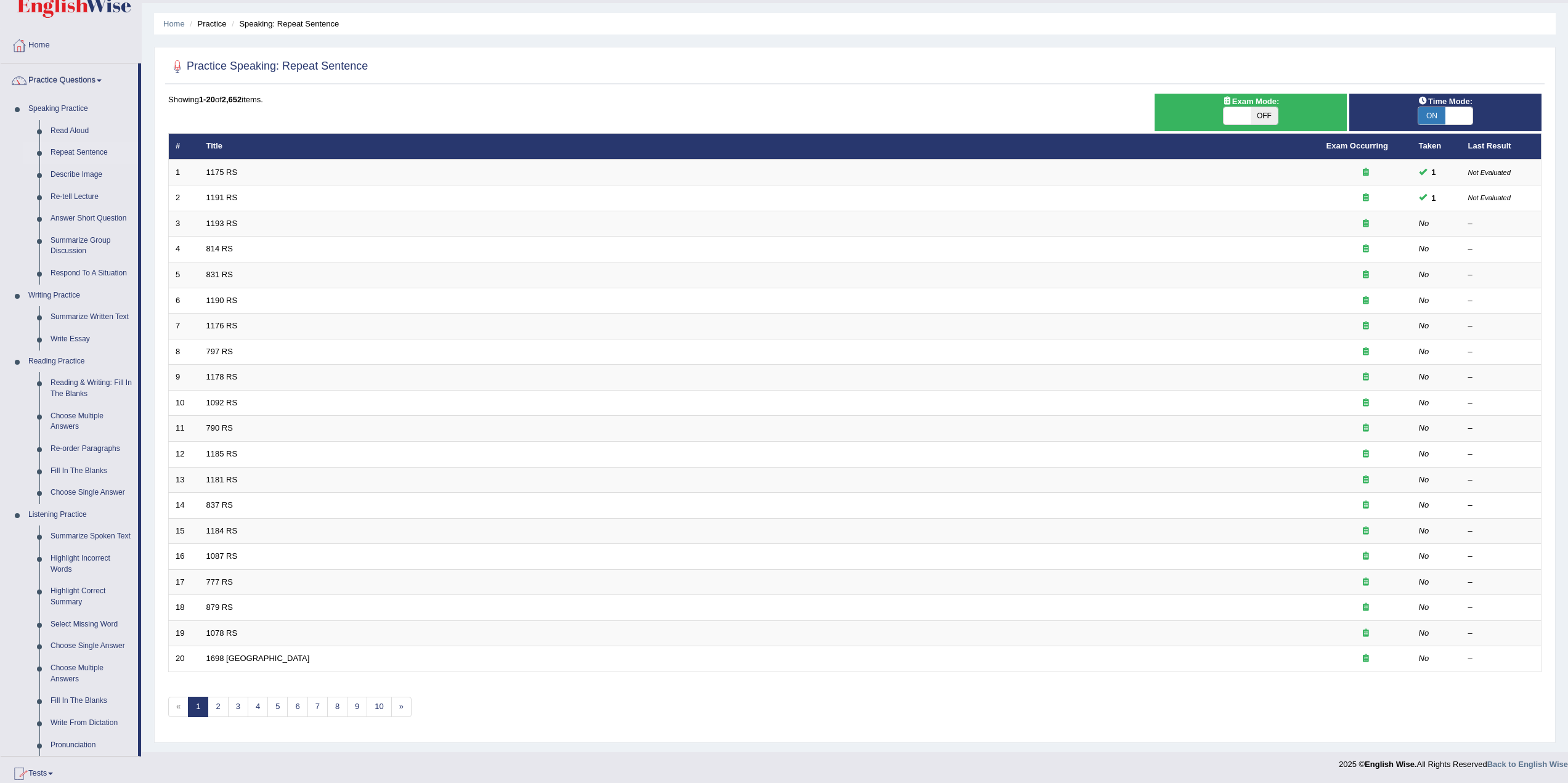
click at [97, 80] on link "Practice Questions" at bounding box center [69, 78] width 137 height 31
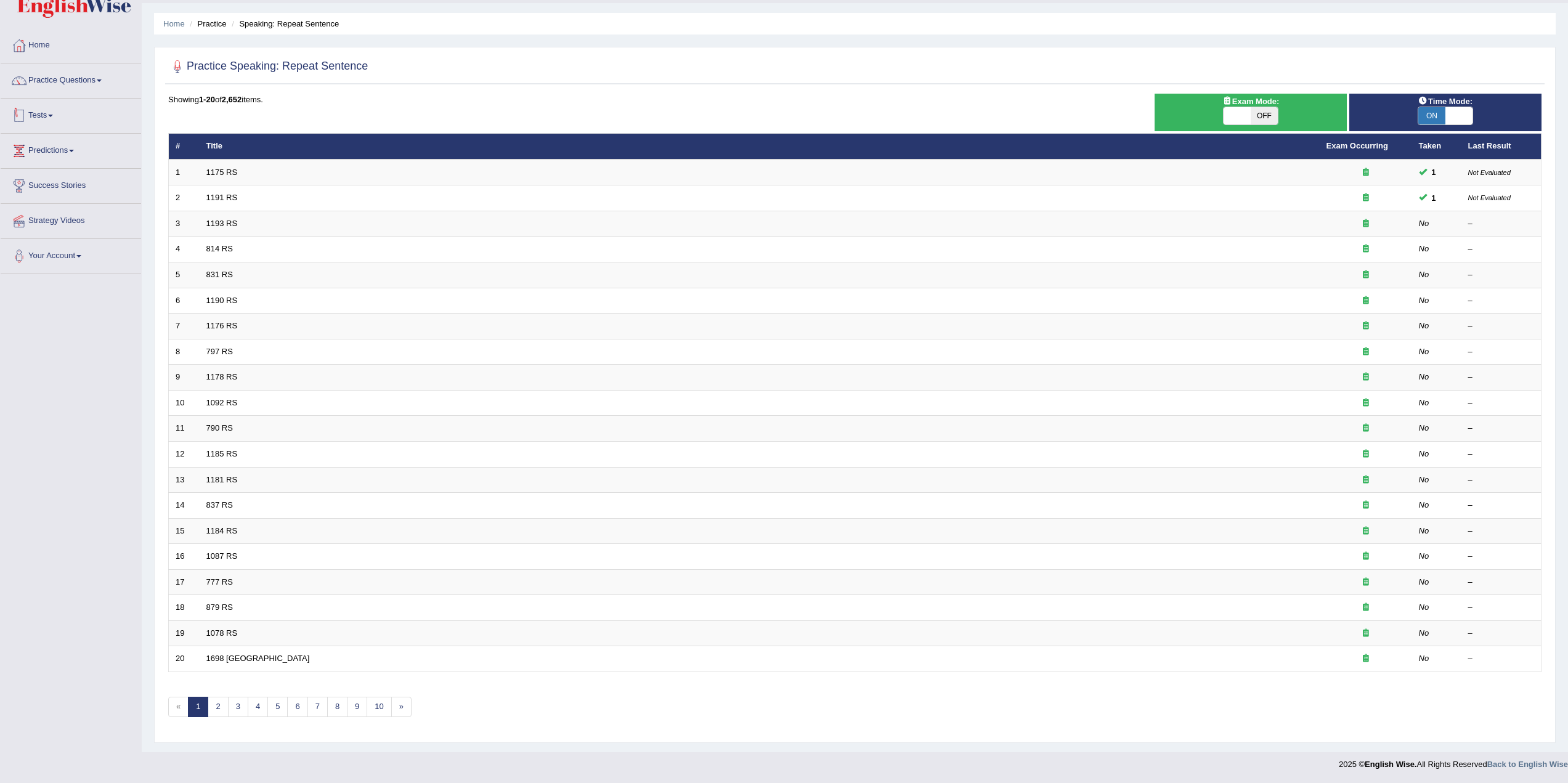
click at [83, 117] on link "Tests" at bounding box center [71, 114] width 140 height 31
click at [85, 117] on link "Tests" at bounding box center [69, 114] width 137 height 31
click at [85, 117] on link "Tests" at bounding box center [71, 114] width 140 height 31
click at [90, 143] on link "Take Practice Sectional Test" at bounding box center [80, 144] width 115 height 22
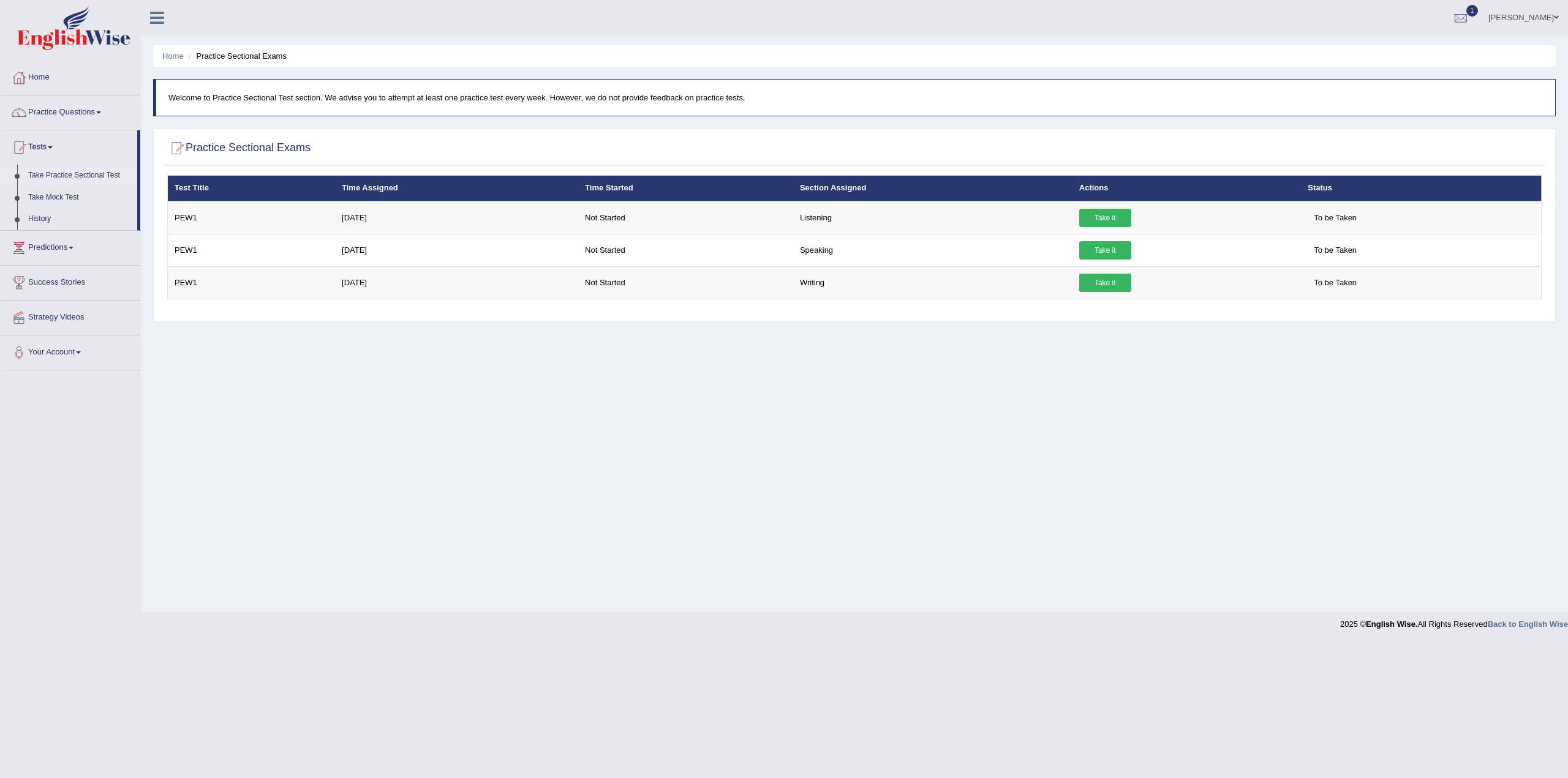
click at [71, 173] on link "Take Practice Sectional Test" at bounding box center [80, 176] width 115 height 22
click at [52, 144] on link "Tests" at bounding box center [69, 145] width 136 height 31
click at [83, 111] on link "Practice Questions" at bounding box center [70, 111] width 140 height 31
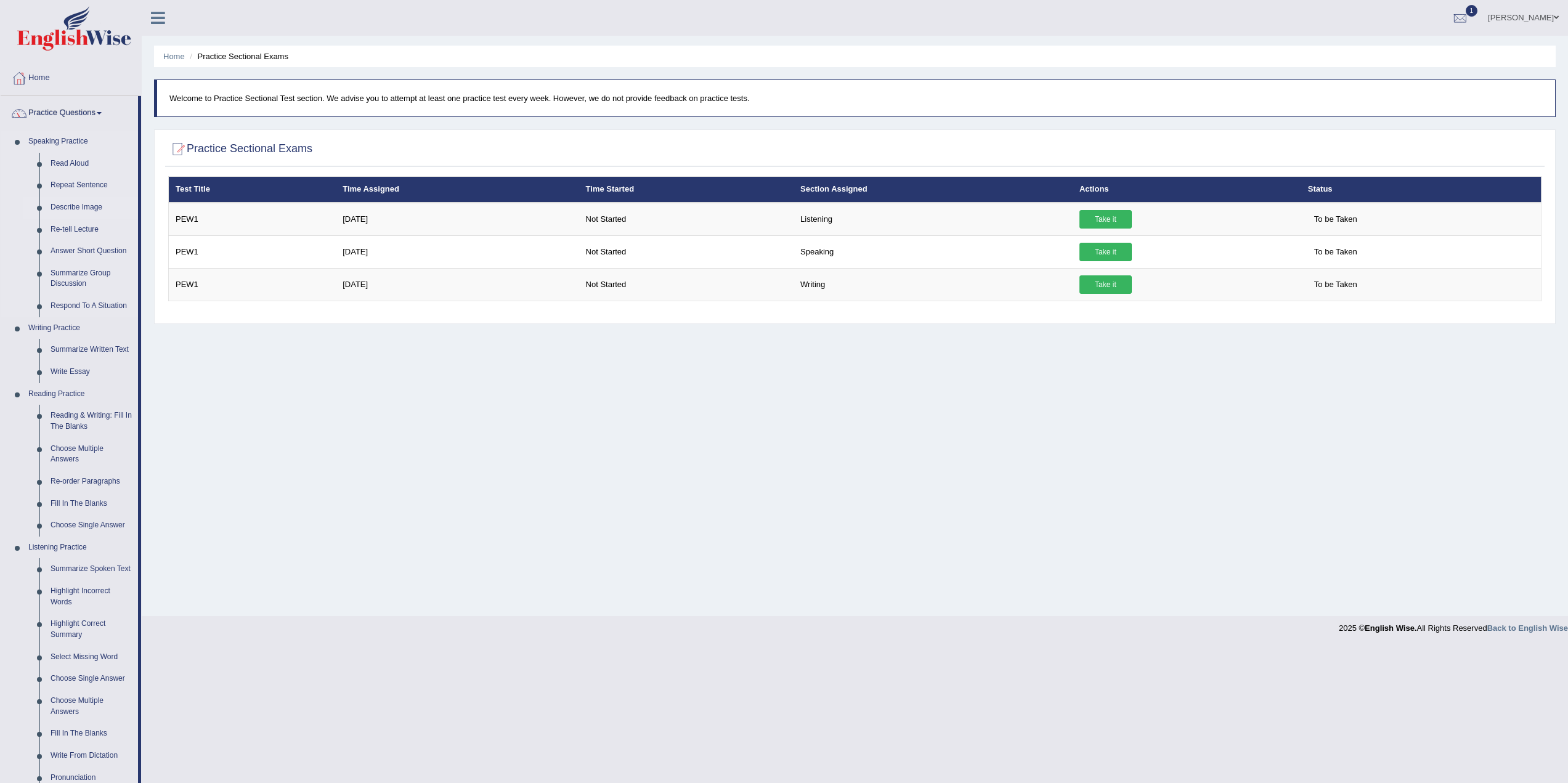
click at [90, 206] on link "Describe Image" at bounding box center [91, 208] width 93 height 22
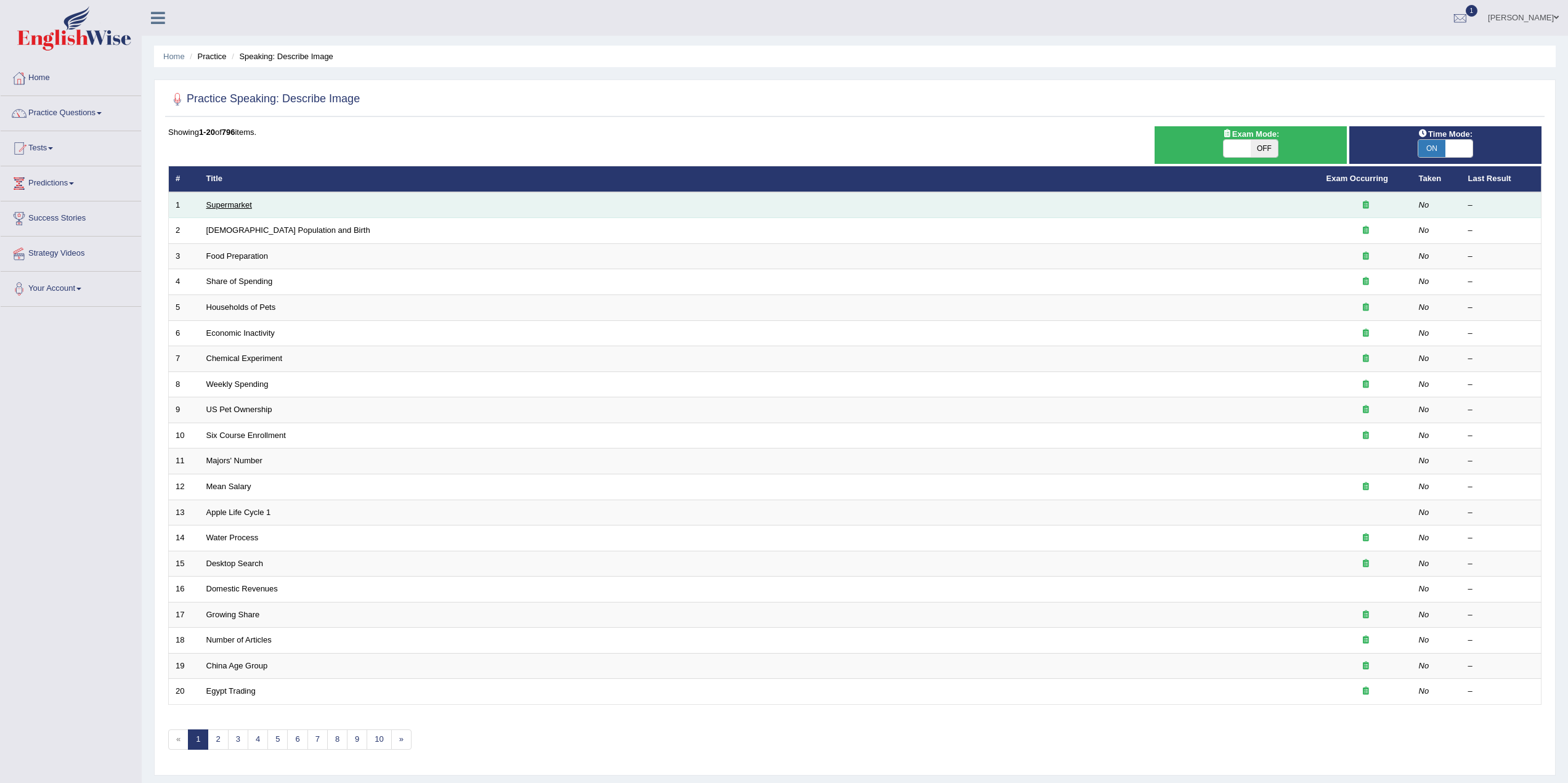
click at [237, 202] on link "Supermarket" at bounding box center [229, 205] width 45 height 9
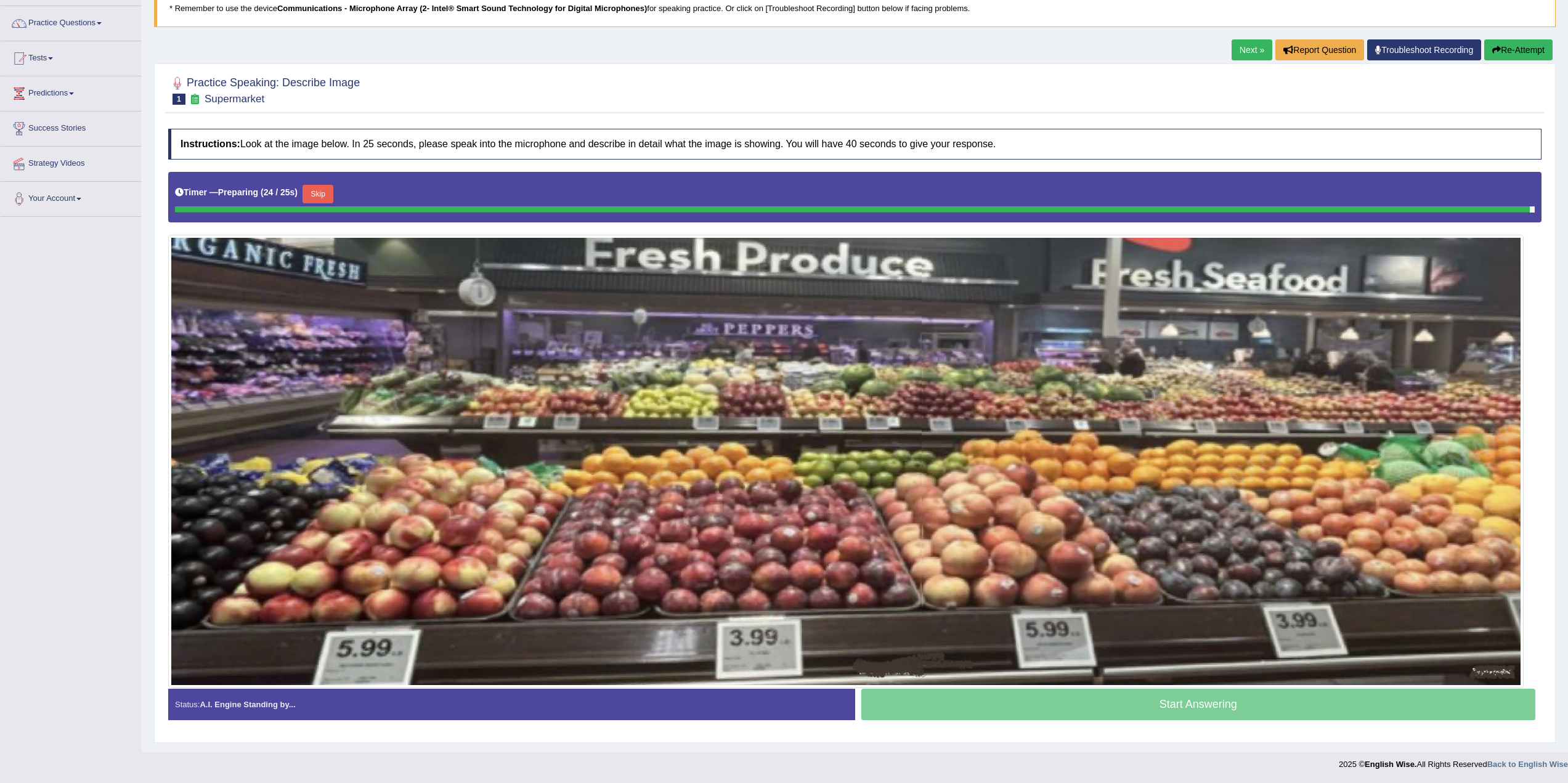
scroll to position [87, 0]
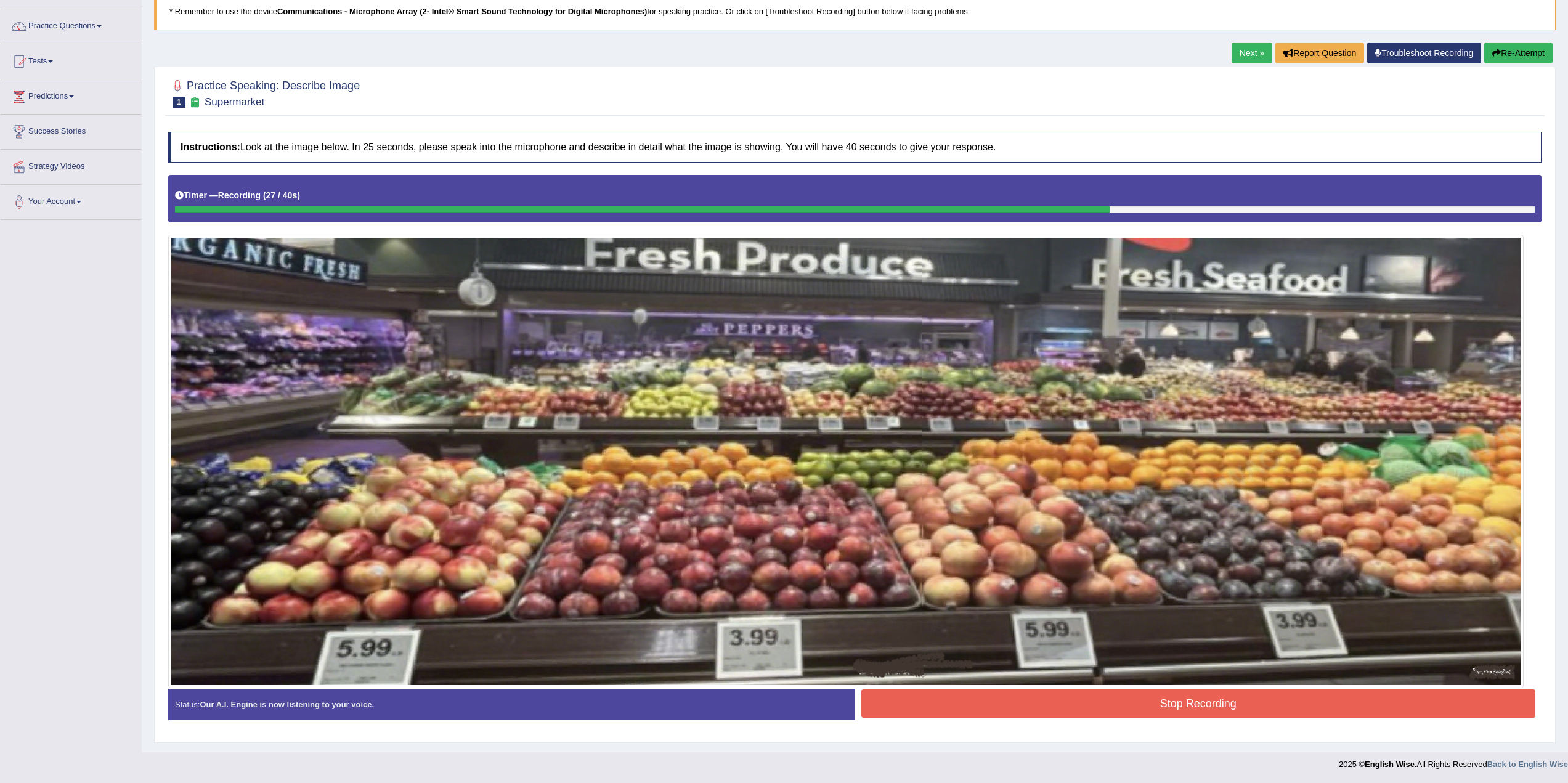
click at [1173, 707] on button "Stop Recording" at bounding box center [1199, 703] width 675 height 28
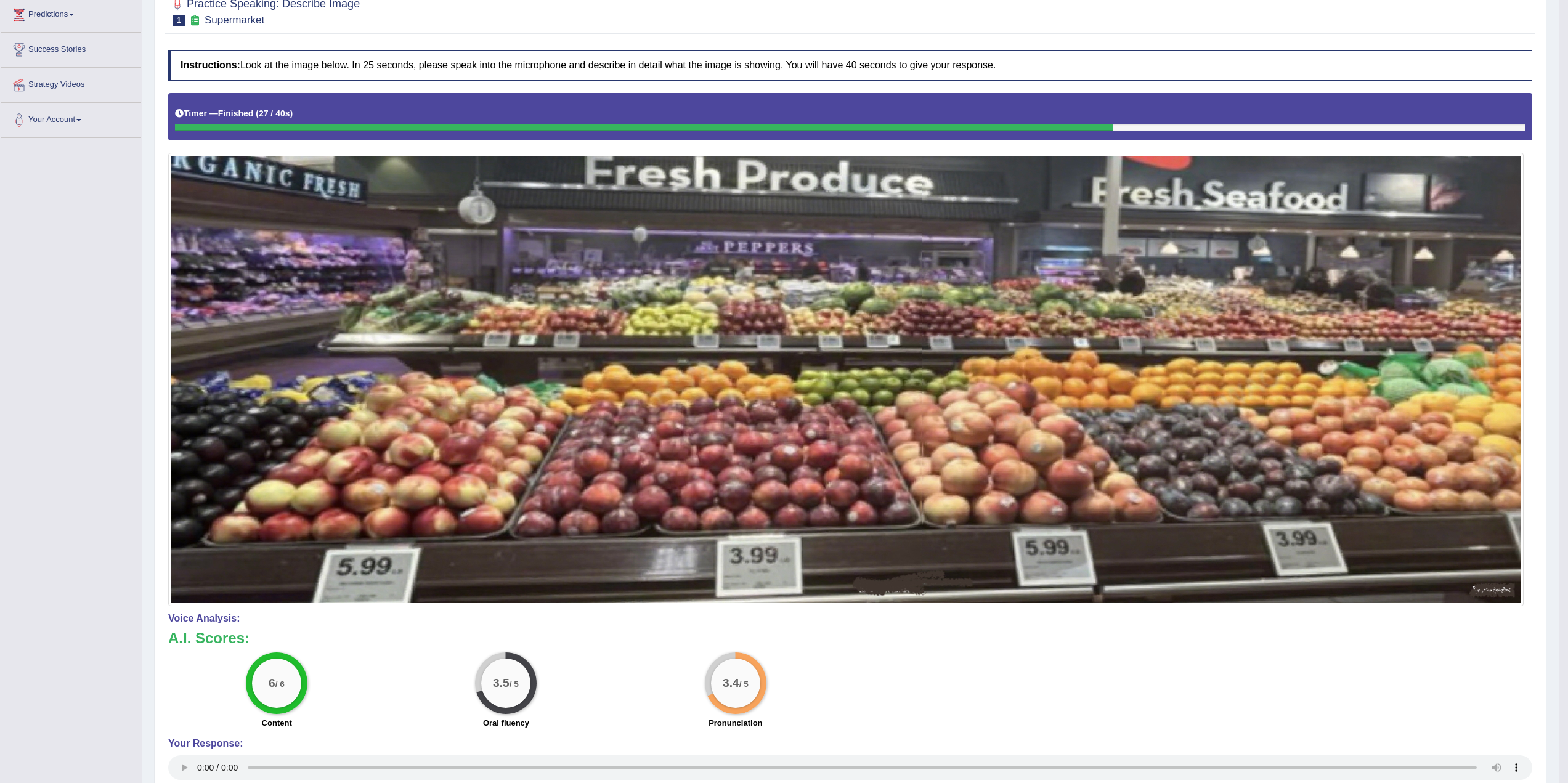
scroll to position [0, 0]
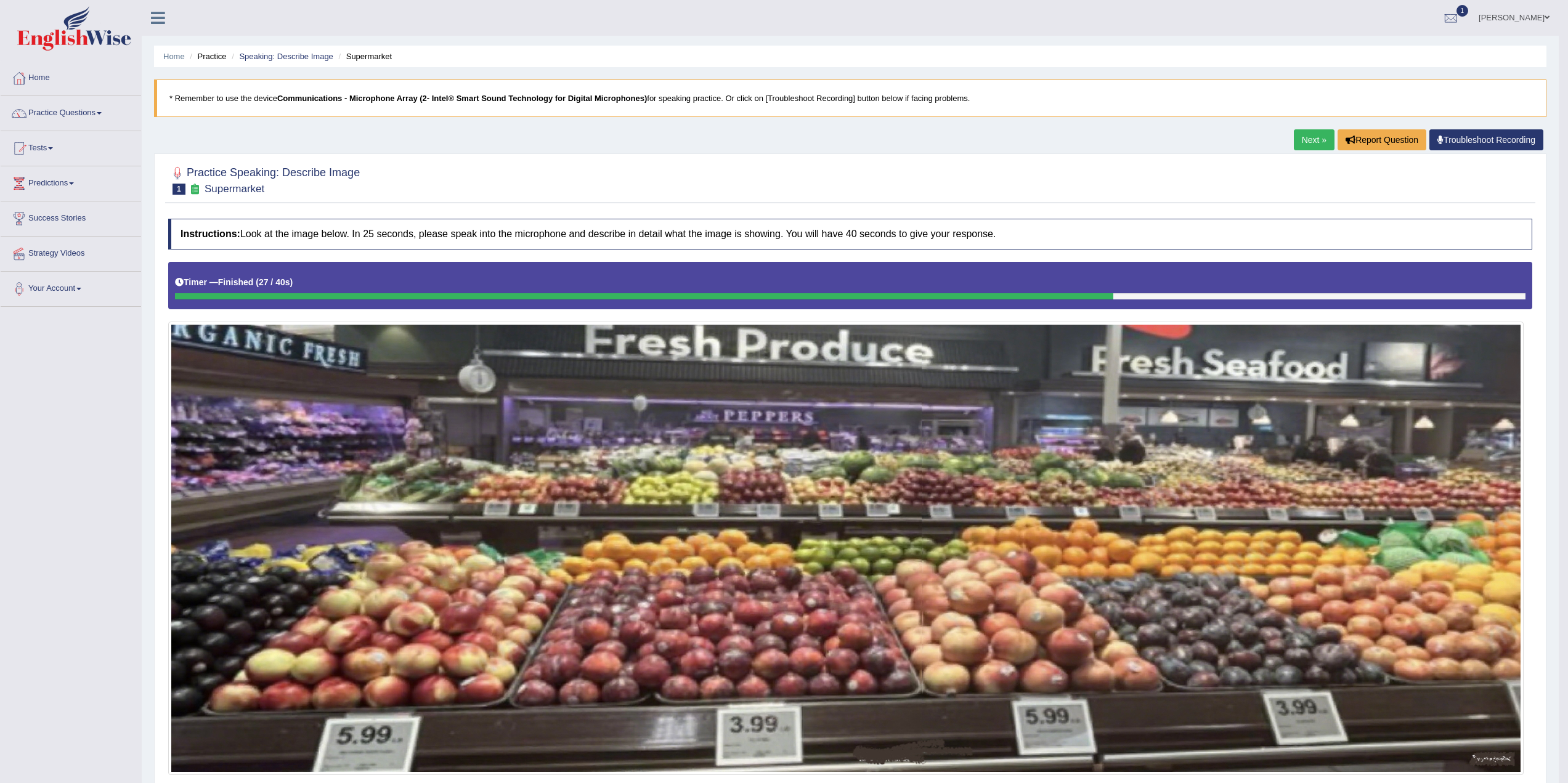
click at [1312, 136] on link "Next »" at bounding box center [1314, 140] width 41 height 21
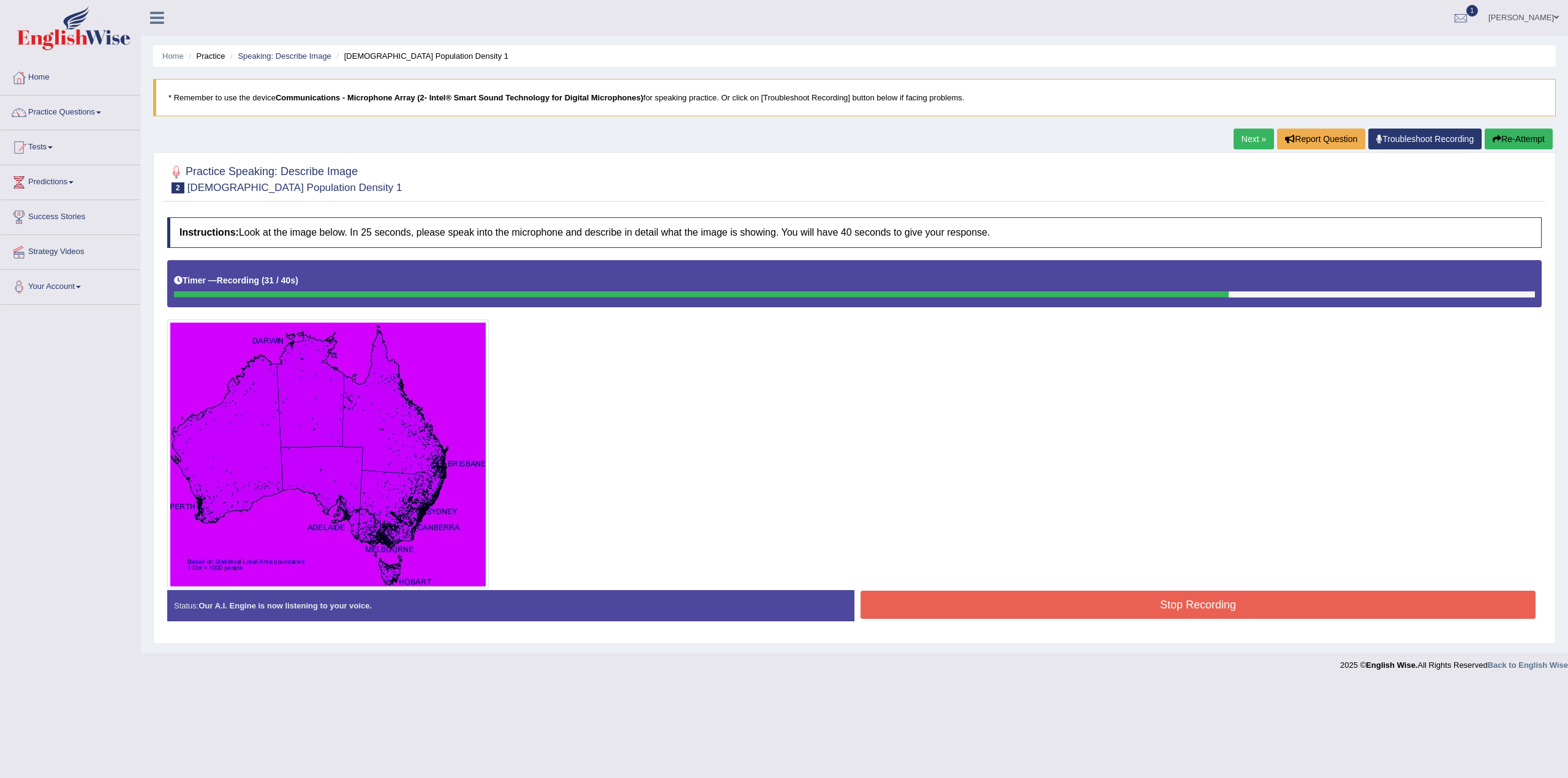
click at [1198, 605] on button "Stop Recording" at bounding box center [1198, 604] width 675 height 28
